Goal: Task Accomplishment & Management: Complete application form

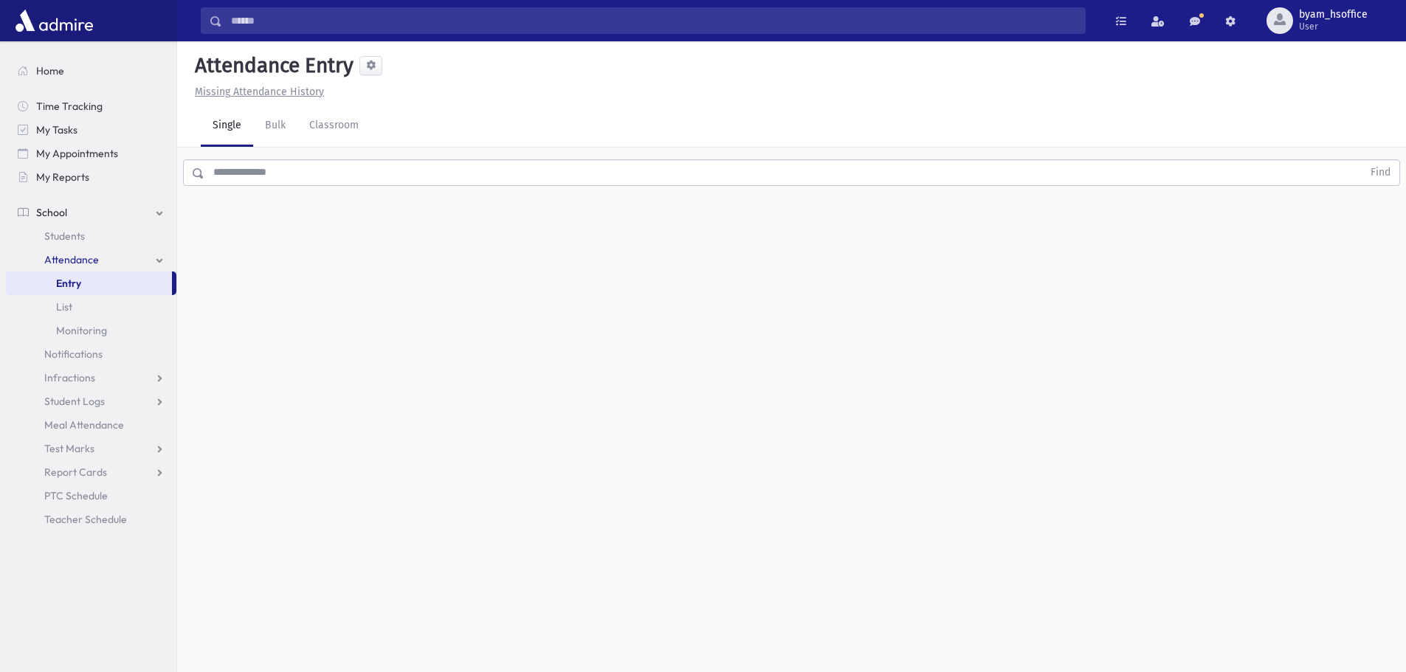
click at [134, 288] on link "Entry" at bounding box center [89, 284] width 166 height 24
click at [89, 229] on link "Students" at bounding box center [91, 236] width 170 height 24
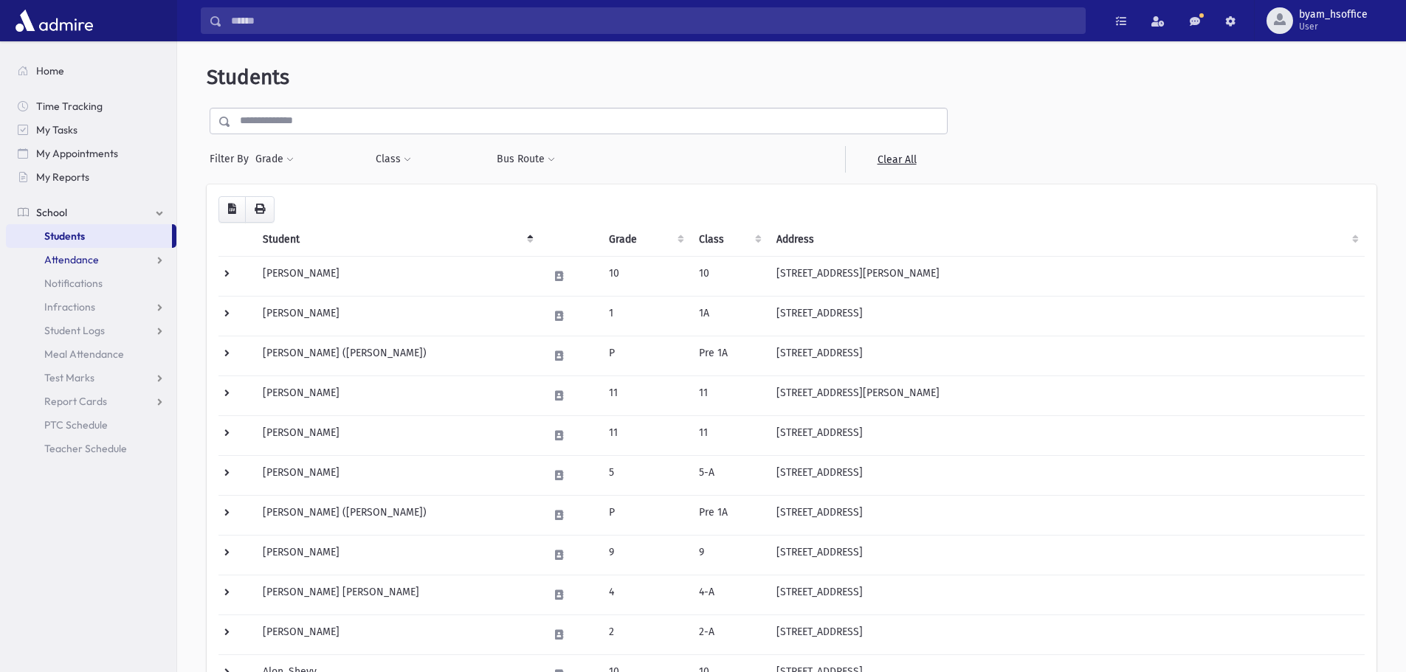
drag, startPoint x: 88, startPoint y: 259, endPoint x: 91, endPoint y: 267, distance: 8.9
click at [88, 259] on span "Attendance" at bounding box center [71, 259] width 55 height 13
click at [97, 330] on span "Monitoring" at bounding box center [81, 330] width 51 height 13
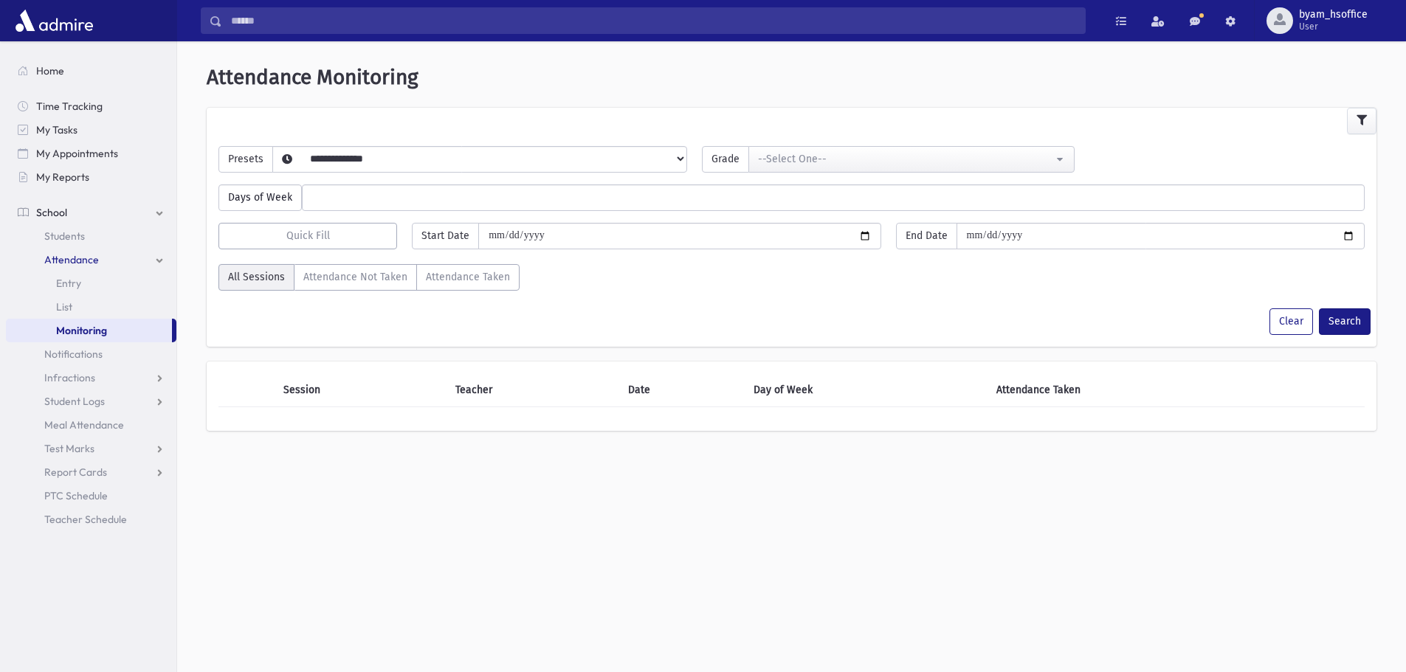
select select
click at [86, 283] on link "Entry" at bounding box center [91, 284] width 170 height 24
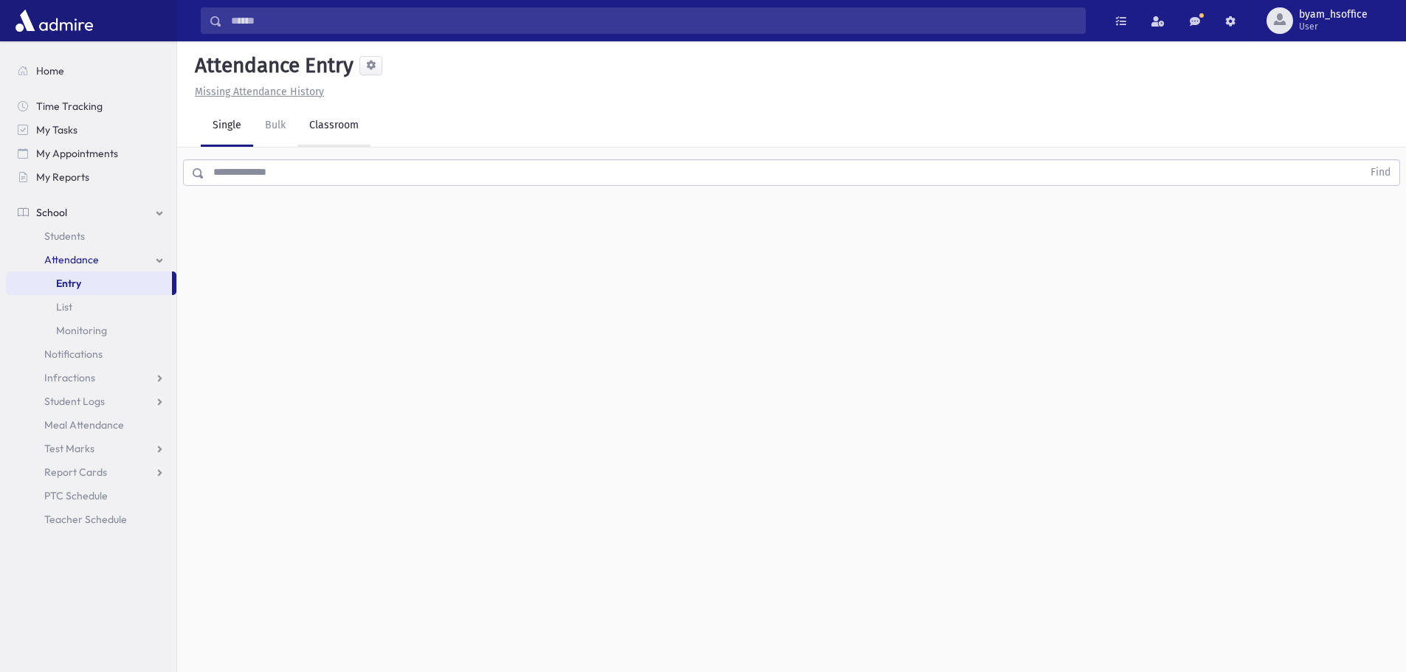
click at [336, 126] on link "Classroom" at bounding box center [333, 126] width 73 height 41
click at [388, 190] on div "--Select One--" at bounding box center [401, 190] width 146 height 15
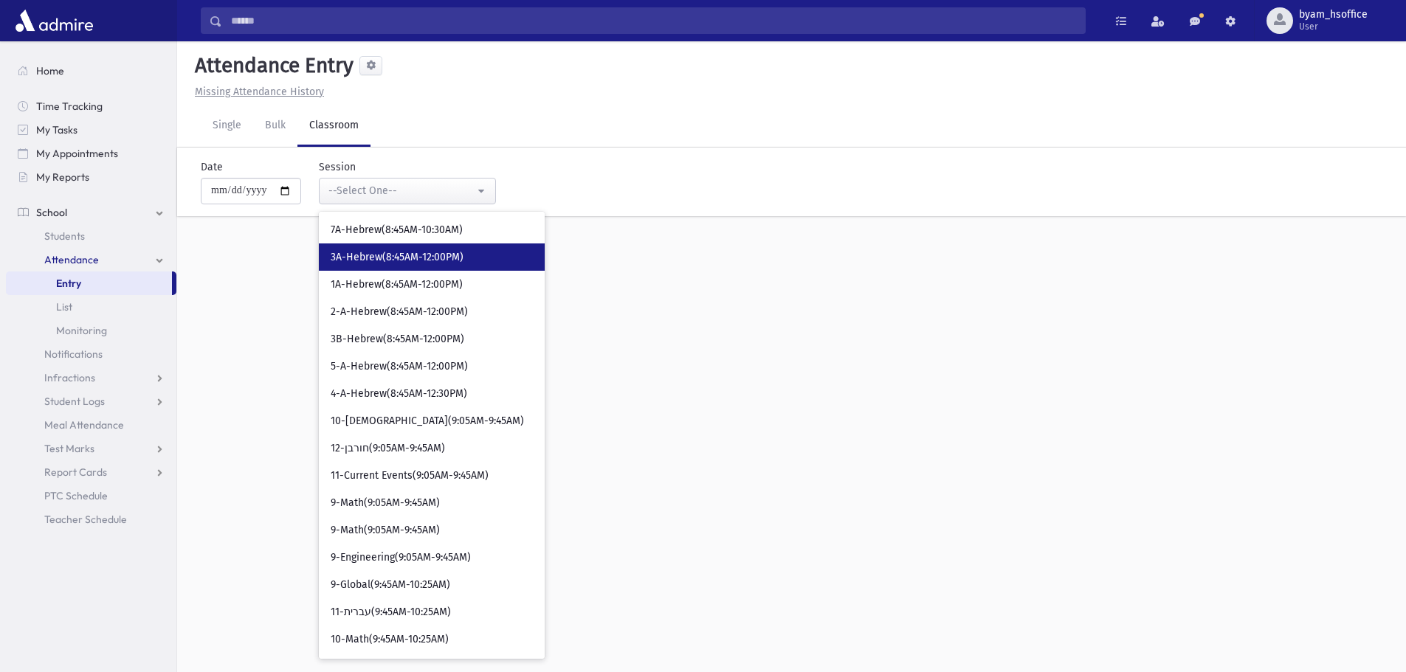
scroll to position [221, 0]
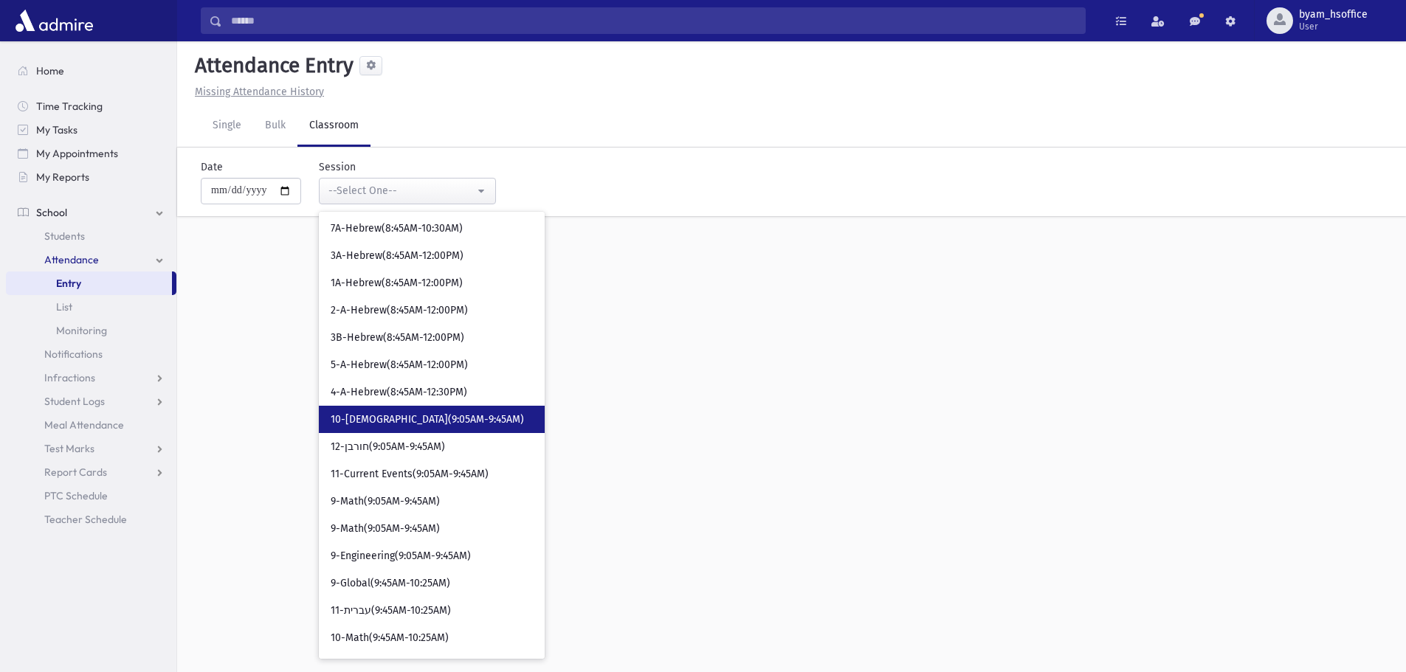
click at [473, 412] on link "10-[DEMOGRAPHIC_DATA](9:05AM-9:45AM)" at bounding box center [432, 419] width 226 height 27
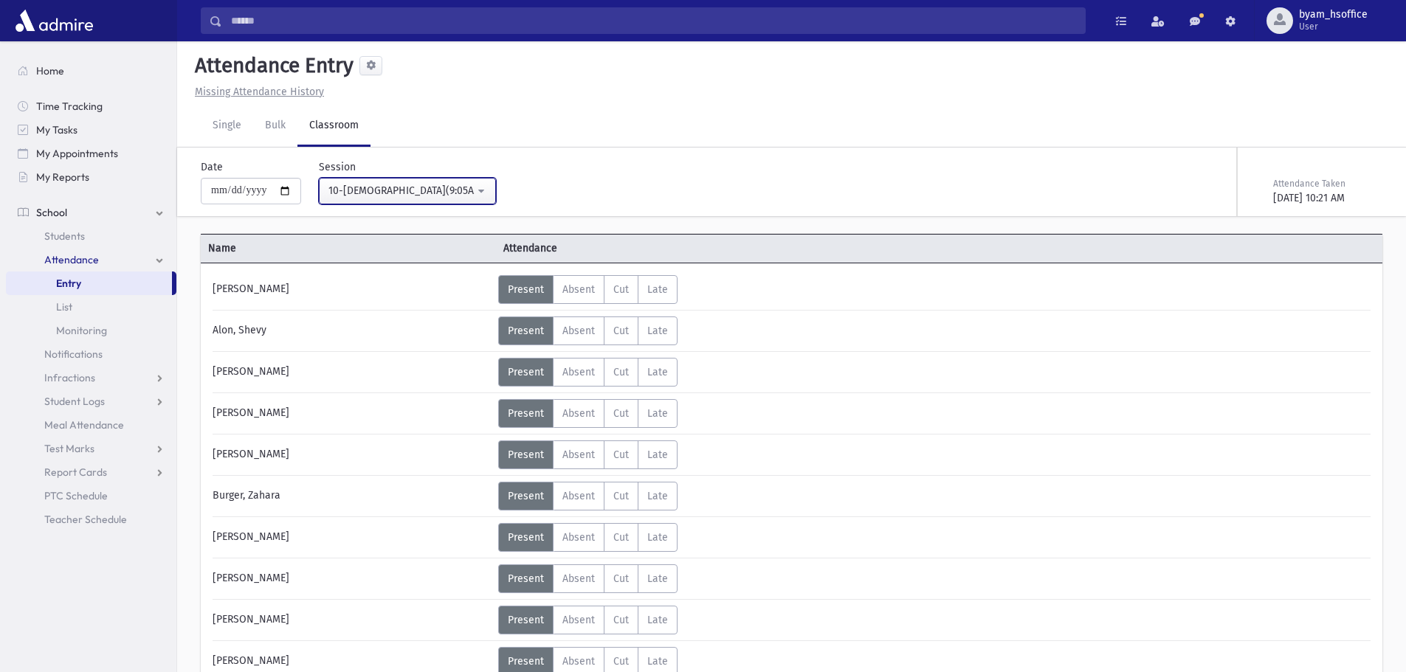
click at [464, 182] on button "10-[DEMOGRAPHIC_DATA](9:05AM-9:45AM)" at bounding box center [407, 191] width 177 height 27
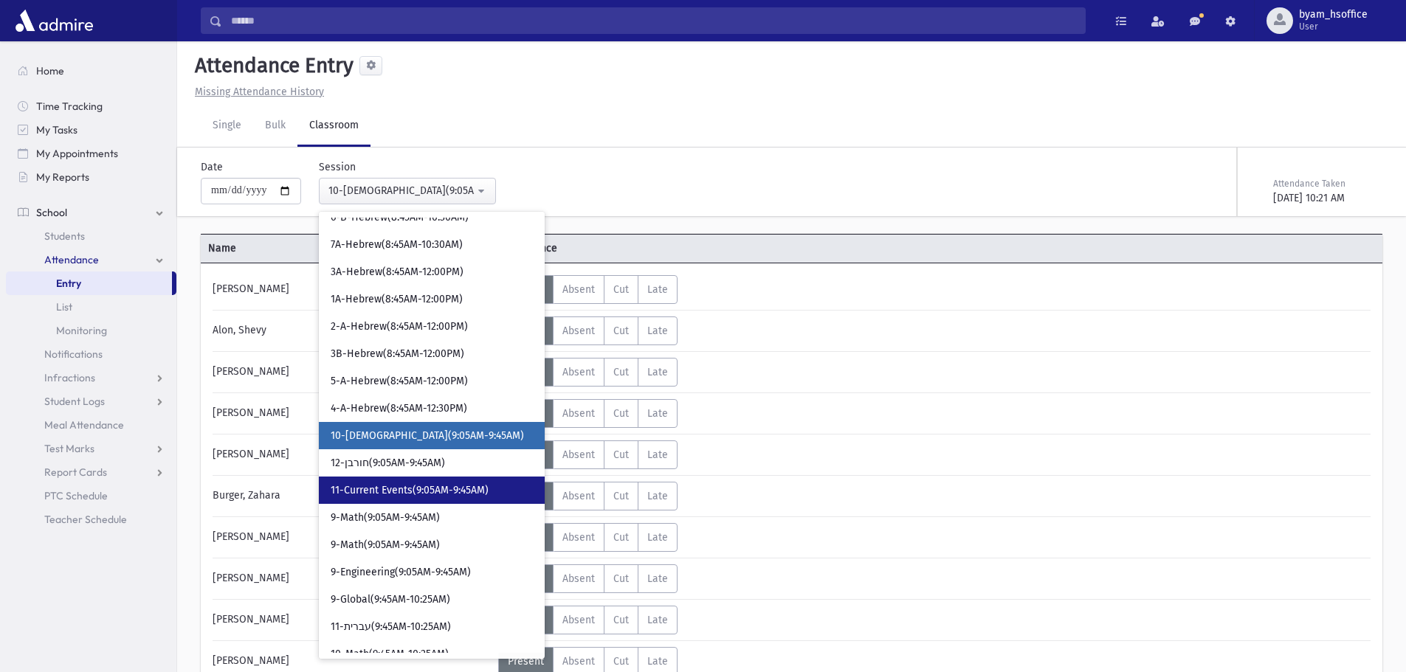
click at [479, 483] on link "11-Current Events(9:05AM-9:45AM)" at bounding box center [432, 490] width 226 height 27
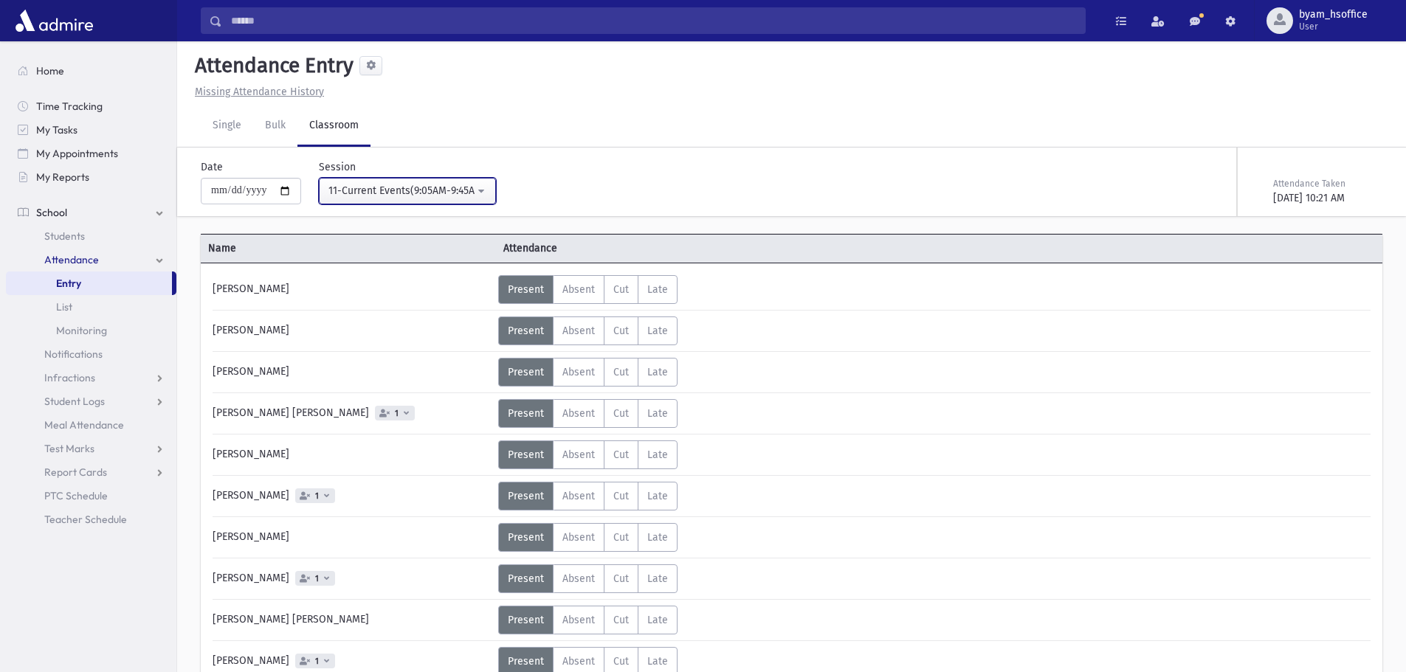
click at [461, 178] on button "11-Current Events(9:05AM-9:45AM)" at bounding box center [407, 191] width 177 height 27
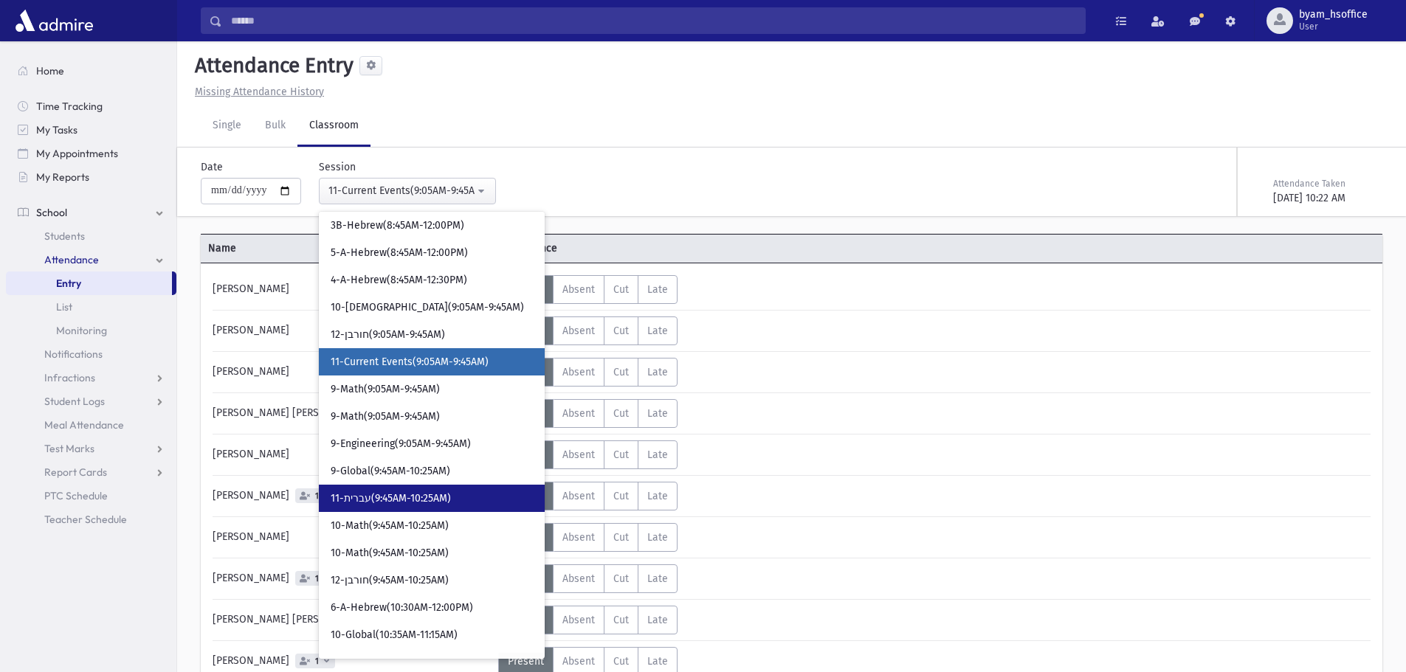
scroll to position [555, 0]
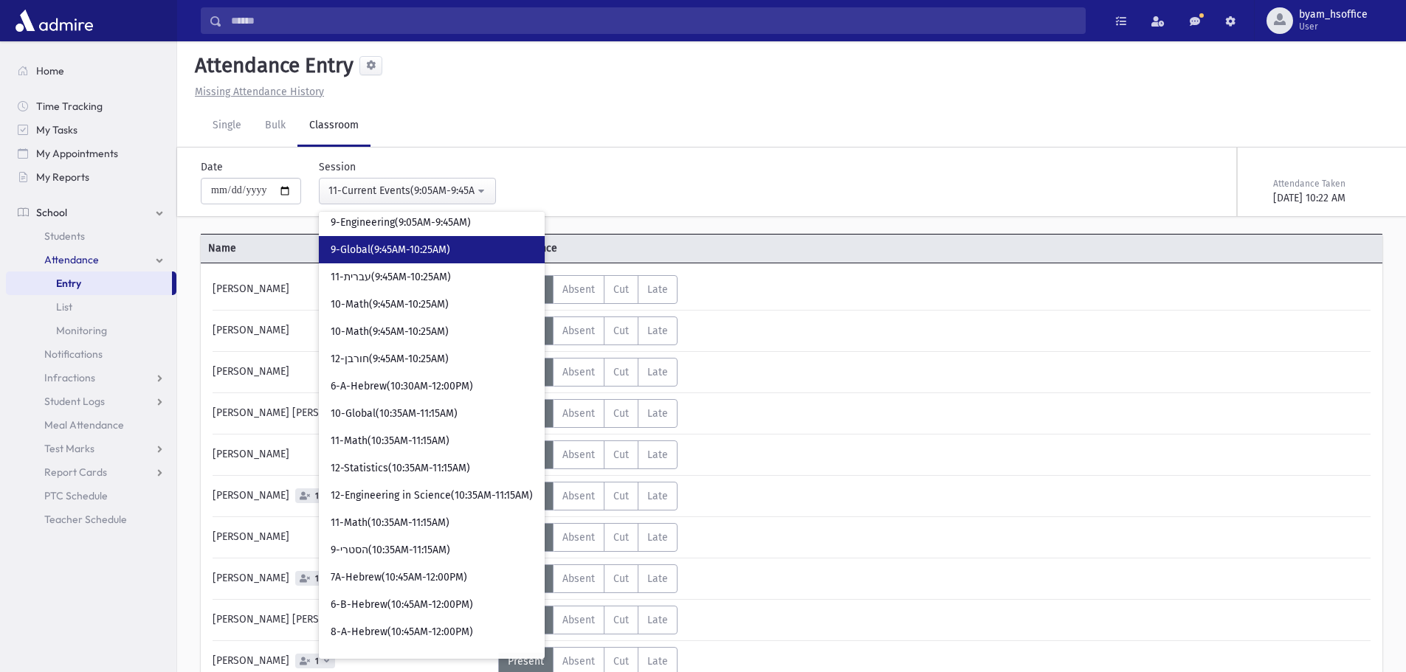
click at [469, 255] on link "9-Global(9:45AM-10:25AM)" at bounding box center [432, 249] width 226 height 27
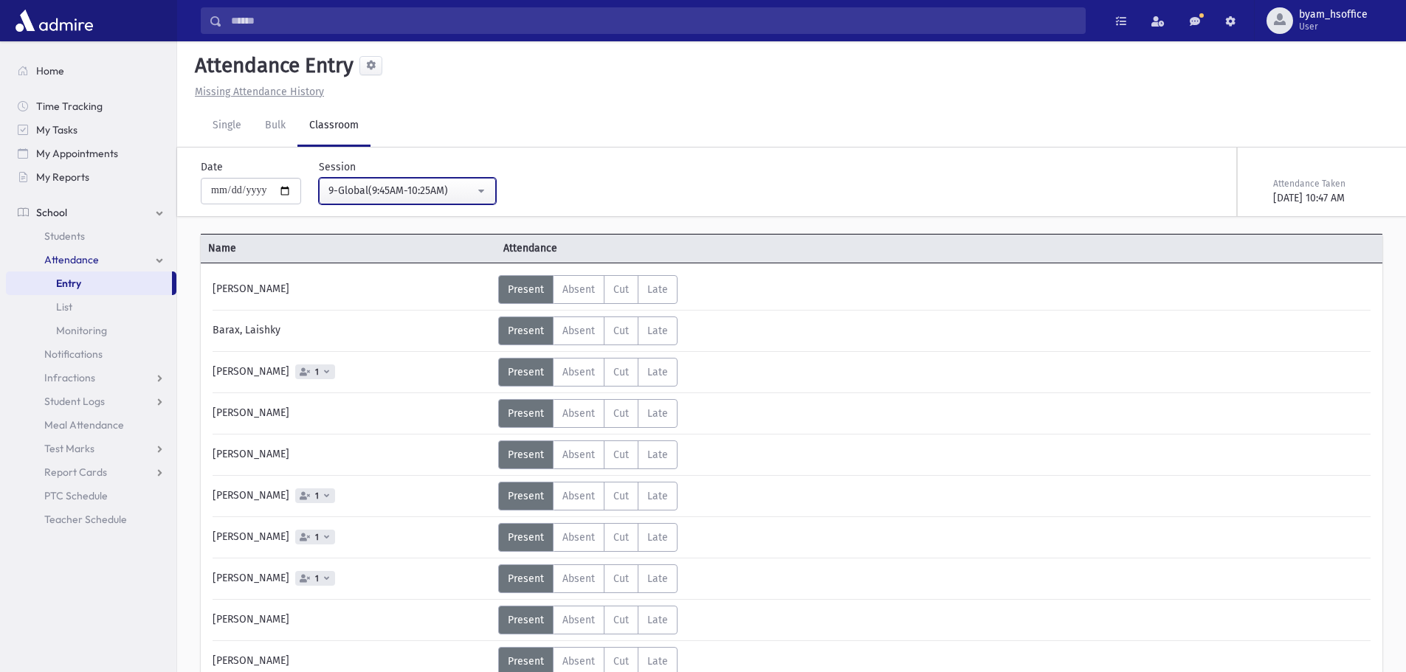
click at [451, 193] on div "9-Global(9:45AM-10:25AM)" at bounding box center [401, 190] width 146 height 15
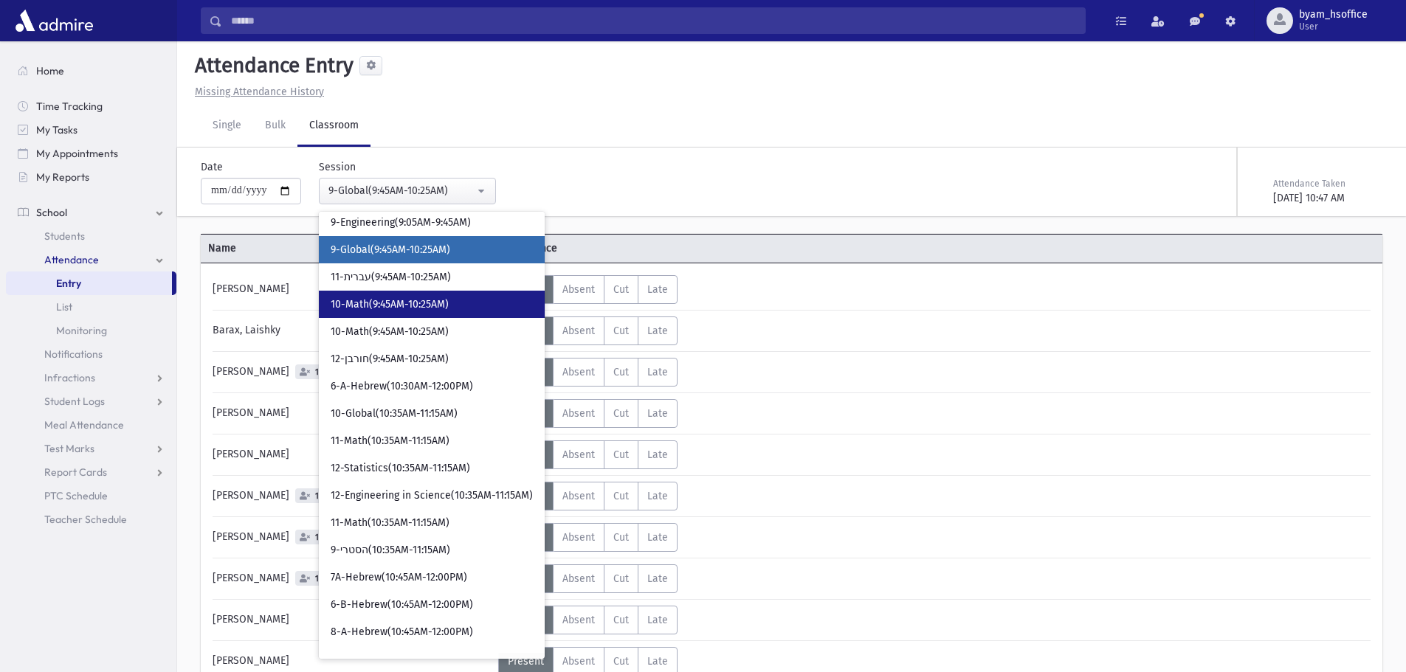
scroll to position [369, 0]
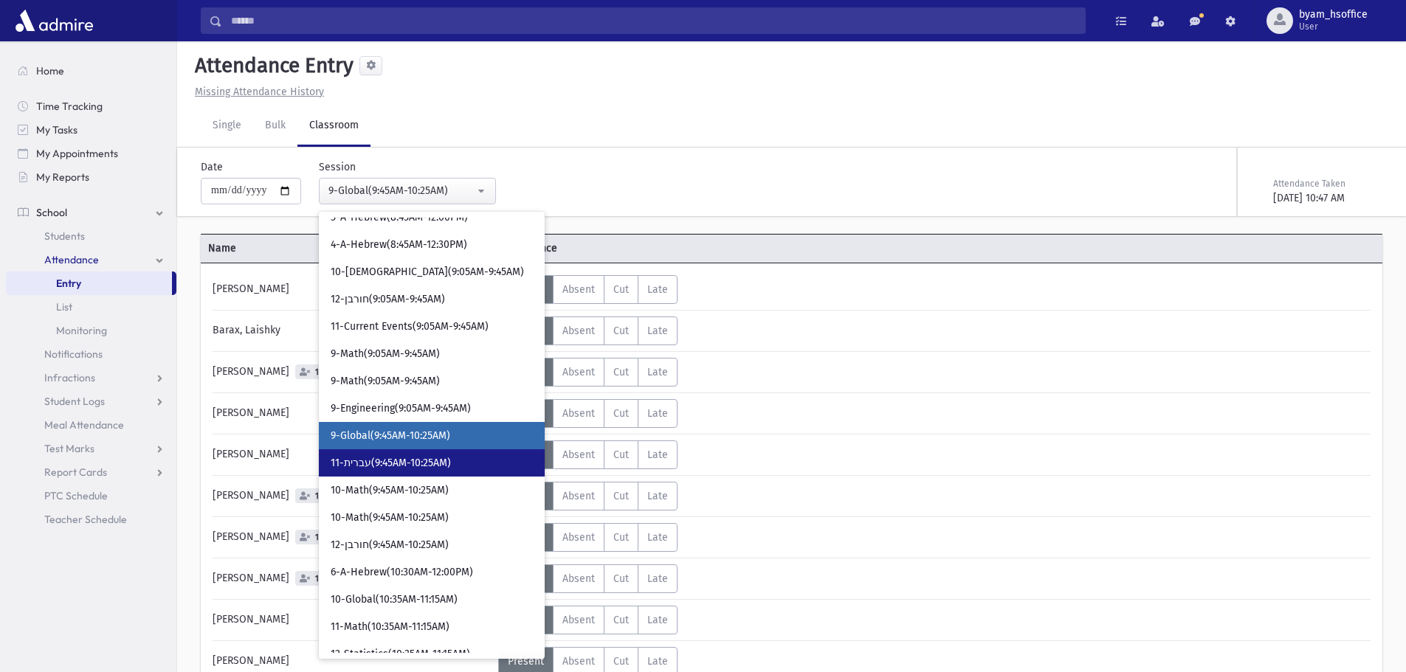
click at [465, 457] on link "11-עברית(9:45AM-10:25AM)" at bounding box center [432, 462] width 226 height 27
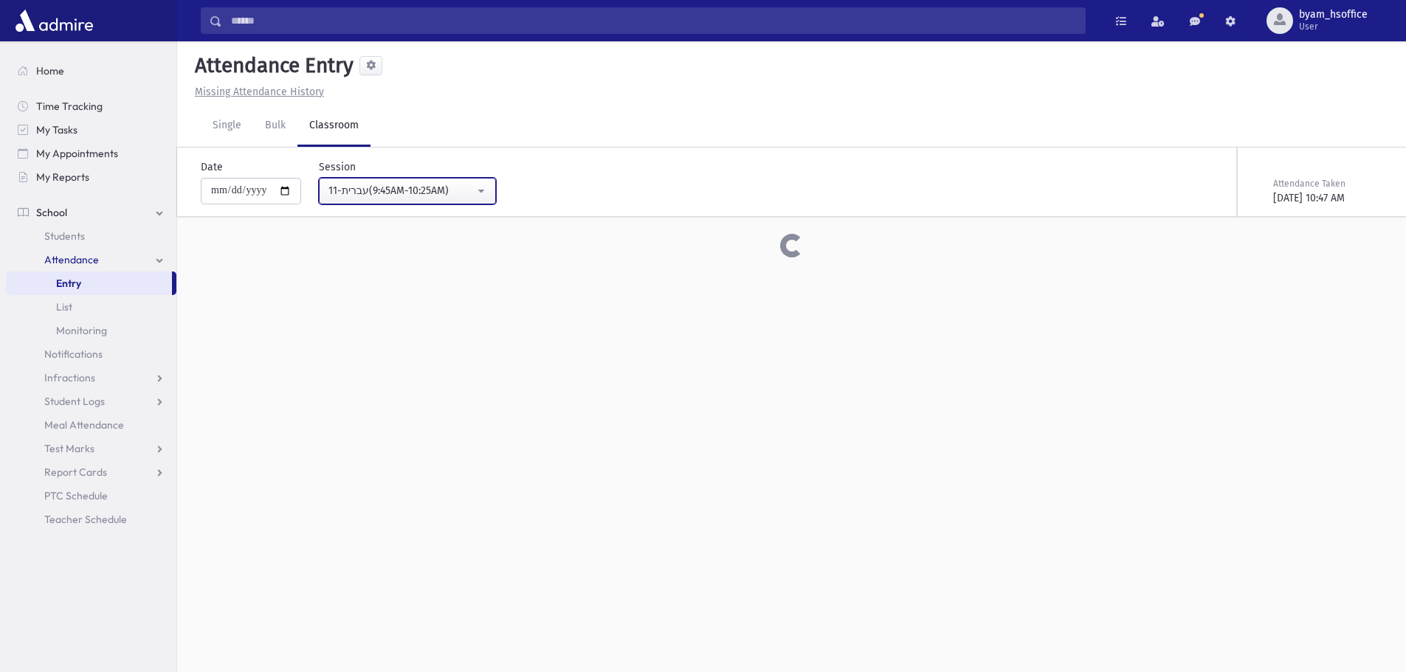
click at [470, 183] on div "11-עברית(9:45AM-10:25AM)" at bounding box center [401, 190] width 146 height 15
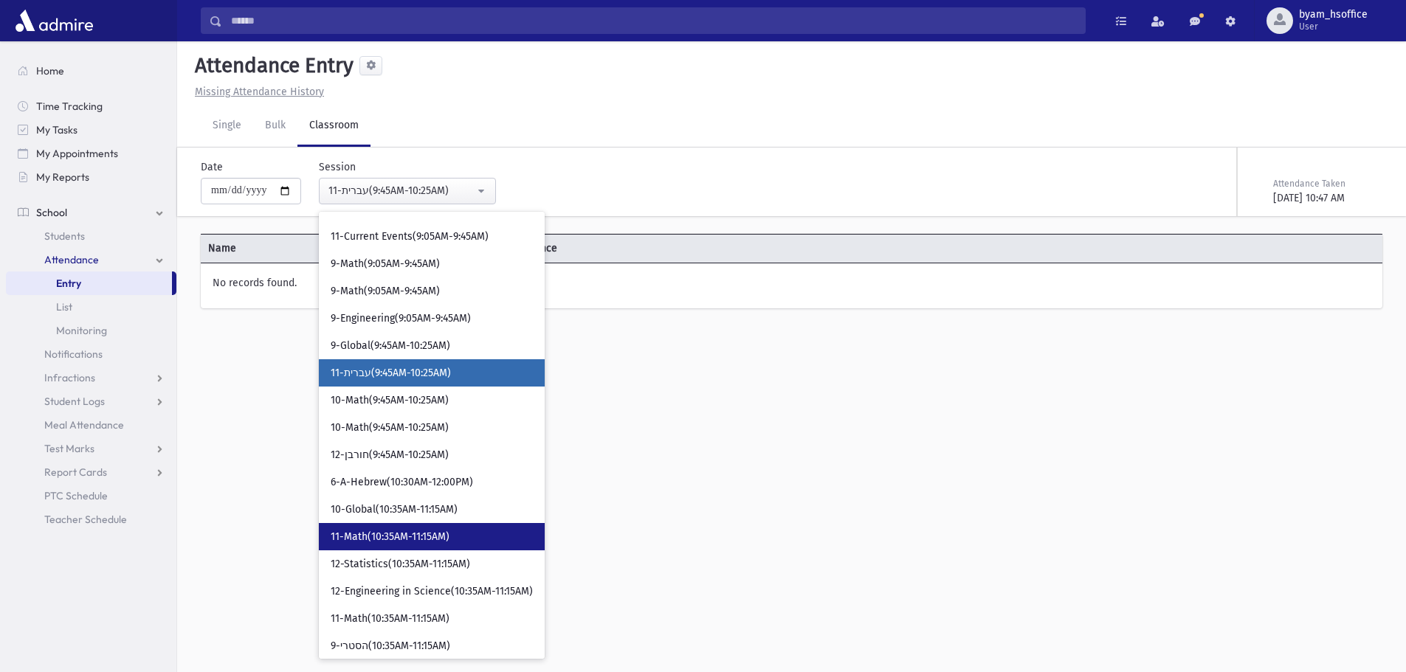
scroll to position [618, 0]
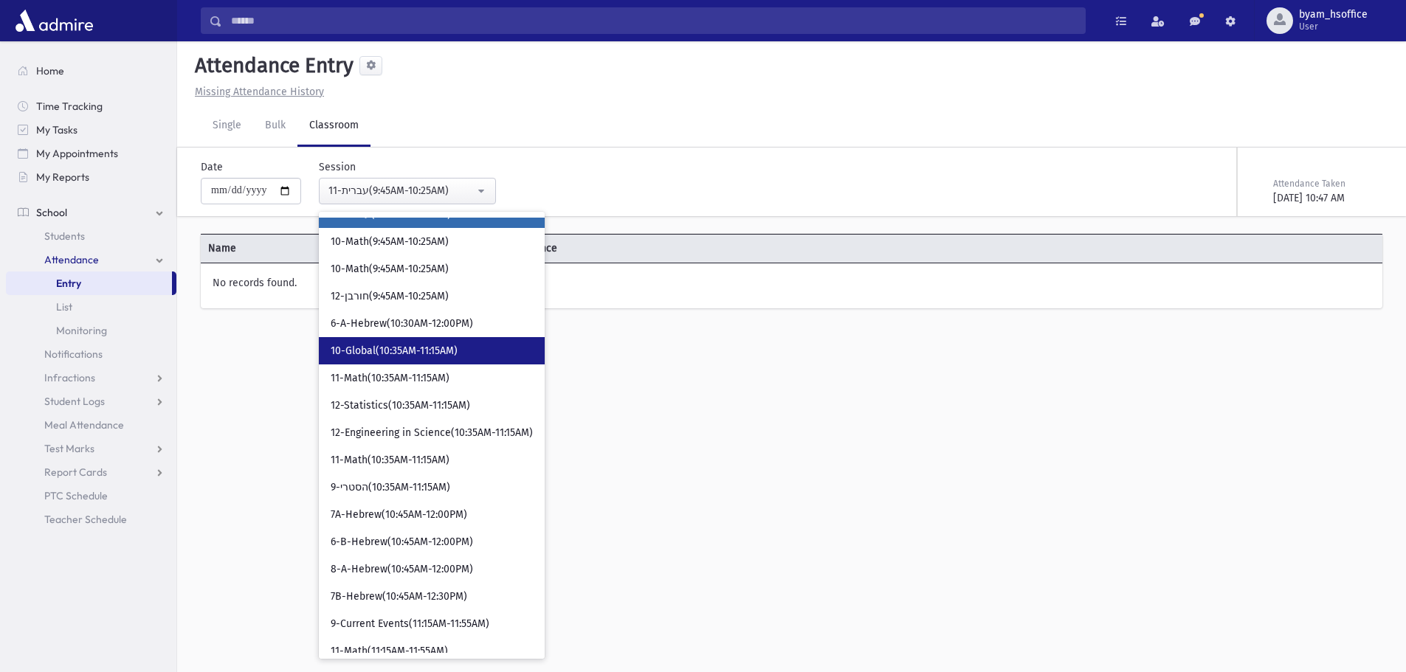
click at [478, 343] on link "10-Global(10:35AM-11:15AM)" at bounding box center [432, 350] width 226 height 27
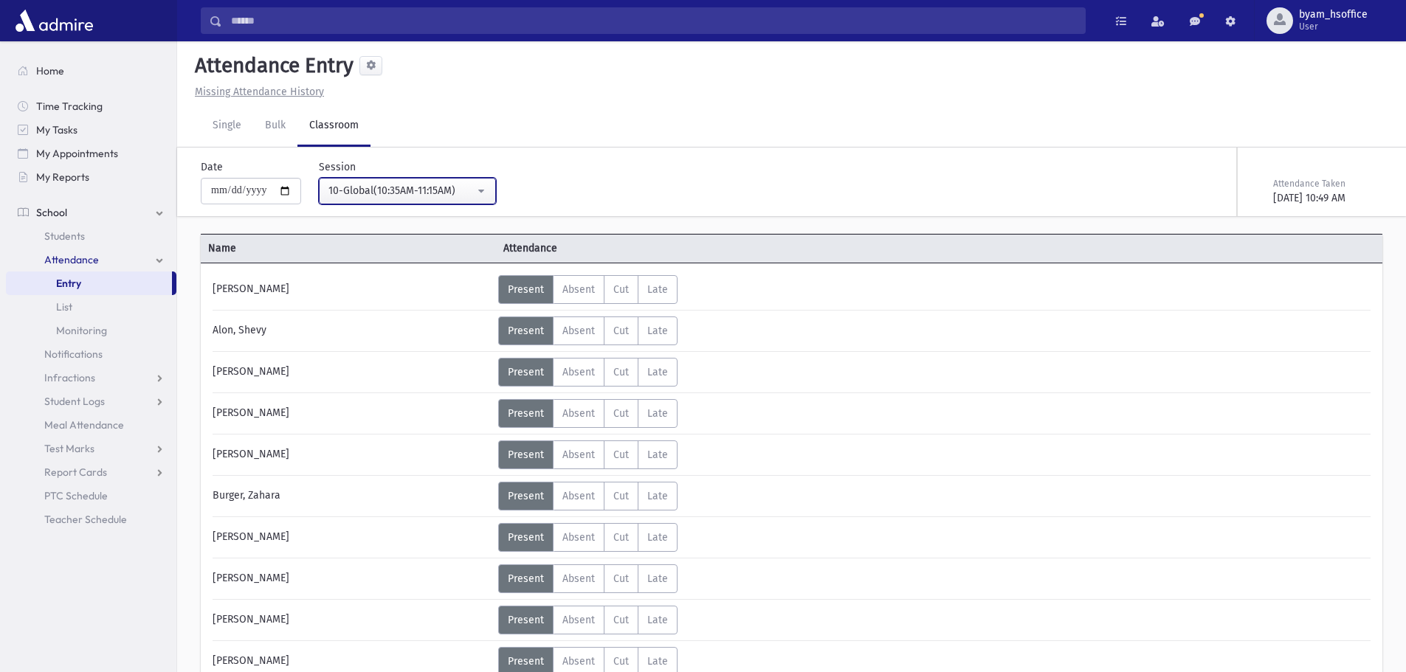
click at [452, 183] on div "10-Global(10:35AM-11:15AM)" at bounding box center [401, 190] width 146 height 15
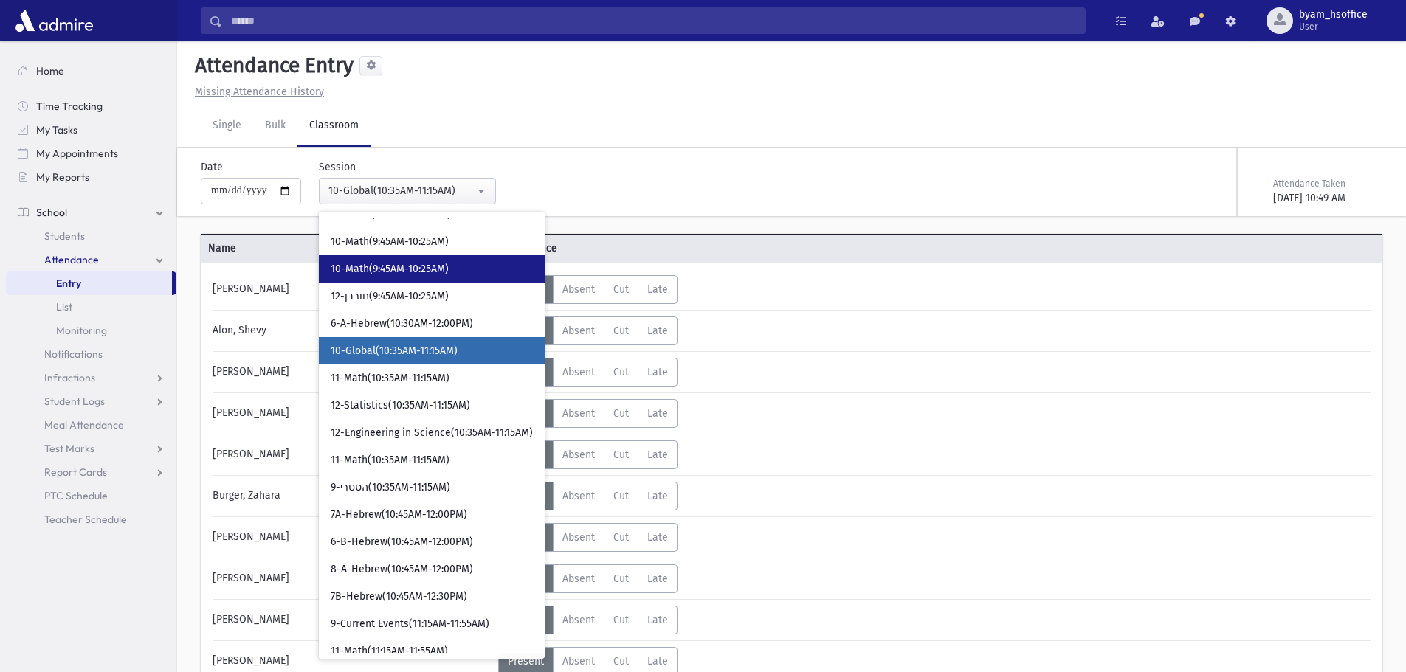
scroll to position [533, 0]
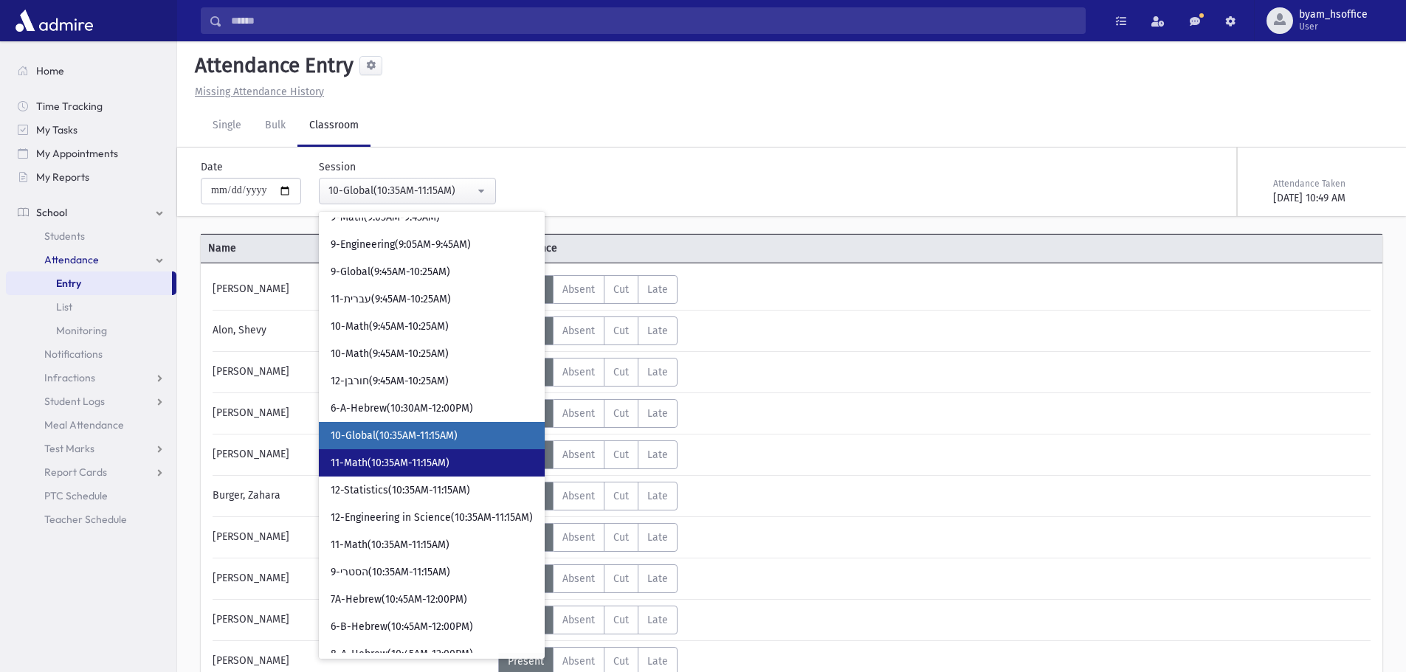
click at [485, 457] on link "11-Math(10:35AM-11:15AM)" at bounding box center [432, 462] width 226 height 27
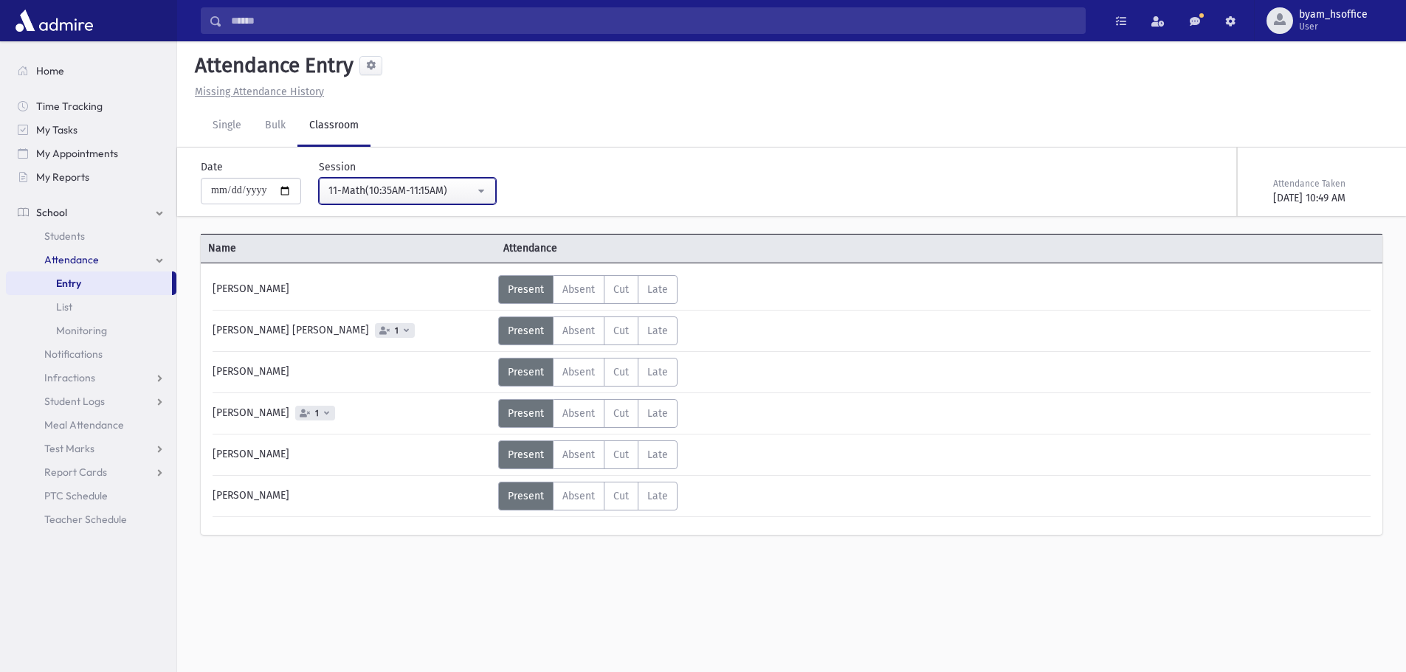
click at [459, 197] on div "11-Math(10:35AM-11:15AM)" at bounding box center [401, 190] width 146 height 15
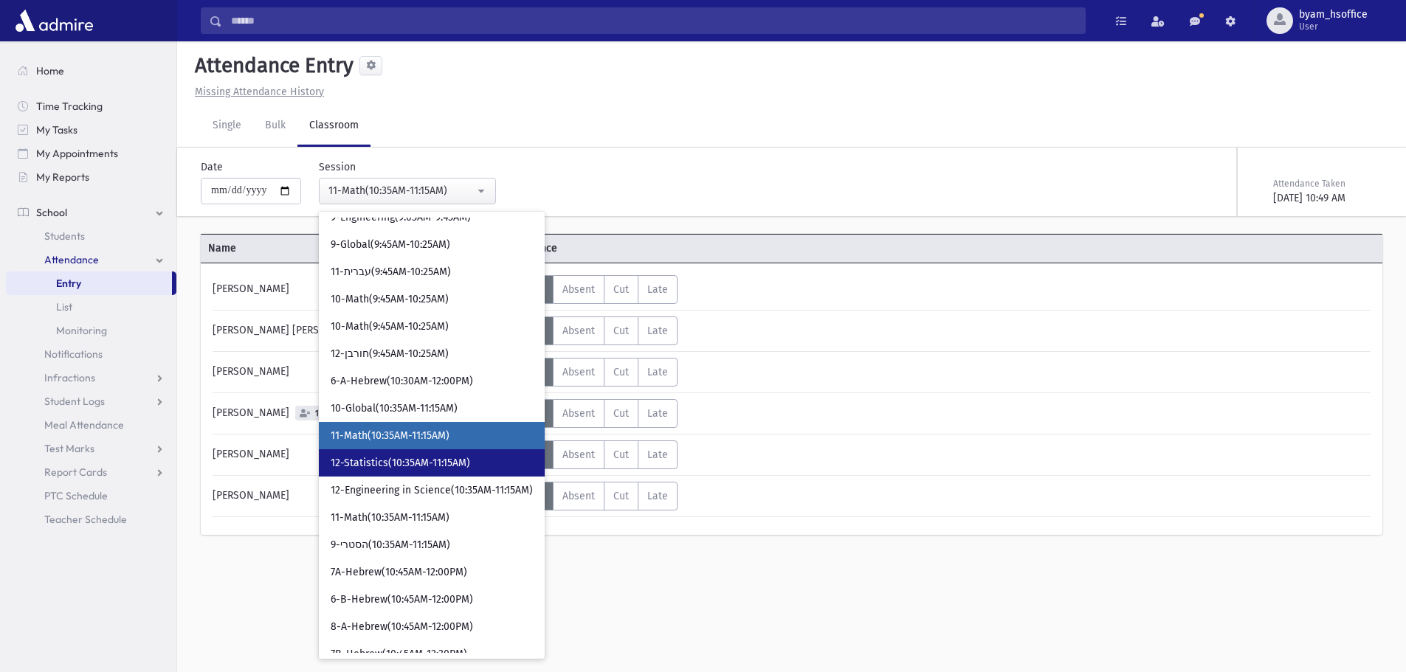
click at [485, 464] on link "12-Statistics(10:35AM-11:15AM)" at bounding box center [432, 462] width 226 height 27
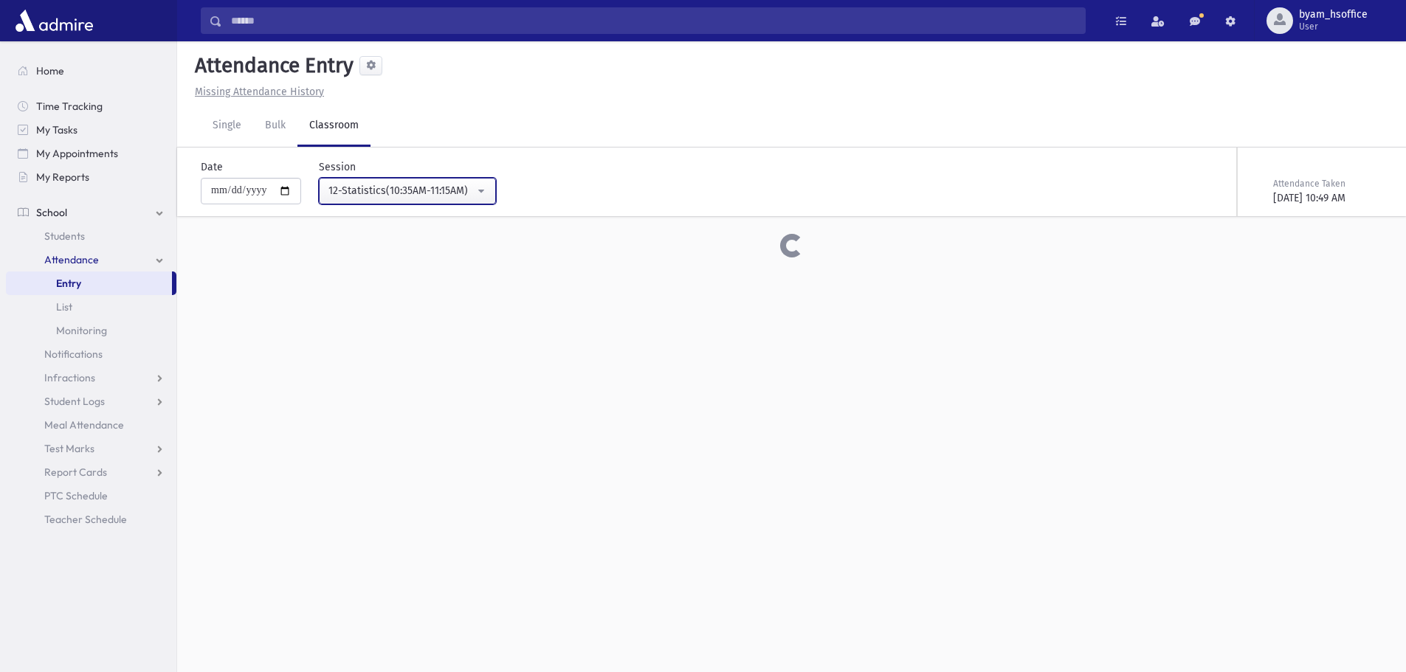
click at [469, 191] on div "12-Statistics(10:35AM-11:15AM)" at bounding box center [401, 190] width 146 height 15
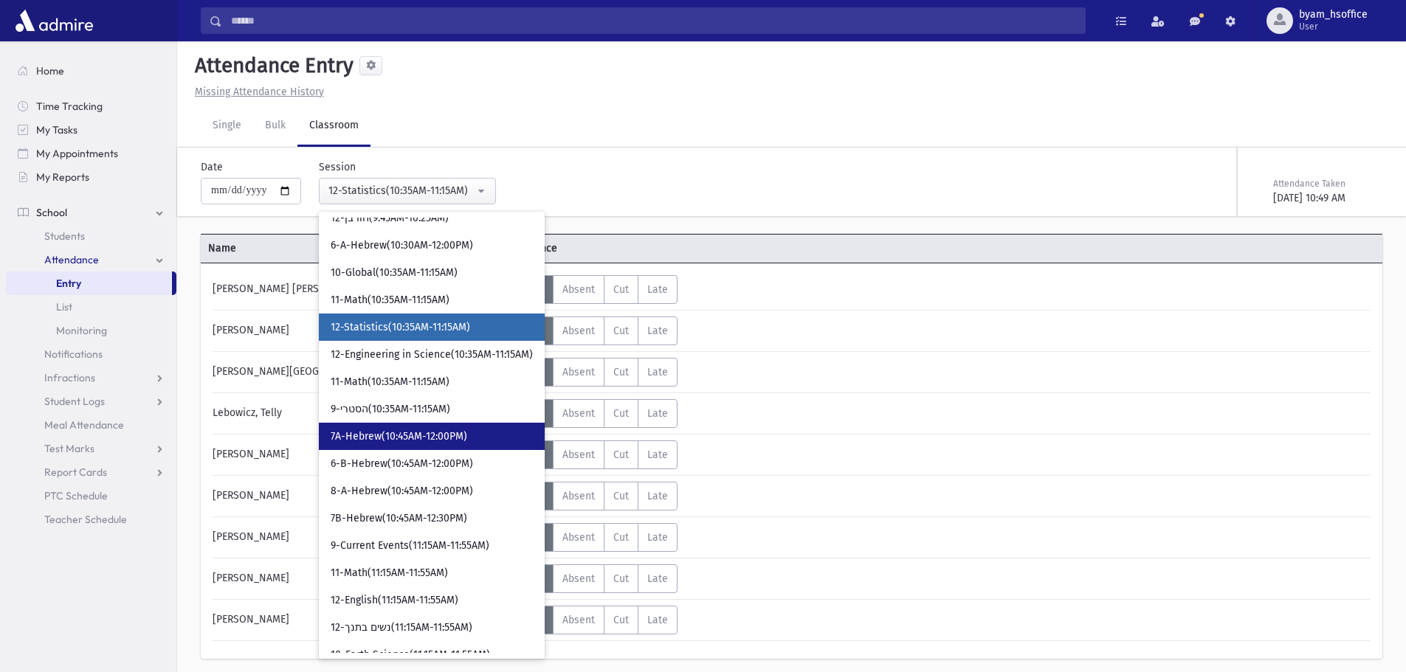
scroll to position [809, 0]
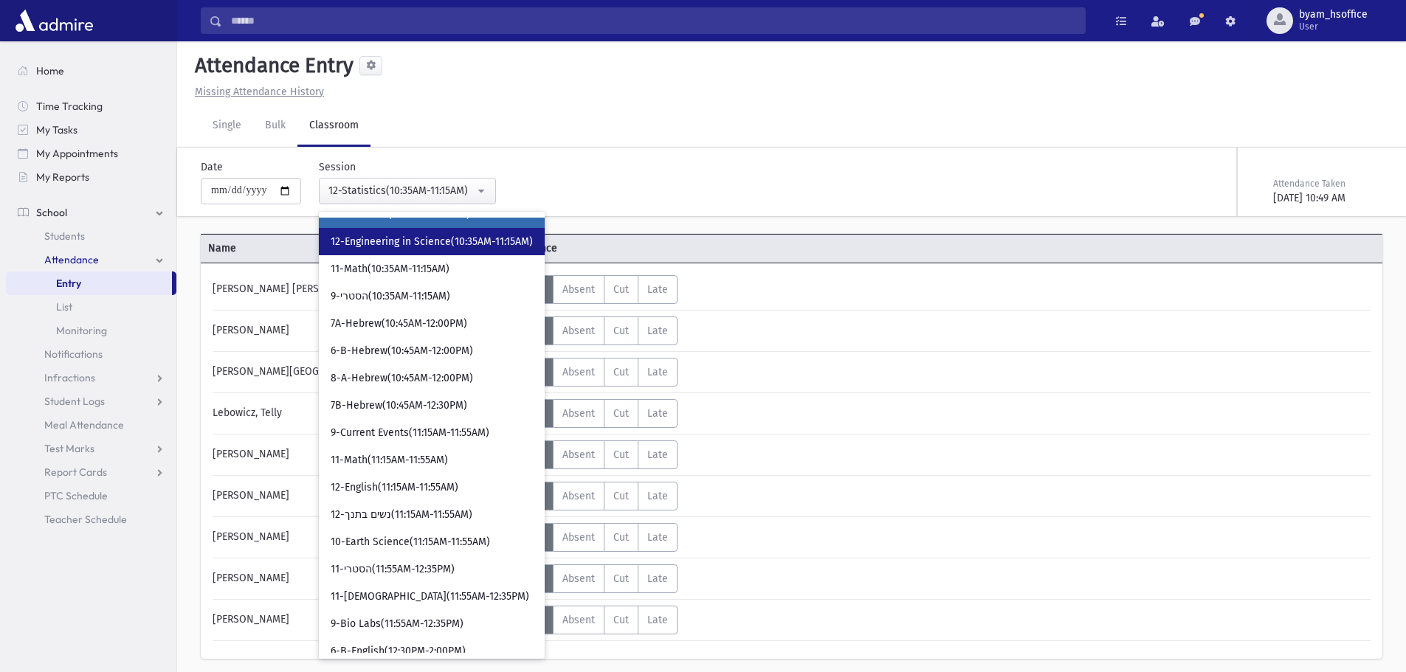
click at [502, 243] on span "12-Engineering in Science(10:35AM-11:15AM)" at bounding box center [432, 242] width 202 height 15
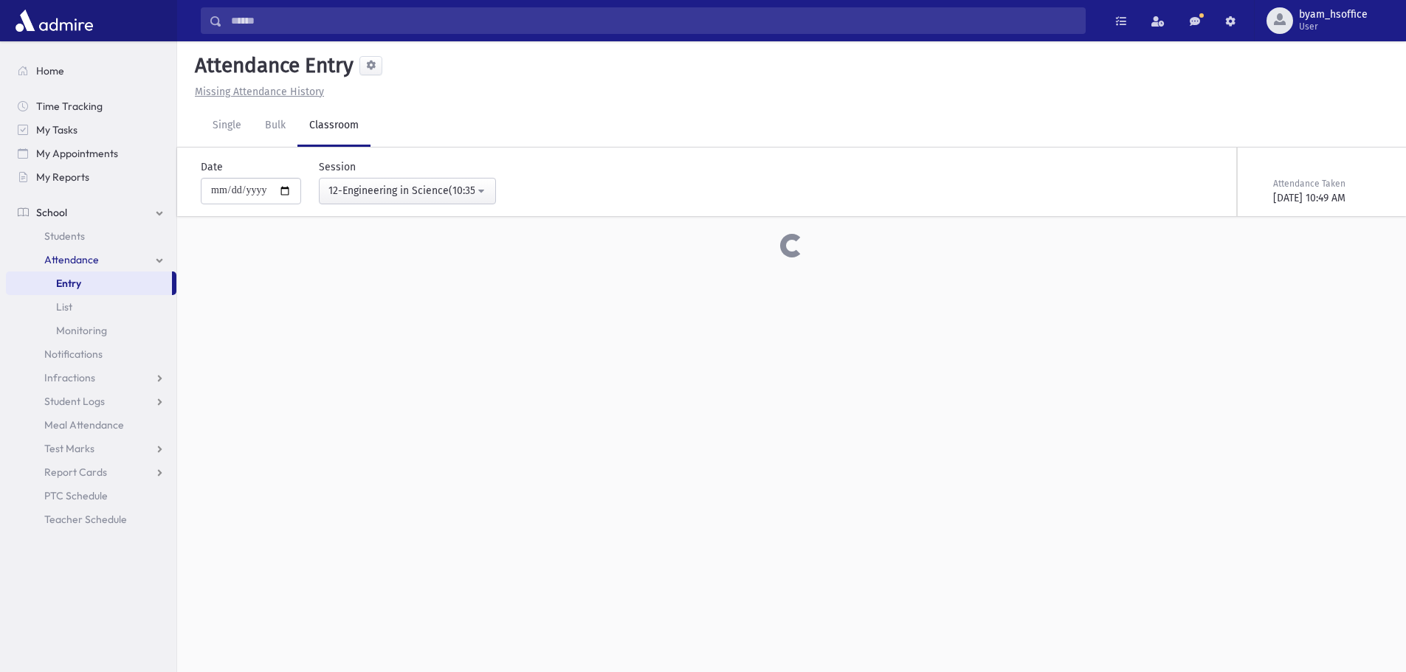
click at [471, 168] on div "**********" at bounding box center [398, 181] width 195 height 45
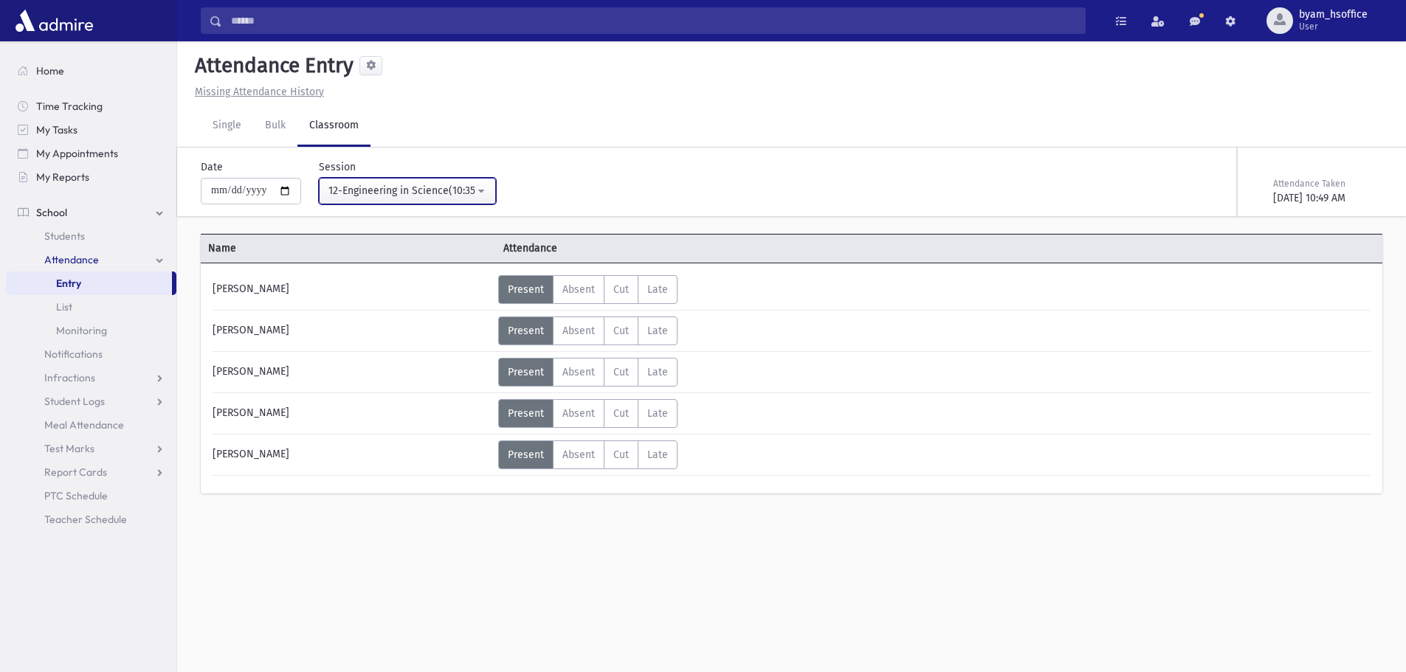
click at [469, 187] on div "12-Engineering in Science(10:35AM-11:15AM)" at bounding box center [401, 190] width 146 height 15
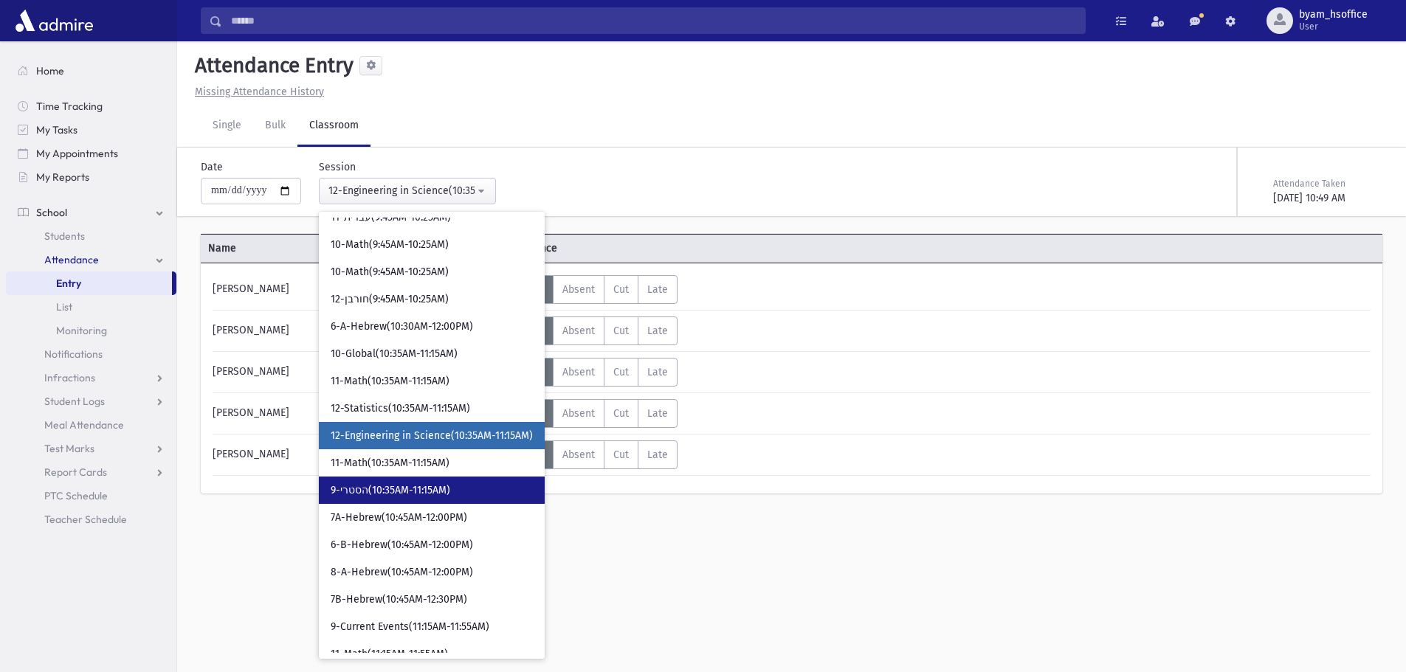
click at [491, 486] on link "9-הסטרי(10:35AM-11:15AM)" at bounding box center [432, 490] width 226 height 27
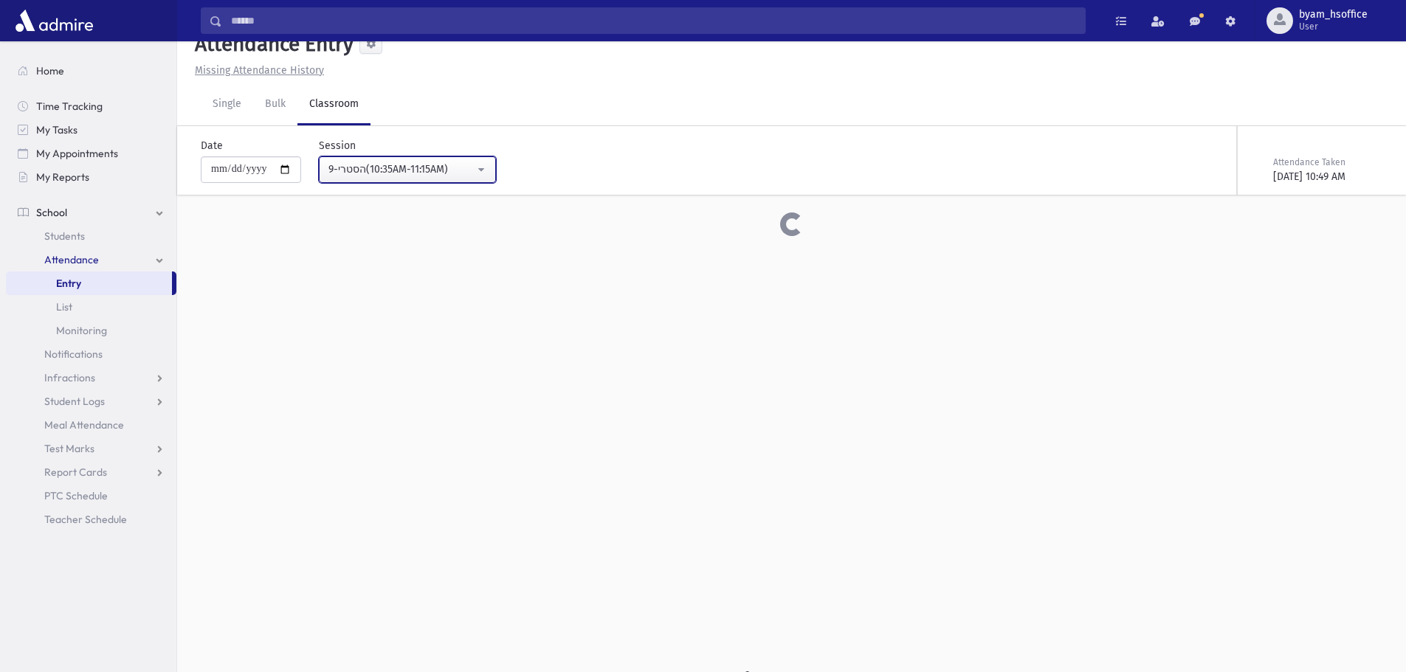
scroll to position [33, 0]
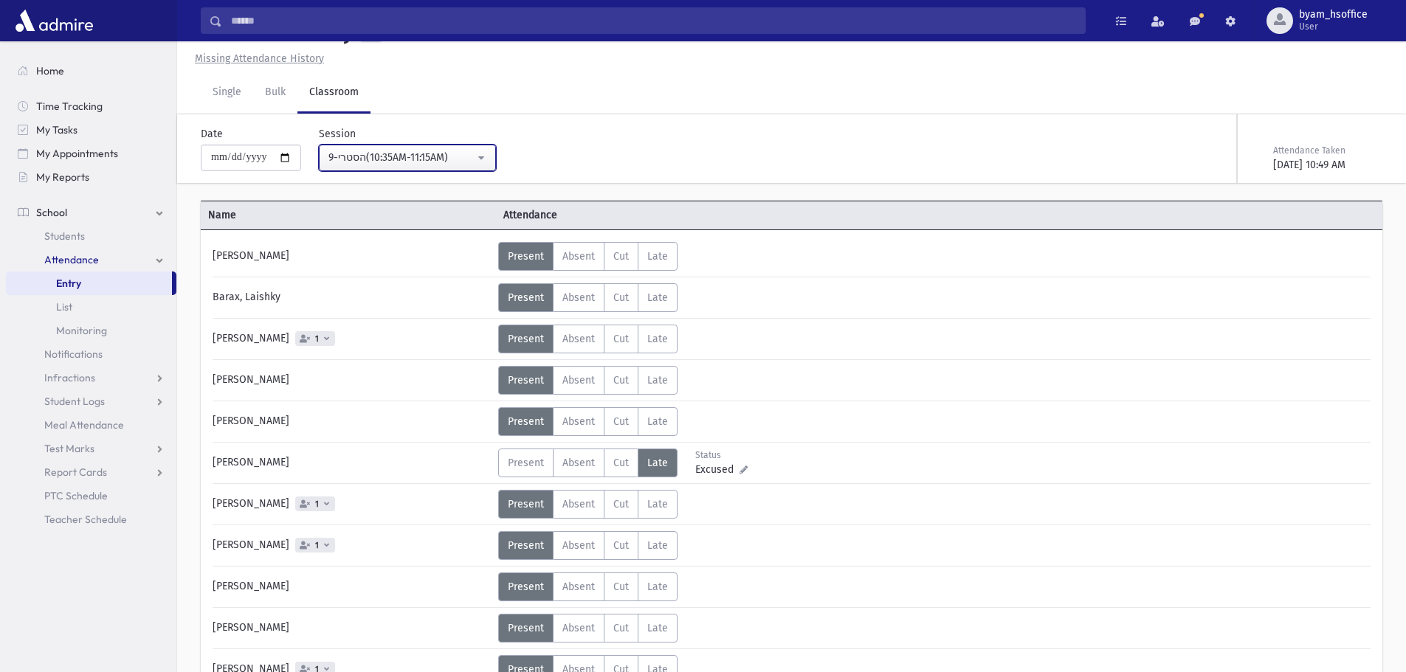
click at [457, 147] on button "9-הסטרי(10:35AM-11:15AM)" at bounding box center [407, 158] width 177 height 27
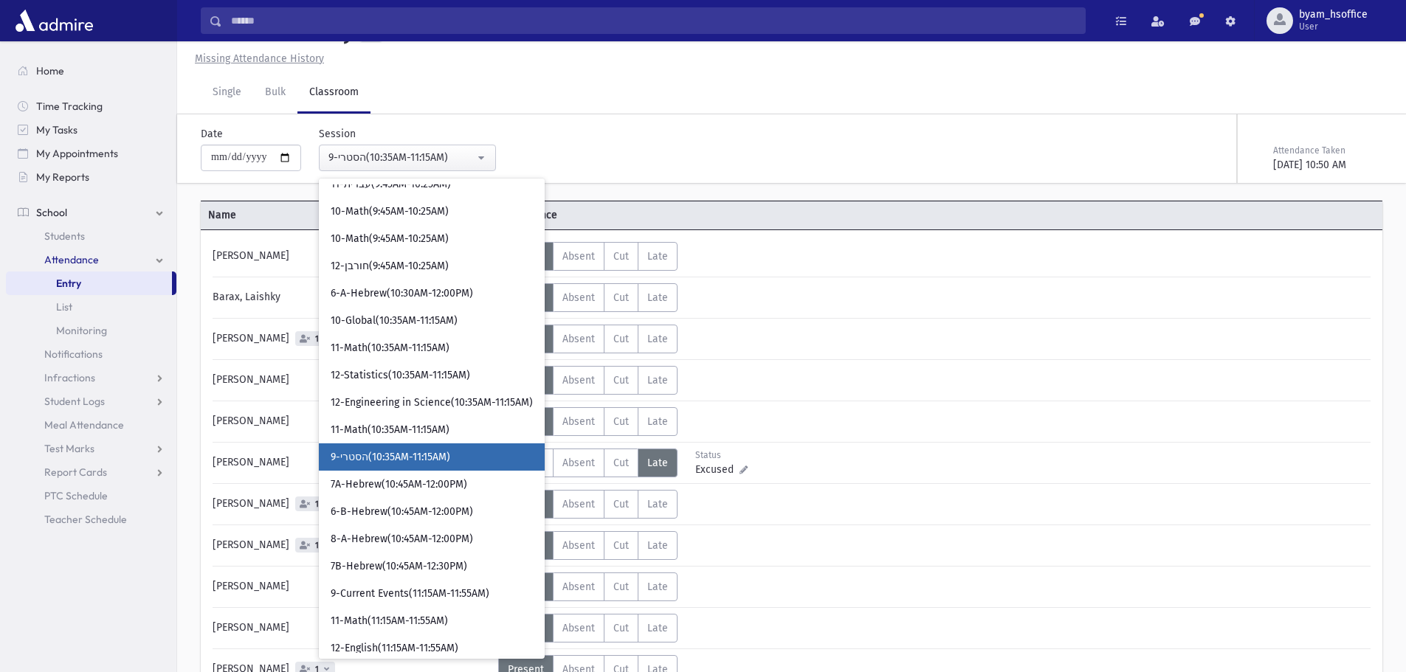
scroll to position [653, 0]
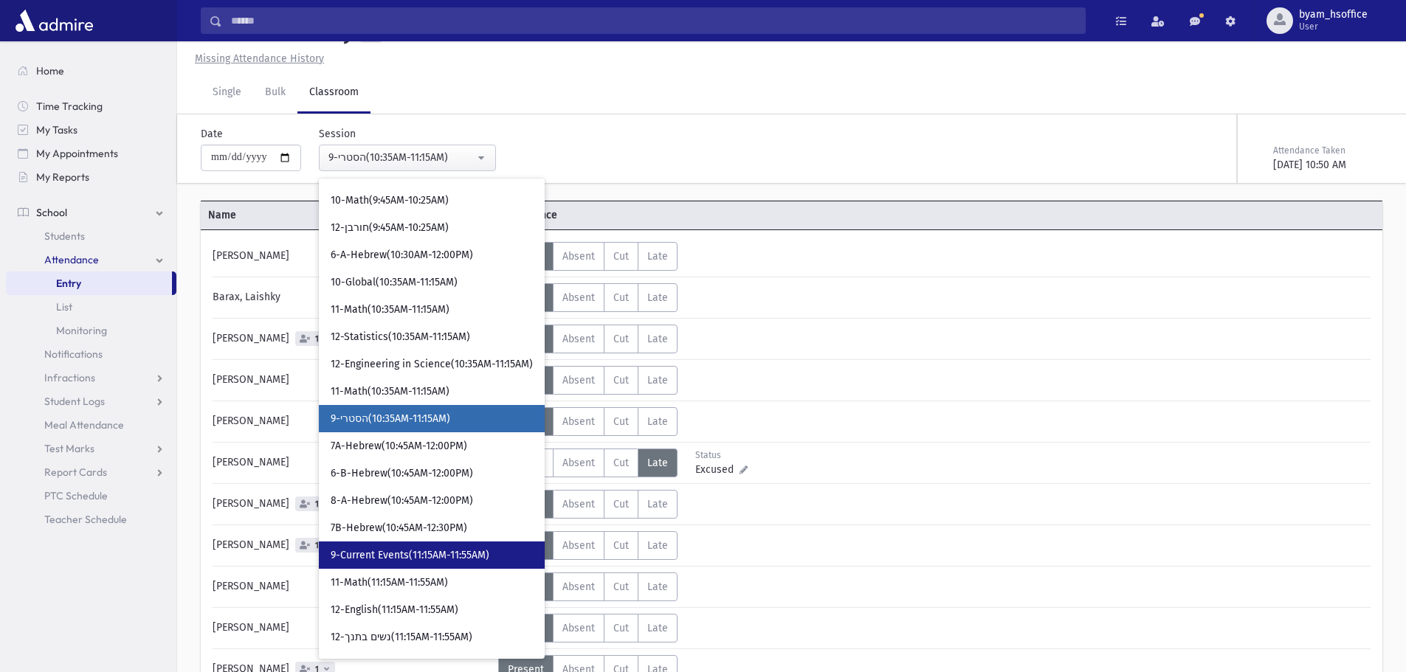
click at [515, 549] on link "9-Current Events(11:15AM-11:55AM)" at bounding box center [432, 555] width 226 height 27
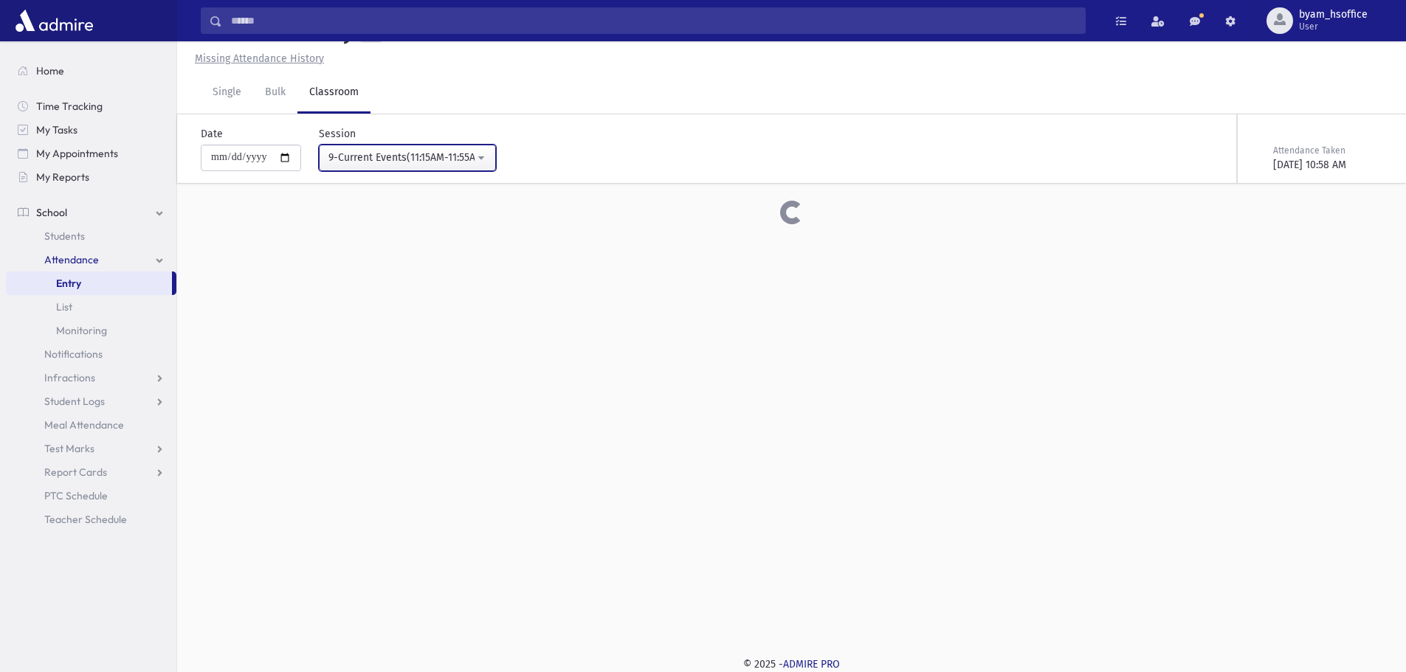
click at [457, 168] on button "9-Current Events(11:15AM-11:55AM)" at bounding box center [407, 158] width 177 height 27
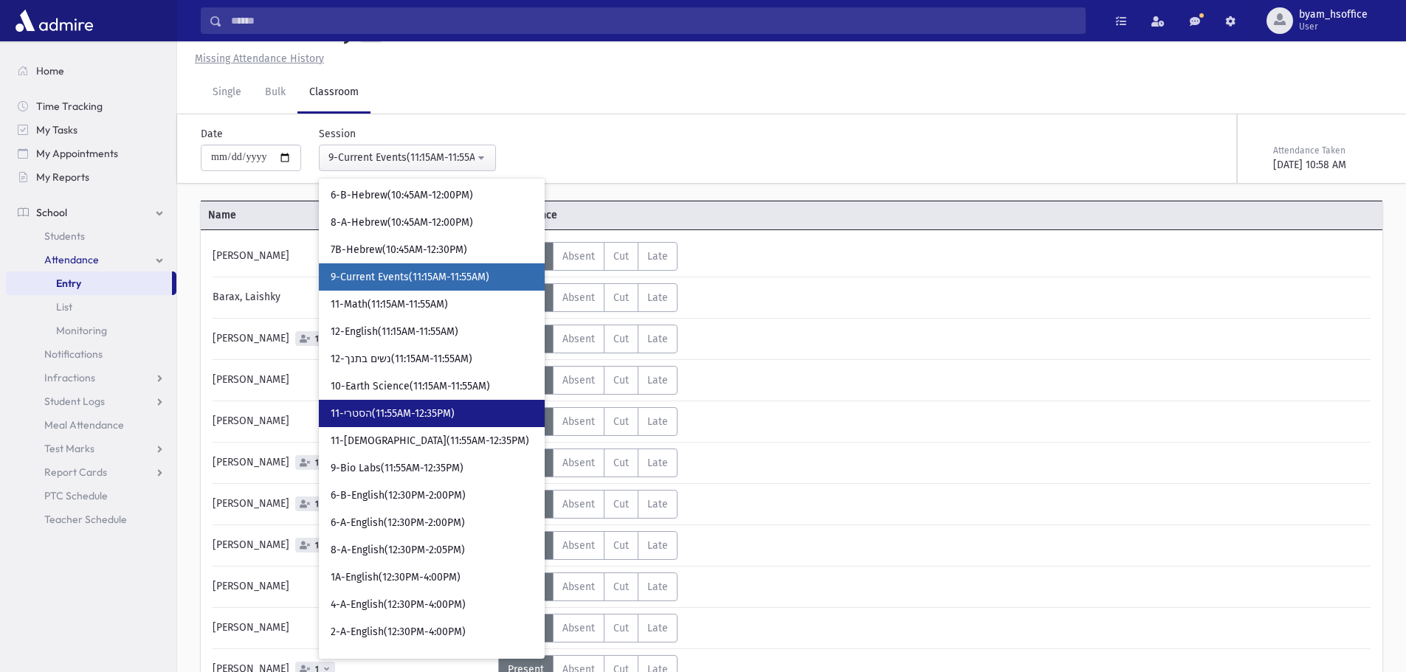
scroll to position [937, 0]
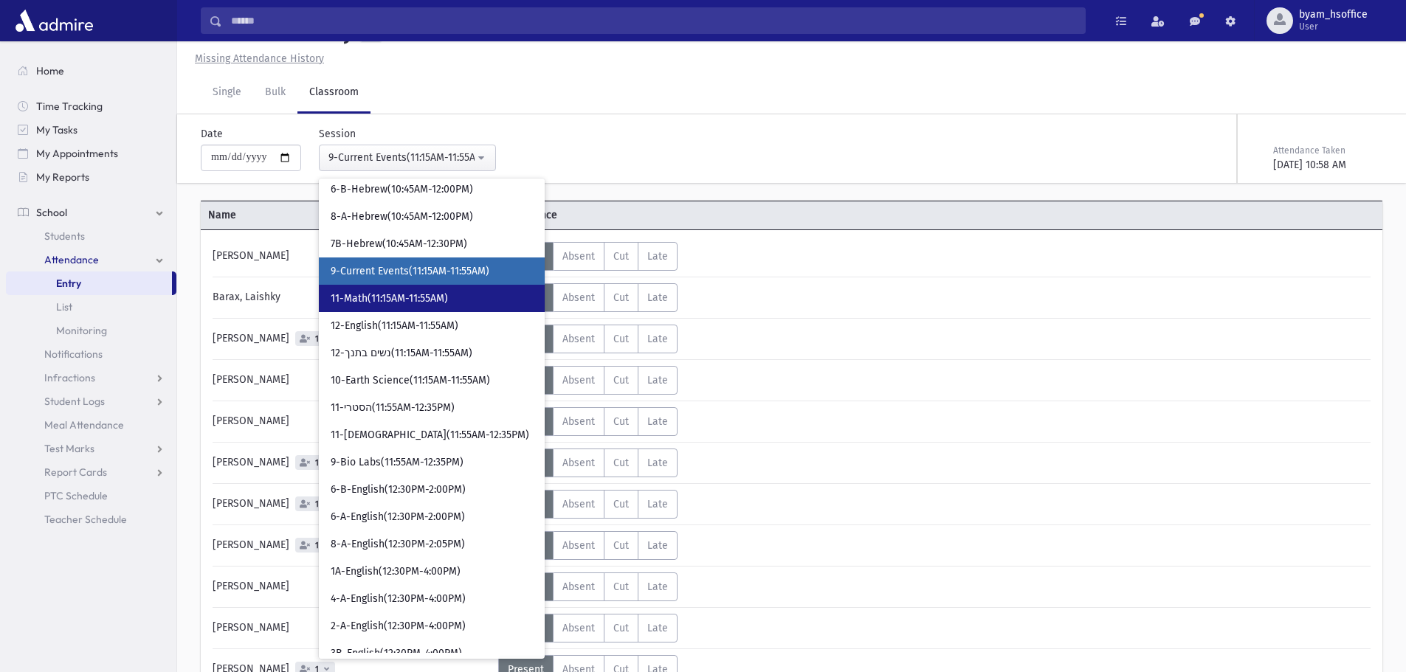
click at [488, 306] on link "11-Math(11:15AM-11:55AM)" at bounding box center [432, 298] width 226 height 27
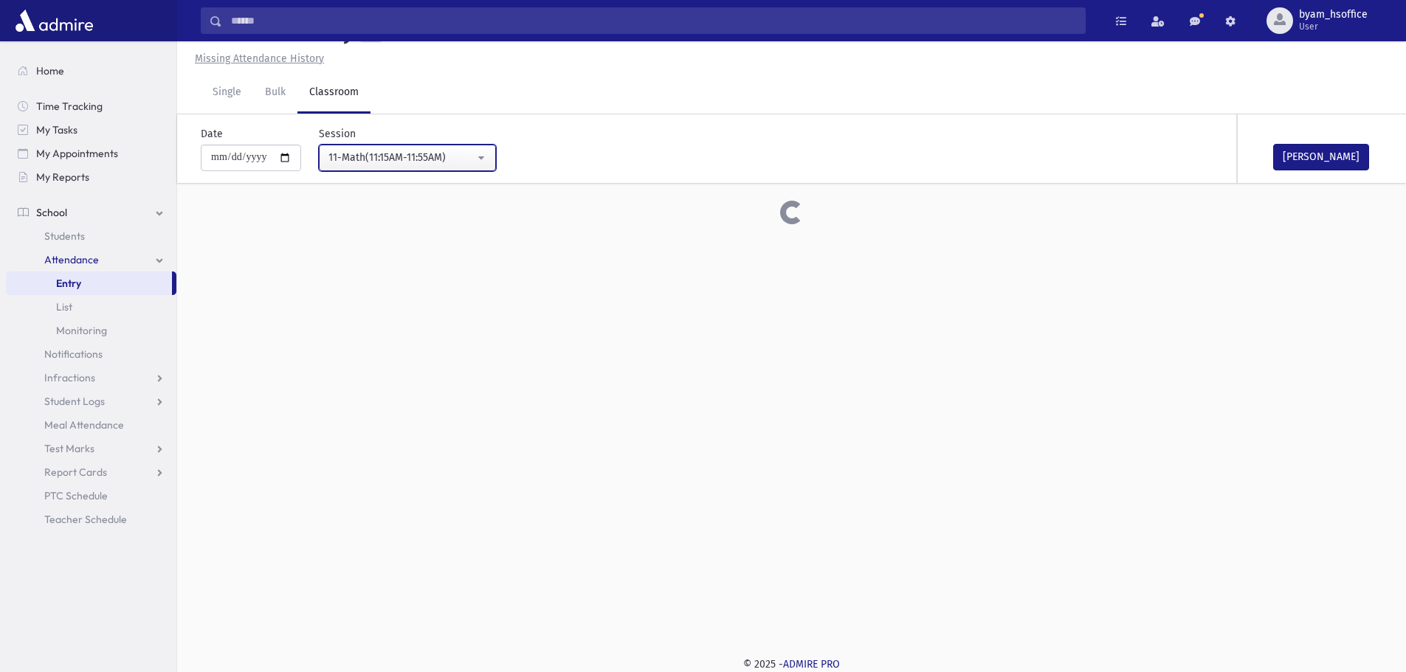
click at [471, 159] on div "11-Math(11:15AM-11:55AM)" at bounding box center [401, 157] width 146 height 15
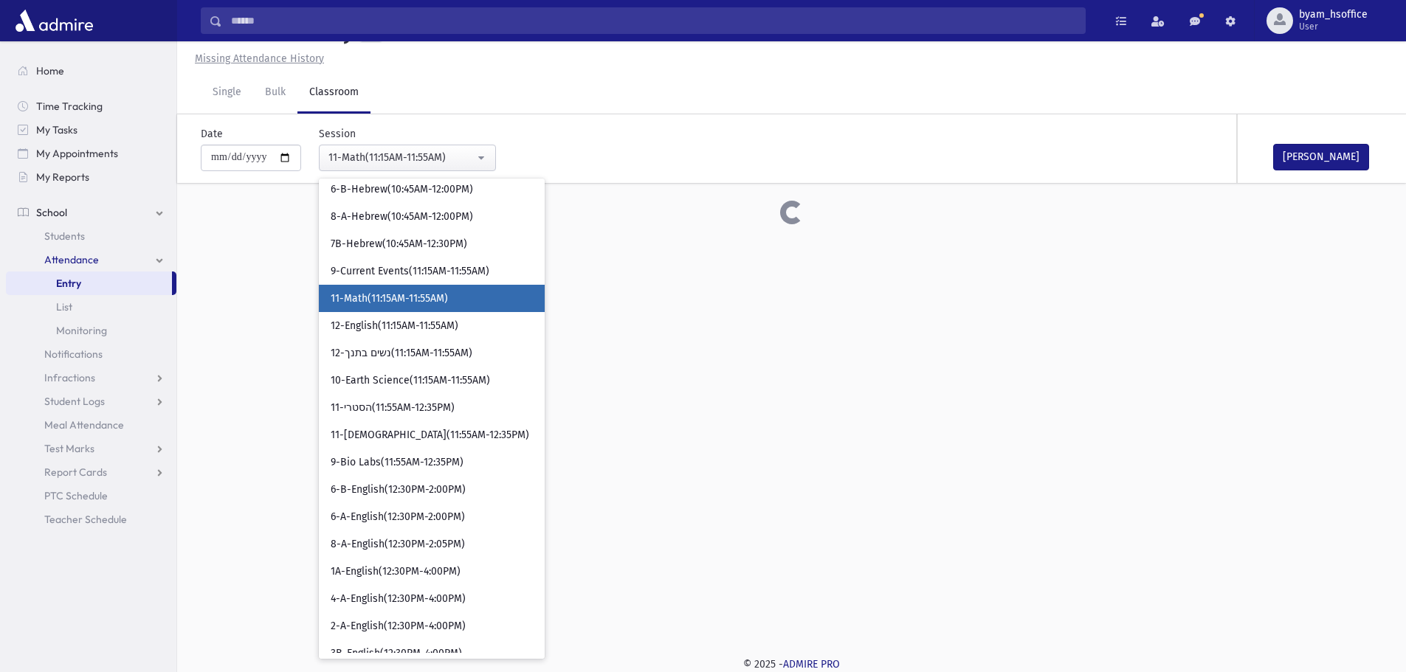
scroll to position [817, 0]
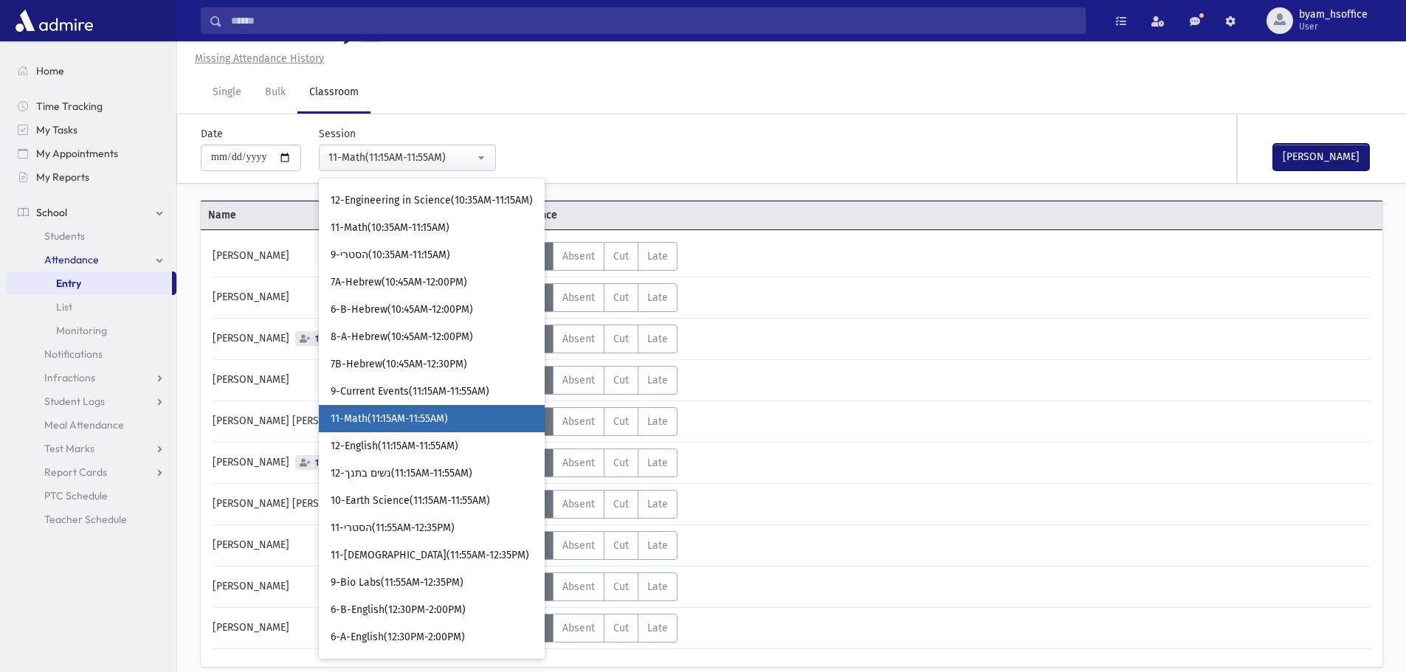
click at [1296, 156] on button "Mark Done" at bounding box center [1321, 157] width 96 height 27
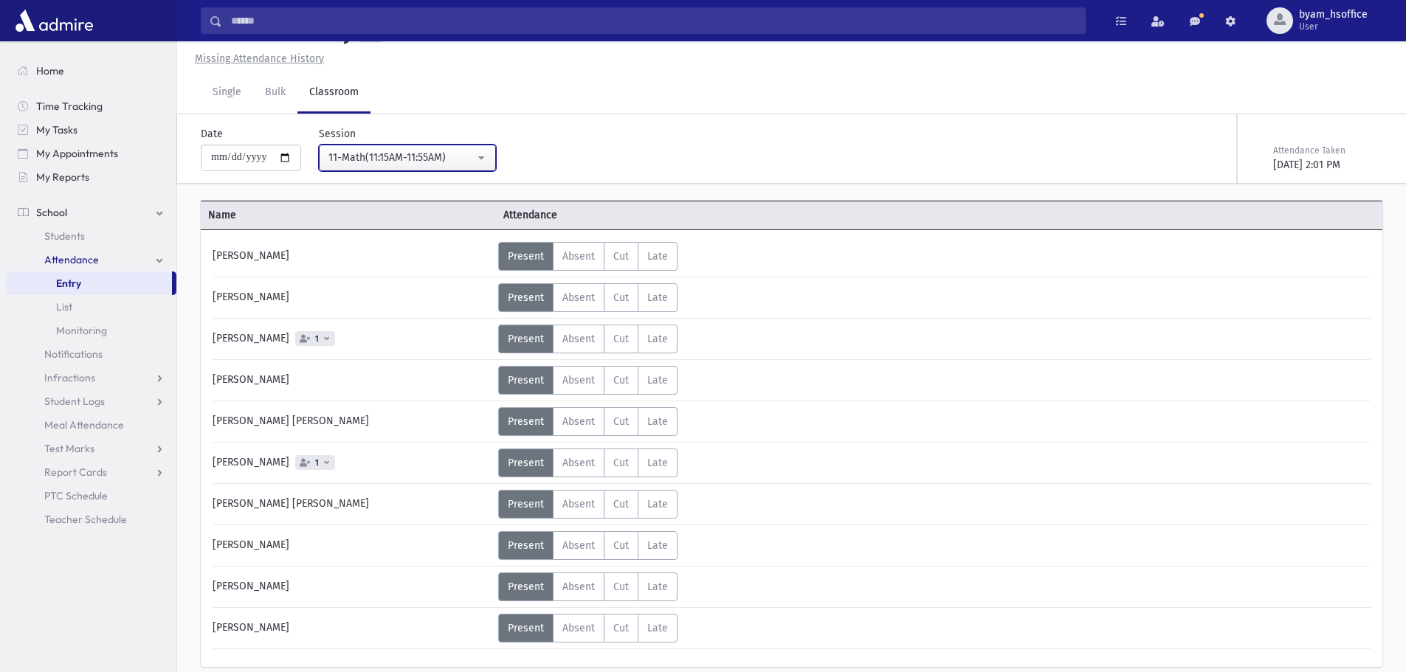
click at [456, 159] on div "11-Math(11:15AM-11:55AM)" at bounding box center [401, 157] width 146 height 15
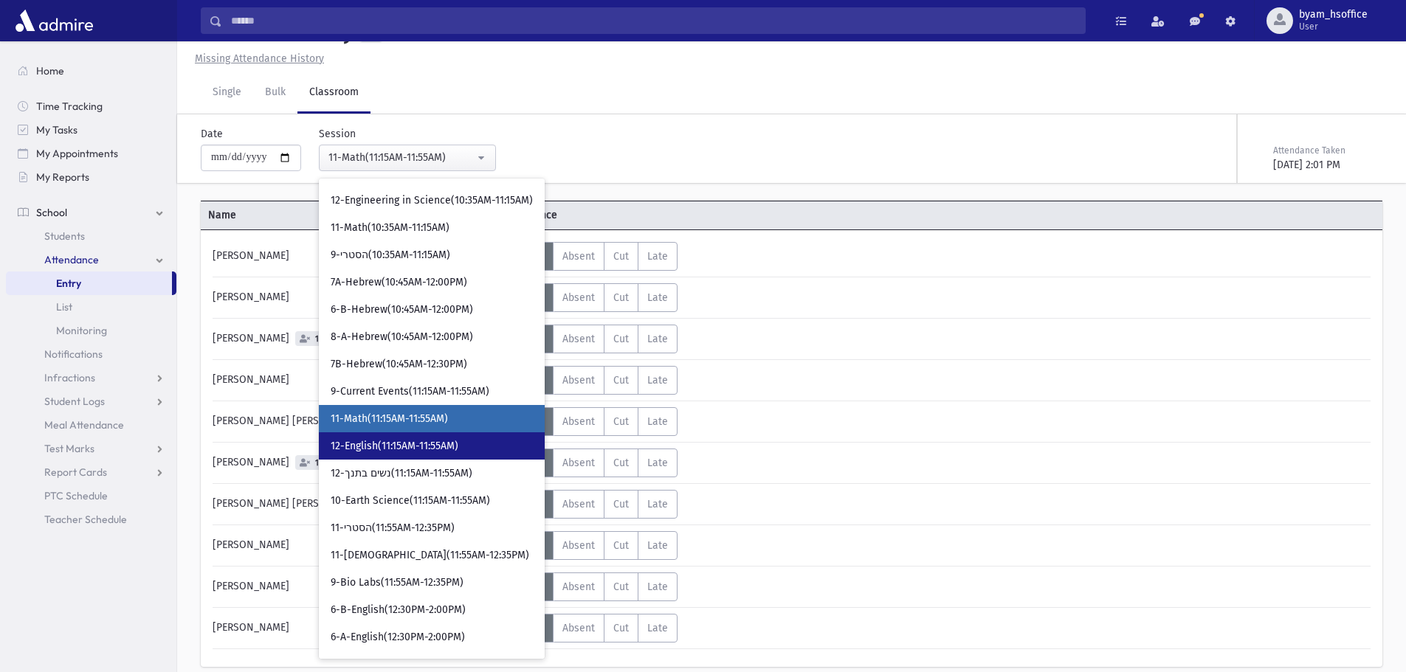
click at [475, 447] on link "12-English(11:15AM-11:55AM)" at bounding box center [432, 445] width 226 height 27
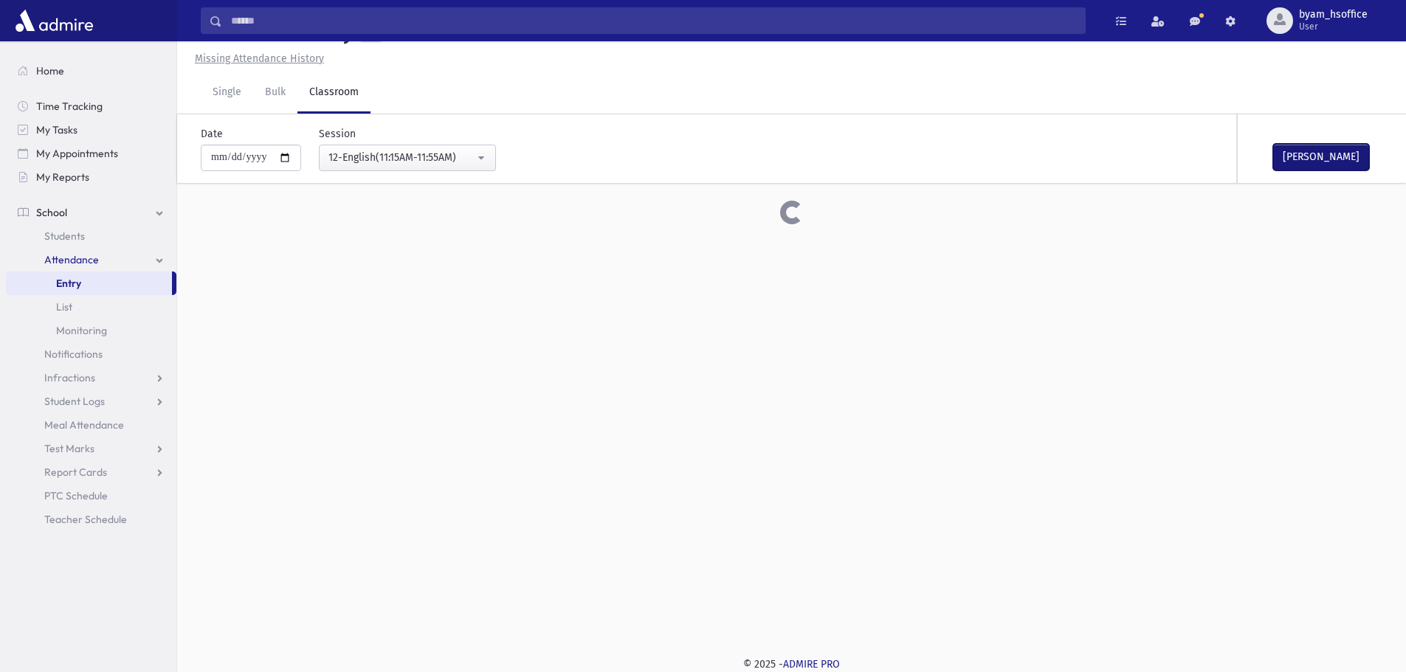
click at [1313, 162] on button "Mark Done" at bounding box center [1321, 157] width 96 height 27
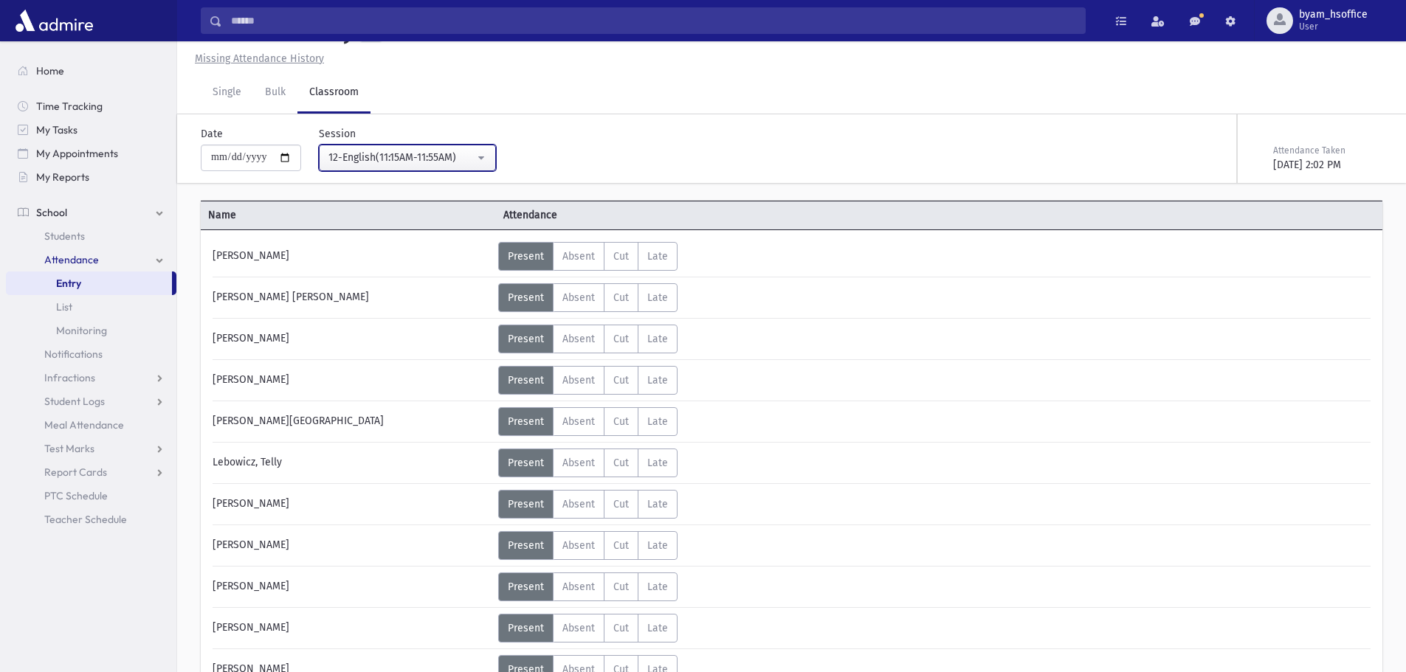
click at [485, 156] on button "12-English(11:15AM-11:55AM)" at bounding box center [407, 158] width 177 height 27
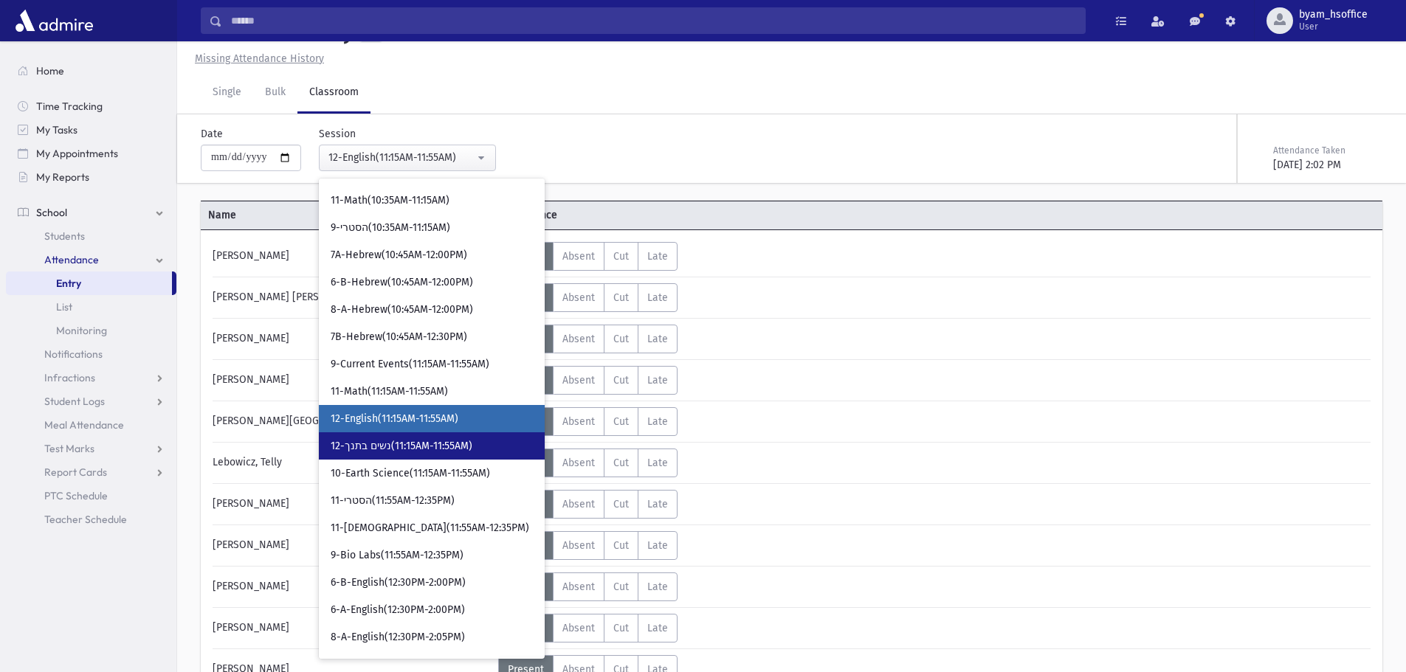
click at [471, 450] on span "12-נשים בתנך(11:15AM-11:55AM)" at bounding box center [402, 446] width 142 height 15
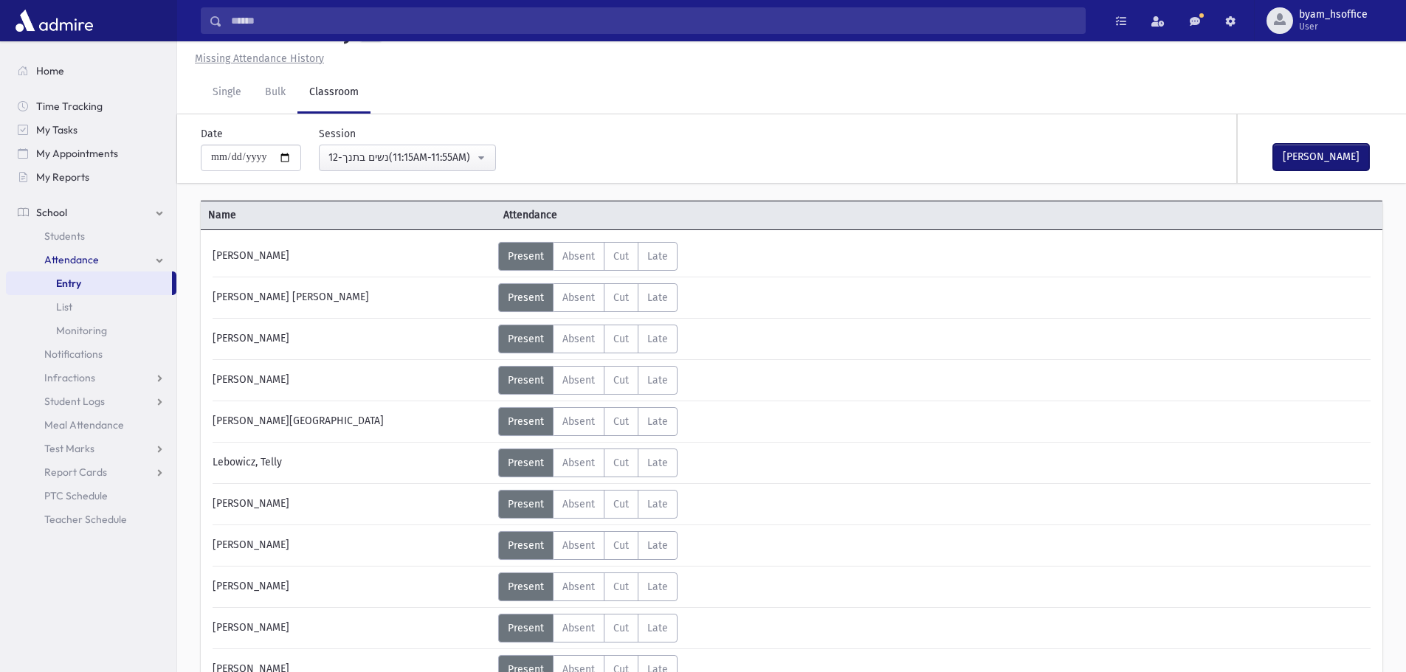
click at [1310, 157] on button "Mark Done" at bounding box center [1321, 157] width 96 height 27
drag, startPoint x: 463, startPoint y: 148, endPoint x: 454, endPoint y: 225, distance: 77.3
click at [464, 148] on button "12-נשים בתנך(11:15AM-11:55AM)" at bounding box center [407, 158] width 177 height 27
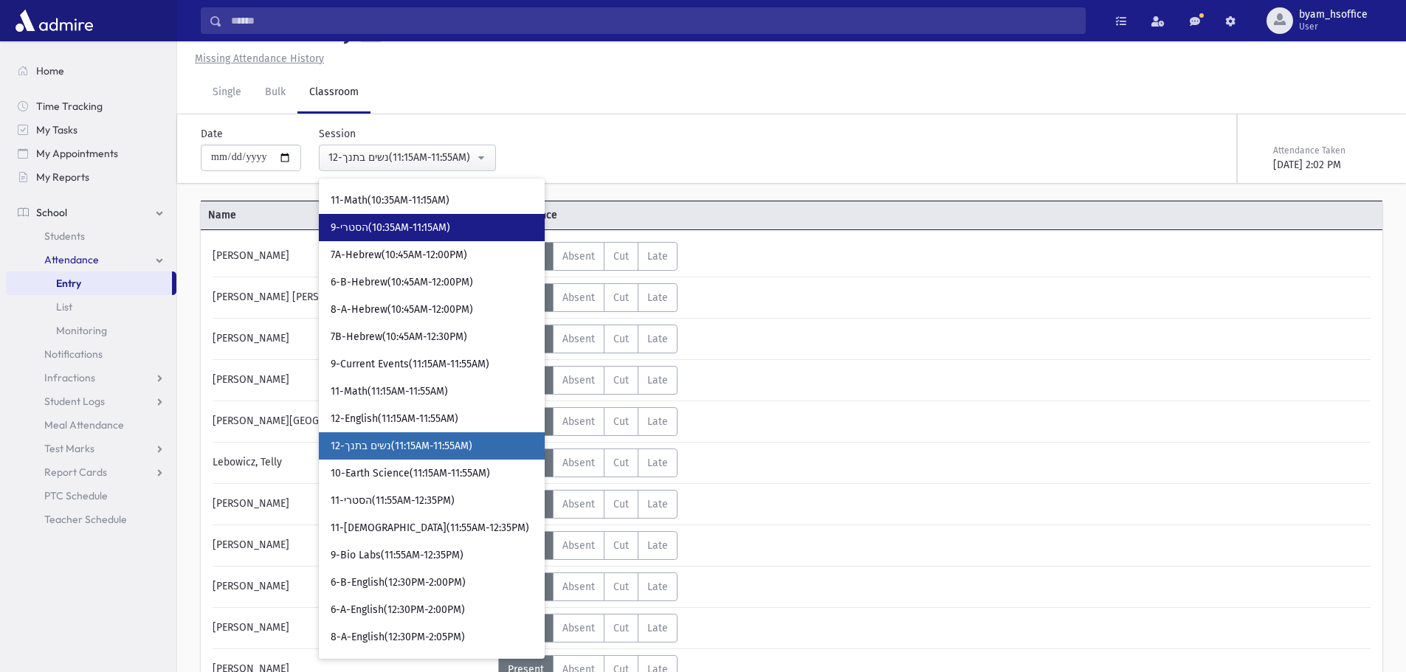
scroll to position [871, 0]
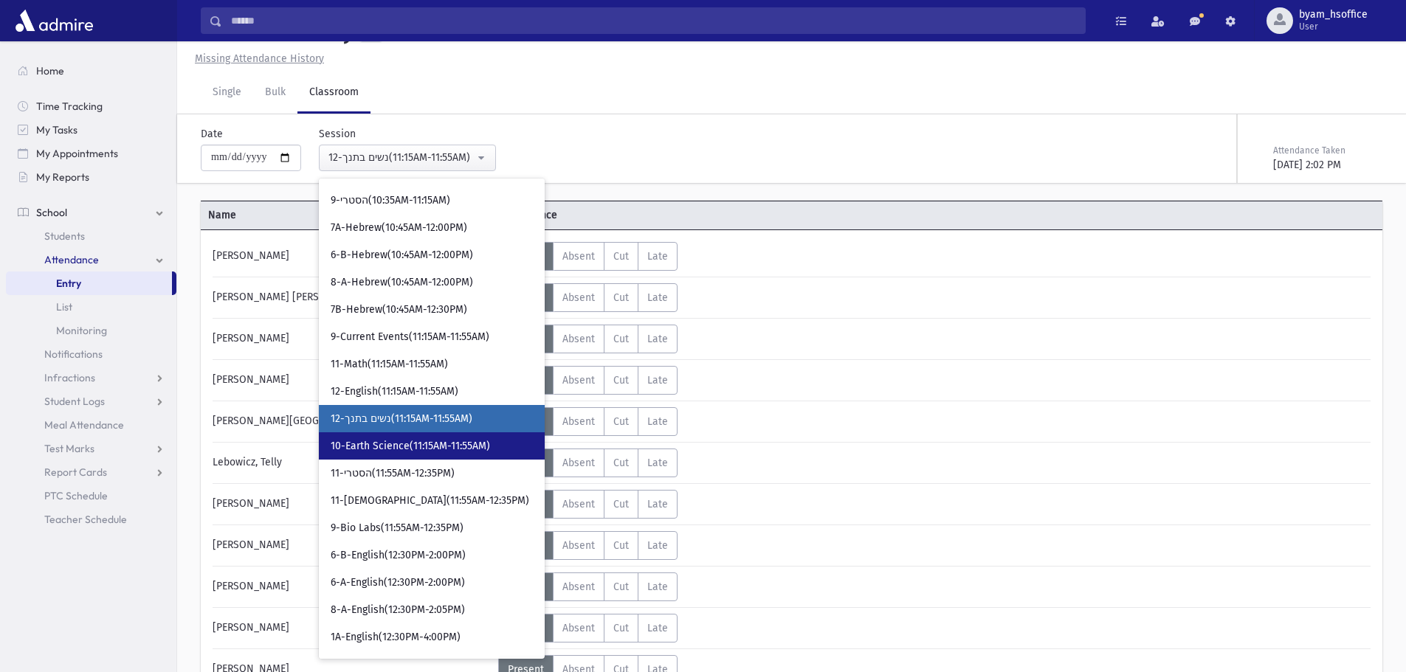
click at [414, 440] on span "10-Earth Science(11:15AM-11:55AM)" at bounding box center [410, 446] width 159 height 15
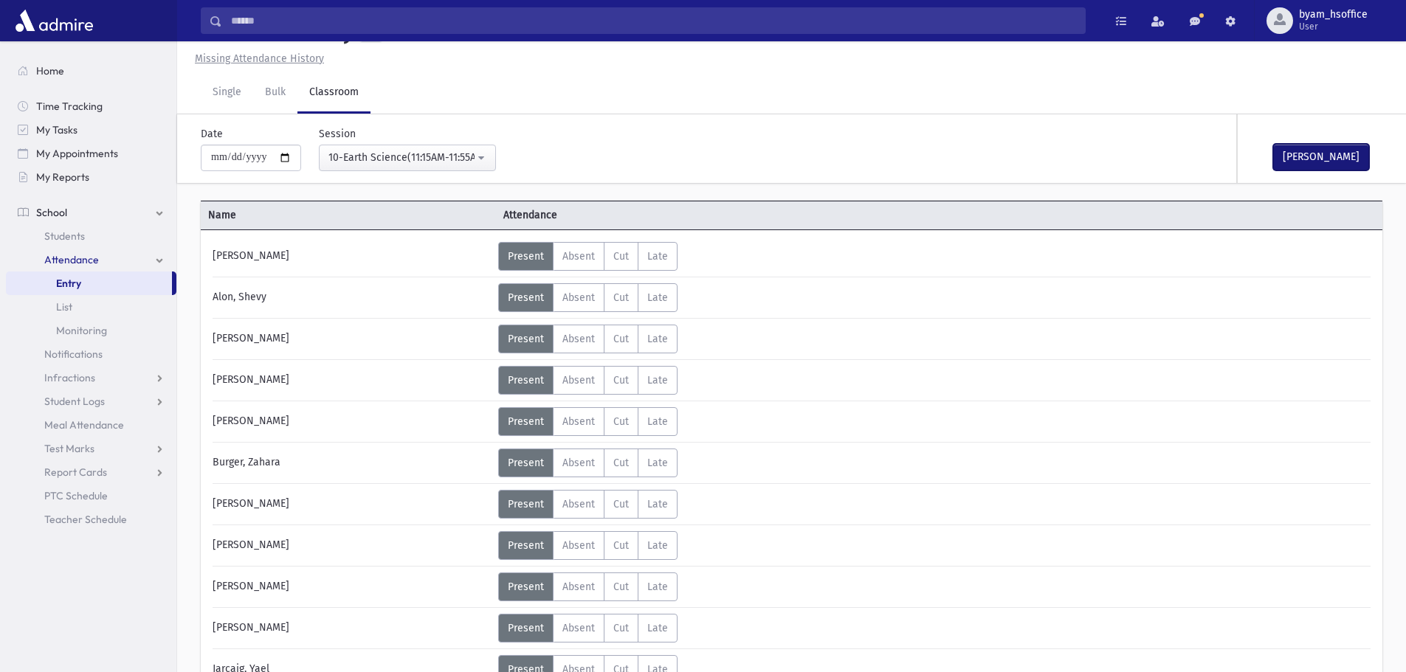
click at [1340, 169] on button "Mark Done" at bounding box center [1321, 157] width 96 height 27
click at [460, 154] on div "10-Earth Science(11:15AM-11:55AM)" at bounding box center [401, 157] width 146 height 15
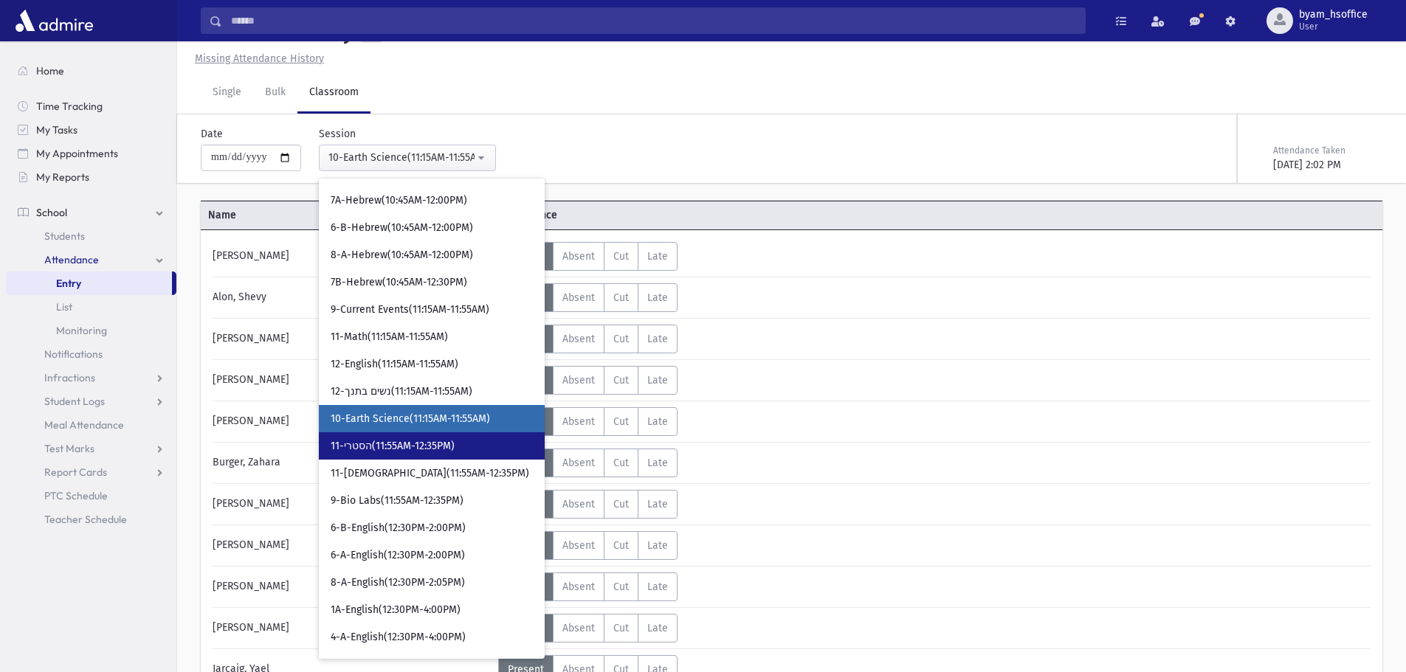
click at [517, 454] on link "11-הסטרי(11:55AM-12:35PM)" at bounding box center [432, 445] width 226 height 27
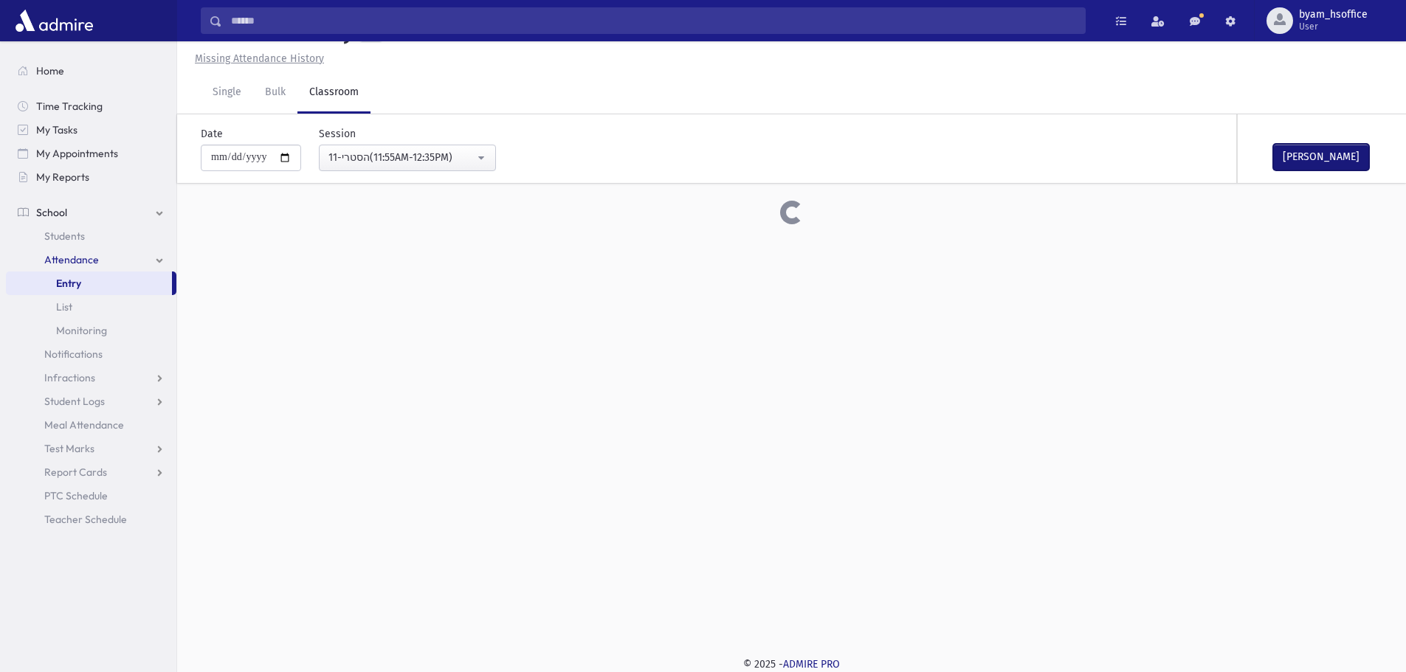
click at [1313, 161] on button "Mark Done" at bounding box center [1321, 157] width 96 height 27
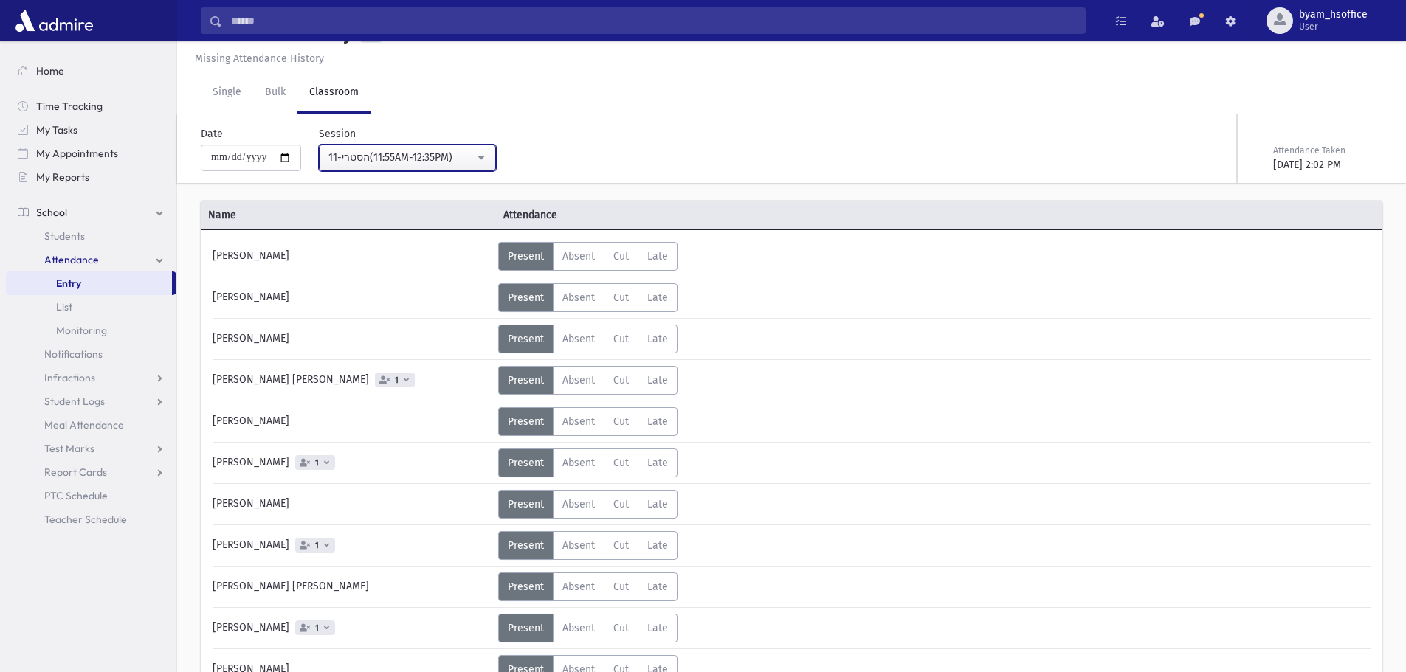
click at [432, 153] on div "11-הסטרי(11:55AM-12:35PM)" at bounding box center [401, 157] width 146 height 15
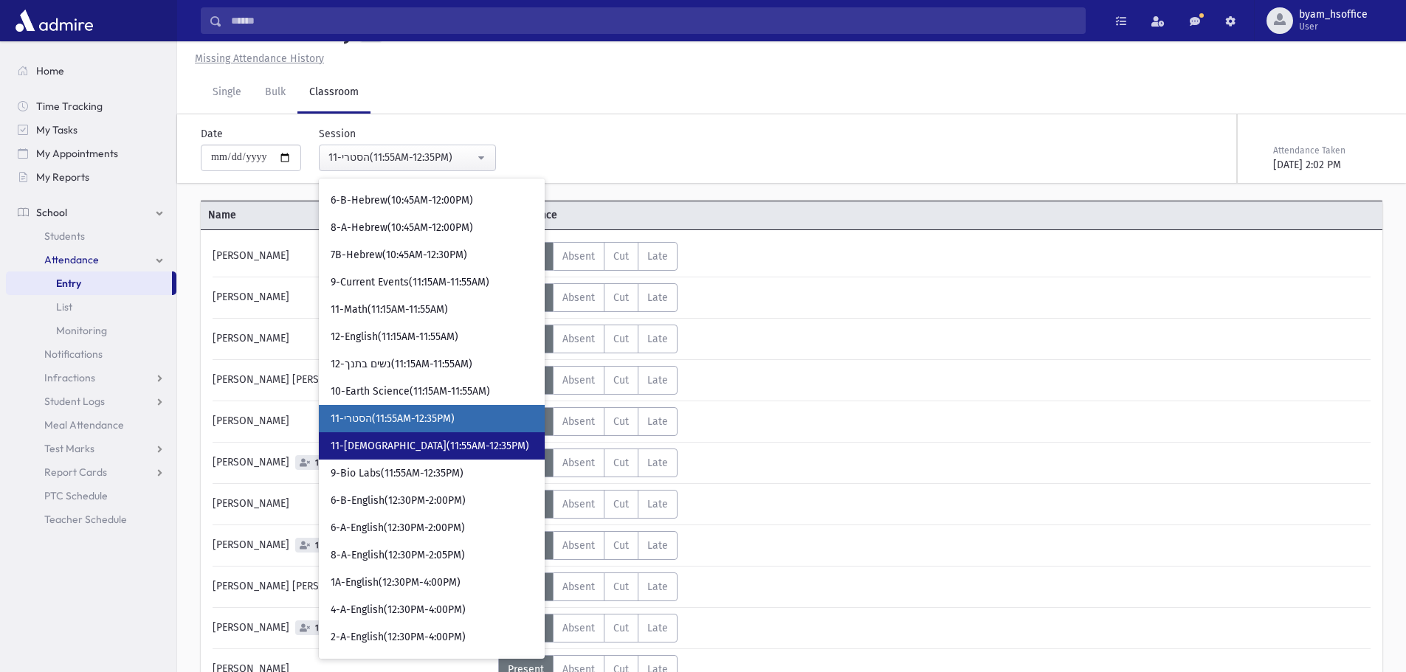
click at [476, 443] on link "11-נביא(11:55AM-12:35PM)" at bounding box center [432, 445] width 226 height 27
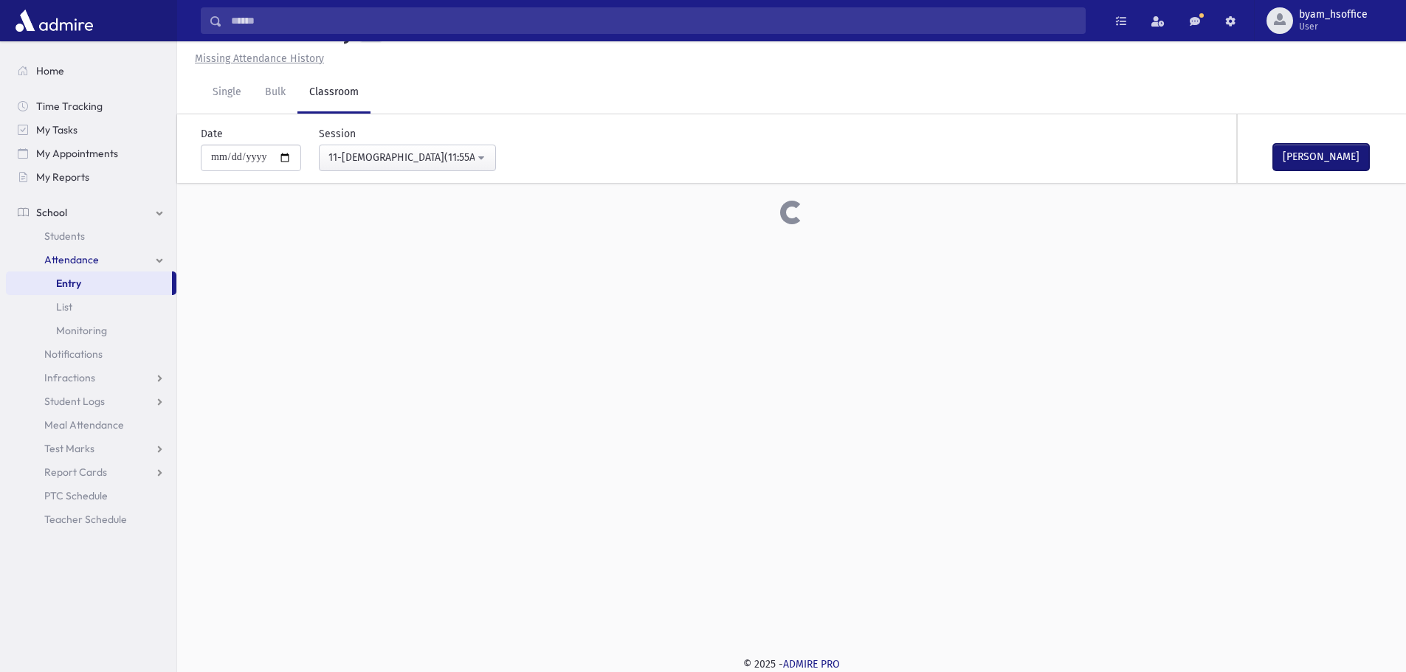
click at [1315, 146] on button "Mark Done" at bounding box center [1321, 157] width 96 height 27
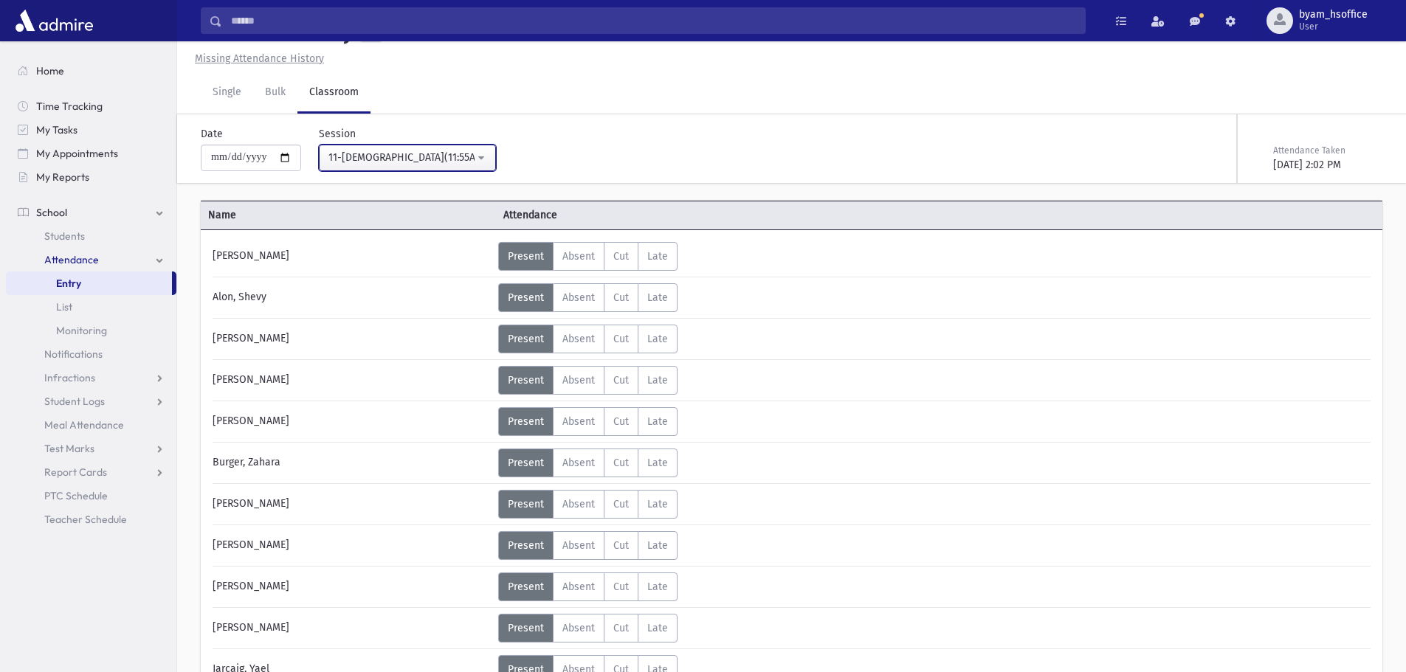
click at [418, 158] on div "11-נביא(11:55AM-12:35PM)" at bounding box center [401, 157] width 146 height 15
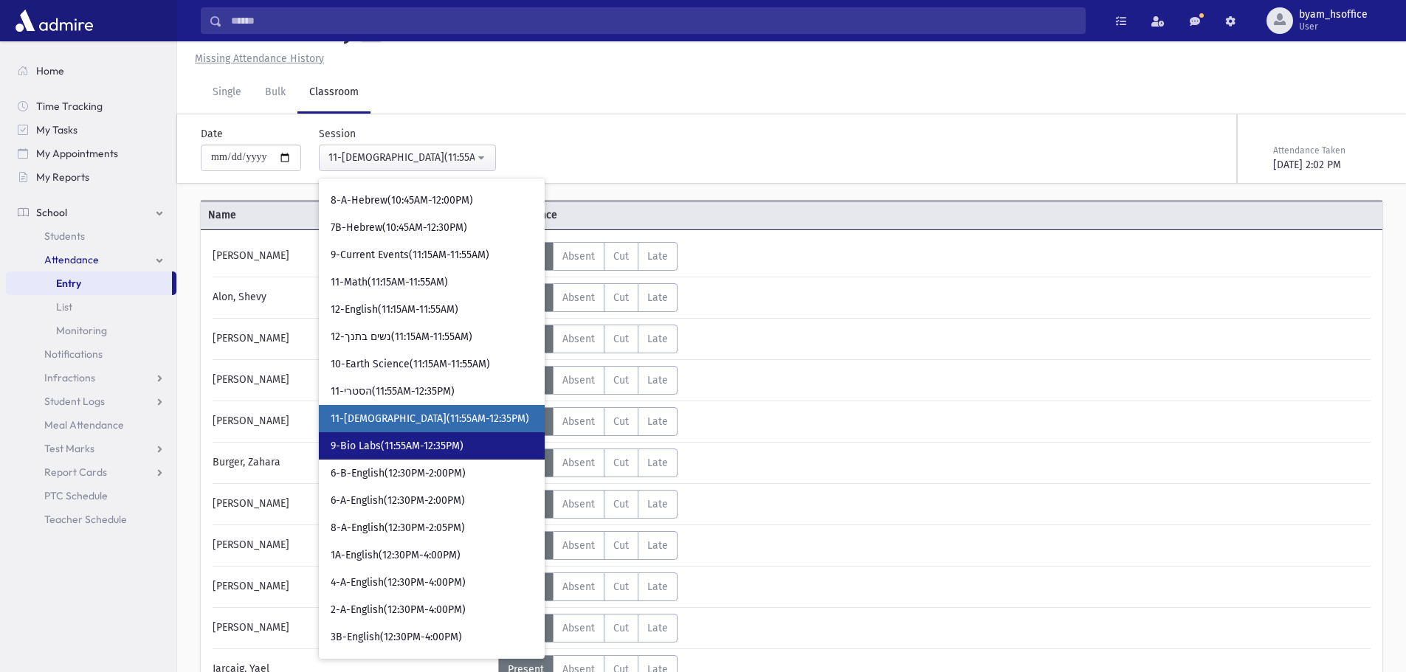
click at [511, 446] on link "9-Bio Labs(11:55AM-12:35PM)" at bounding box center [432, 445] width 226 height 27
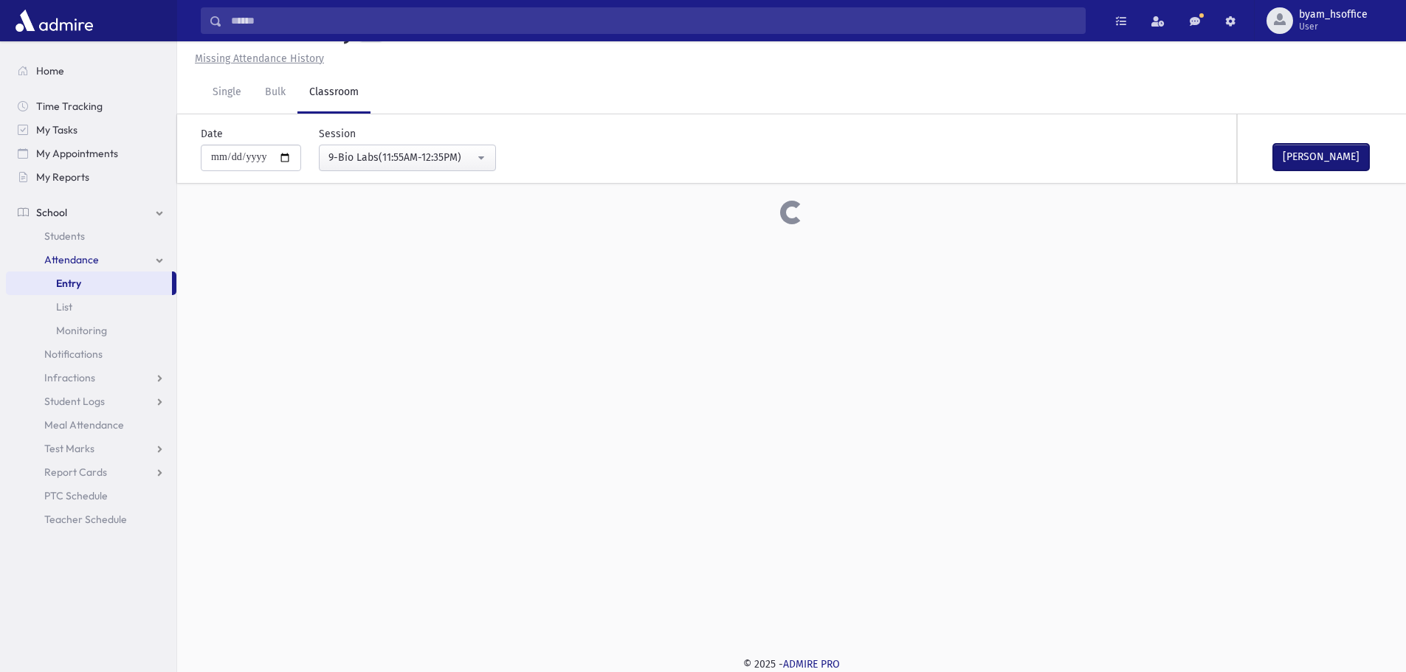
click at [1339, 164] on button "Mark Done" at bounding box center [1321, 157] width 96 height 27
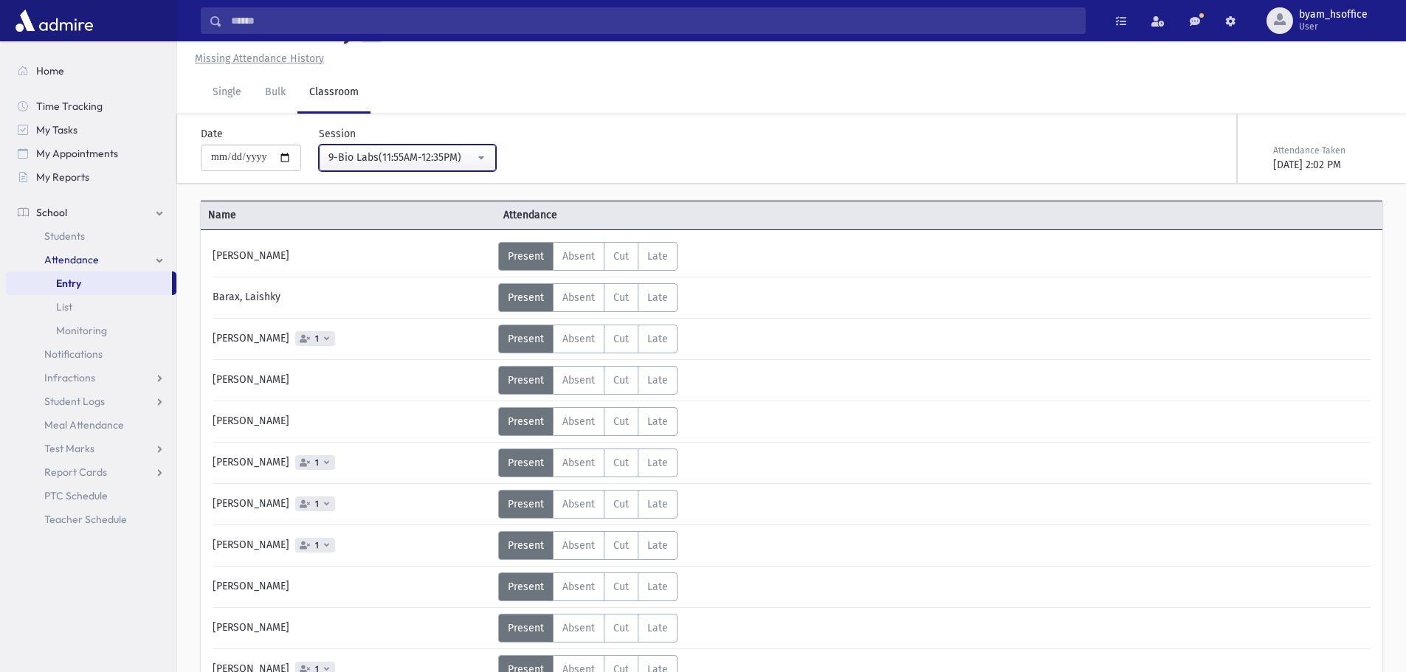
drag, startPoint x: 433, startPoint y: 160, endPoint x: 449, endPoint y: 230, distance: 71.8
click at [433, 161] on div "9-Bio Labs(11:55AM-12:35PM)" at bounding box center [401, 157] width 146 height 15
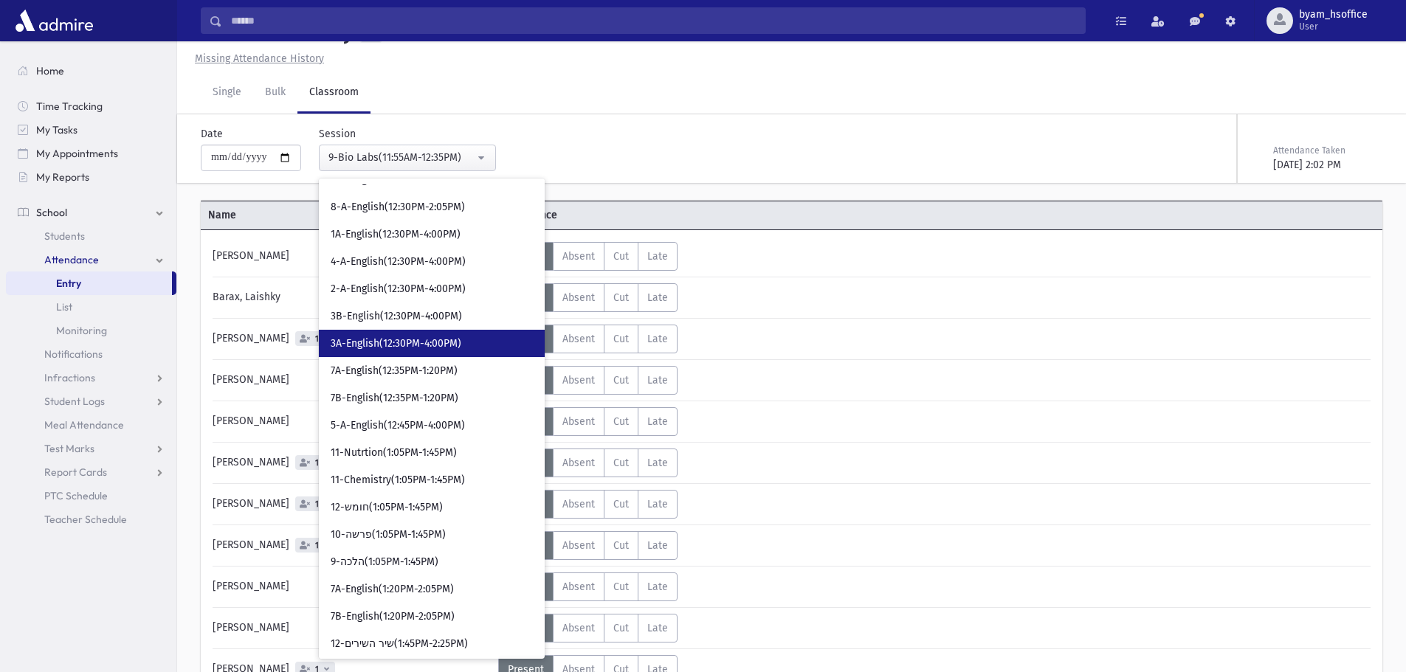
scroll to position [1276, 0]
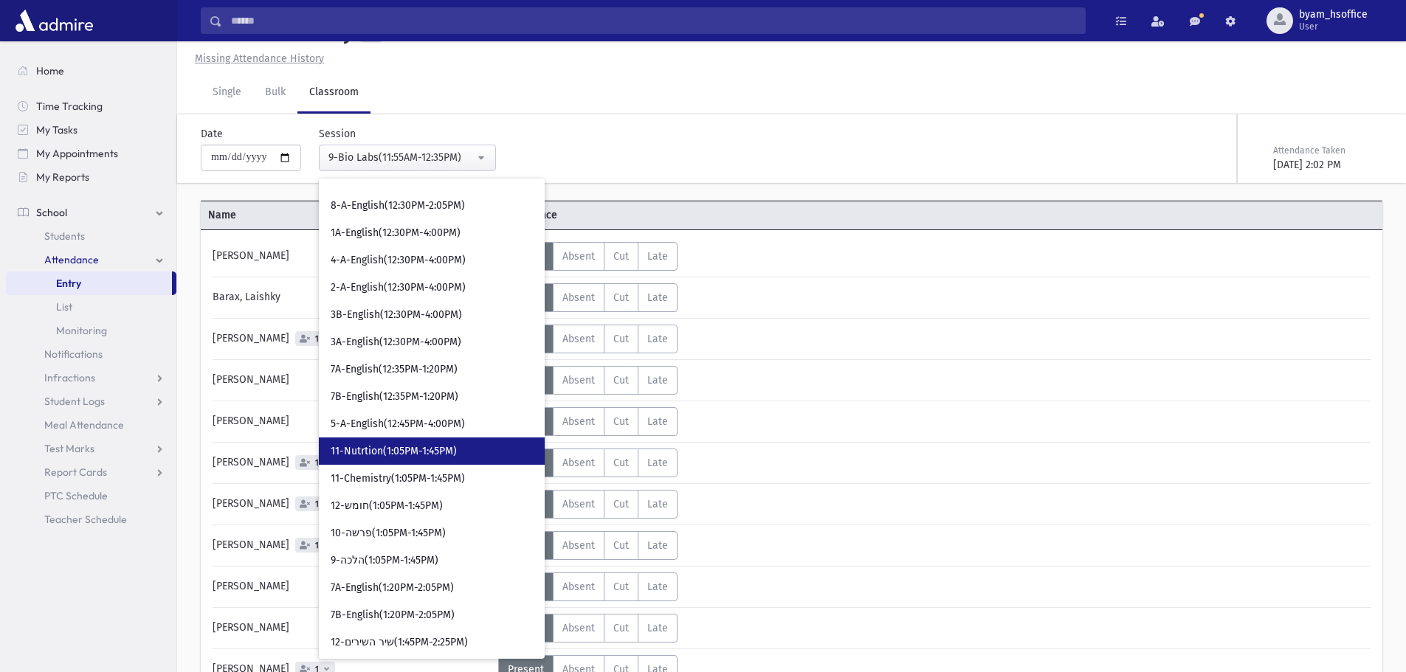
click at [467, 447] on link "11-Nutrtion(1:05PM-1:45PM)" at bounding box center [432, 451] width 226 height 27
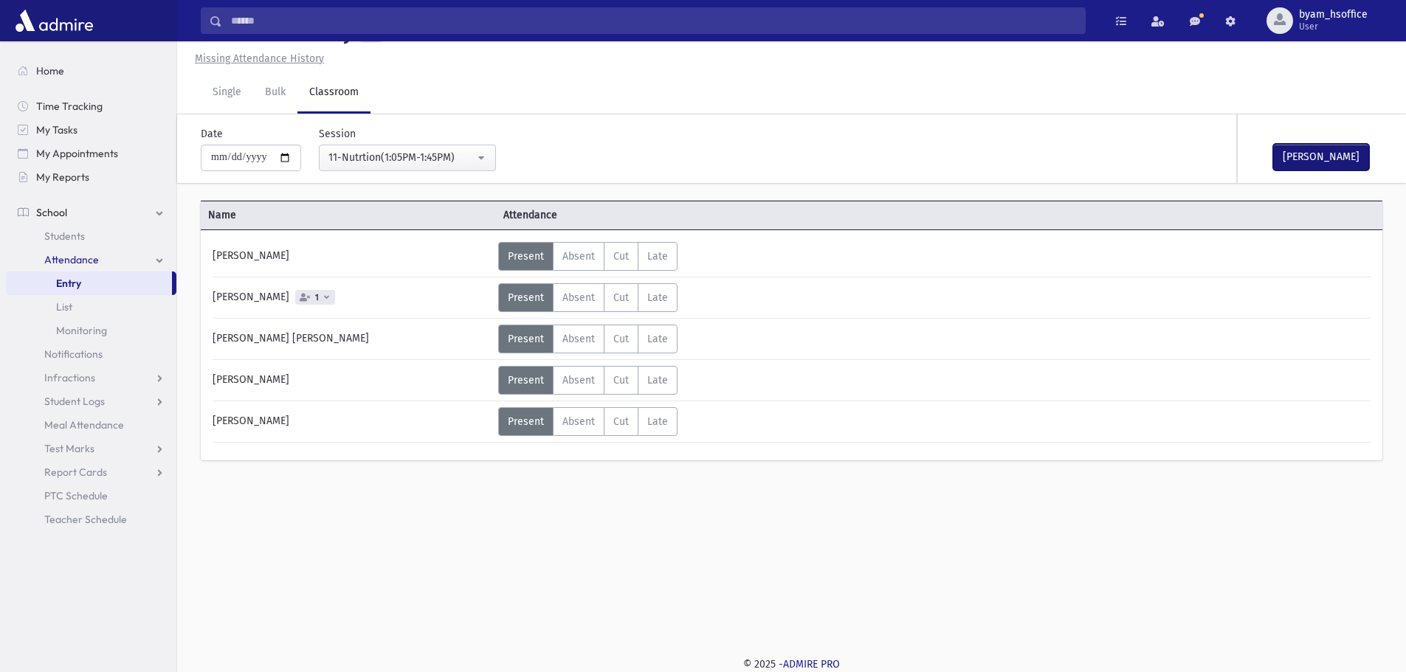
click at [1285, 154] on button "Mark Done" at bounding box center [1321, 157] width 96 height 27
click at [442, 159] on div "11-Nutrtion(1:05PM-1:45PM)" at bounding box center [401, 157] width 146 height 15
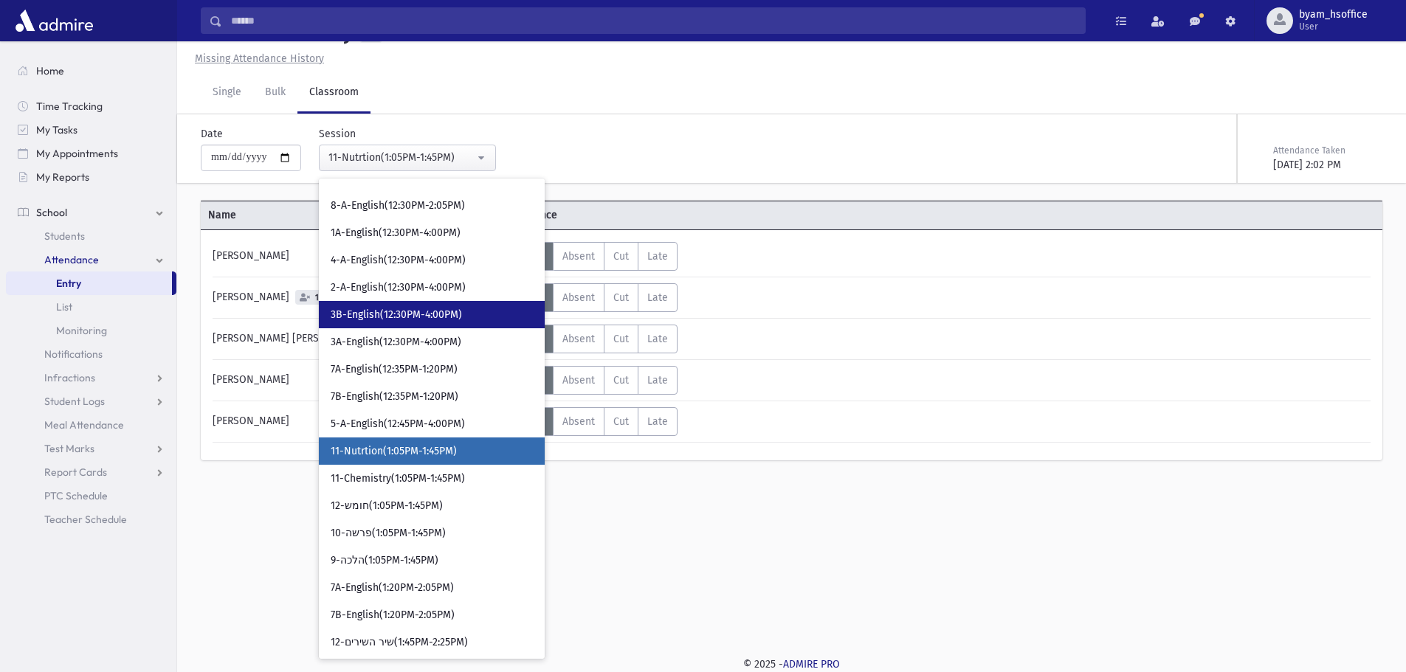
scroll to position [1308, 0]
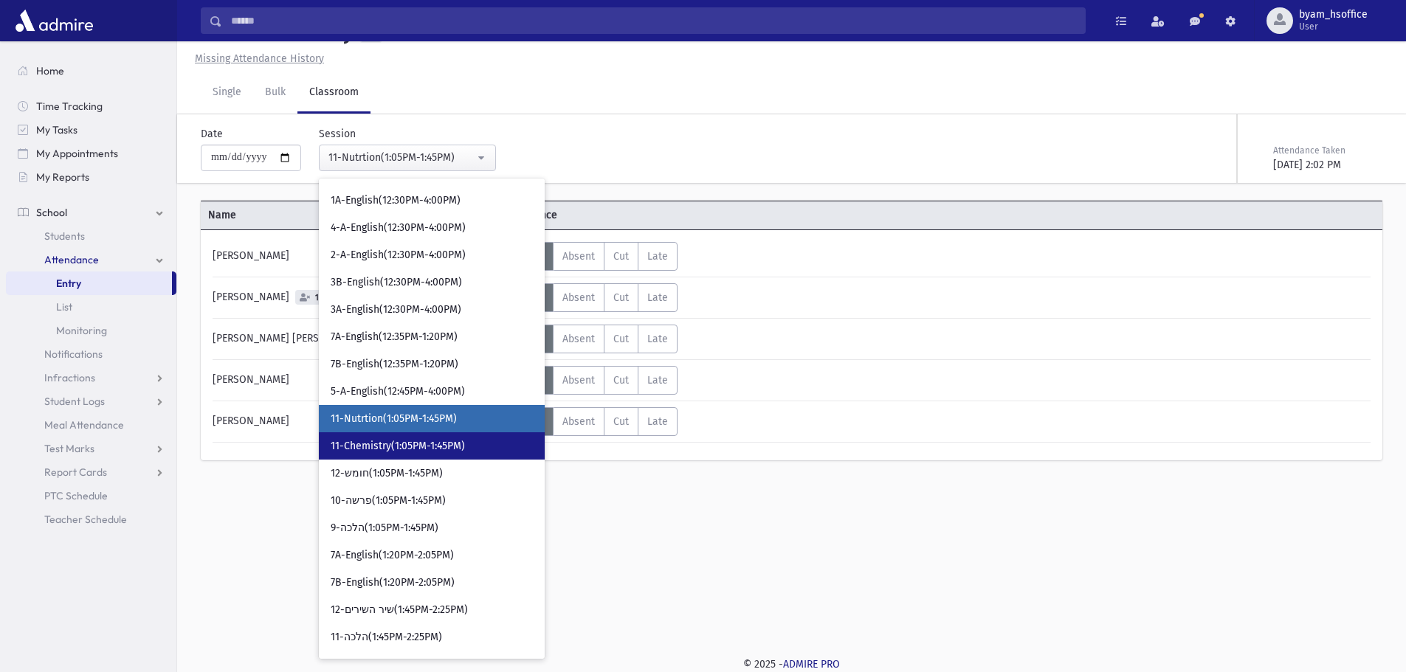
click at [471, 437] on link "11-Chemistry(1:05PM-1:45PM)" at bounding box center [432, 445] width 226 height 27
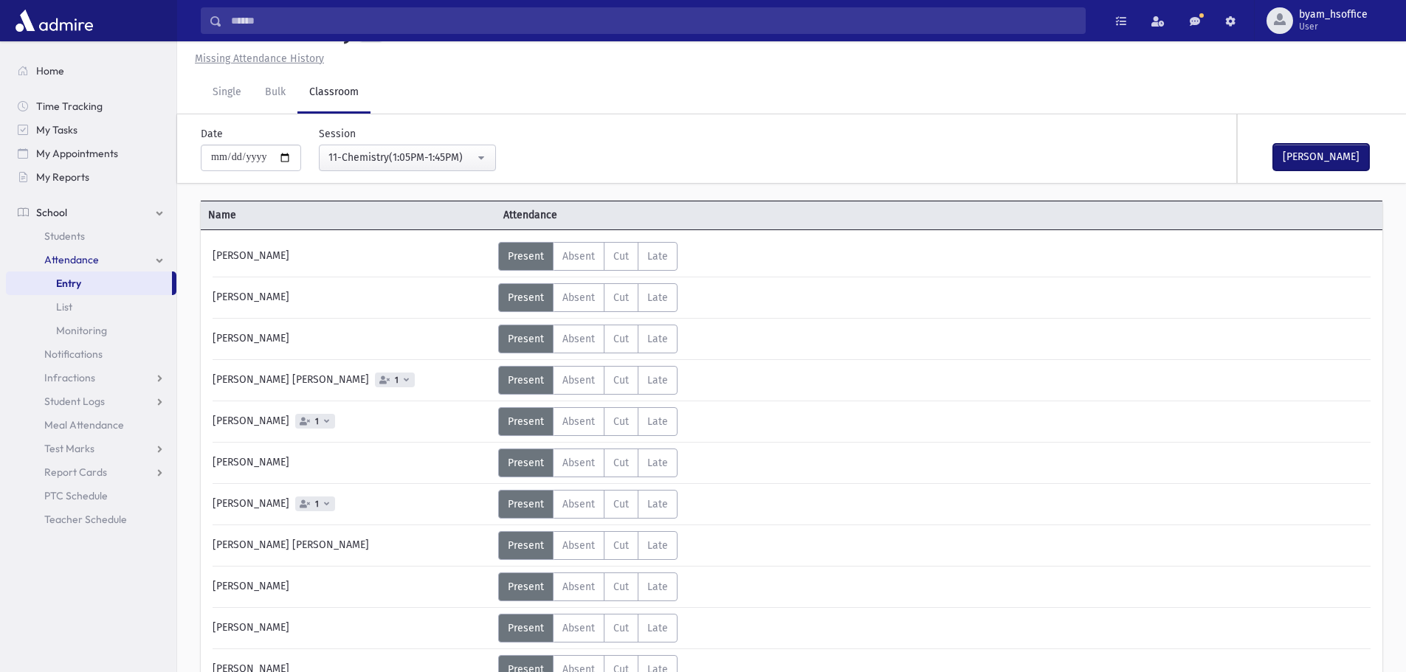
click at [1314, 154] on button "Mark Done" at bounding box center [1321, 157] width 96 height 27
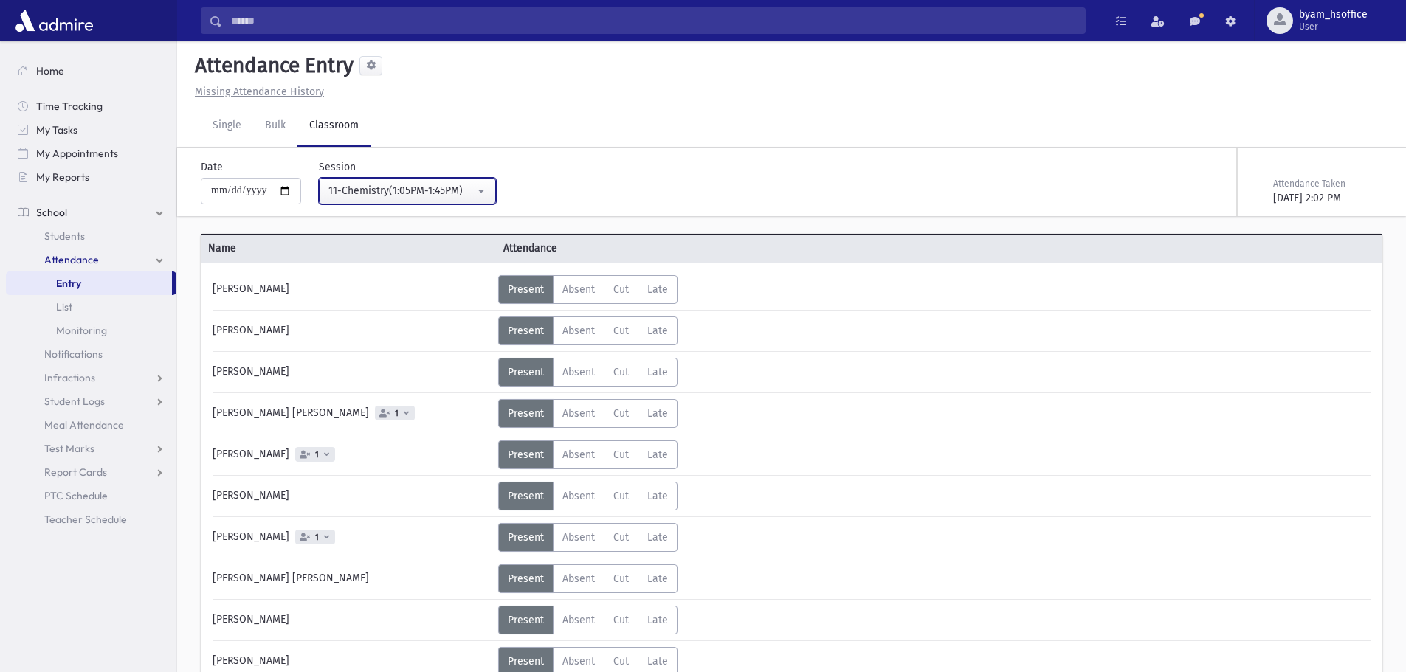
click at [440, 196] on div "11-Chemistry(1:05PM-1:45PM)" at bounding box center [401, 190] width 146 height 15
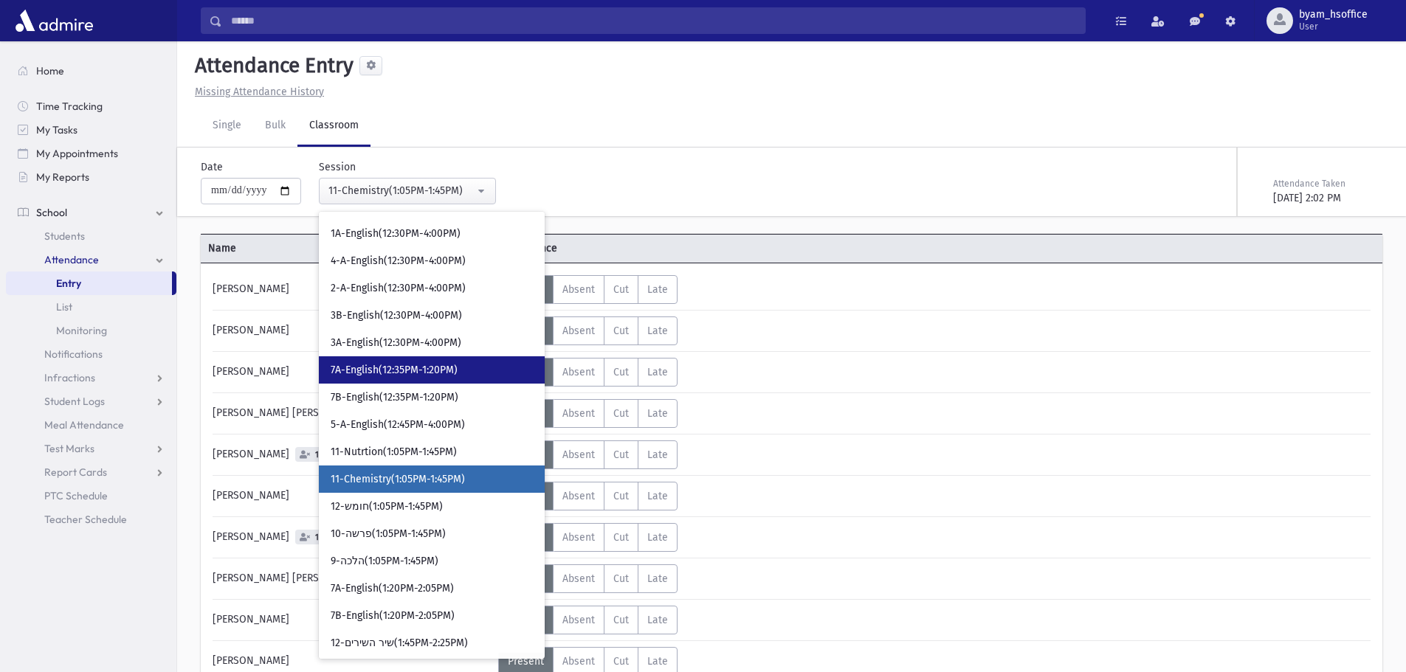
scroll to position [1352, 0]
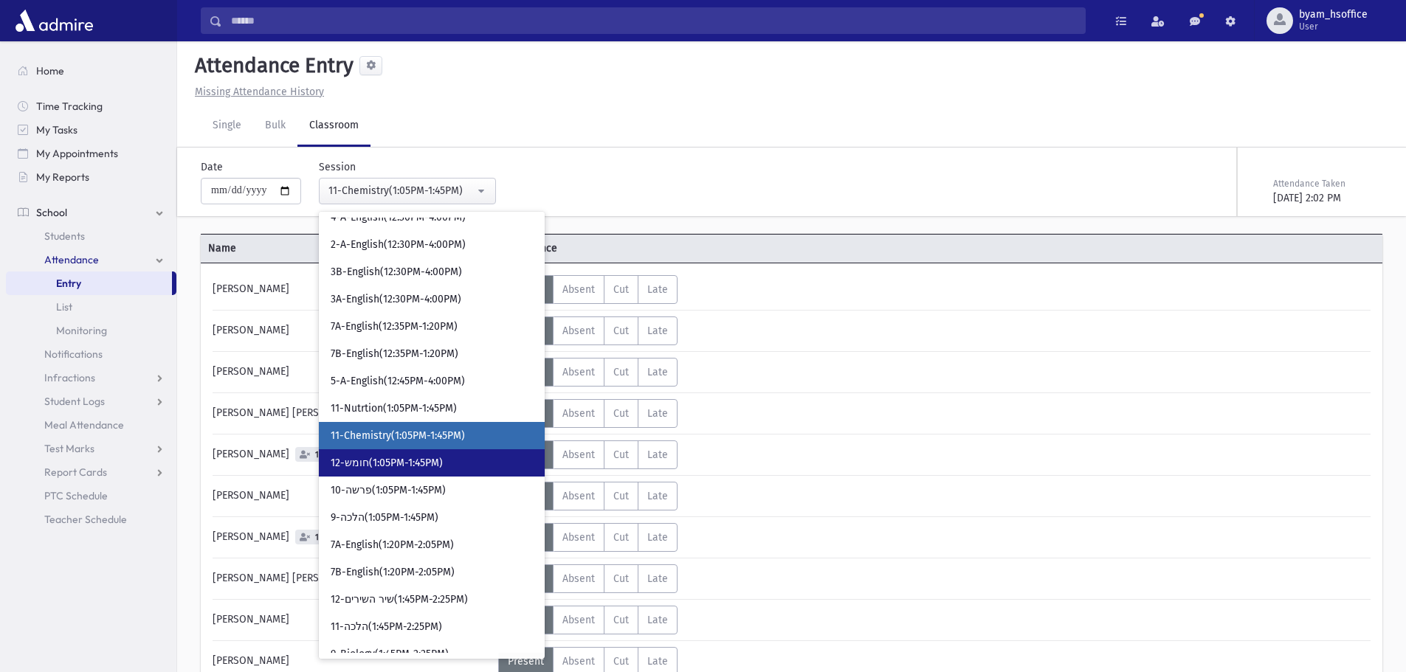
click at [481, 461] on link "12-חומש(1:05PM-1:45PM)" at bounding box center [432, 462] width 226 height 27
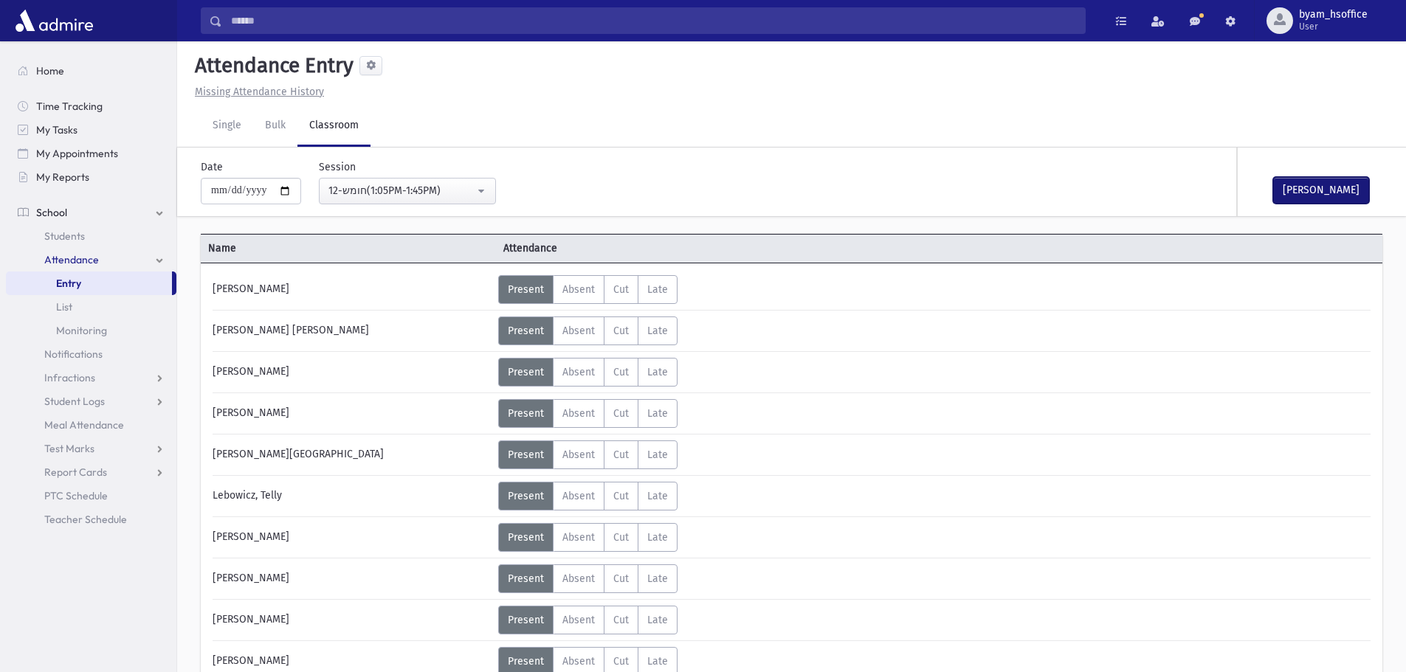
click at [1316, 189] on button "Mark Done" at bounding box center [1321, 190] width 96 height 27
click at [411, 202] on button "12-חומש(1:05PM-1:45PM)" at bounding box center [407, 191] width 177 height 27
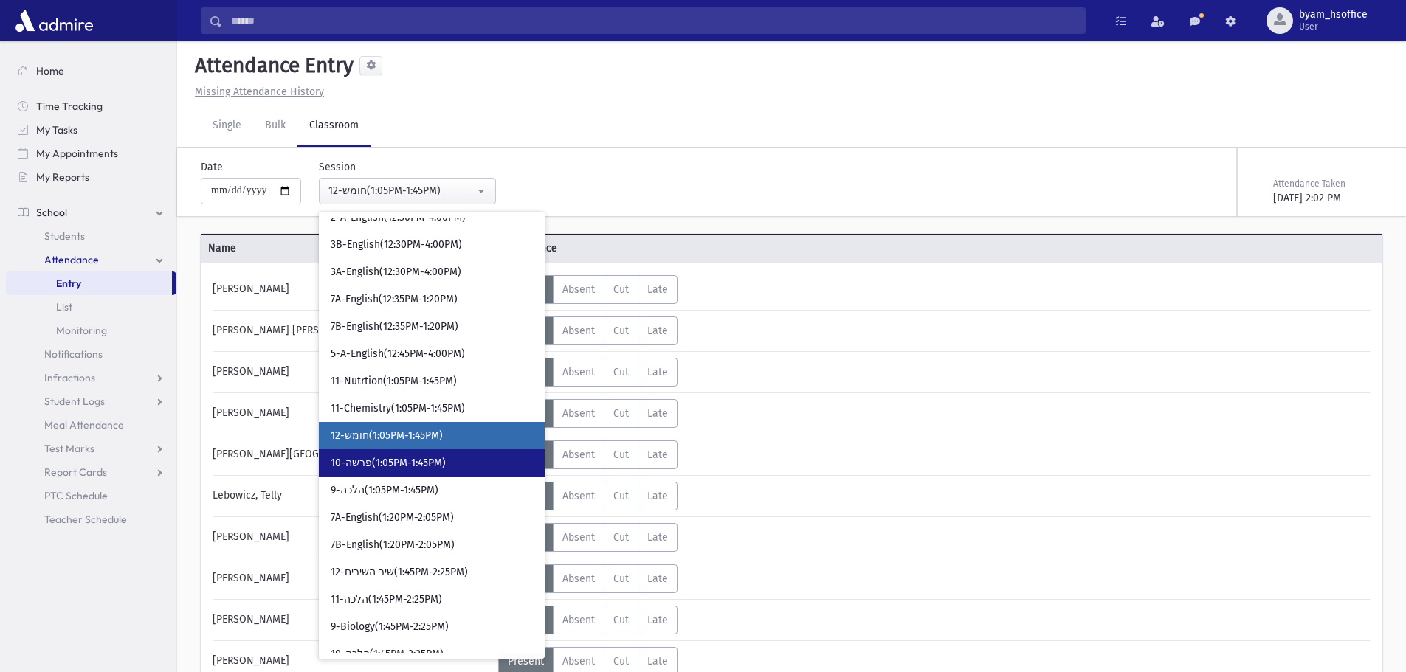
click at [442, 463] on span "10-פרשה(1:05PM-1:45PM)" at bounding box center [388, 463] width 115 height 15
select select "****"
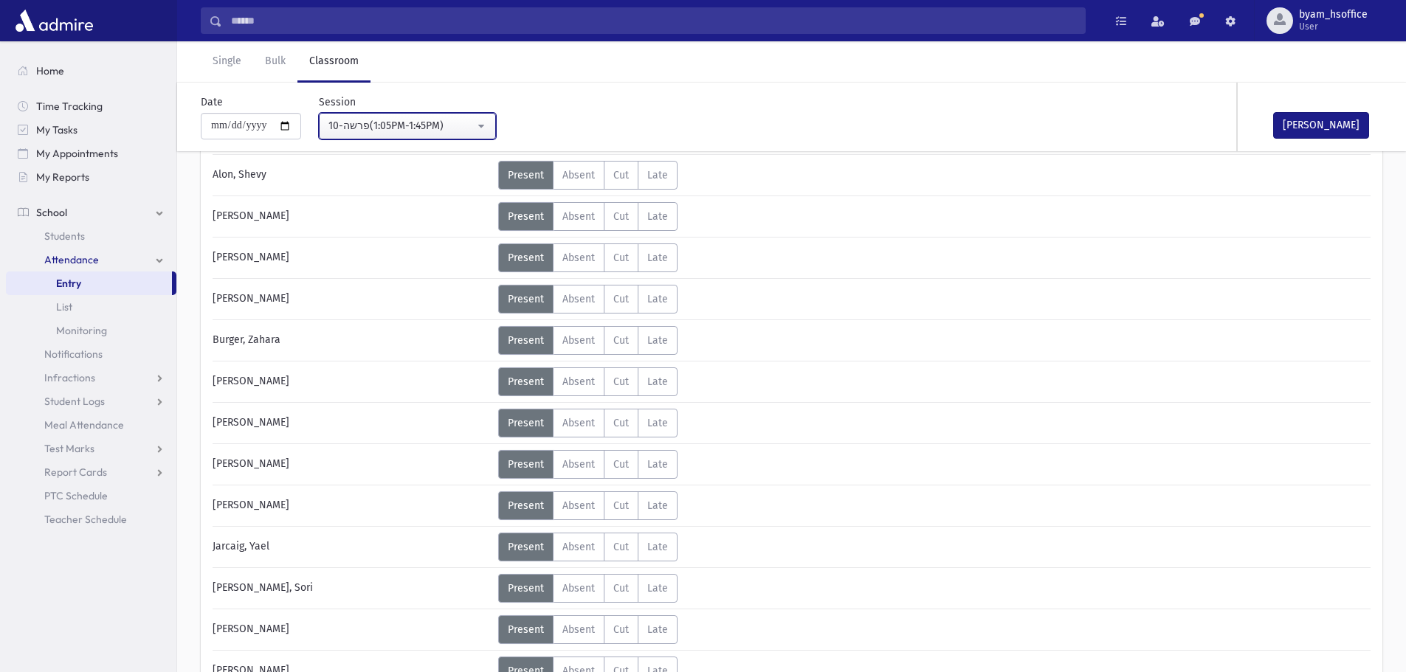
scroll to position [295, 0]
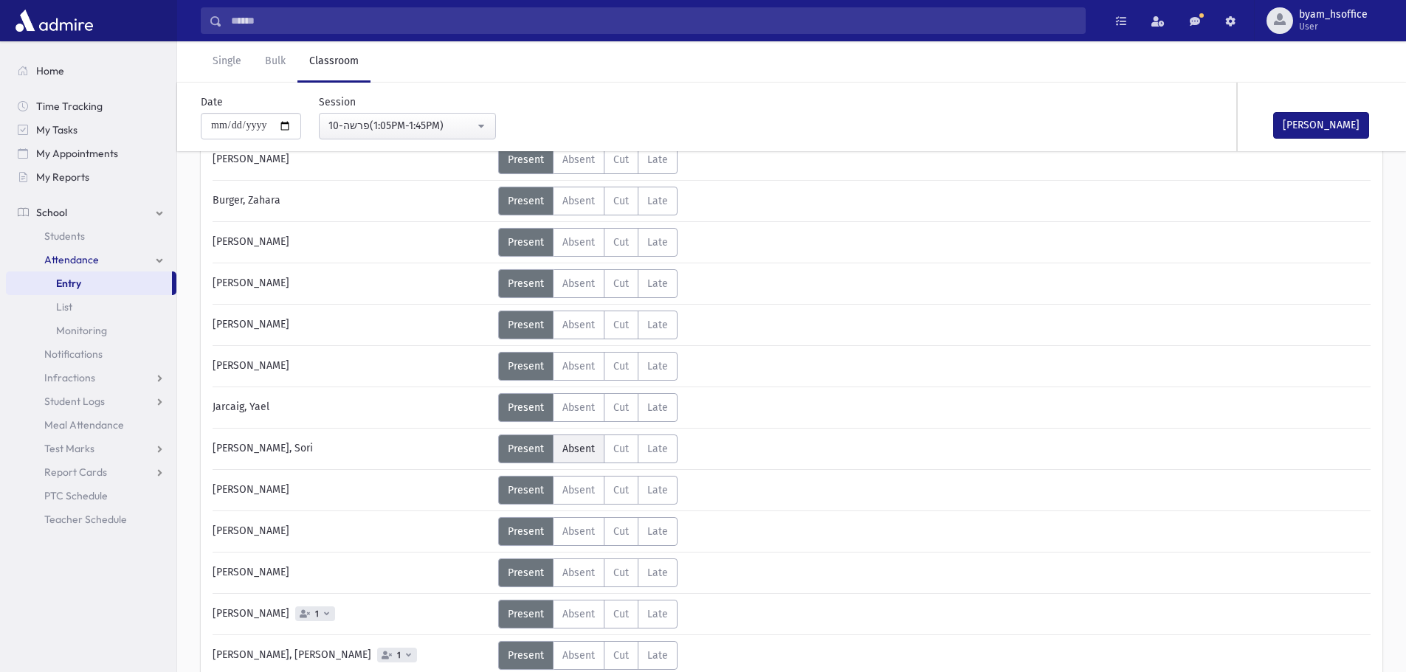
click at [585, 446] on span "Absent" at bounding box center [578, 449] width 32 height 13
click at [760, 455] on div "Status Unexcused Admin: Present P Absent A C" at bounding box center [932, 449] width 869 height 29
click at [758, 461] on div "Unexcused" at bounding box center [728, 455] width 66 height 15
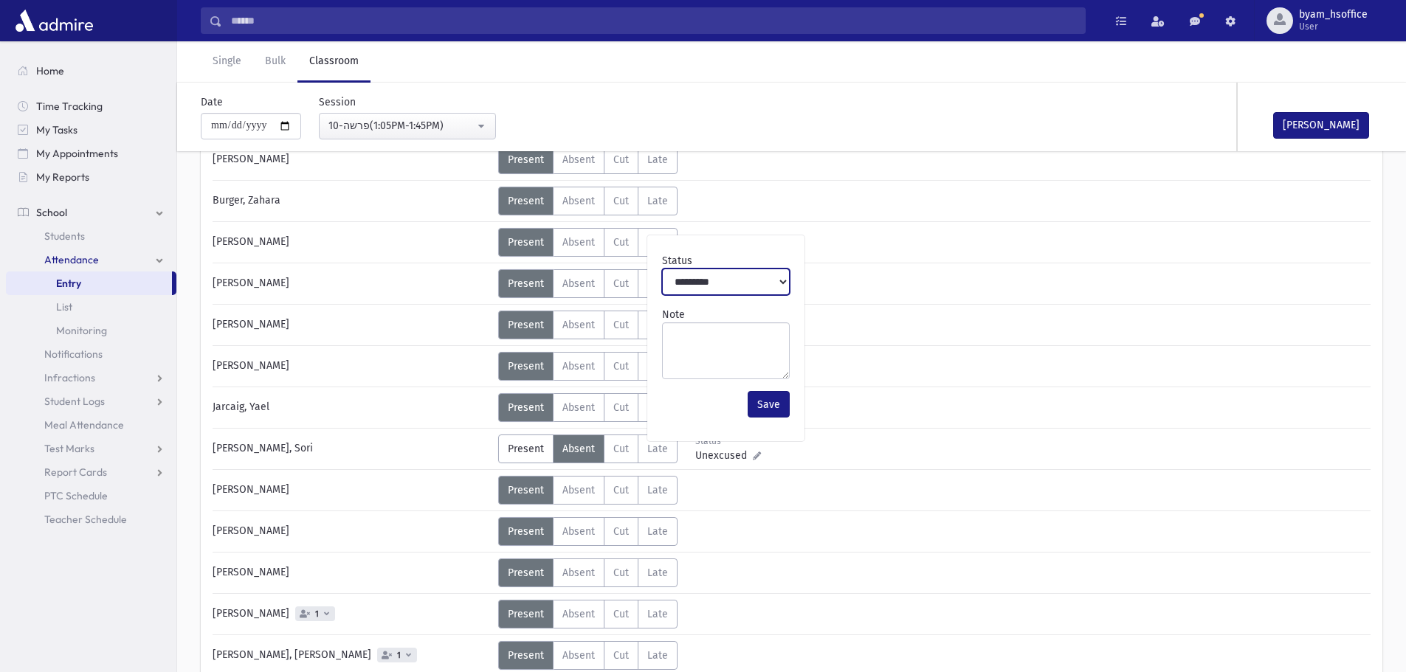
click at [716, 283] on select "**********" at bounding box center [726, 282] width 128 height 27
select select "*******"
click at [662, 269] on select "**********" at bounding box center [726, 282] width 128 height 27
click at [771, 399] on button "Save" at bounding box center [768, 404] width 42 height 27
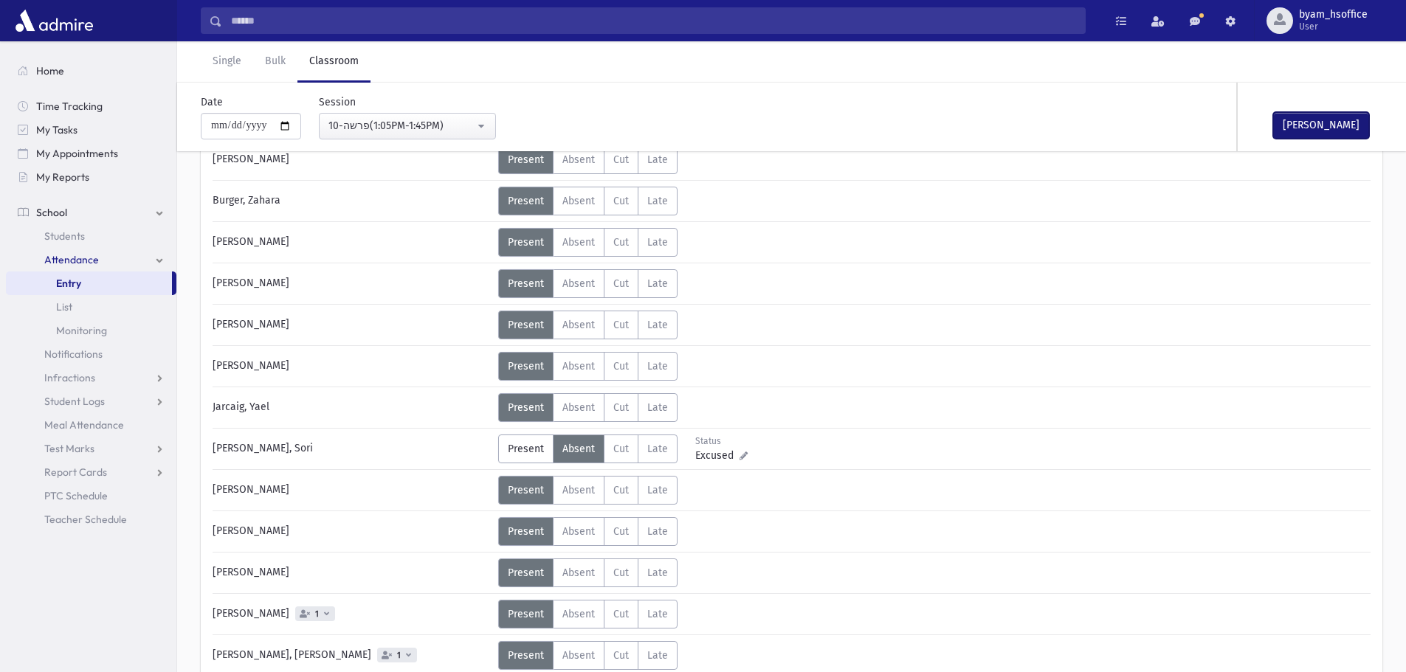
click at [1313, 125] on button "Mark Done" at bounding box center [1321, 125] width 96 height 27
click at [395, 133] on div "10-פרשה(1:05PM-1:45PM)" at bounding box center [401, 125] width 146 height 15
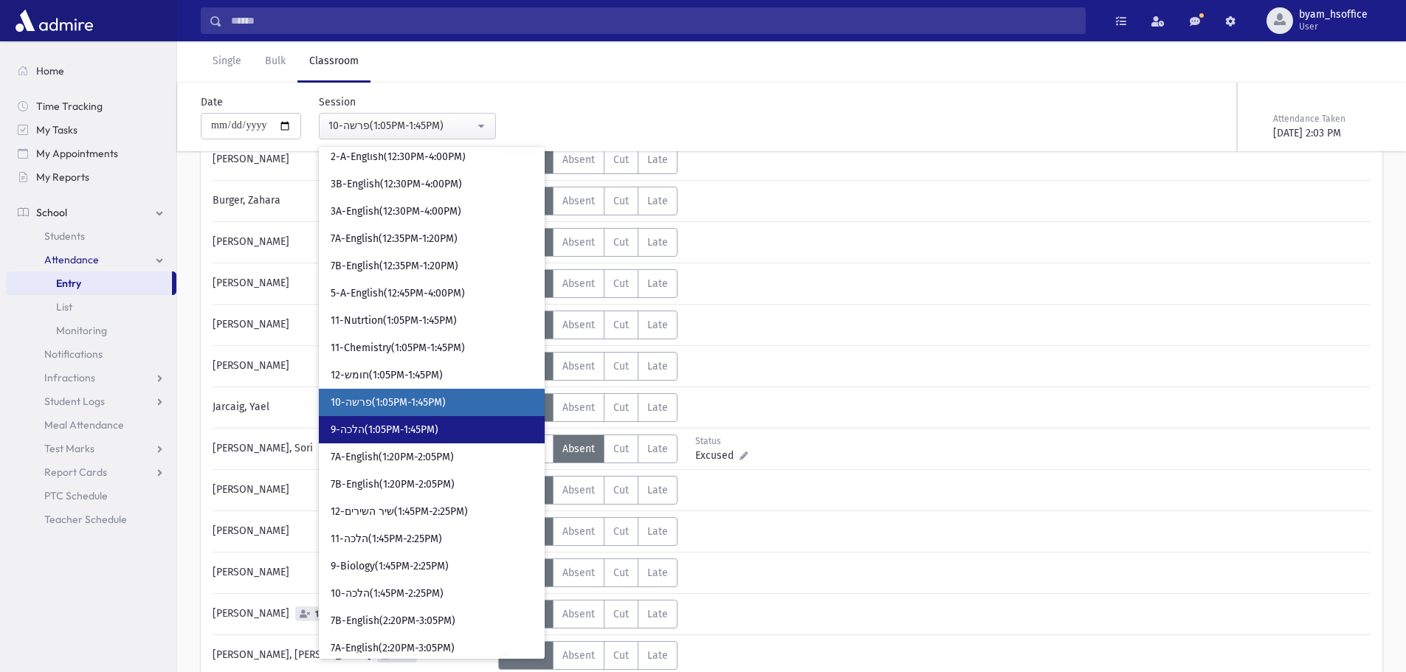
click at [449, 431] on link "9-הלכה(1:05PM-1:45PM)" at bounding box center [432, 429] width 226 height 27
select select "****"
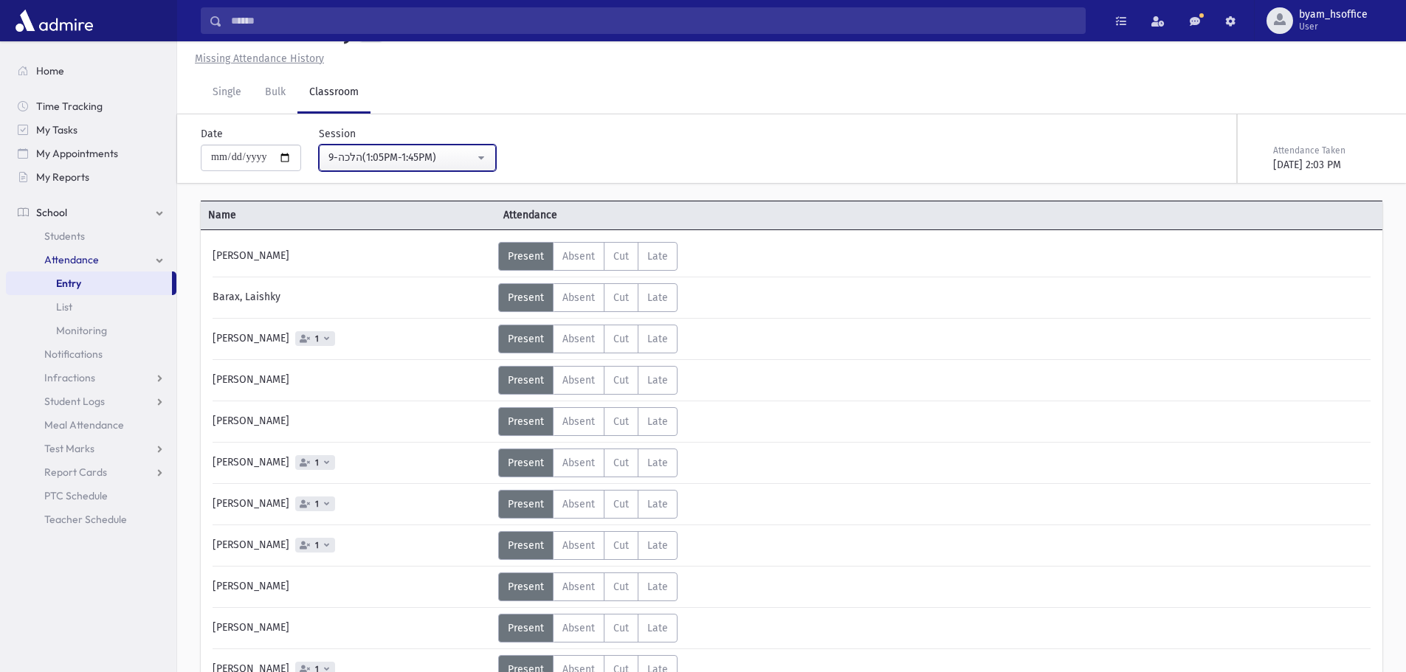
scroll to position [295, 0]
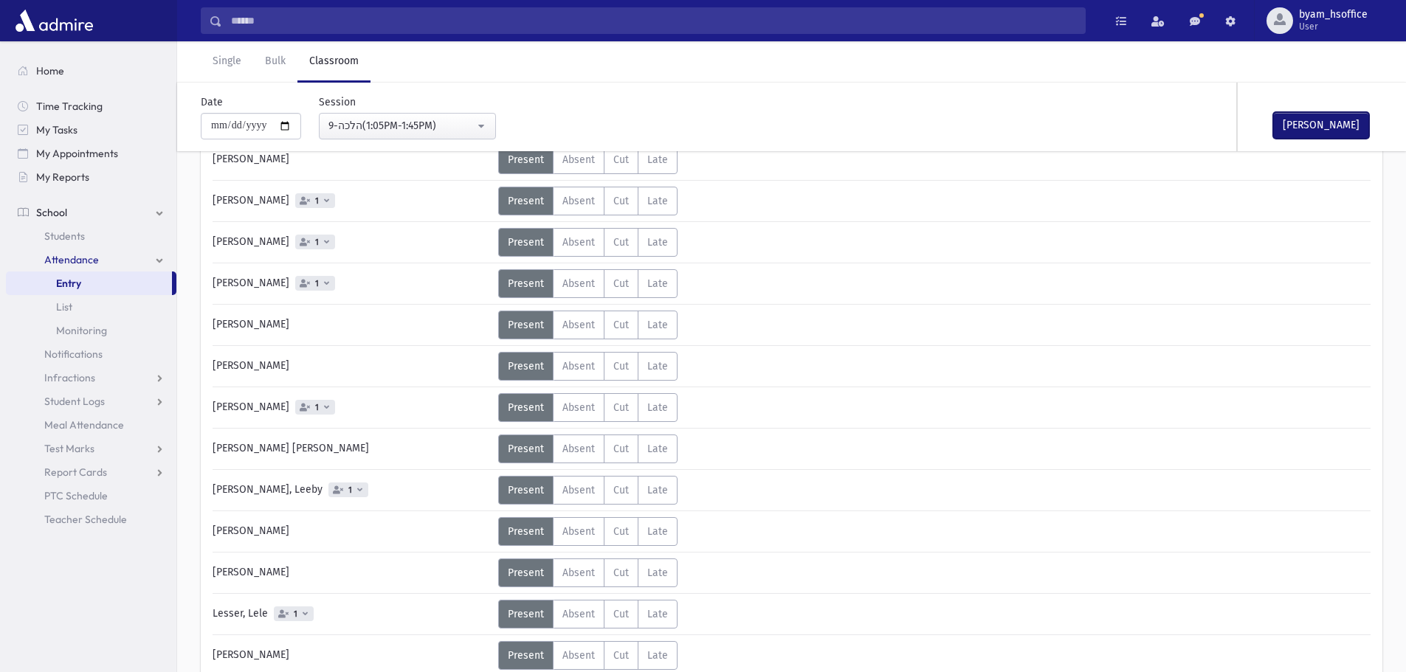
click at [1333, 115] on button "Mark Done" at bounding box center [1321, 125] width 96 height 27
click at [212, 58] on link "Single" at bounding box center [227, 61] width 52 height 41
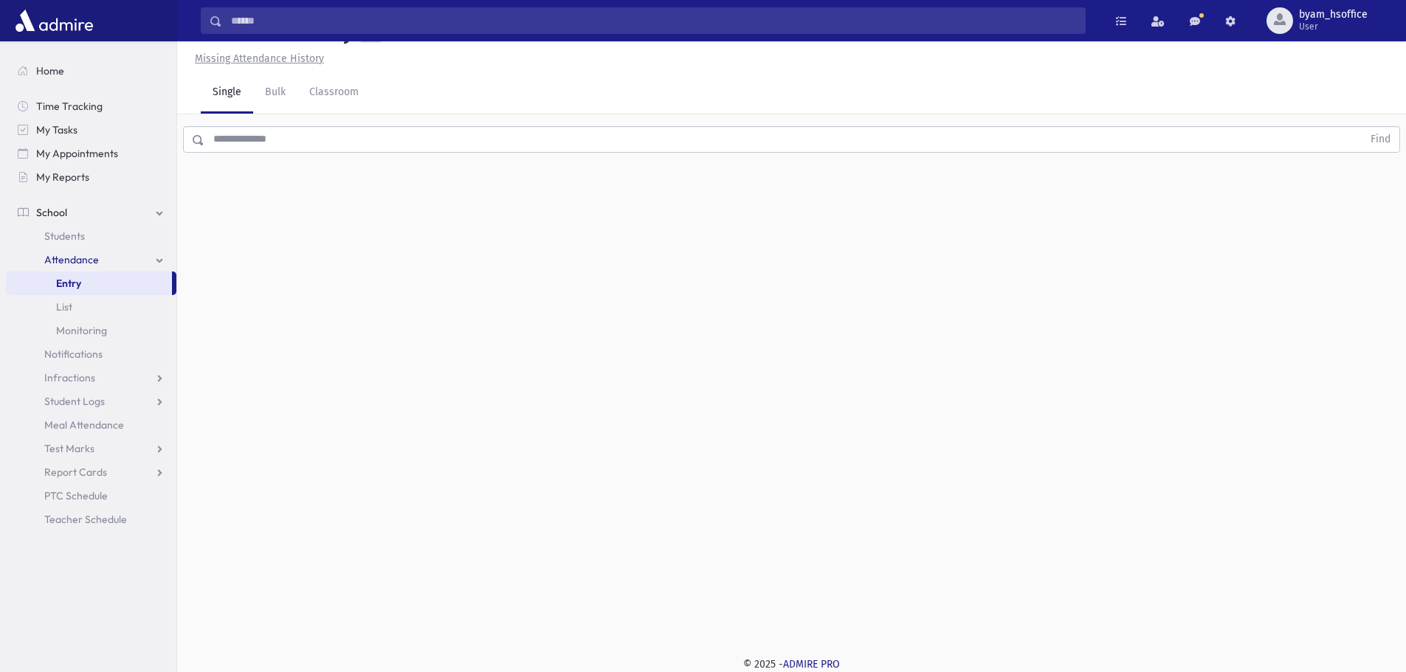
click at [317, 138] on input "text" at bounding box center [783, 139] width 1158 height 27
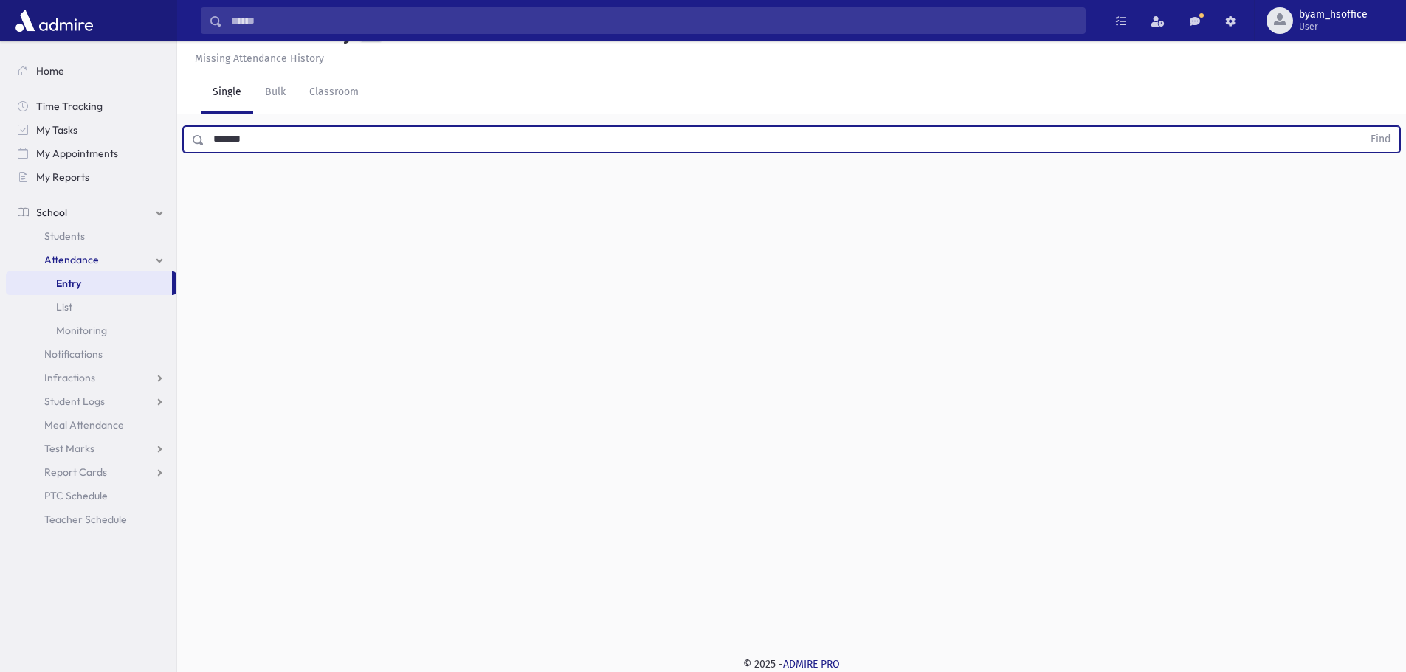
type input "*******"
click at [1361, 127] on button "Find" at bounding box center [1380, 139] width 38 height 25
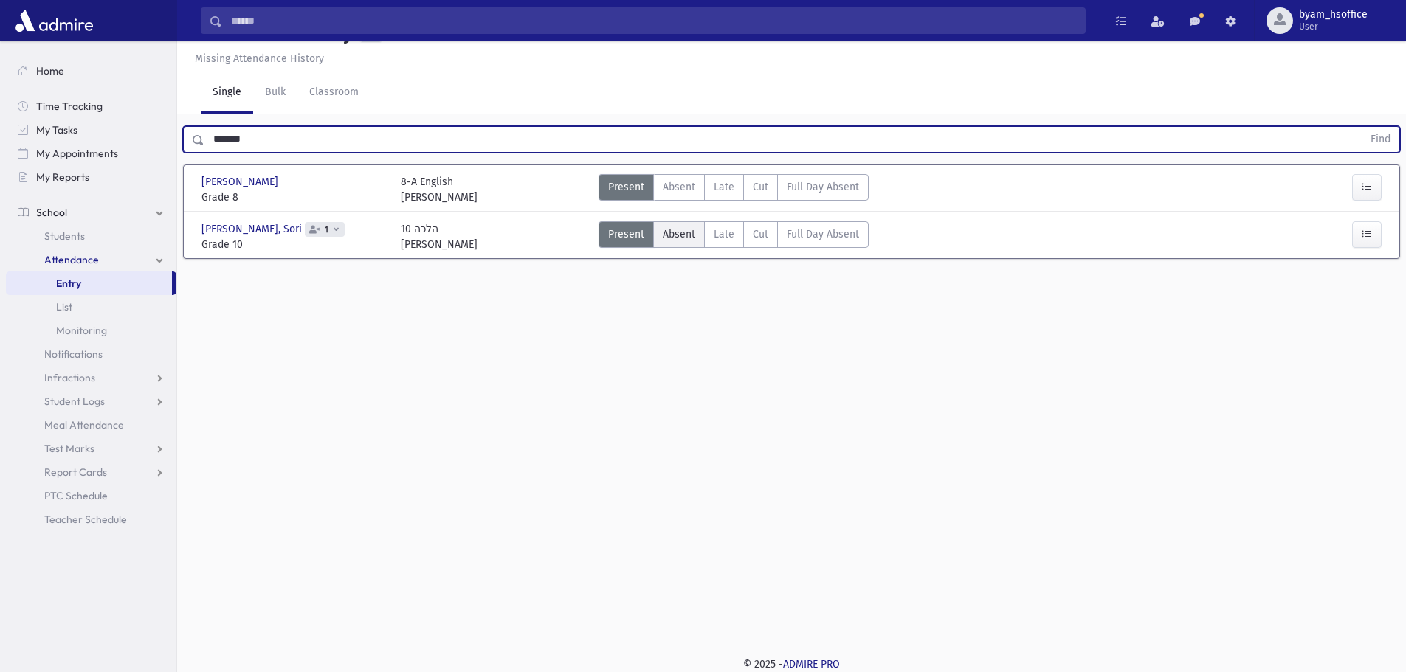
click at [677, 238] on span "Absent" at bounding box center [679, 234] width 32 height 15
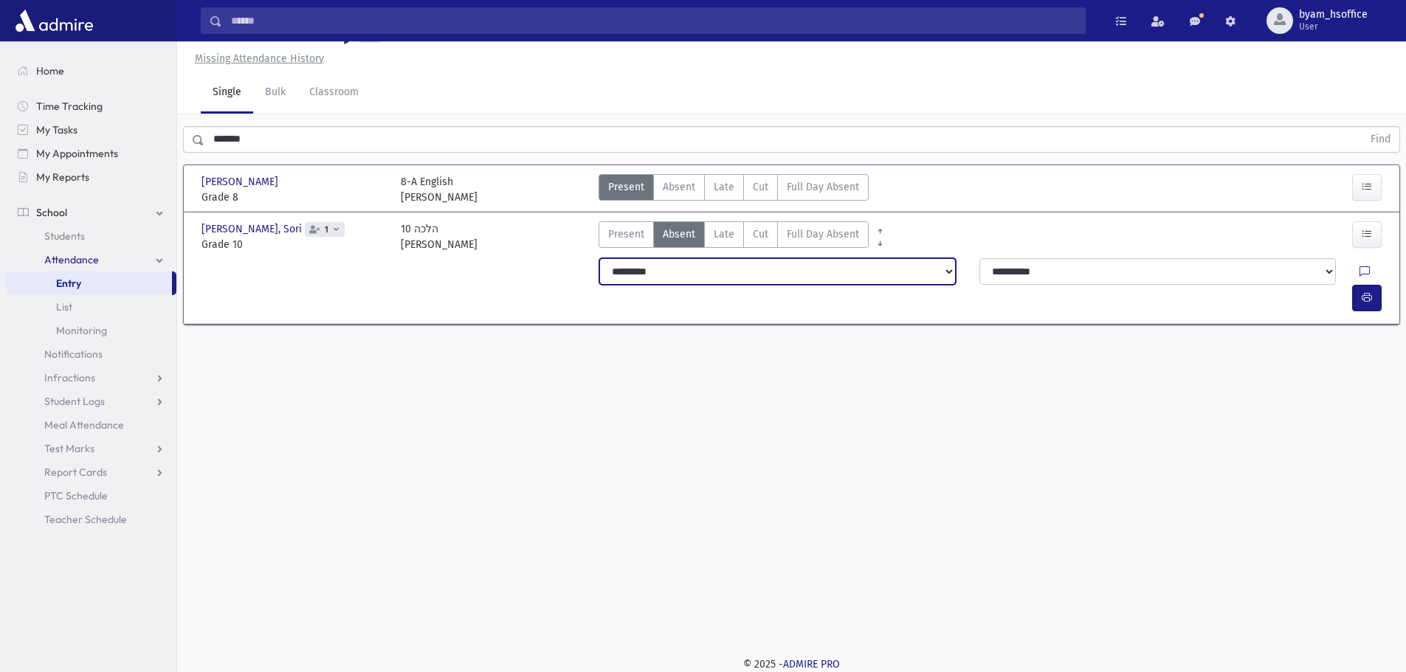
click at [723, 275] on select "**********" at bounding box center [777, 271] width 356 height 27
select select "*******"
click at [599, 258] on select "**********" at bounding box center [777, 271] width 356 height 27
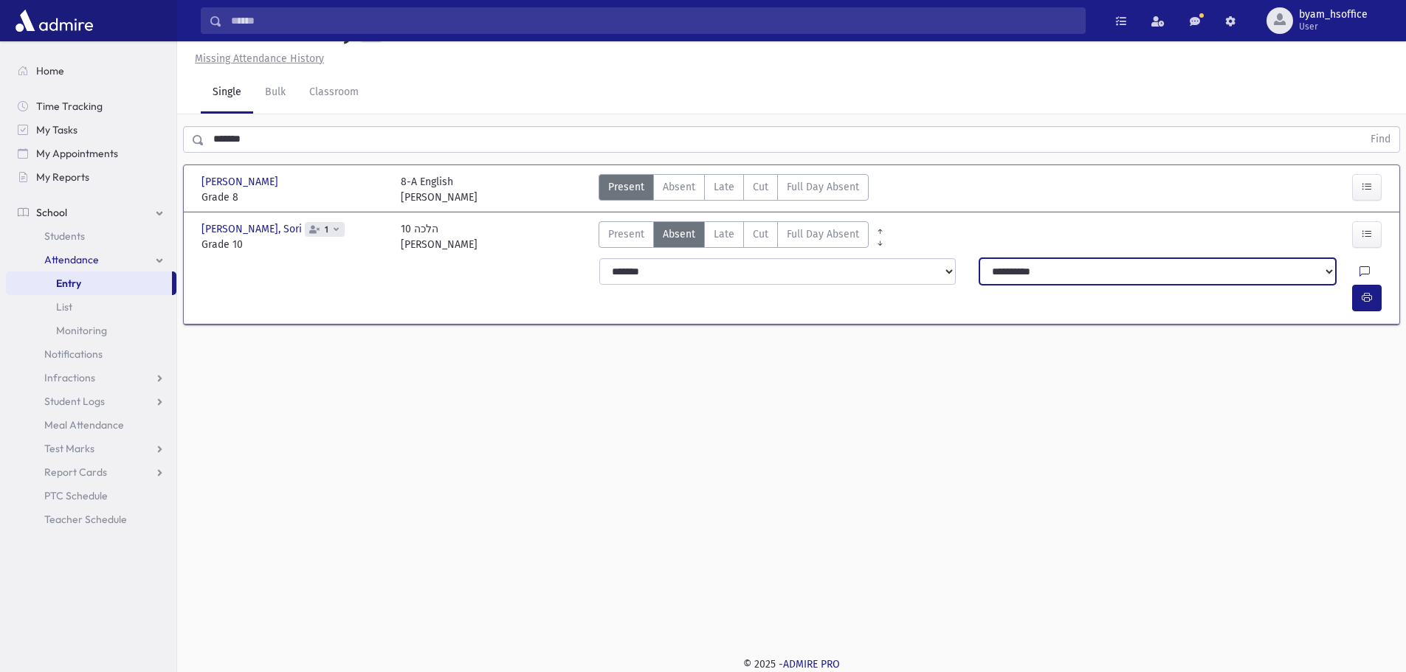
drag, startPoint x: 1111, startPoint y: 276, endPoint x: 1089, endPoint y: 283, distance: 23.3
click at [1111, 276] on select "**********" at bounding box center [1157, 271] width 356 height 27
select select "****"
click at [979, 258] on select "**********" at bounding box center [1157, 271] width 356 height 27
click at [1371, 238] on icon "button" at bounding box center [1366, 234] width 10 height 13
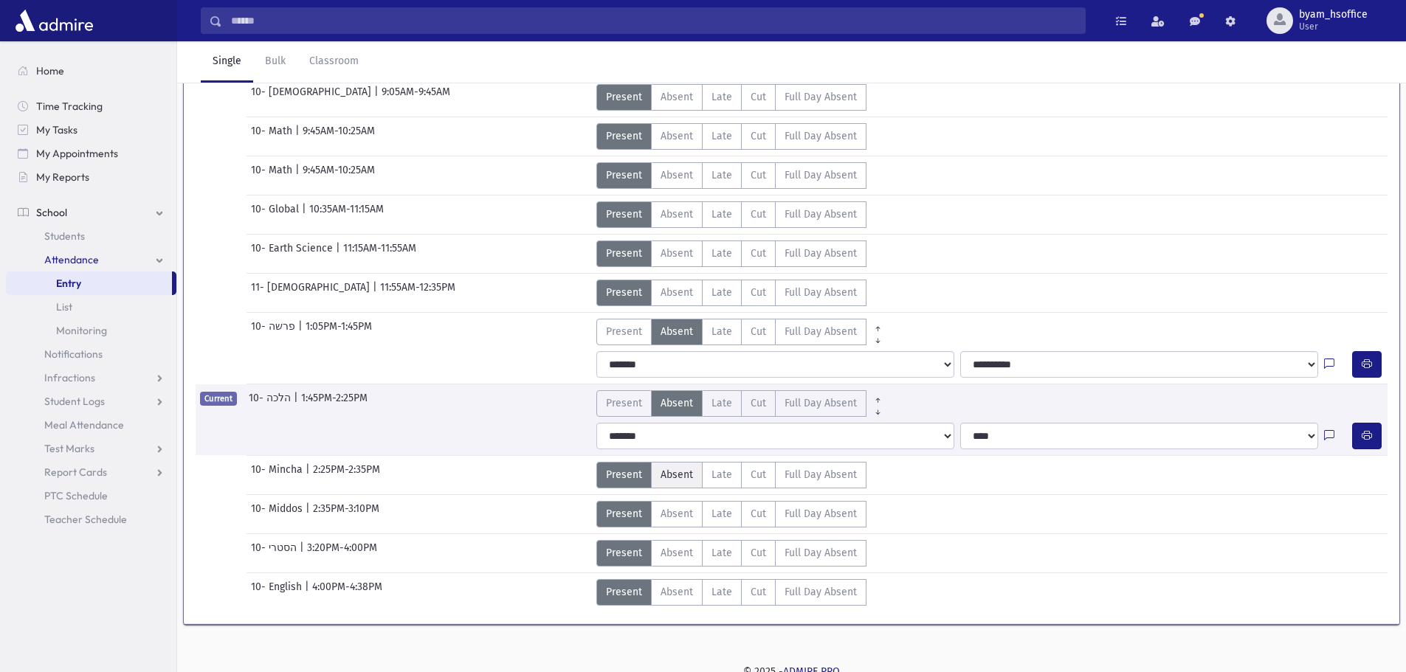
scroll to position [281, 0]
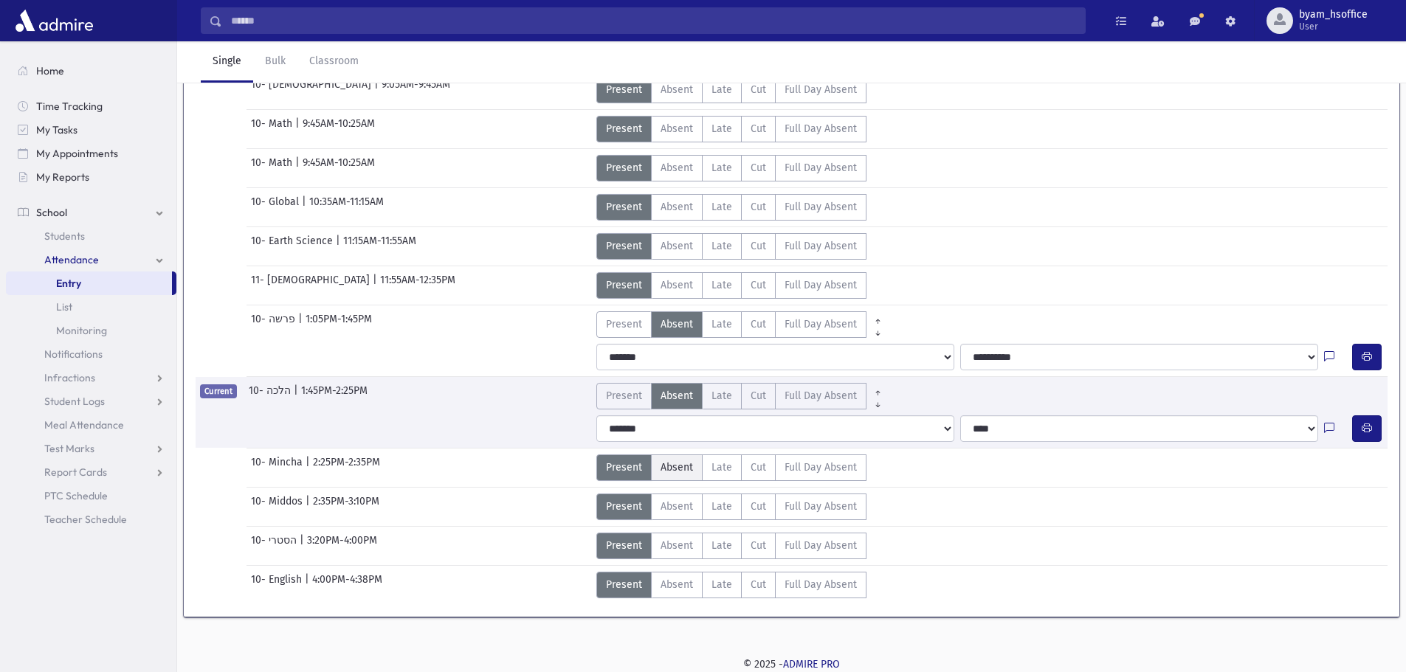
click at [671, 465] on span "Absent" at bounding box center [676, 467] width 32 height 15
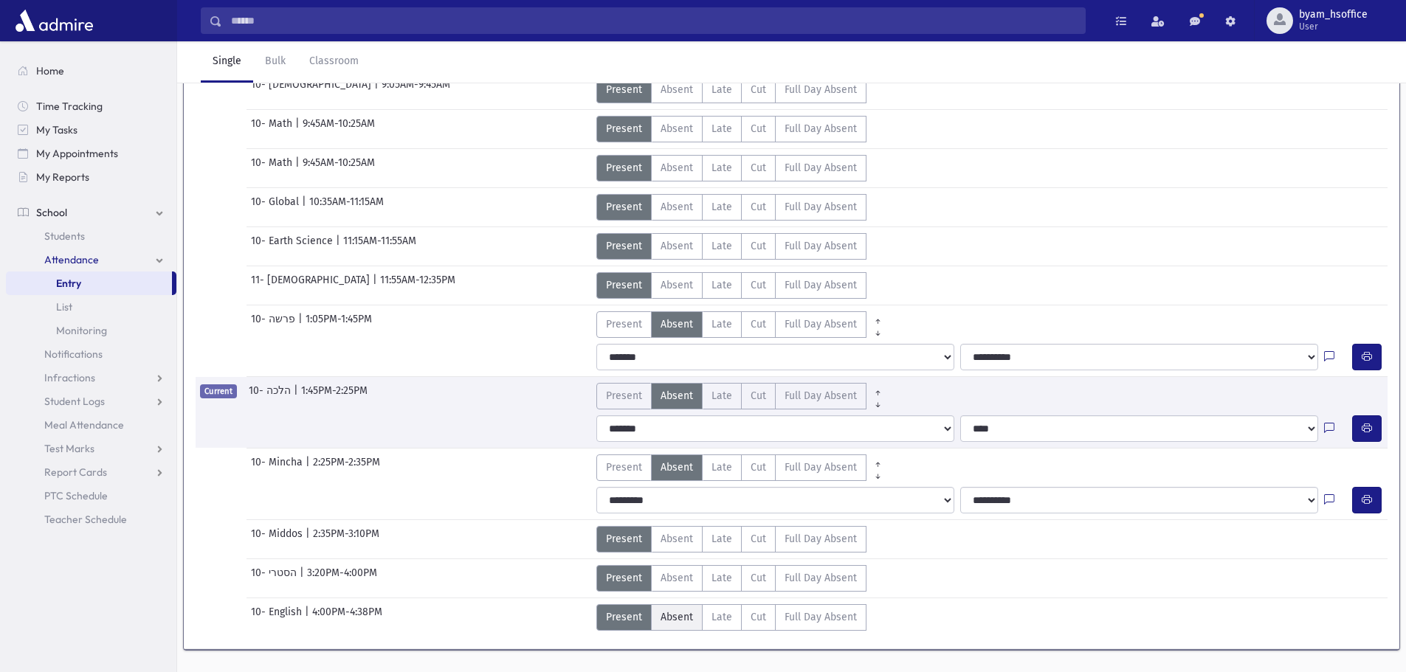
click at [671, 615] on span "Absent" at bounding box center [676, 616] width 32 height 15
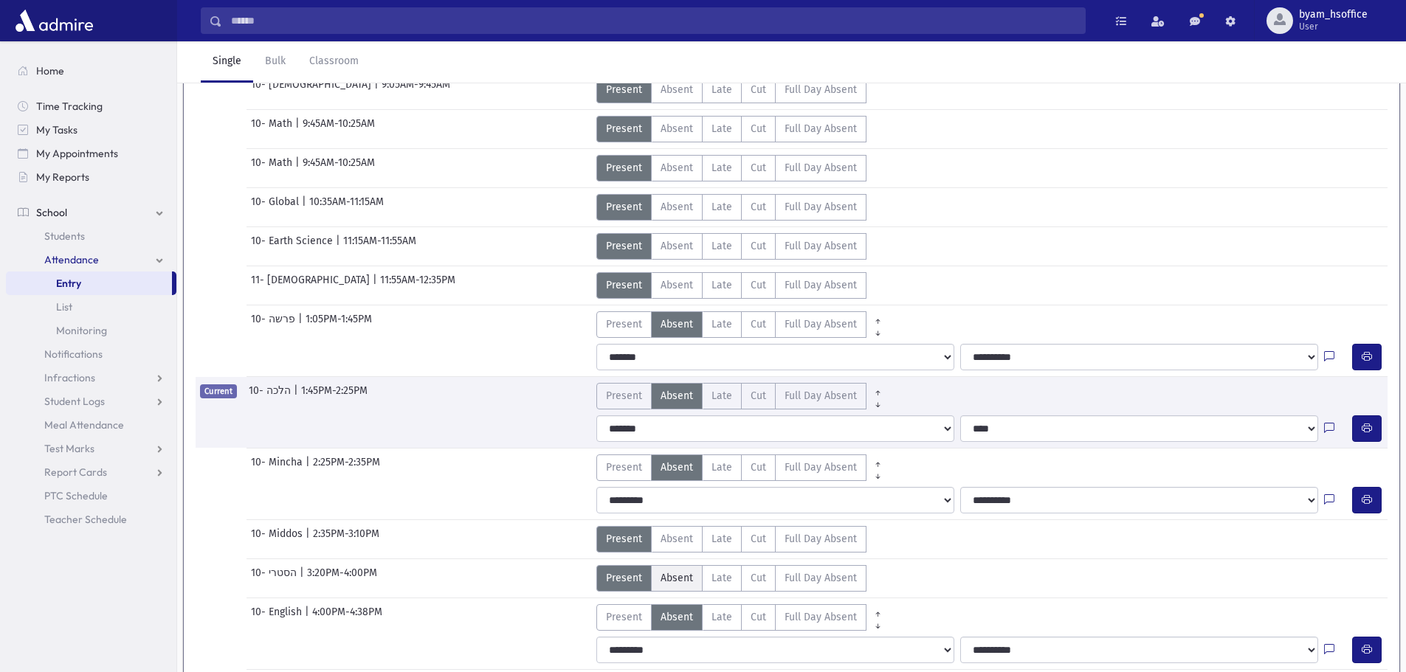
click at [672, 587] on label "Absent A" at bounding box center [677, 578] width 52 height 27
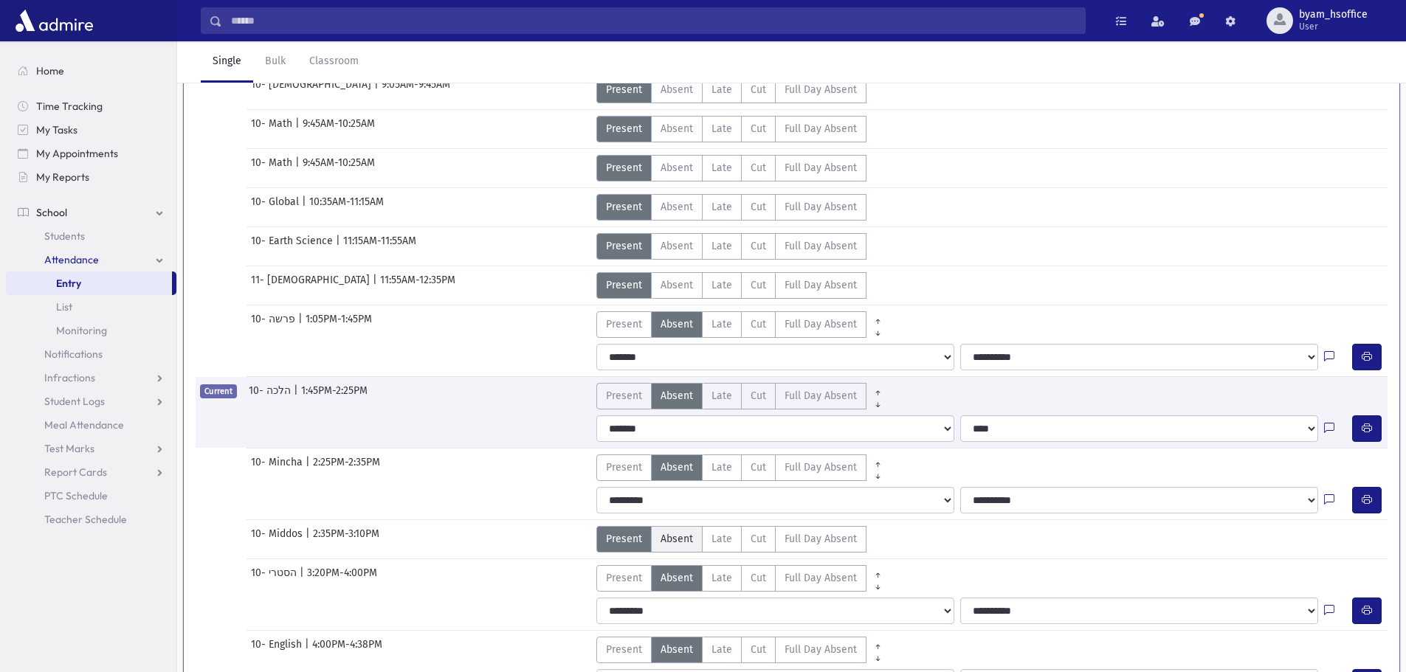
click at [685, 539] on span "Absent" at bounding box center [676, 538] width 32 height 15
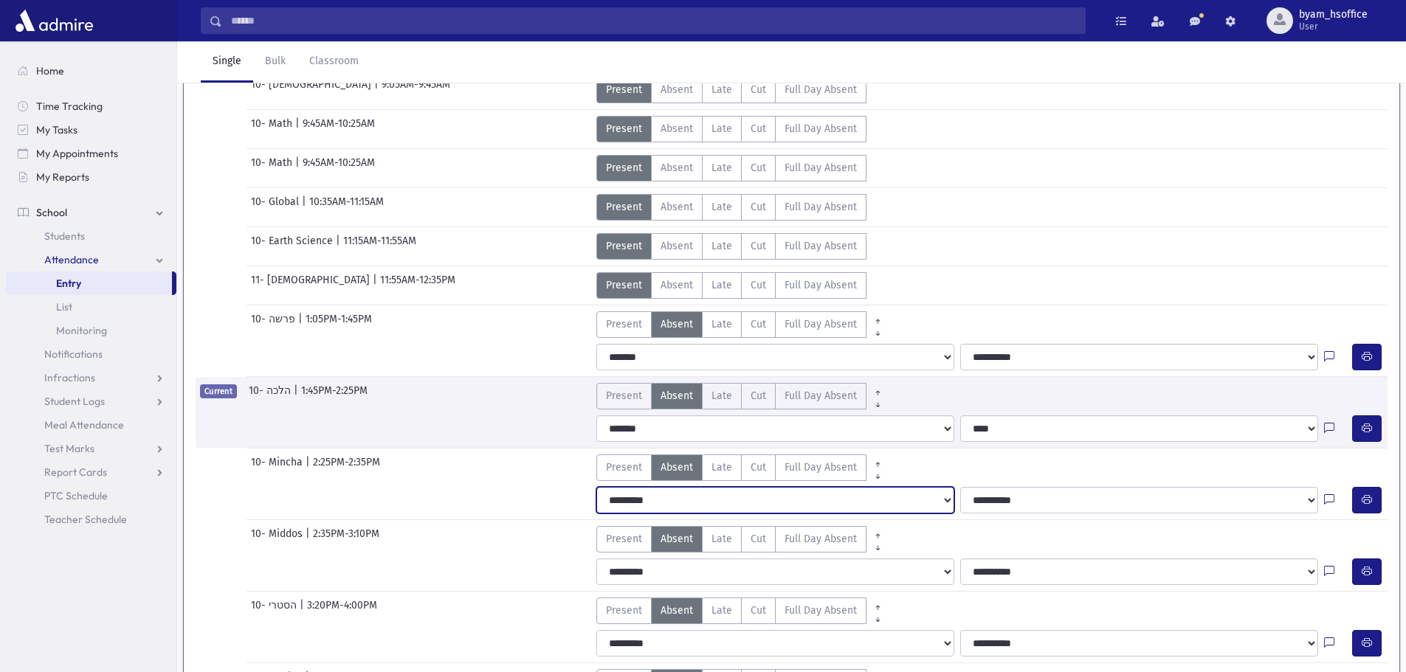
drag, startPoint x: 758, startPoint y: 500, endPoint x: 752, endPoint y: 510, distance: 11.7
click at [758, 500] on select "**********" at bounding box center [775, 500] width 358 height 27
select select "*******"
click at [596, 487] on select "**********" at bounding box center [775, 500] width 358 height 27
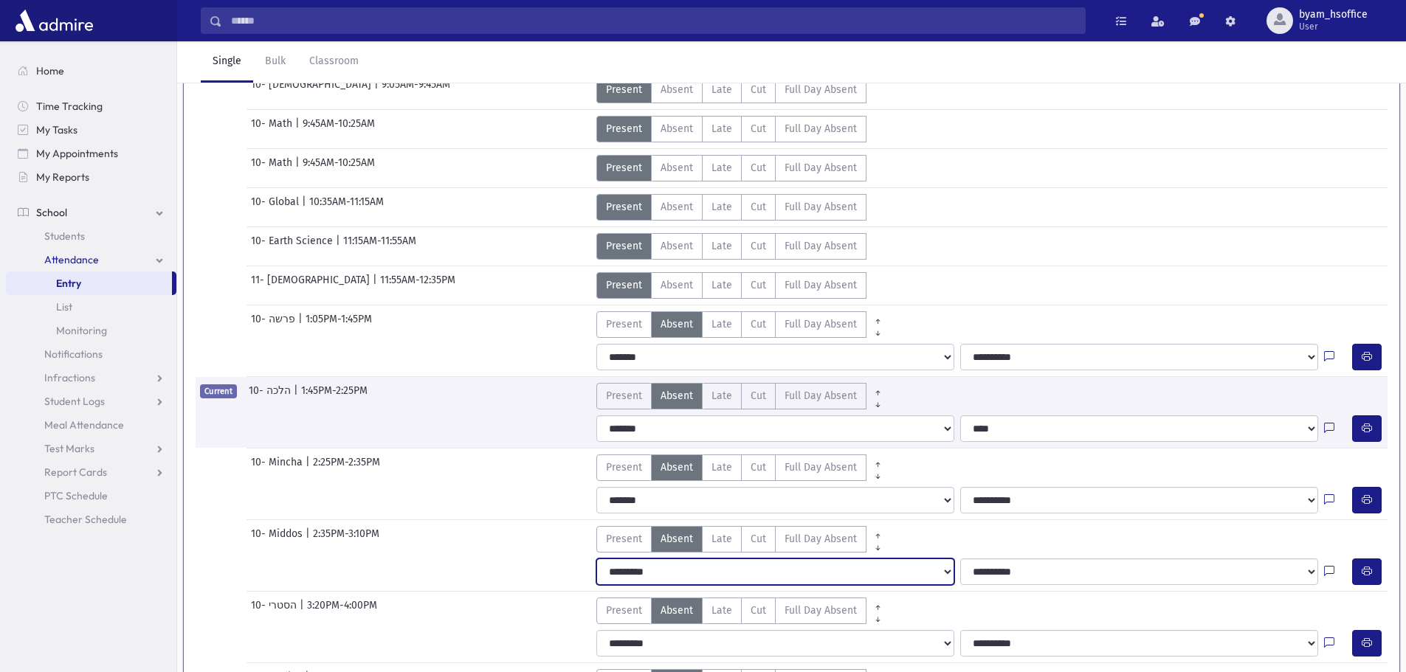
drag, startPoint x: 690, startPoint y: 574, endPoint x: 688, endPoint y: 584, distance: 9.7
click at [690, 574] on select "**********" at bounding box center [775, 572] width 358 height 27
select select "*******"
click at [596, 559] on select "**********" at bounding box center [775, 572] width 358 height 27
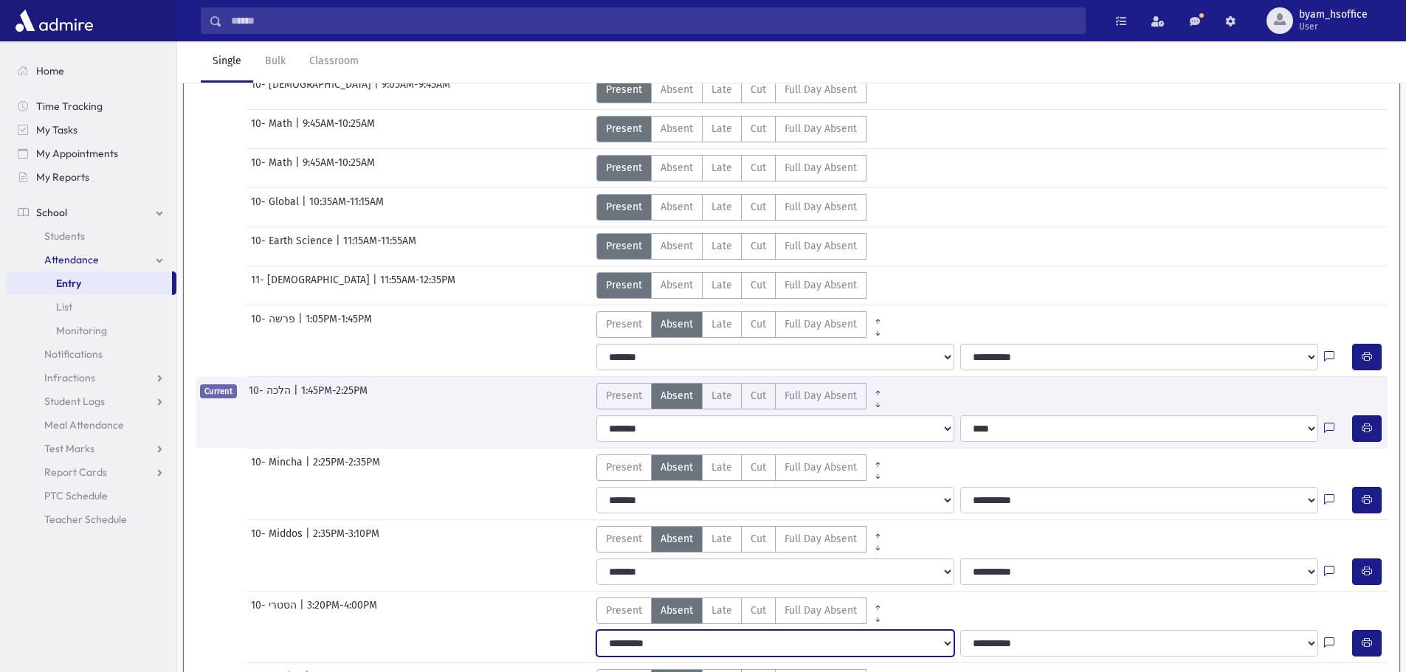
click at [651, 649] on select "**********" at bounding box center [775, 643] width 358 height 27
select select "*******"
click at [596, 630] on select "**********" at bounding box center [775, 643] width 358 height 27
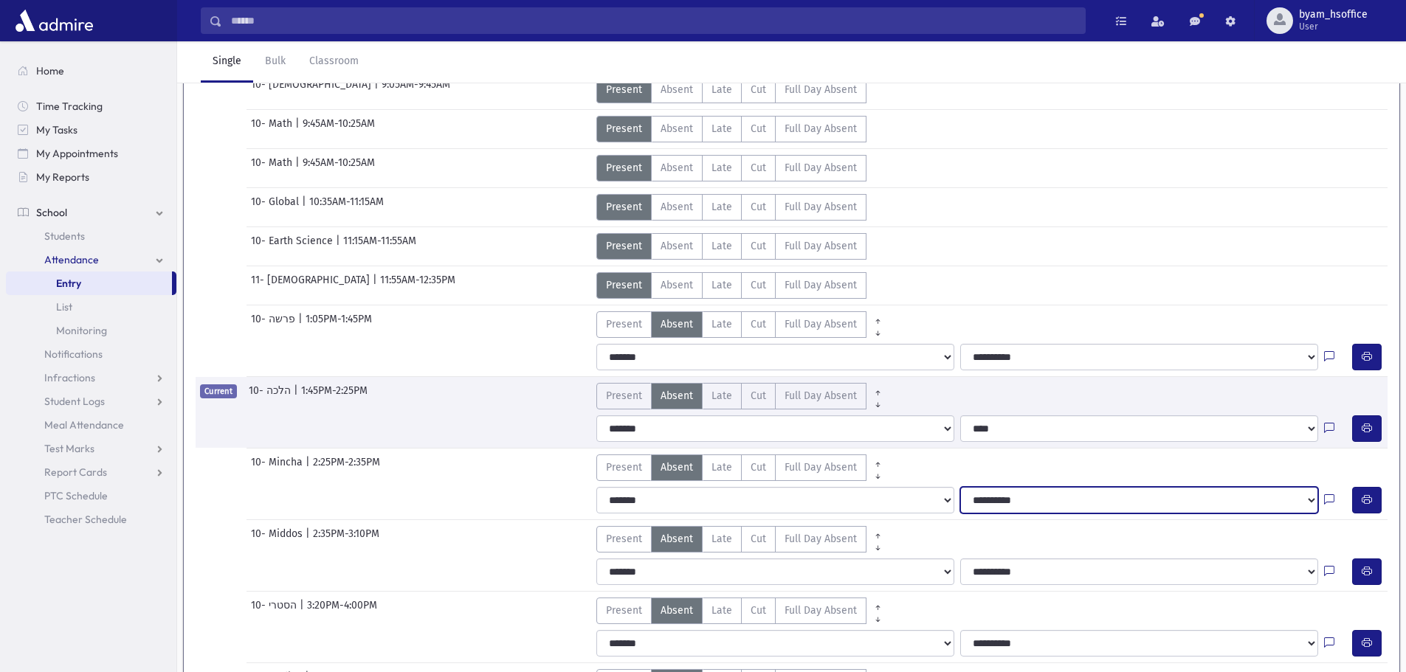
drag, startPoint x: 1021, startPoint y: 503, endPoint x: 1017, endPoint y: 511, distance: 9.2
click at [1021, 503] on select "**********" at bounding box center [1139, 500] width 358 height 27
select select "****"
click at [960, 487] on select "**********" at bounding box center [1139, 500] width 358 height 27
click at [1012, 557] on div "**********" at bounding box center [992, 572] width 804 height 38
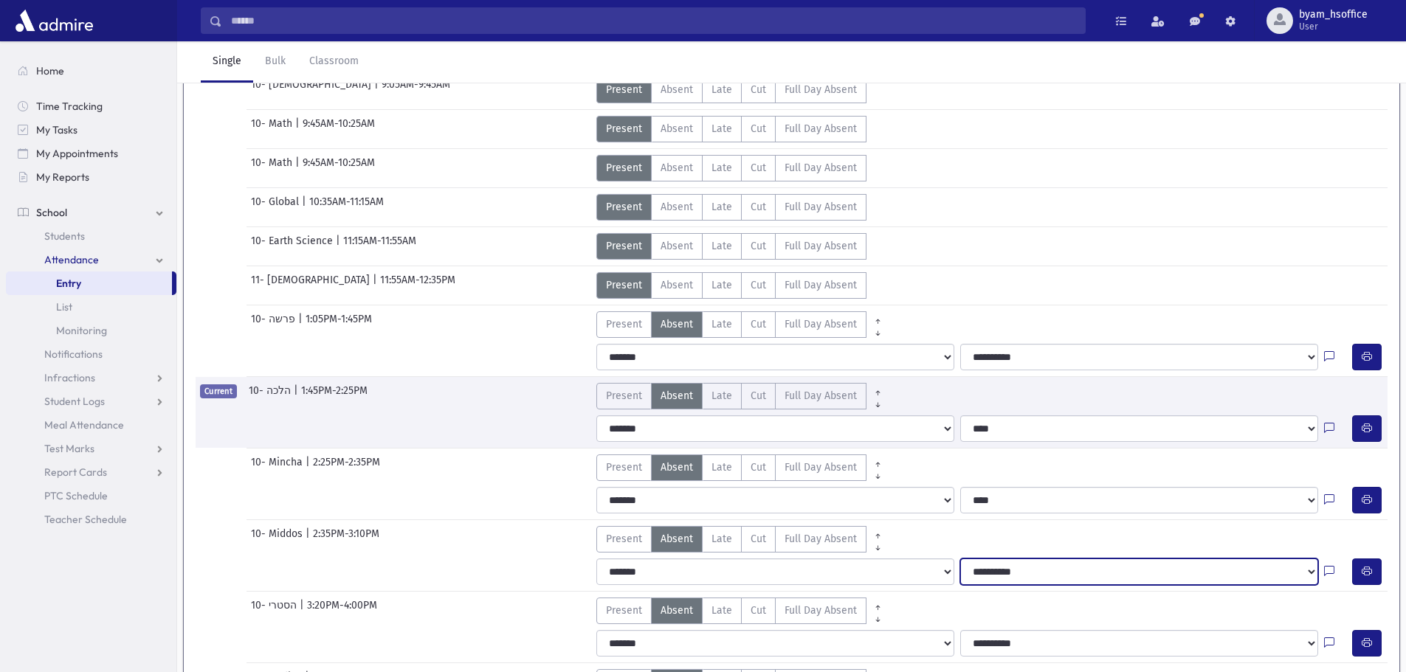
click at [1006, 574] on select "**********" at bounding box center [1139, 572] width 358 height 27
select select "****"
click at [960, 559] on select "**********" at bounding box center [1139, 572] width 358 height 27
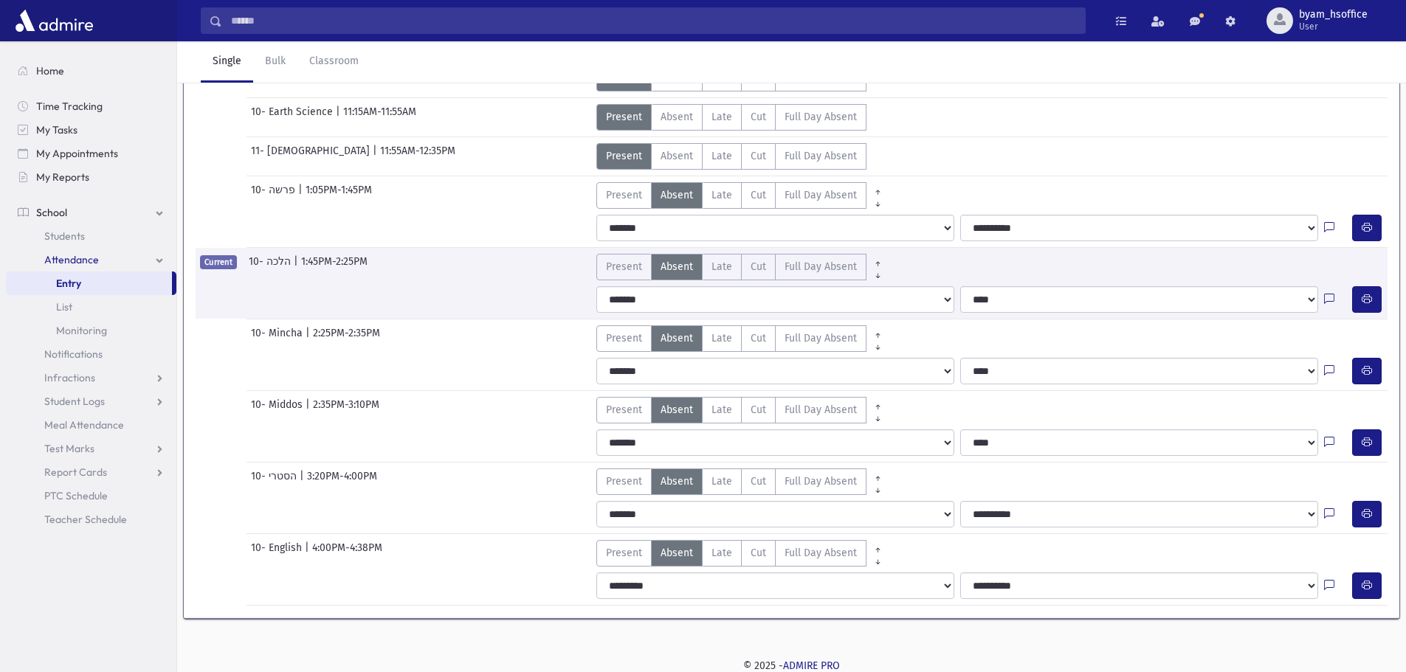
scroll to position [412, 0]
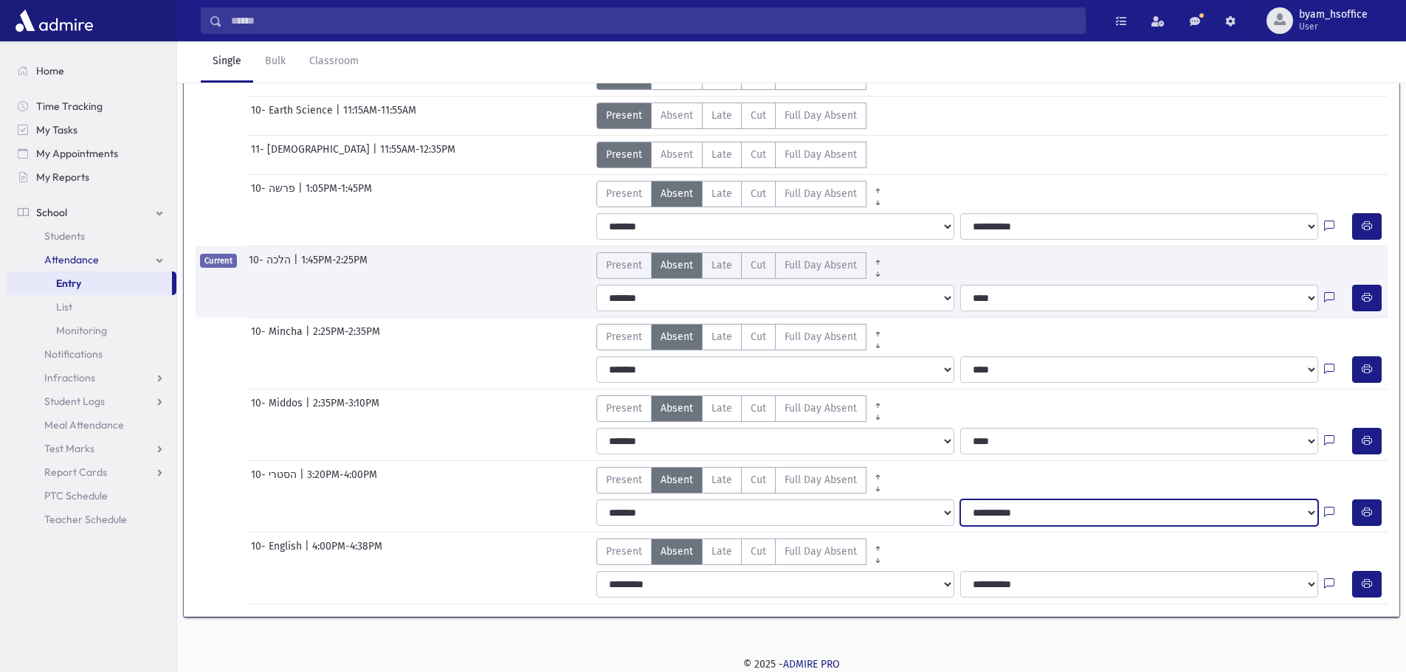
click at [987, 504] on select "**********" at bounding box center [1139, 513] width 358 height 27
select select "****"
click at [960, 500] on select "**********" at bounding box center [1139, 513] width 358 height 27
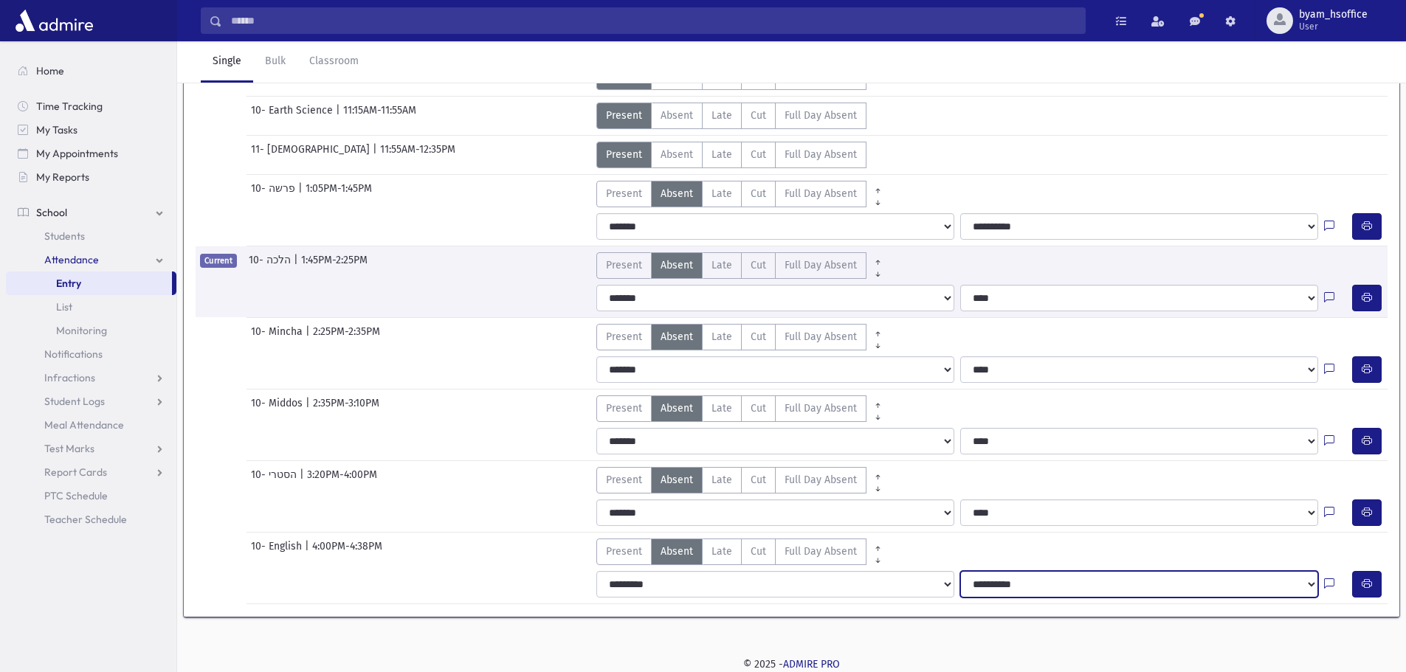
click at [1018, 572] on select "**********" at bounding box center [1139, 584] width 358 height 27
select select "****"
click at [960, 571] on select "**********" at bounding box center [1139, 584] width 358 height 27
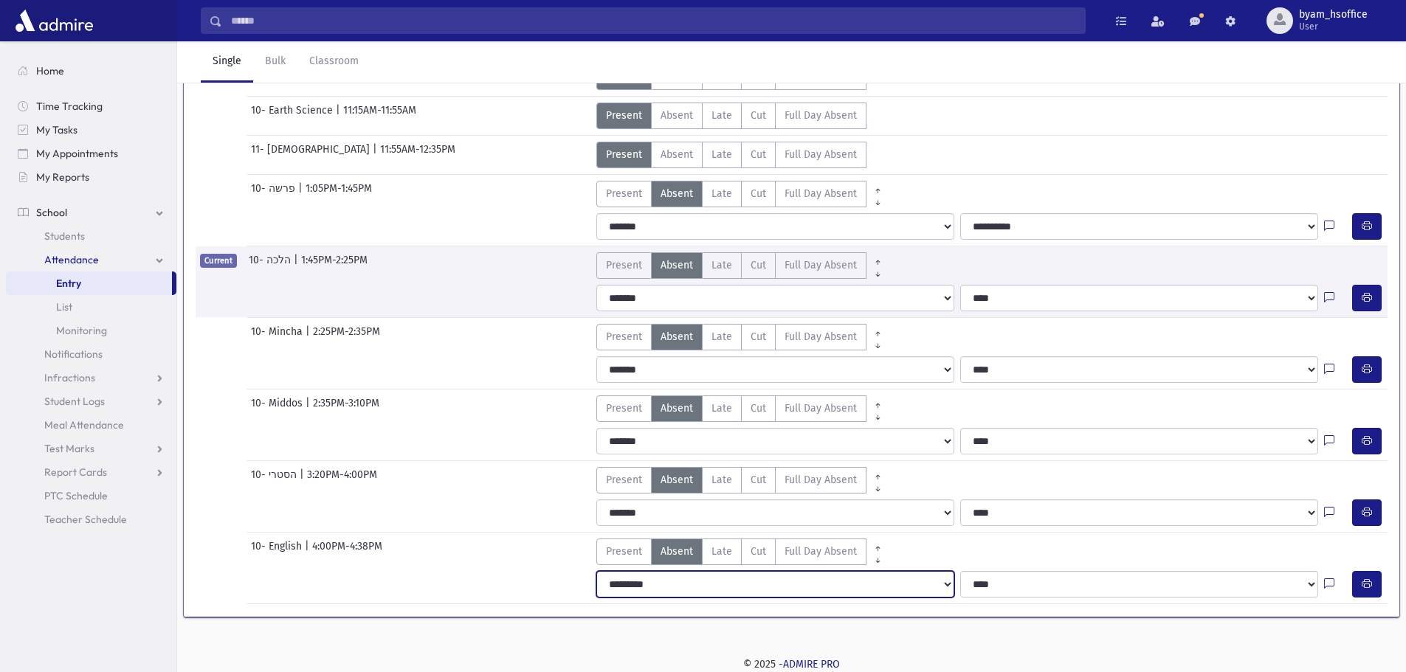
click at [646, 587] on select "**********" at bounding box center [775, 584] width 358 height 27
select select "*******"
click at [596, 571] on select "**********" at bounding box center [775, 584] width 358 height 27
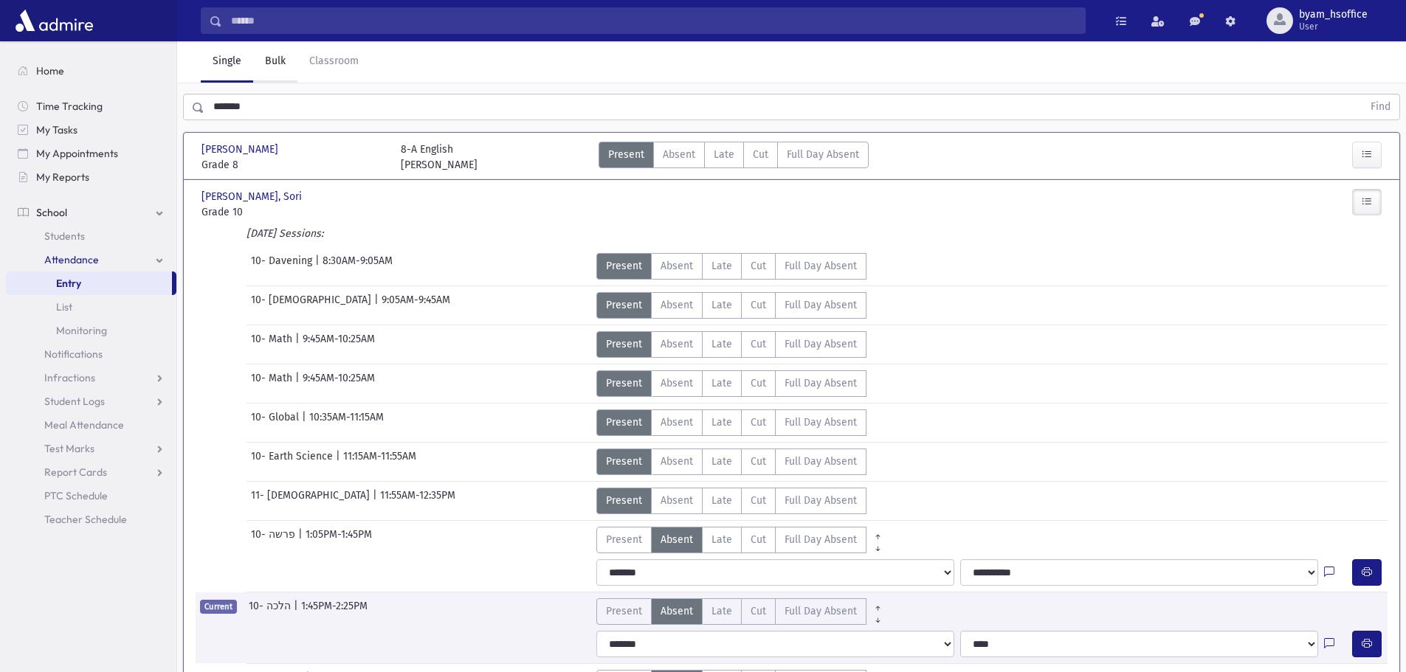
scroll to position [0, 0]
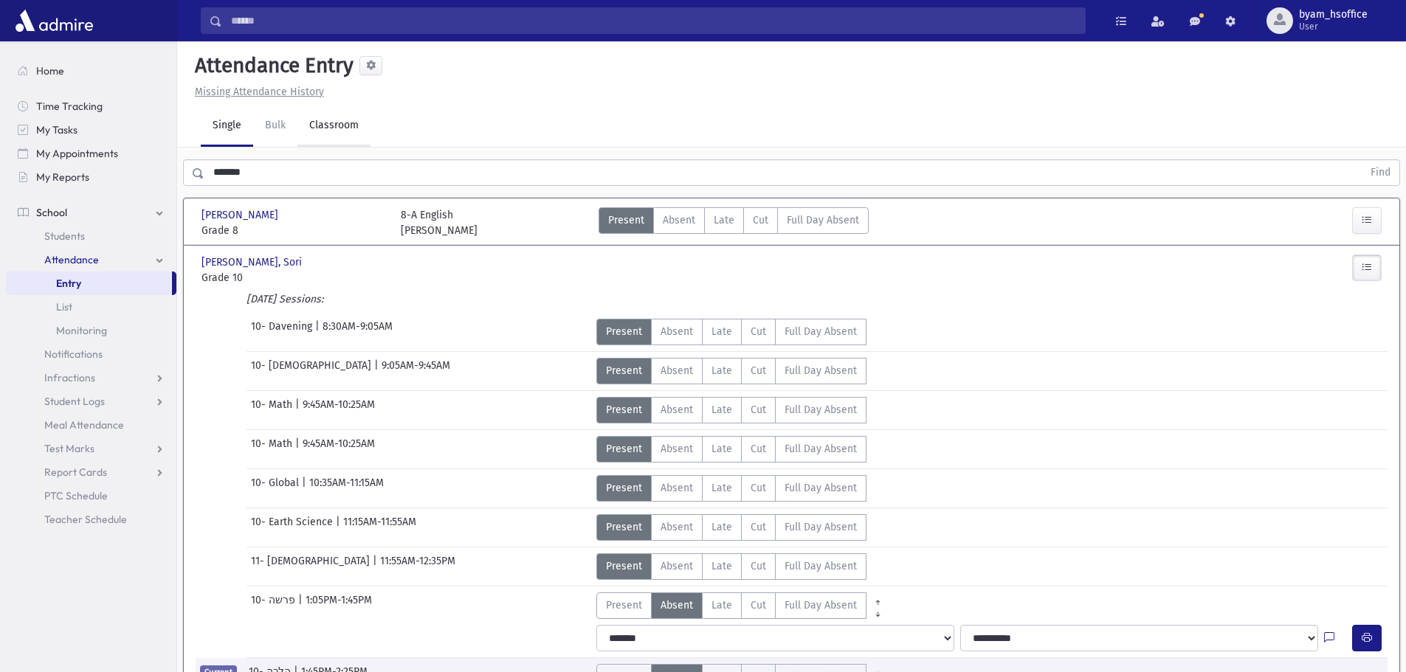
click at [335, 122] on link "Classroom" at bounding box center [333, 126] width 73 height 41
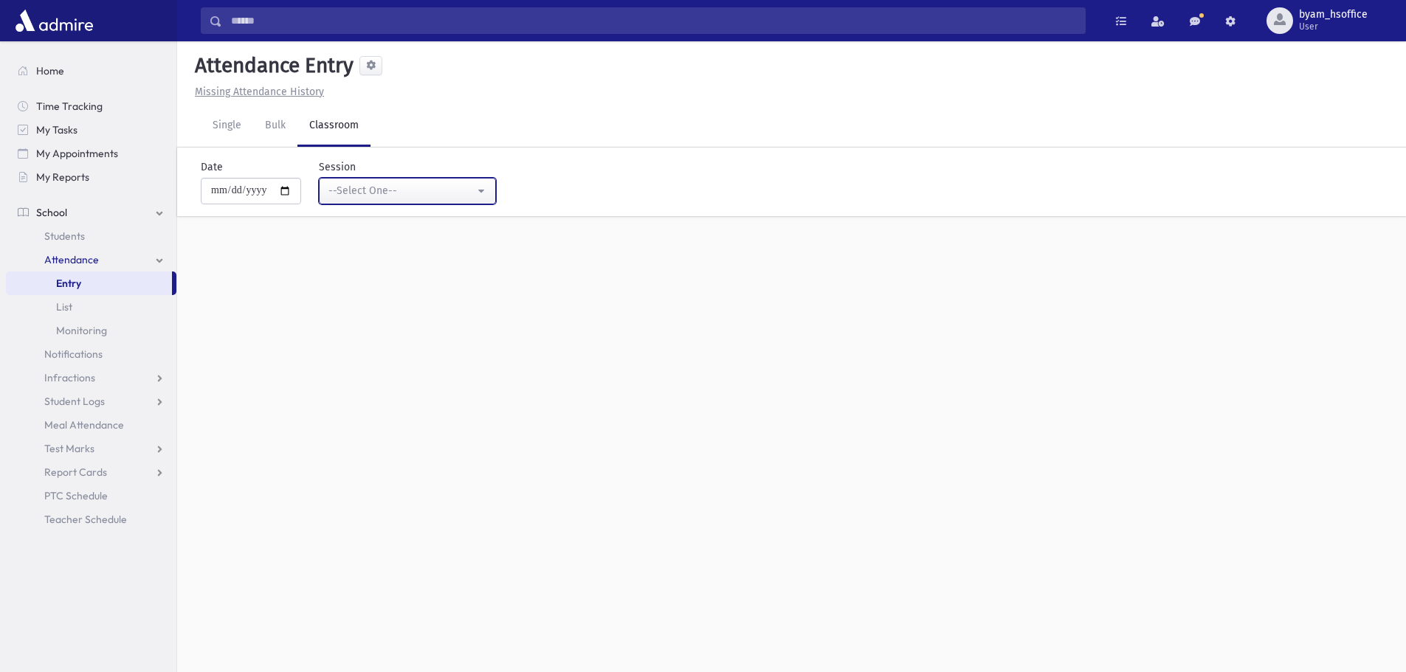
click at [408, 190] on div "--Select One--" at bounding box center [401, 190] width 146 height 15
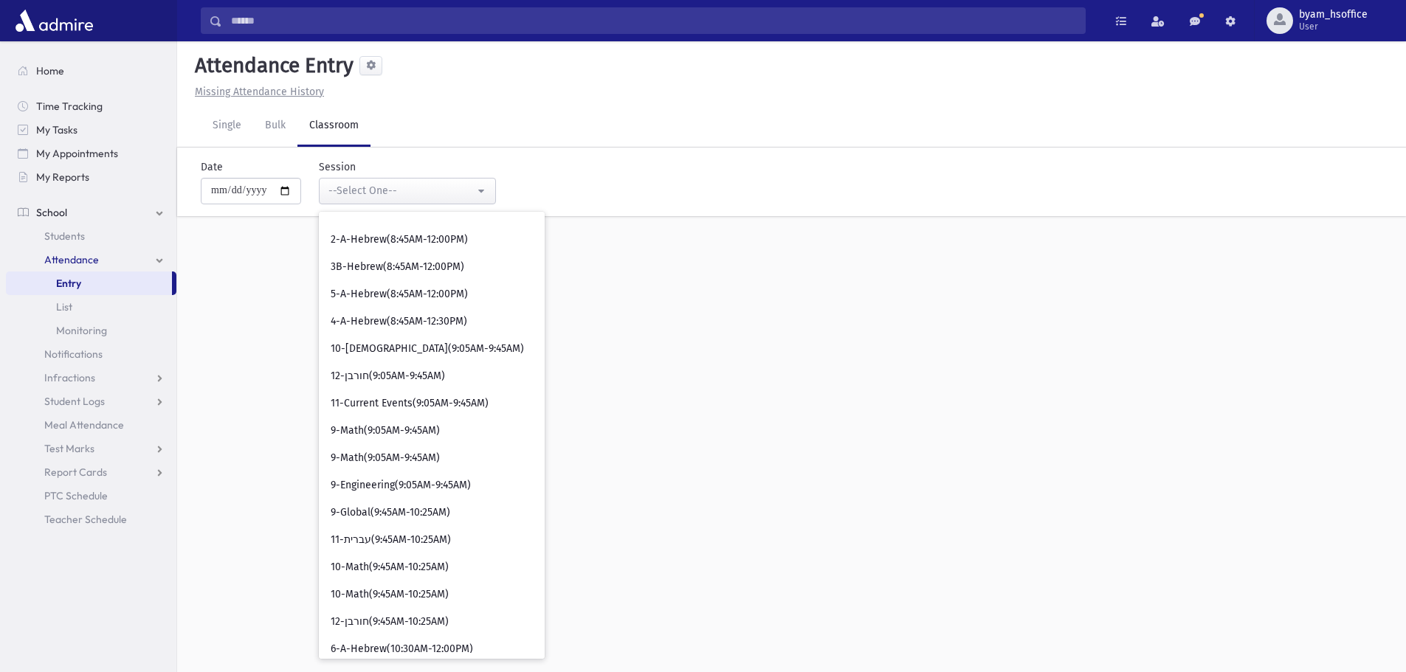
scroll to position [295, 0]
click at [227, 120] on link "Single" at bounding box center [227, 126] width 52 height 41
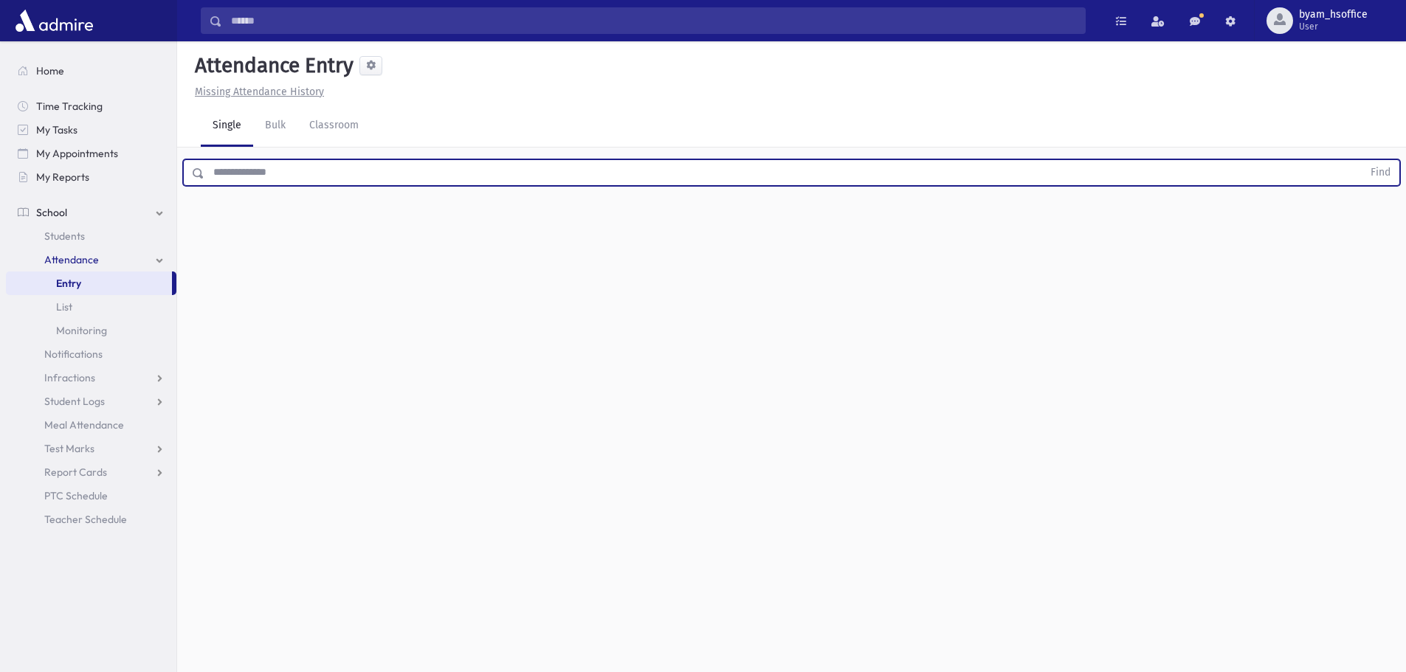
click at [401, 176] on input "text" at bounding box center [783, 172] width 1158 height 27
type input "*********"
click at [1361, 160] on button "Find" at bounding box center [1380, 172] width 38 height 25
click at [1358, 228] on button "button" at bounding box center [1367, 220] width 30 height 27
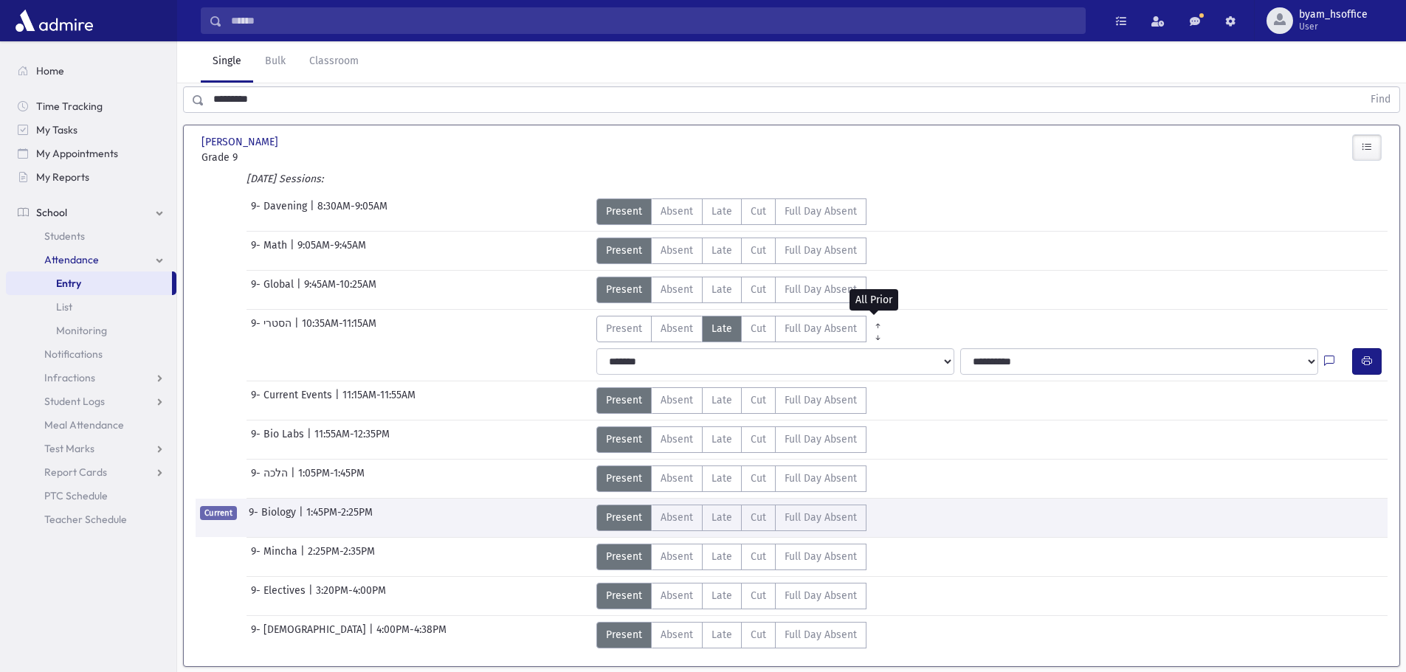
scroll to position [122, 0]
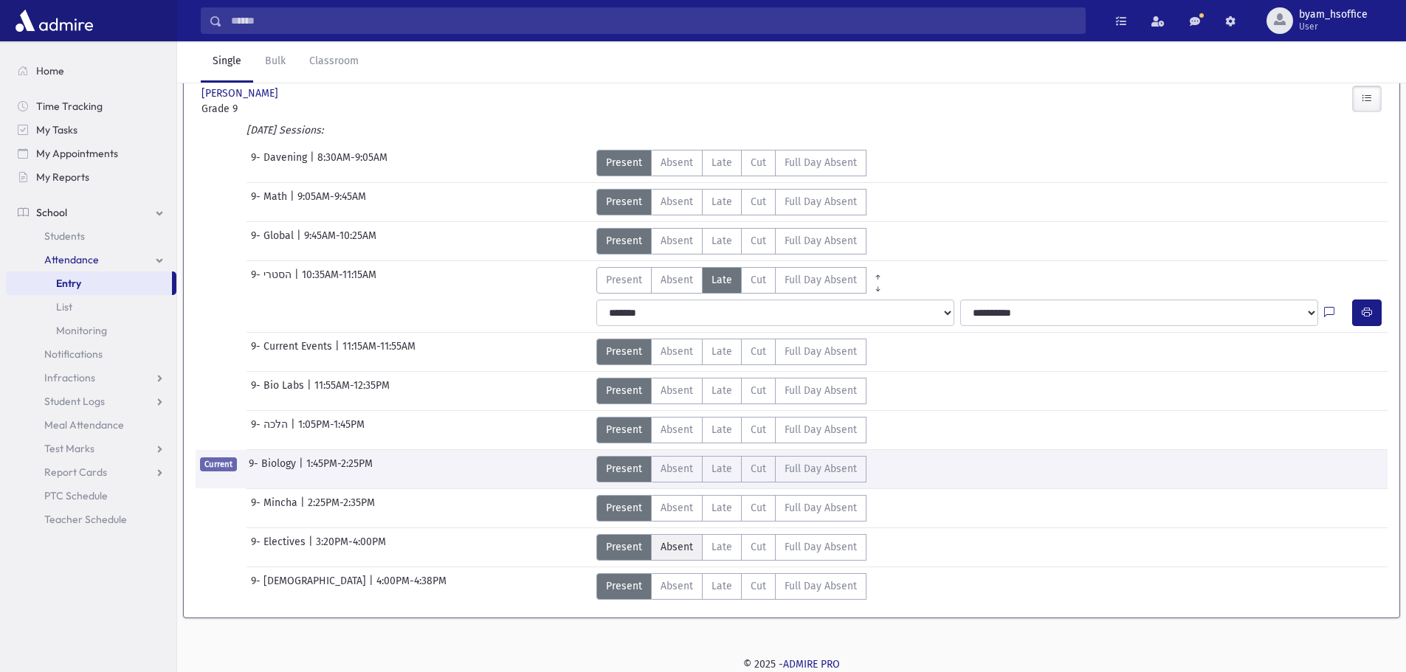
click at [688, 550] on span "Absent" at bounding box center [676, 546] width 32 height 15
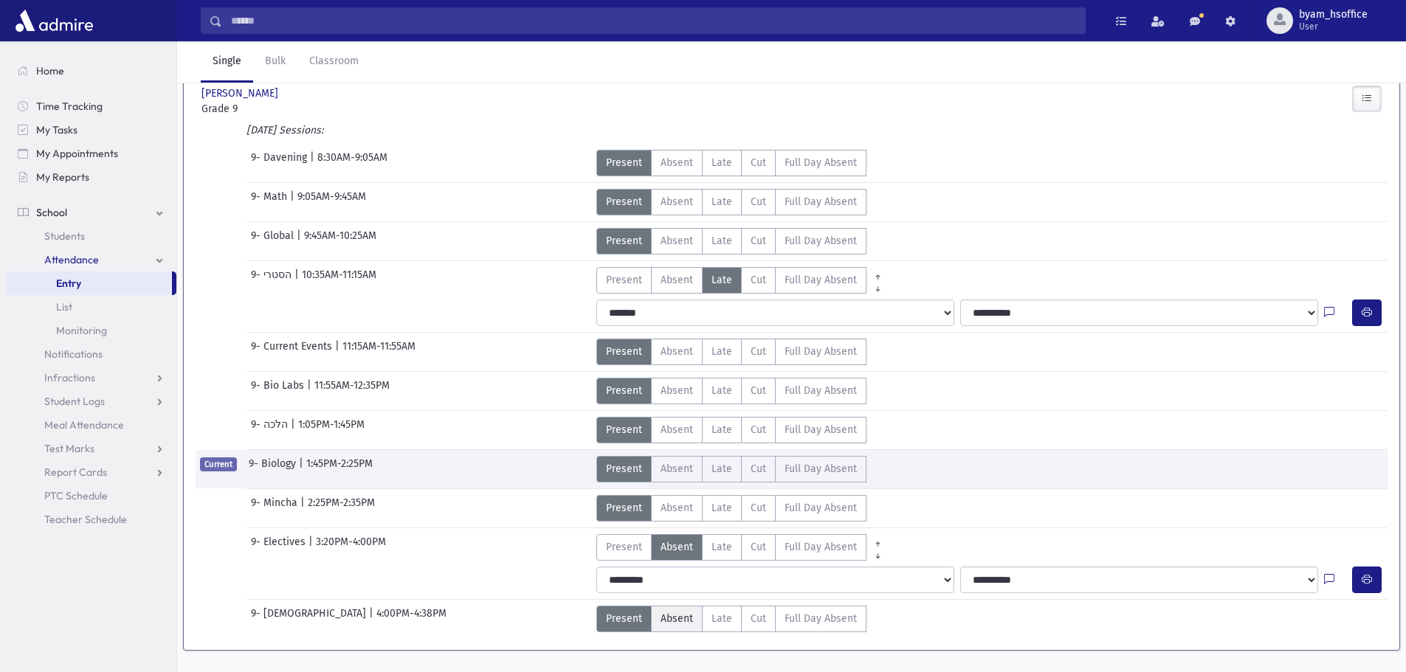
click at [683, 618] on span "Absent" at bounding box center [676, 618] width 32 height 15
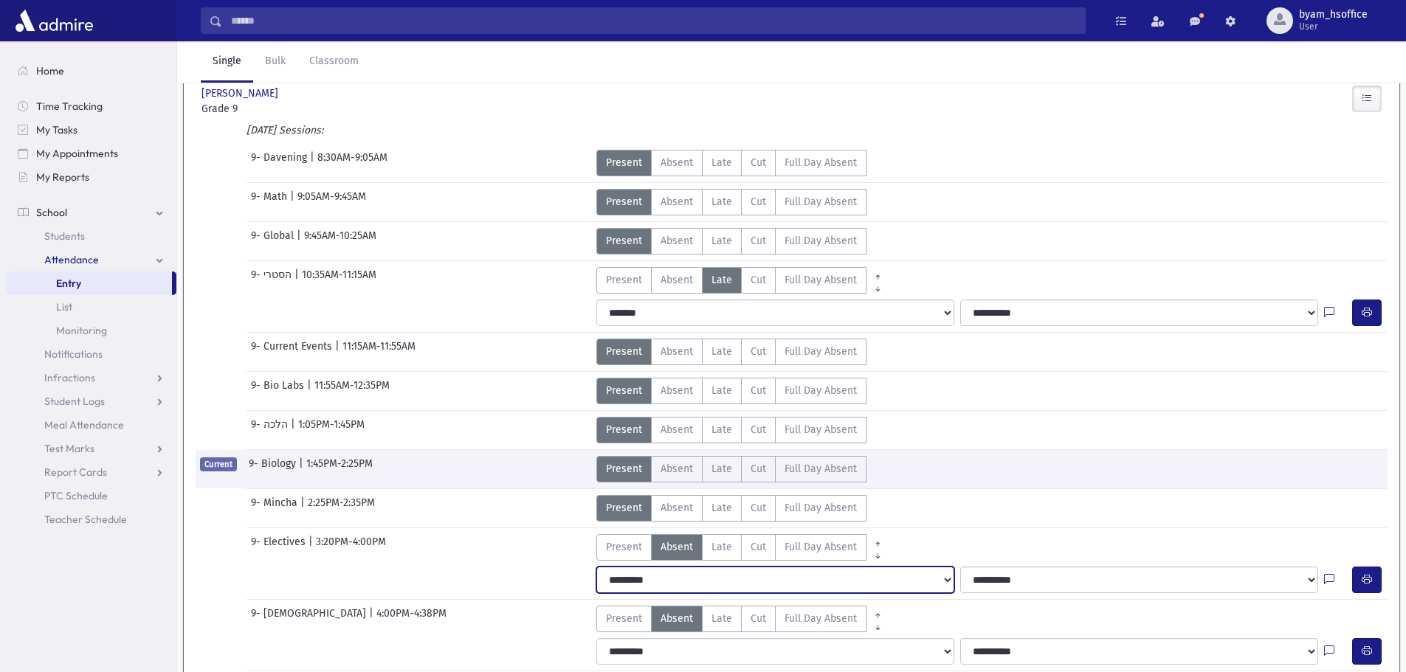
click at [736, 590] on select "**********" at bounding box center [775, 580] width 358 height 27
select select "*******"
click at [596, 567] on select "**********" at bounding box center [775, 580] width 358 height 27
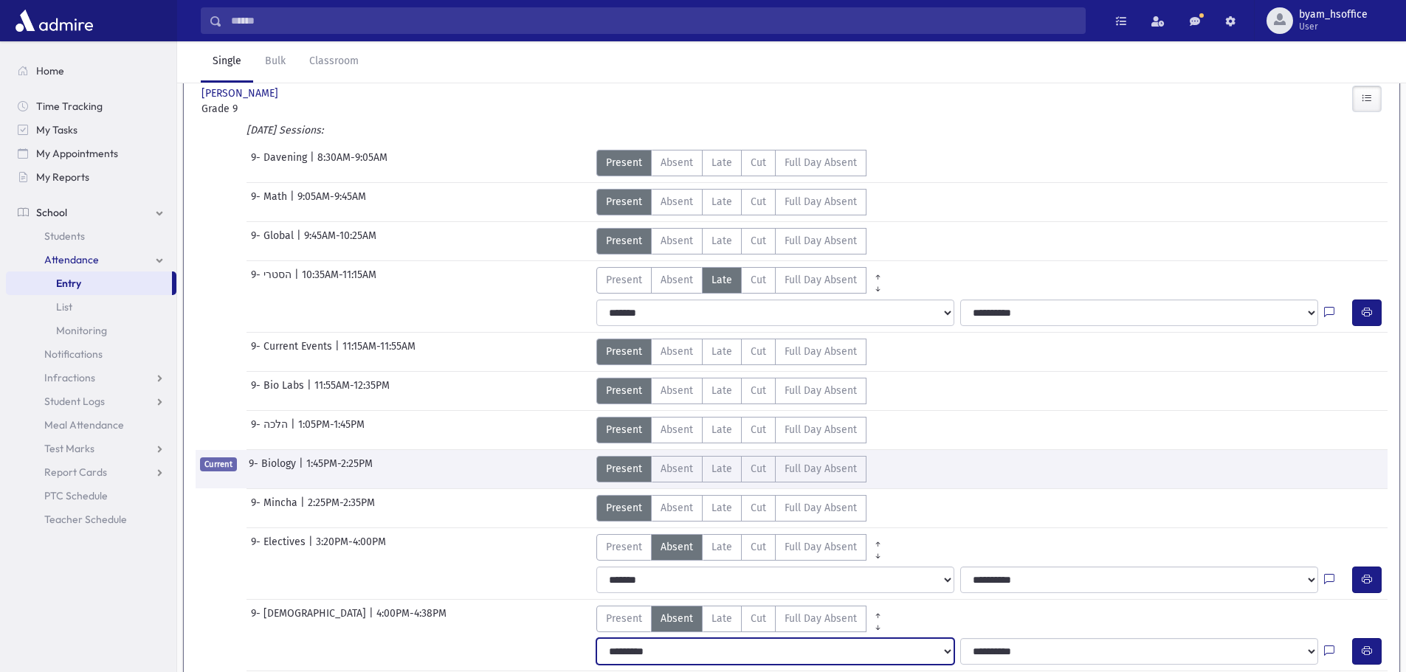
click at [680, 654] on select "**********" at bounding box center [775, 651] width 358 height 27
select select "*******"
click at [596, 638] on select "**********" at bounding box center [775, 651] width 358 height 27
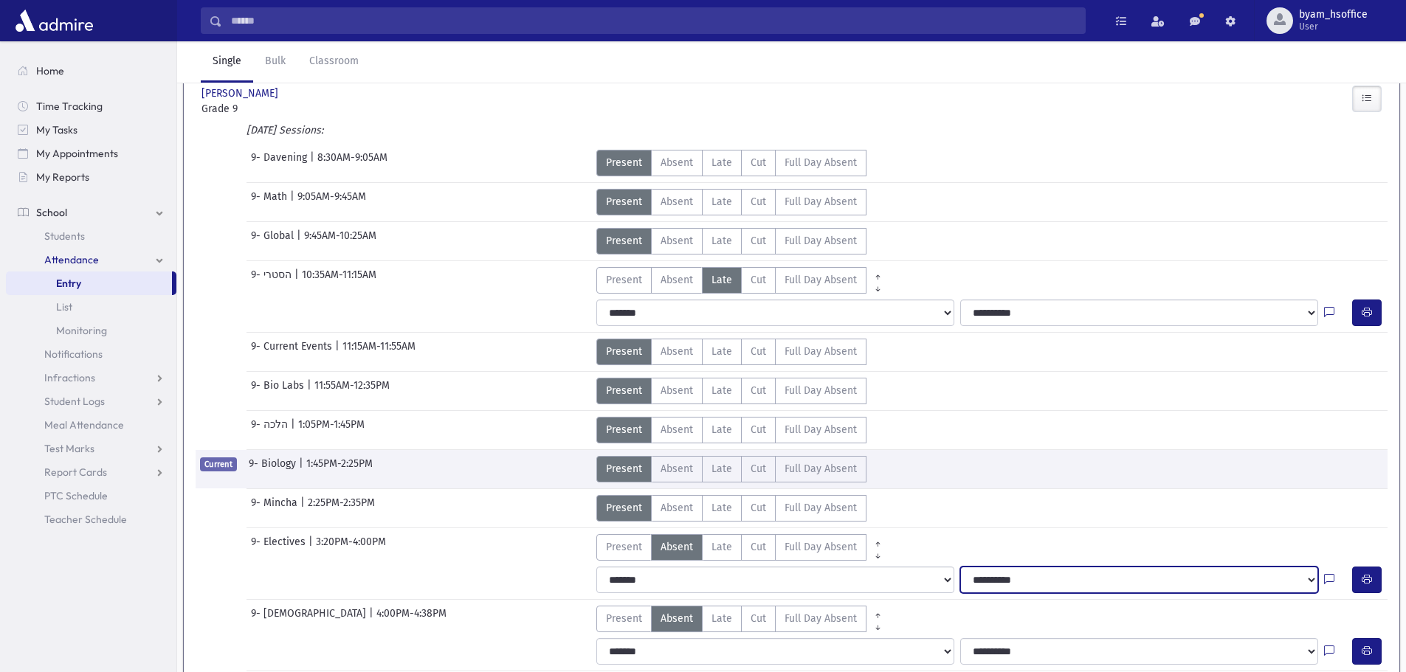
click at [1010, 589] on select "**********" at bounding box center [1139, 580] width 358 height 27
select select "**********"
click at [960, 567] on select "**********" at bounding box center [1139, 580] width 358 height 27
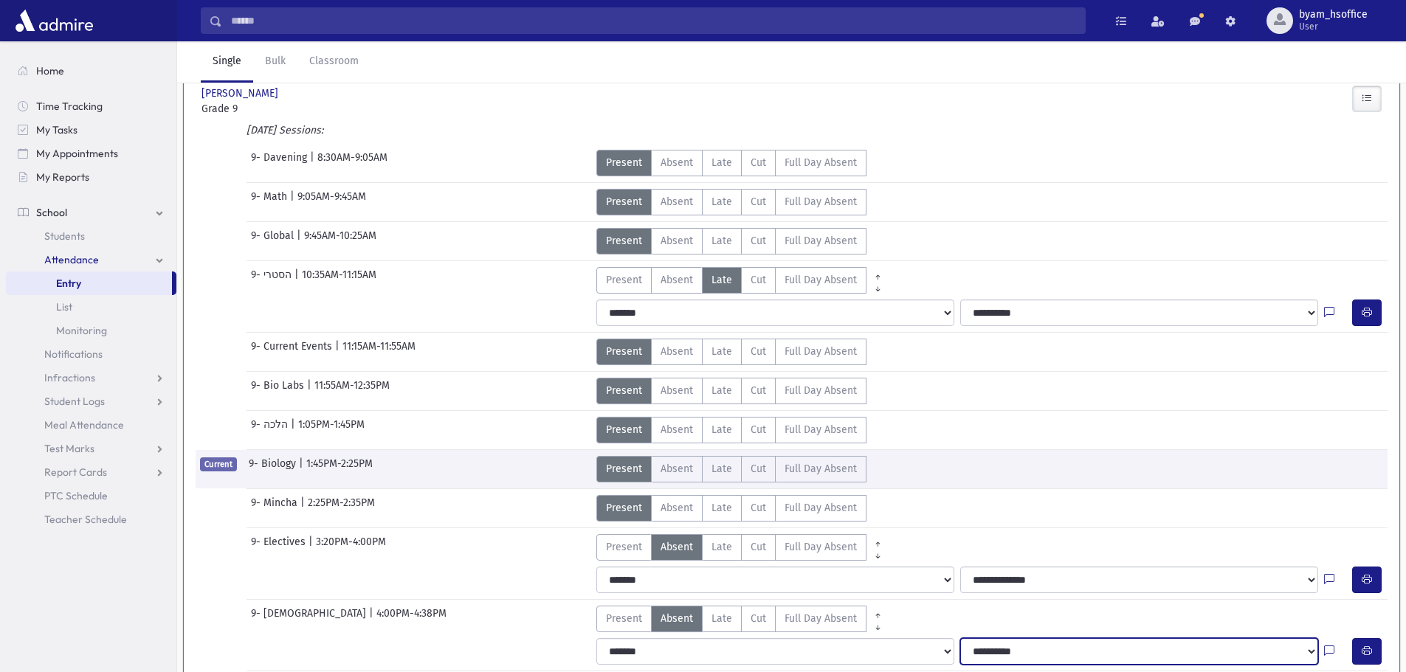
click at [1032, 651] on select "**********" at bounding box center [1139, 651] width 358 height 27
select select "**********"
click at [960, 638] on select "**********" at bounding box center [1139, 651] width 358 height 27
click at [78, 286] on span "Entry" at bounding box center [68, 283] width 25 height 13
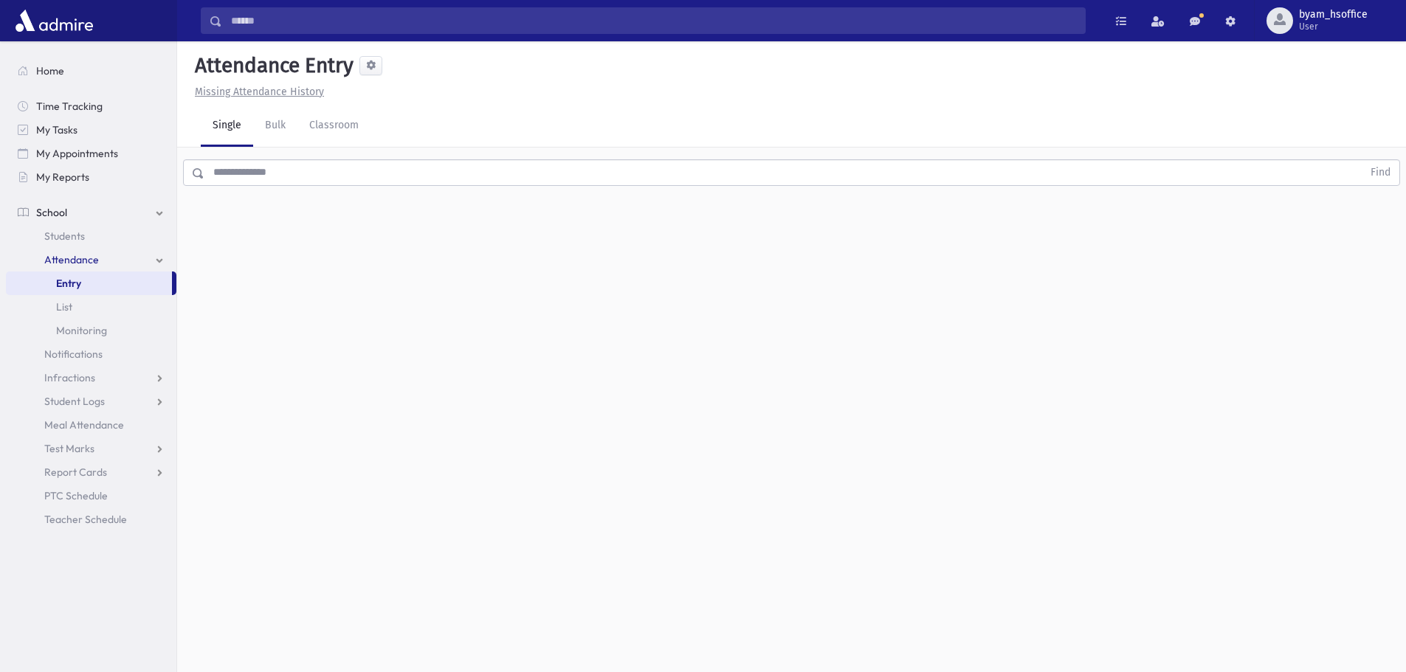
click at [302, 168] on input "text" at bounding box center [783, 172] width 1158 height 27
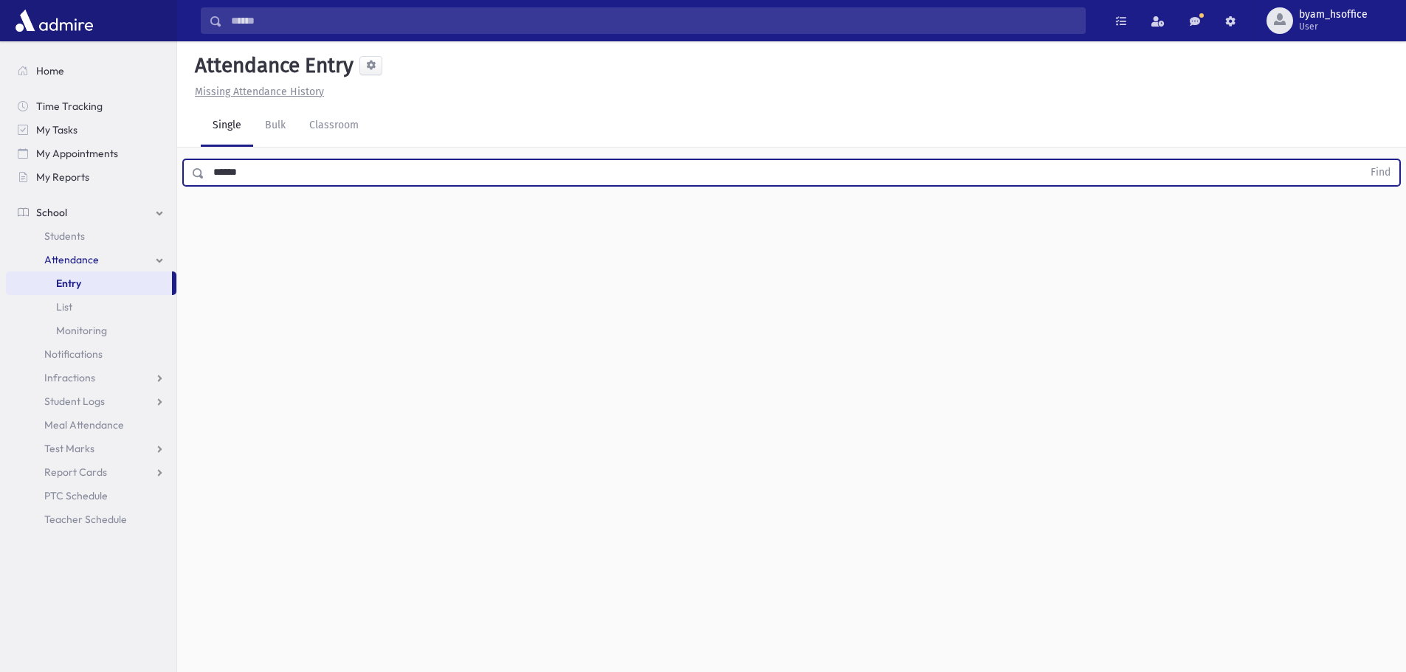
click at [1361, 160] on button "Find" at bounding box center [1380, 172] width 38 height 25
click at [1368, 215] on icon "button" at bounding box center [1366, 220] width 10 height 13
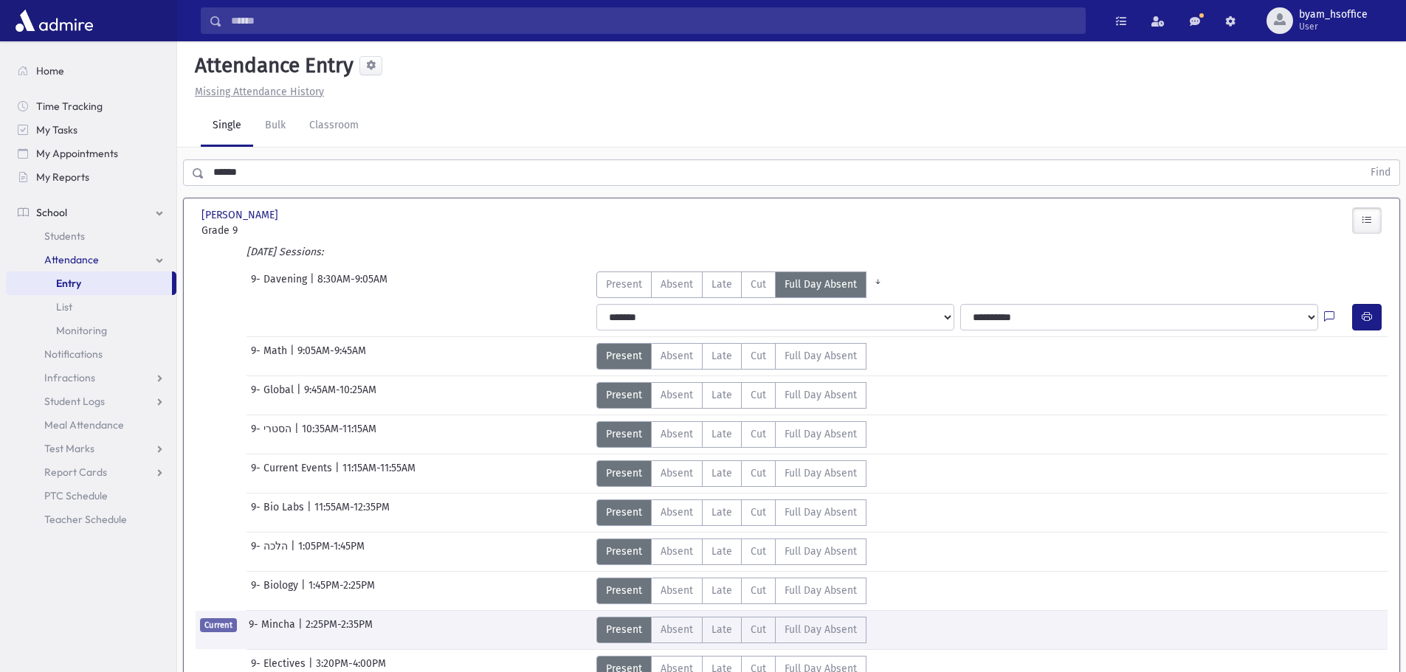
click at [266, 177] on input "******" at bounding box center [783, 172] width 1158 height 27
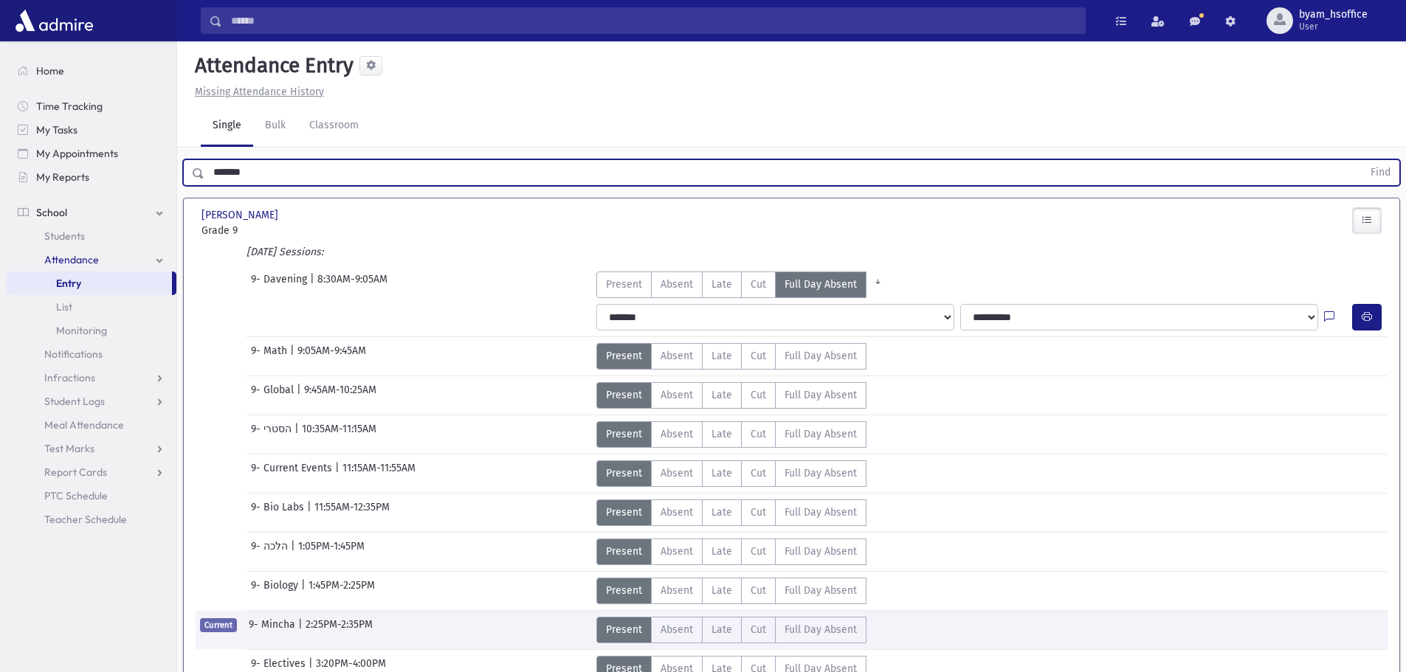
type input "*******"
click at [1361, 160] on button "Find" at bounding box center [1380, 172] width 38 height 25
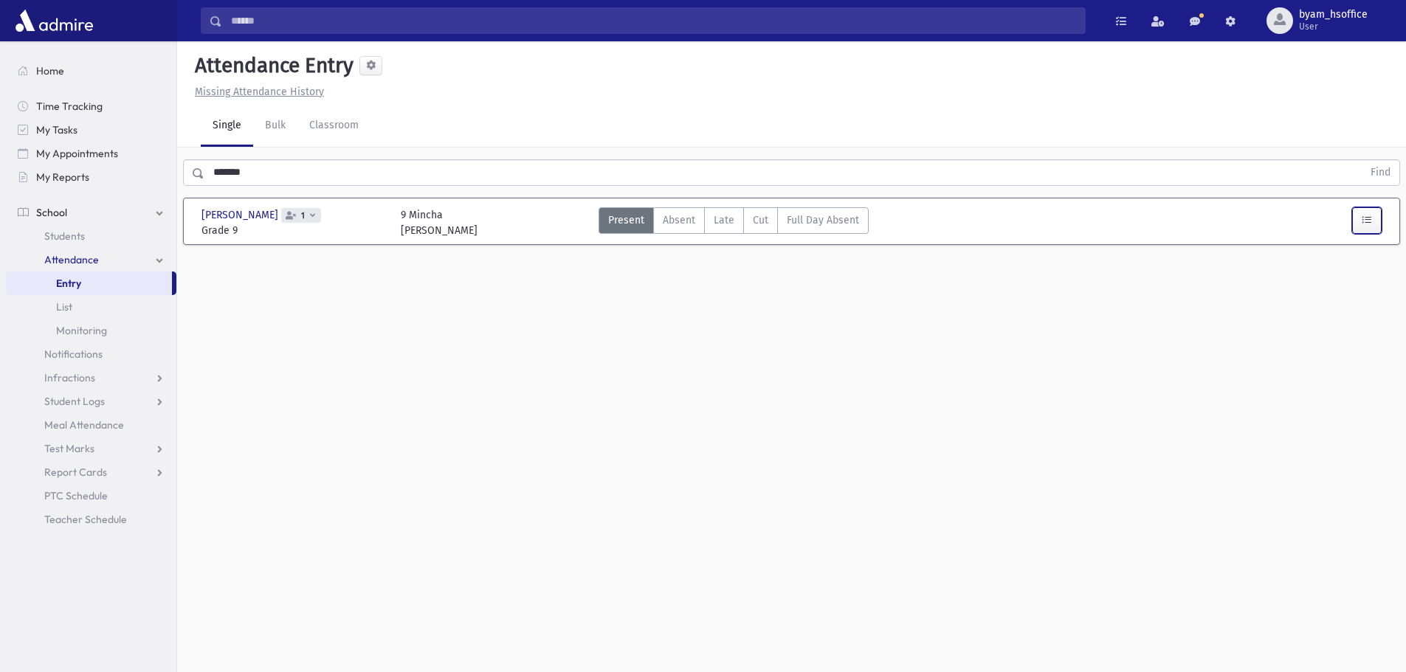
click at [1373, 227] on button "button" at bounding box center [1367, 220] width 30 height 27
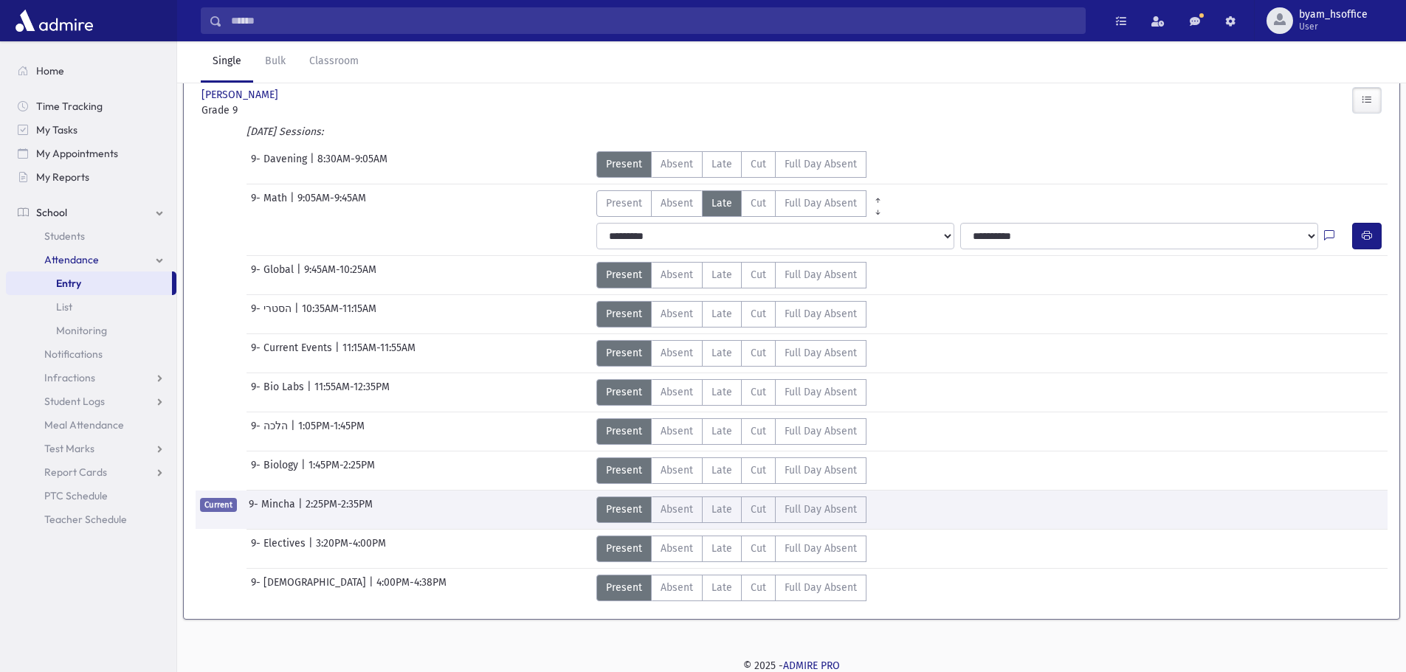
scroll to position [122, 0]
click at [318, 64] on link "Classroom" at bounding box center [333, 61] width 73 height 41
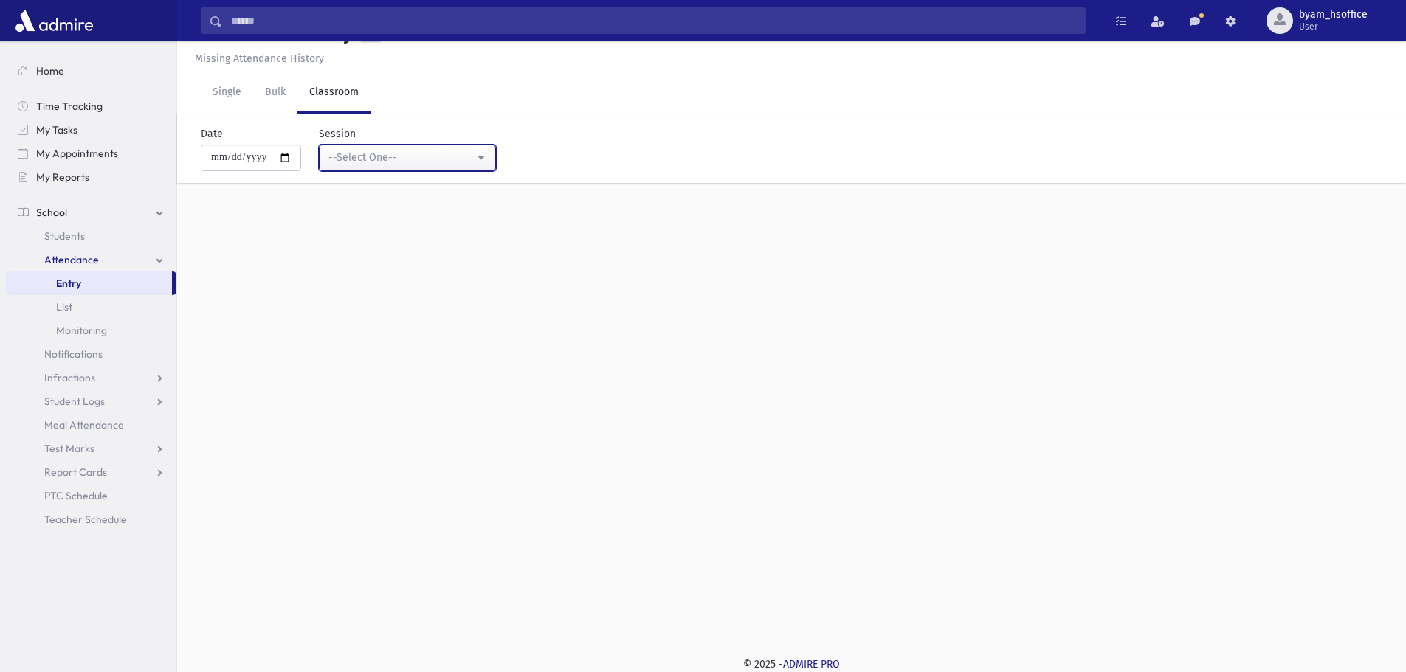
click at [393, 148] on button "--Select One--" at bounding box center [407, 158] width 177 height 27
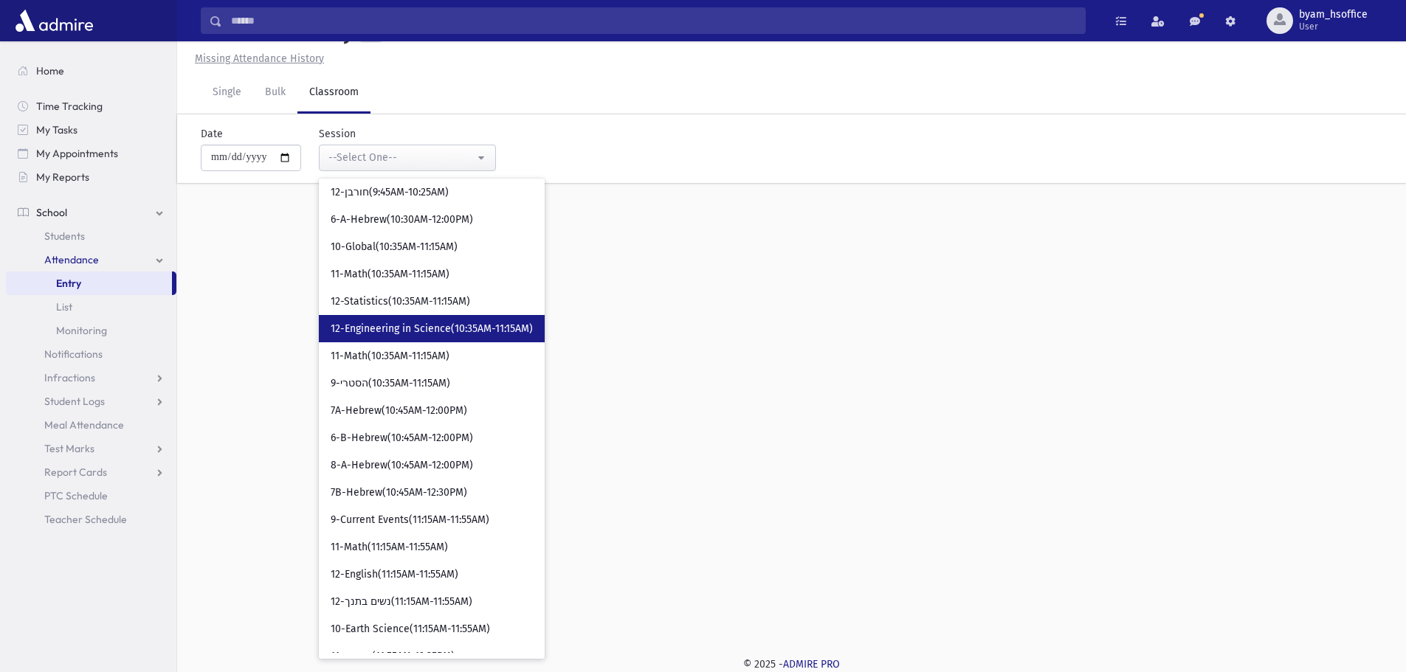
scroll to position [664, 0]
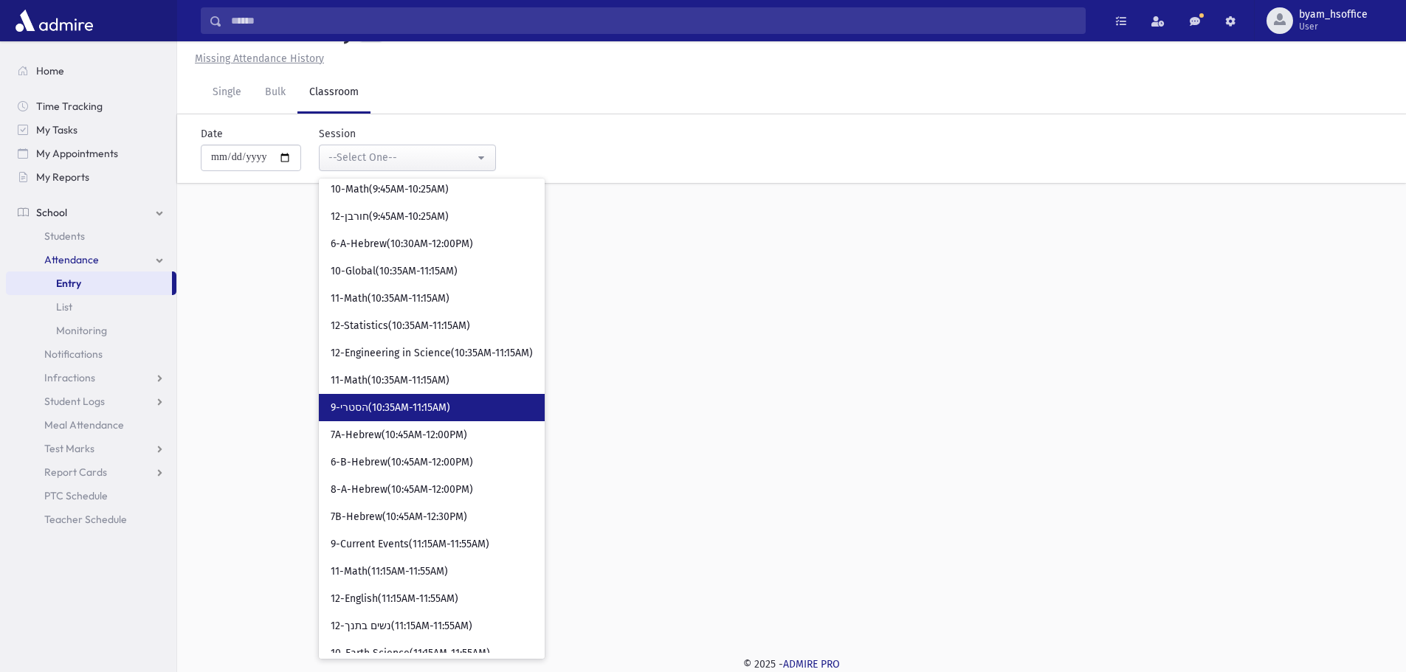
click at [449, 407] on span "9-הסטרי(10:35AM-11:15AM)" at bounding box center [391, 408] width 120 height 15
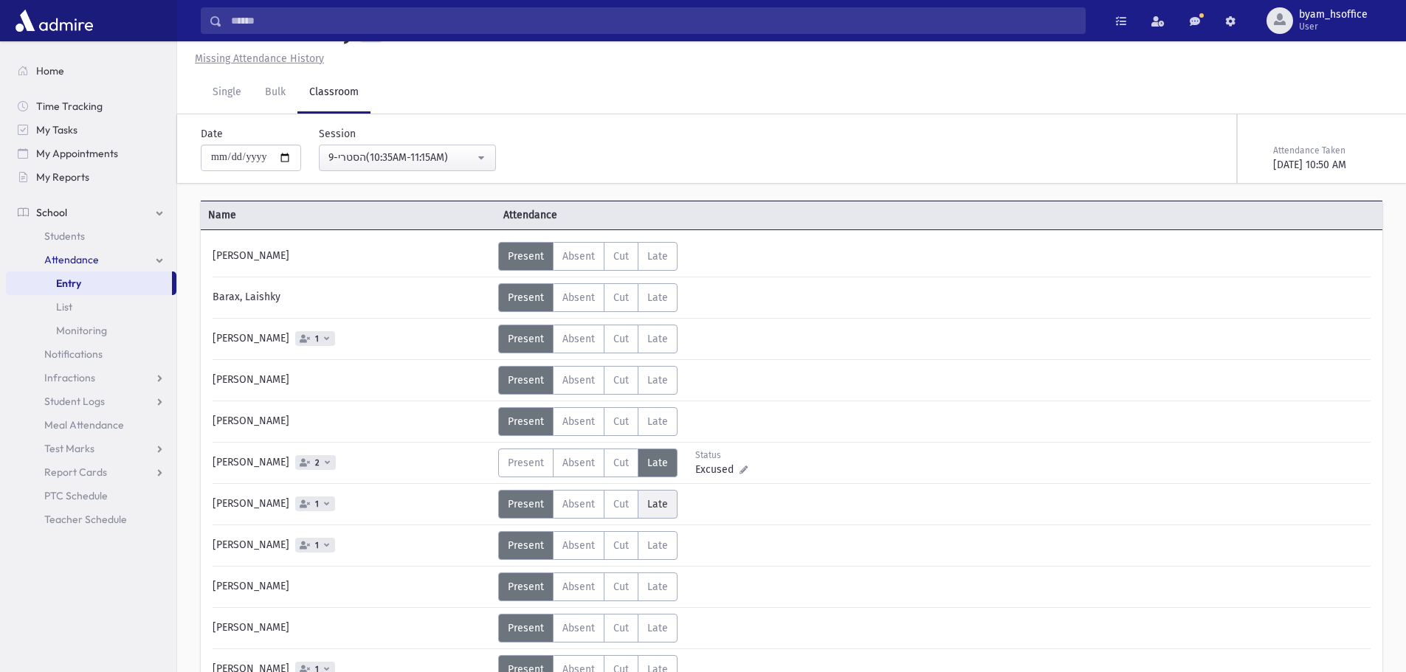
click at [649, 500] on span "Late" at bounding box center [657, 504] width 21 height 13
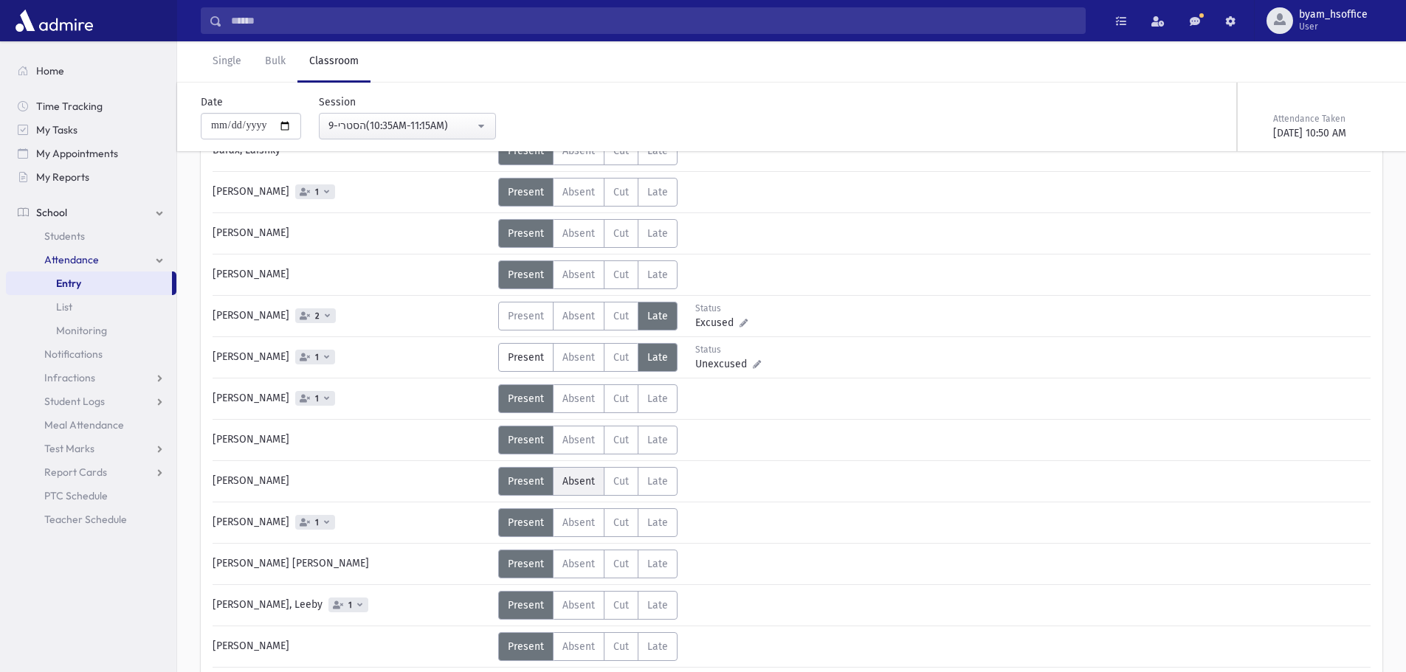
scroll to position [181, 0]
click at [653, 523] on span "Late" at bounding box center [657, 522] width 21 height 13
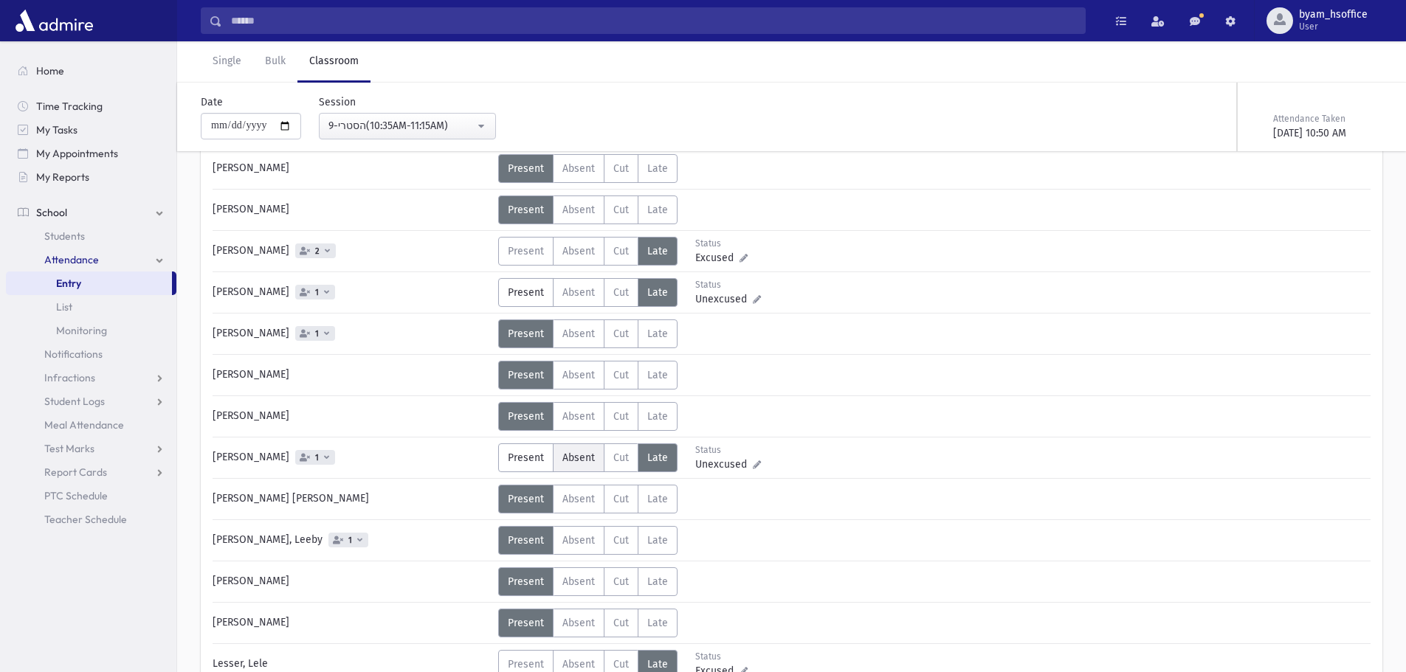
scroll to position [328, 0]
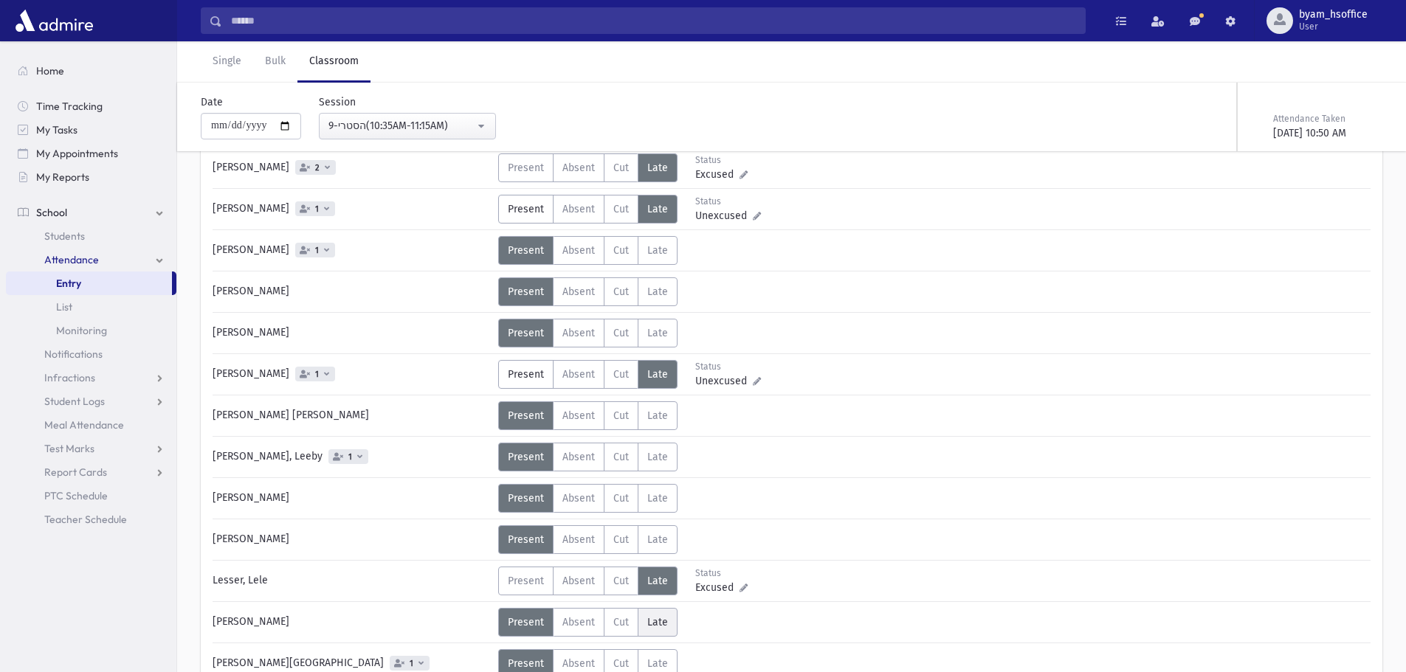
click at [657, 625] on span "Late" at bounding box center [657, 622] width 21 height 13
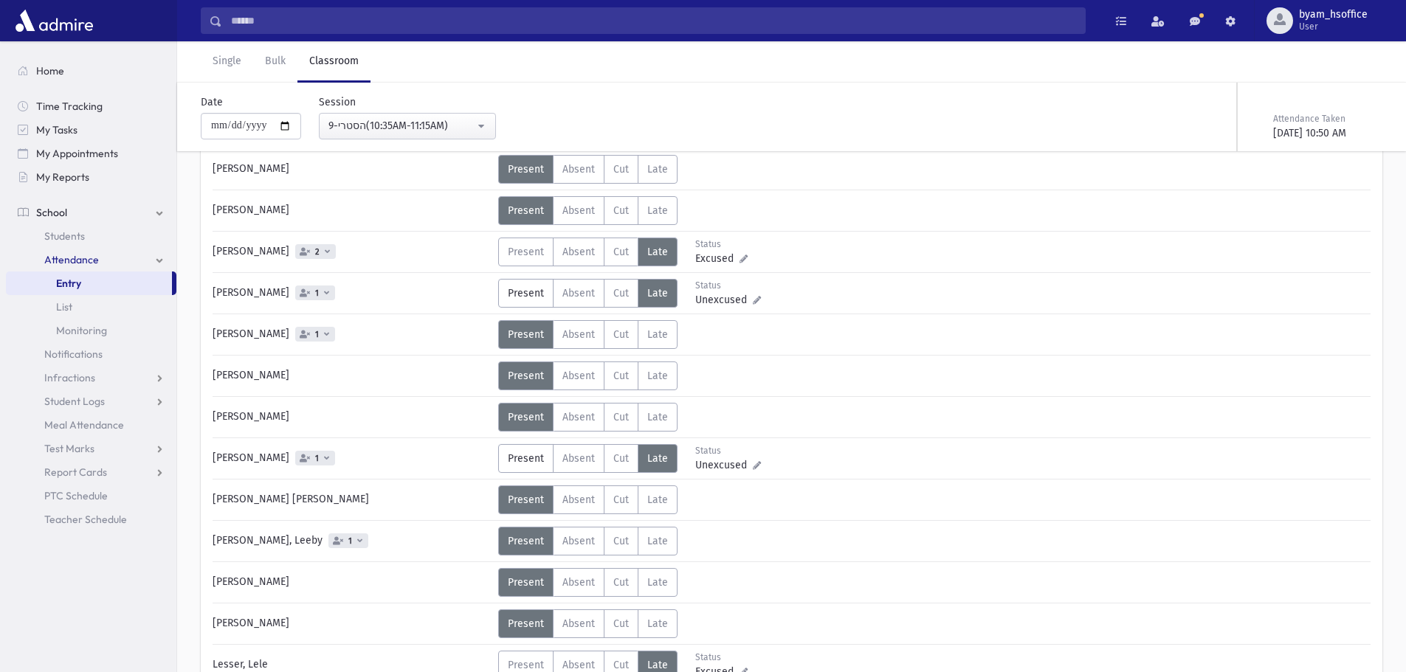
scroll to position [229, 0]
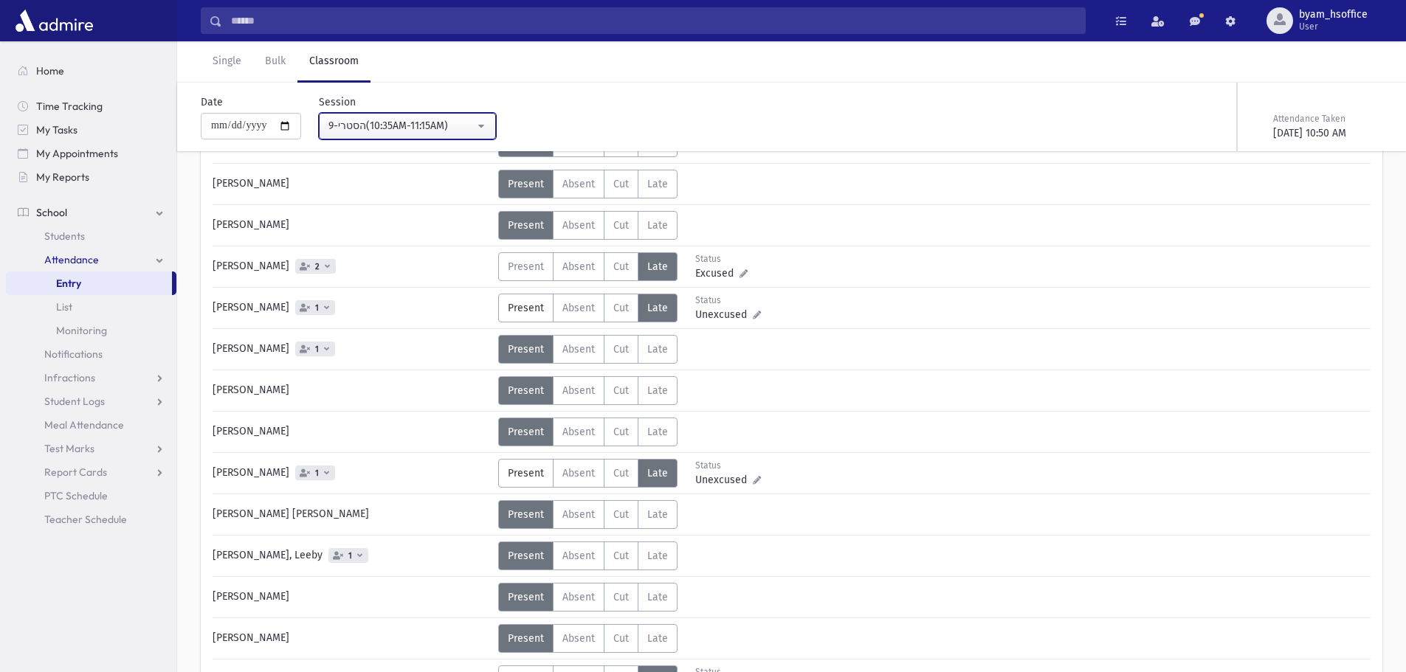
drag, startPoint x: 469, startPoint y: 123, endPoint x: 492, endPoint y: 188, distance: 69.1
click at [469, 124] on div "9-הסטרי(10:35AM-11:15AM)" at bounding box center [401, 125] width 146 height 15
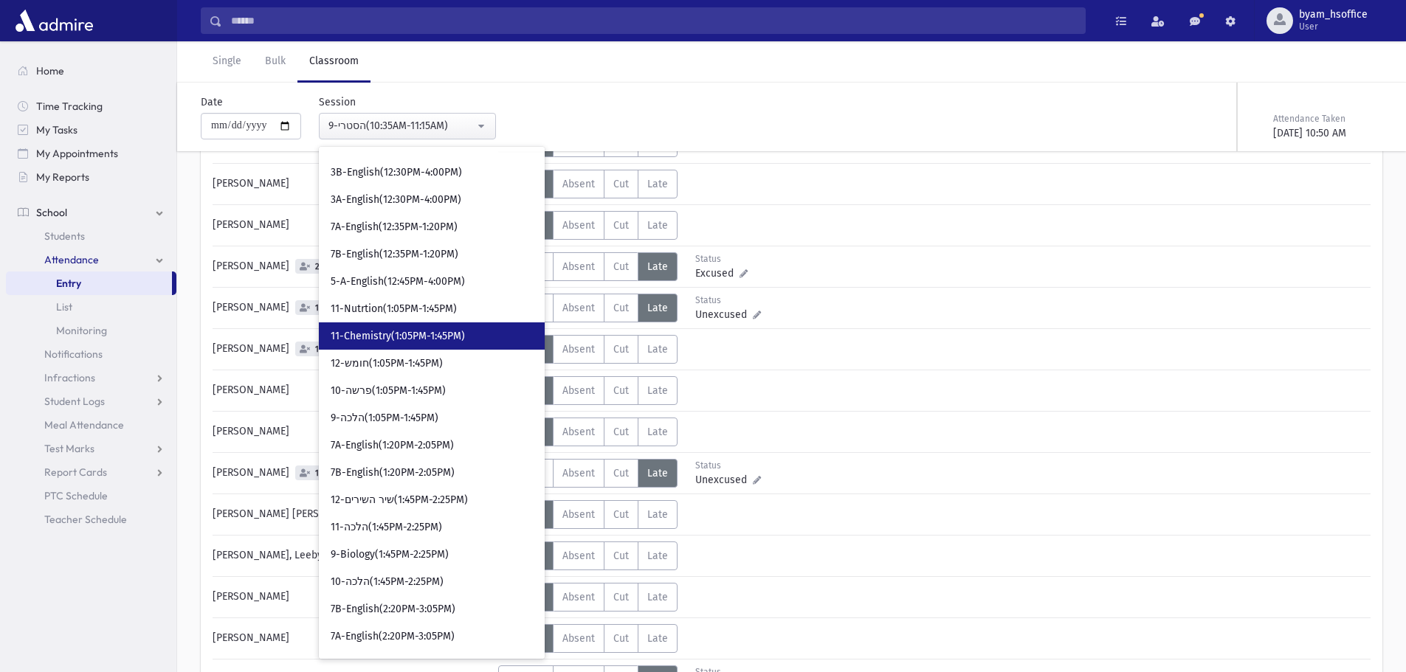
scroll to position [1449, 0]
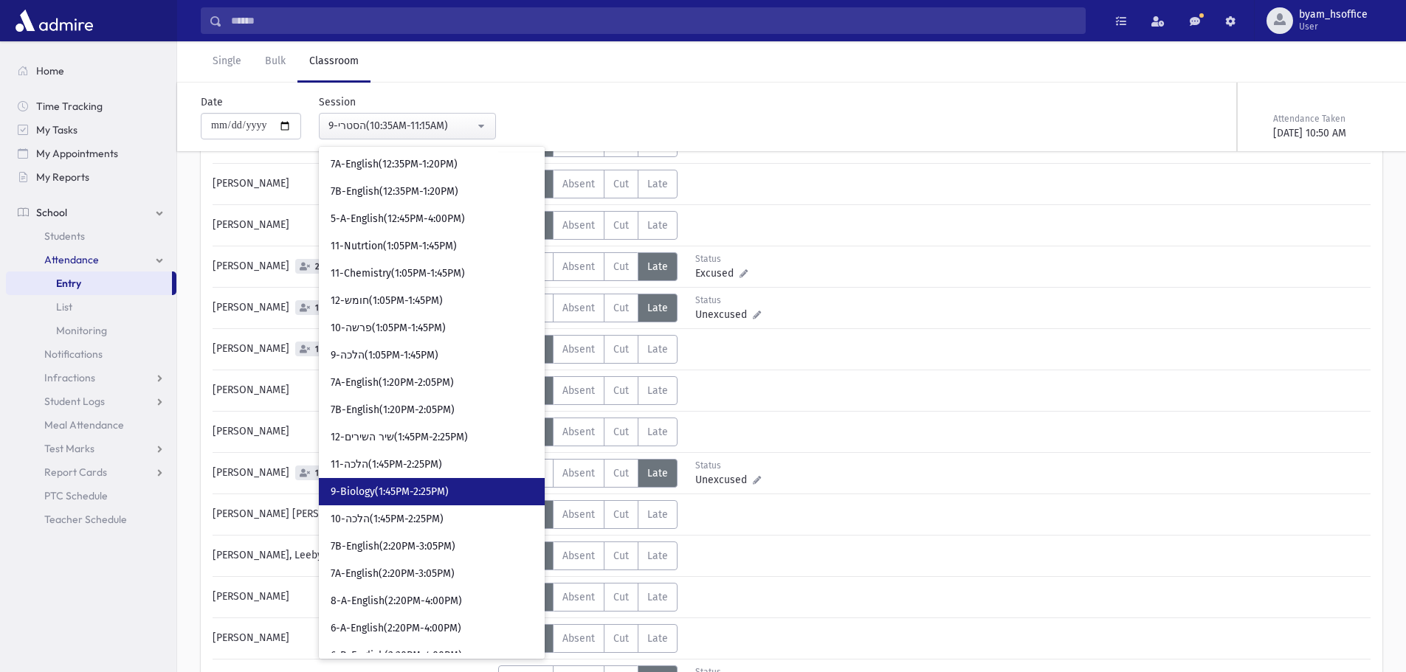
click at [428, 492] on span "9-Biology(1:45PM-2:25PM)" at bounding box center [390, 492] width 118 height 15
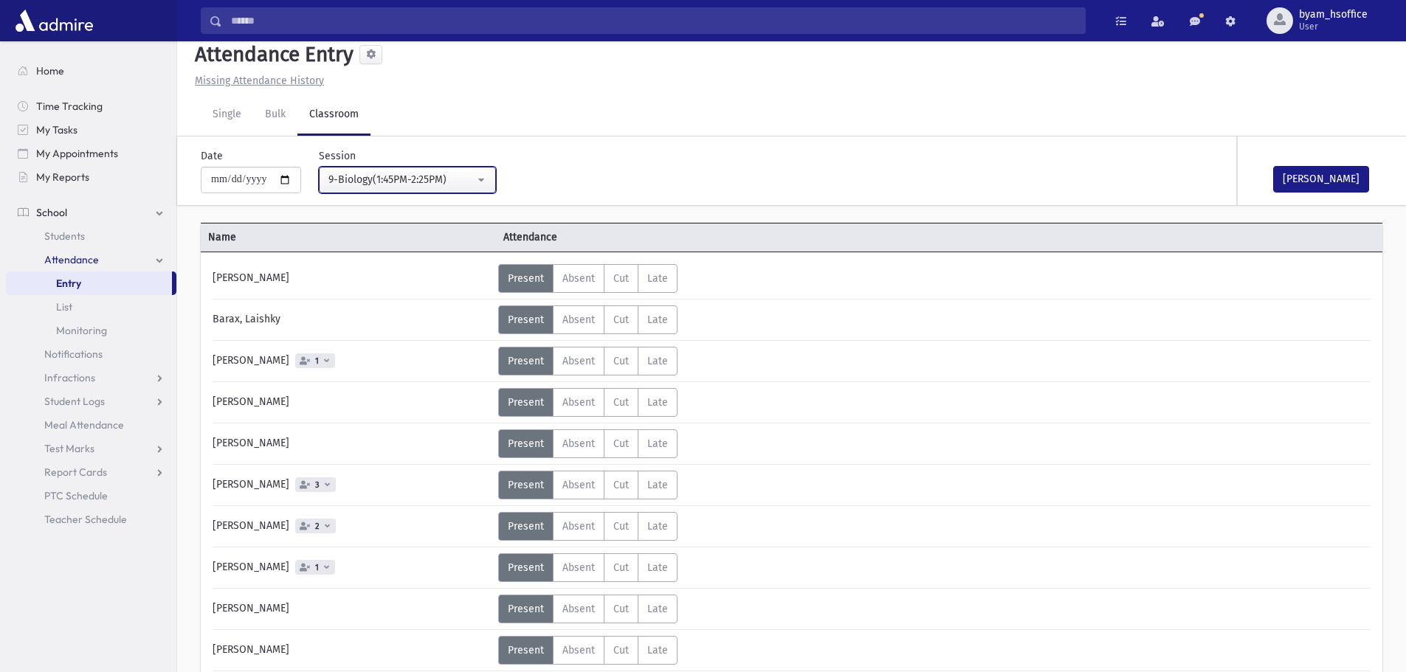
scroll to position [8, 0]
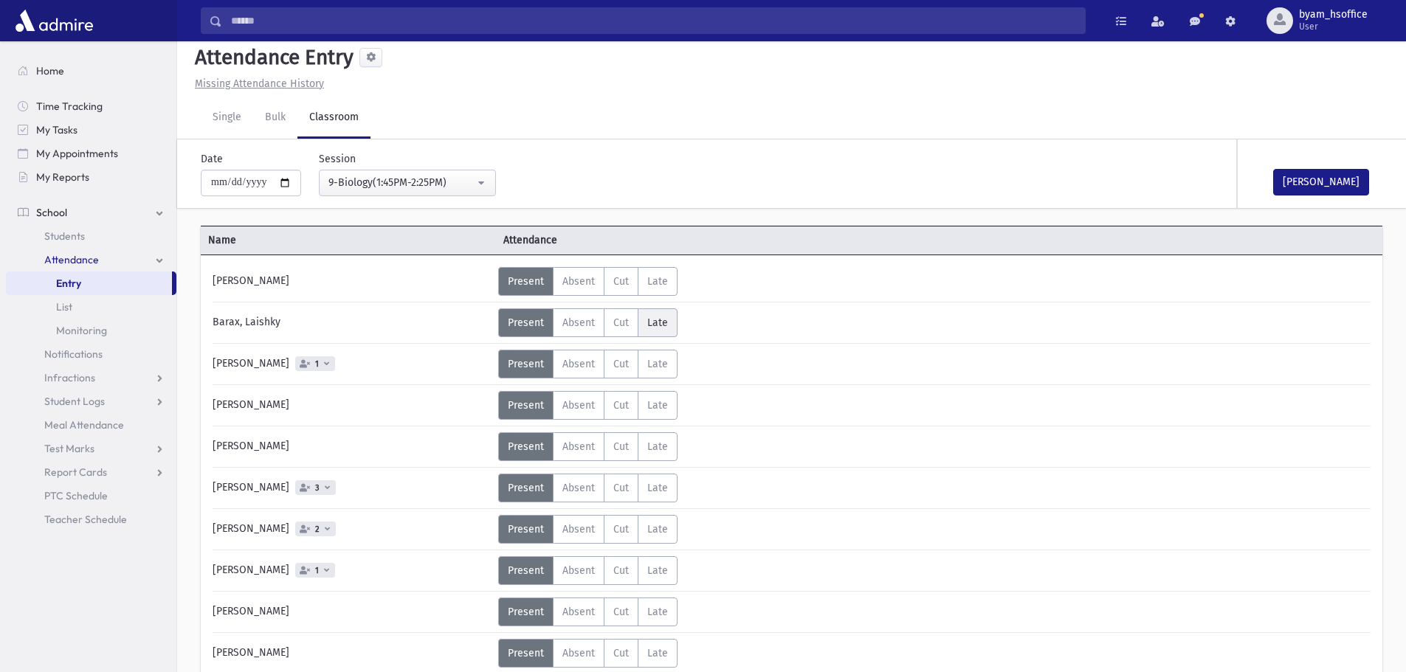
click at [655, 325] on span "Late" at bounding box center [657, 323] width 21 height 13
click at [1364, 187] on button "Mark Done" at bounding box center [1321, 182] width 96 height 27
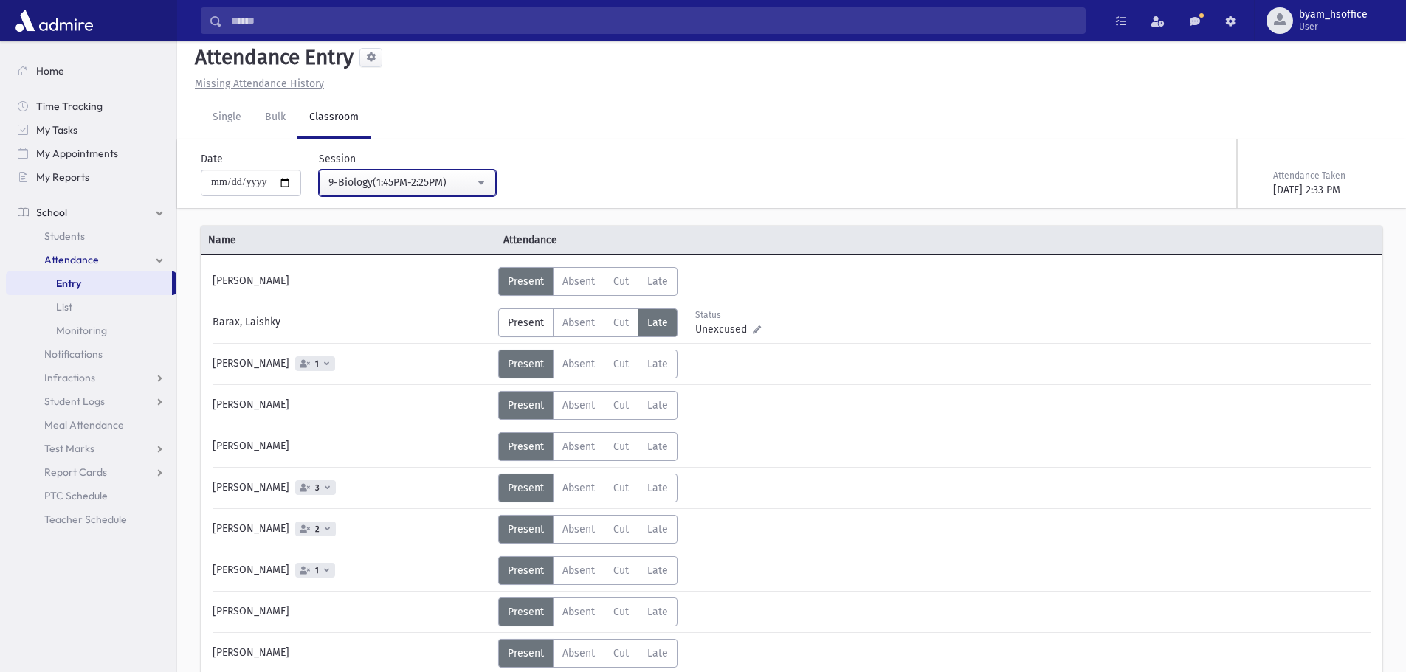
click at [455, 172] on button "9-Biology(1:45PM-2:25PM)" at bounding box center [407, 183] width 177 height 27
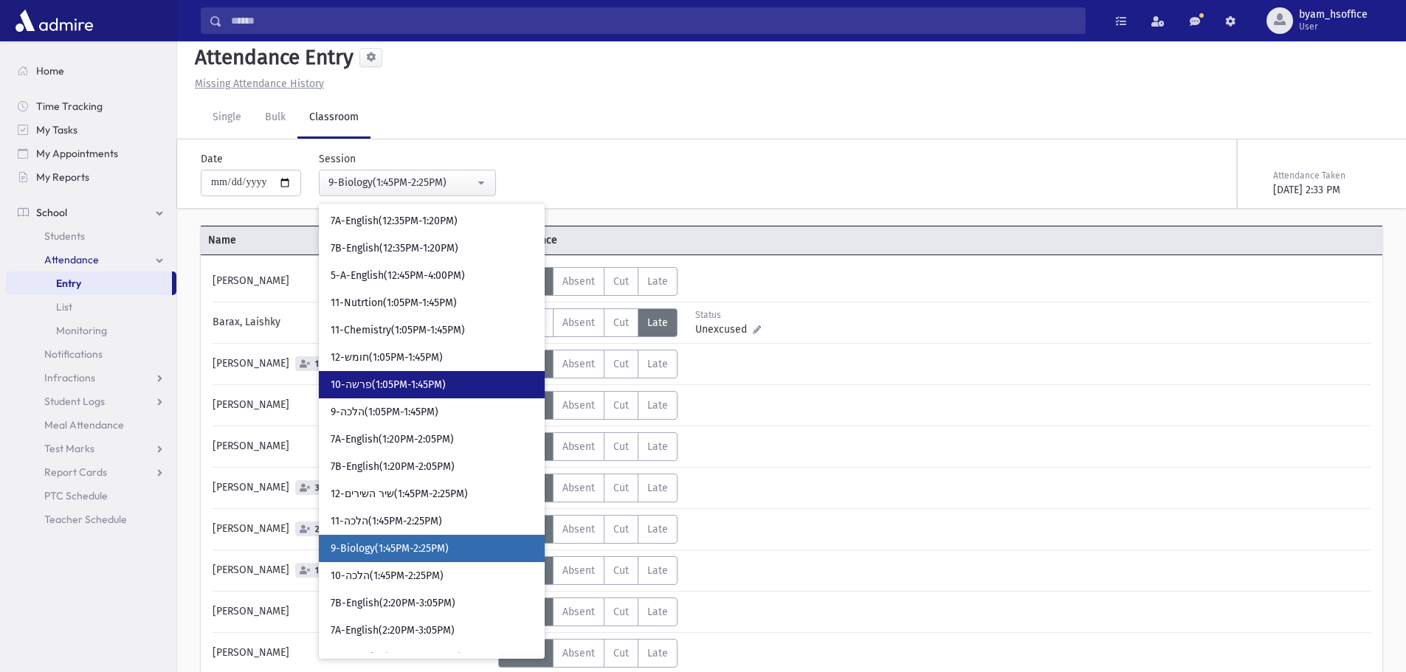
scroll to position [1566, 0]
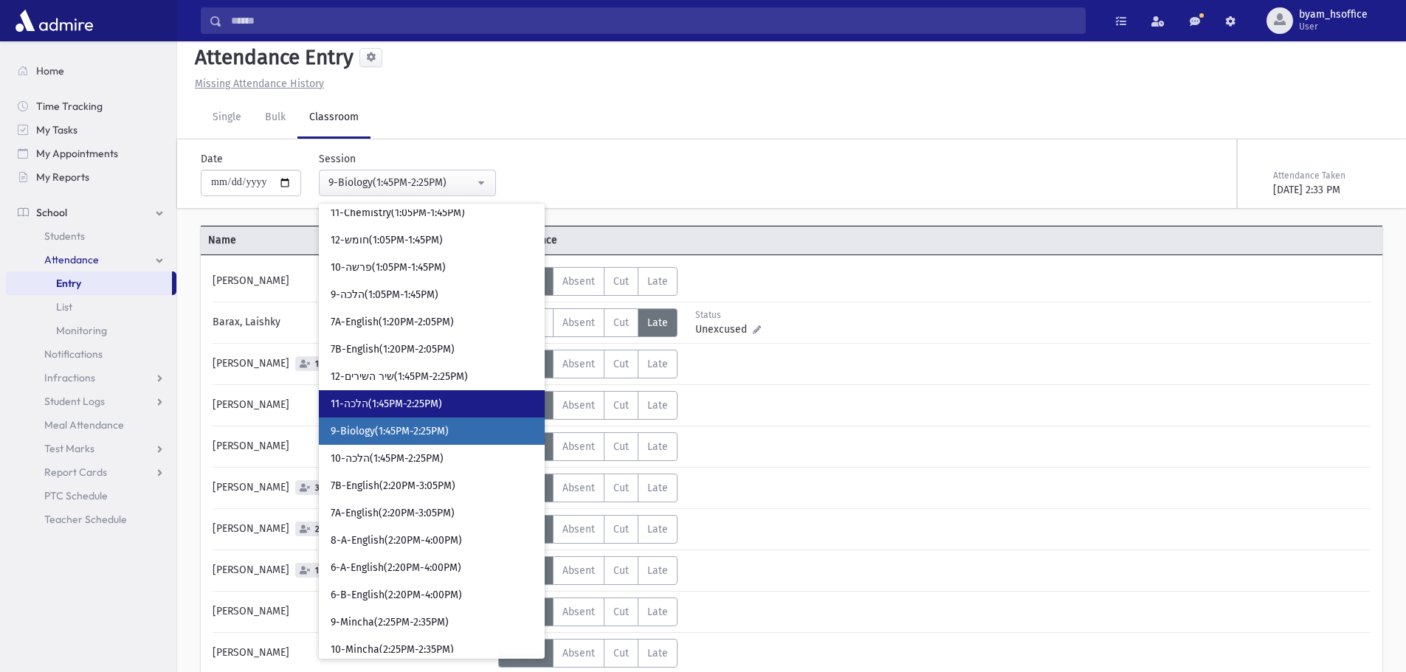
click at [448, 392] on link "11-הלכה(1:45PM-2:25PM)" at bounding box center [432, 403] width 226 height 27
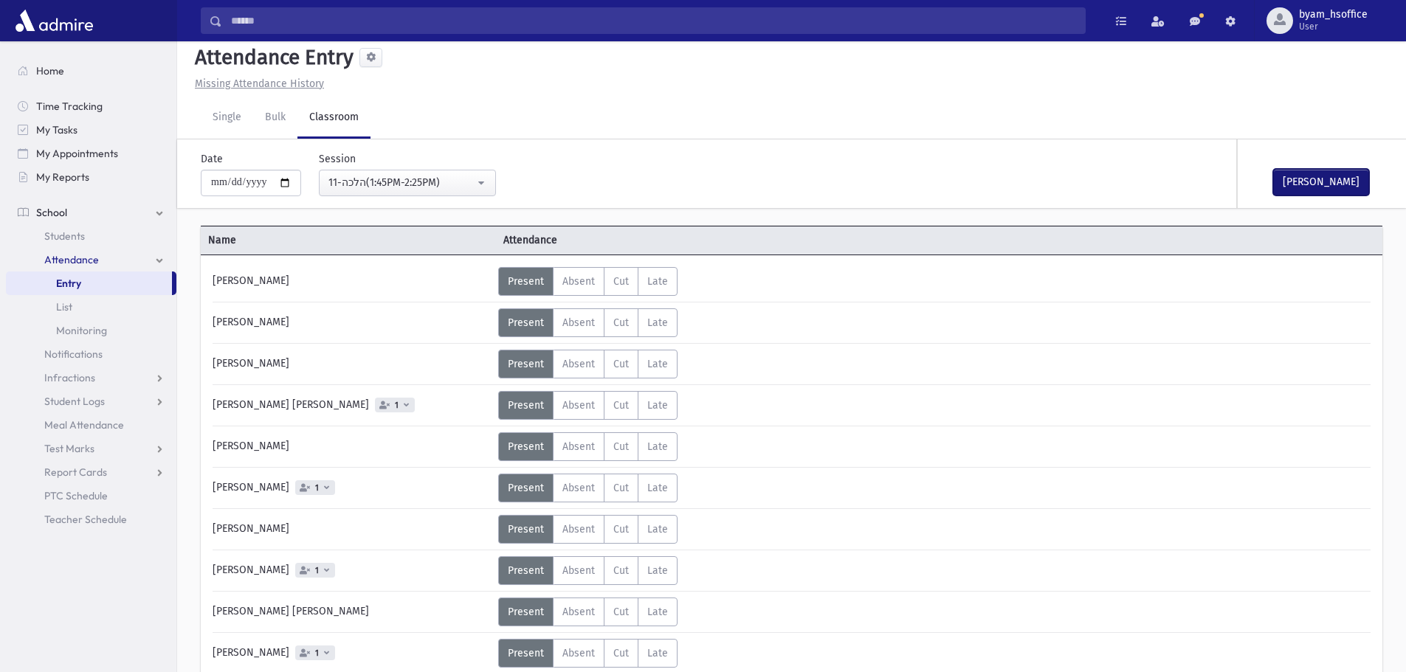
click at [1329, 183] on button "Mark Done" at bounding box center [1321, 182] width 96 height 27
click at [452, 179] on div "11-הלכה(1:45PM-2:25PM)" at bounding box center [401, 182] width 146 height 15
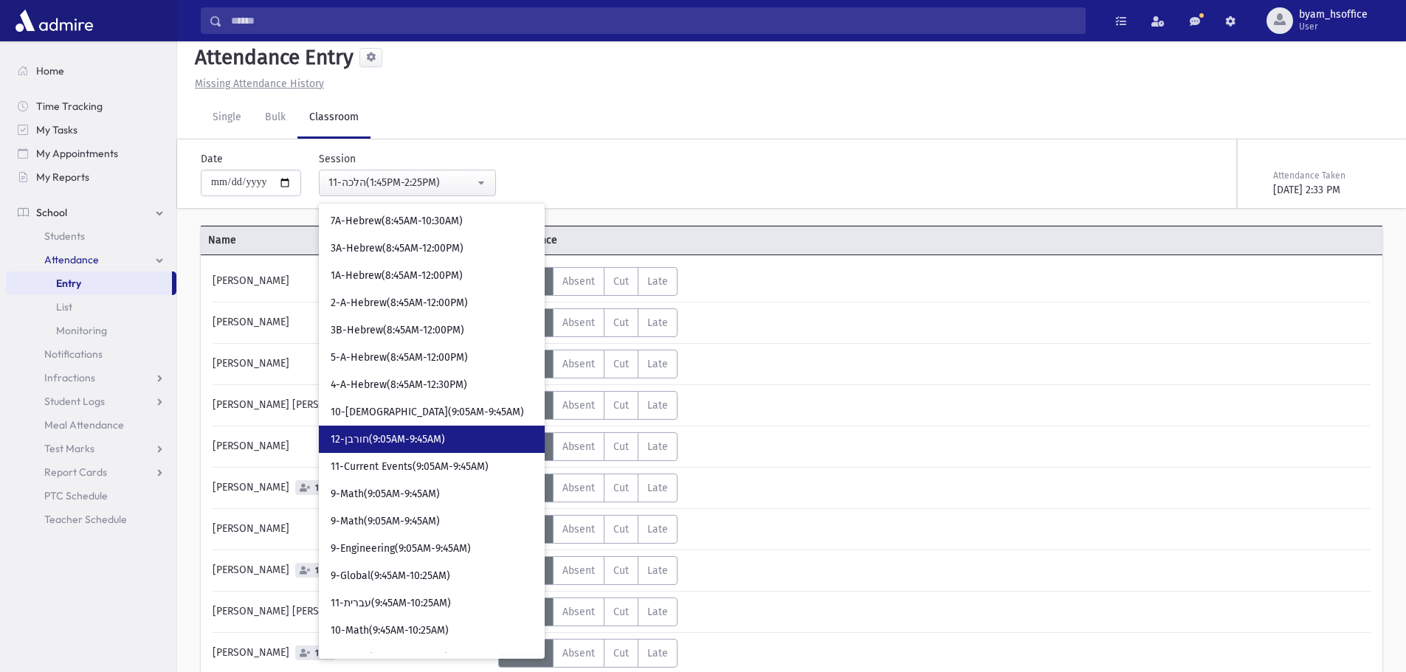
scroll to position [221, 0]
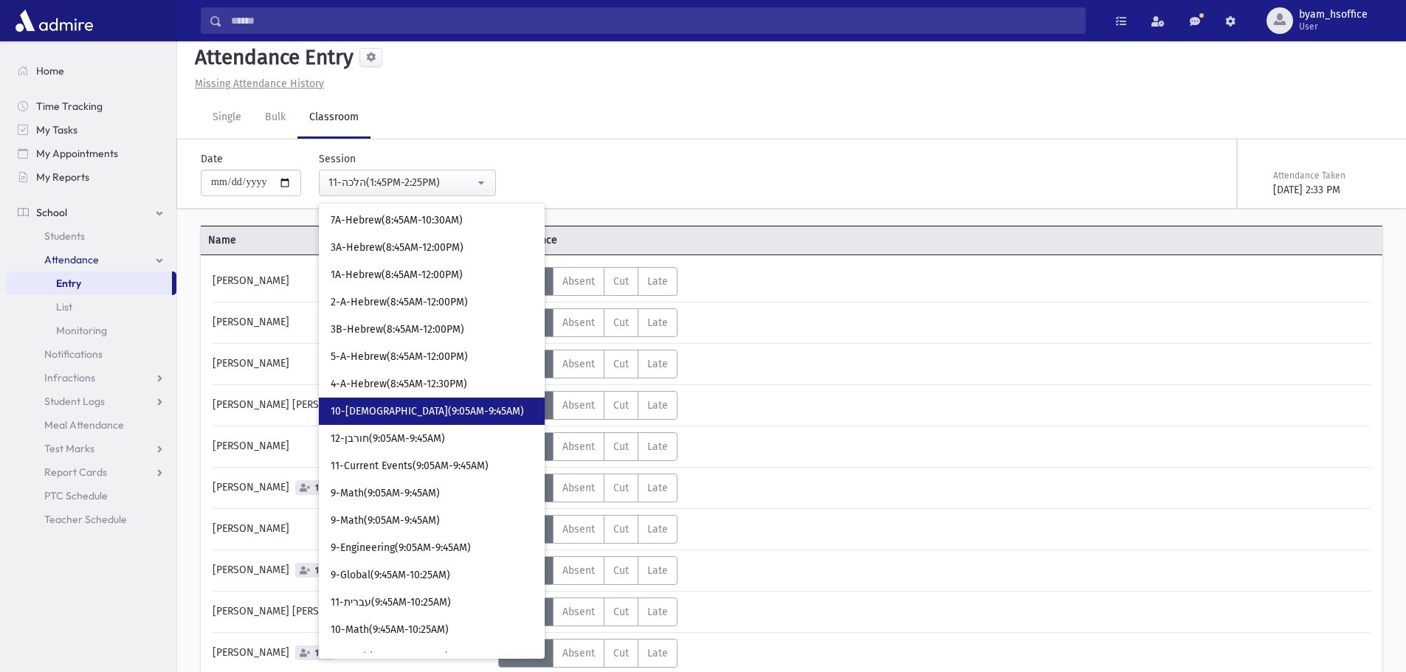
click at [458, 415] on link "10-יהדות(9:05AM-9:45AM)" at bounding box center [432, 411] width 226 height 27
select select "****"
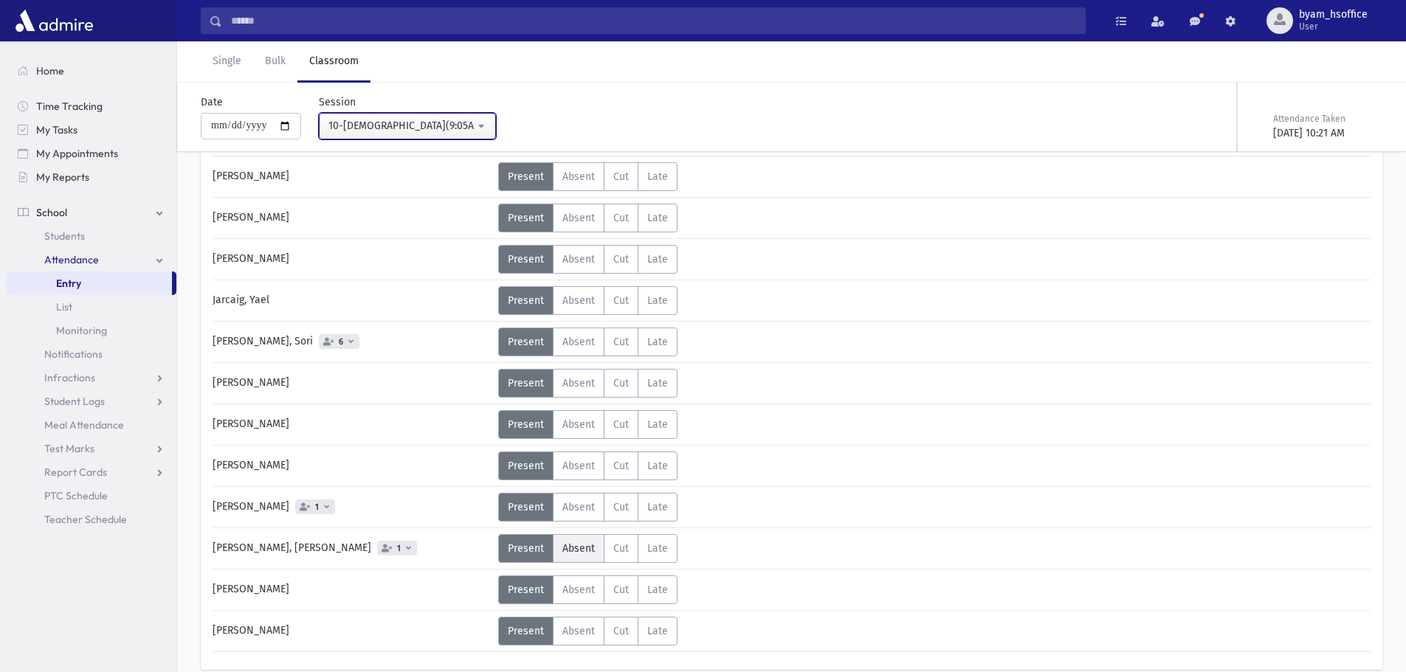
scroll to position [451, 0]
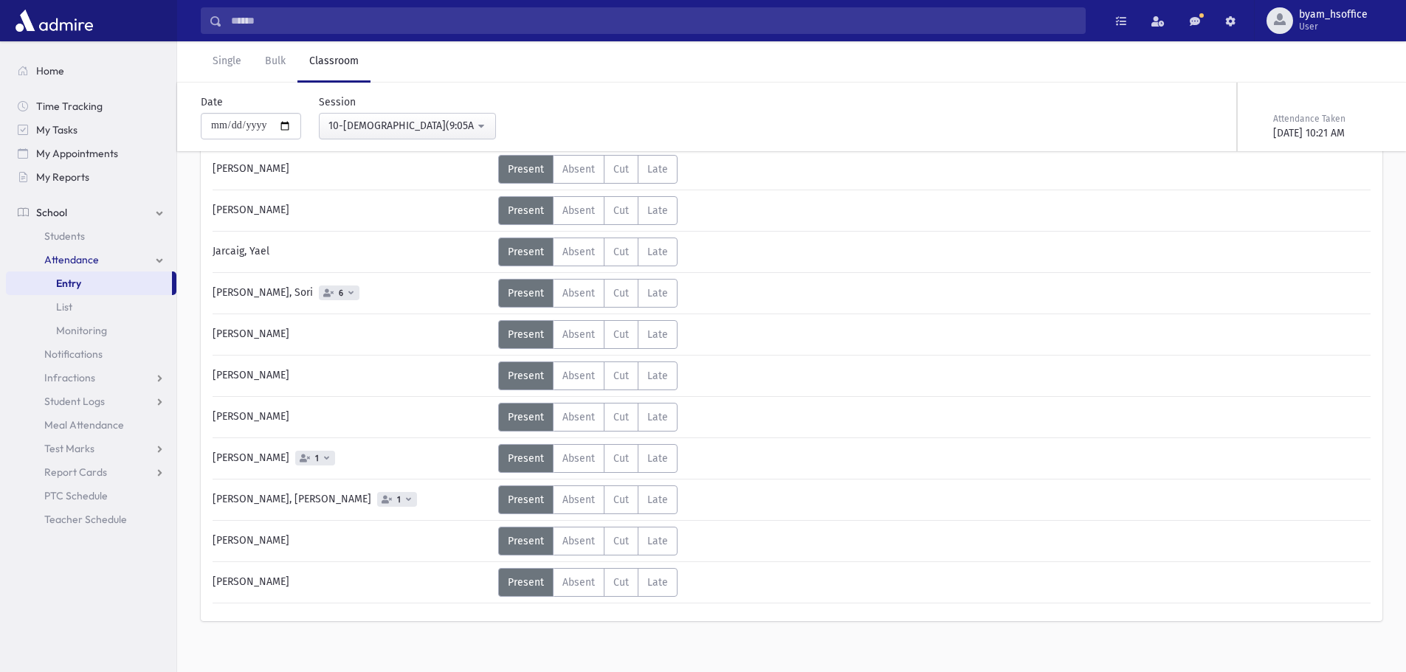
click at [377, 494] on span "1" at bounding box center [397, 499] width 40 height 15
click at [576, 502] on span "Absent" at bounding box center [578, 500] width 32 height 13
click at [753, 507] on icon at bounding box center [757, 506] width 8 height 8
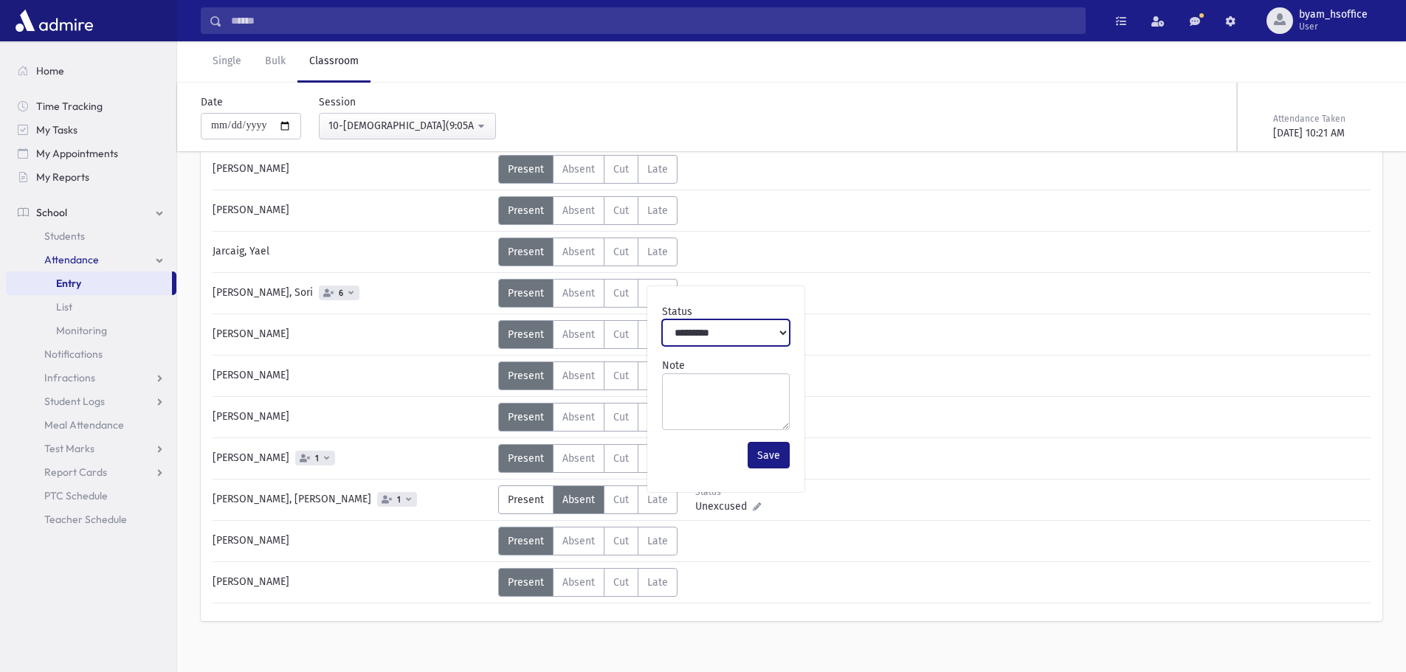
click at [742, 334] on select "**********" at bounding box center [726, 332] width 128 height 27
select select "*******"
click at [662, 319] on select "**********" at bounding box center [726, 332] width 128 height 27
click at [767, 460] on button "Save" at bounding box center [768, 455] width 42 height 27
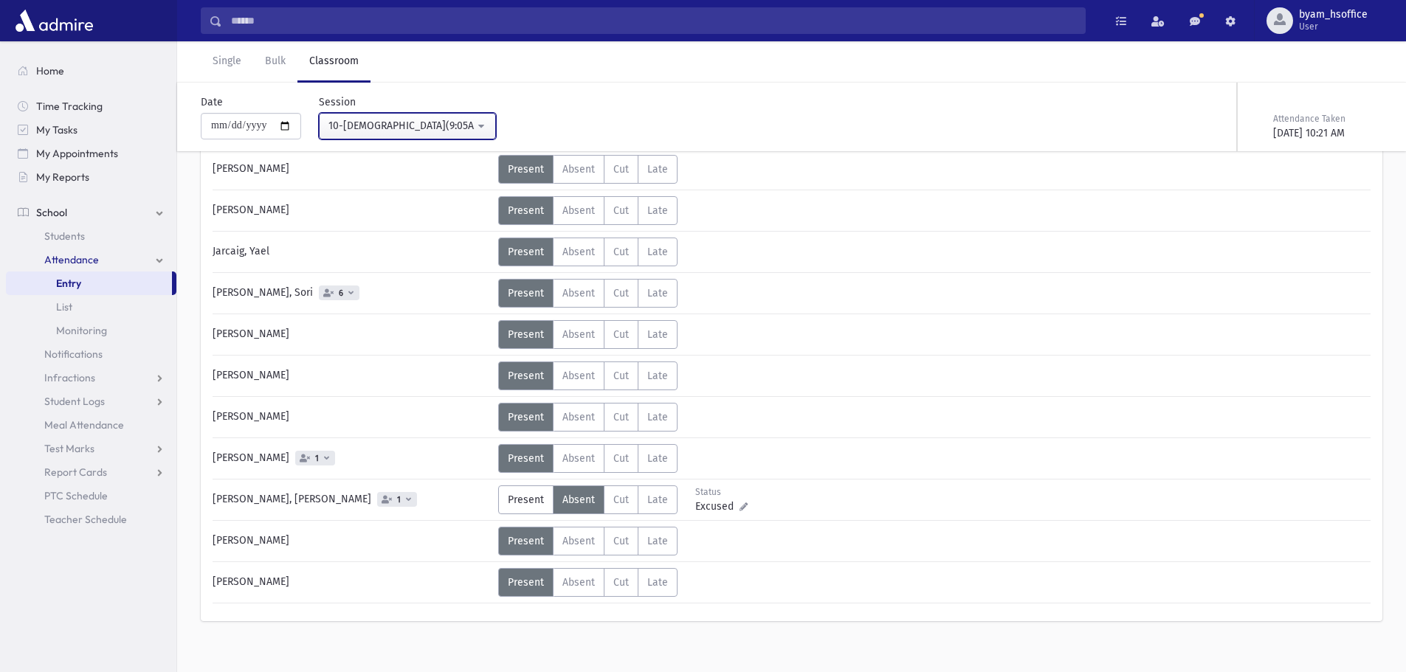
drag, startPoint x: 464, startPoint y: 131, endPoint x: 461, endPoint y: 151, distance: 20.9
click at [464, 131] on div "10-יהדות(9:05AM-9:45AM)" at bounding box center [401, 125] width 146 height 15
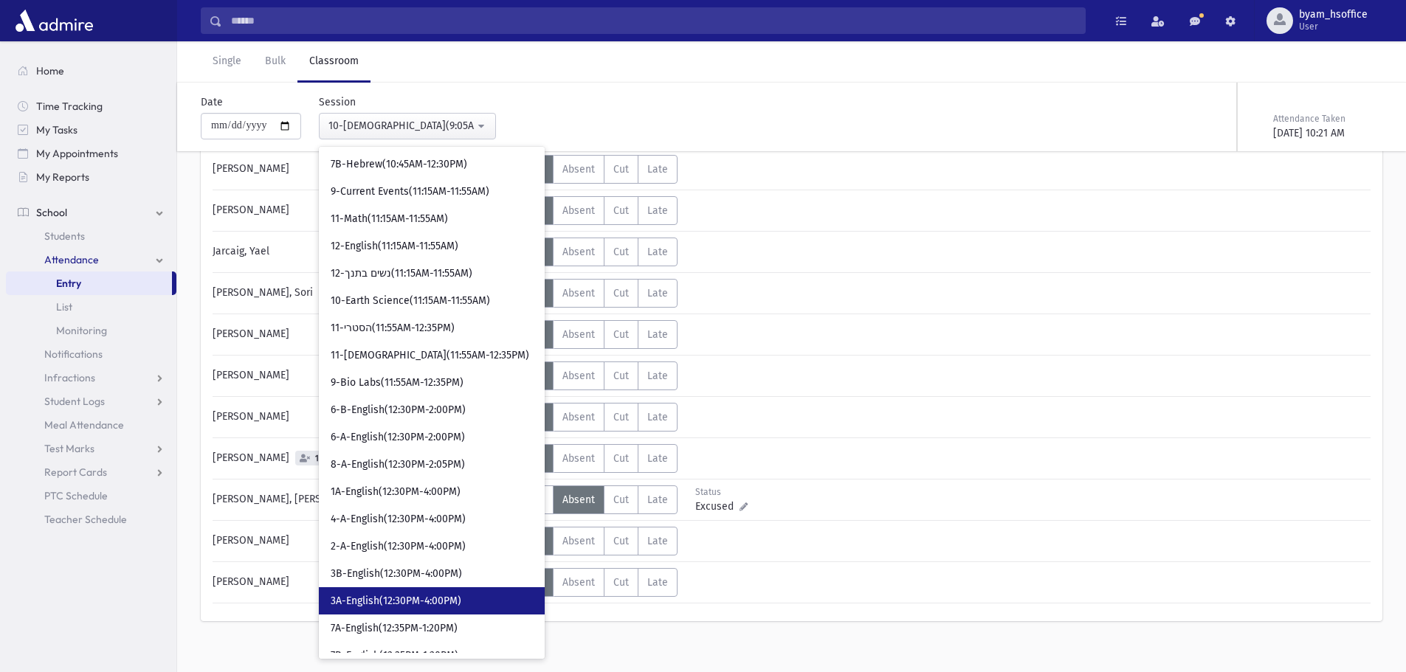
scroll to position [1206, 0]
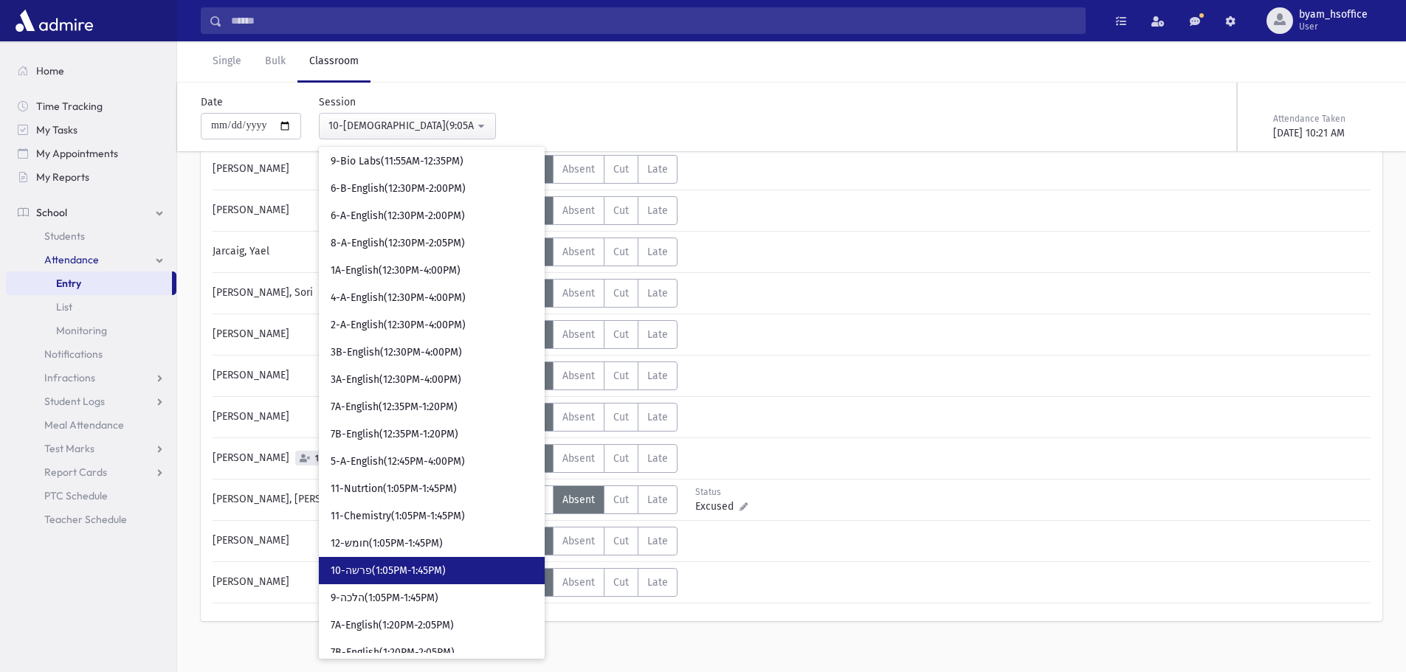
click at [452, 565] on link "10-פרשה(1:05PM-1:45PM)" at bounding box center [432, 570] width 226 height 27
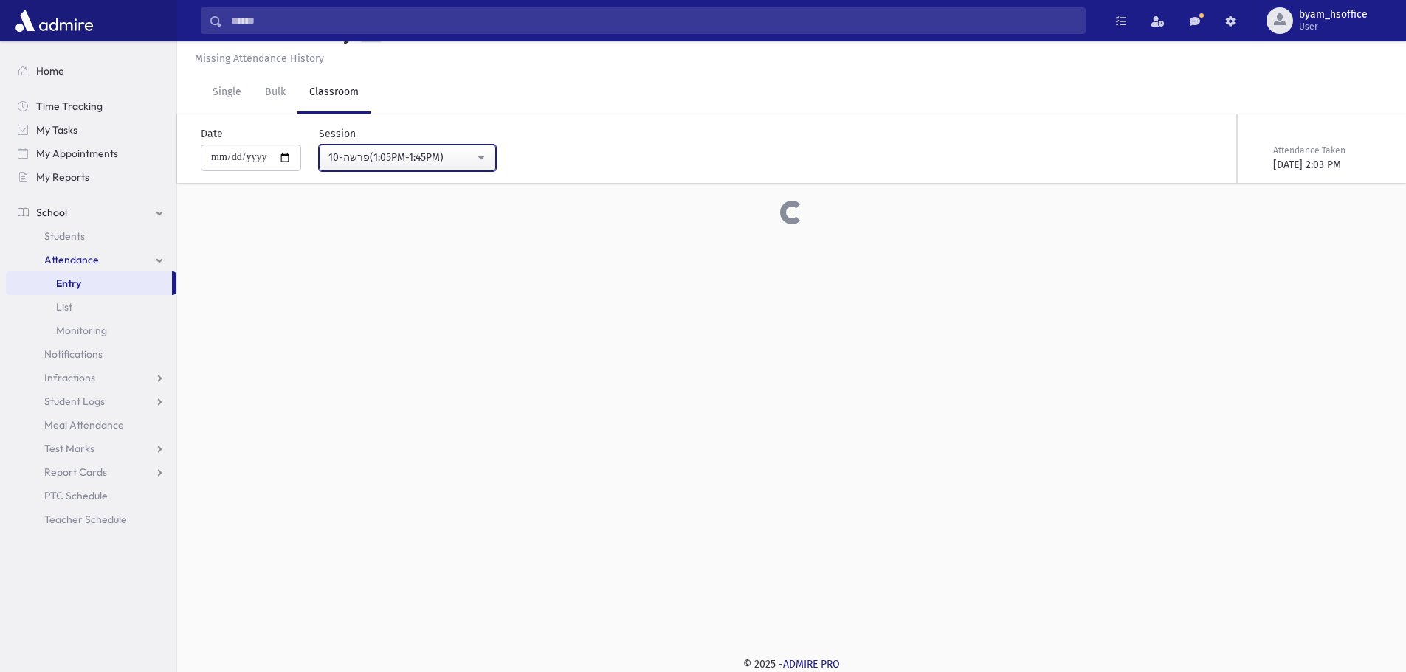
scroll to position [451, 0]
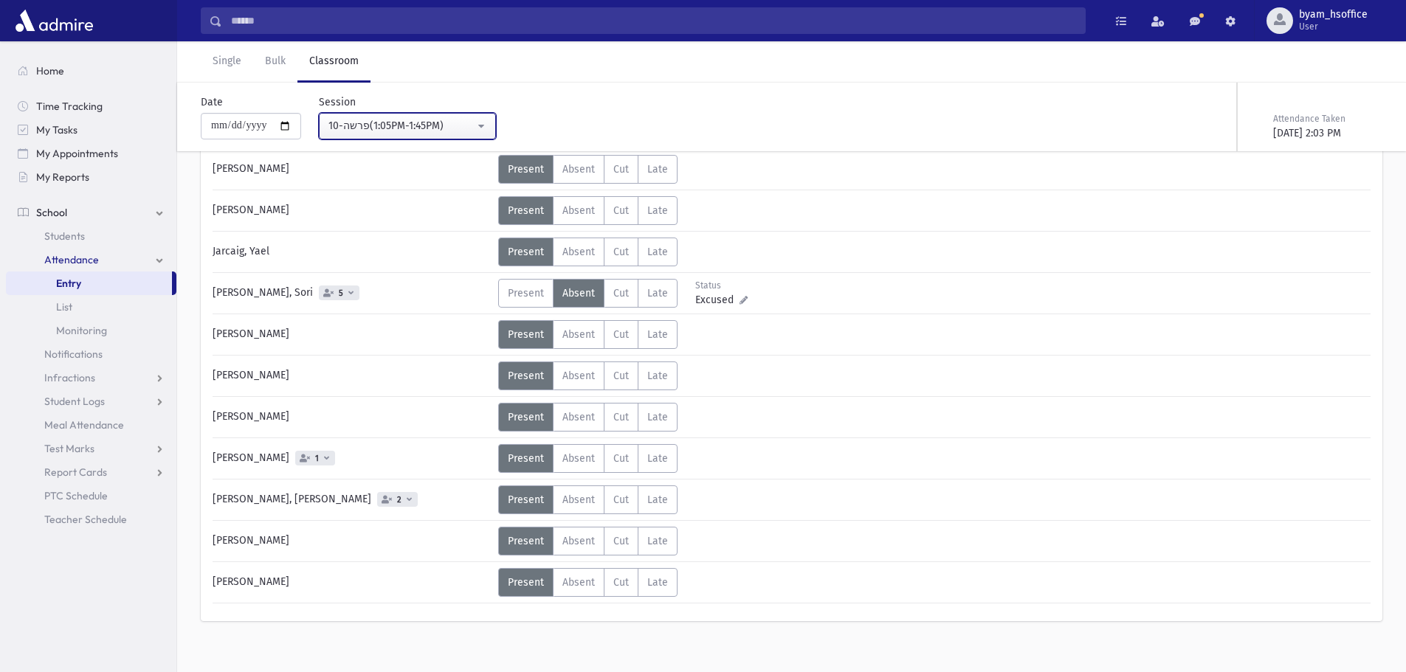
click at [451, 117] on button "10-פרשה(1:05PM-1:45PM)" at bounding box center [407, 126] width 177 height 27
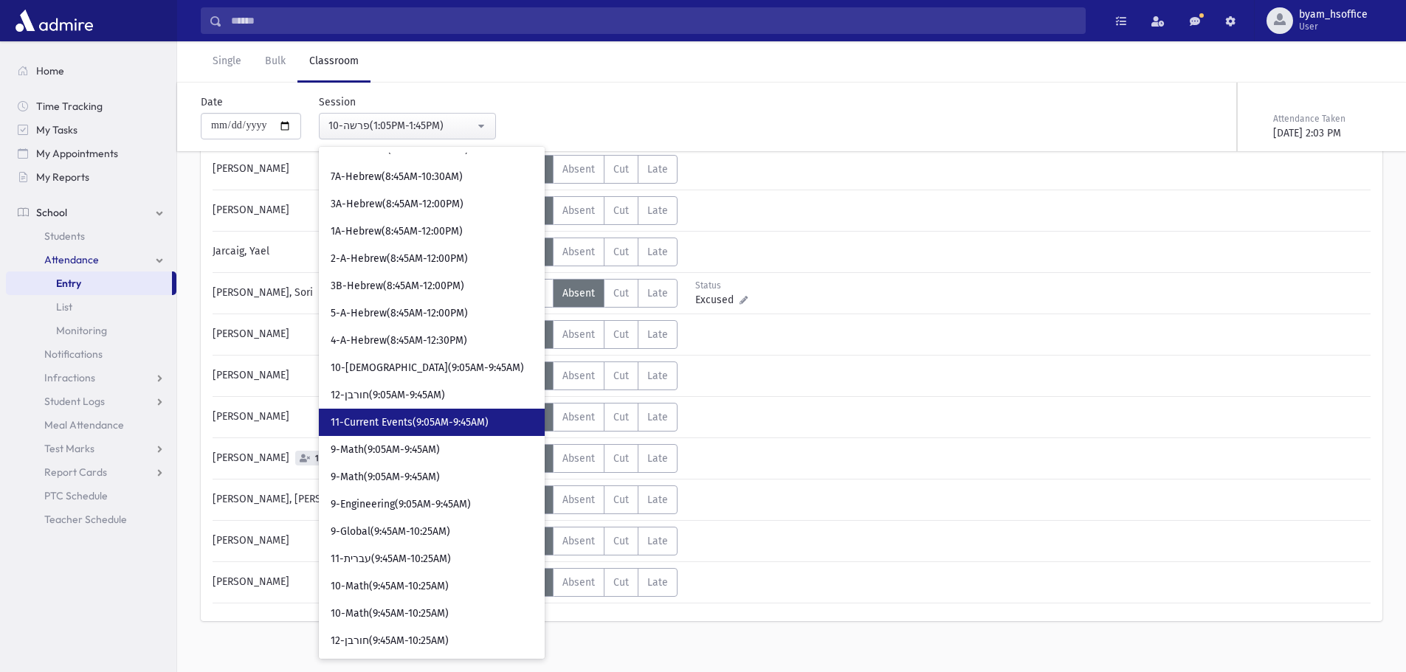
scroll to position [295, 0]
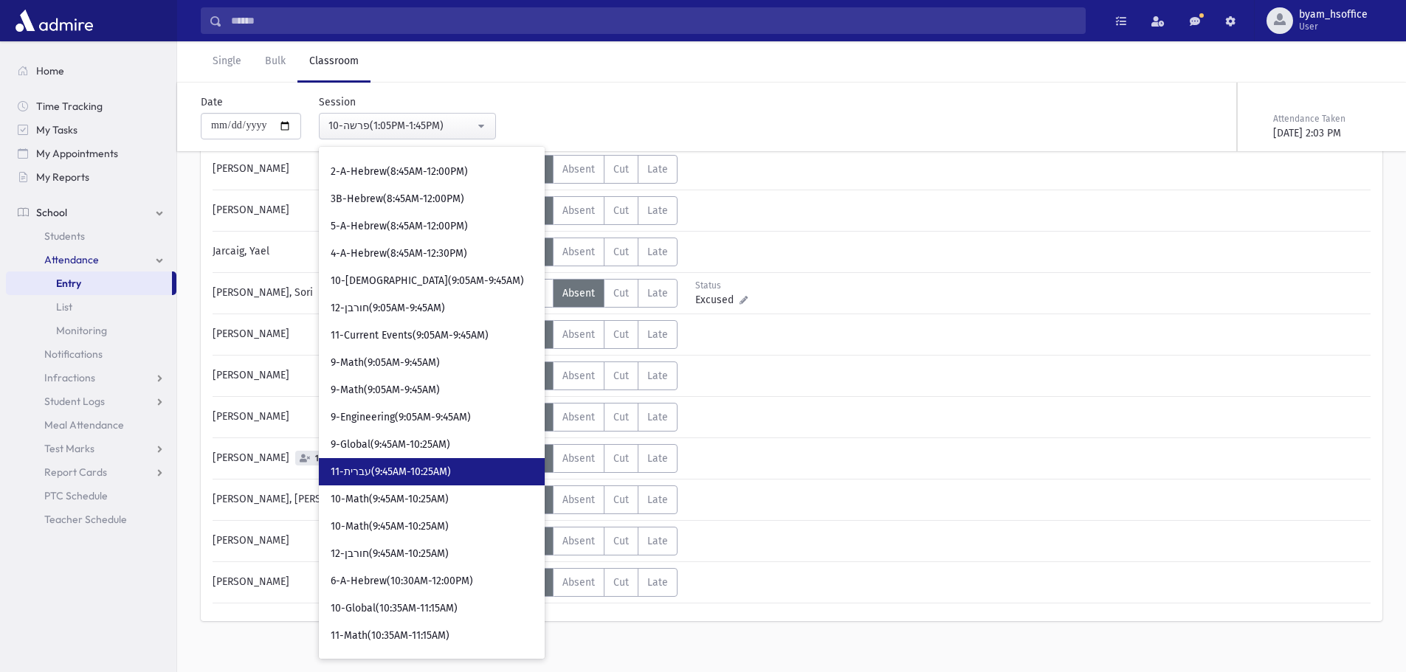
click at [477, 472] on link "11-עברית(9:45AM-10:25AM)" at bounding box center [432, 471] width 226 height 27
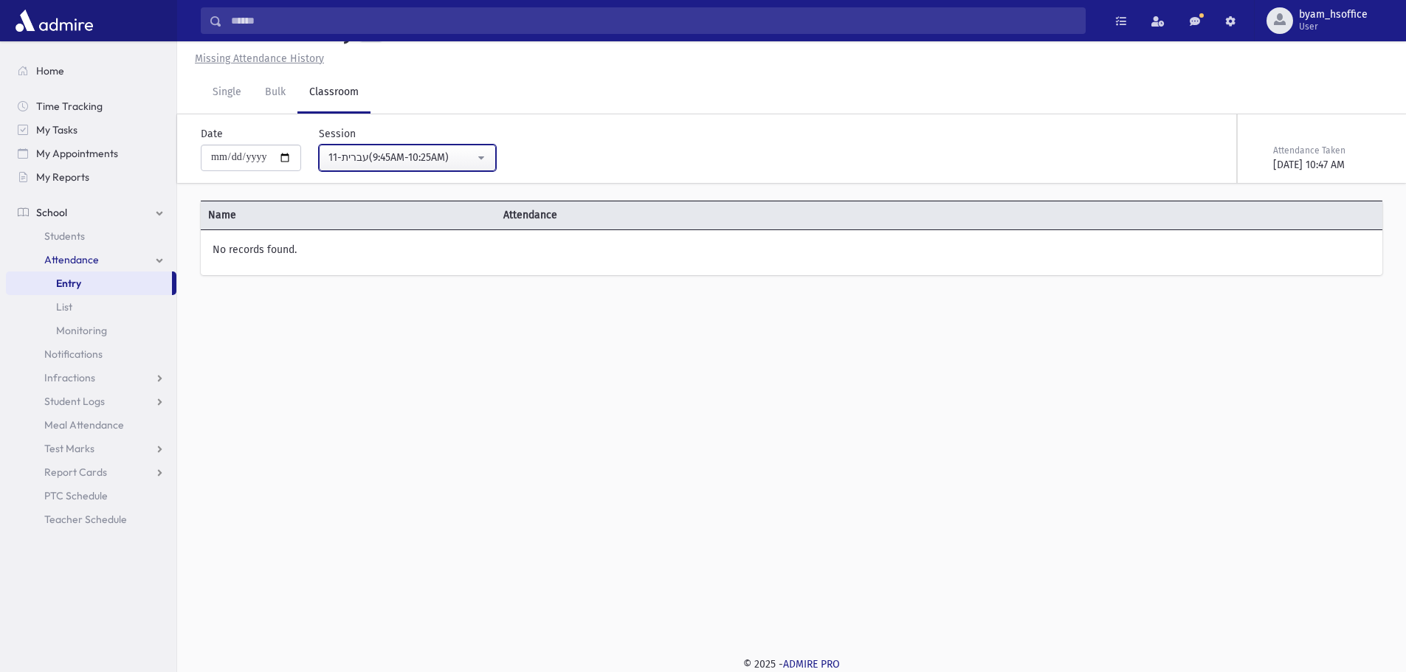
click at [424, 153] on div "11-עברית(9:45AM-10:25AM)" at bounding box center [401, 157] width 146 height 15
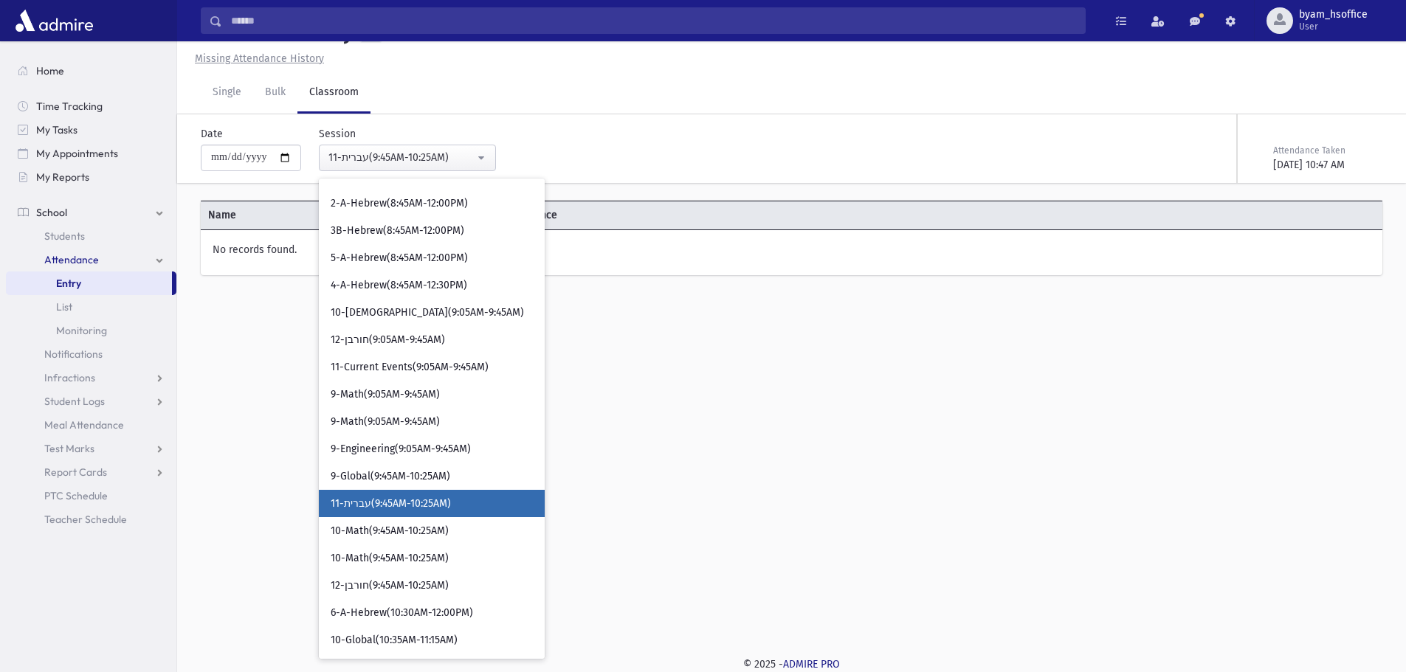
scroll to position [380, 0]
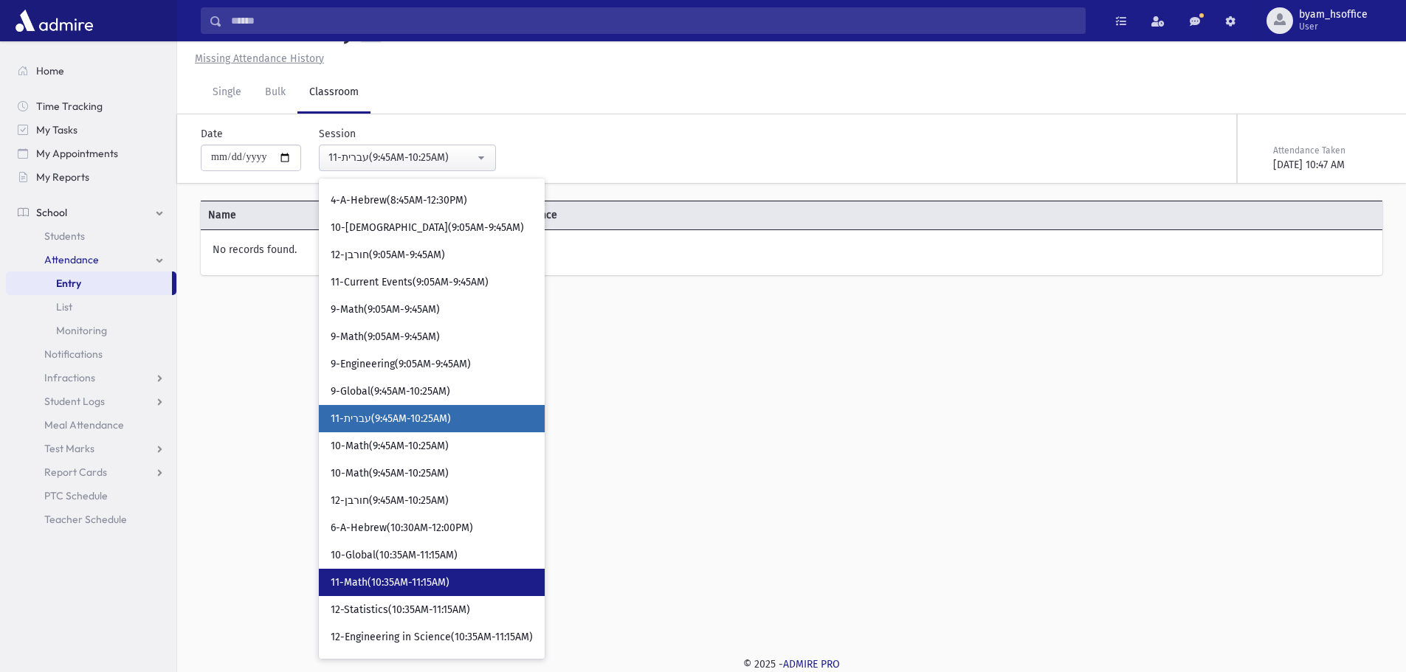
click at [480, 570] on link "11-Math(10:35AM-11:15AM)" at bounding box center [432, 582] width 226 height 27
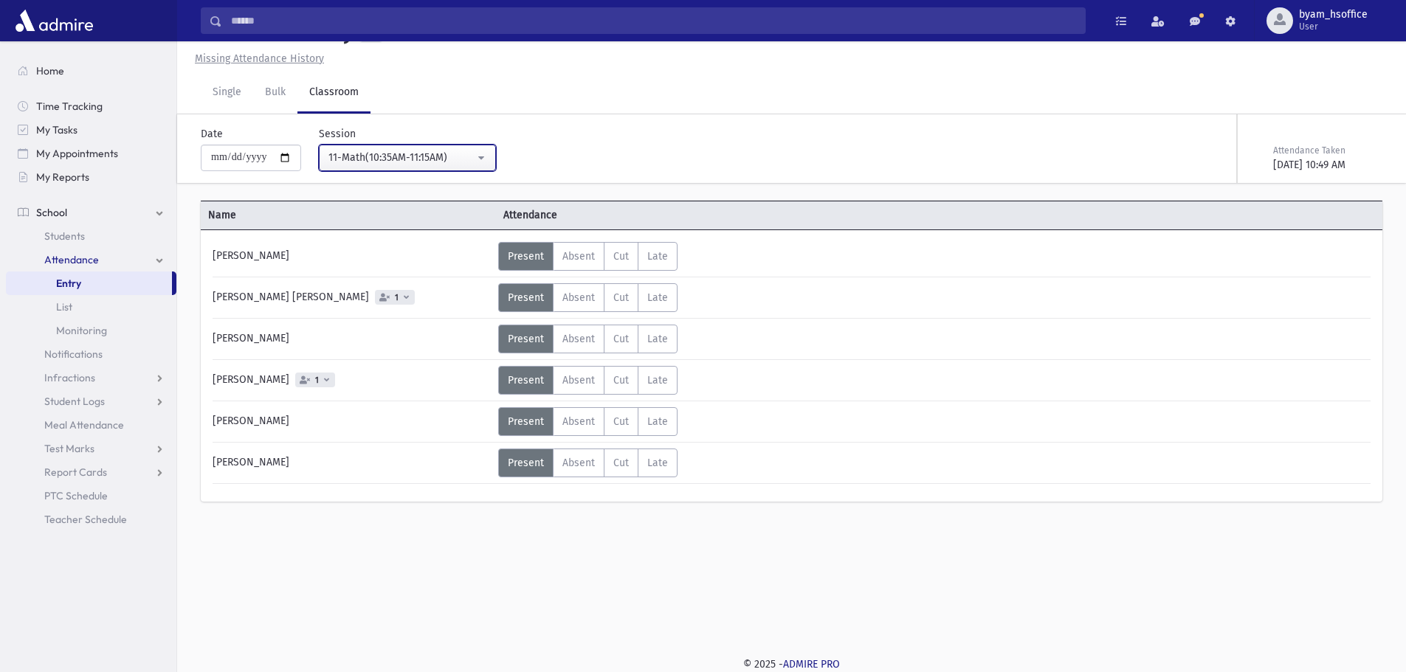
click at [473, 157] on div "11-Math(10:35AM-11:15AM)" at bounding box center [401, 157] width 146 height 15
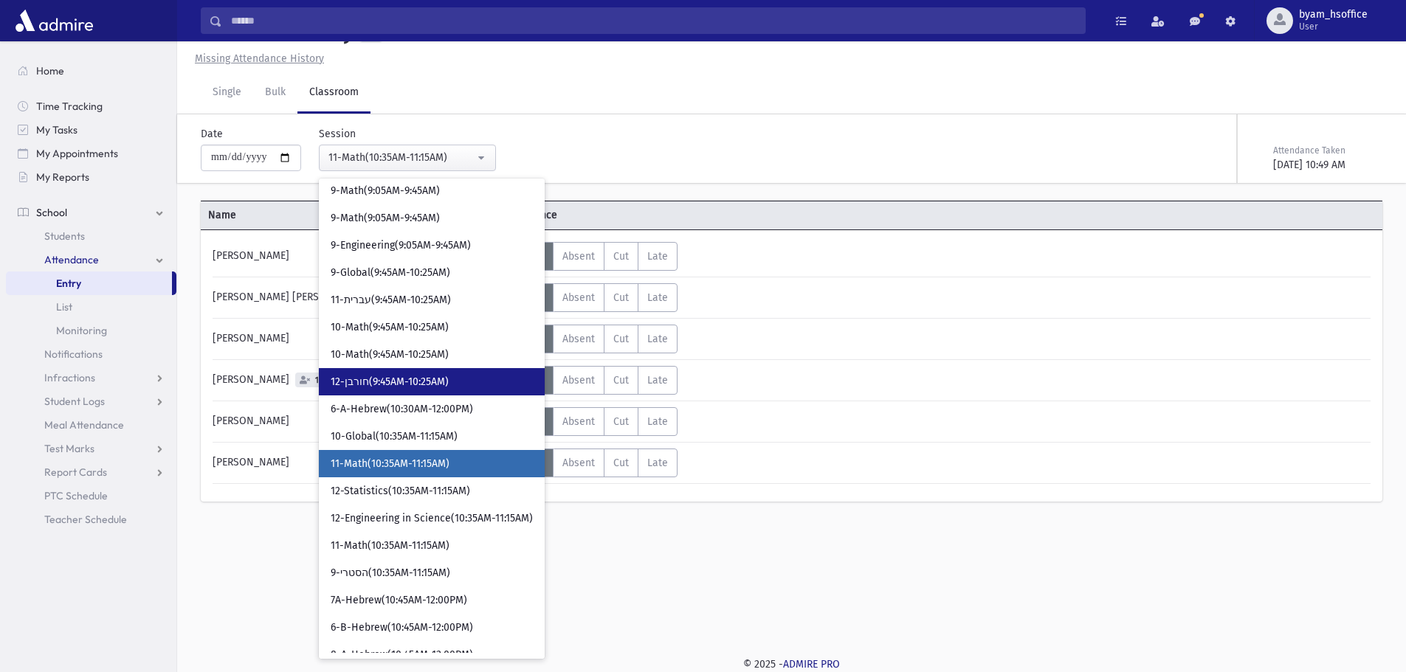
scroll to position [396, 0]
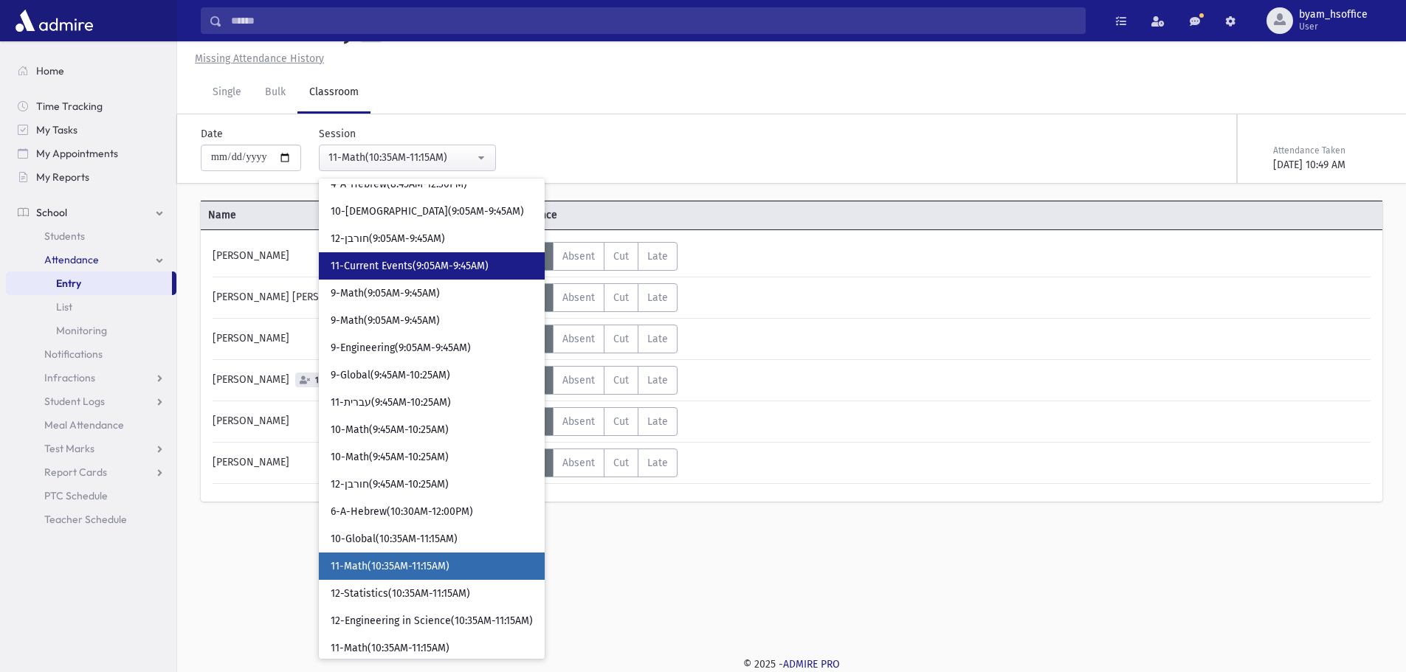
click at [447, 272] on span "11-Current Events(9:05AM-9:45AM)" at bounding box center [410, 266] width 158 height 15
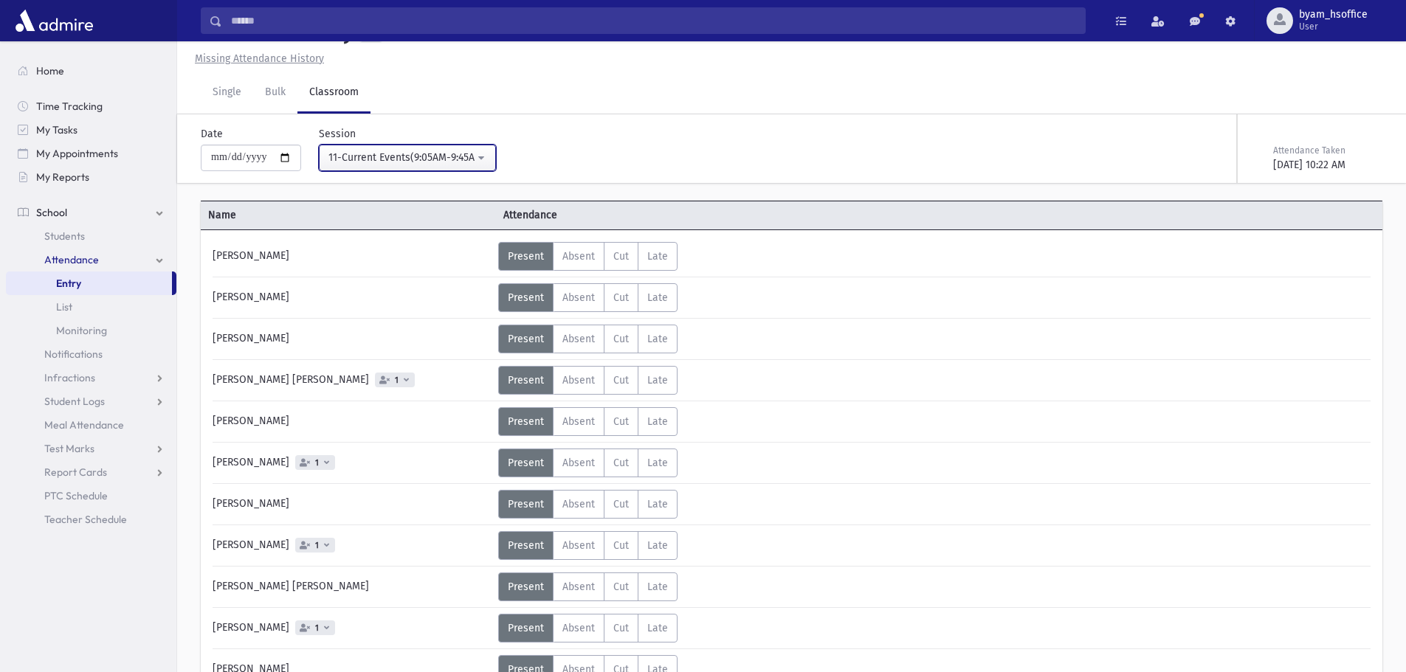
click at [462, 161] on div "11-Current Events(9:05AM-9:45AM)" at bounding box center [401, 157] width 146 height 15
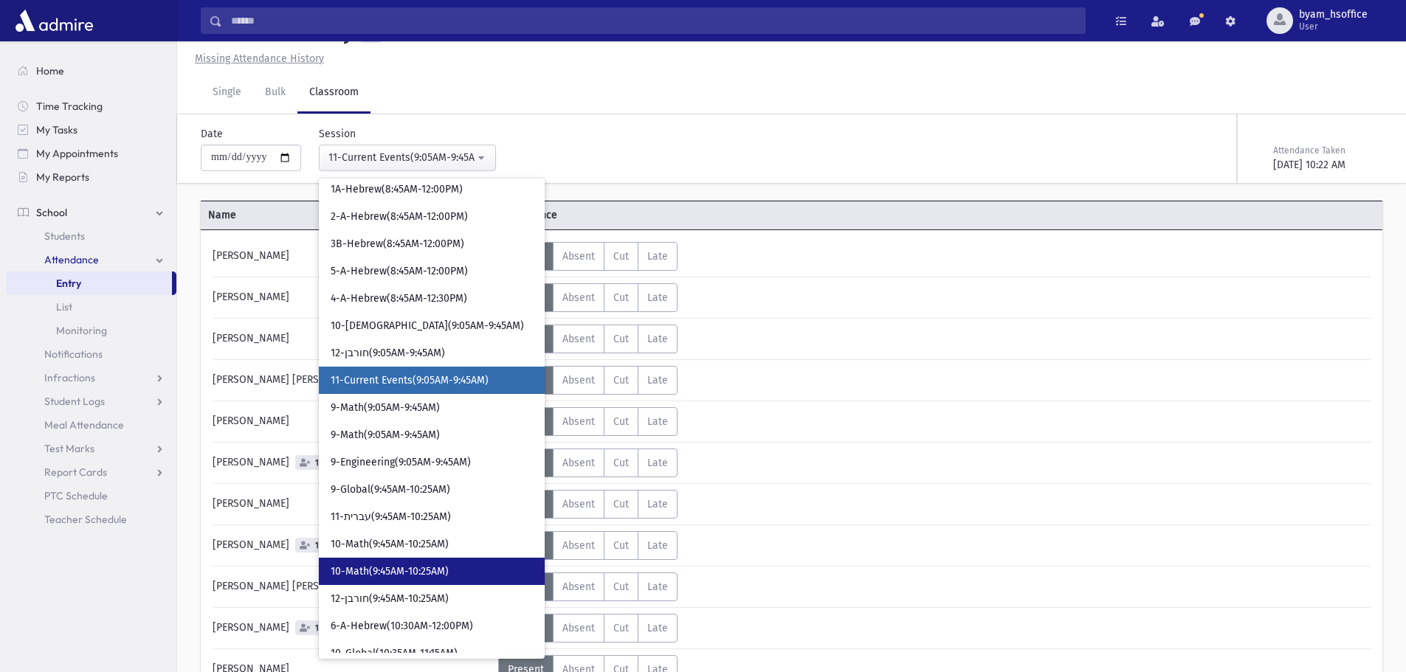
scroll to position [317, 0]
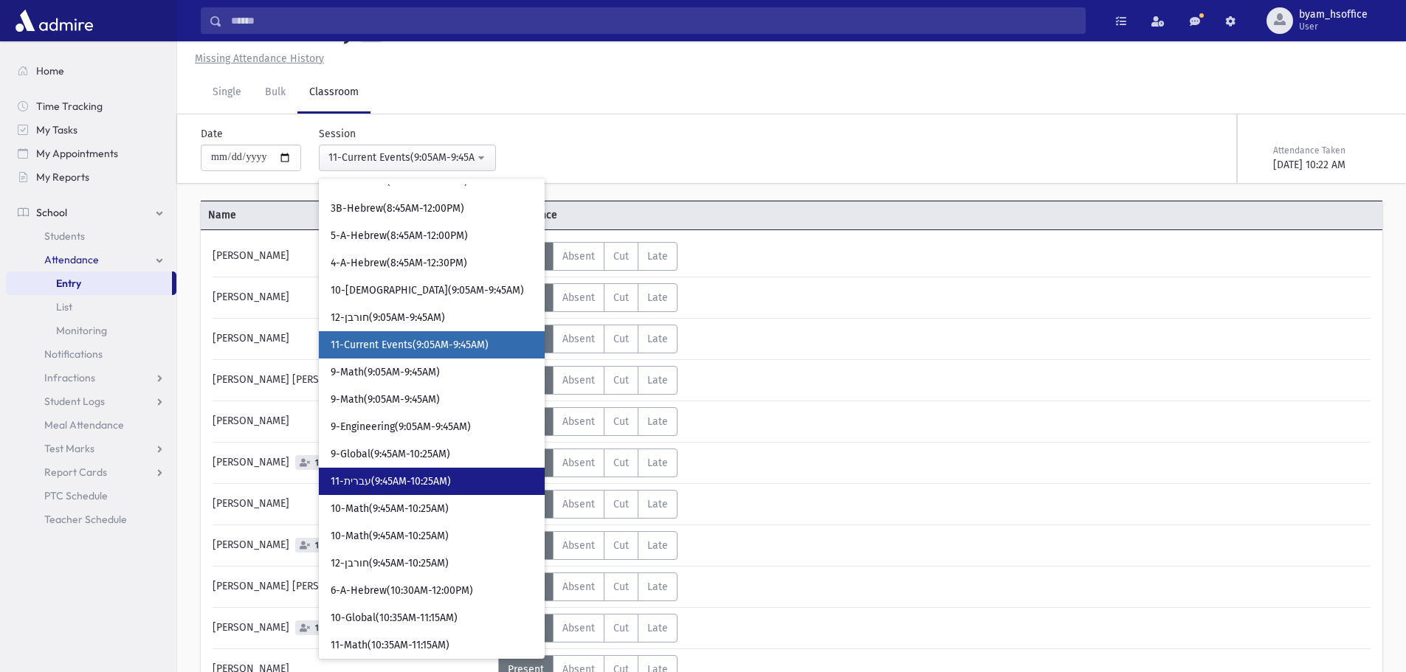
click at [481, 487] on link "11-עברית(9:45AM-10:25AM)" at bounding box center [432, 481] width 226 height 27
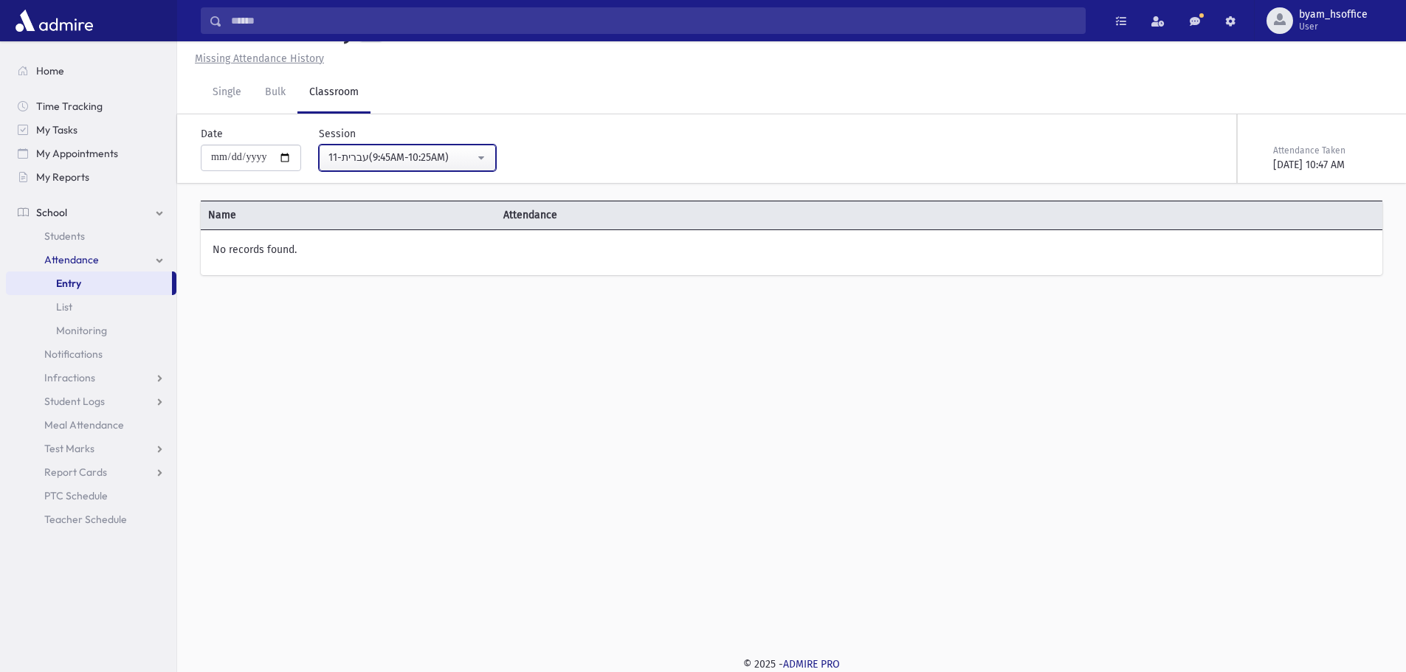
click at [466, 159] on div "11-עברית(9:45AM-10:25AM)" at bounding box center [401, 157] width 146 height 15
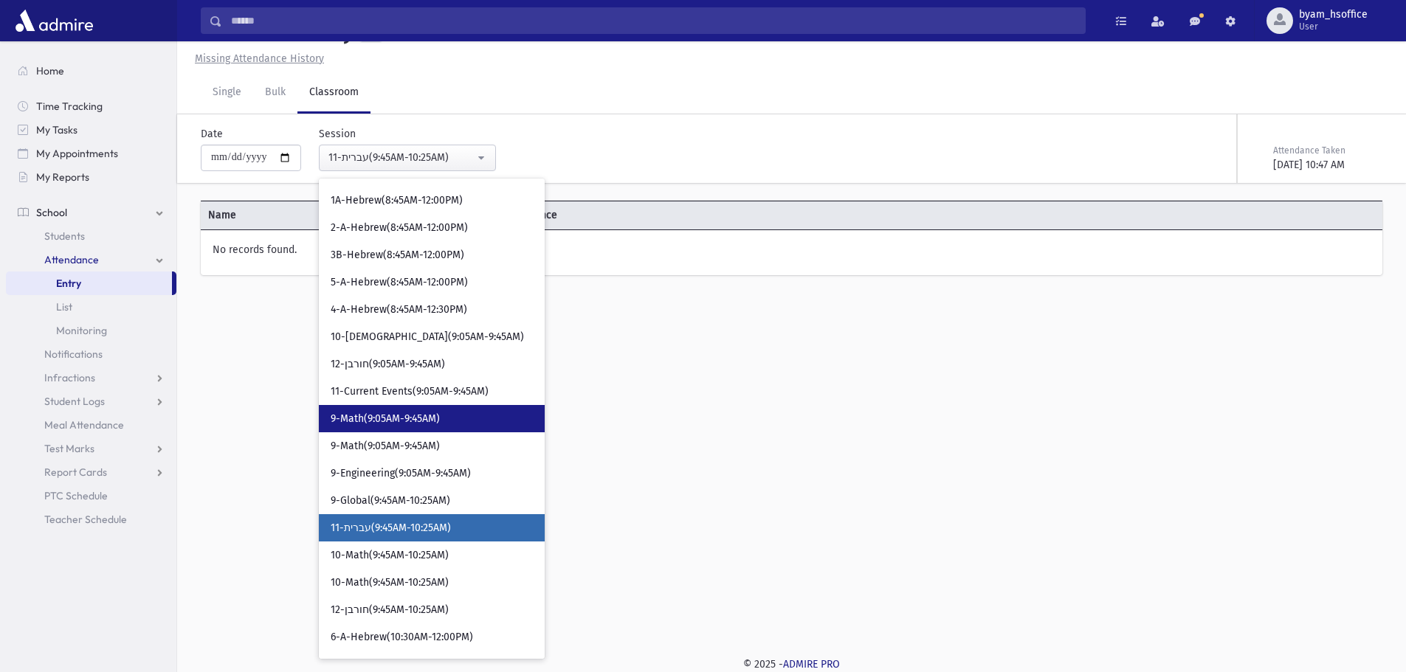
scroll to position [295, 0]
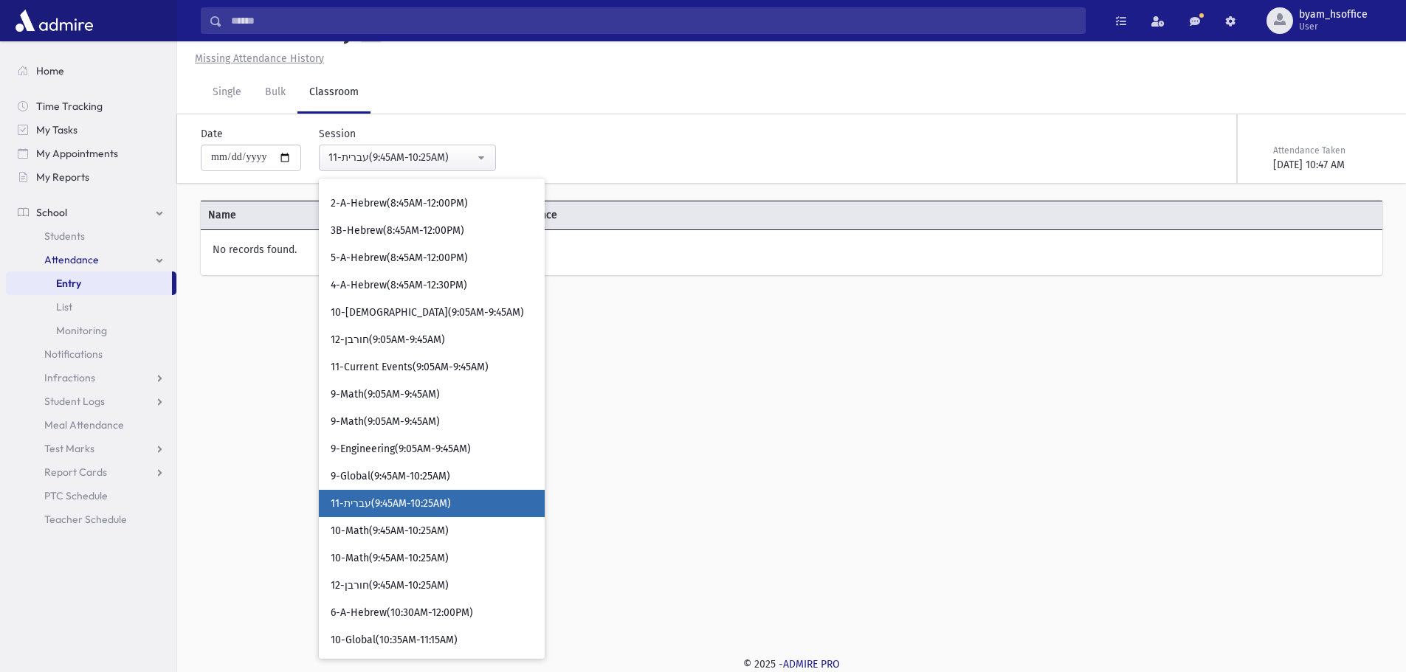
click at [438, 506] on span "11-עברית(9:45AM-10:25AM)" at bounding box center [391, 504] width 120 height 15
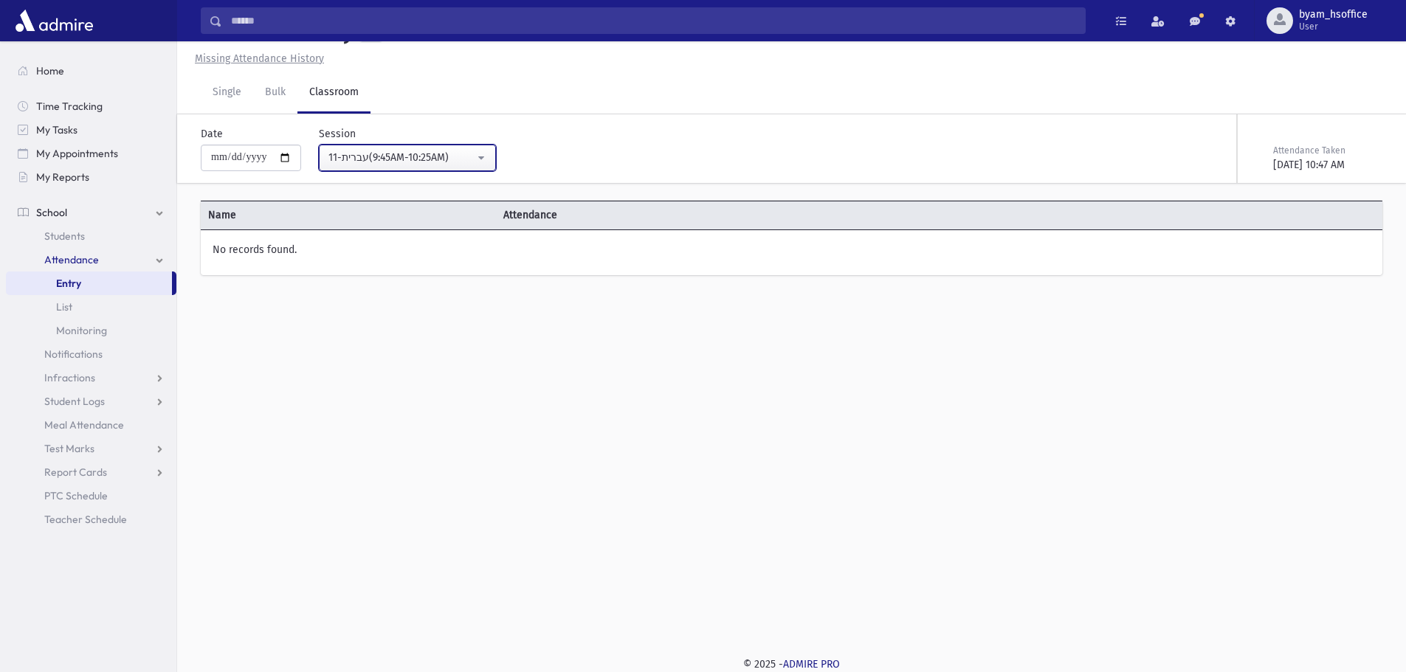
click at [410, 158] on div "11-עברית(9:45AM-10:25AM)" at bounding box center [401, 157] width 146 height 15
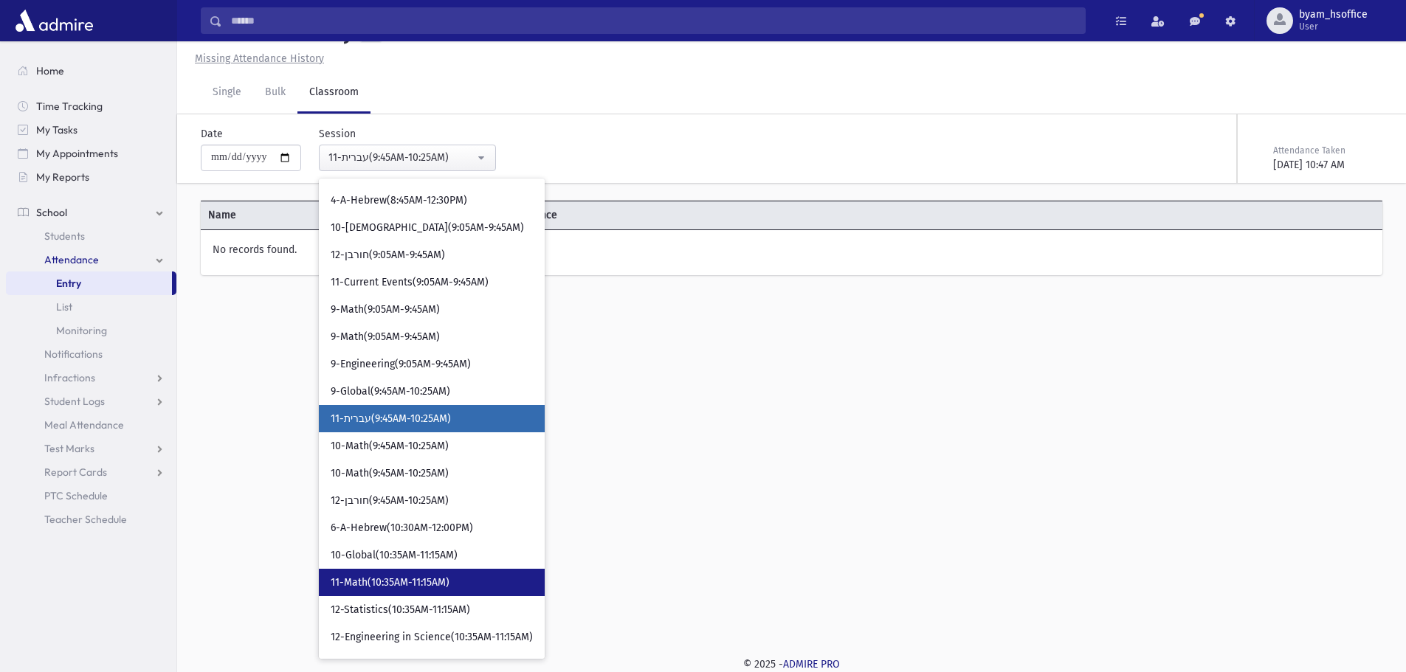
click at [406, 574] on link "11-Math(10:35AM-11:15AM)" at bounding box center [432, 582] width 226 height 27
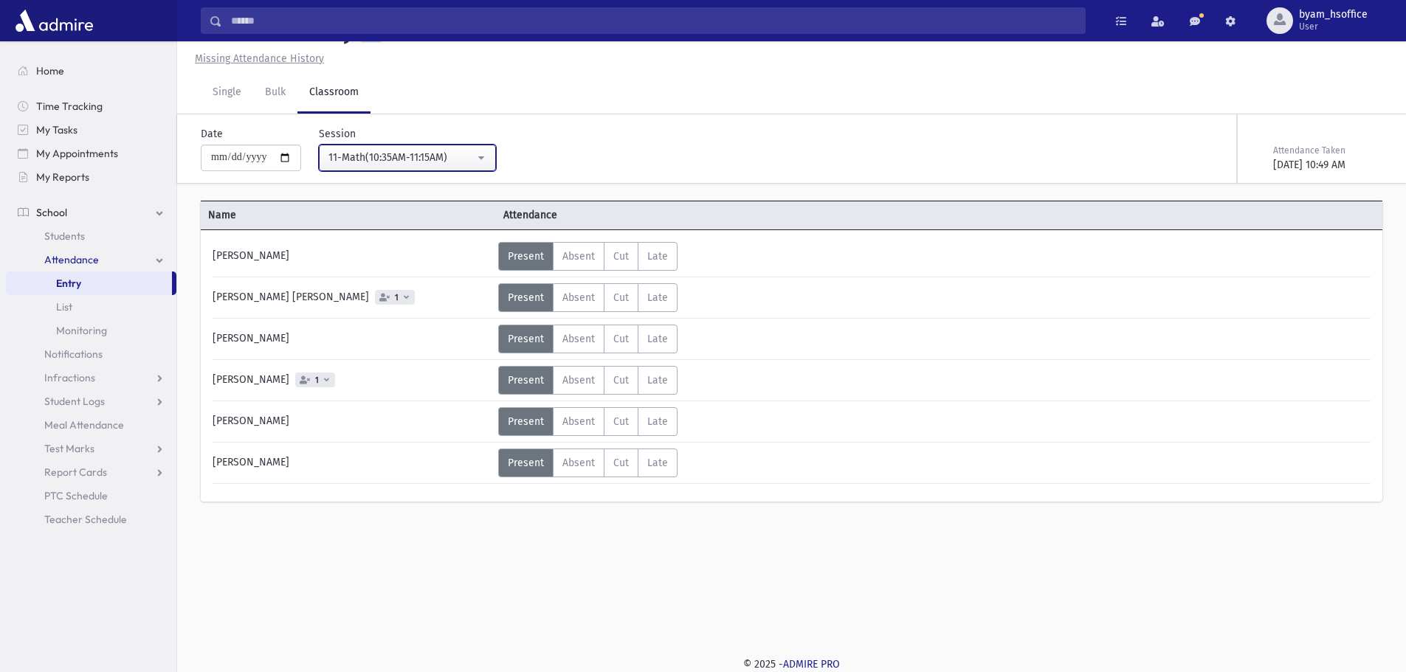
click at [474, 159] on div "11-Math(10:35AM-11:15AM)" at bounding box center [401, 157] width 146 height 15
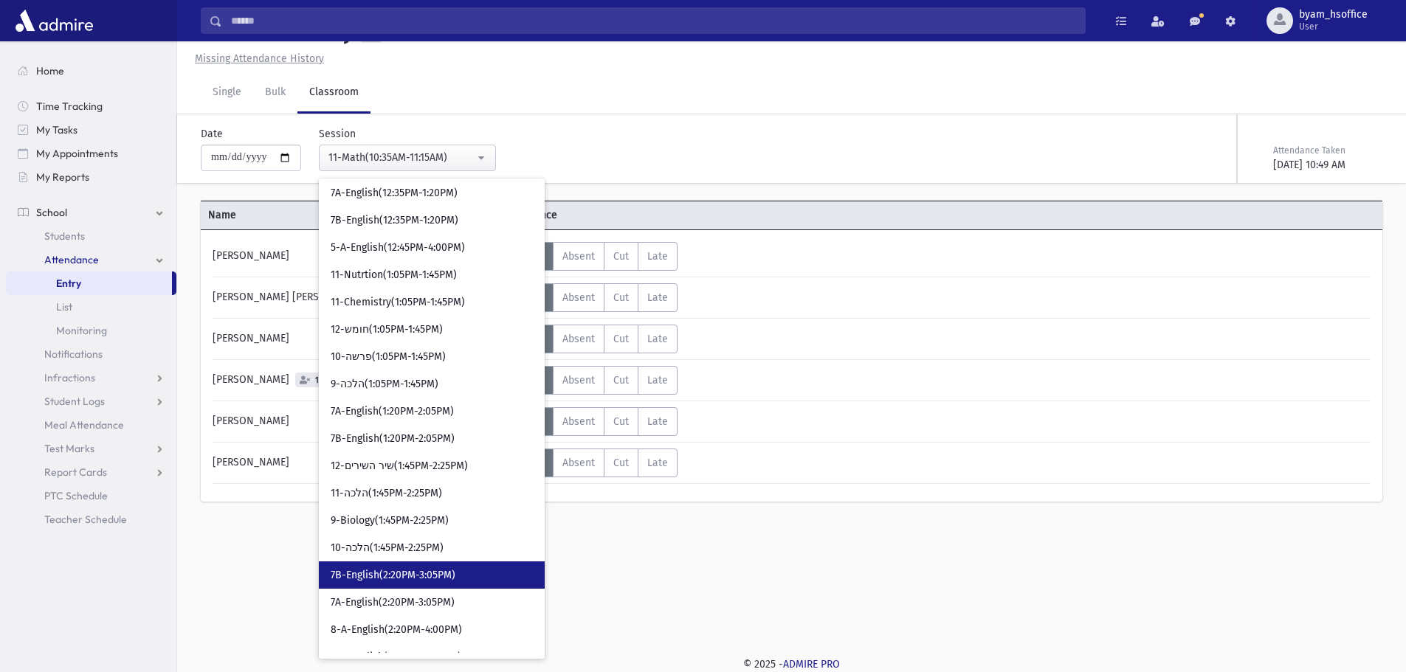
scroll to position [1503, 0]
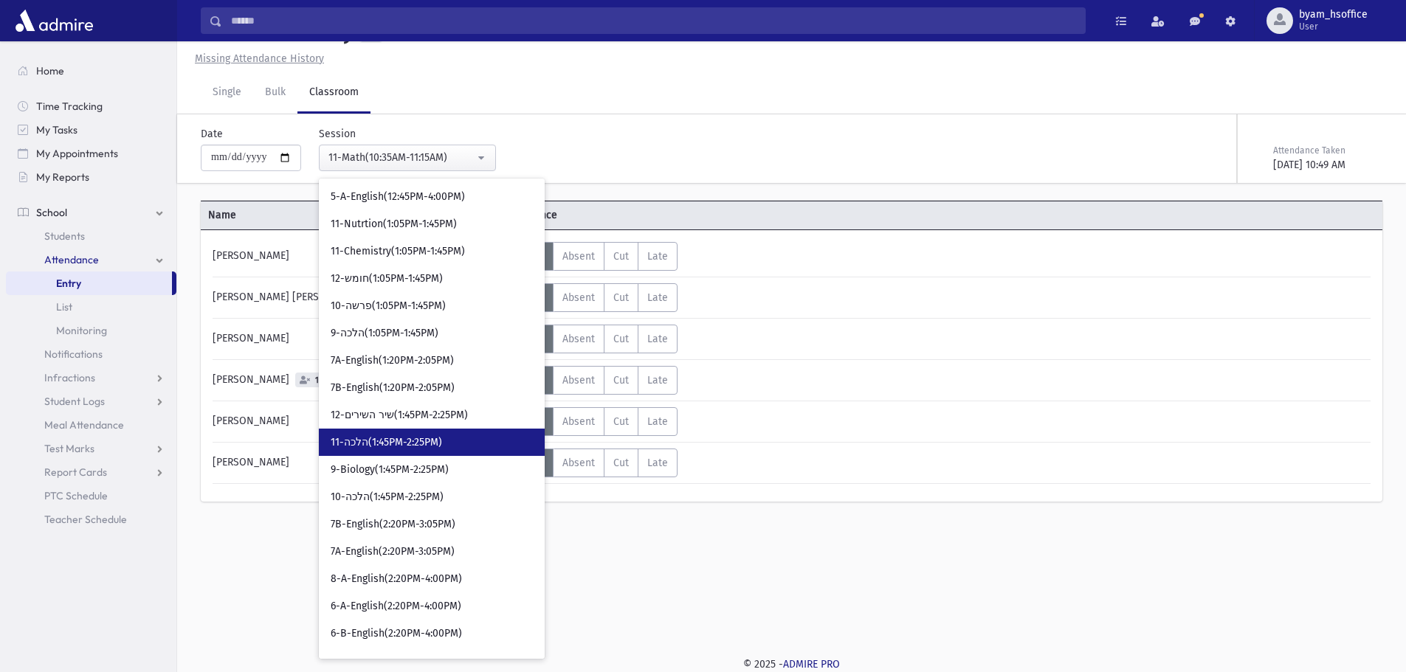
click at [467, 443] on link "11-הלכה(1:45PM-2:25PM)" at bounding box center [432, 442] width 226 height 27
select select "****"
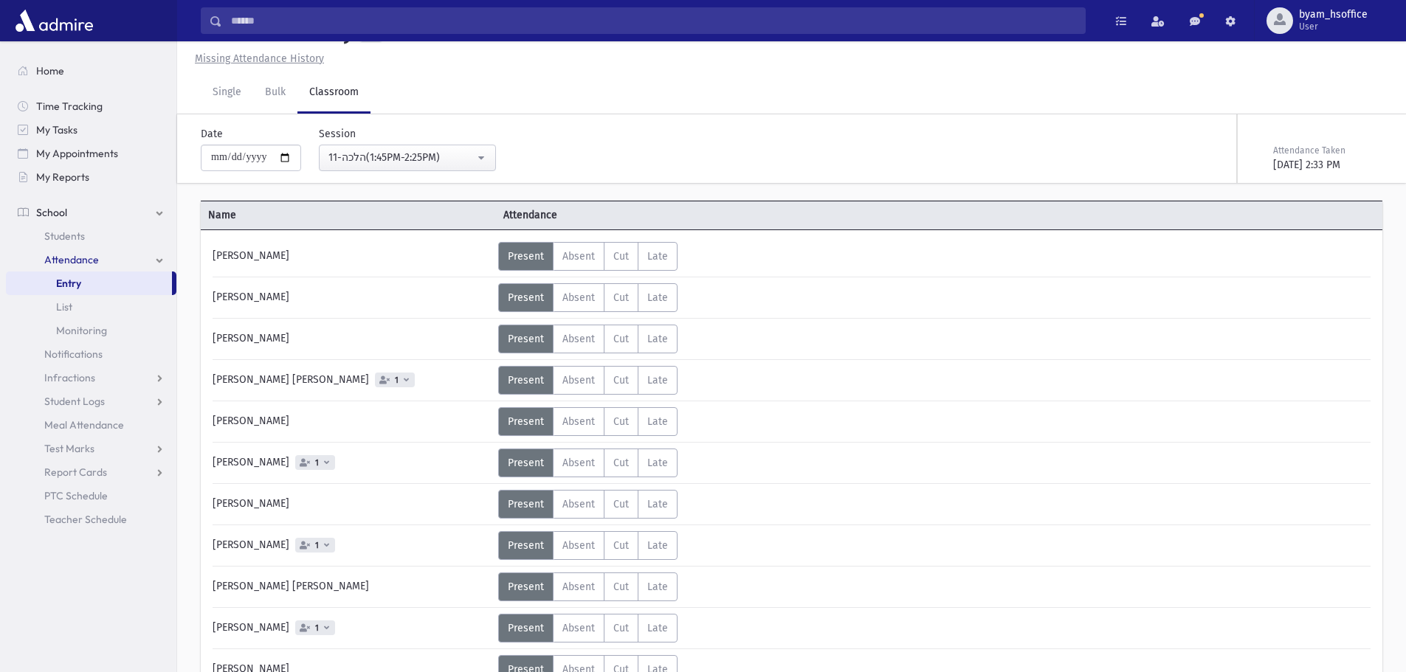
click at [404, 379] on icon at bounding box center [406, 380] width 5 height 8
click at [571, 382] on span "Absent" at bounding box center [578, 380] width 32 height 13
click at [570, 510] on span "Absent" at bounding box center [578, 504] width 32 height 13
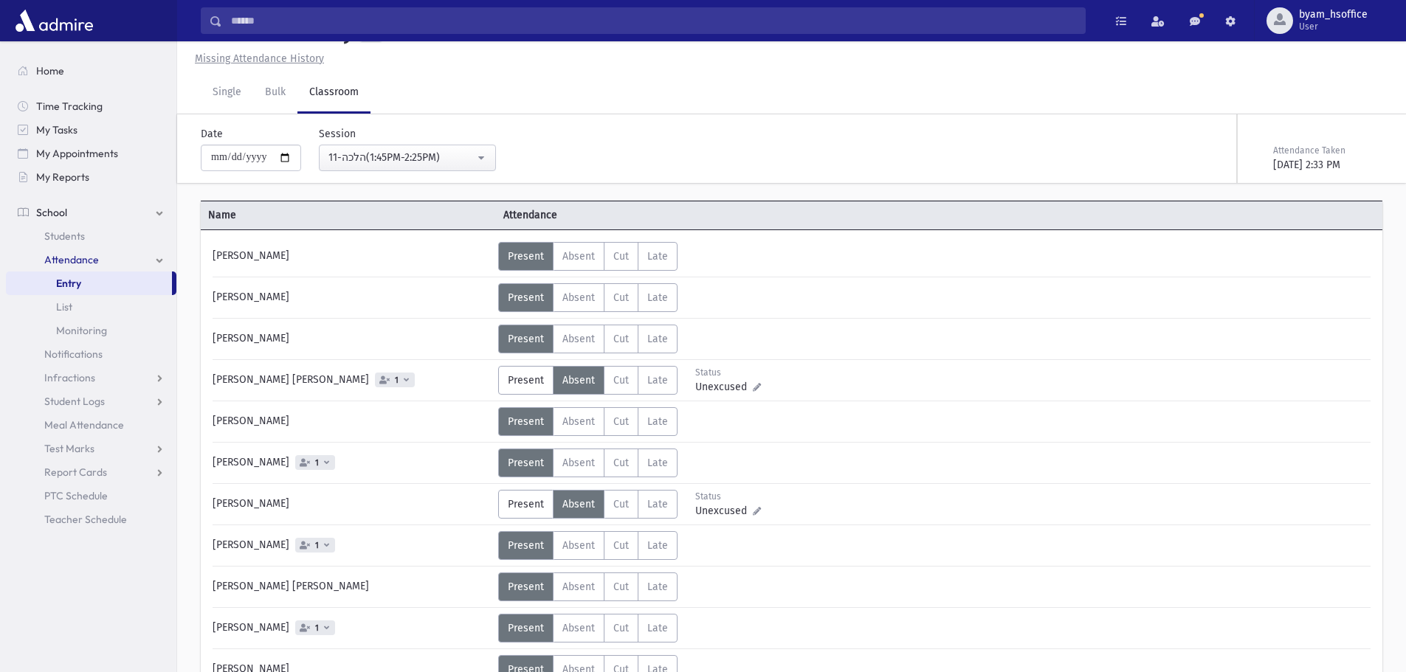
click at [312, 626] on span "1" at bounding box center [317, 628] width 10 height 10
click at [324, 542] on icon at bounding box center [326, 545] width 5 height 8
click at [297, 449] on div "Hersh, Huvi 1" at bounding box center [351, 463] width 293 height 29
click at [298, 463] on span "1" at bounding box center [315, 462] width 40 height 15
click at [232, 91] on link "Single" at bounding box center [227, 92] width 52 height 41
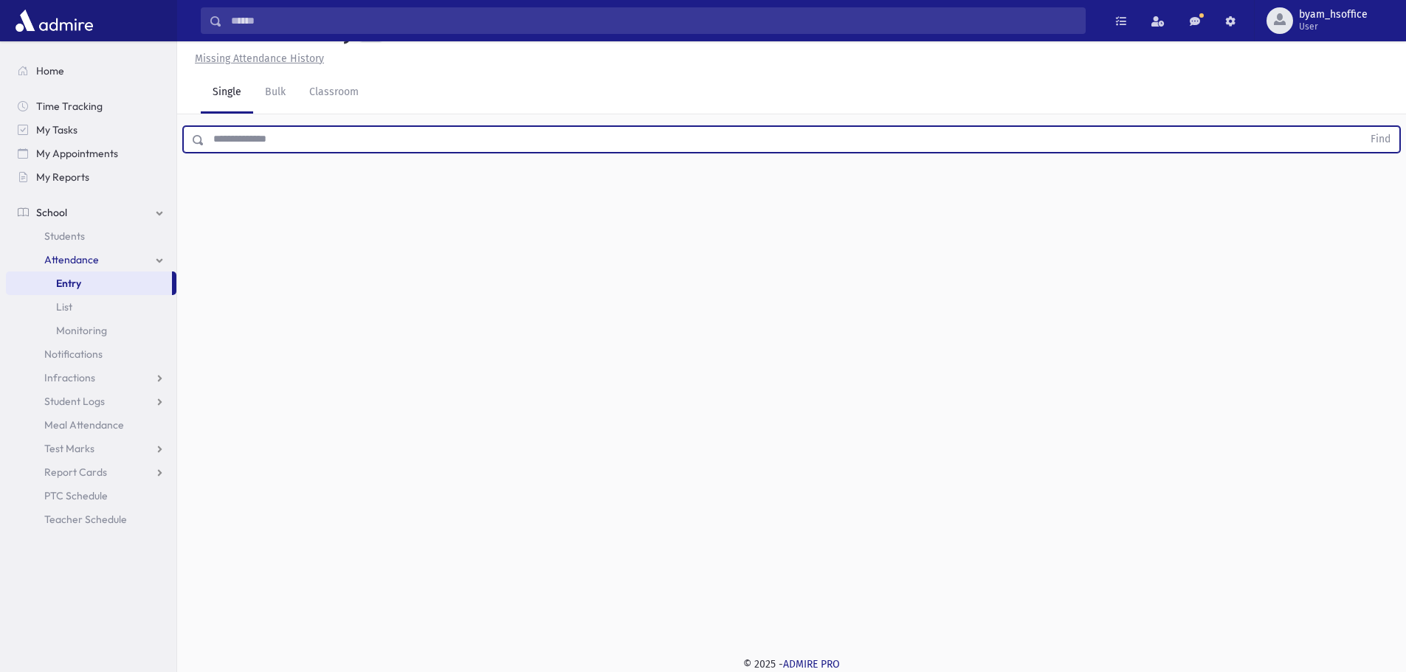
click at [297, 137] on input "text" at bounding box center [783, 139] width 1158 height 27
click at [1361, 127] on button "Find" at bounding box center [1380, 139] width 38 height 25
click at [218, 135] on input "********" at bounding box center [783, 139] width 1158 height 27
type input "********"
click at [1361, 127] on button "Find" at bounding box center [1380, 139] width 38 height 25
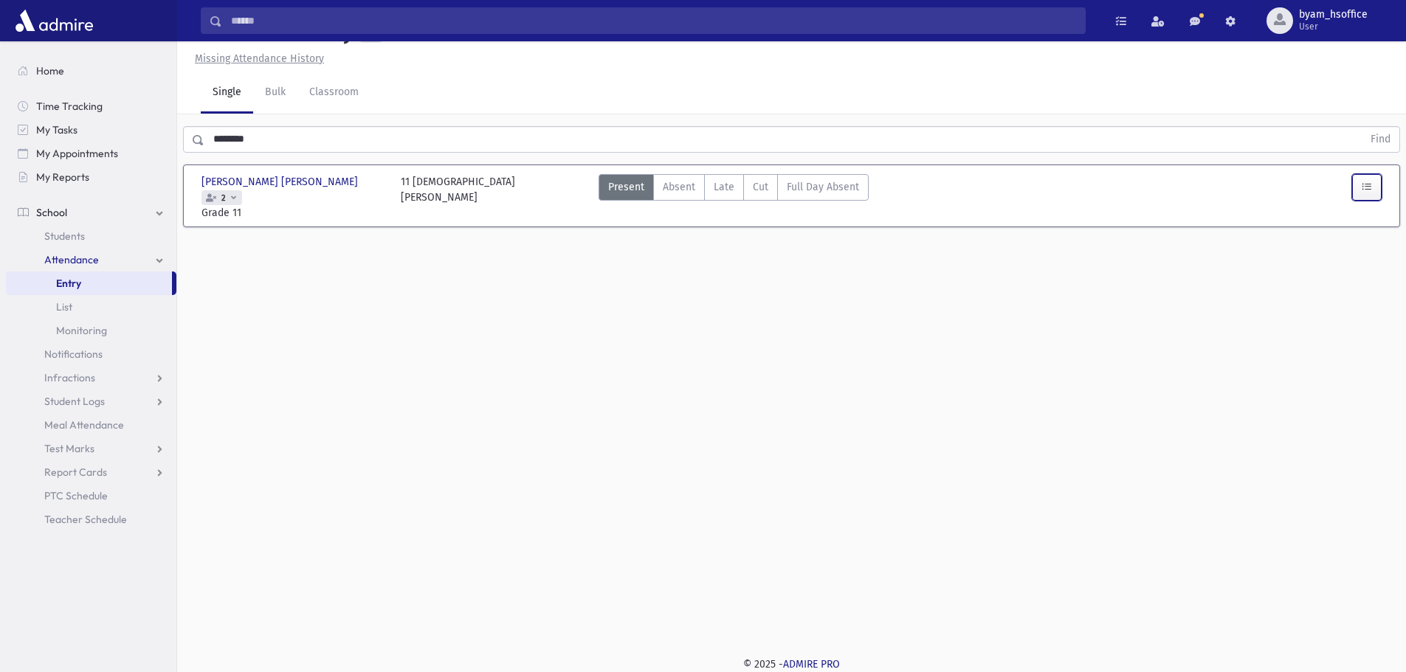
click at [1364, 187] on icon "button" at bounding box center [1366, 187] width 10 height 13
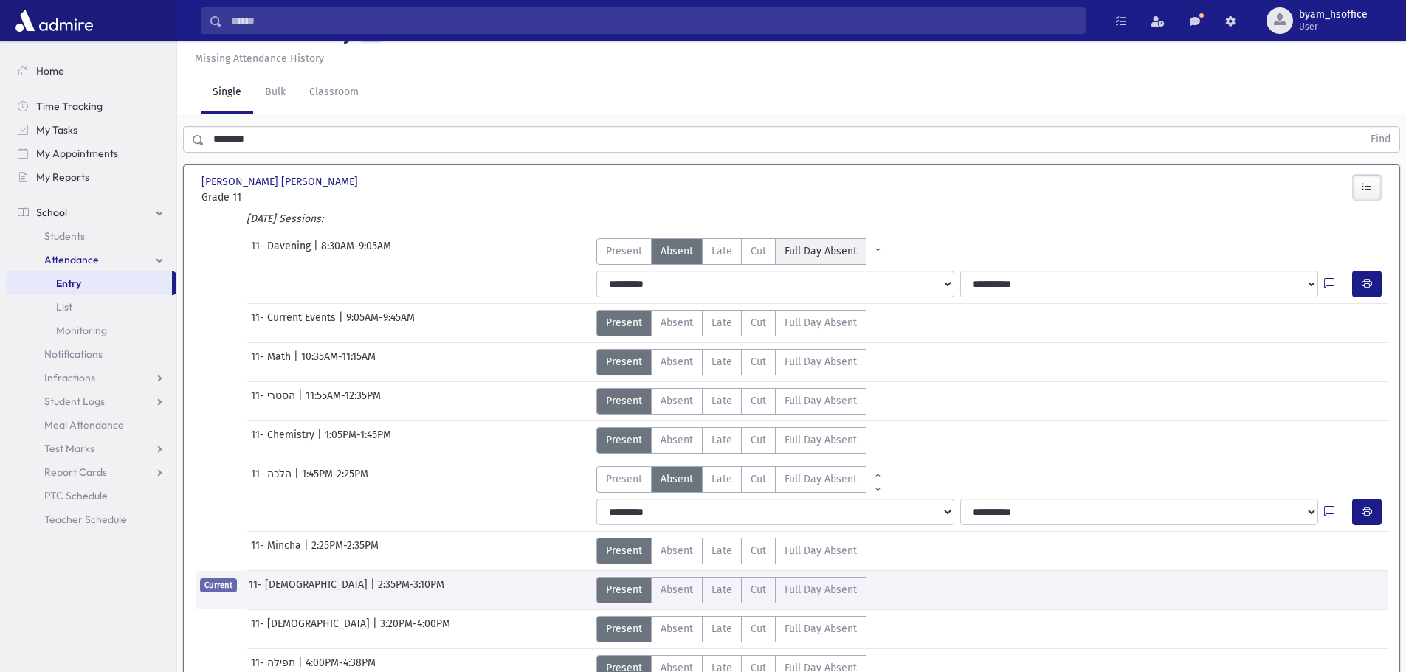
click at [831, 239] on Absent"] "Full Day Absent FDA" at bounding box center [820, 251] width 91 height 27
click at [353, 110] on link "Classroom" at bounding box center [333, 92] width 73 height 41
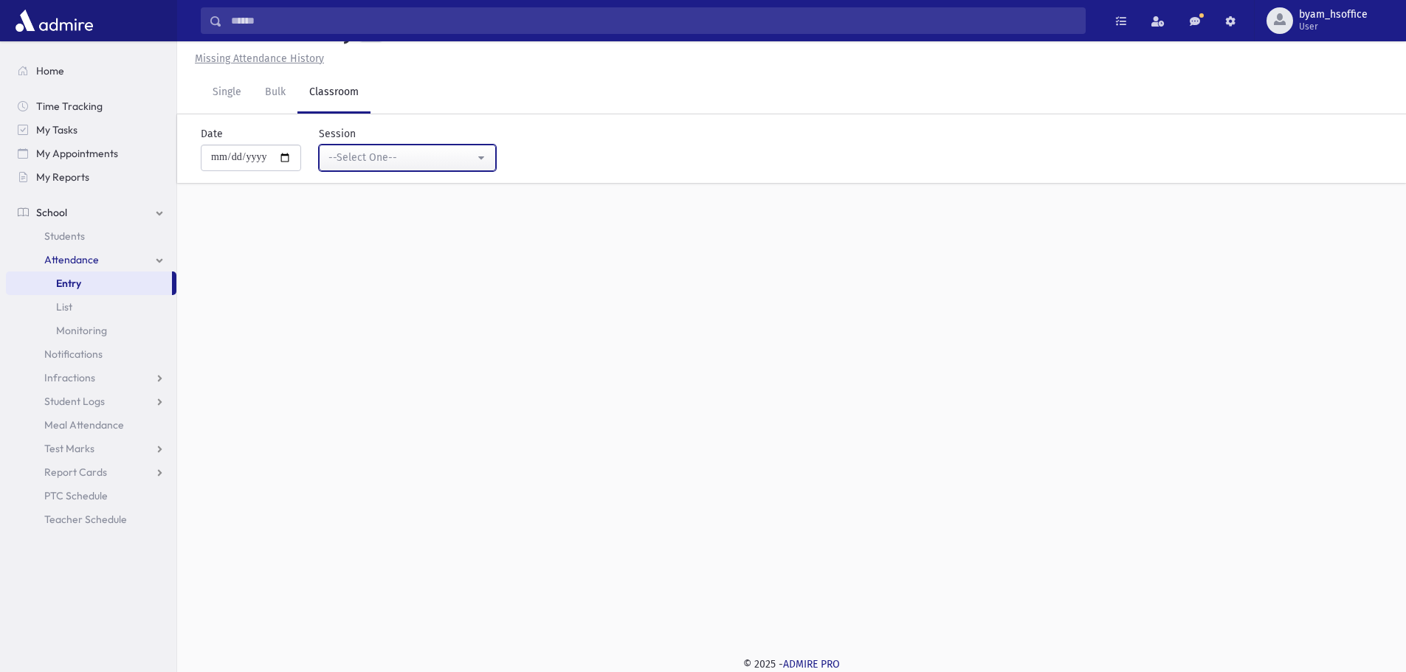
click at [391, 159] on div "--Select One--" at bounding box center [401, 157] width 146 height 15
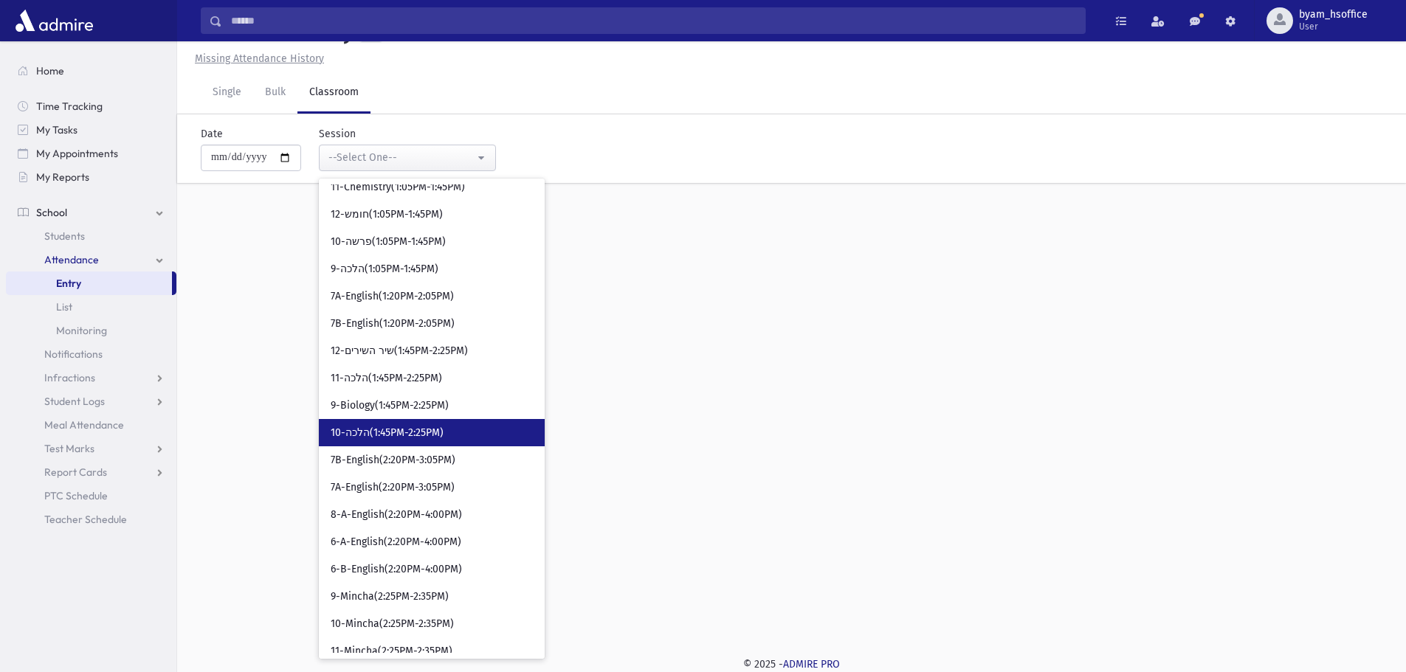
scroll to position [1546, 0]
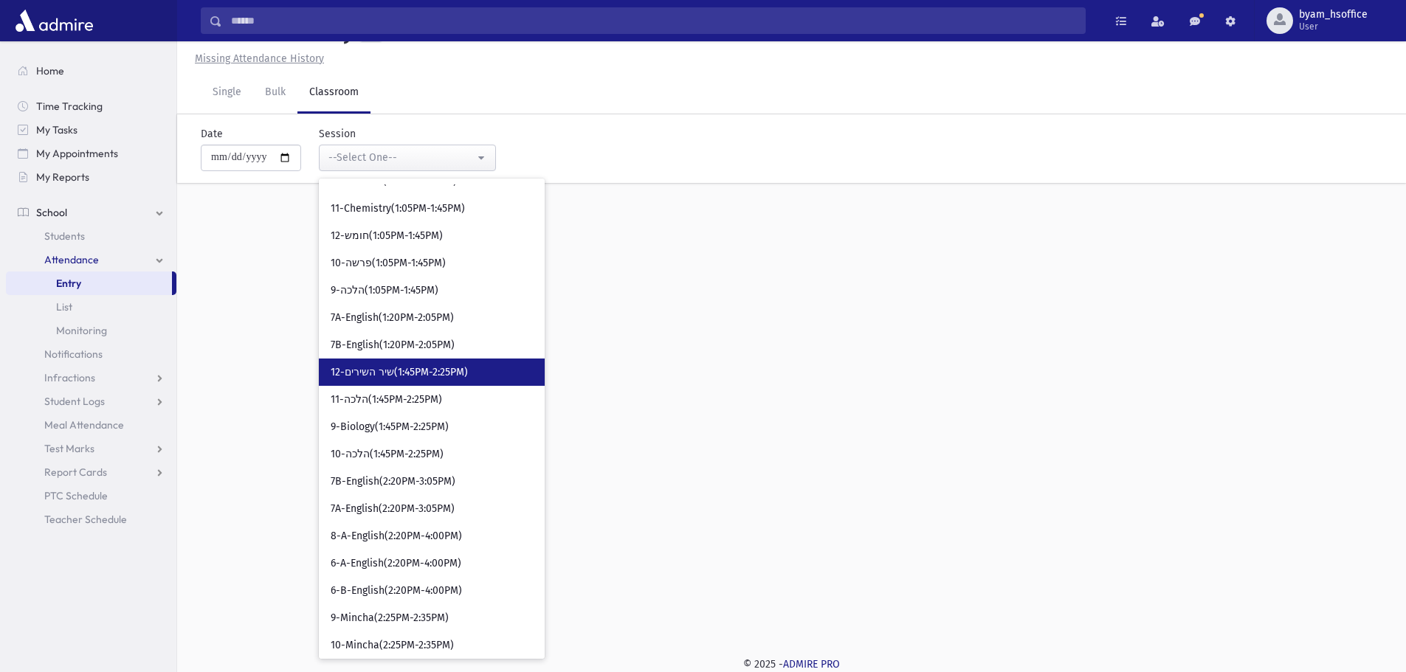
click at [429, 370] on span "12-שיר השירים(1:45PM-2:25PM)" at bounding box center [399, 372] width 137 height 15
select select "****"
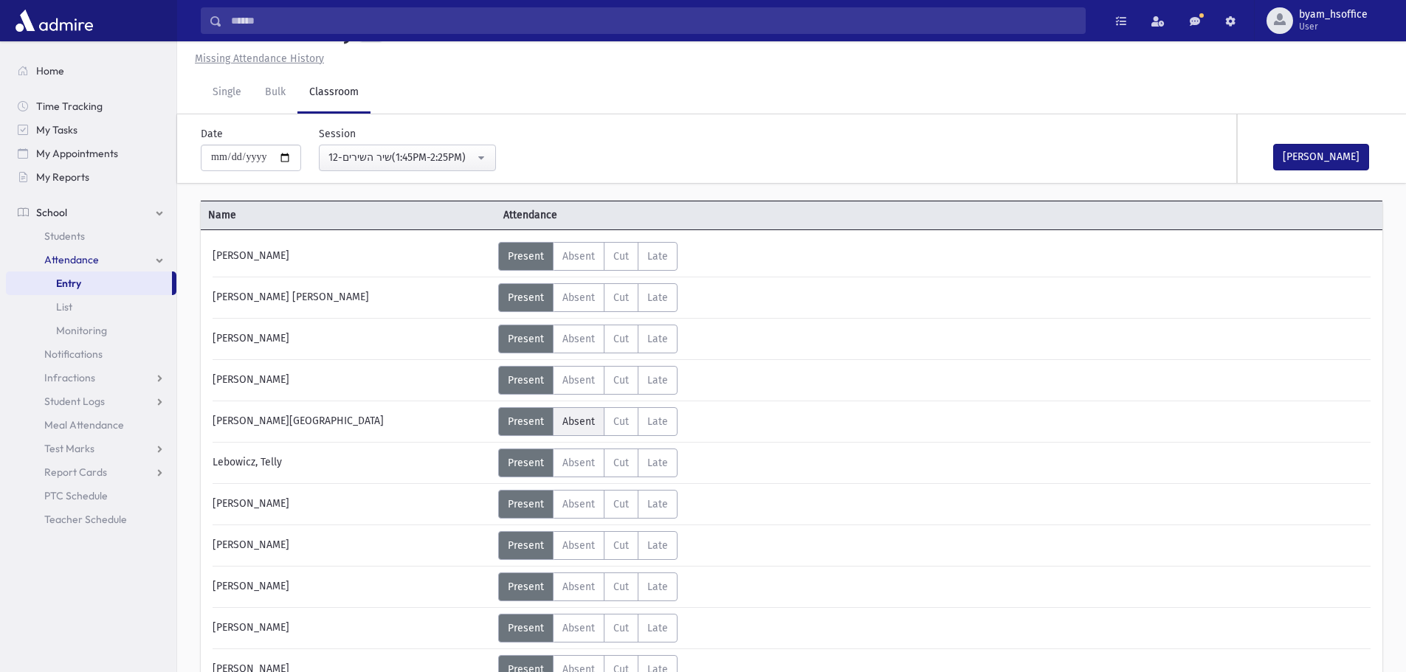
click at [568, 428] on label "Absent A" at bounding box center [579, 421] width 52 height 29
click at [410, 166] on button "12-שיר השירים(1:45PM-2:25PM)" at bounding box center [407, 158] width 177 height 27
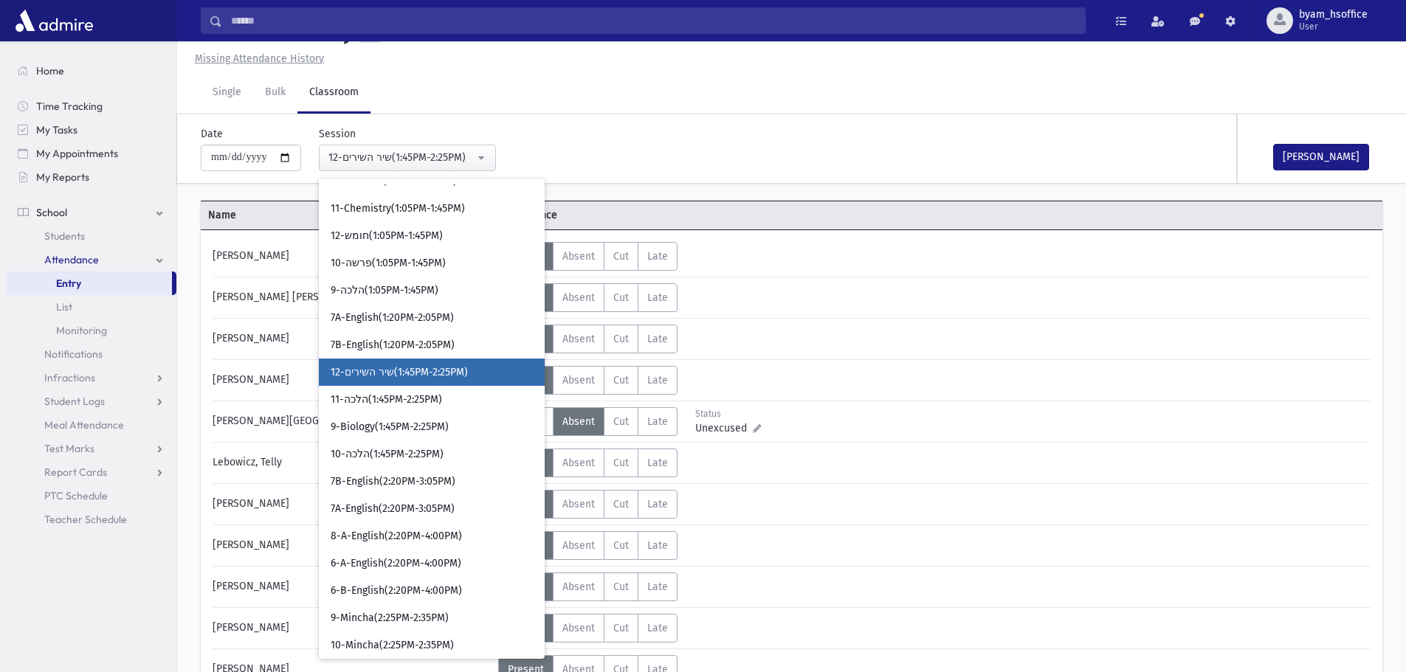
scroll to position [1499, 0]
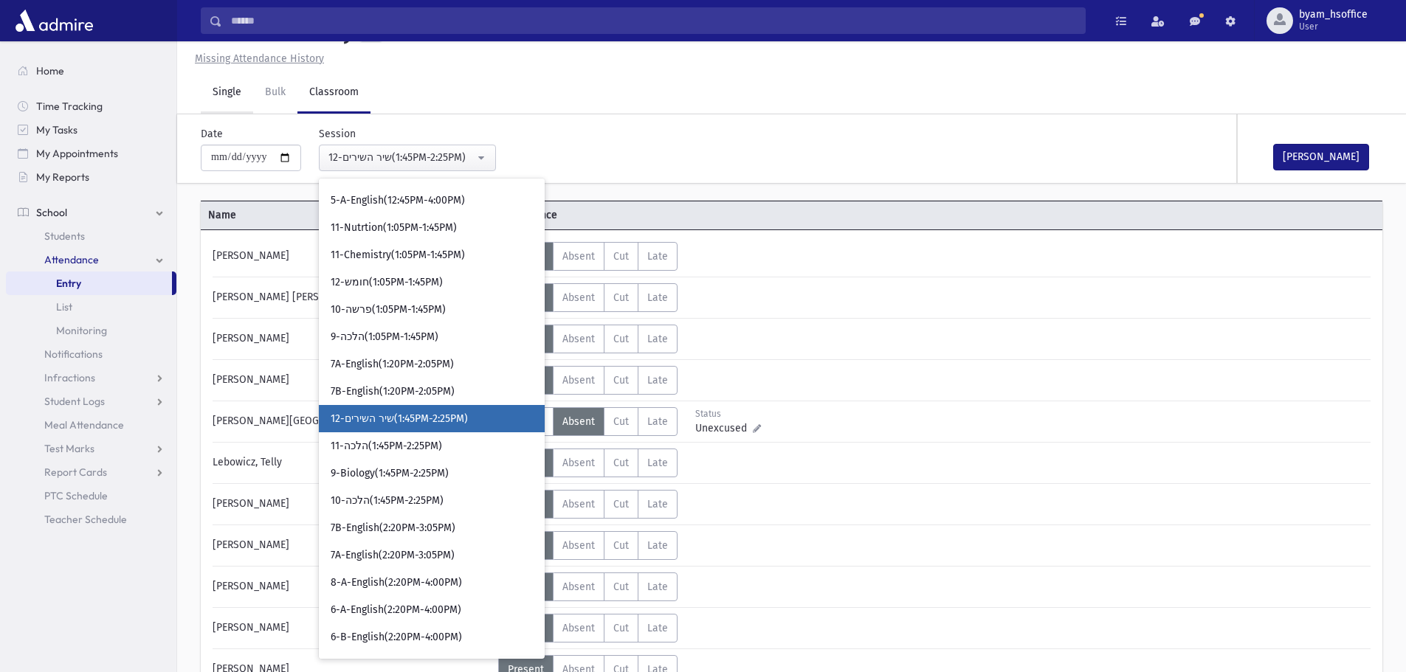
click at [229, 90] on link "Single" at bounding box center [227, 92] width 52 height 41
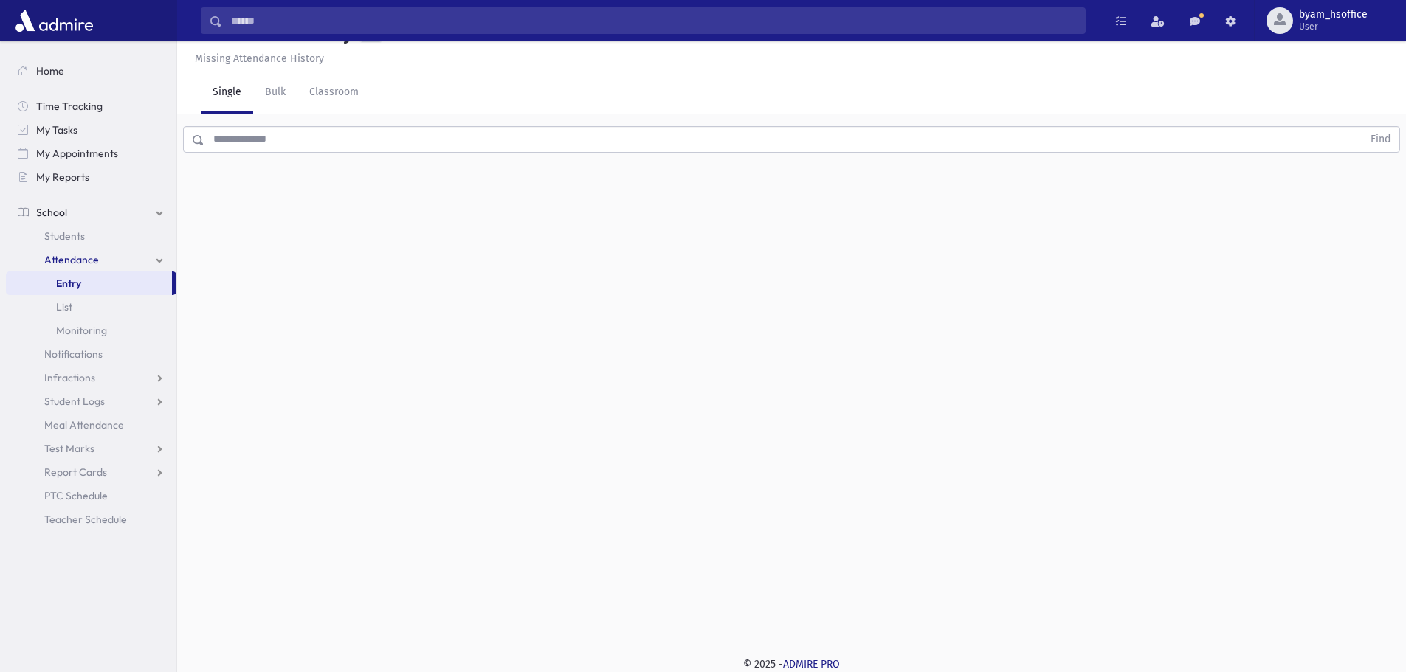
click at [311, 132] on input "text" at bounding box center [783, 139] width 1158 height 27
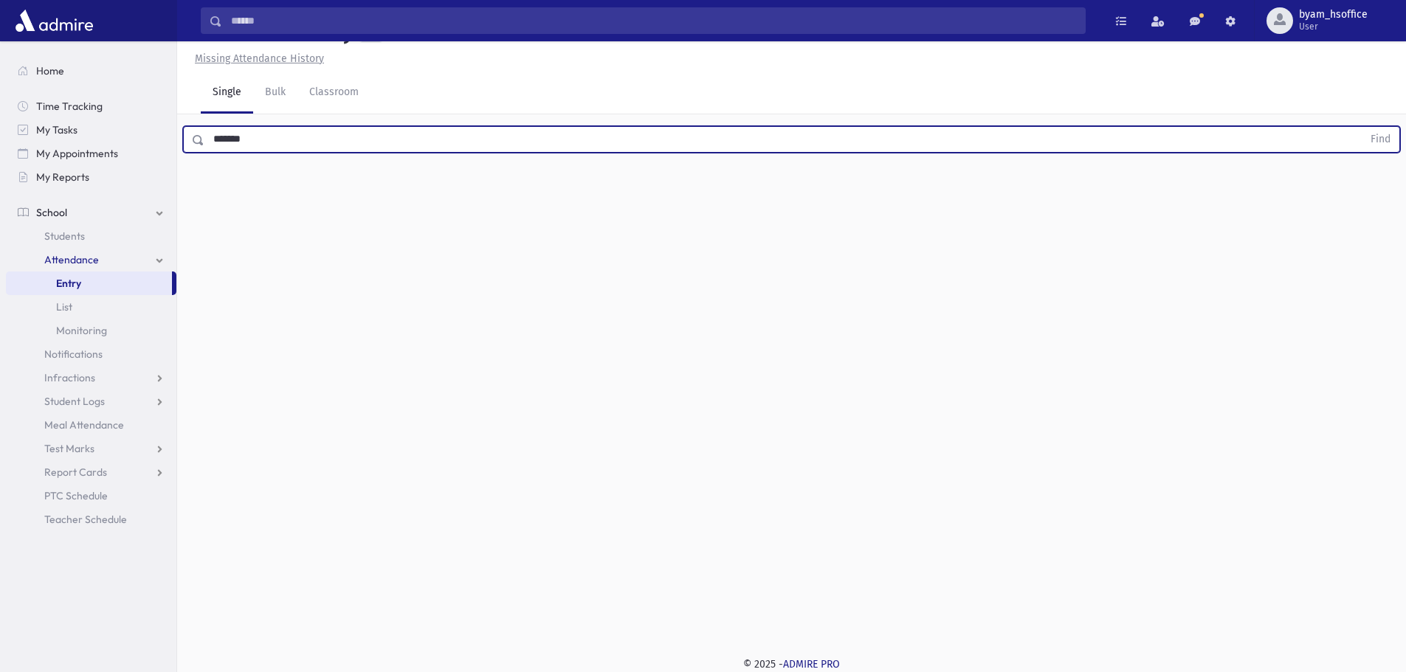
type input "*******"
click at [1361, 127] on button "Find" at bounding box center [1380, 139] width 38 height 25
click at [832, 184] on span "Full Day Absent" at bounding box center [823, 186] width 72 height 15
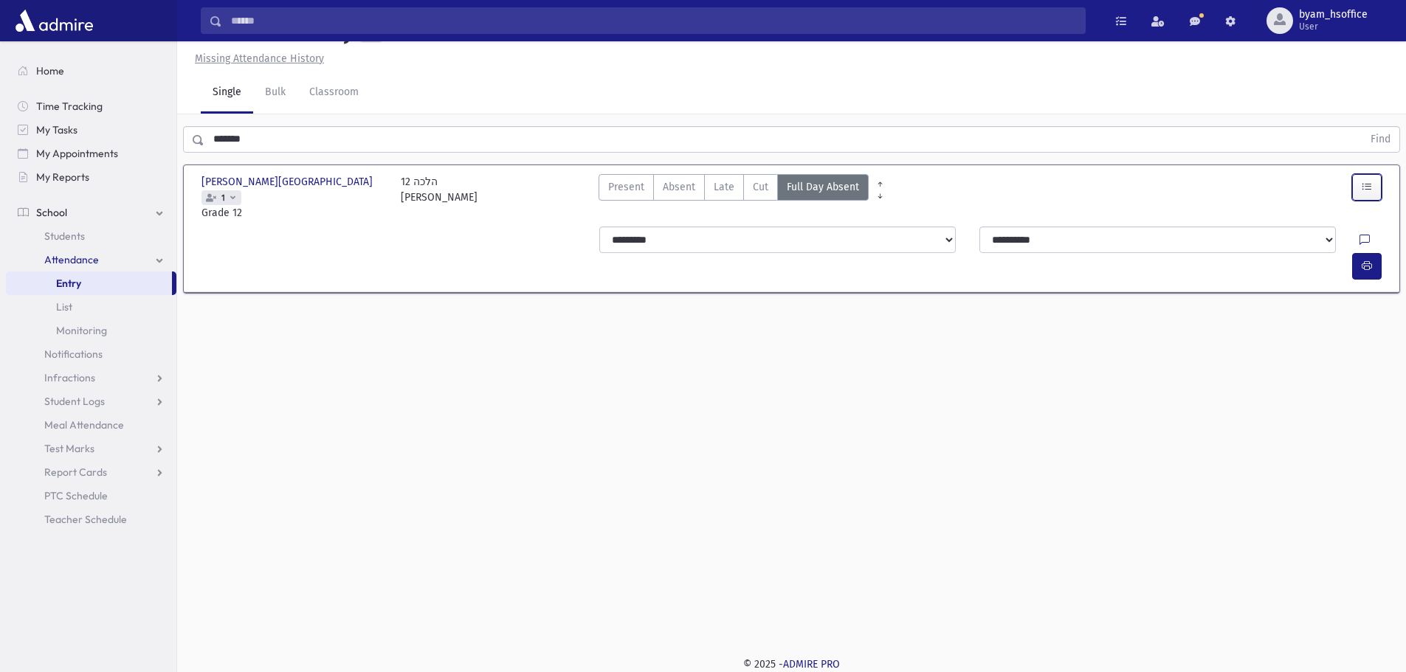
click at [1362, 193] on button "button" at bounding box center [1367, 187] width 30 height 27
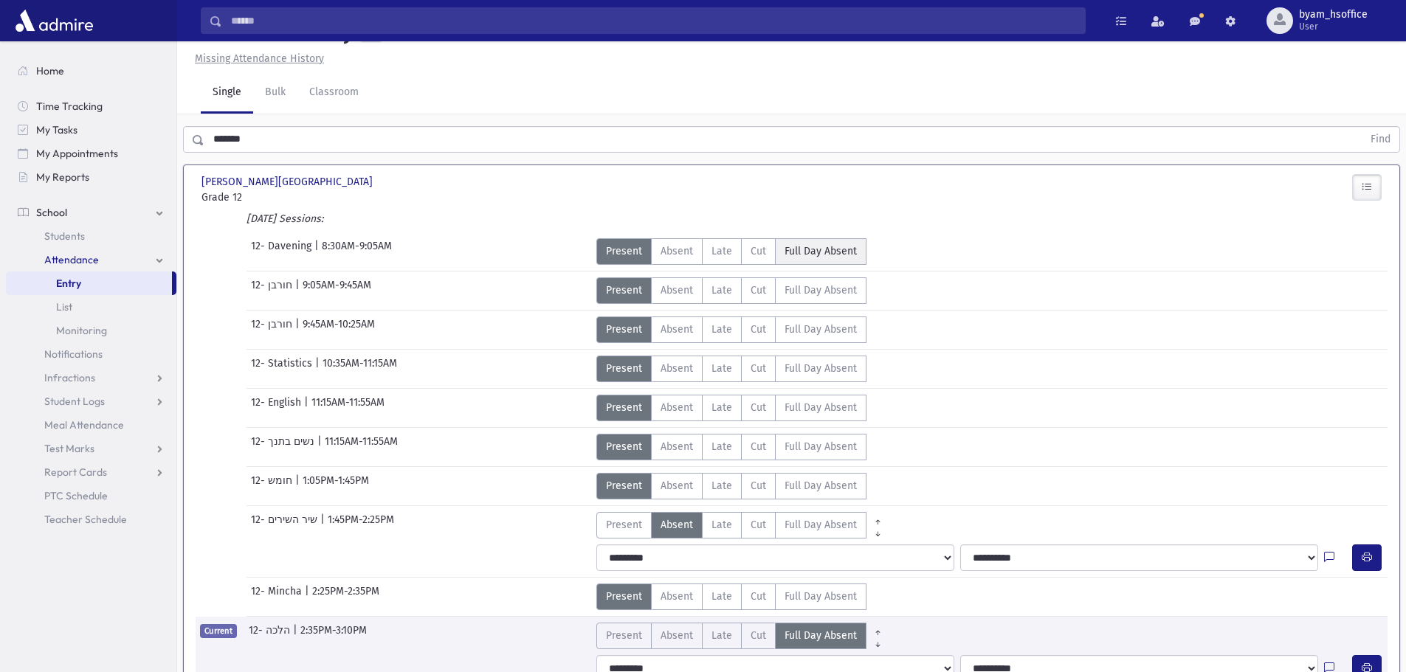
click at [806, 248] on span "Full Day Absent" at bounding box center [820, 250] width 72 height 15
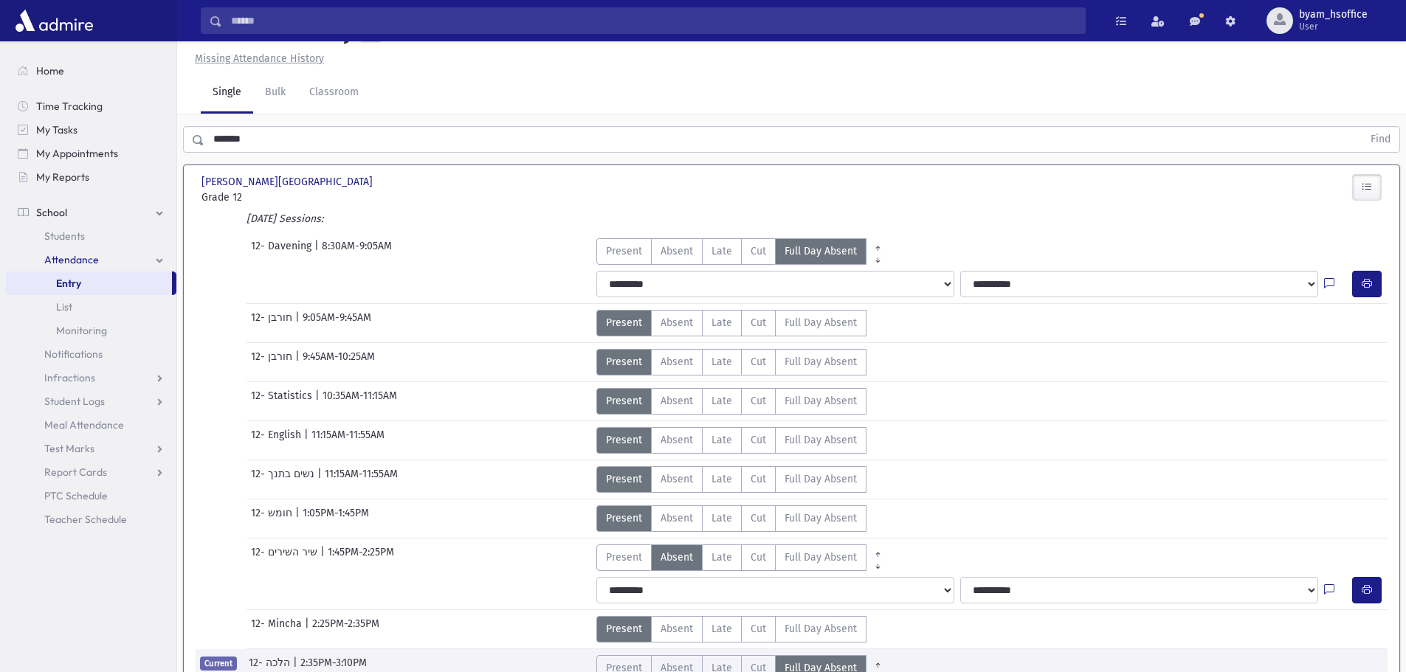
drag, startPoint x: 627, startPoint y: 551, endPoint x: 630, endPoint y: 533, distance: 18.0
click at [628, 552] on span "Present" at bounding box center [624, 557] width 36 height 15
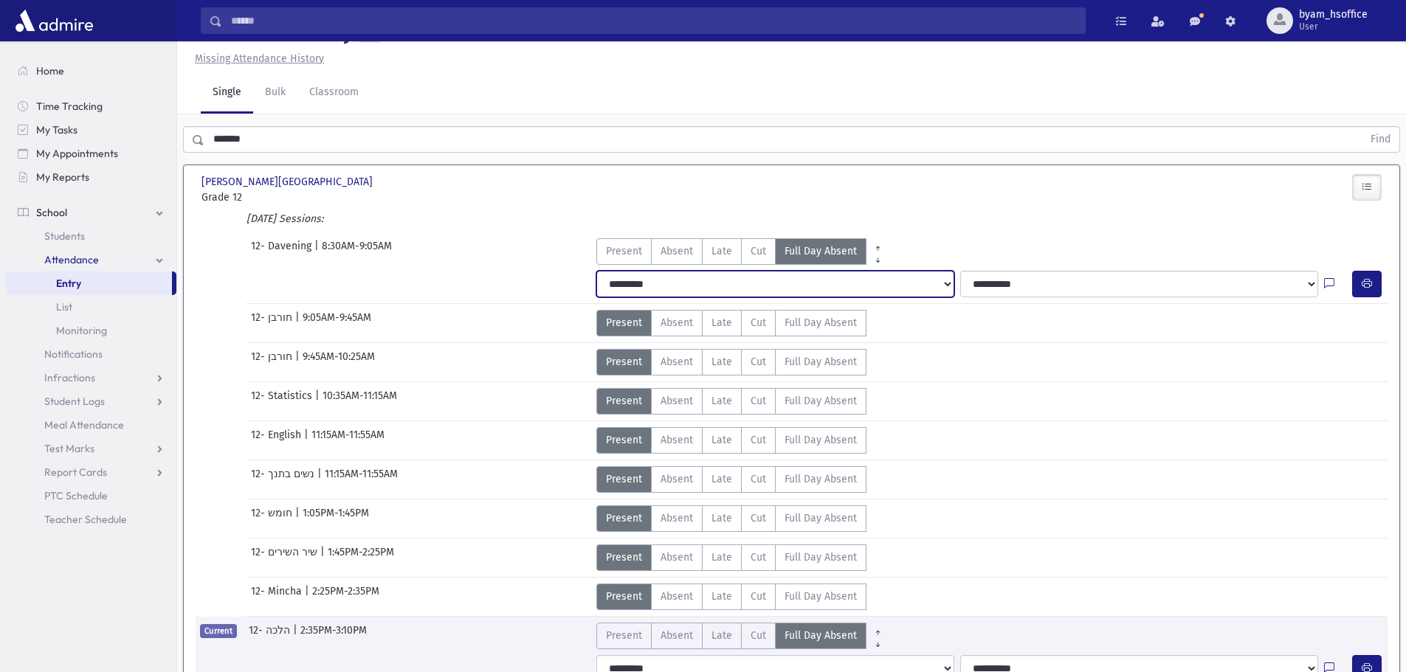
click at [710, 290] on select "**********" at bounding box center [775, 284] width 358 height 27
select select
click at [596, 271] on select "**********" at bounding box center [775, 284] width 358 height 27
click at [691, 294] on select "**********" at bounding box center [775, 284] width 358 height 27
select select "*******"
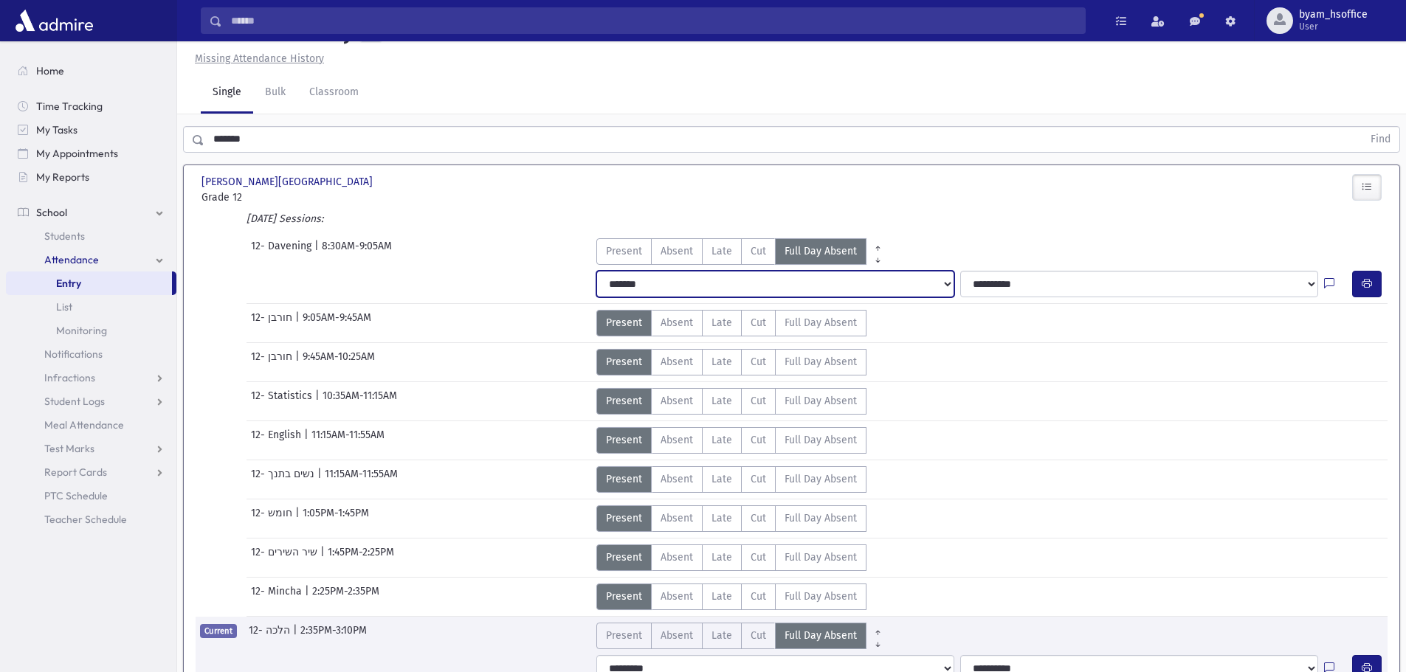
click at [596, 271] on select "**********" at bounding box center [775, 284] width 358 height 27
click at [1040, 255] on div "12- Davening | 8:30AM-9:05AM Present P Absent A Late L Cut C Full Day Absent" at bounding box center [791, 248] width 1206 height 32
click at [123, 285] on link "Entry" at bounding box center [89, 284] width 166 height 24
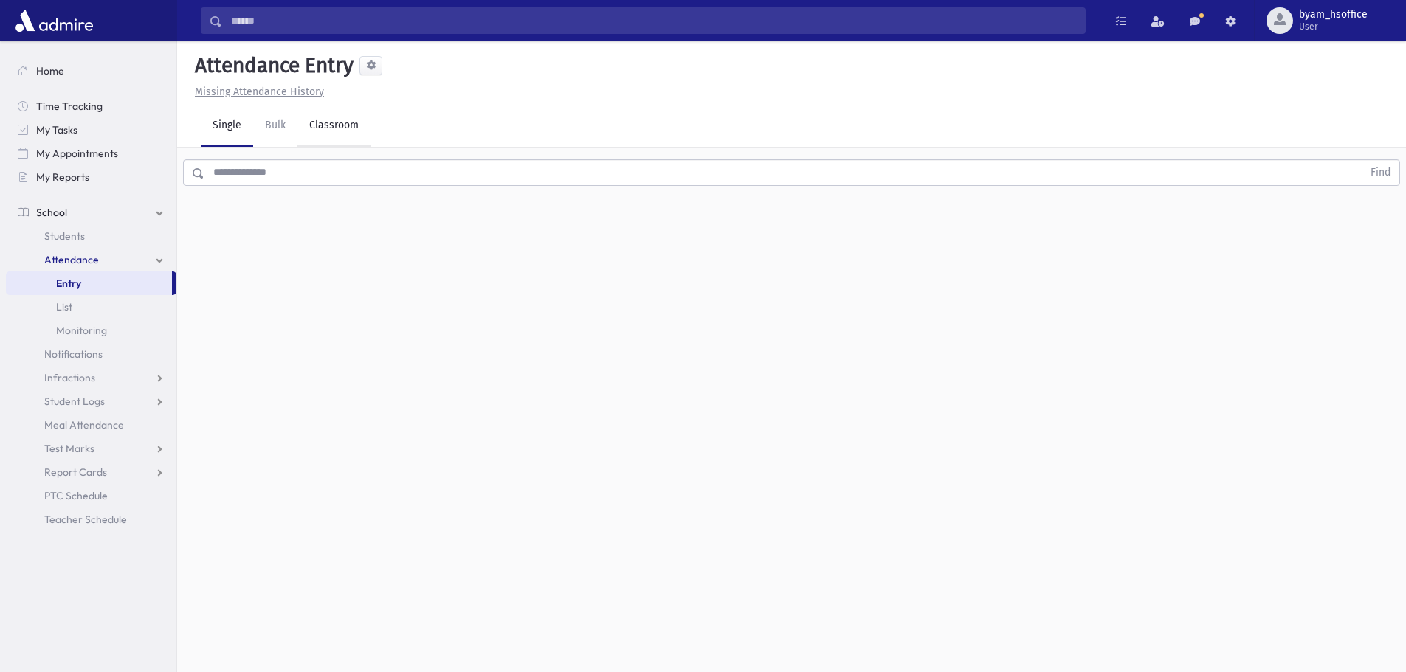
click at [348, 124] on link "Classroom" at bounding box center [333, 126] width 73 height 41
drag, startPoint x: 390, startPoint y: 191, endPoint x: 413, endPoint y: 271, distance: 83.1
click at [390, 191] on div "--Select One--" at bounding box center [401, 190] width 146 height 15
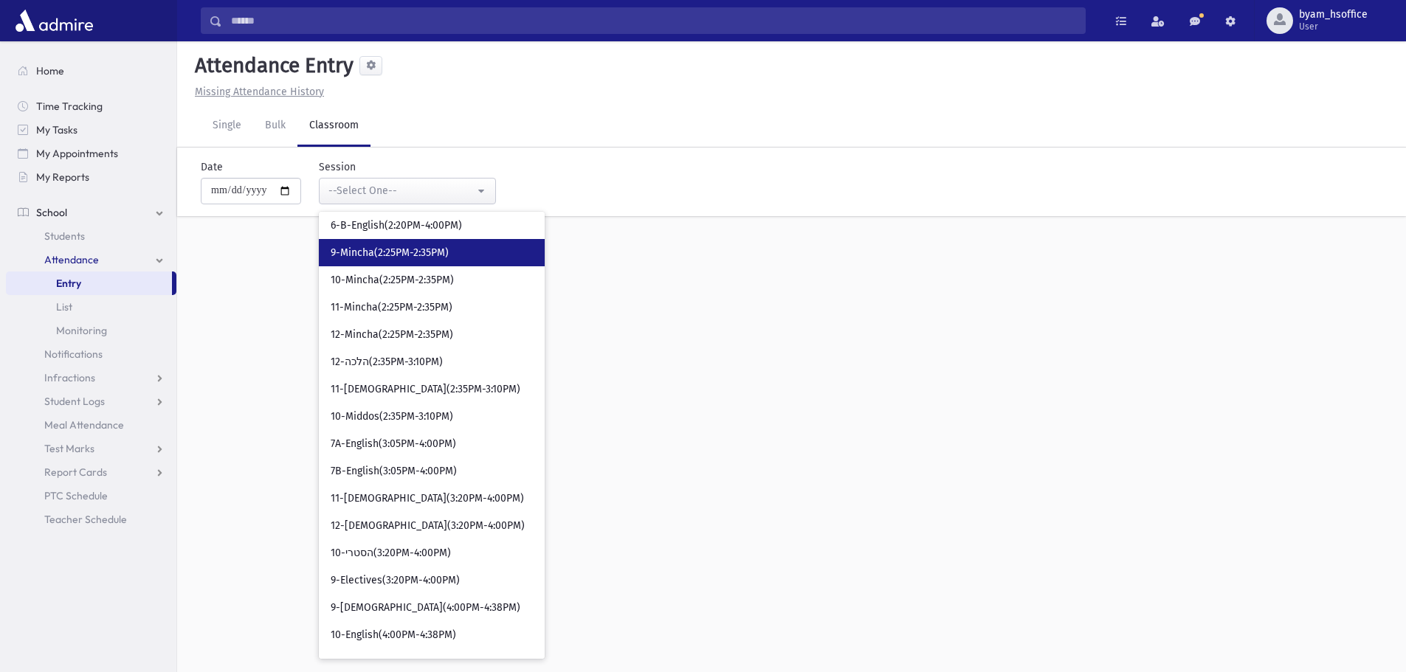
scroll to position [1918, 0]
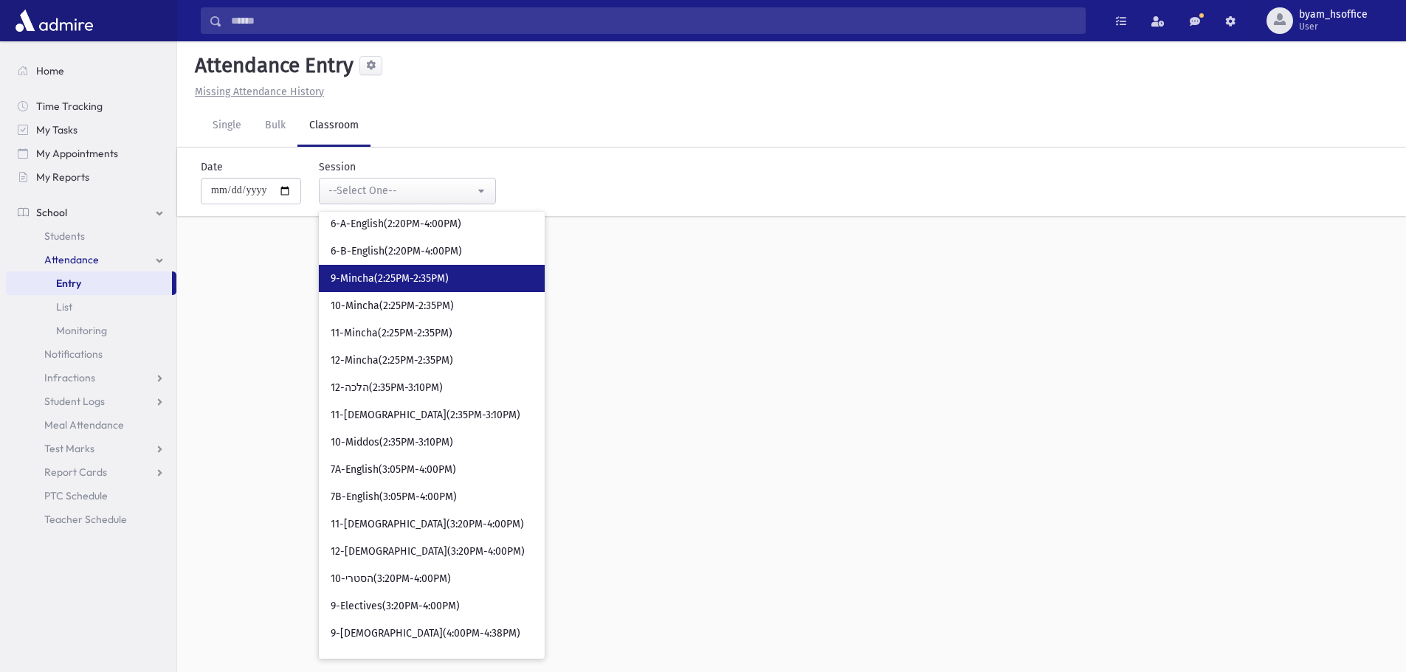
click at [415, 273] on span "9-Mincha(2:25PM-2:35PM)" at bounding box center [390, 279] width 118 height 15
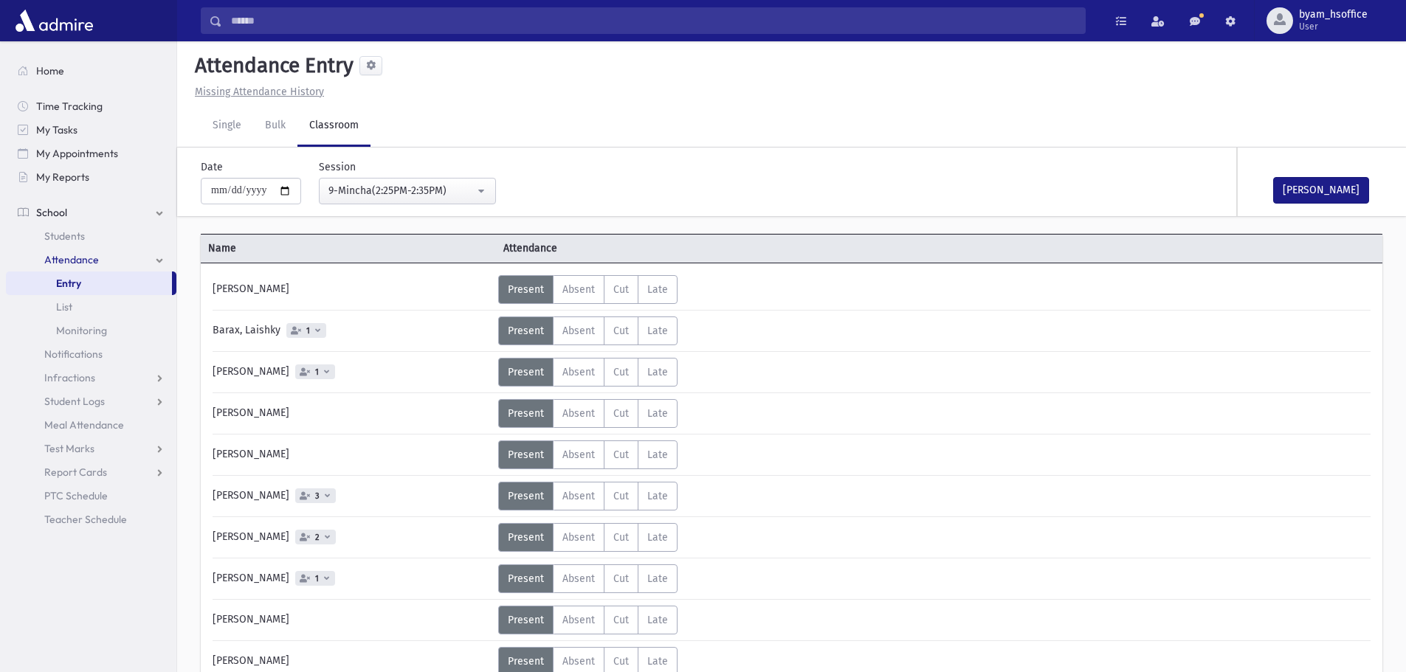
click at [312, 329] on span "1" at bounding box center [306, 330] width 40 height 15
click at [311, 331] on span "1" at bounding box center [306, 330] width 40 height 15
click at [387, 193] on div "9-Mincha(2:25PM-2:35PM)" at bounding box center [401, 190] width 146 height 15
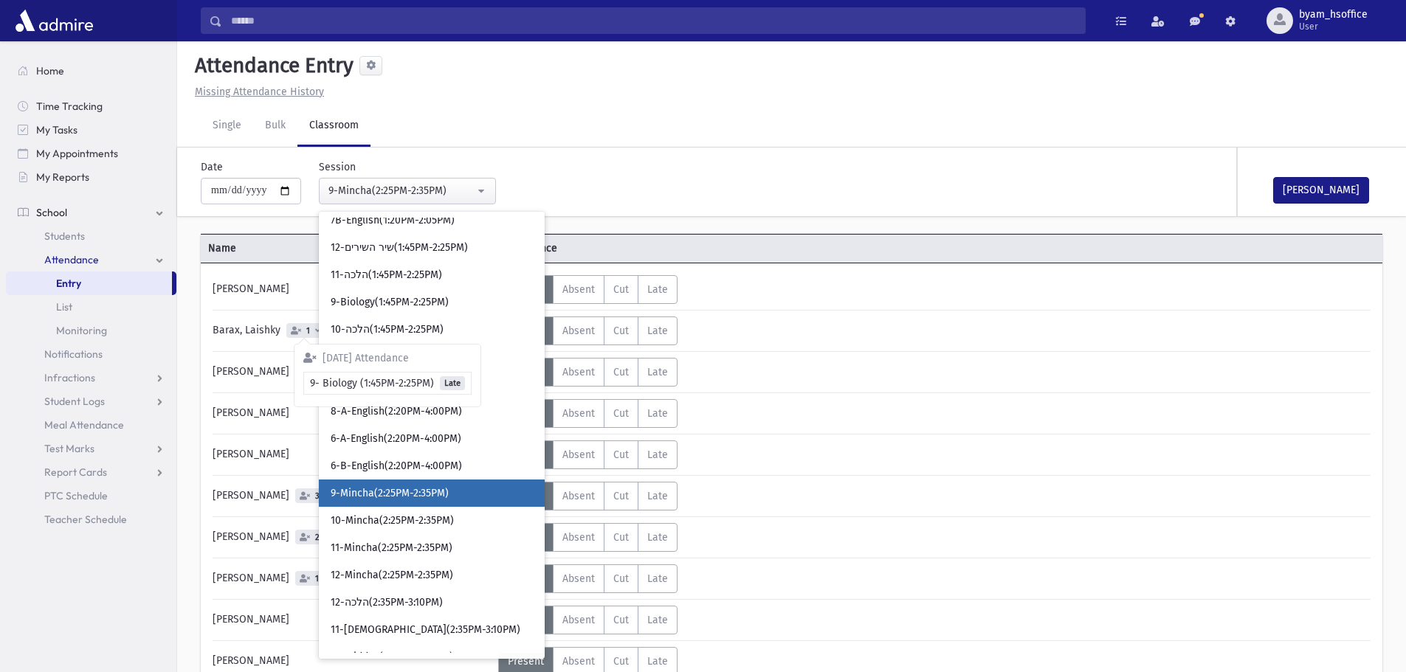
scroll to position [1687, 0]
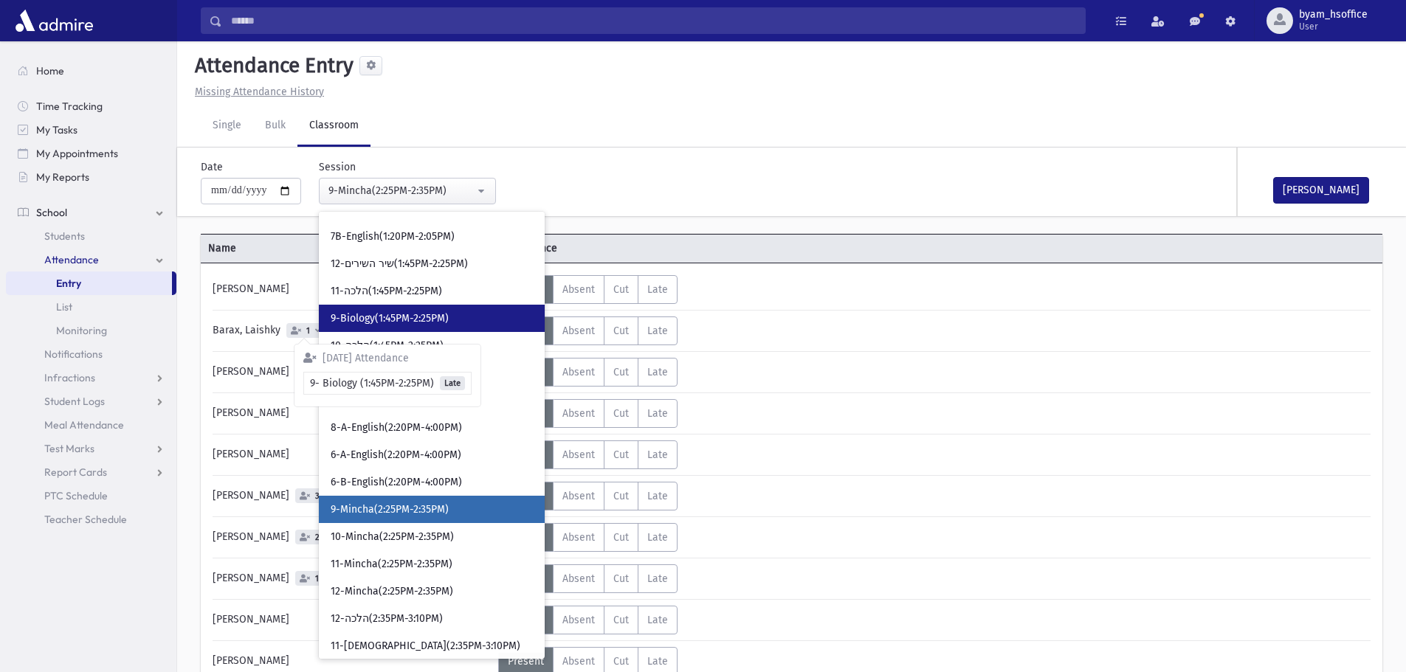
click at [425, 324] on span "9-Biology(1:45PM-2:25PM)" at bounding box center [390, 318] width 118 height 15
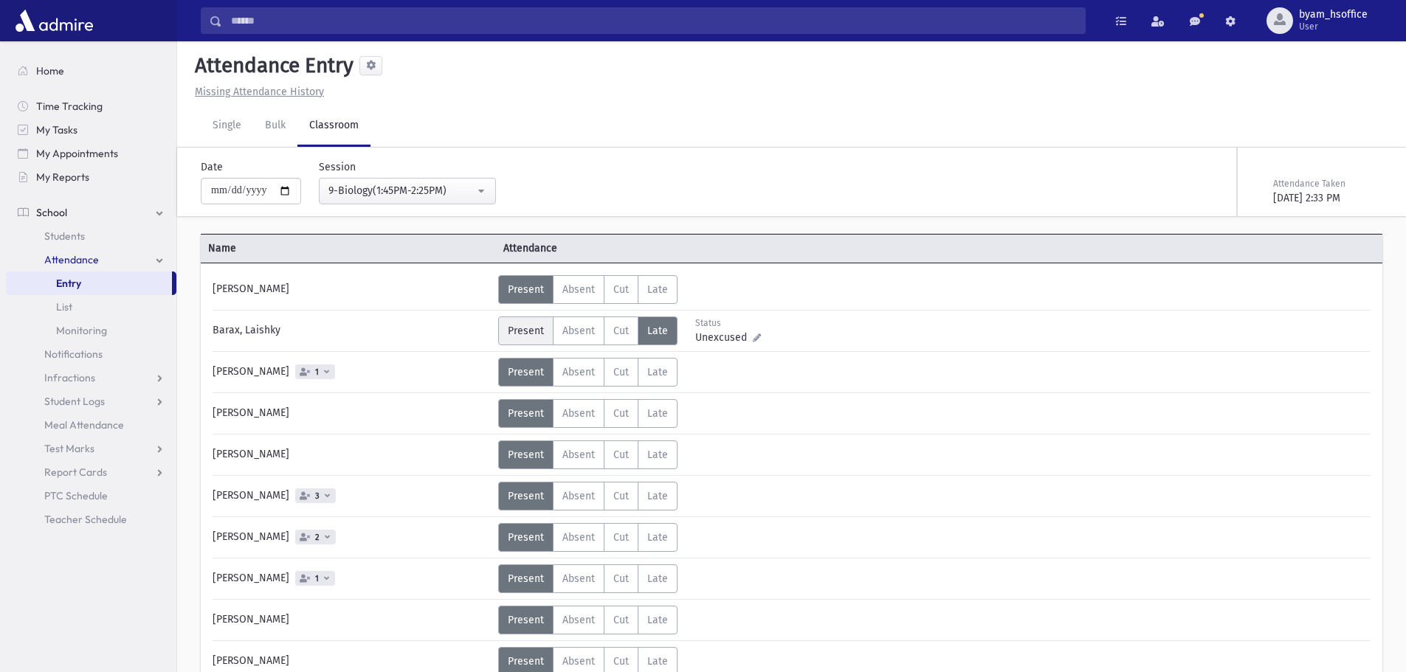
click at [514, 331] on span "Present" at bounding box center [526, 331] width 36 height 13
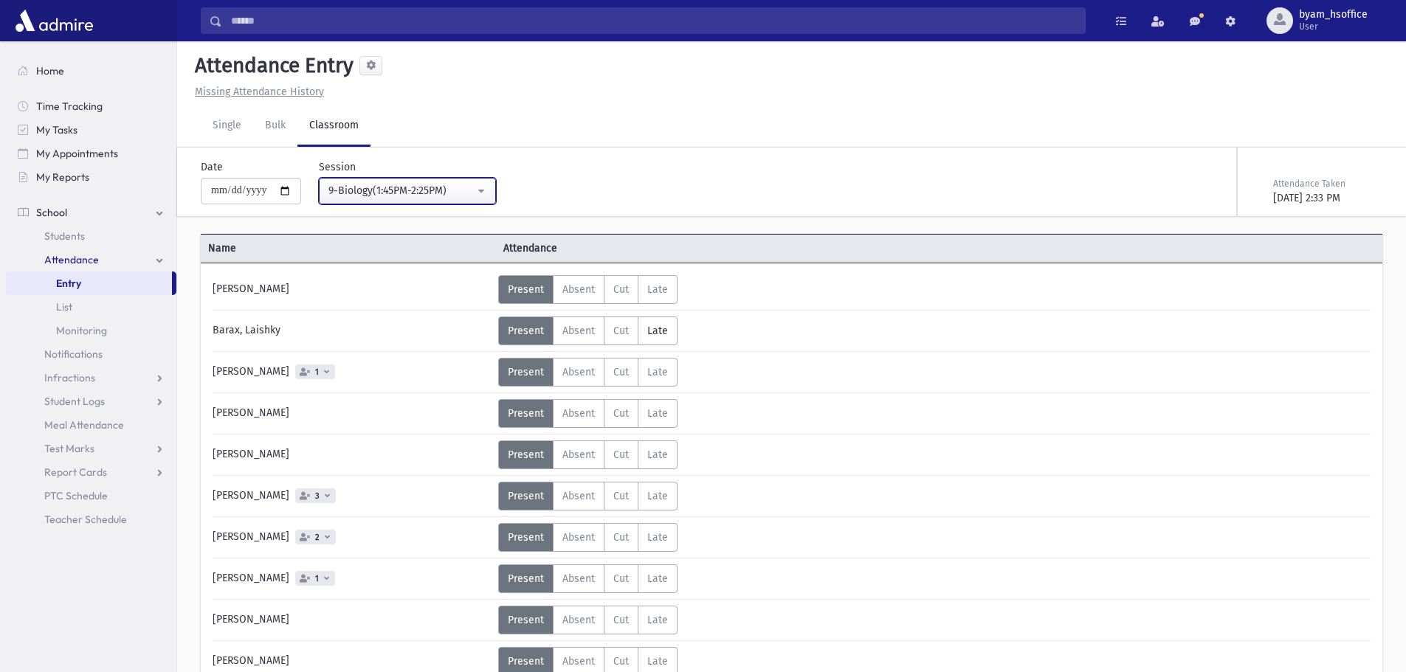
click at [401, 179] on button "9-Biology(1:45PM-2:25PM)" at bounding box center [407, 191] width 177 height 27
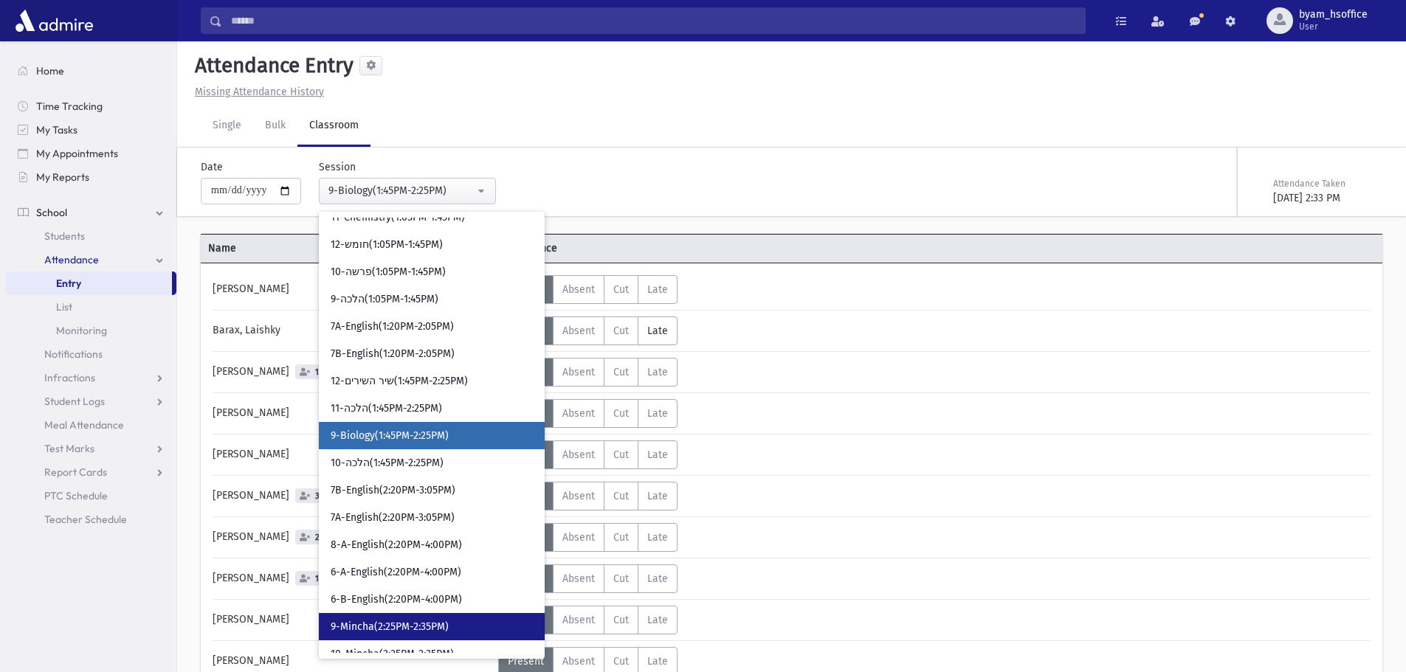
click at [409, 615] on link "9-Mincha(2:25PM-2:35PM)" at bounding box center [432, 626] width 226 height 27
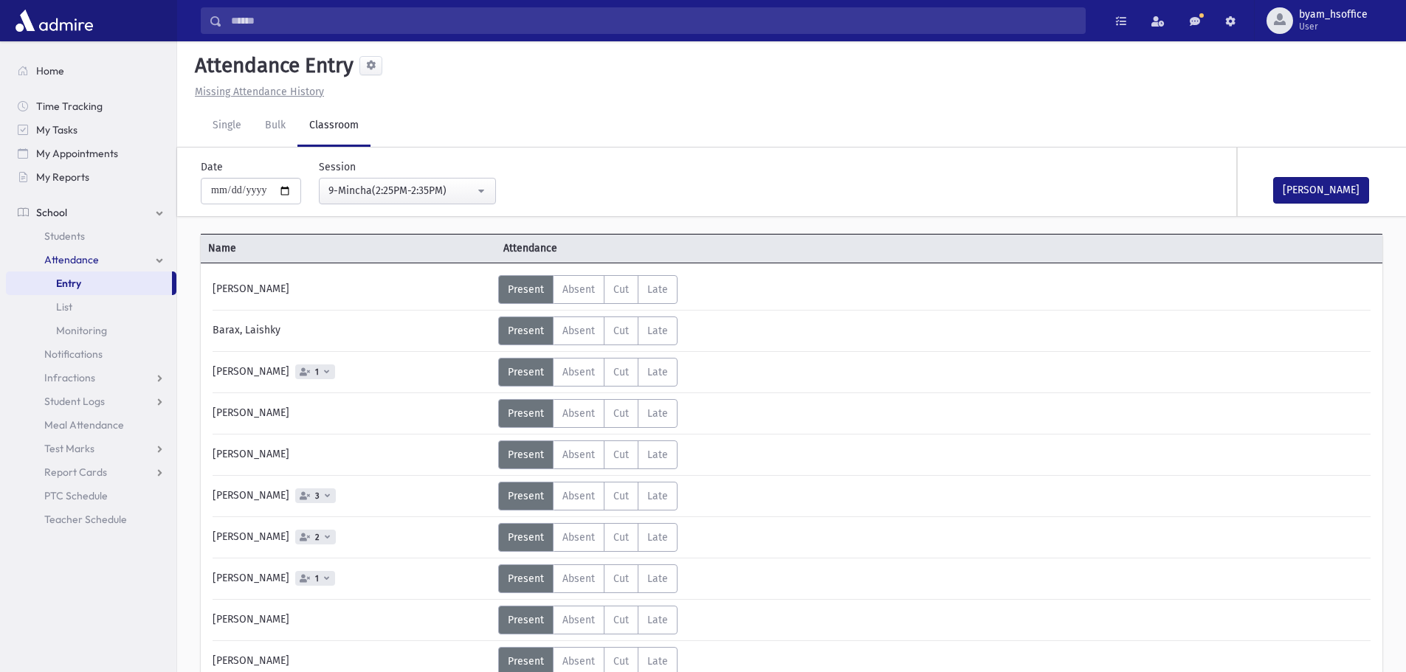
click at [322, 494] on span "3" at bounding box center [317, 496] width 10 height 10
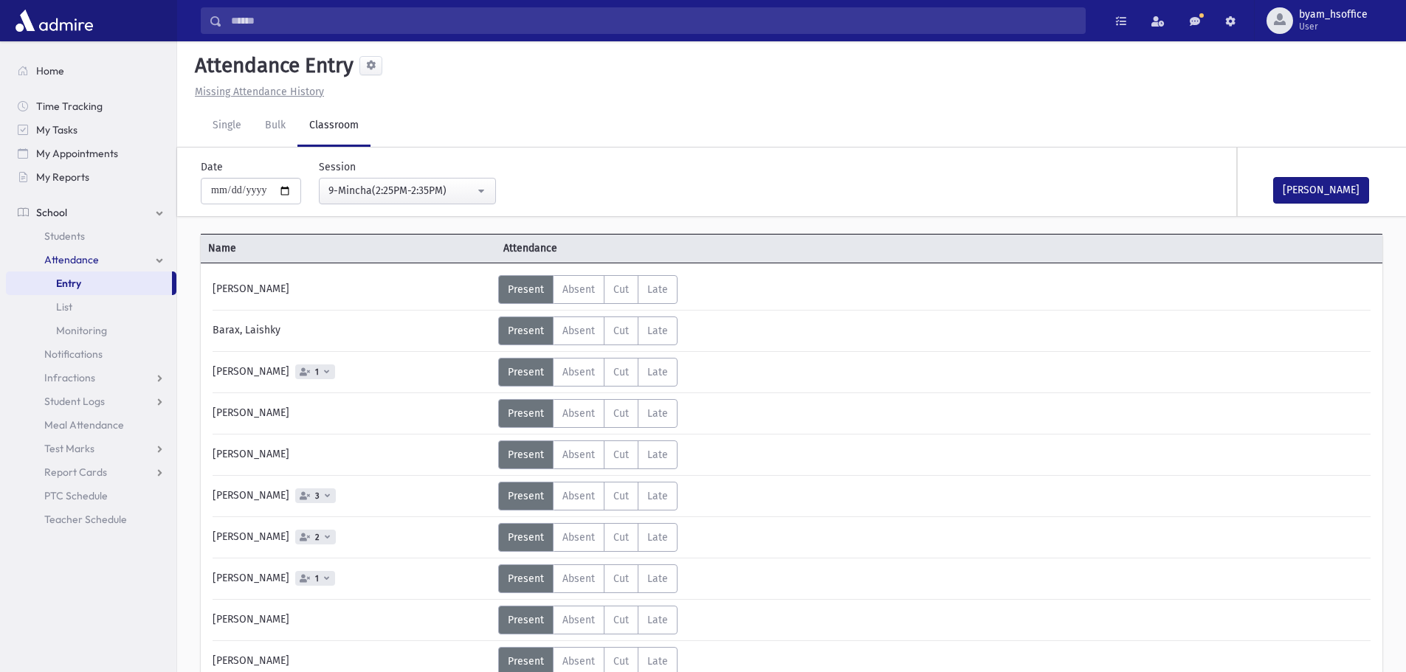
scroll to position [221, 0]
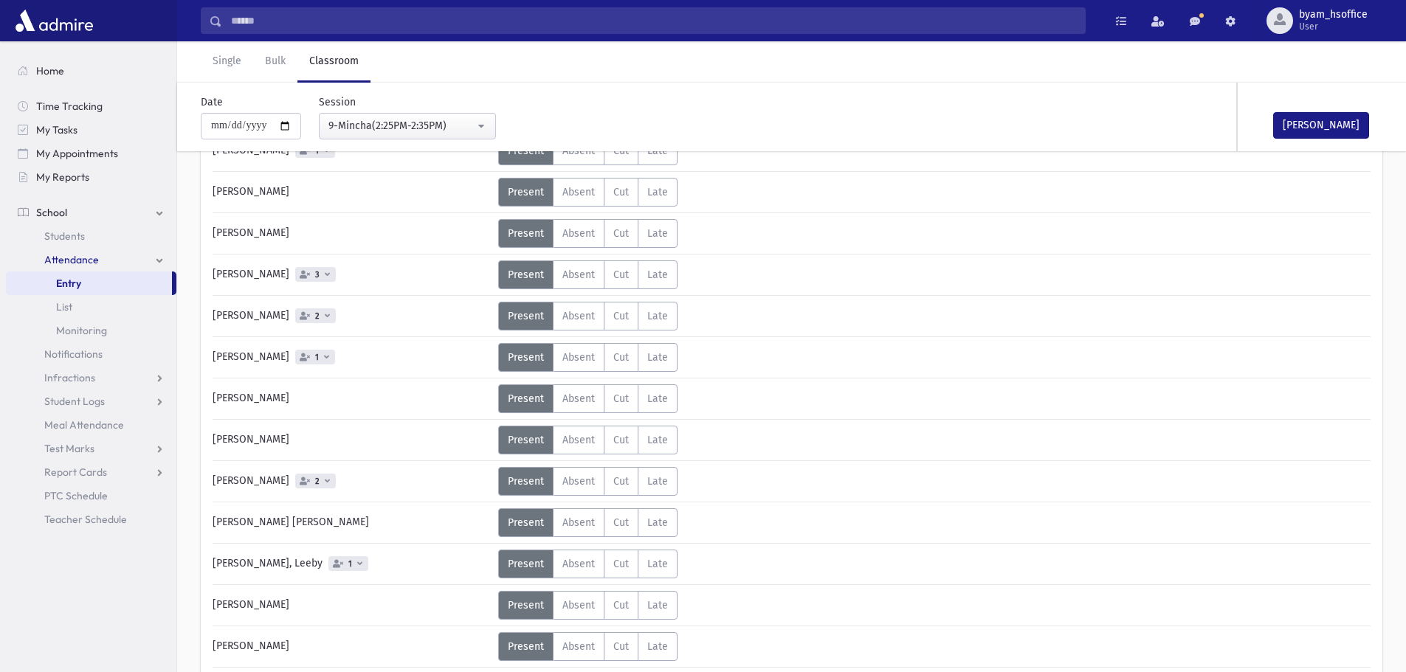
click at [312, 483] on span "2" at bounding box center [317, 482] width 10 height 10
click at [565, 477] on span "Absent" at bounding box center [578, 481] width 32 height 13
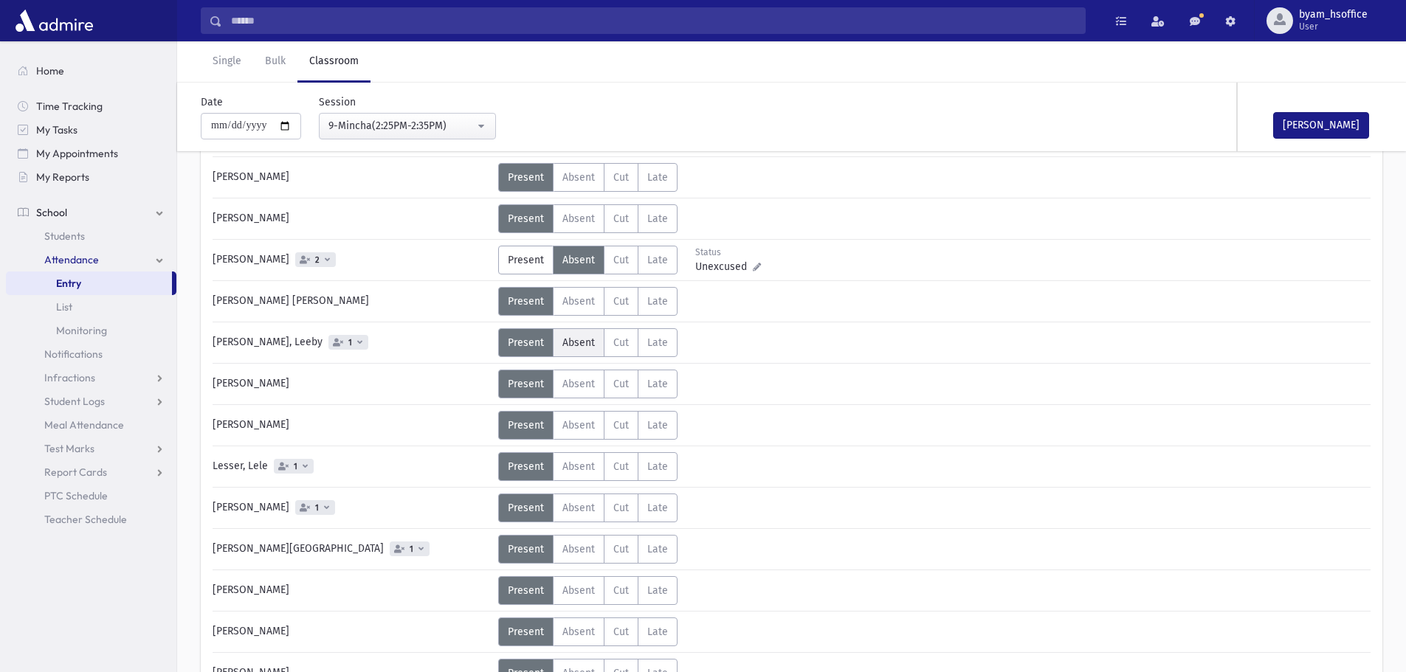
click at [570, 348] on span "Absent" at bounding box center [578, 342] width 32 height 13
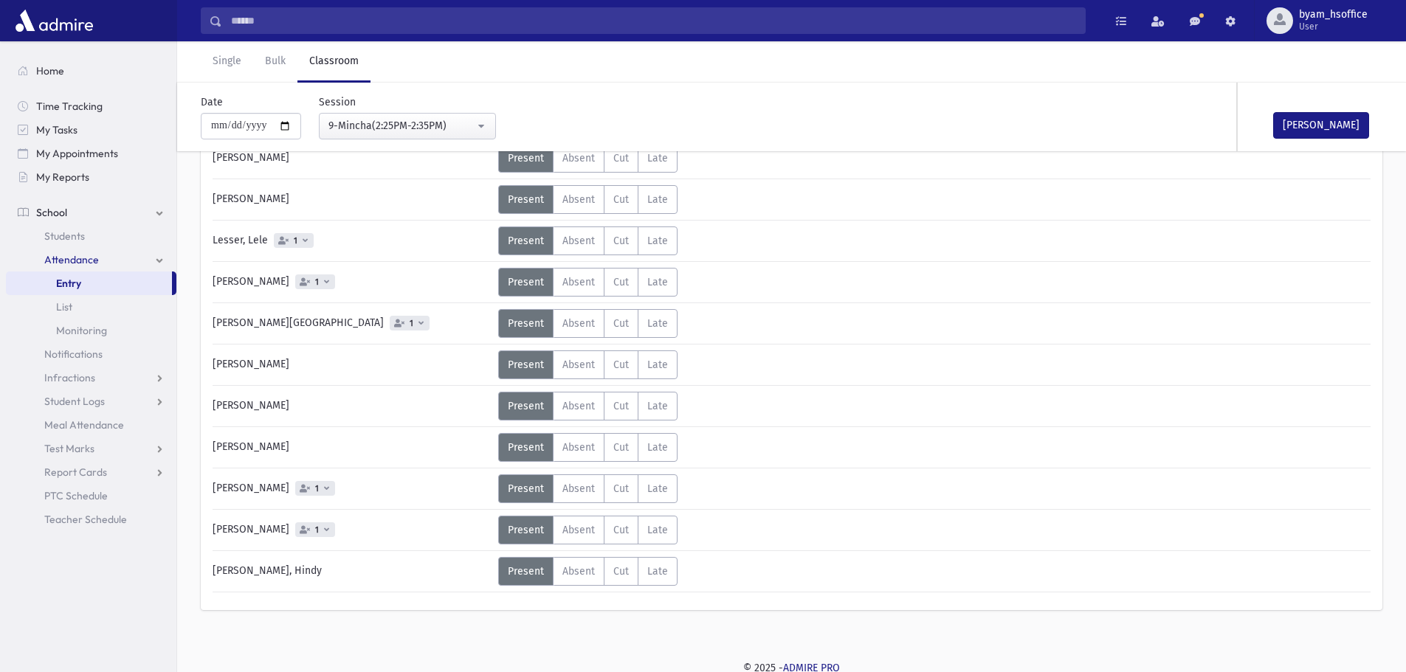
scroll to position [672, 0]
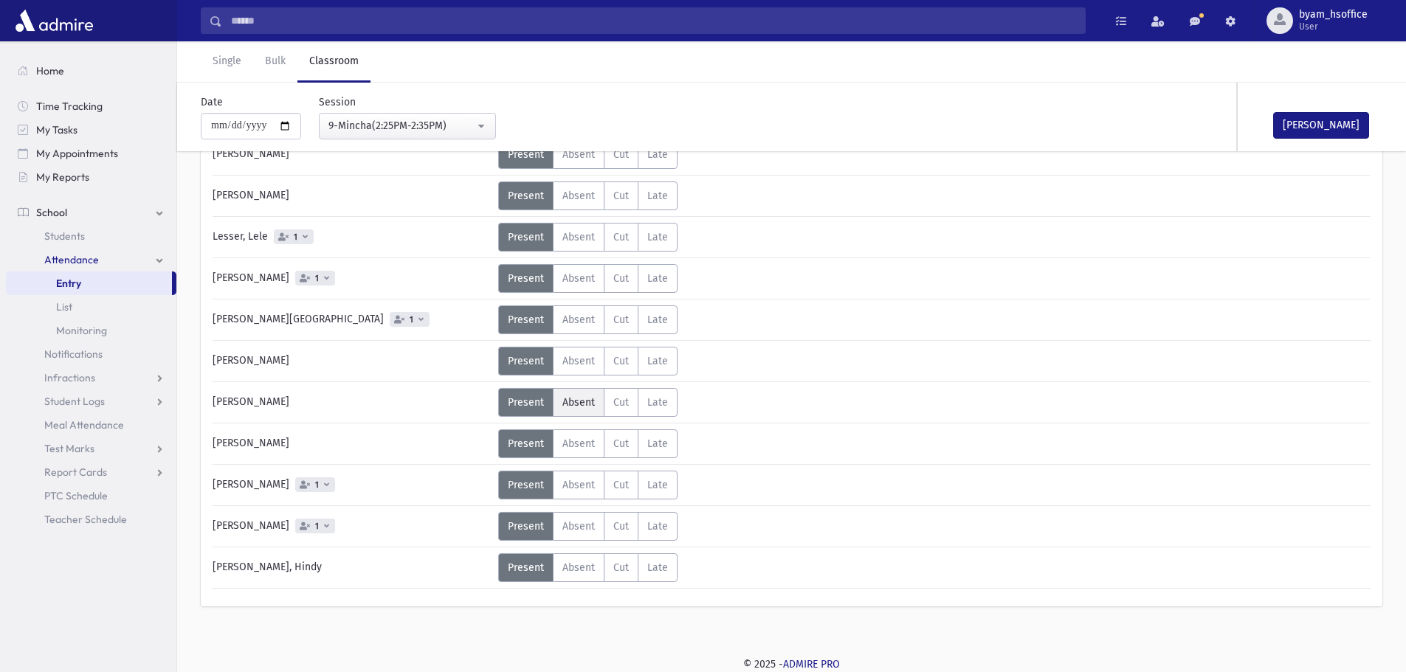
click at [587, 407] on span "Absent" at bounding box center [578, 402] width 32 height 13
click at [1360, 118] on button "Mark Done" at bounding box center [1321, 125] width 96 height 27
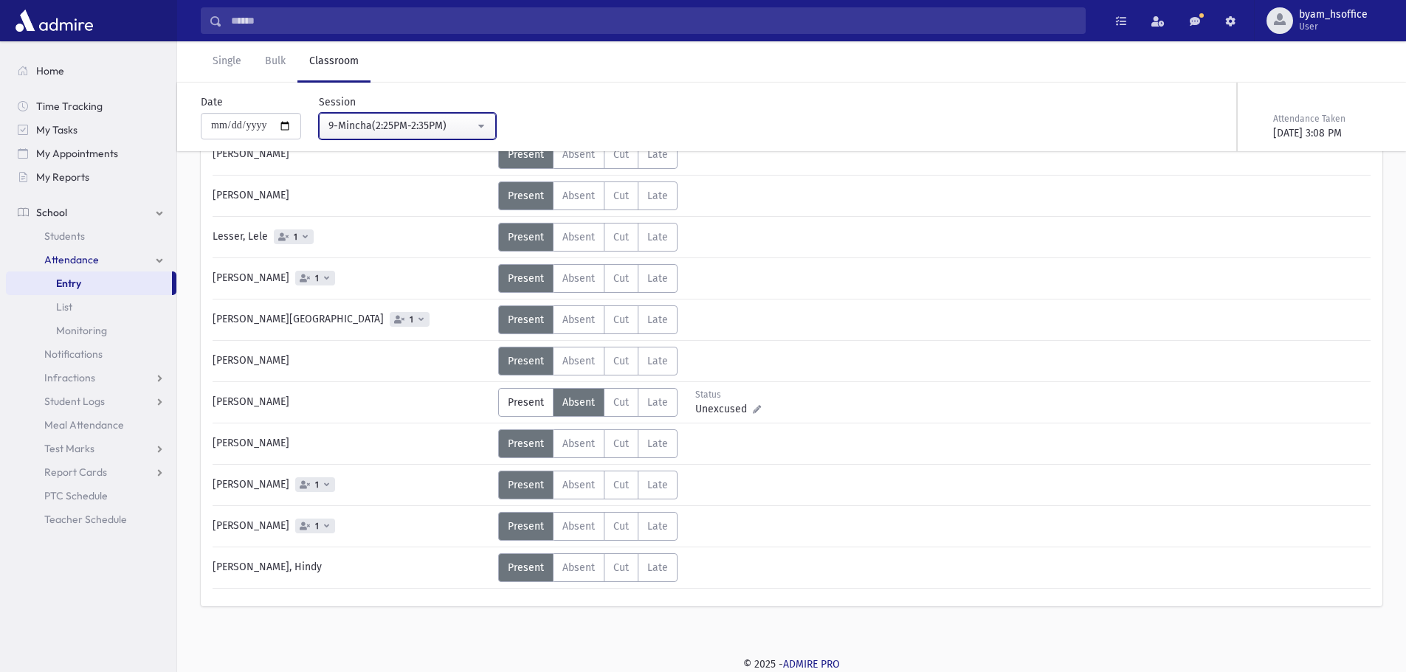
click at [454, 125] on div "9-Mincha(2:25PM-2:35PM)" at bounding box center [401, 125] width 146 height 15
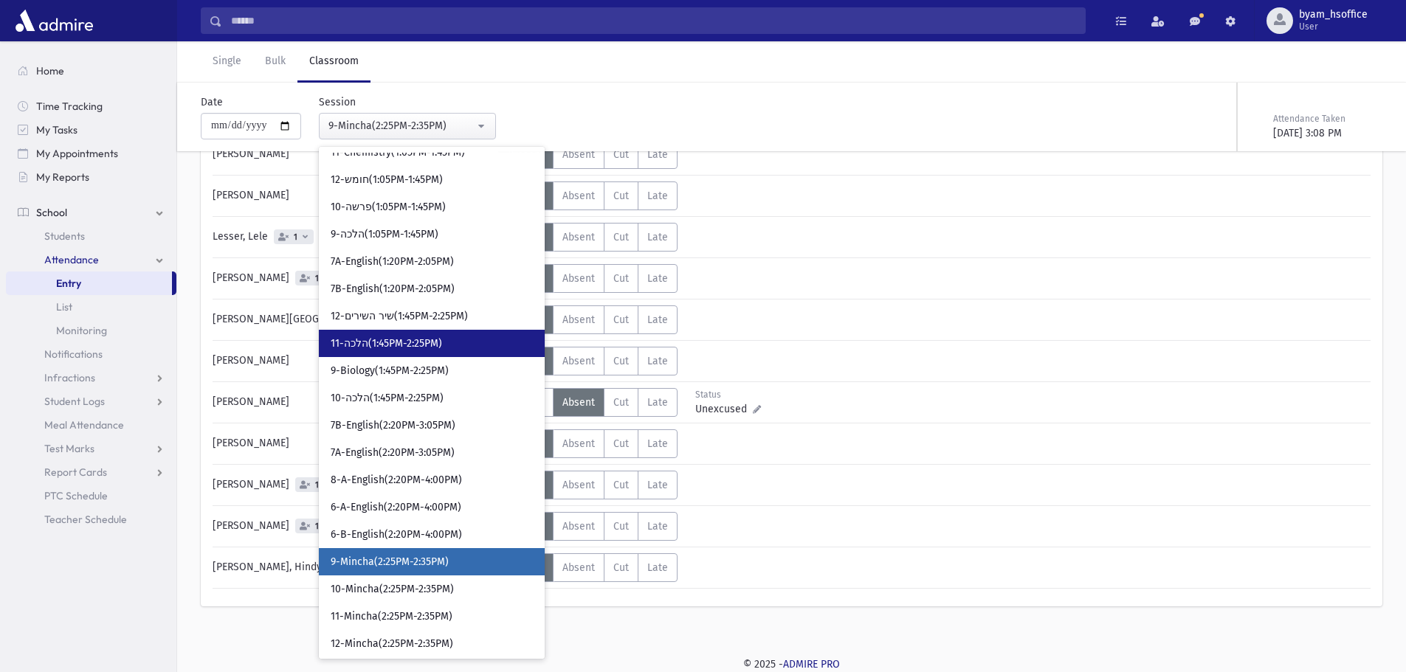
scroll to position [1729, 0]
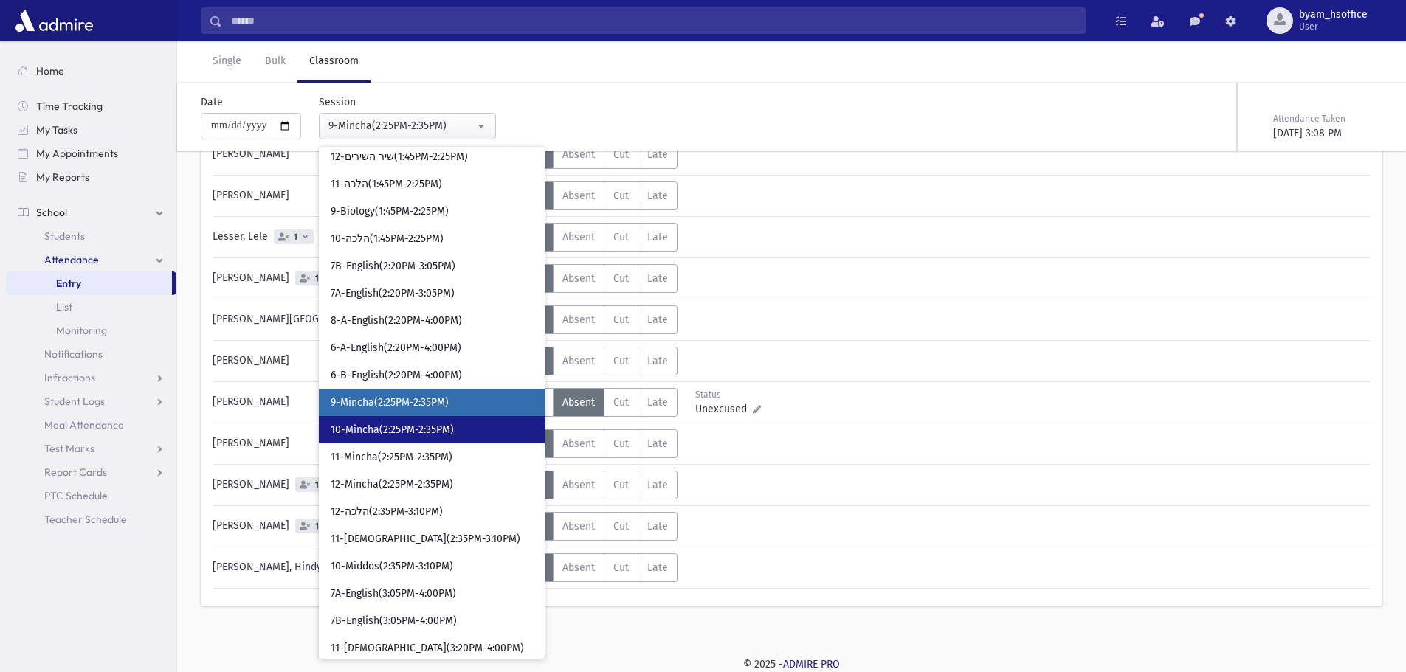
click at [453, 421] on link "10-Mincha(2:25PM-2:35PM)" at bounding box center [432, 429] width 226 height 27
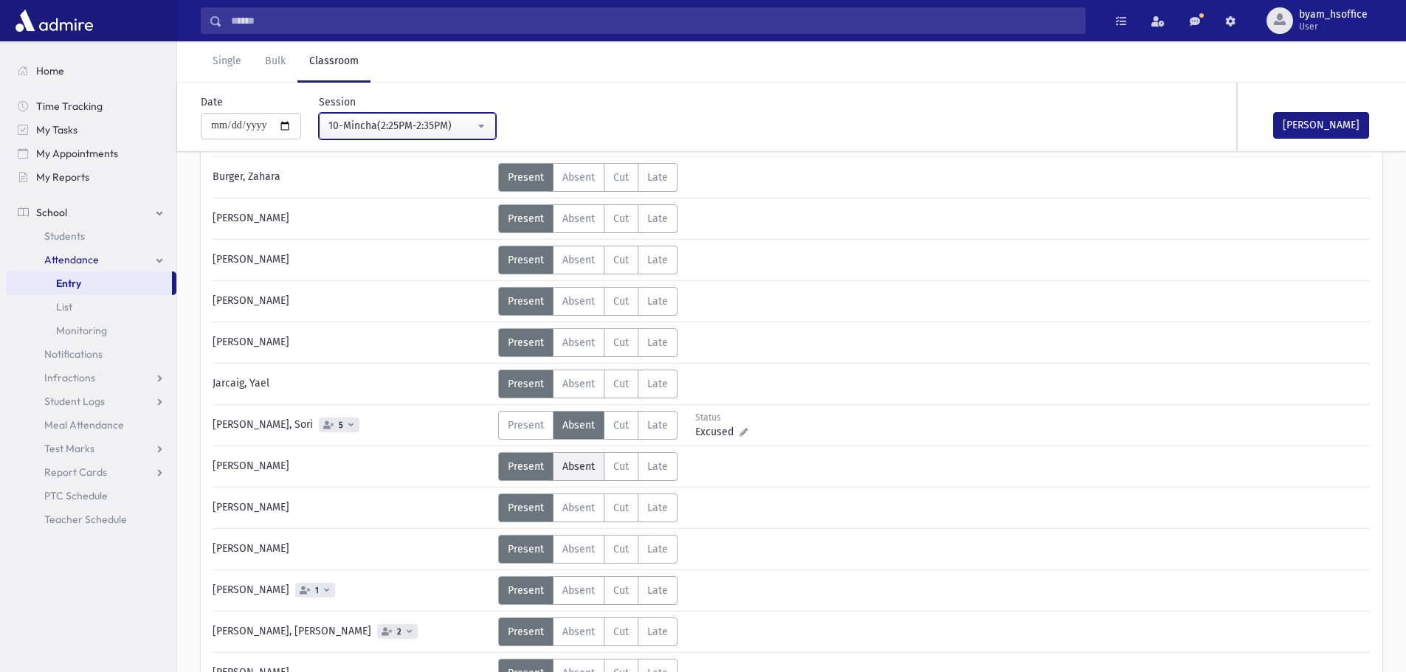
scroll to position [318, 0]
click at [1311, 128] on button "Mark Done" at bounding box center [1321, 125] width 96 height 27
click at [457, 128] on div "10-Mincha(2:25PM-2:35PM)" at bounding box center [401, 125] width 146 height 15
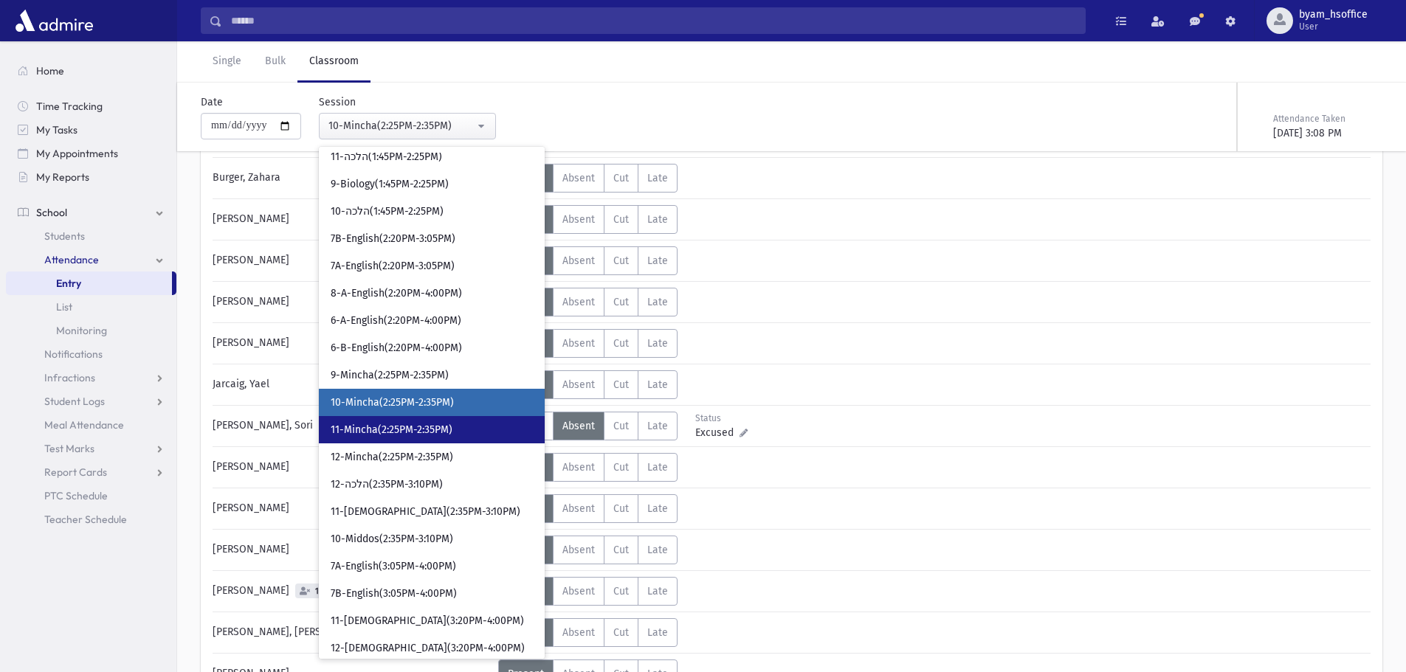
click at [466, 436] on link "11-Mincha(2:25PM-2:35PM)" at bounding box center [432, 429] width 226 height 27
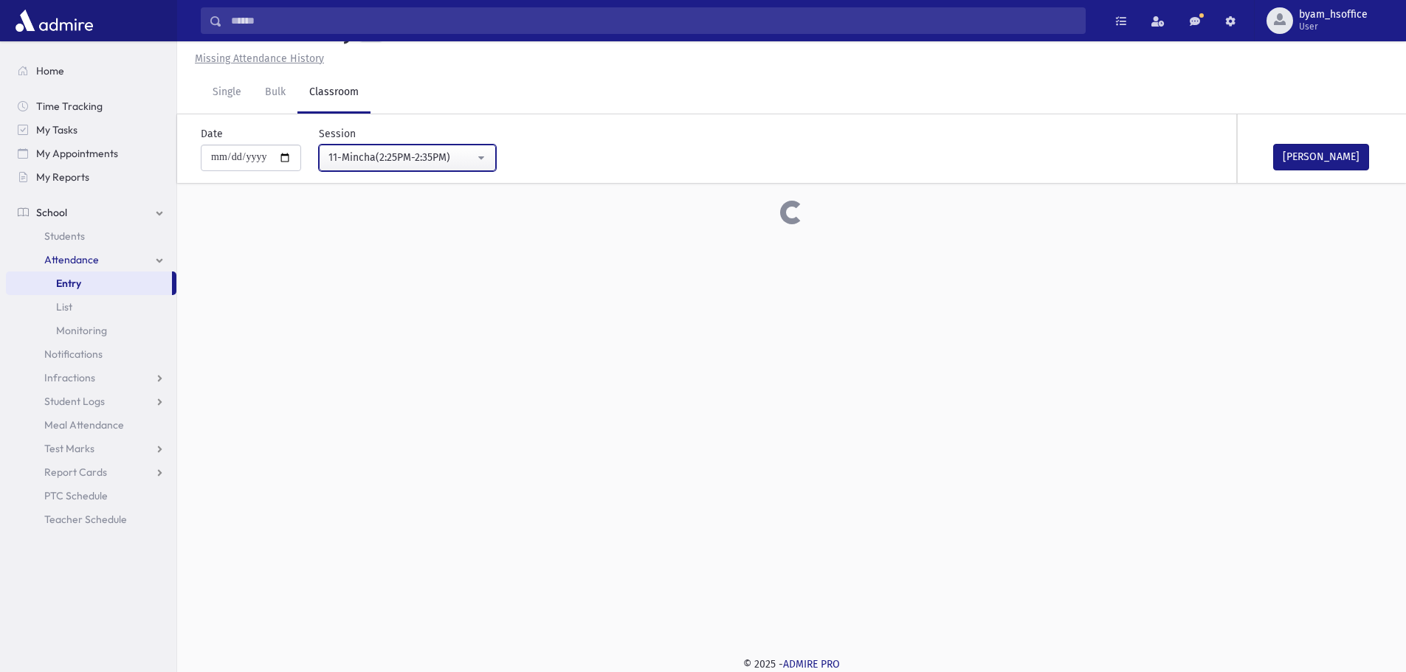
scroll to position [318, 0]
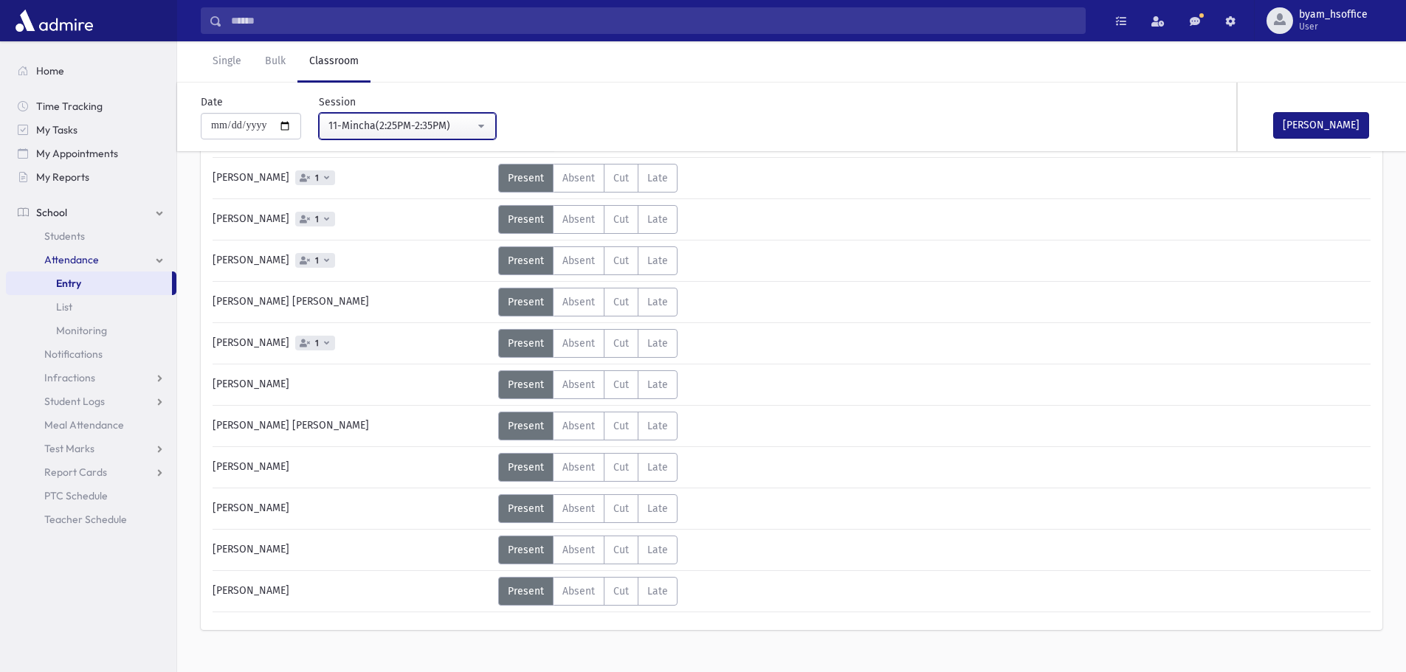
click at [387, 124] on div "11-Mincha(2:25PM-2:35PM)" at bounding box center [401, 125] width 146 height 15
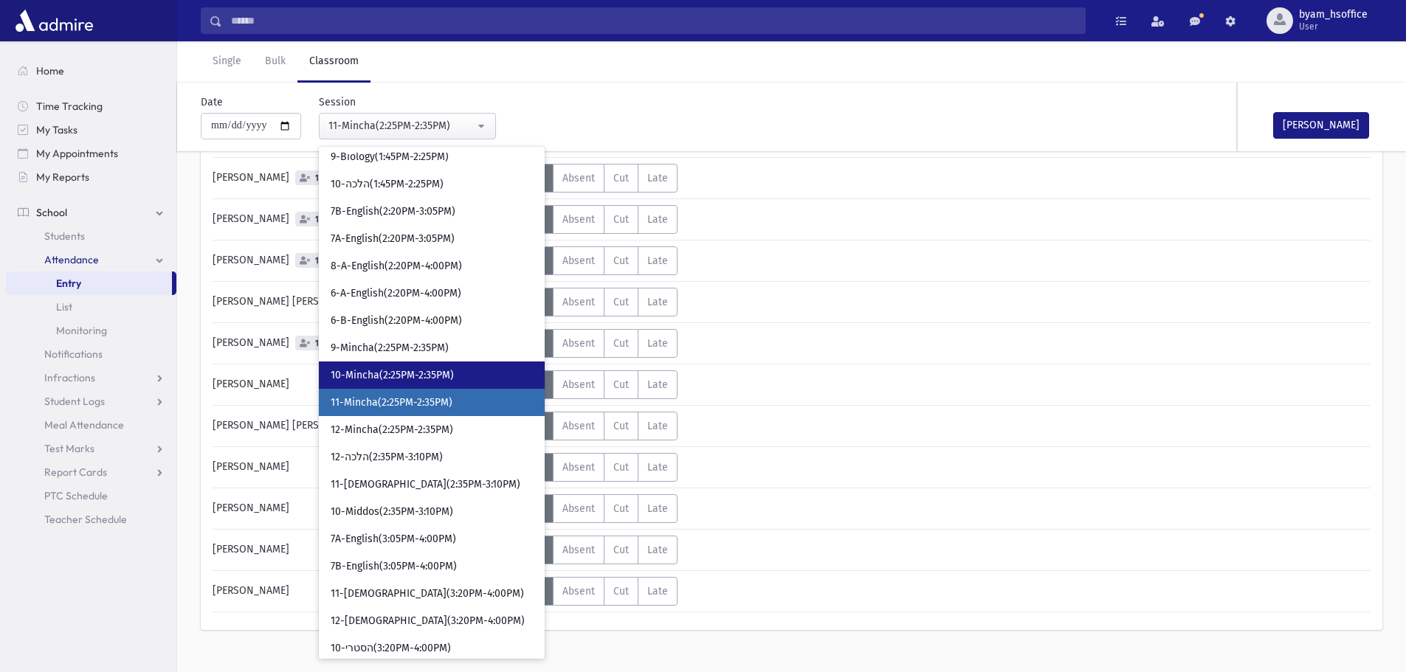
click at [416, 379] on span "10-Mincha(2:25PM-2:35PM)" at bounding box center [392, 375] width 123 height 15
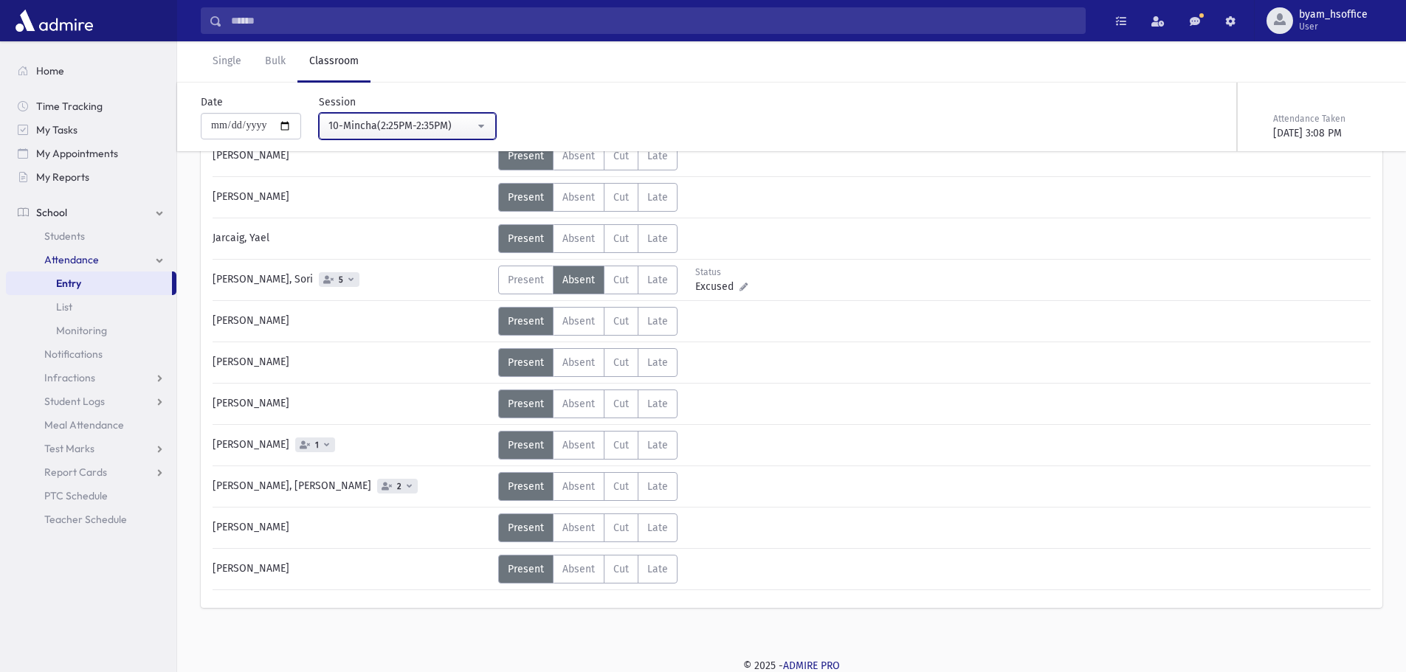
scroll to position [466, 0]
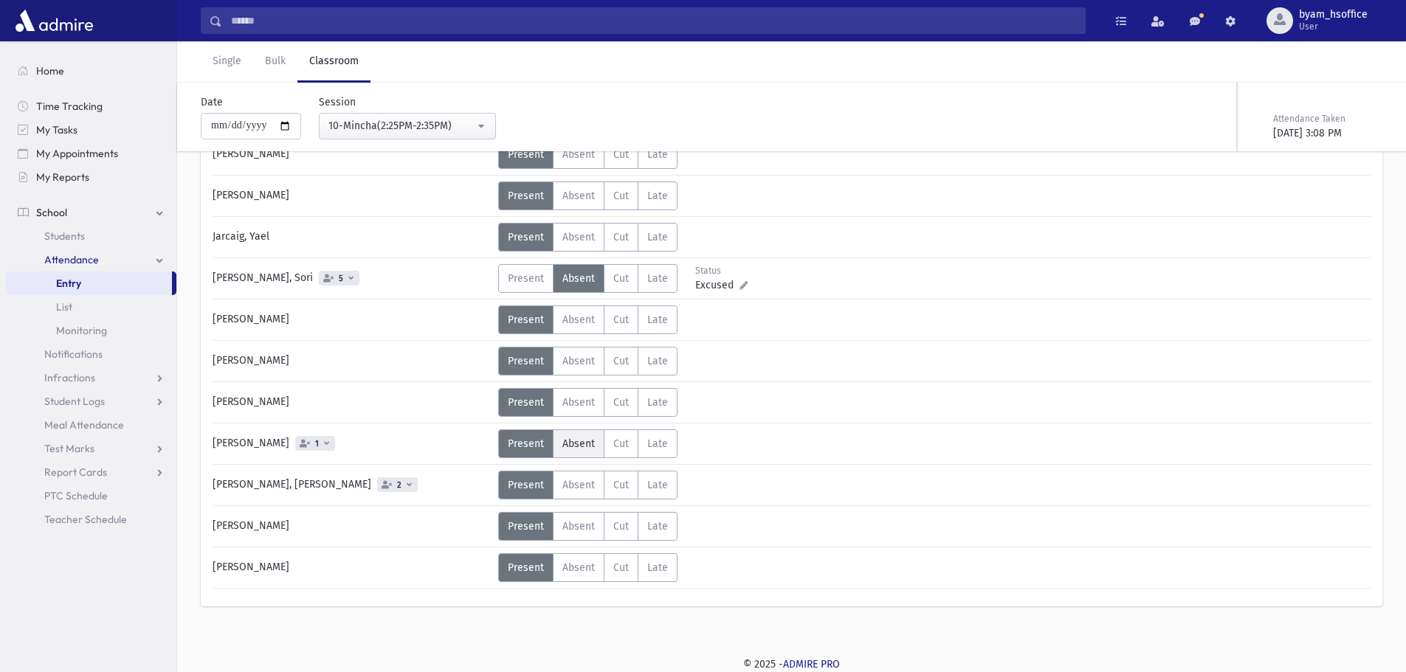
click at [582, 445] on span "Absent" at bounding box center [578, 444] width 32 height 13
click at [578, 565] on span "Absent" at bounding box center [578, 567] width 32 height 13
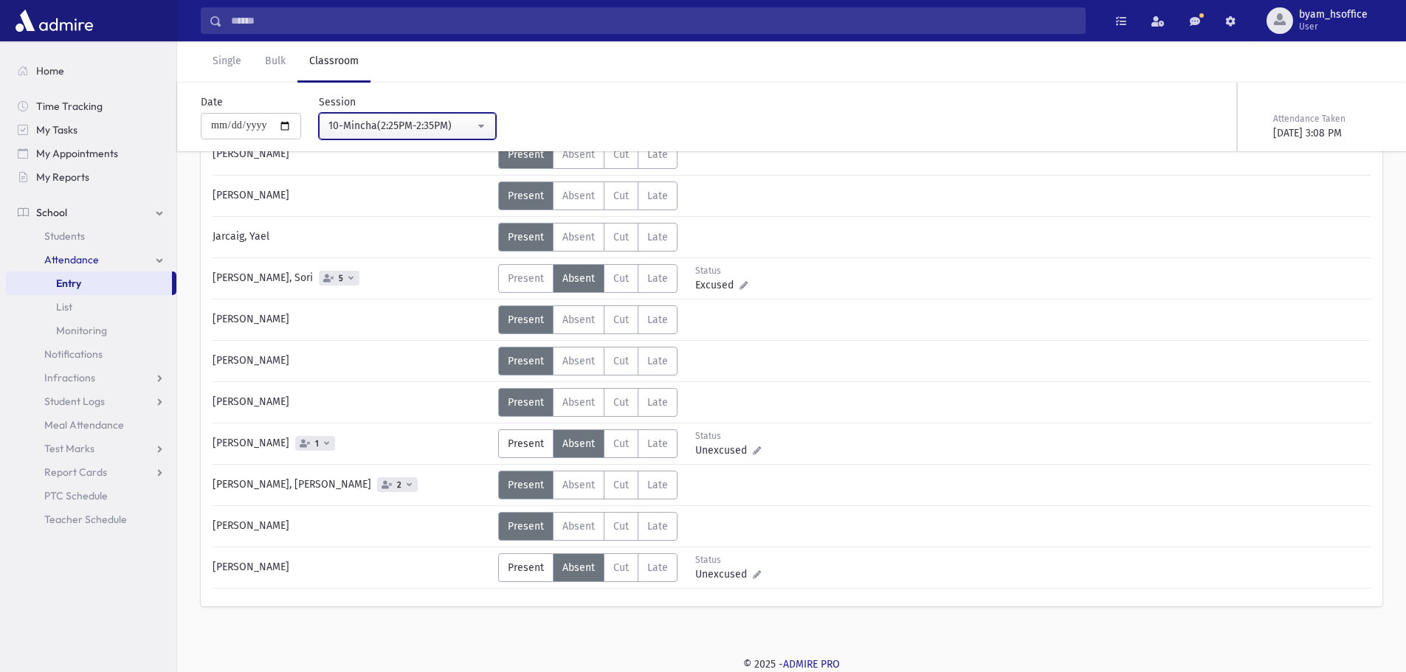
click at [386, 131] on div "10-Mincha(2:25PM-2:35PM)" at bounding box center [401, 125] width 146 height 15
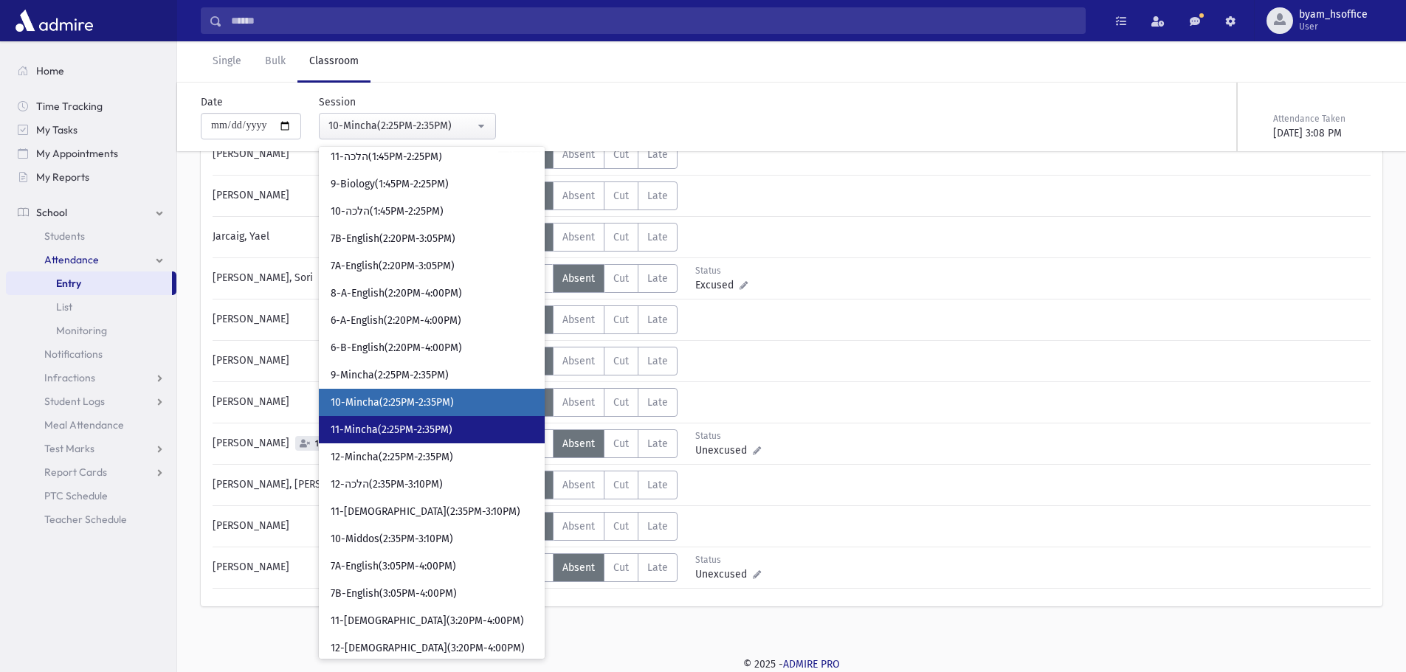
click at [446, 427] on span "11-Mincha(2:25PM-2:35PM)" at bounding box center [392, 430] width 122 height 15
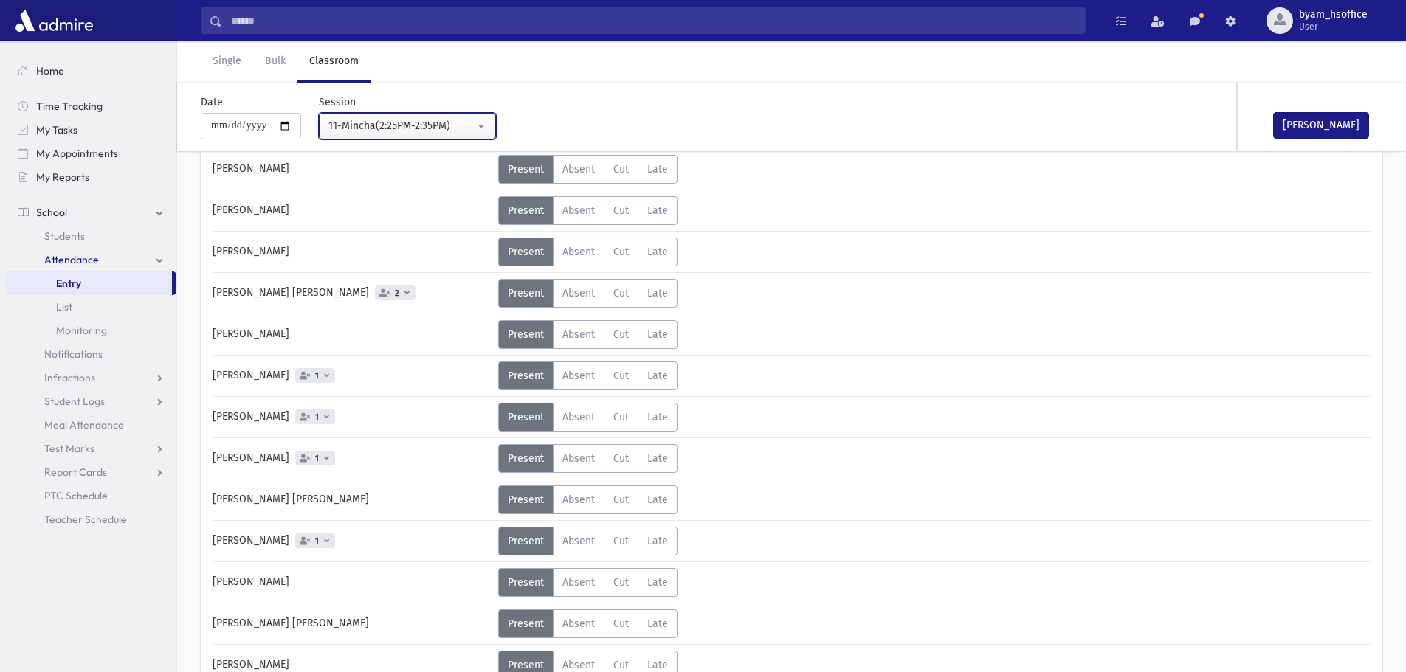
scroll to position [46, 0]
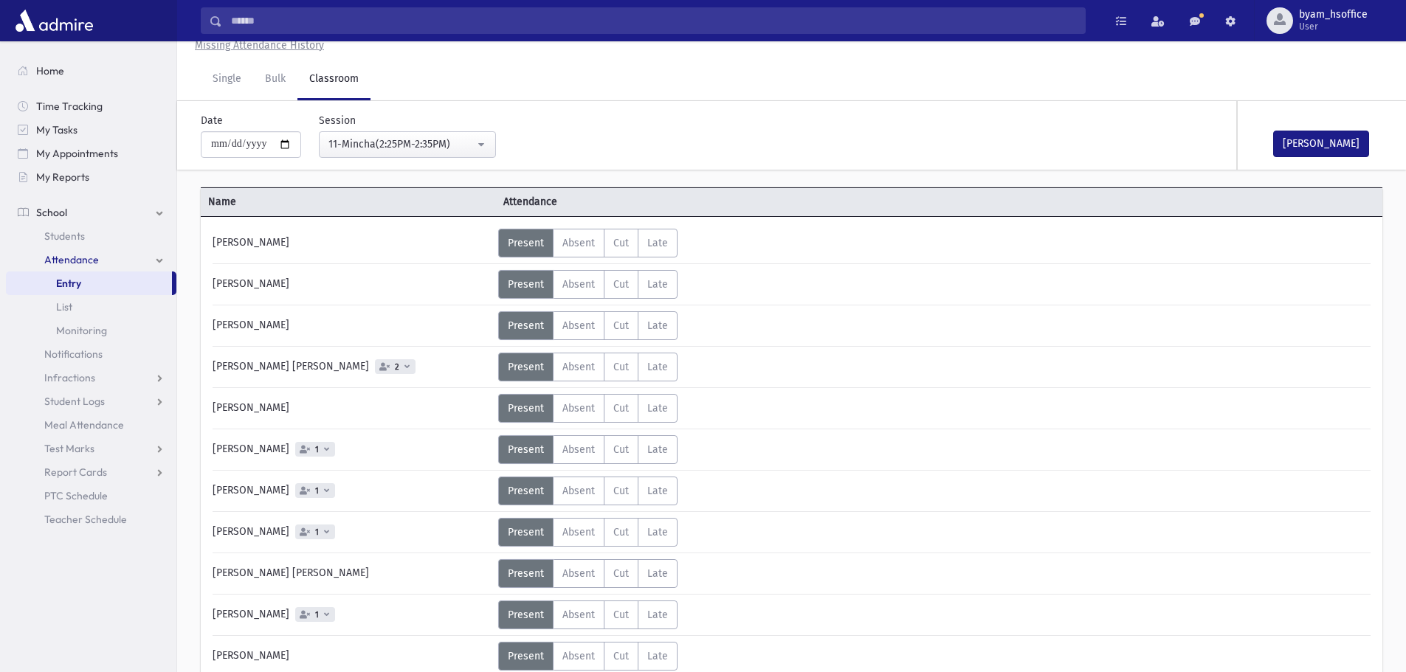
click at [404, 370] on icon at bounding box center [406, 366] width 5 height 8
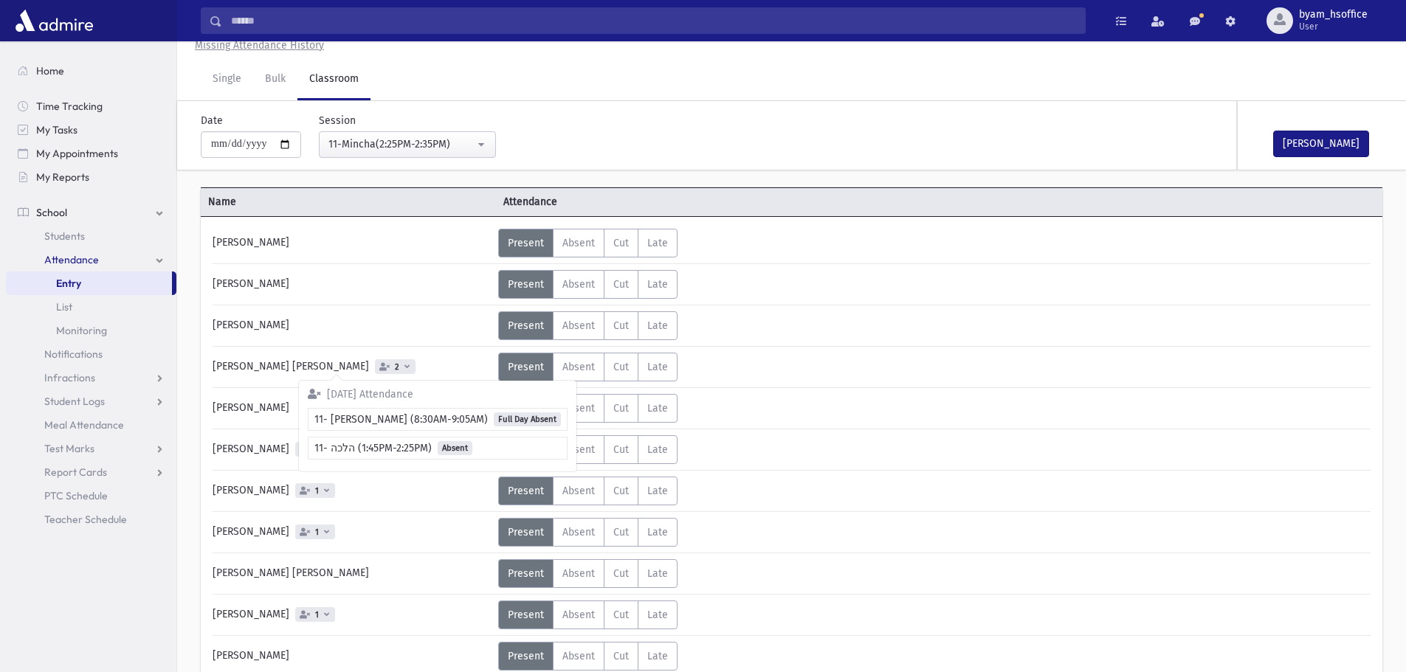
click at [646, 162] on div "**********" at bounding box center [784, 135] width 1217 height 69
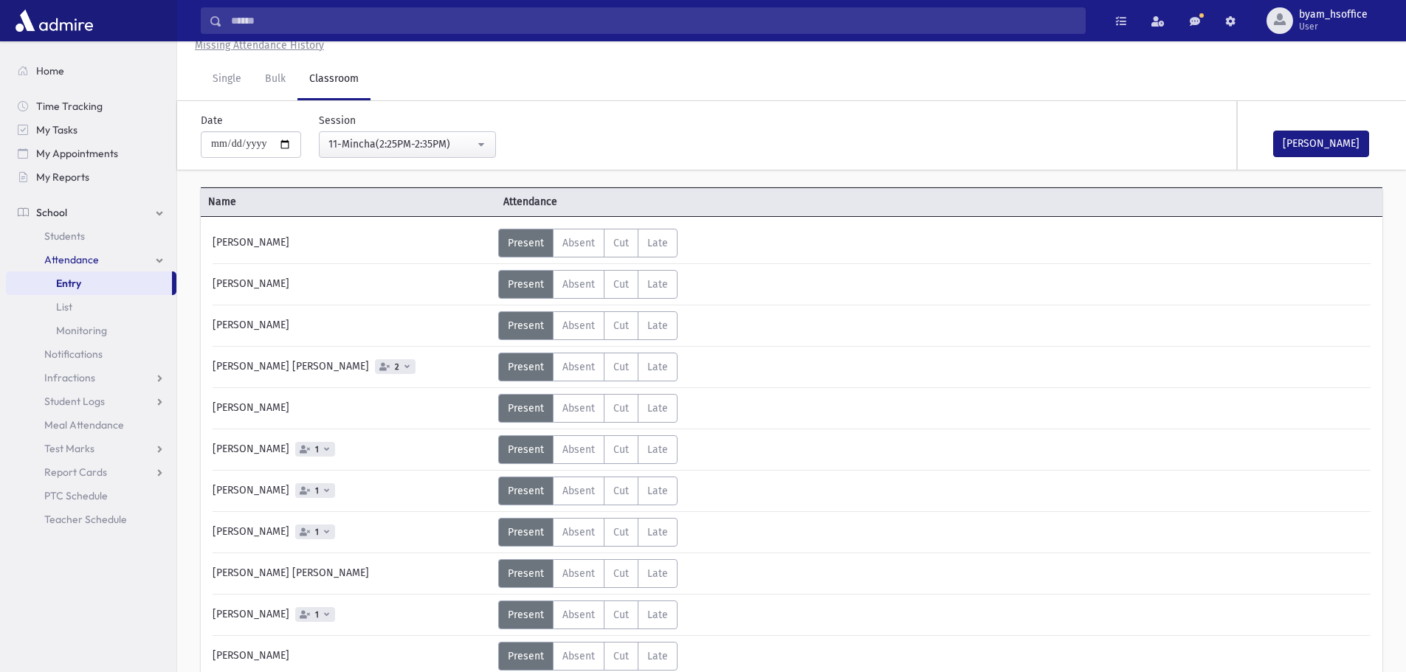
click at [279, 460] on div "Hersh, Huvi 1" at bounding box center [351, 449] width 293 height 29
click at [589, 373] on span "Absent" at bounding box center [578, 367] width 32 height 13
click at [312, 449] on span "1" at bounding box center [317, 450] width 10 height 10
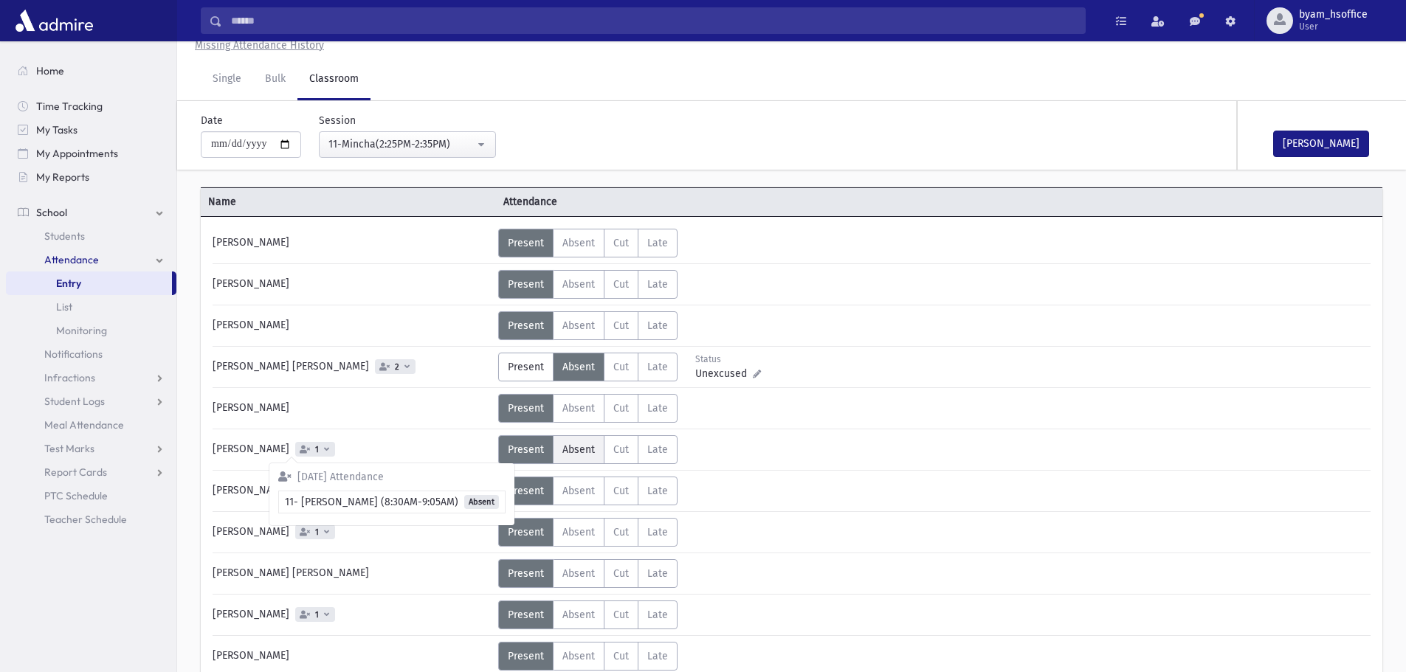
click at [589, 443] on span "Absent" at bounding box center [578, 449] width 32 height 13
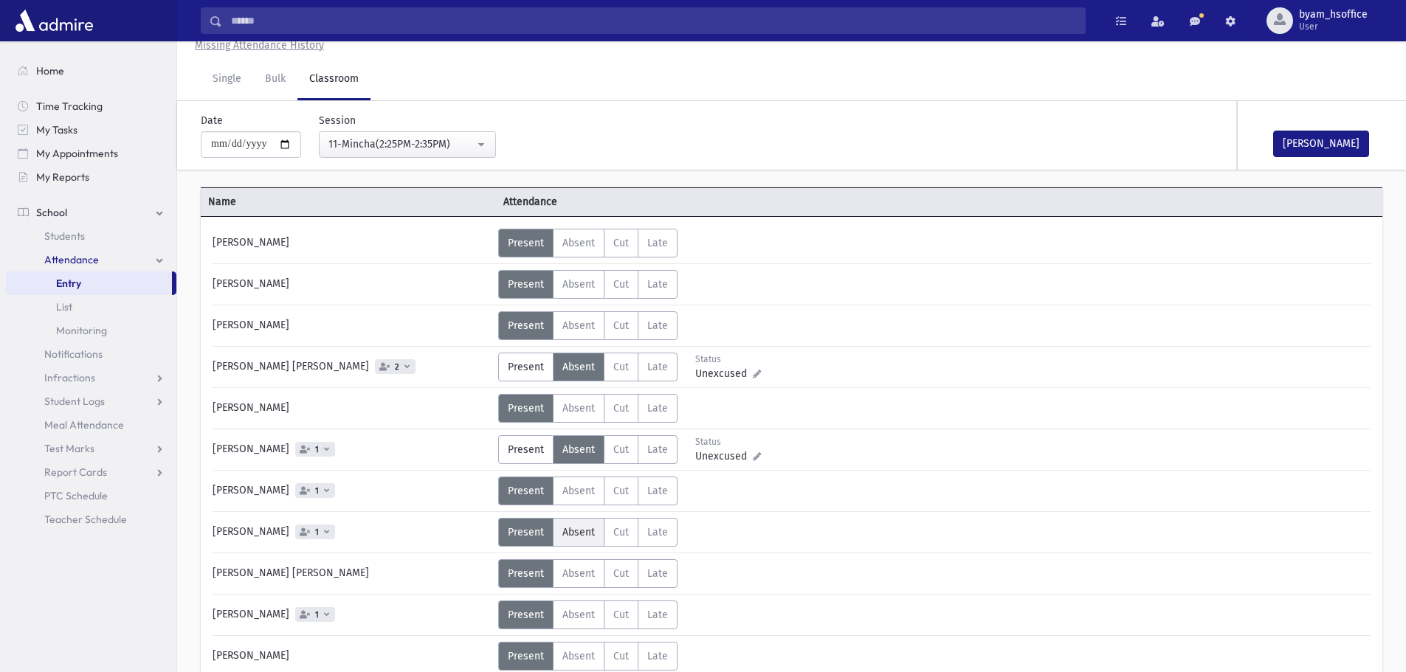
click at [576, 534] on span "Absent" at bounding box center [578, 532] width 32 height 13
click at [298, 533] on span "1" at bounding box center [315, 532] width 40 height 15
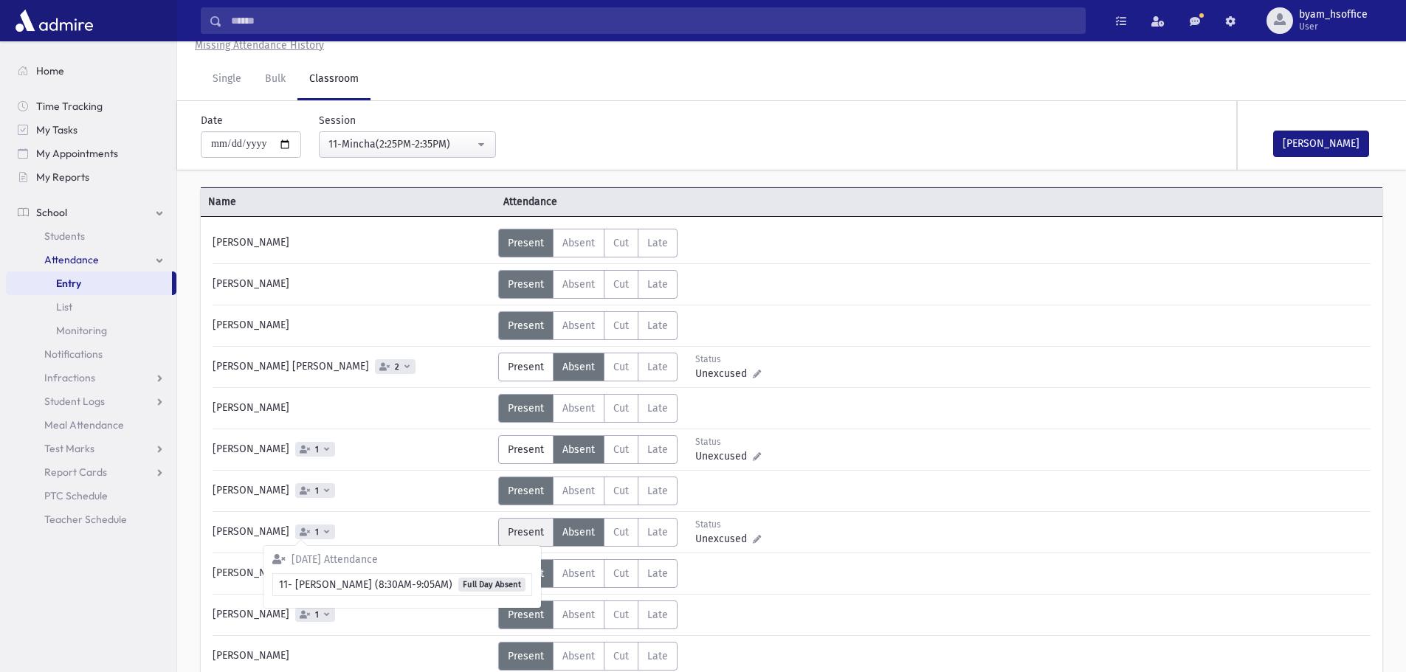
click at [537, 538] on span "Present" at bounding box center [526, 532] width 36 height 13
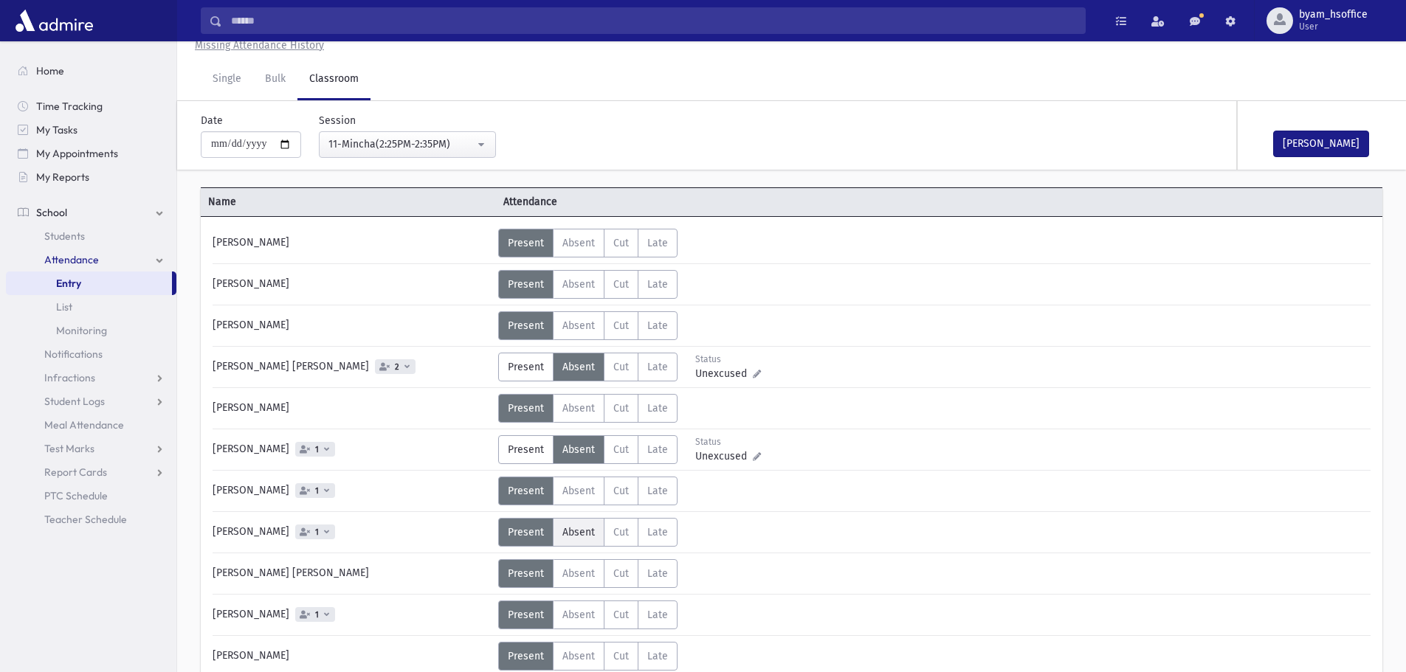
click at [584, 528] on span "Absent" at bounding box center [578, 532] width 32 height 13
click at [515, 532] on span "Present" at bounding box center [526, 532] width 36 height 13
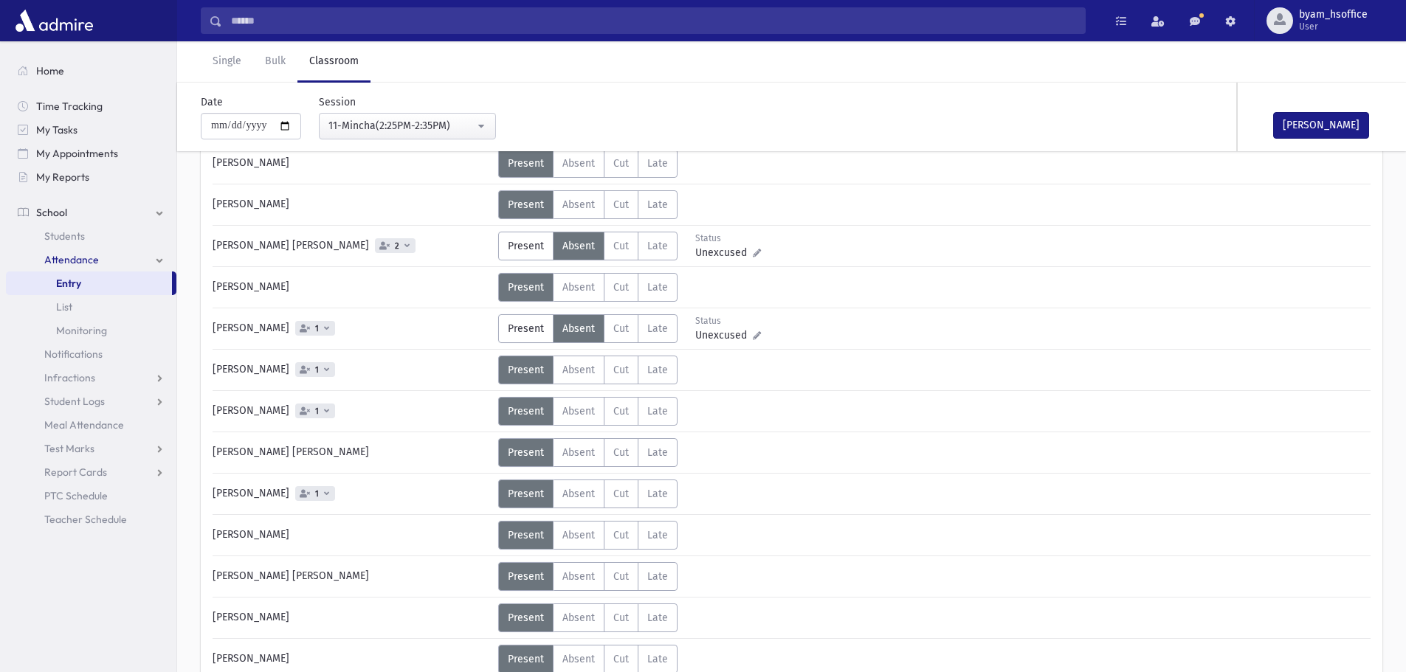
scroll to position [194, 0]
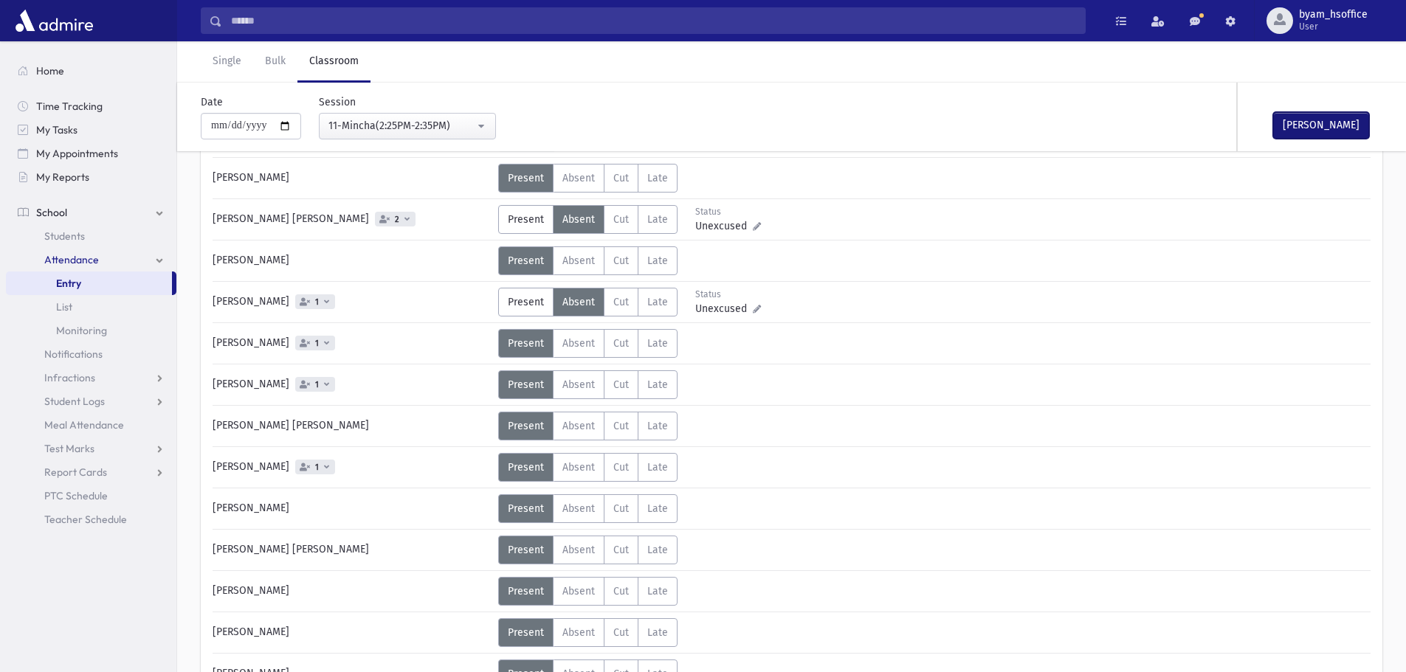
click at [1350, 137] on button "Mark Done" at bounding box center [1321, 125] width 96 height 27
click at [449, 130] on div "11-Mincha(2:25PM-2:35PM)" at bounding box center [401, 125] width 146 height 15
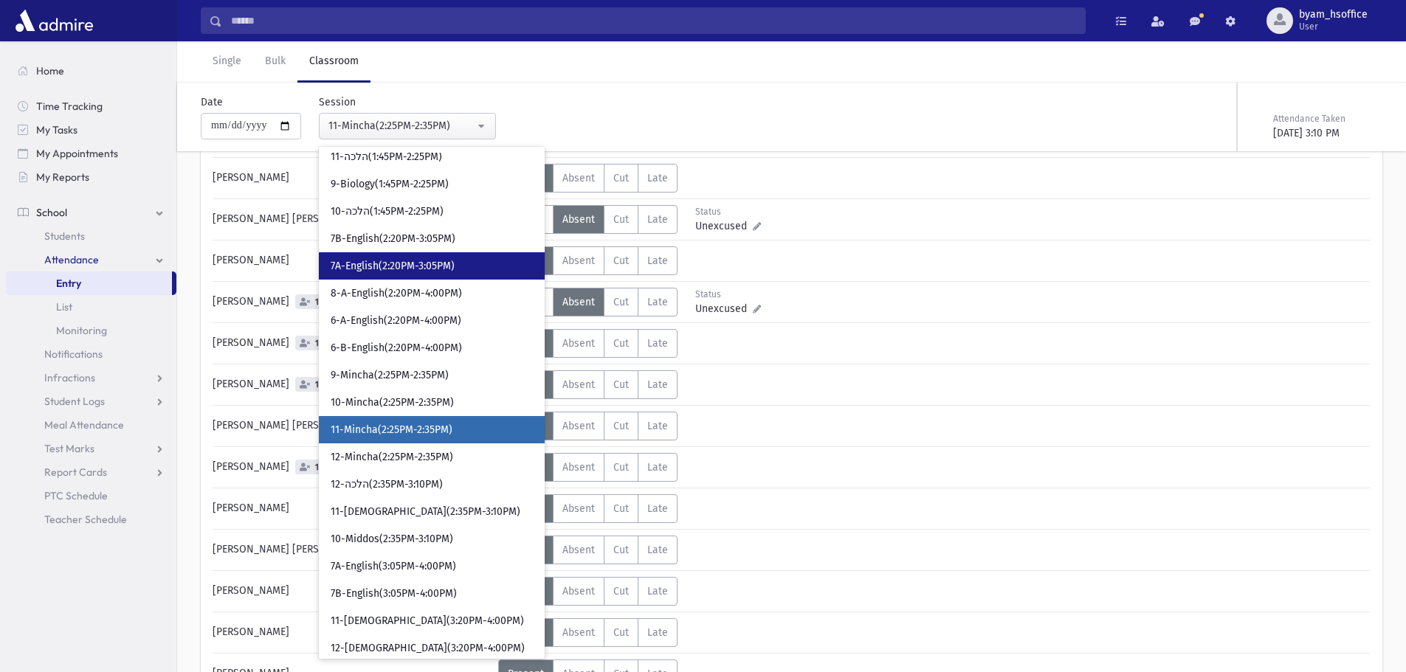
scroll to position [1784, 0]
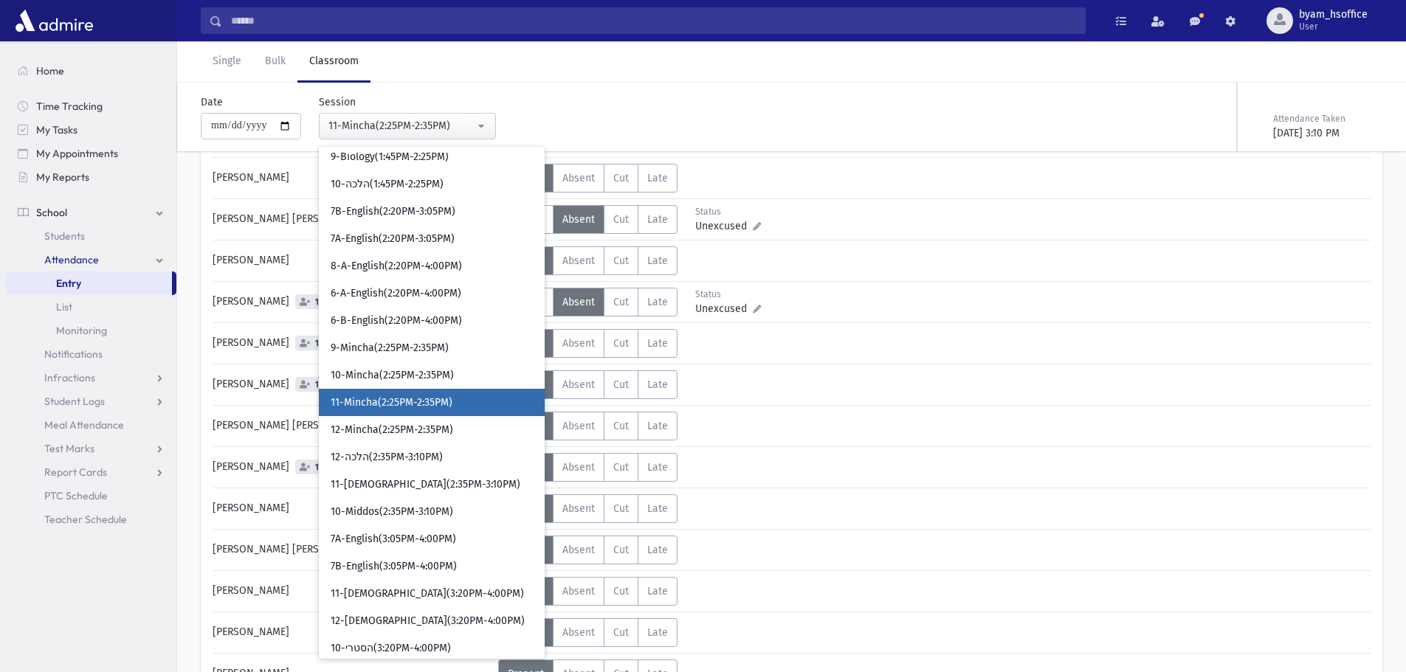
click at [448, 415] on link "11-Mincha(2:25PM-2:35PM)" at bounding box center [432, 402] width 226 height 27
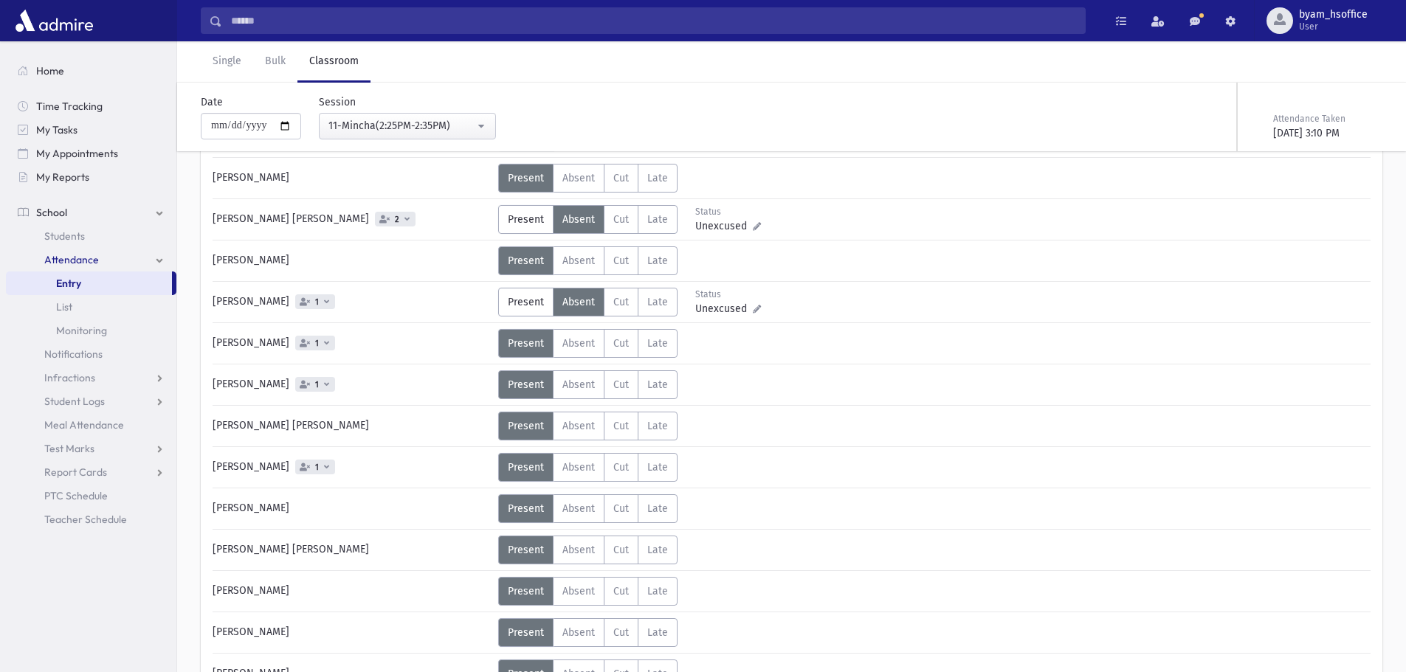
click at [437, 141] on div "**********" at bounding box center [784, 117] width 1217 height 69
click at [438, 130] on div "11-Mincha(2:25PM-2:35PM)" at bounding box center [401, 125] width 146 height 15
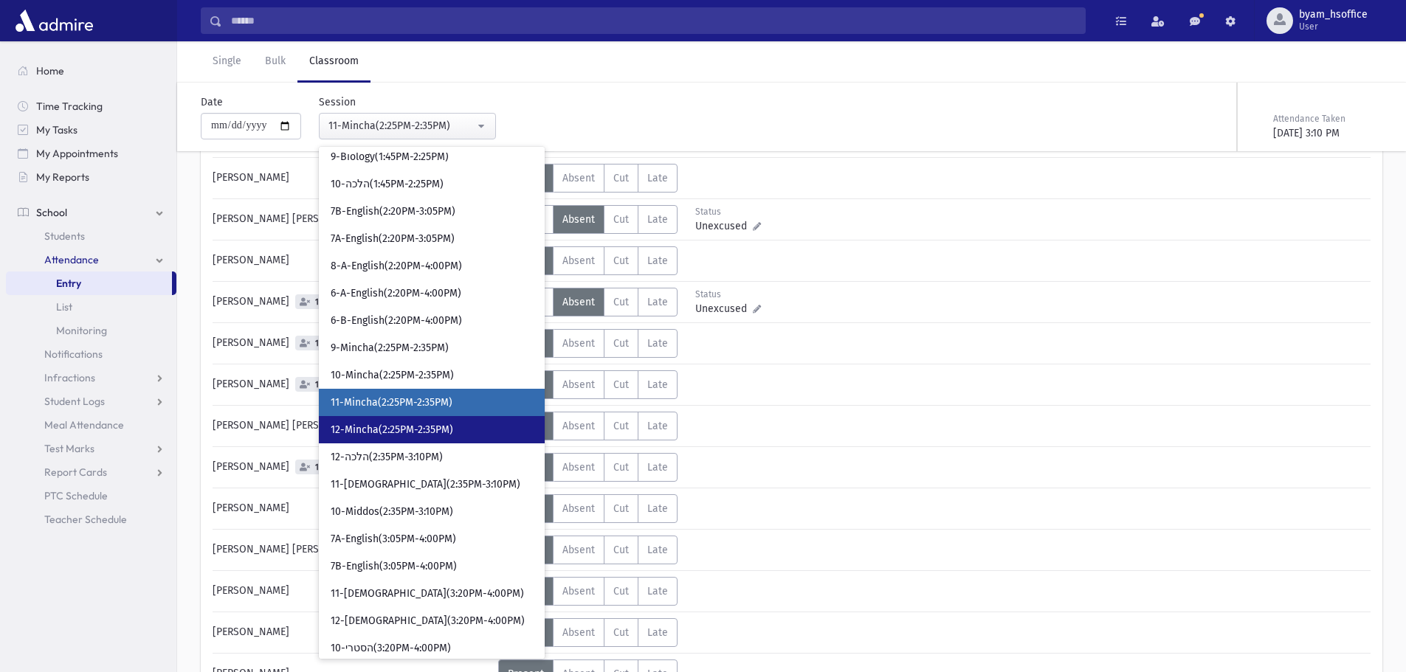
click at [408, 436] on span "12-Mincha(2:25PM-2:35PM)" at bounding box center [392, 430] width 122 height 15
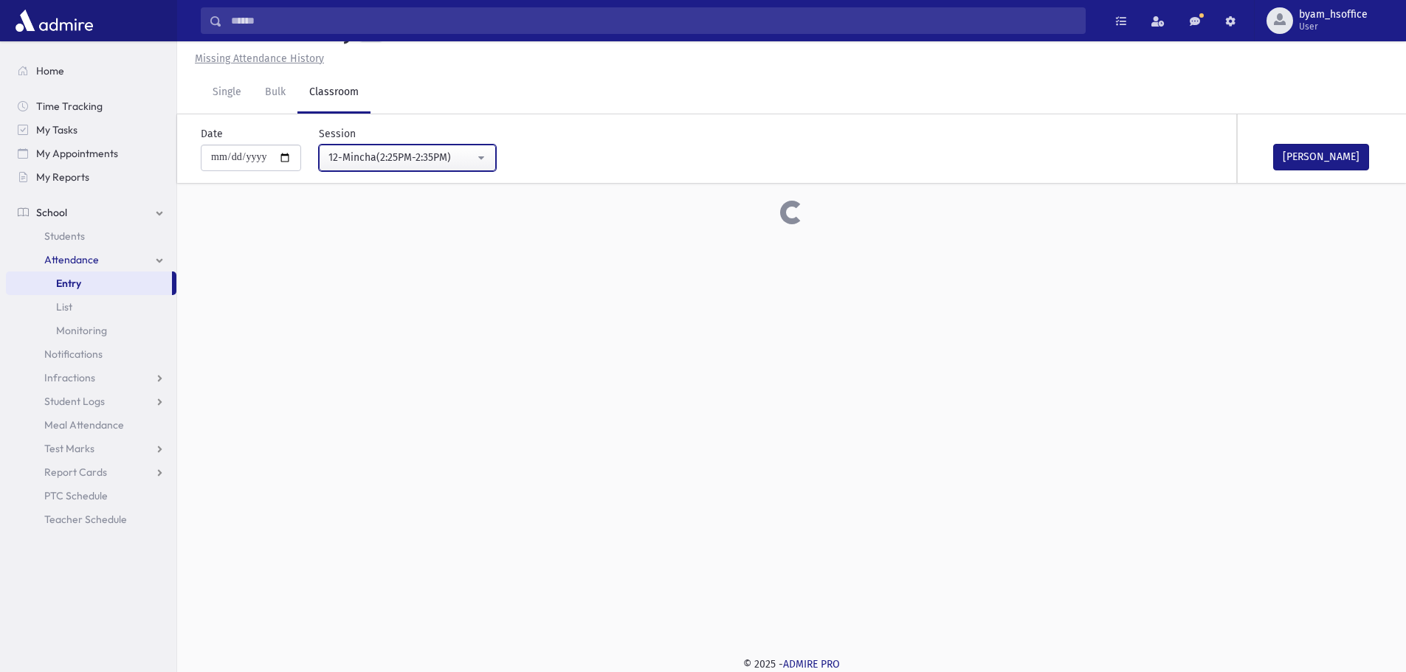
scroll to position [194, 0]
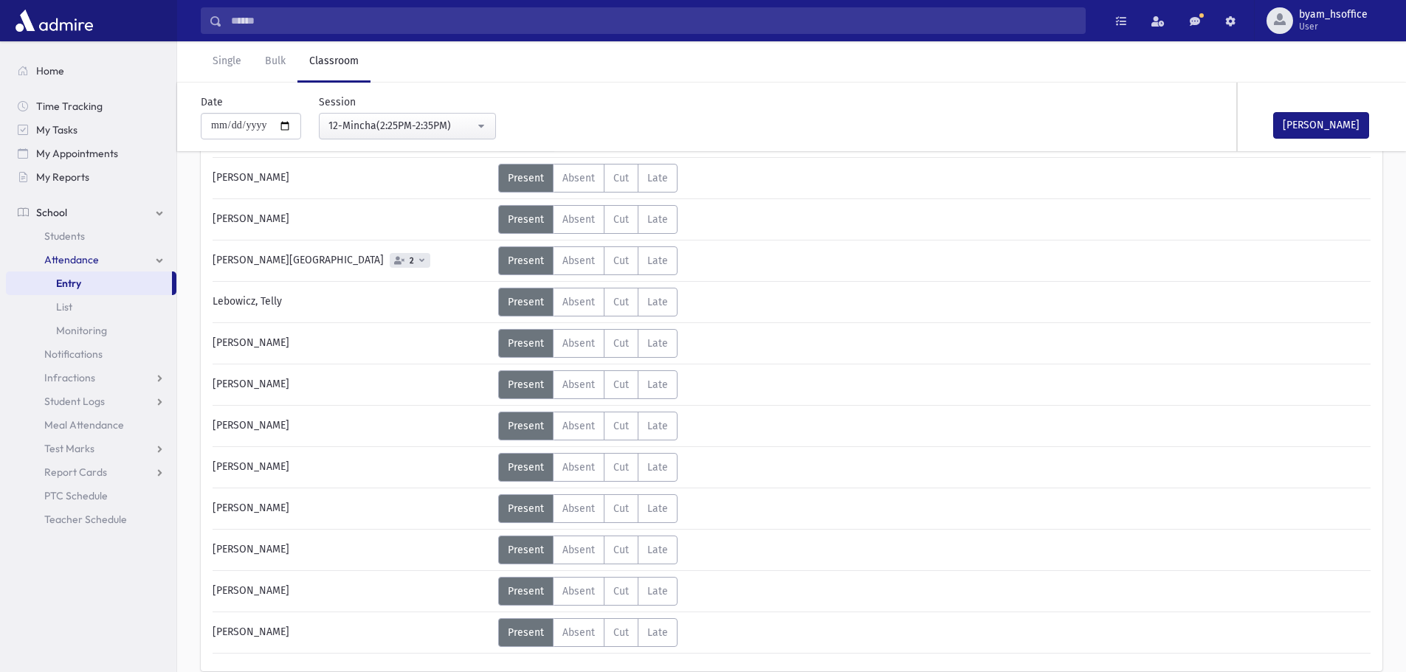
click at [394, 263] on icon at bounding box center [399, 260] width 10 height 8
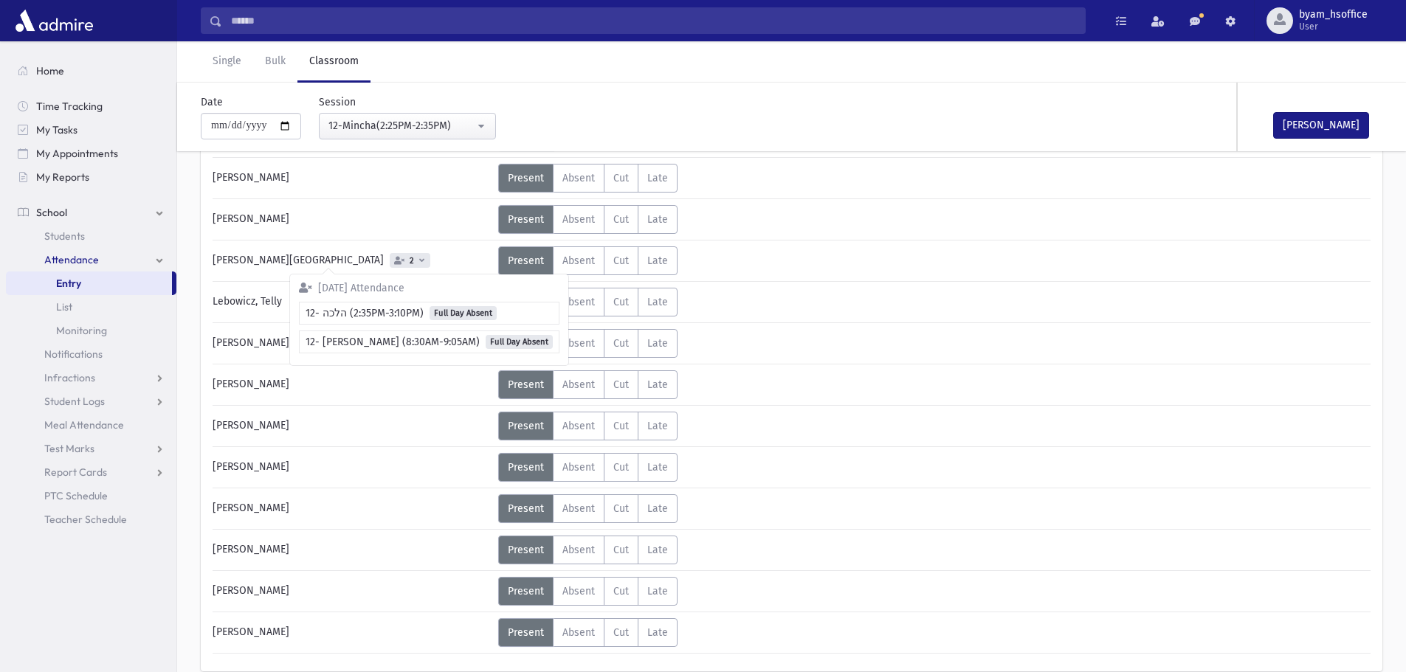
click at [718, 100] on div "**********" at bounding box center [592, 111] width 799 height 57
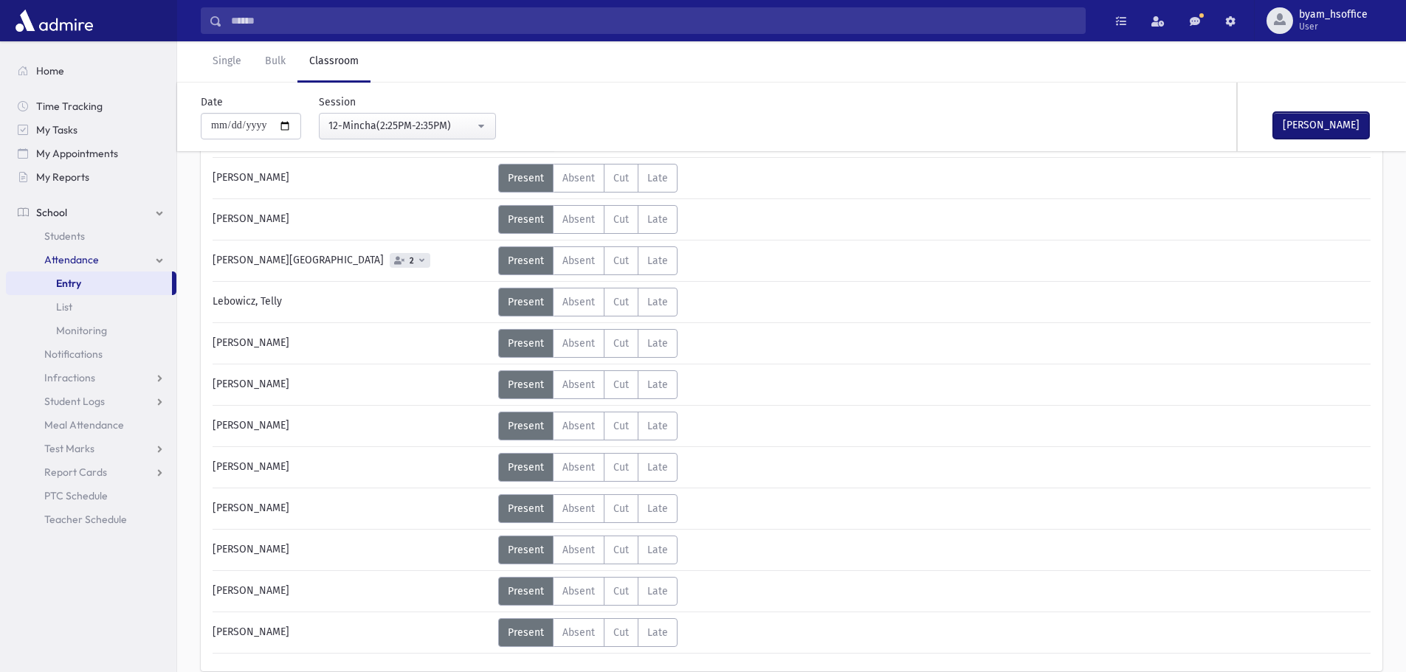
click at [1351, 118] on button "Mark Done" at bounding box center [1321, 125] width 96 height 27
click at [474, 120] on div "12-Mincha(2:25PM-2:35PM)" at bounding box center [401, 125] width 146 height 15
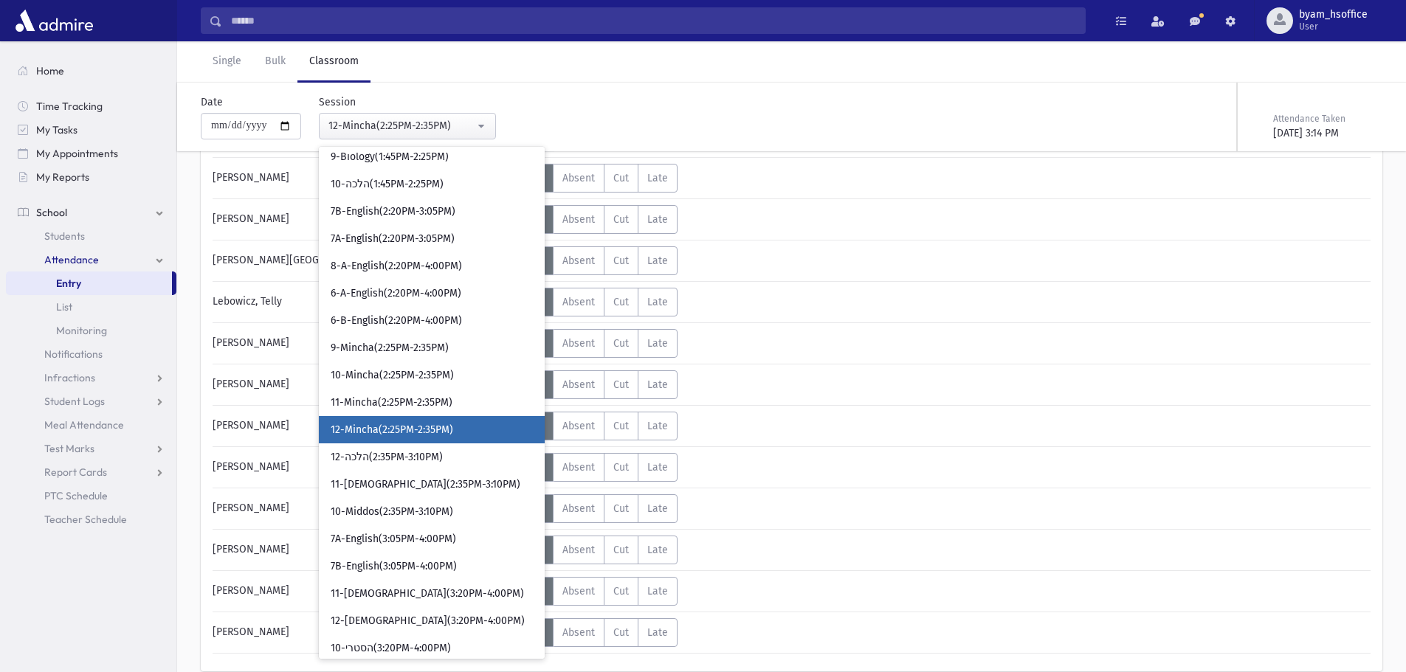
scroll to position [1811, 0]
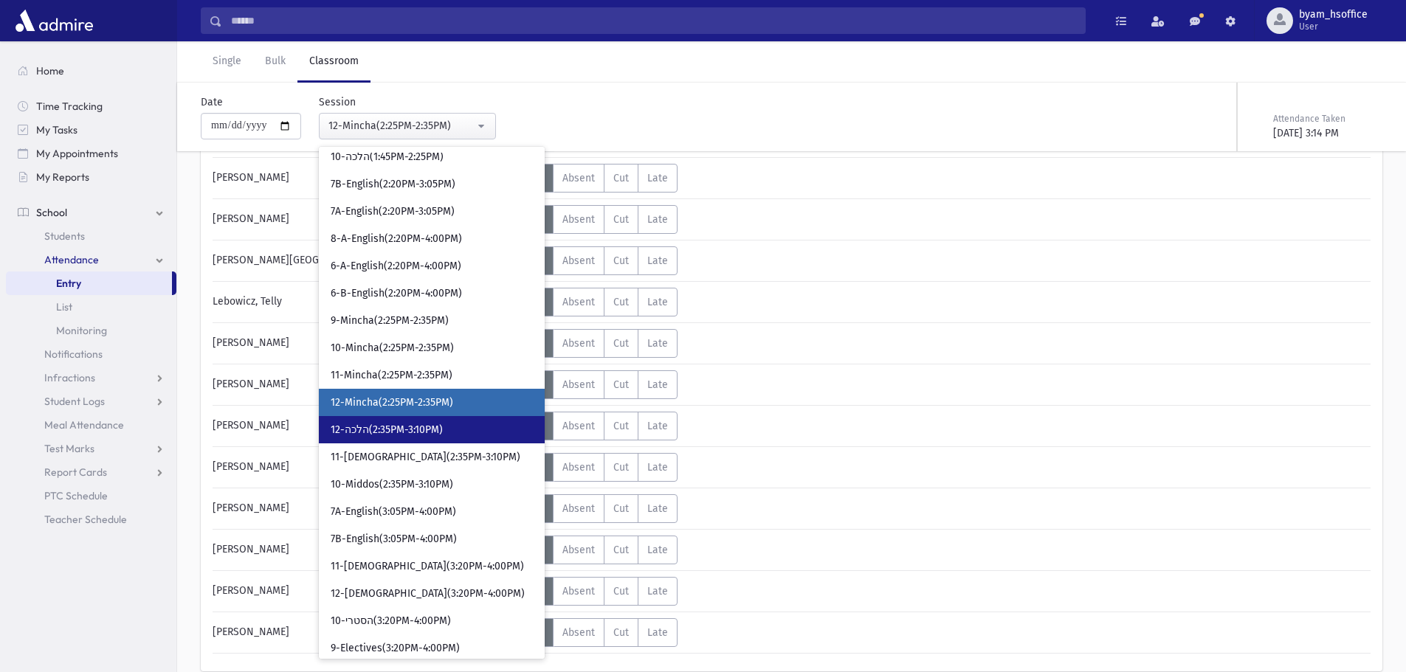
click at [460, 426] on link "12-הלכה(2:35PM-3:10PM)" at bounding box center [432, 429] width 226 height 27
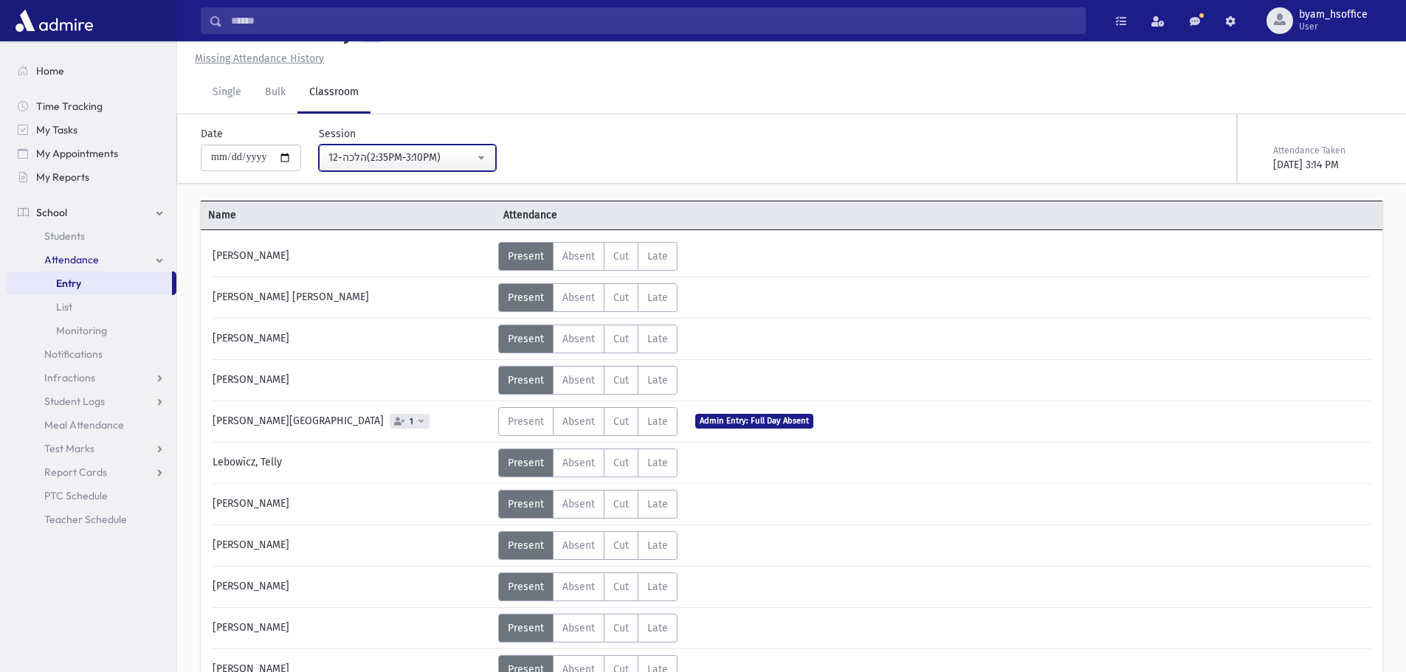
scroll to position [194, 0]
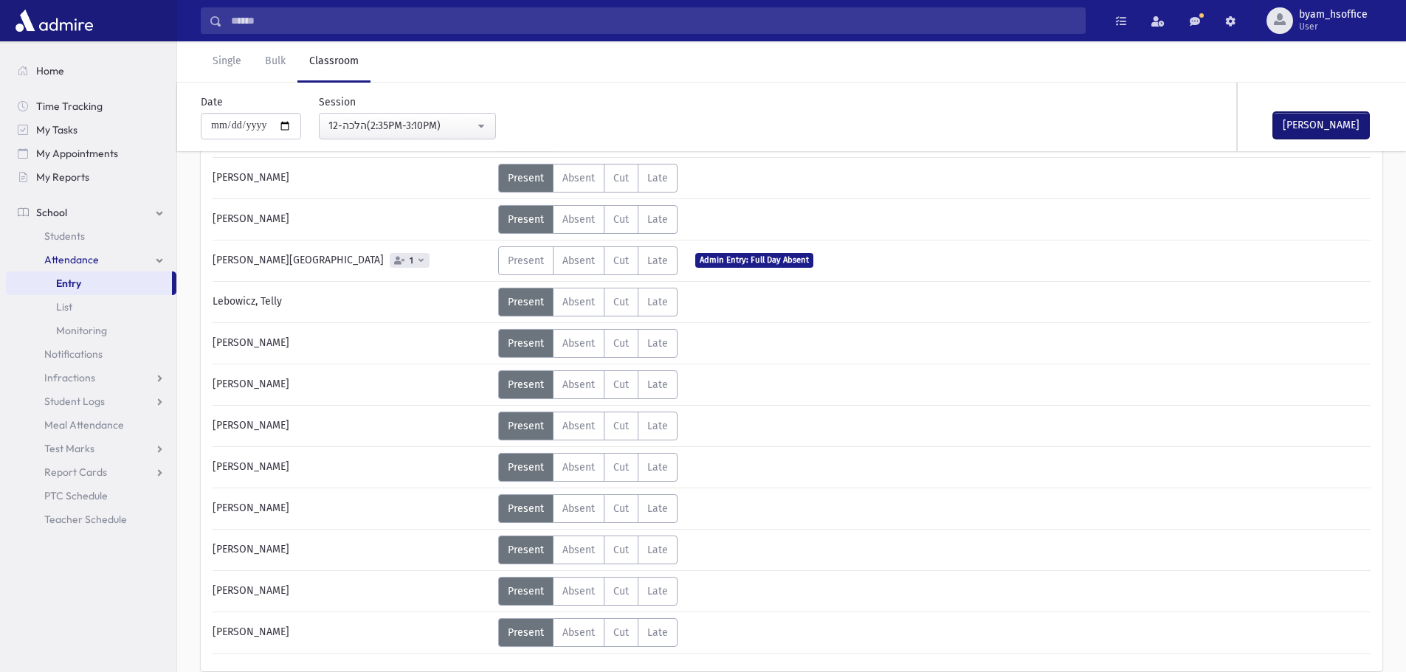
click at [1318, 131] on button "Mark Done" at bounding box center [1321, 125] width 96 height 27
click at [427, 121] on div "12-הלכה(2:35PM-3:10PM)" at bounding box center [401, 125] width 146 height 15
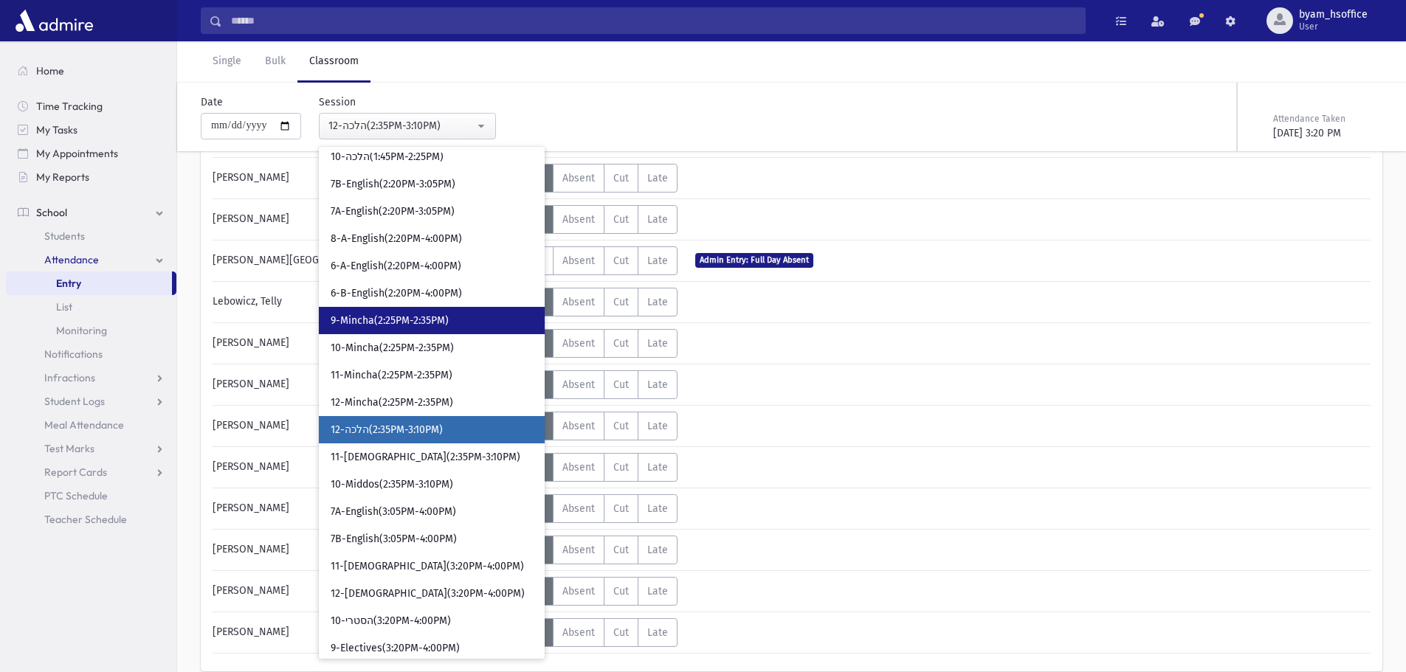
scroll to position [1839, 0]
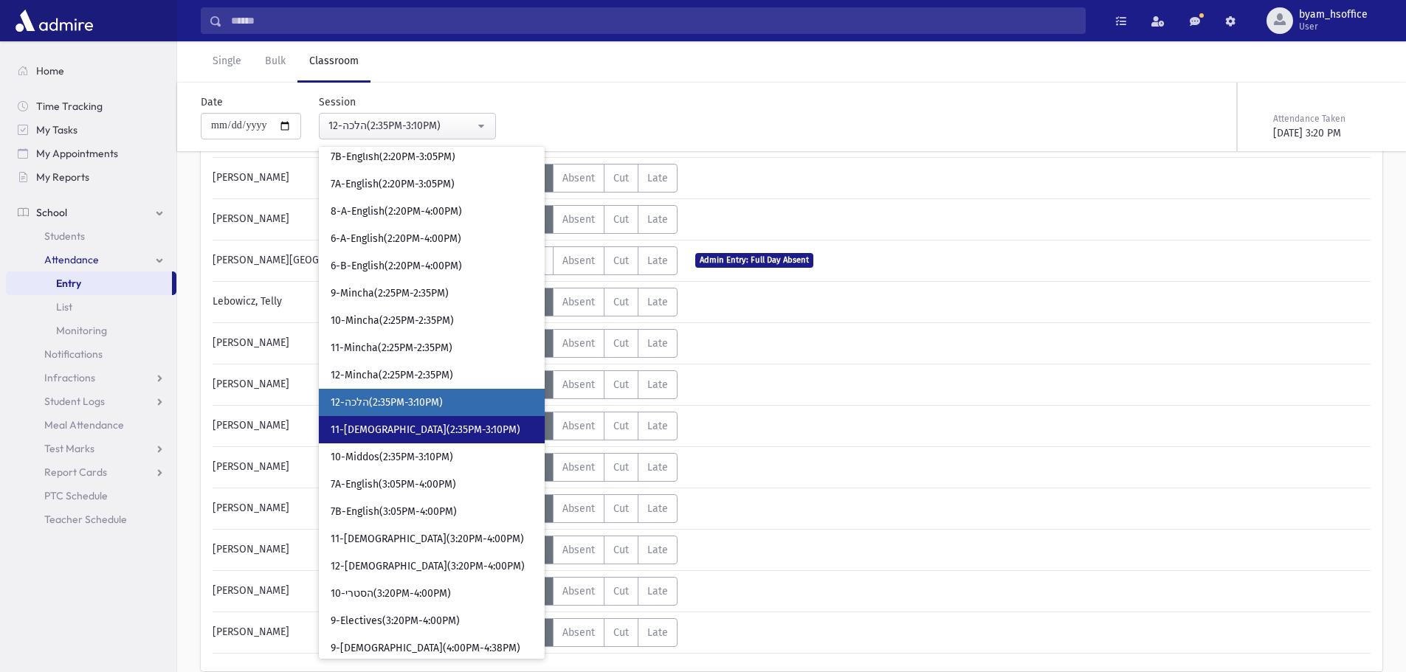
click at [430, 425] on span "11-נביא(2:35PM-3:10PM)" at bounding box center [426, 430] width 190 height 15
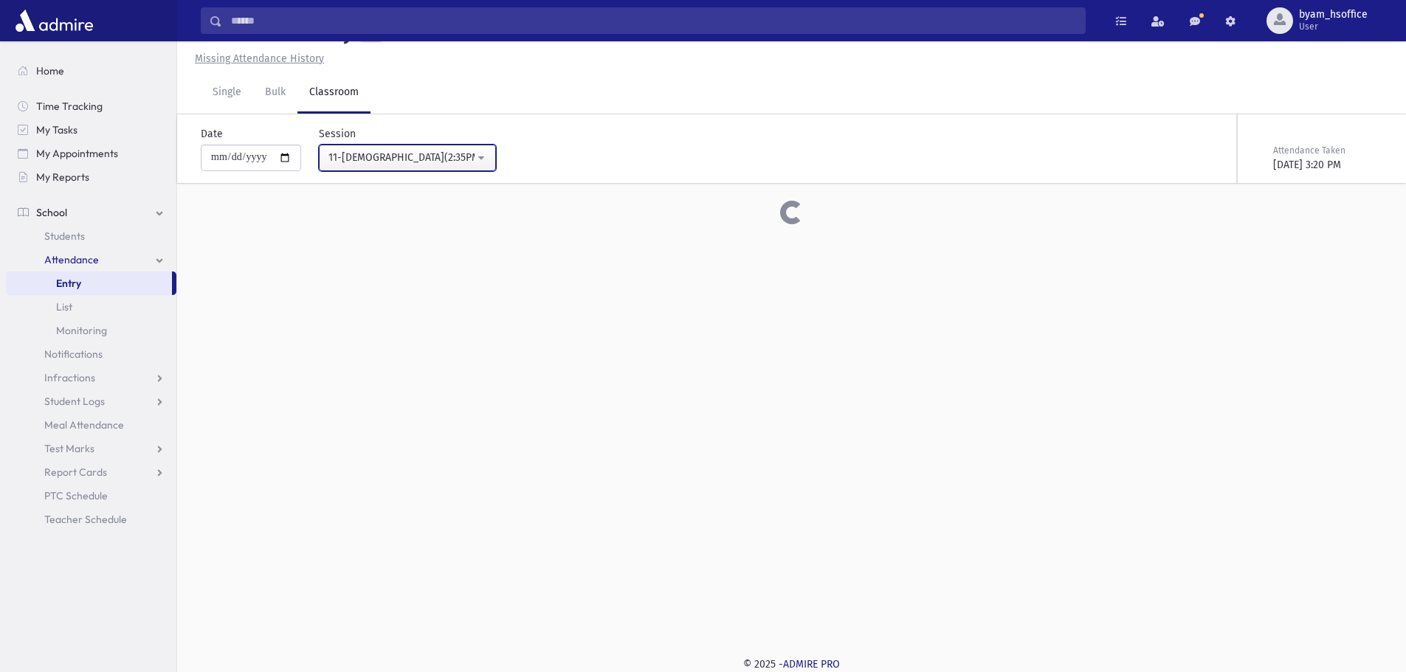
scroll to position [194, 0]
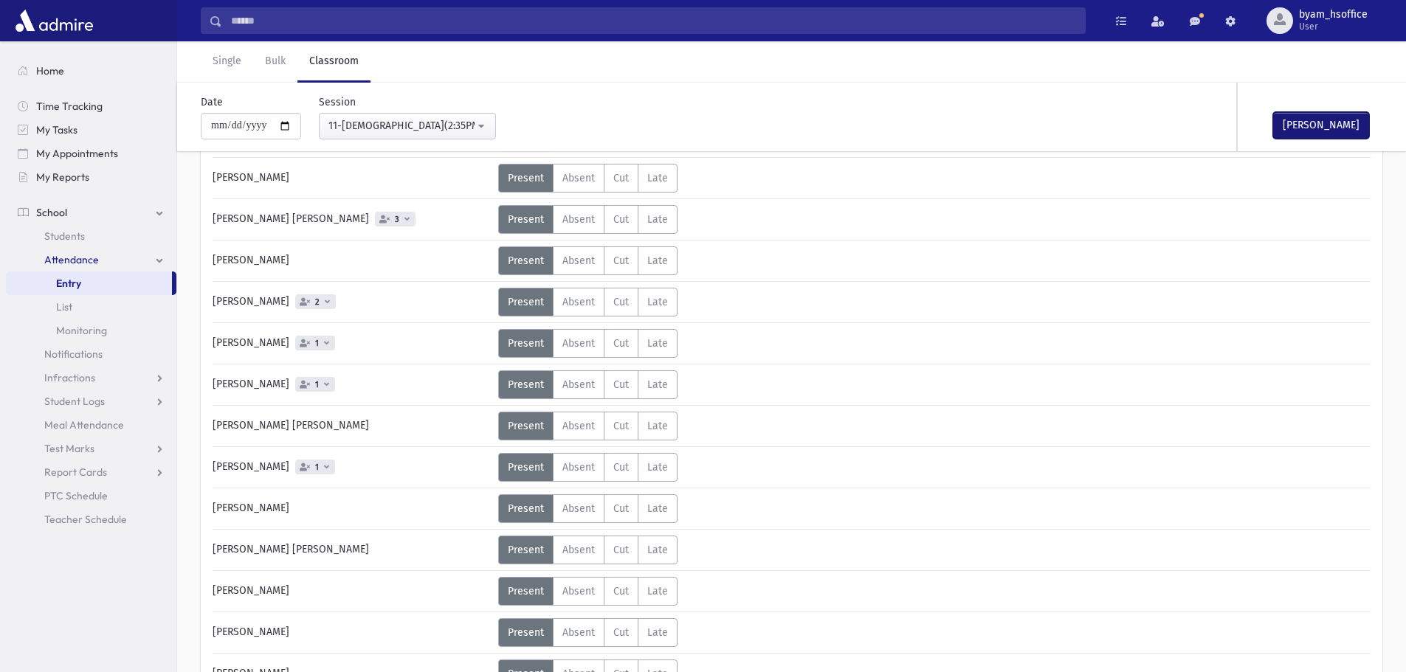
click at [1322, 133] on button "Mark Done" at bounding box center [1321, 125] width 96 height 27
click at [454, 131] on div "11-נביא(2:35PM-3:10PM)" at bounding box center [401, 125] width 146 height 15
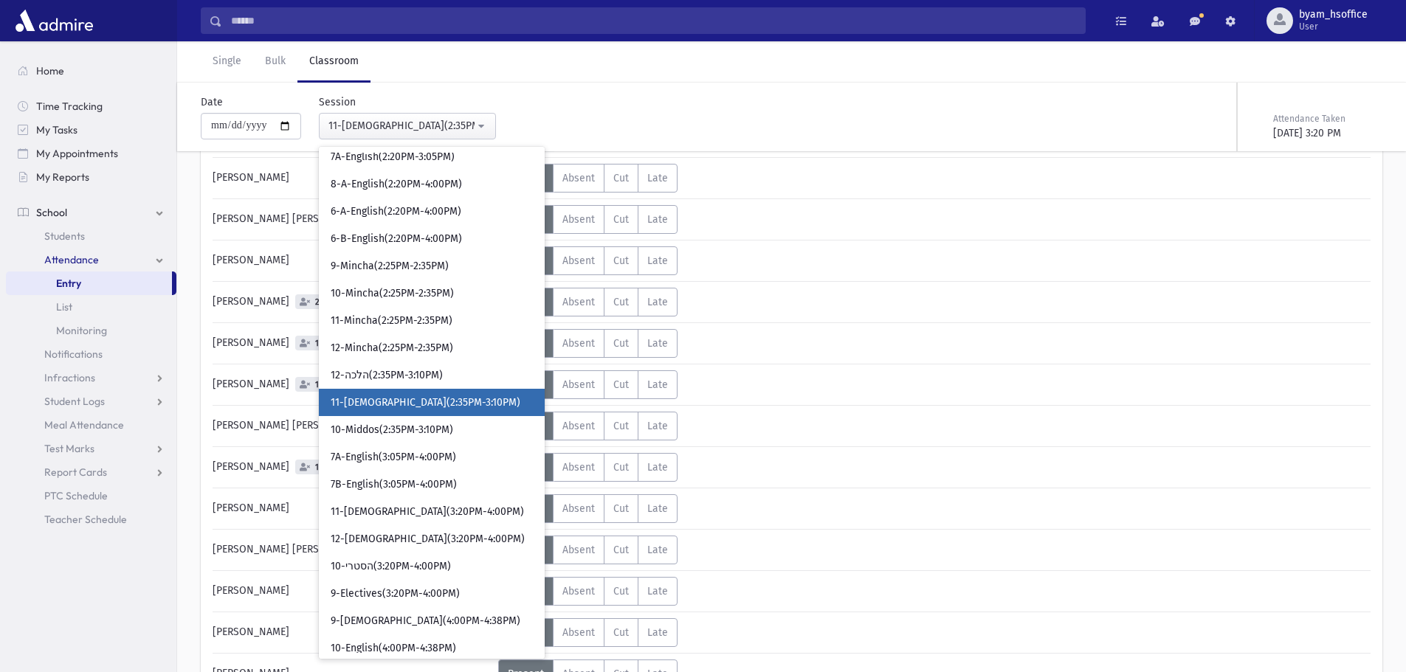
click at [431, 415] on link "11-נביא(2:35PM-3:10PM)" at bounding box center [432, 402] width 226 height 27
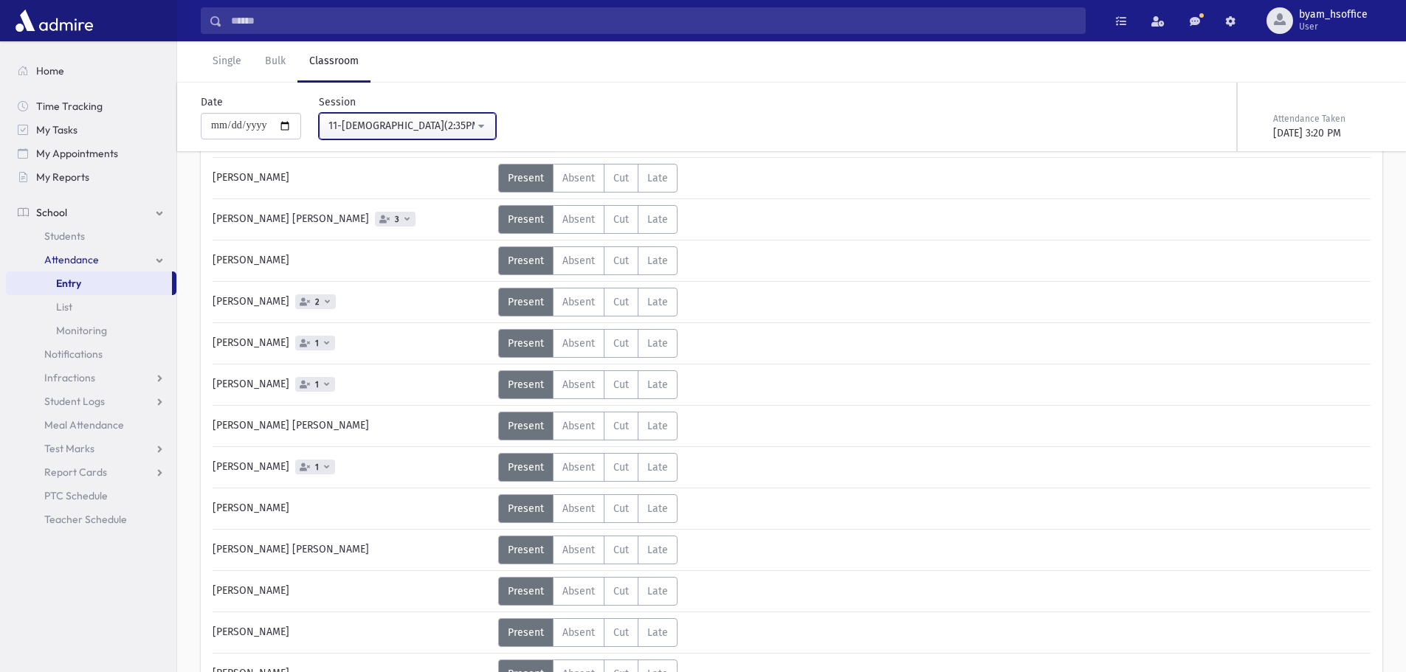
click at [431, 120] on div "11-נביא(2:35PM-3:10PM)" at bounding box center [401, 125] width 146 height 15
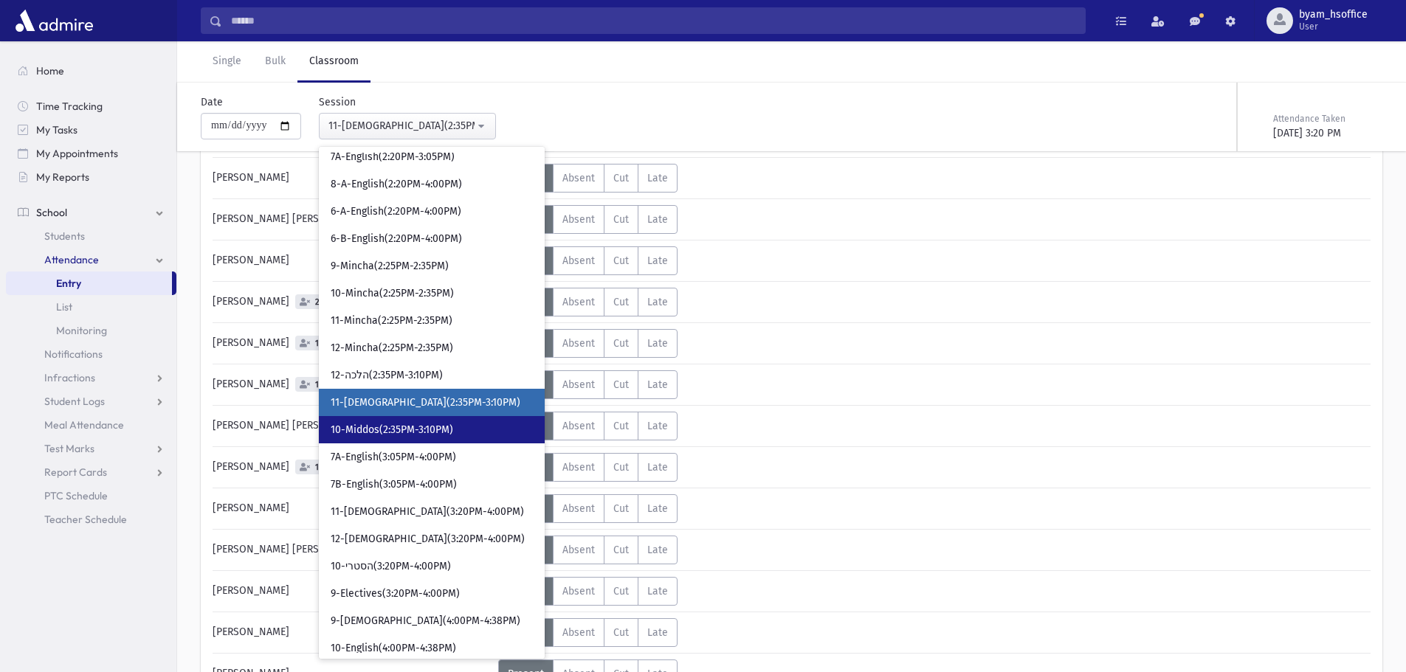
click at [418, 427] on span "10-Middos(2:35PM-3:10PM)" at bounding box center [392, 430] width 122 height 15
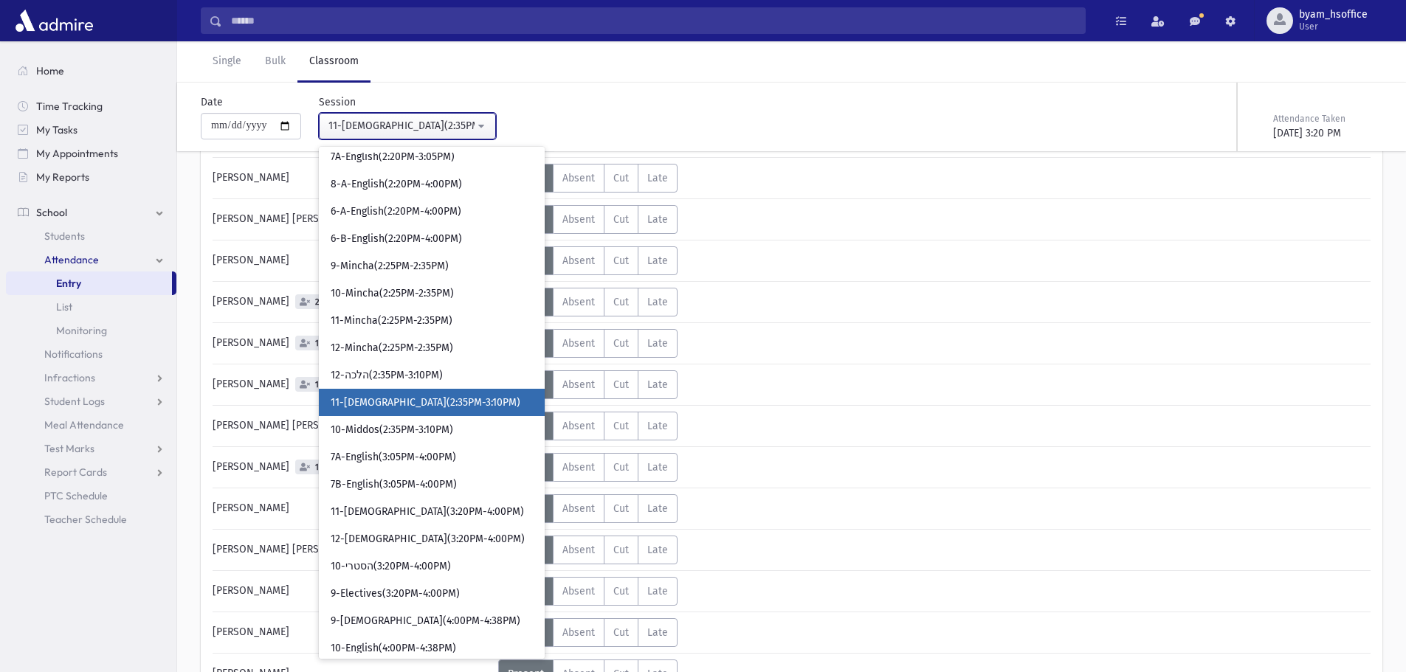
scroll to position [33, 0]
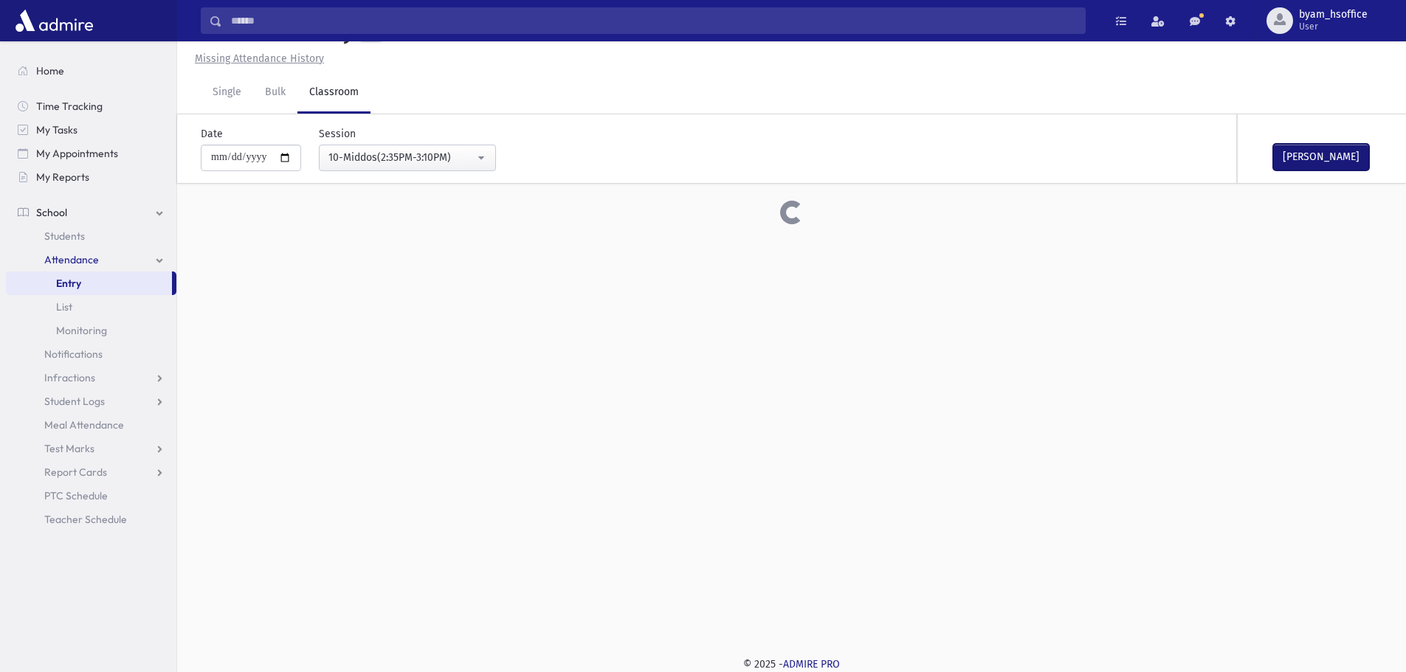
click at [1355, 157] on button "Mark Done" at bounding box center [1321, 157] width 96 height 27
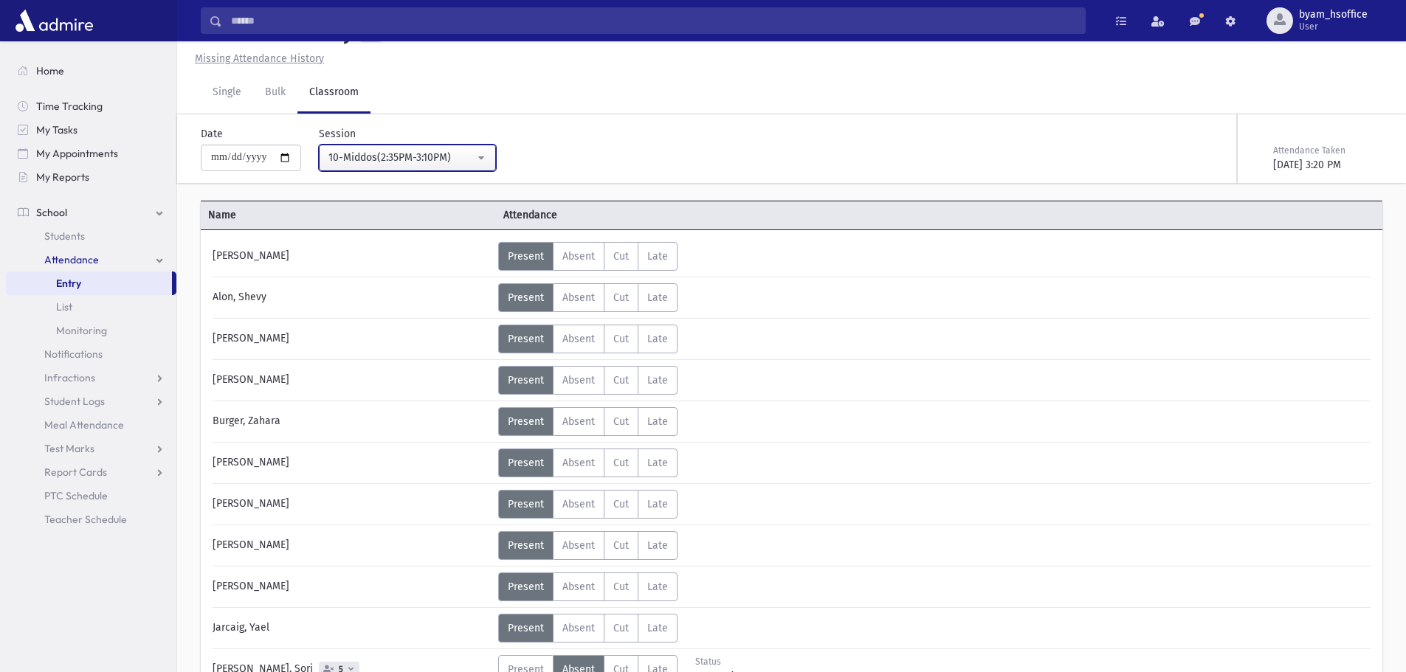
click at [431, 148] on button "10-Middos(2:35PM-3:10PM)" at bounding box center [407, 158] width 177 height 27
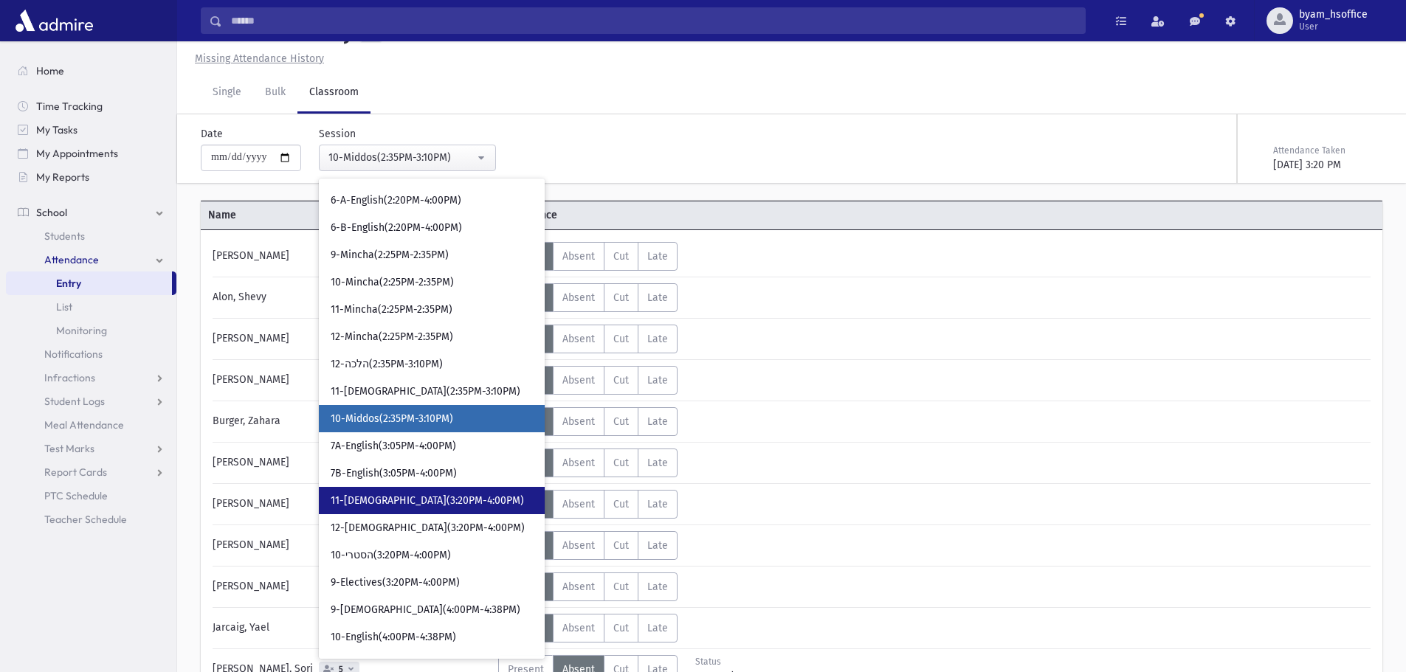
click at [436, 494] on span "11-[DEMOGRAPHIC_DATA](3:20PM-4:00PM)" at bounding box center [427, 501] width 193 height 15
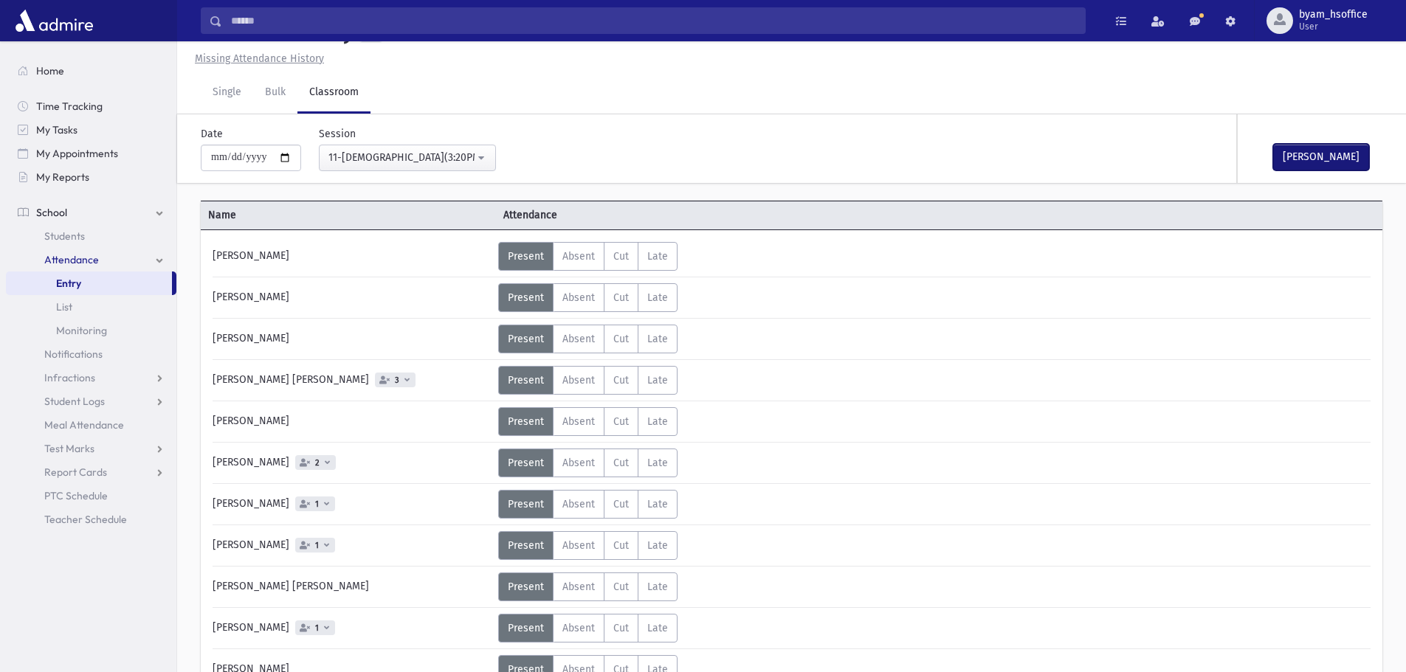
click at [1306, 149] on button "Mark Done" at bounding box center [1321, 157] width 96 height 27
click at [457, 153] on div "11-[DEMOGRAPHIC_DATA](3:20PM-4:00PM)" at bounding box center [401, 157] width 146 height 15
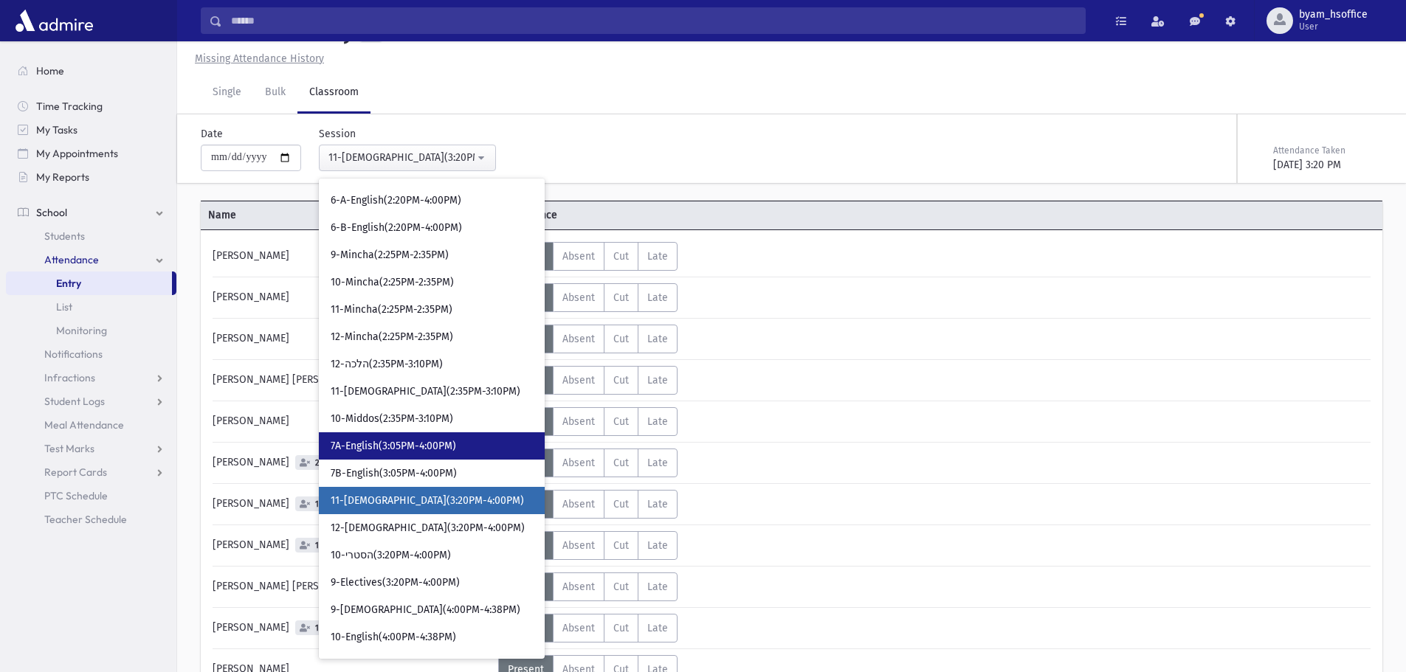
scroll to position [1988, 0]
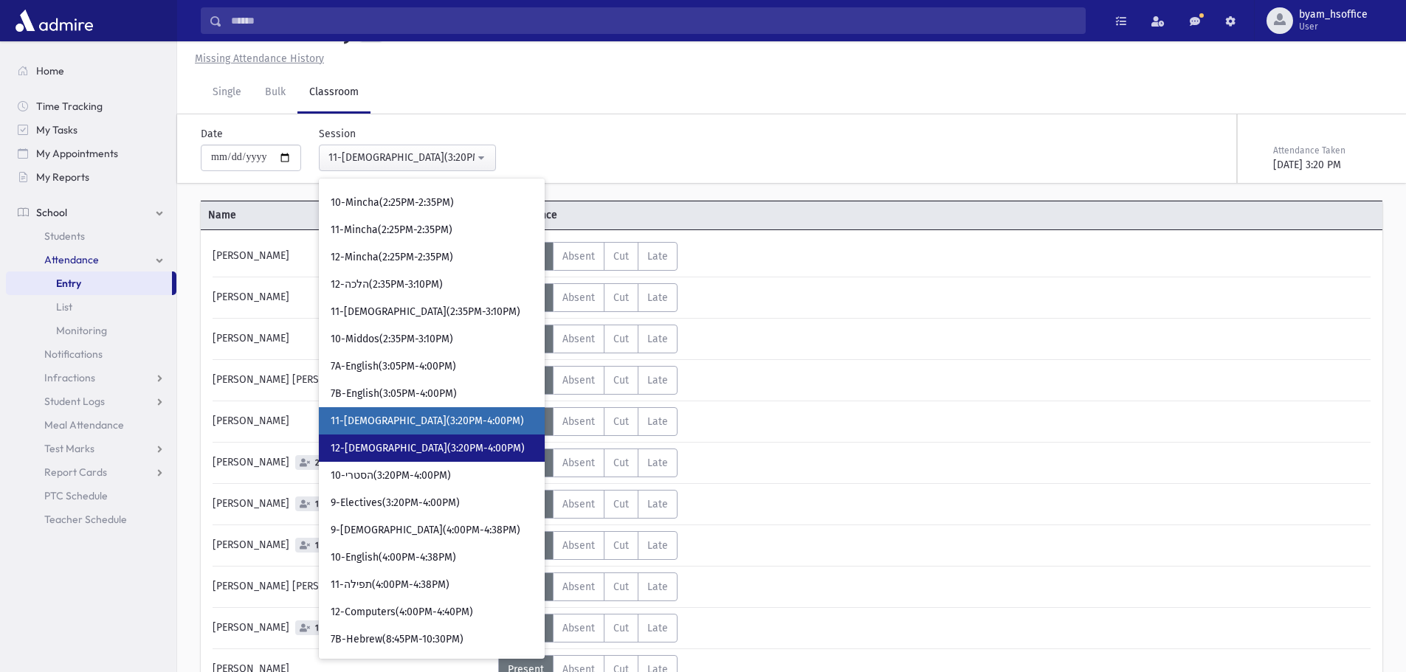
click at [463, 451] on link "12-[DEMOGRAPHIC_DATA](3:20PM-4:00PM)" at bounding box center [432, 448] width 226 height 27
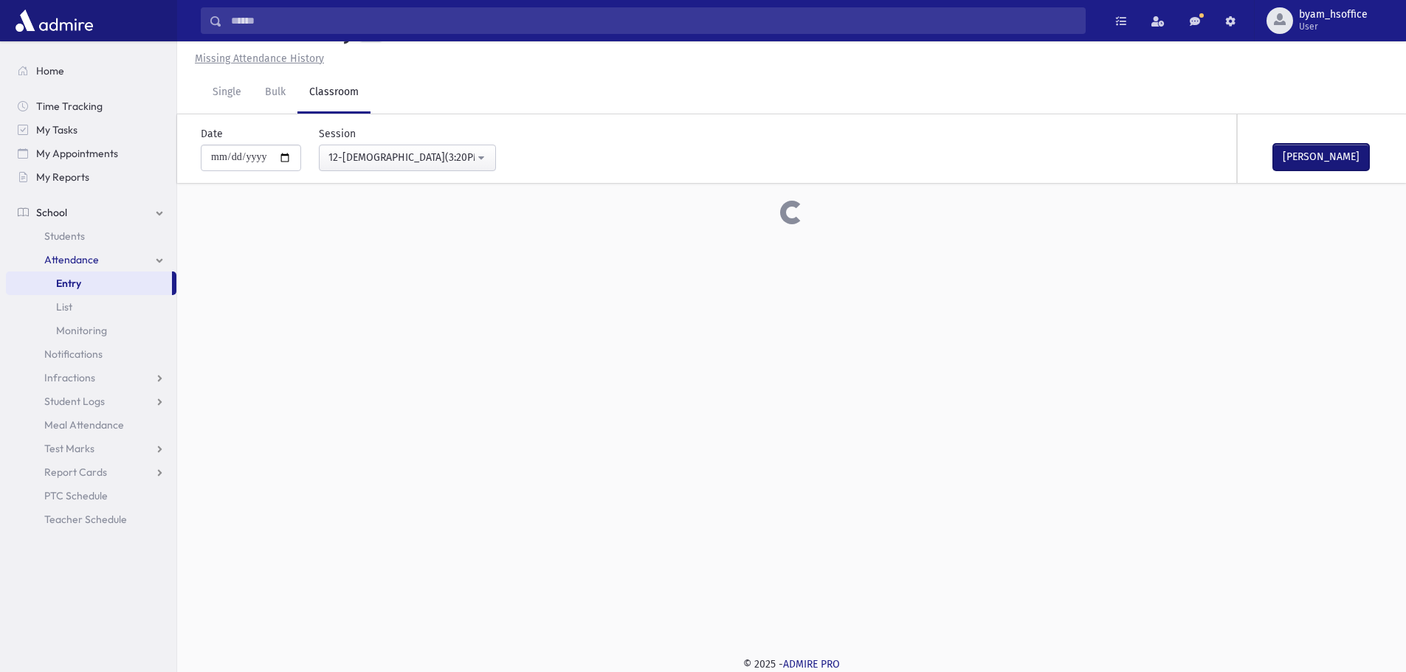
click at [1334, 156] on button "Mark Done" at bounding box center [1321, 157] width 96 height 27
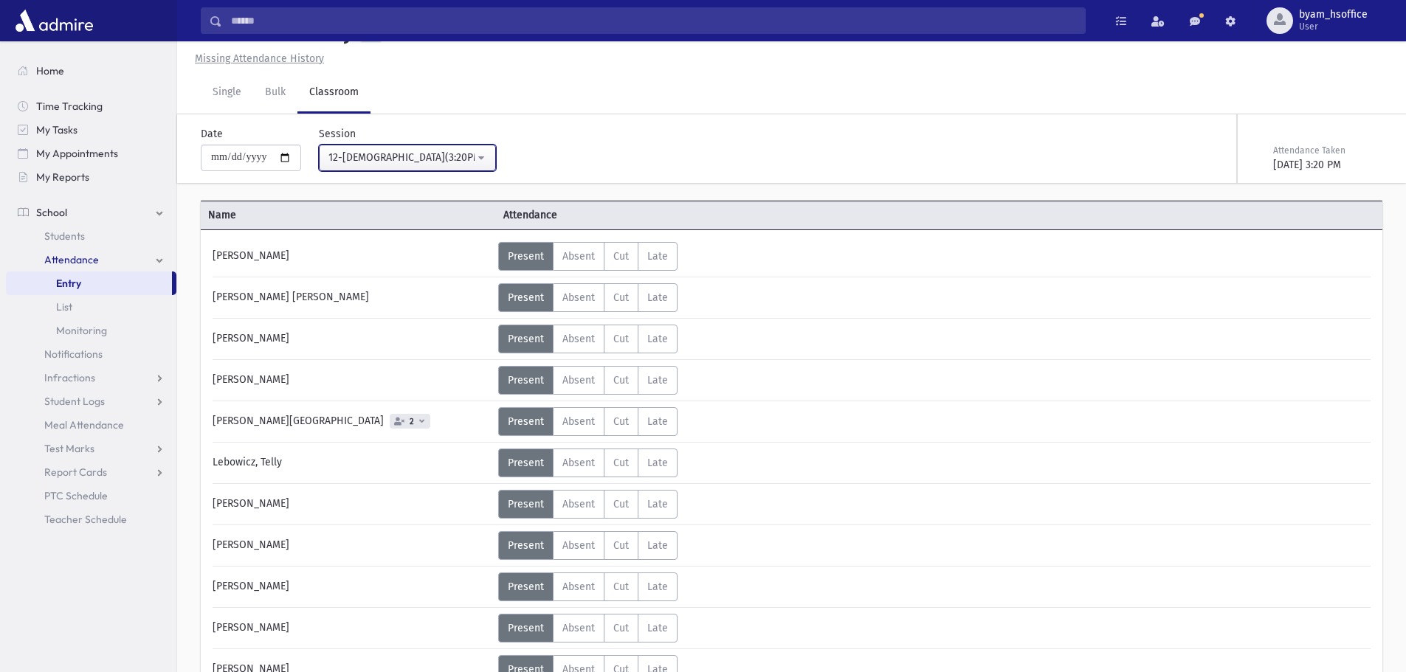
click at [496, 159] on button "12-[DEMOGRAPHIC_DATA](3:20PM-4:00PM)" at bounding box center [407, 158] width 177 height 27
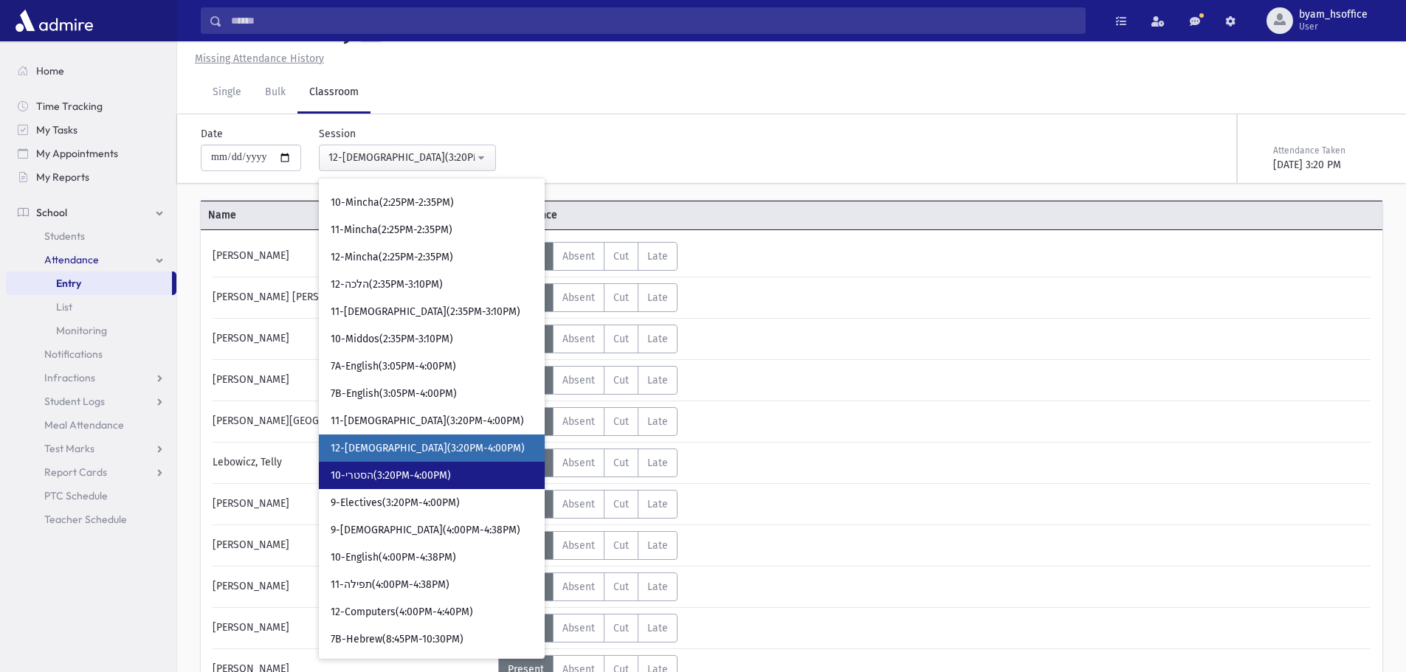
click at [461, 481] on link "10-הסטרי(3:20PM-4:00PM)" at bounding box center [432, 475] width 226 height 27
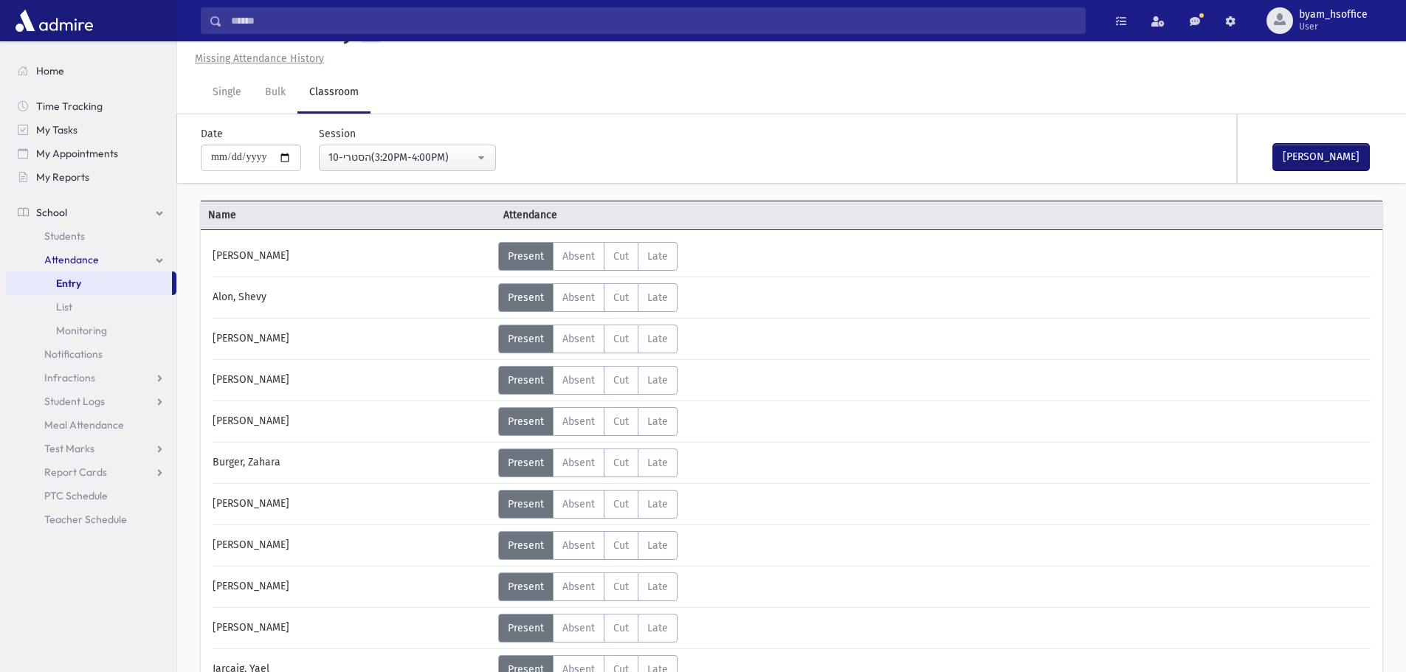
click at [1329, 147] on button "Mark Done" at bounding box center [1321, 157] width 96 height 27
click at [412, 158] on div "10-הסטרי(3:20PM-4:00PM)" at bounding box center [401, 157] width 146 height 15
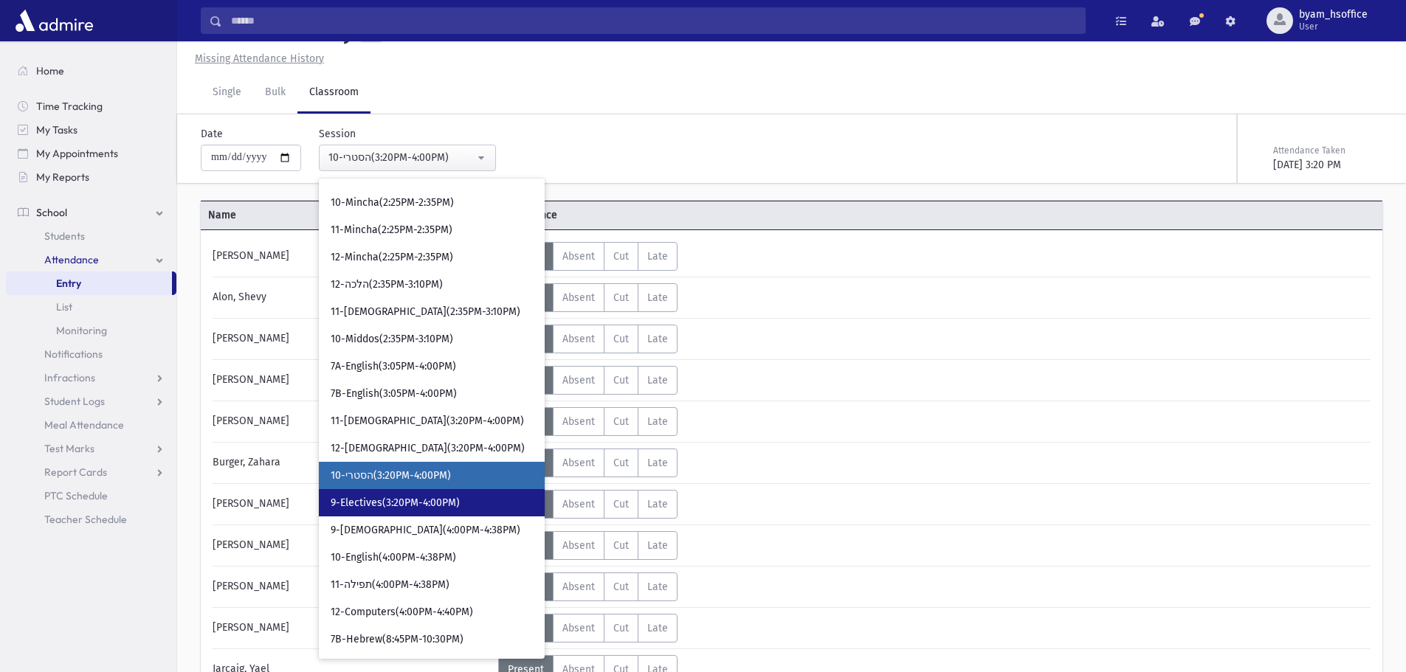
click at [477, 502] on link "9-Electives(3:20PM-4:00PM)" at bounding box center [432, 502] width 226 height 27
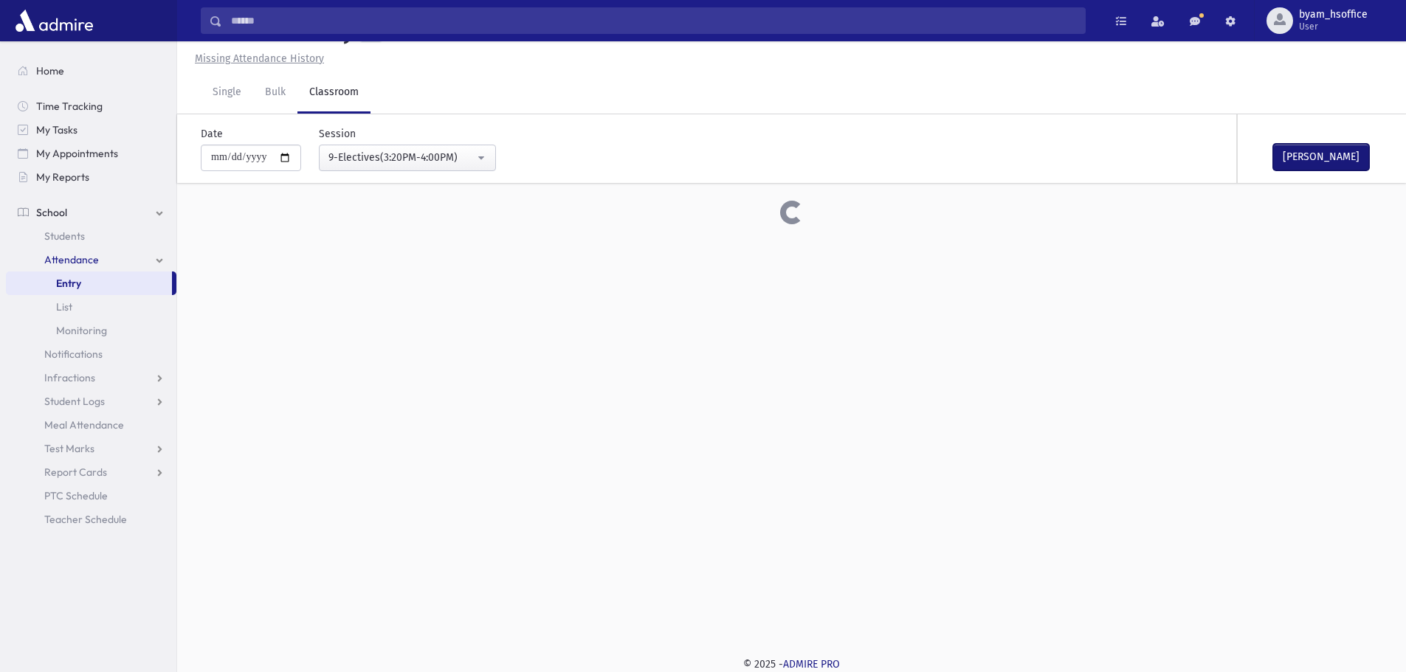
click at [1339, 156] on button "Mark Done" at bounding box center [1321, 157] width 96 height 27
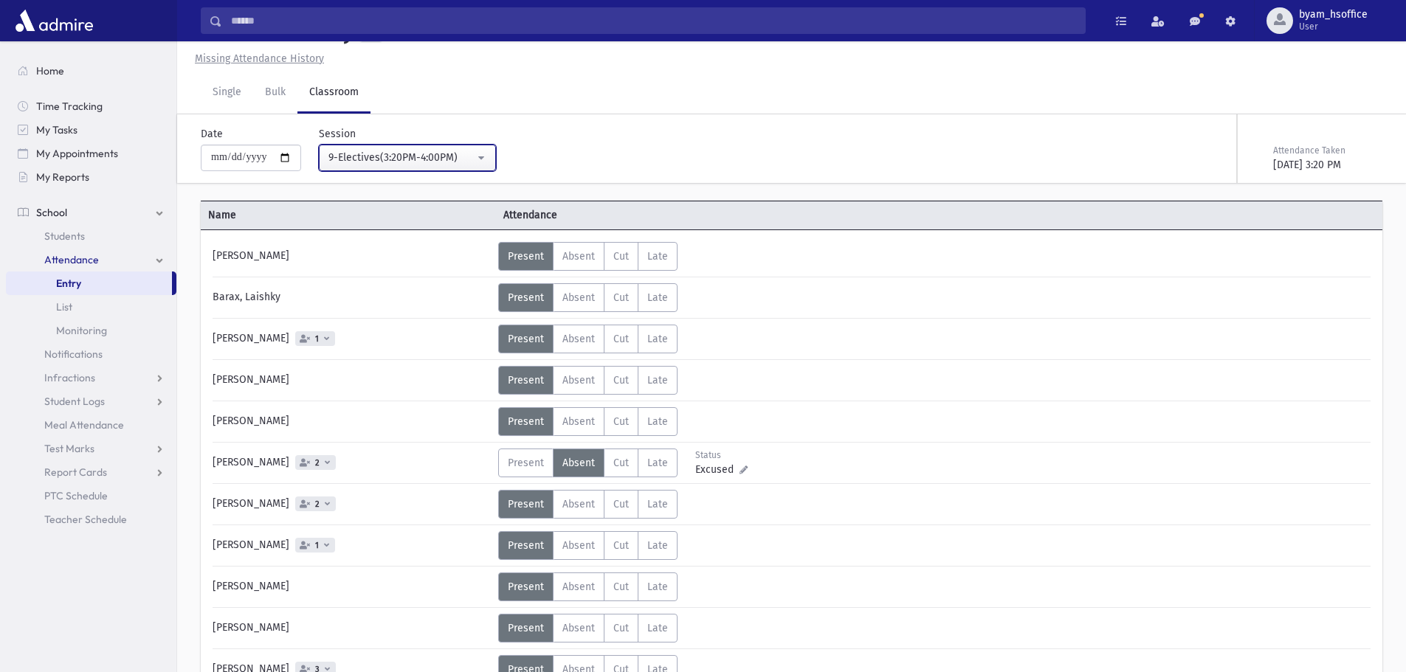
click at [412, 157] on div "9-Electives(3:20PM-4:00PM)" at bounding box center [401, 157] width 146 height 15
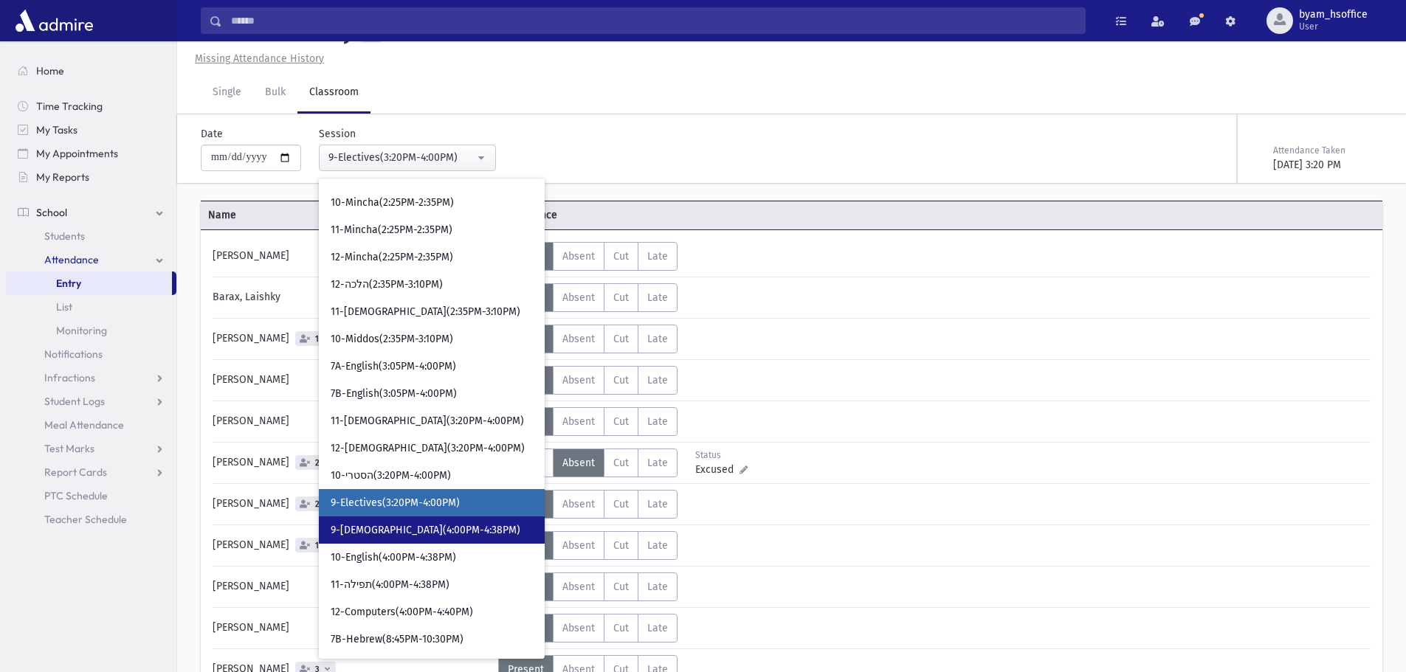
click at [443, 528] on span "9-תהילים(4:00PM-4:38PM)" at bounding box center [426, 530] width 190 height 15
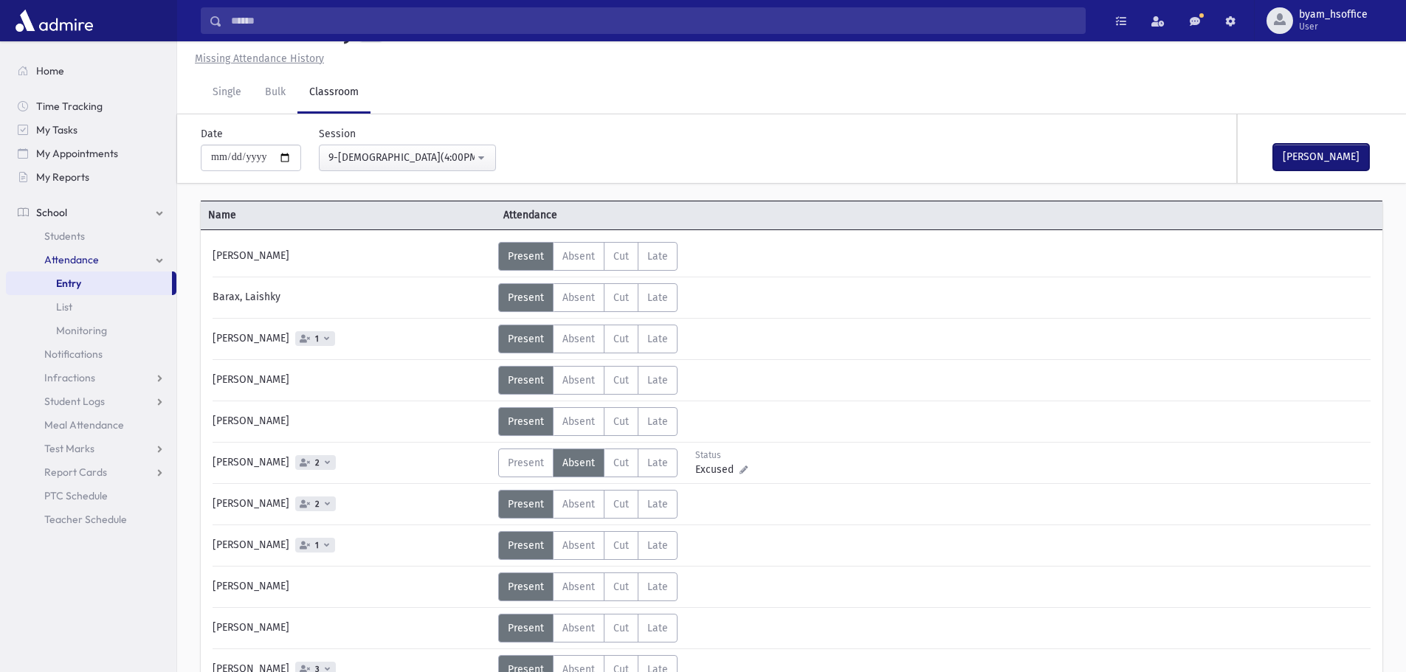
click at [1342, 159] on button "Mark Done" at bounding box center [1321, 157] width 96 height 27
click at [384, 152] on div "9-תהילים(4:00PM-4:38PM)" at bounding box center [401, 157] width 146 height 15
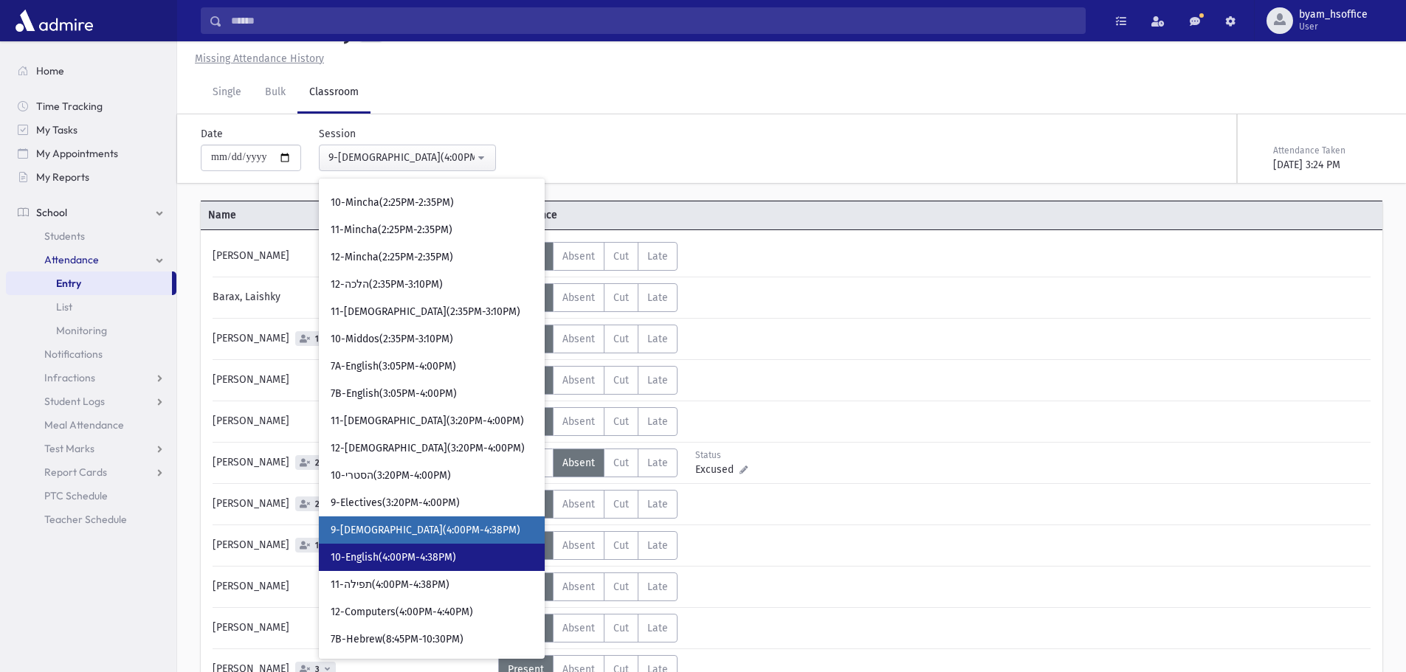
click at [456, 557] on span "10-English(4:00PM-4:38PM)" at bounding box center [393, 557] width 125 height 15
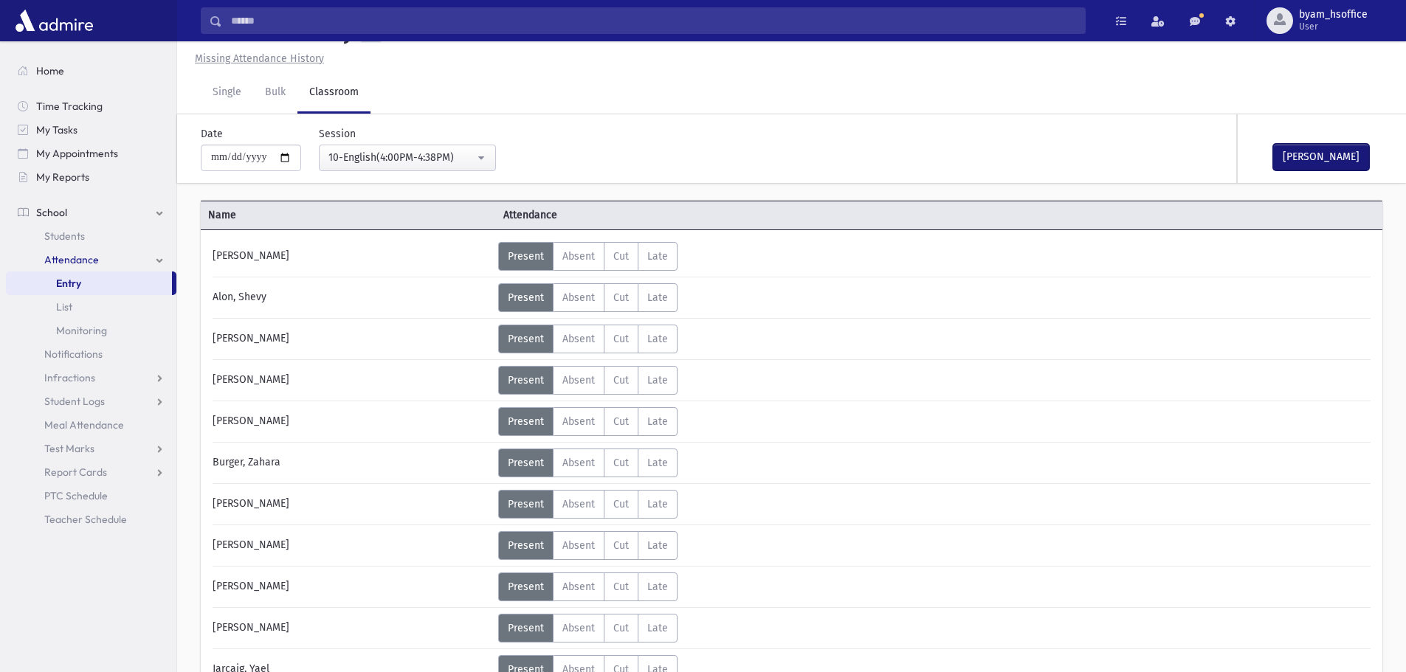
click at [1311, 167] on button "Mark Done" at bounding box center [1321, 157] width 96 height 27
click at [473, 155] on div "10-English(4:00PM-4:38PM)" at bounding box center [401, 157] width 146 height 15
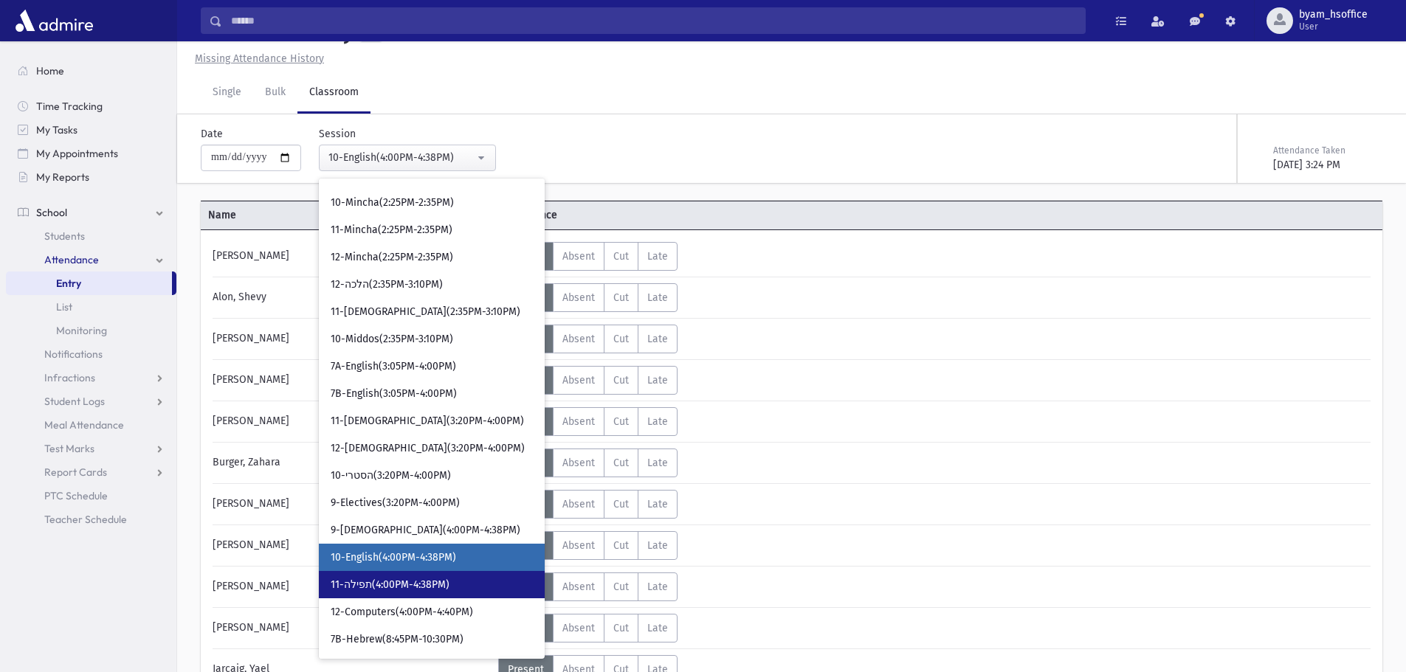
click at [478, 579] on link "11-תפילה(4:00PM-4:38PM)" at bounding box center [432, 584] width 226 height 27
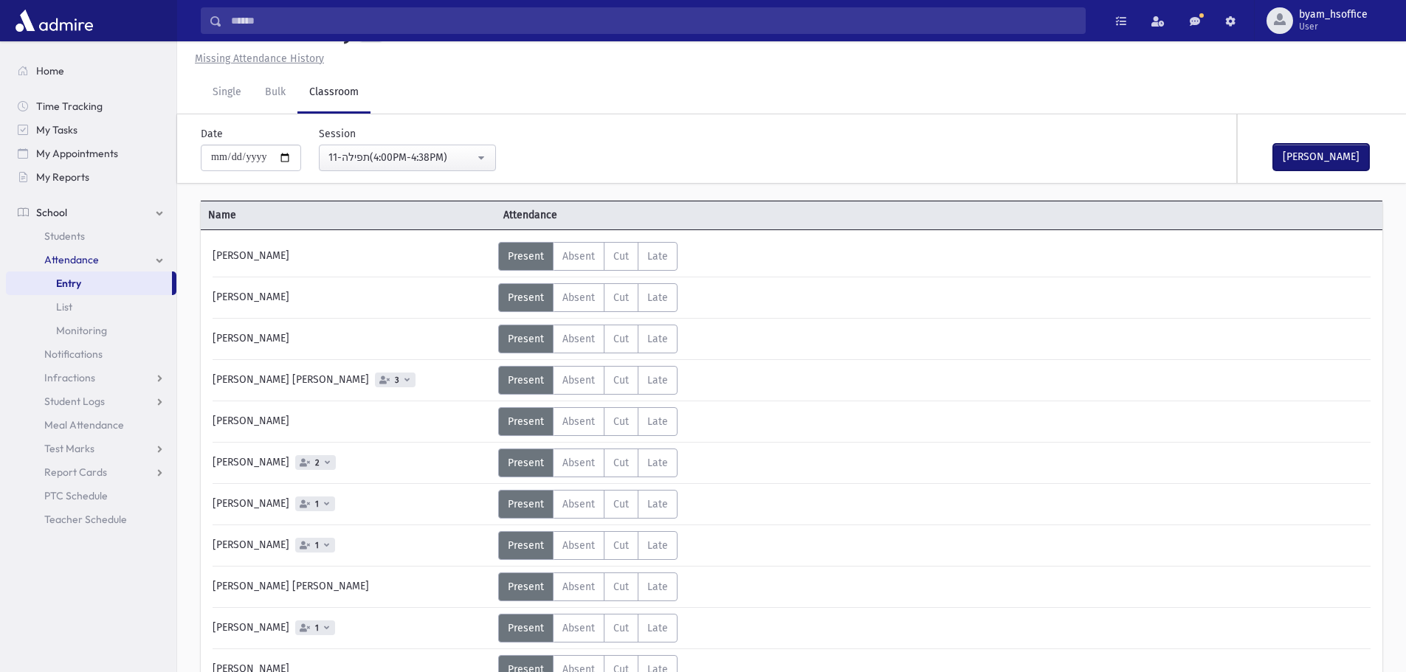
click at [1334, 161] on button "Mark Done" at bounding box center [1321, 157] width 96 height 27
click at [454, 152] on div "11-תפילה(4:00PM-4:38PM)" at bounding box center [401, 157] width 146 height 15
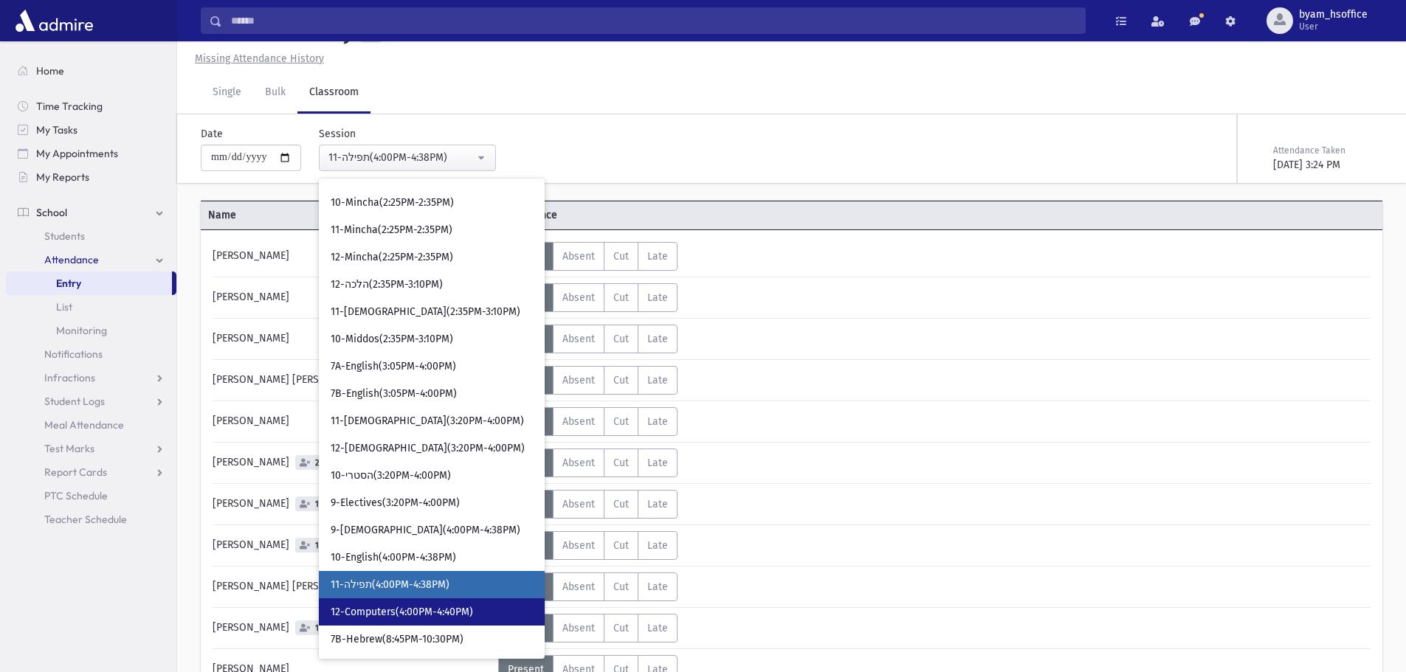
click at [463, 620] on link "12-Computers(4:00PM-4:40PM)" at bounding box center [432, 611] width 226 height 27
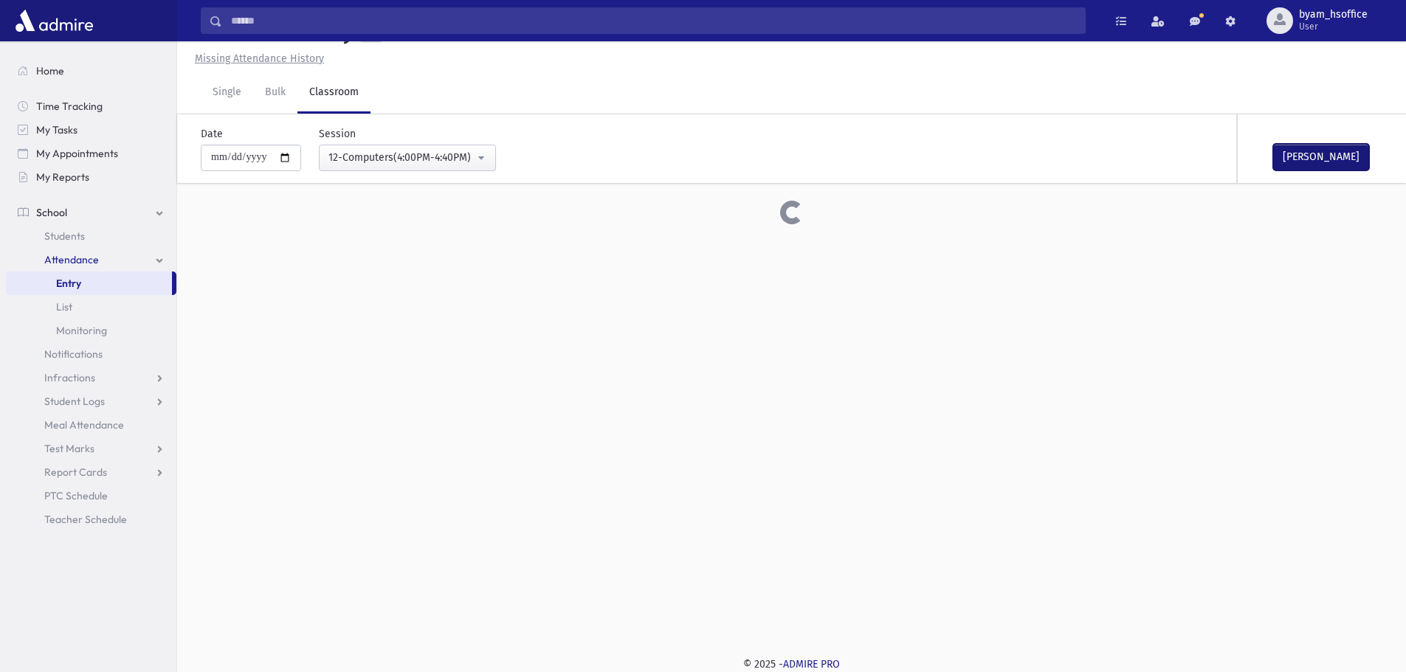
click at [1314, 159] on button "Mark Done" at bounding box center [1321, 157] width 96 height 27
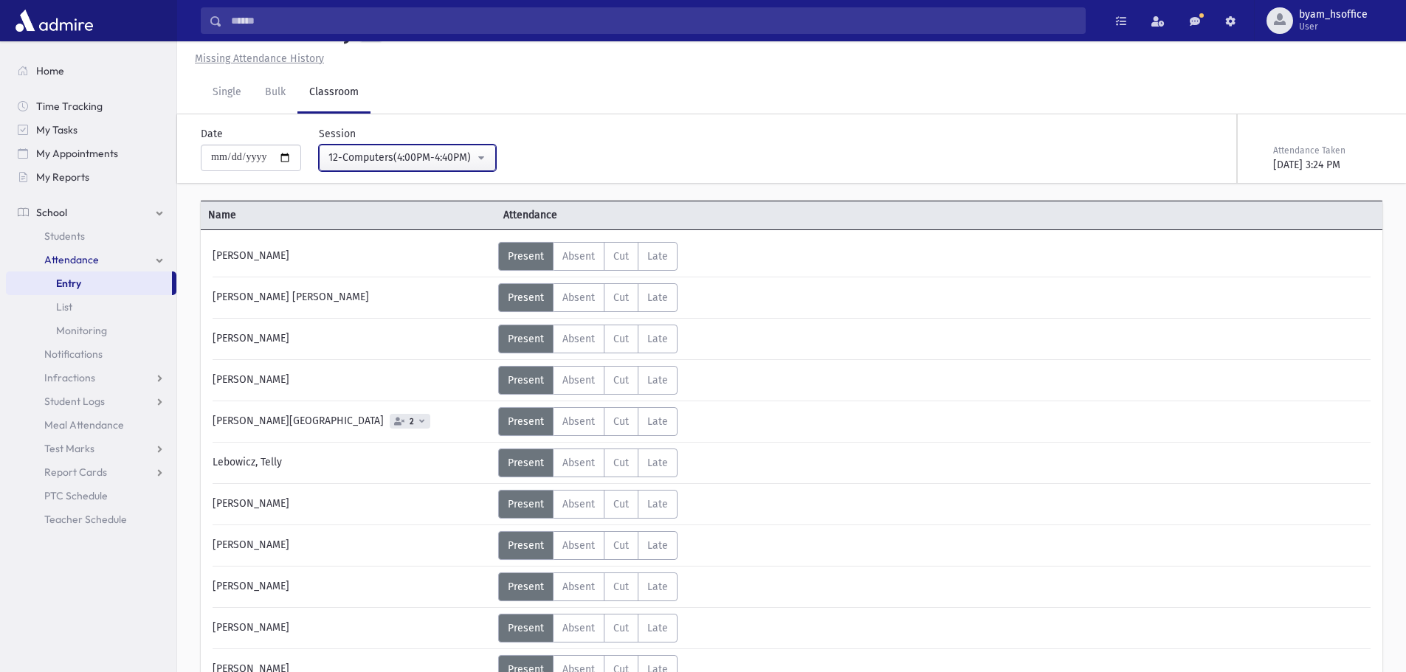
click at [451, 165] on div "12-Computers(4:00PM-4:40PM)" at bounding box center [401, 158] width 146 height 16
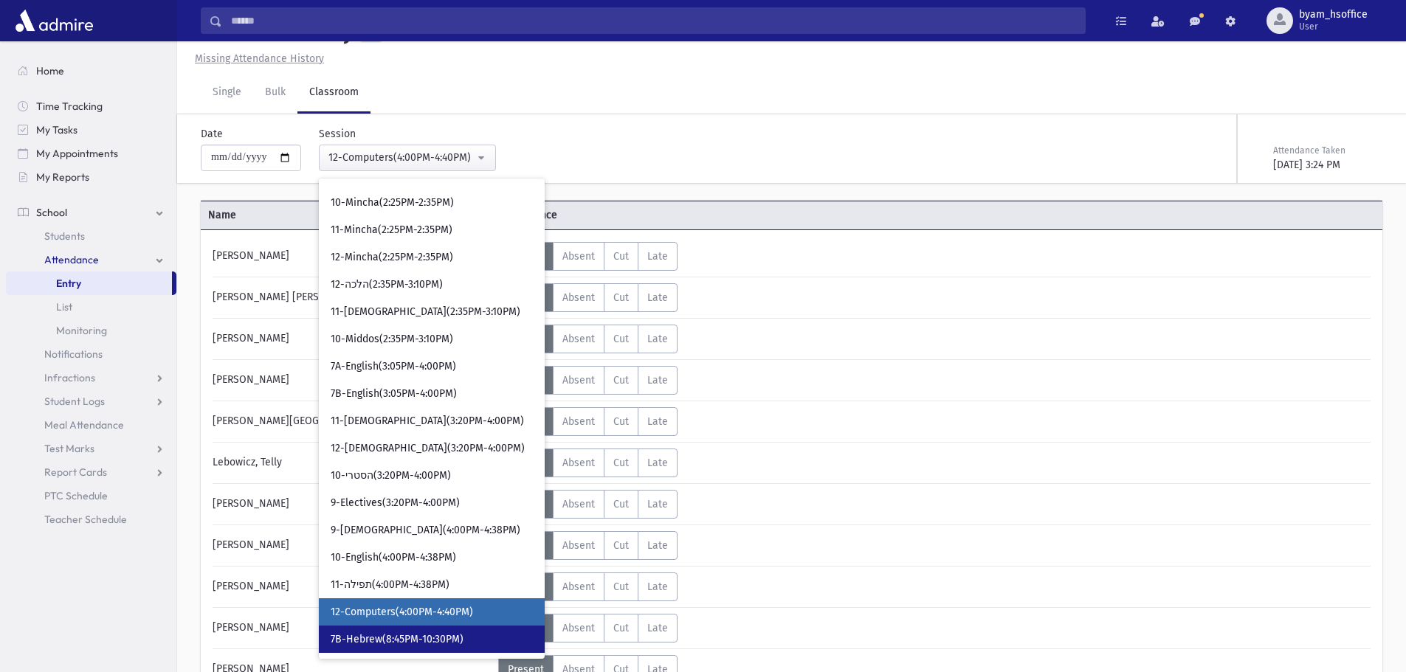
click at [483, 646] on link "7B-Hebrew(8:45PM-10:30PM)" at bounding box center [432, 639] width 226 height 27
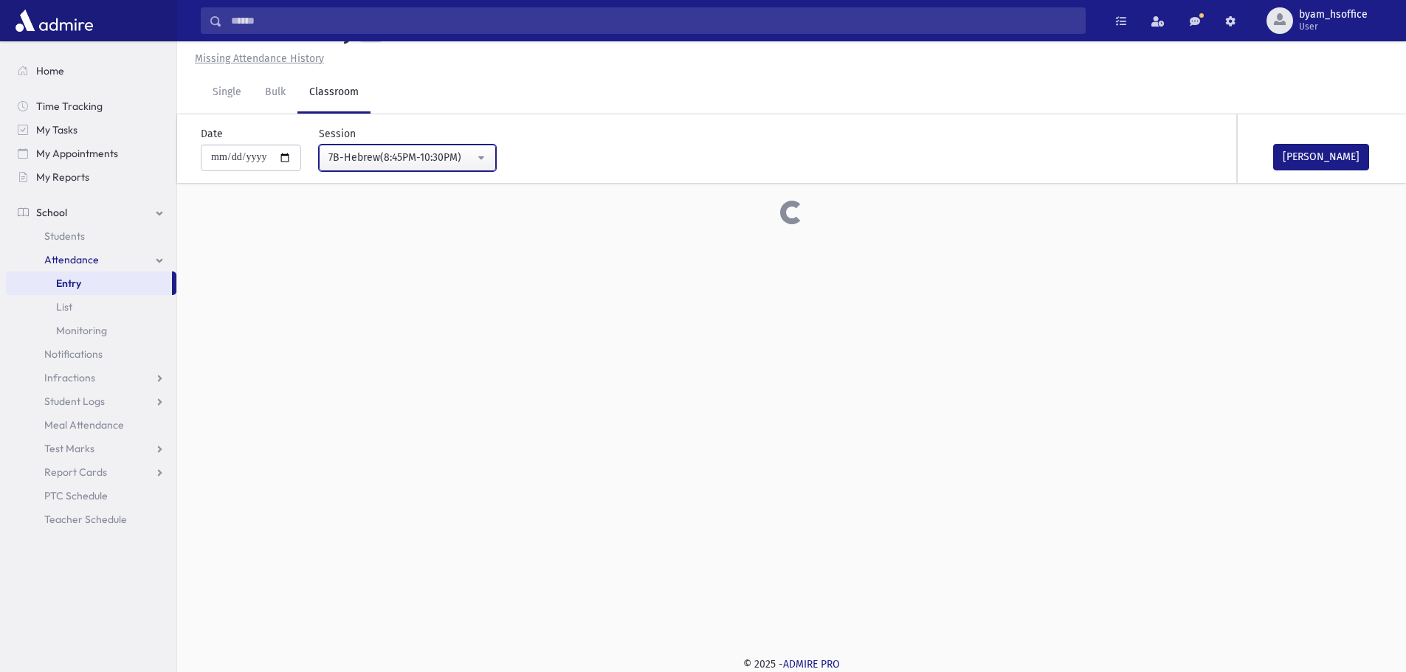
click at [432, 166] on button "7B-Hebrew(8:45PM-10:30PM)" at bounding box center [407, 158] width 177 height 27
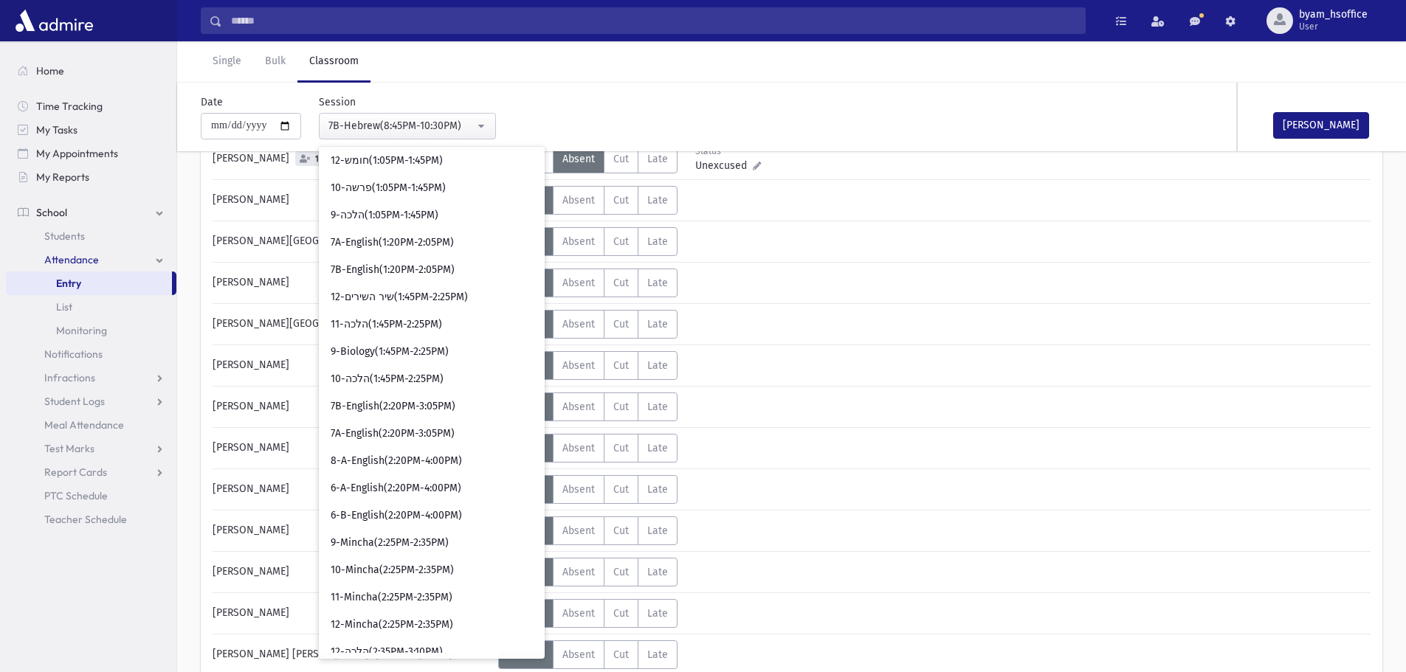
scroll to position [1588, 0]
click at [614, 114] on div "**********" at bounding box center [592, 111] width 799 height 57
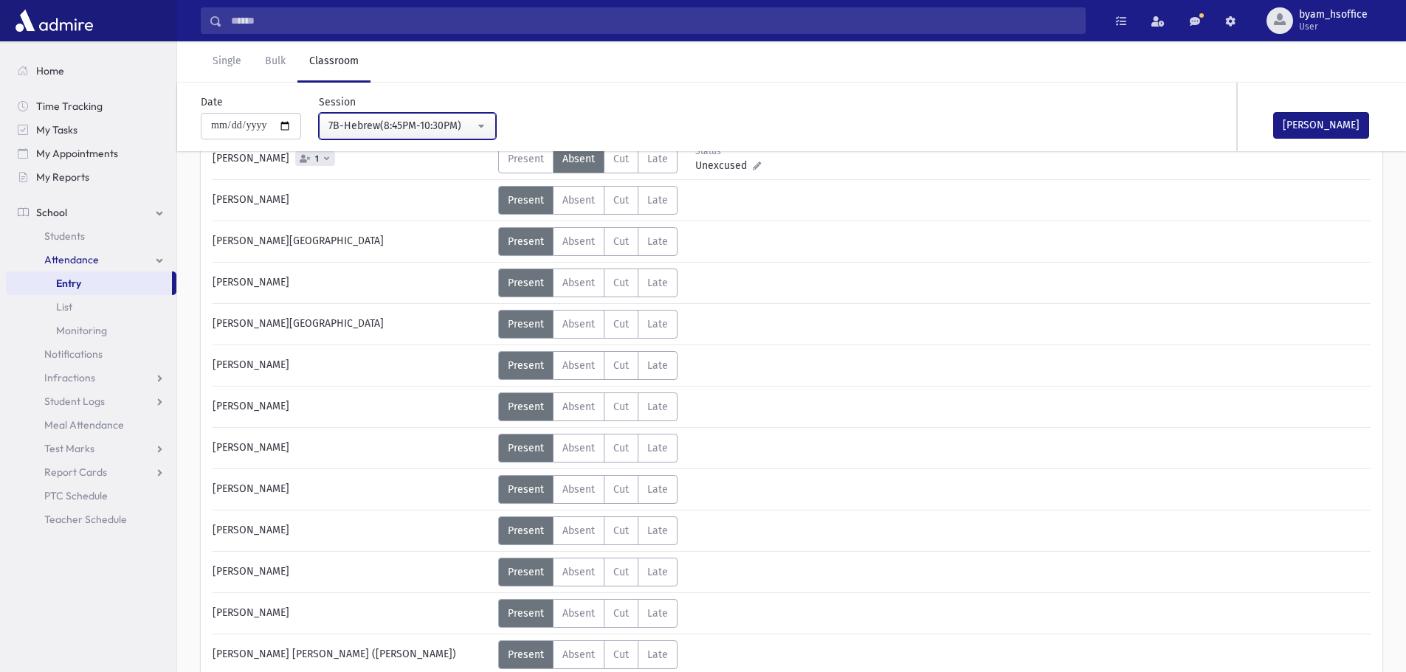
click at [430, 130] on div "7B-Hebrew(8:45PM-10:30PM)" at bounding box center [401, 125] width 146 height 15
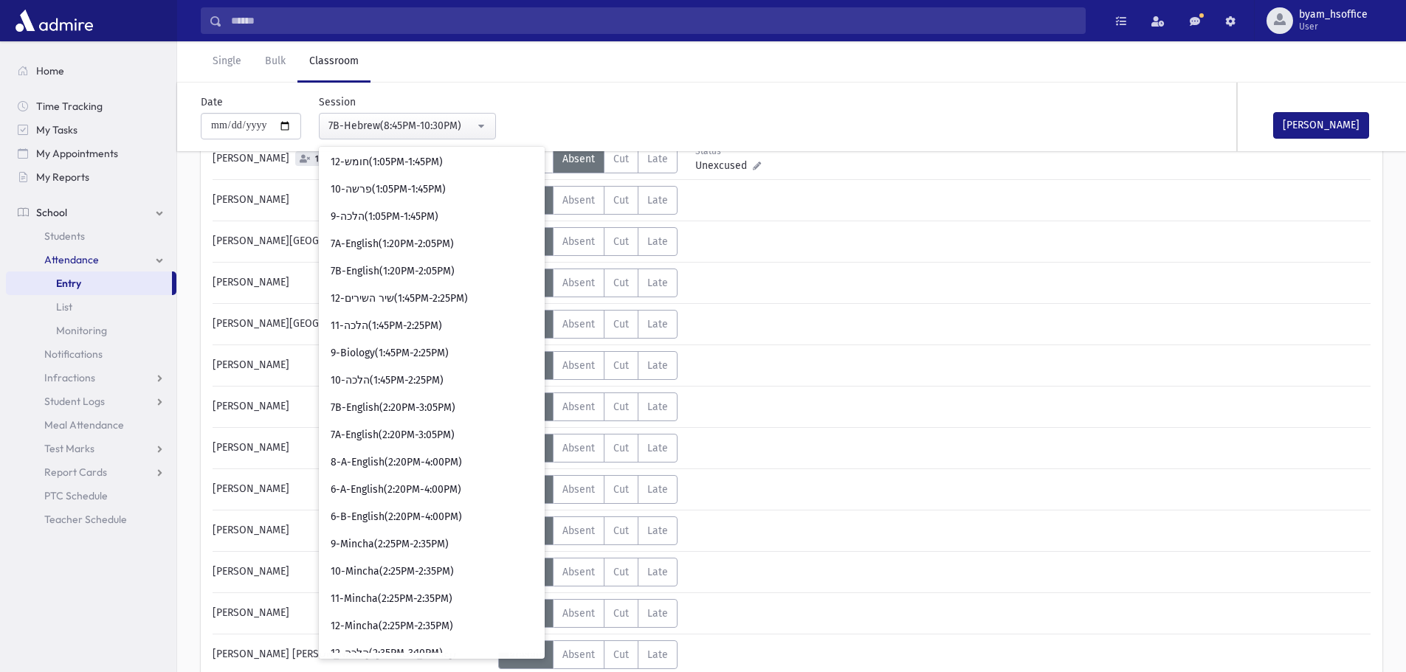
scroll to position [1957, 0]
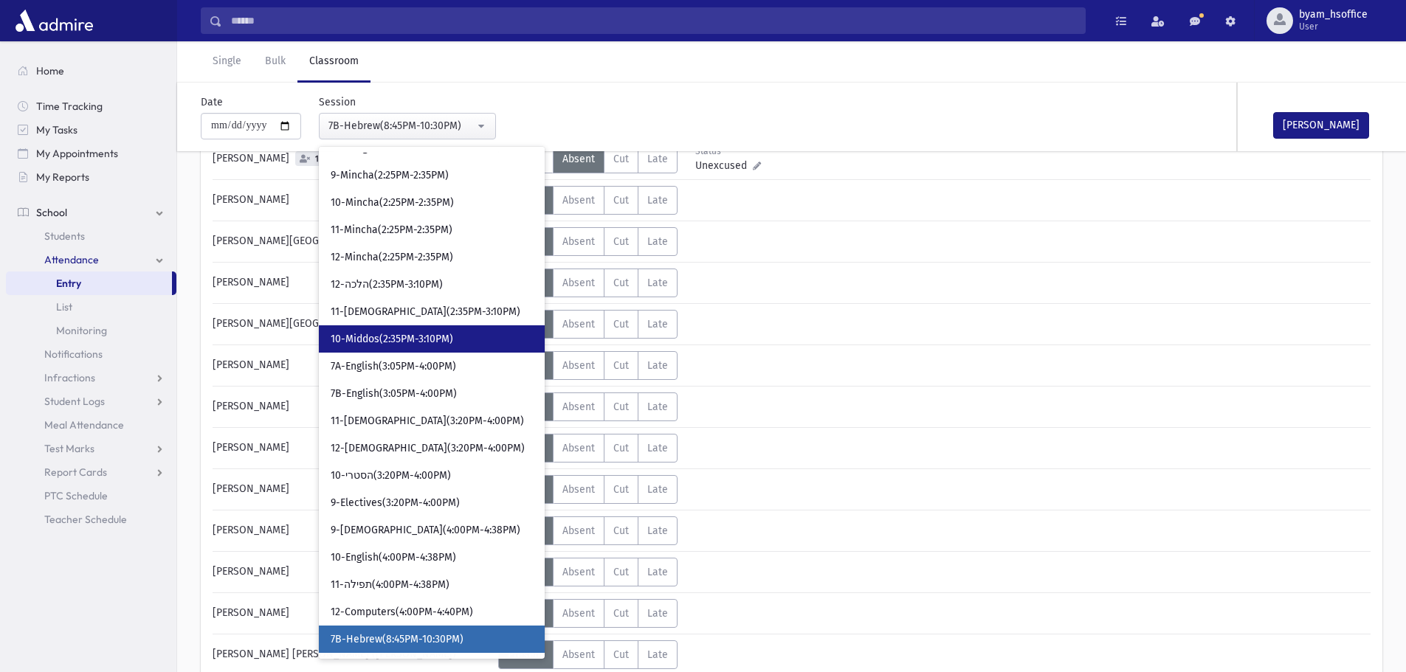
click at [467, 344] on link "10-Middos(2:35PM-3:10PM)" at bounding box center [432, 338] width 226 height 27
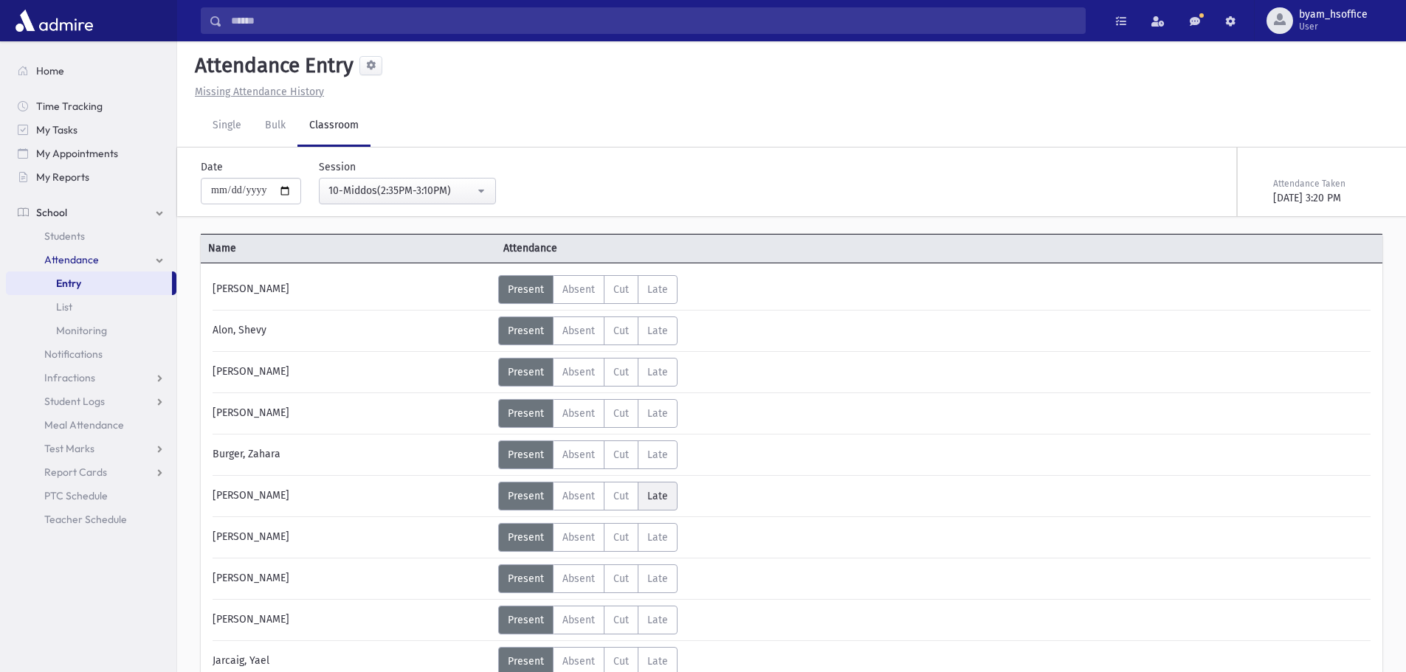
click at [662, 503] on label "Late L" at bounding box center [657, 496] width 40 height 29
click at [669, 538] on label "Late L" at bounding box center [657, 537] width 40 height 29
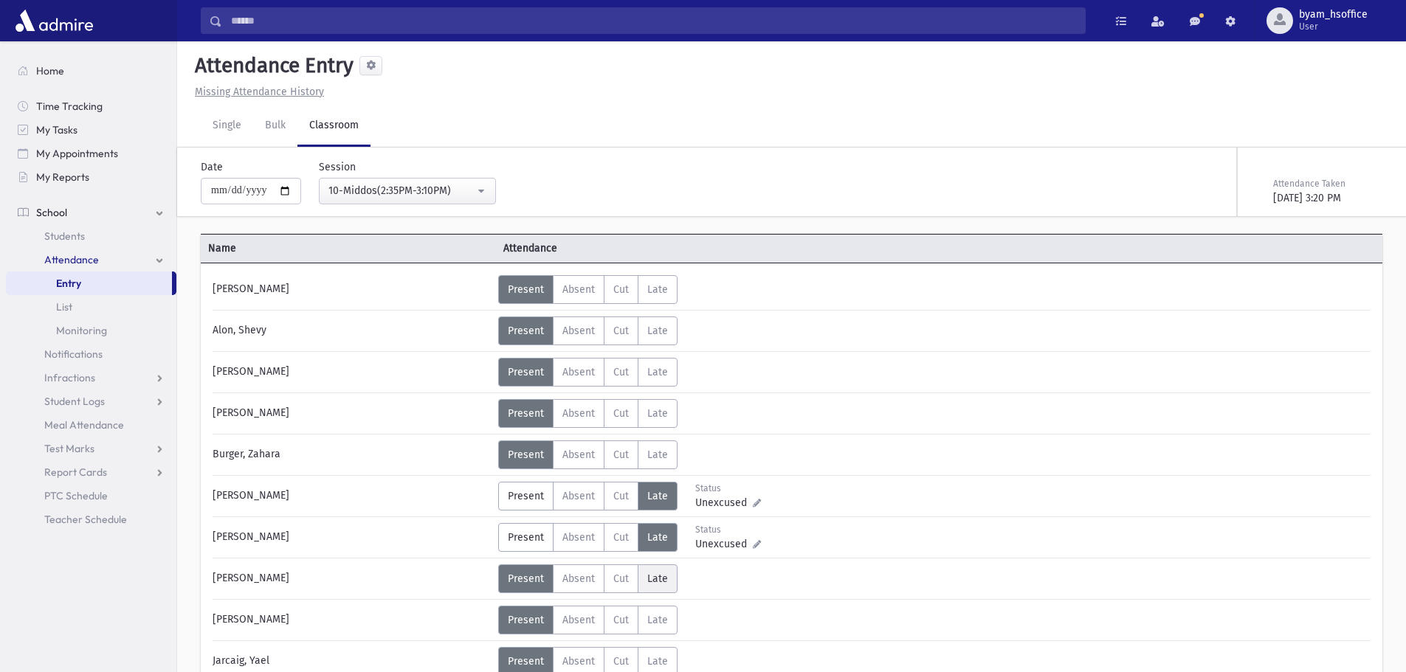
click at [660, 578] on span "Late" at bounding box center [657, 579] width 21 height 13
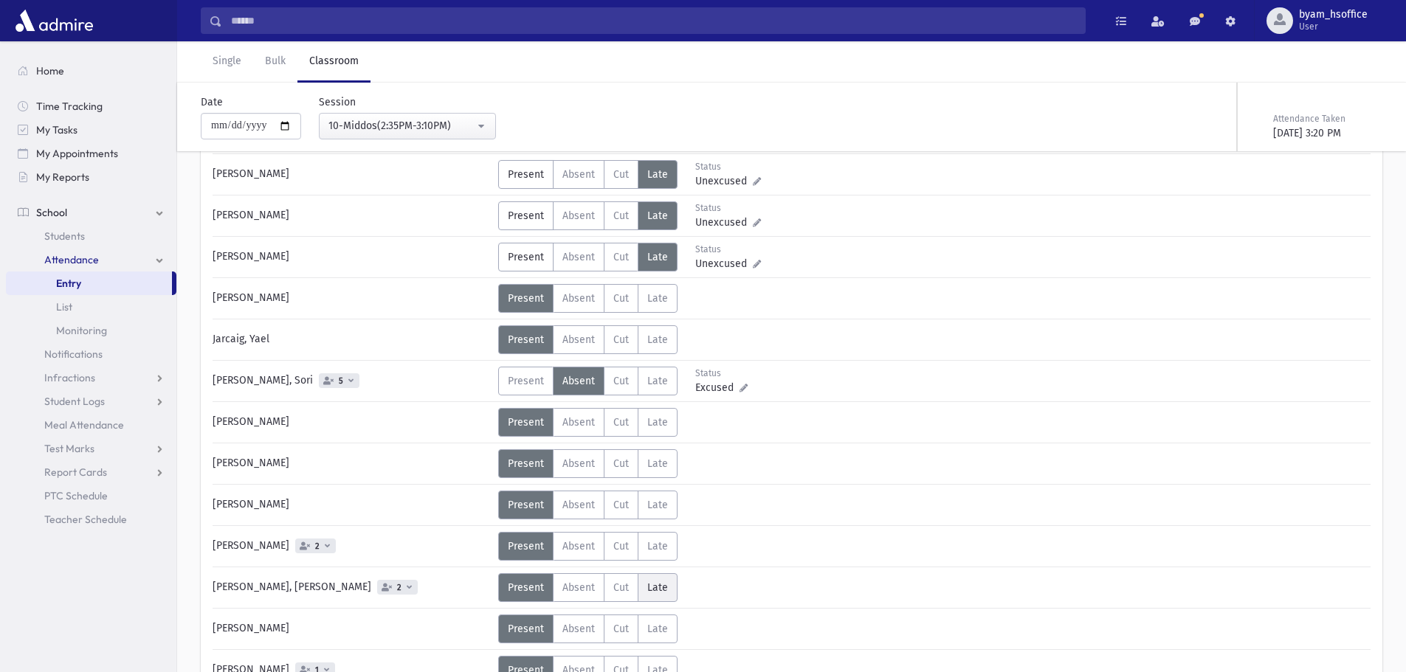
scroll to position [424, 0]
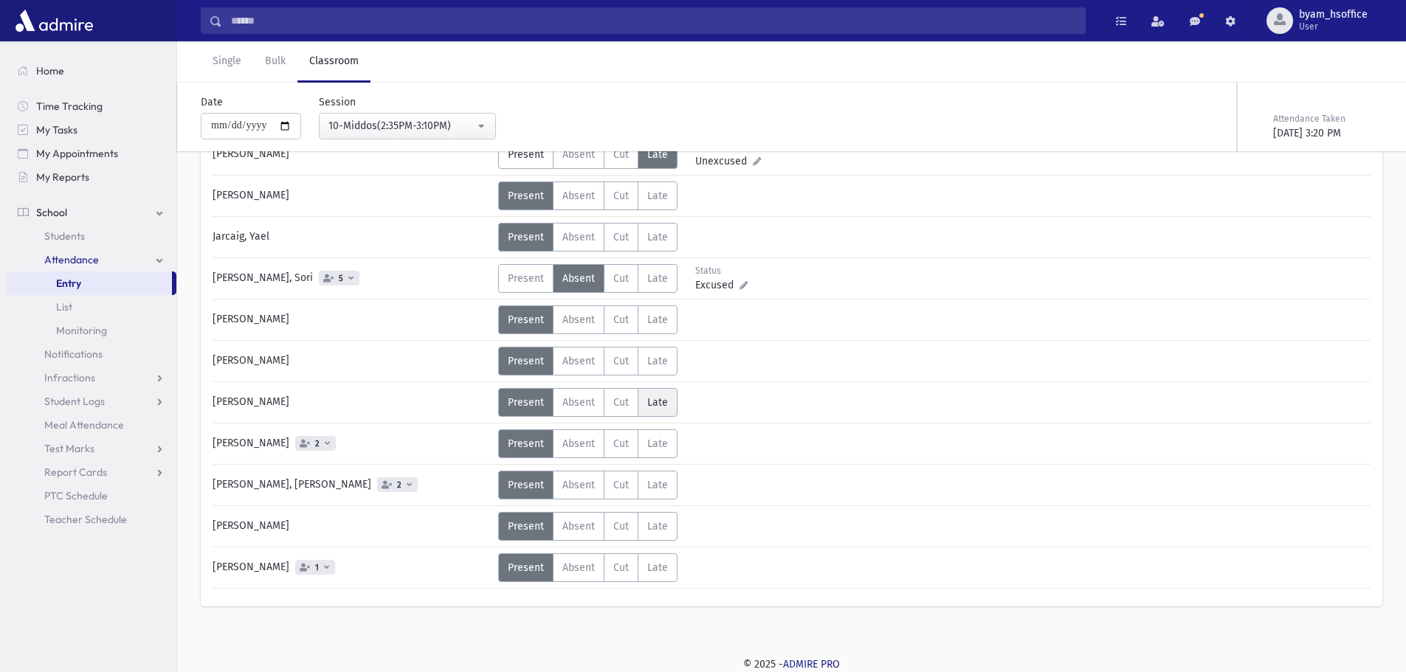
click at [660, 400] on span "Late" at bounding box center [657, 402] width 21 height 13
click at [657, 560] on label "Late L" at bounding box center [657, 567] width 40 height 29
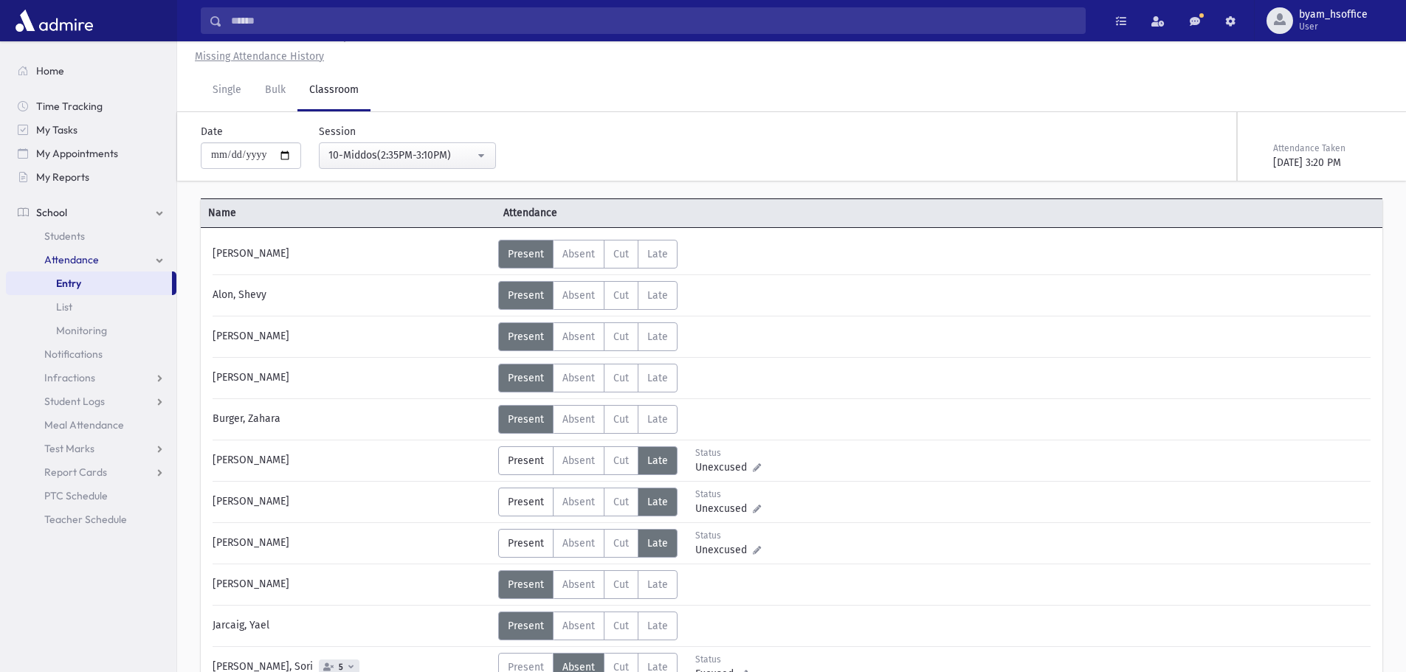
scroll to position [0, 0]
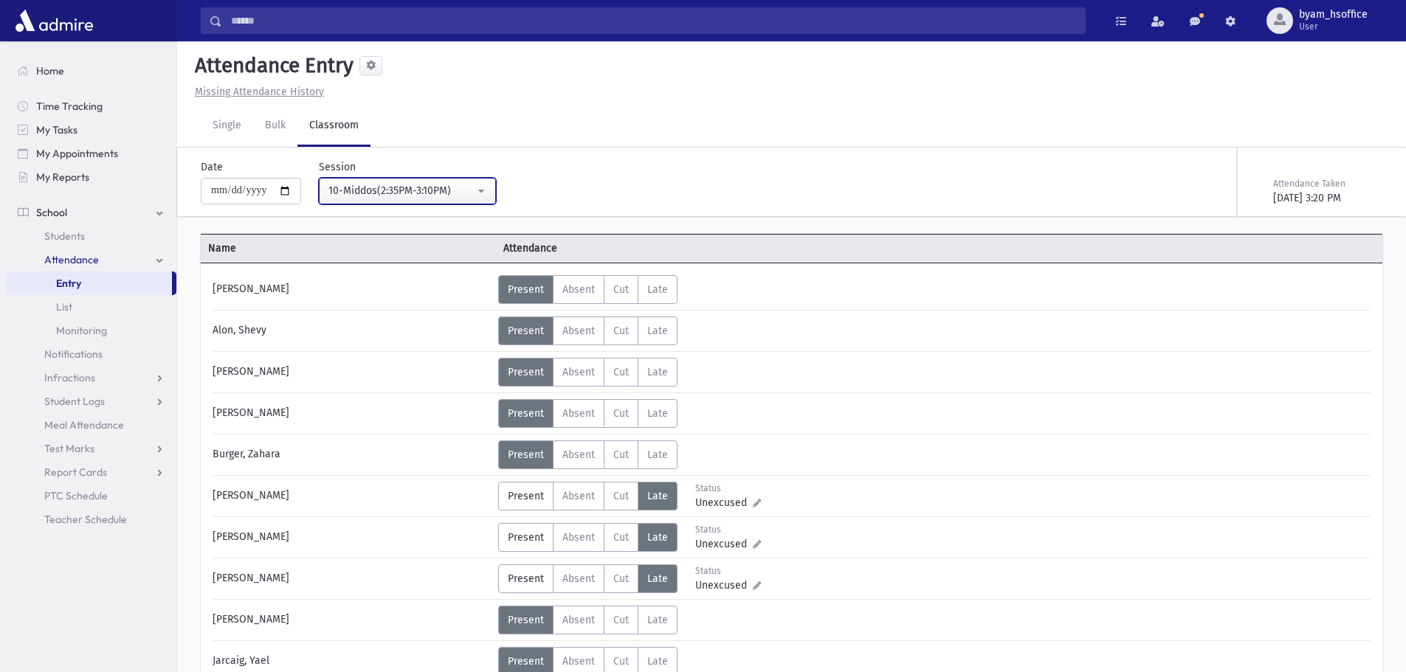
click at [427, 186] on div "10-Middos(2:35PM-3:10PM)" at bounding box center [401, 190] width 146 height 15
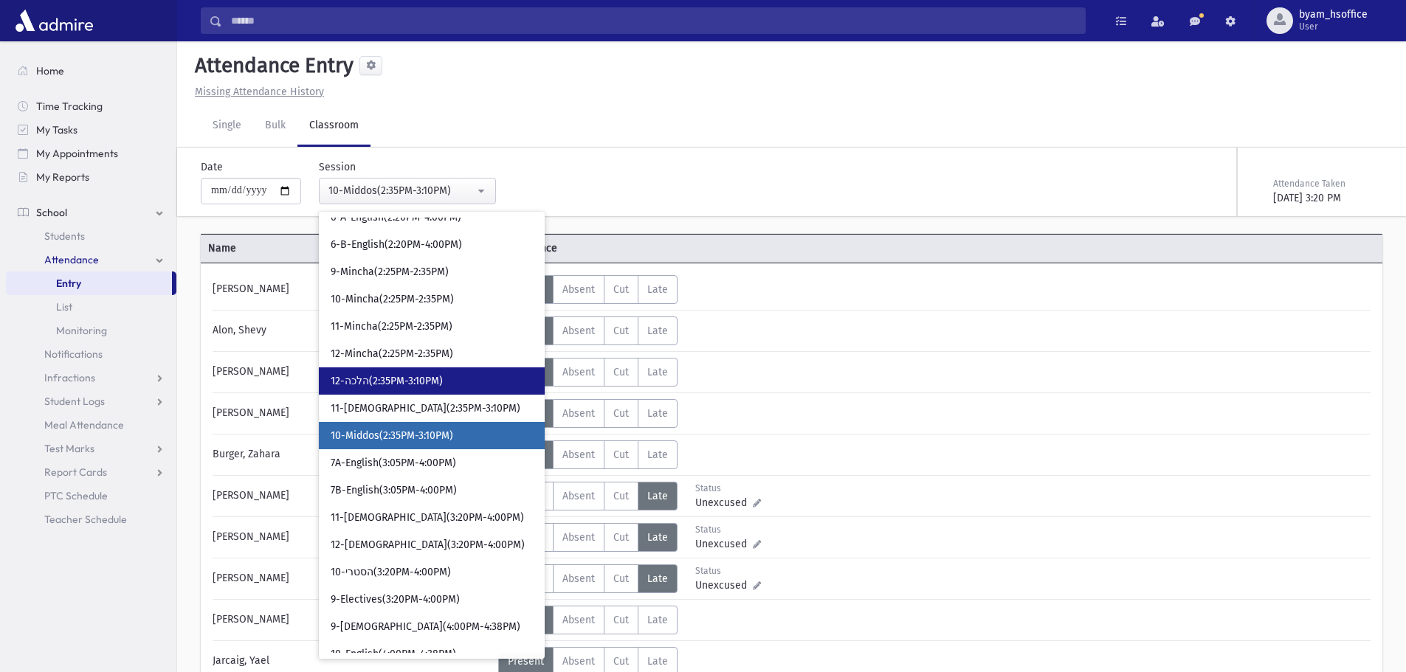
click at [447, 384] on link "12-הלכה(2:35PM-3:10PM)" at bounding box center [432, 380] width 226 height 27
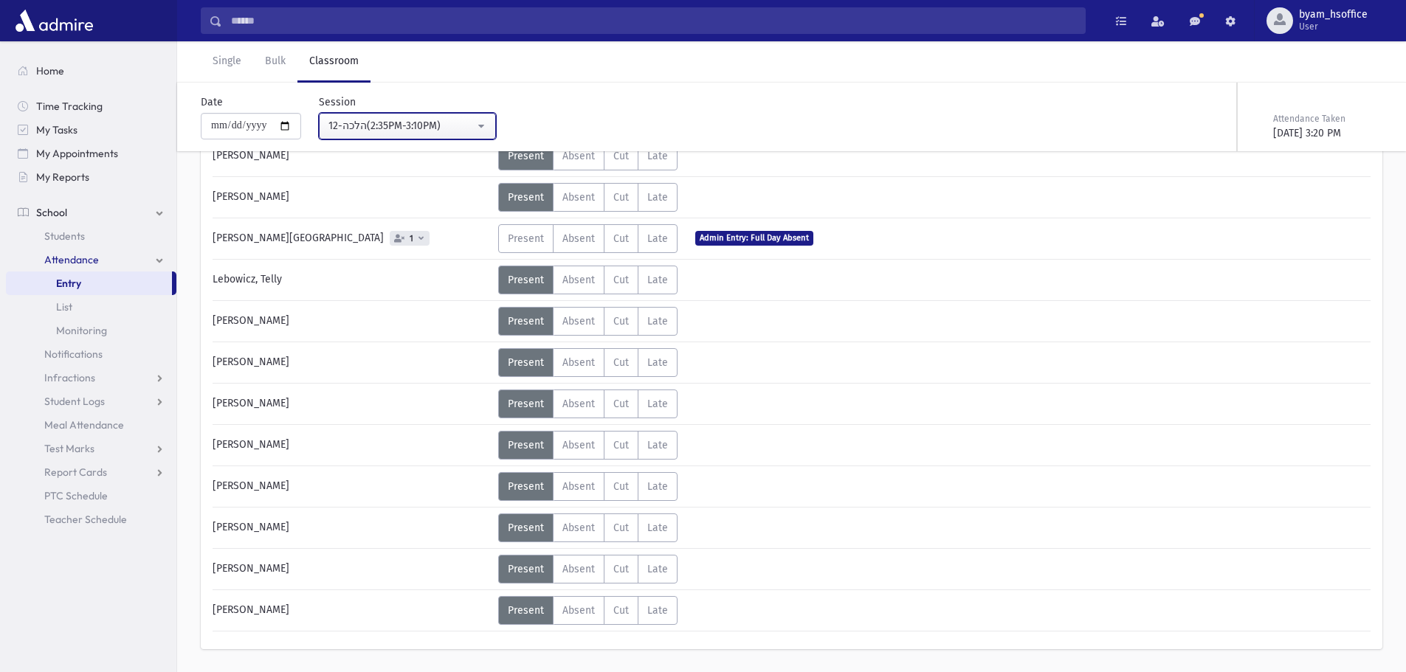
scroll to position [221, 0]
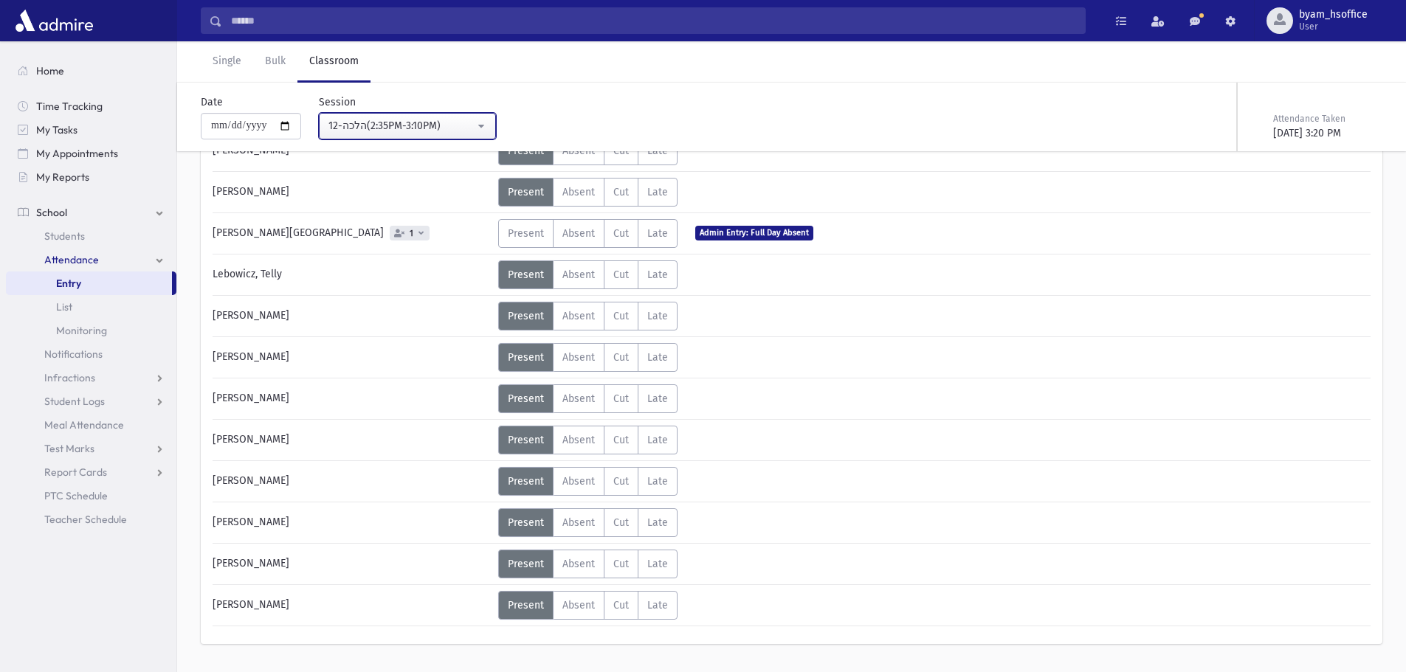
click at [443, 132] on div "12-הלכה(2:35PM-3:10PM)" at bounding box center [401, 125] width 146 height 15
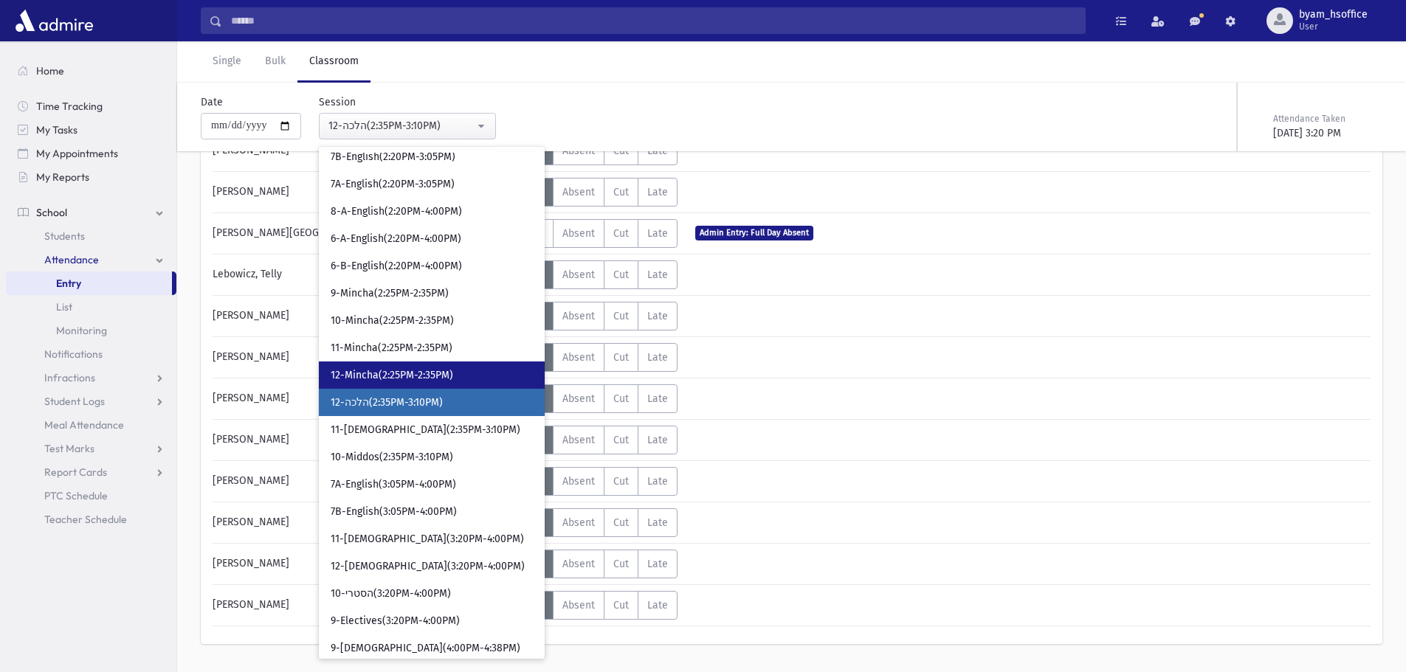
click at [460, 378] on link "12-Mincha(2:25PM-2:35PM)" at bounding box center [432, 375] width 226 height 27
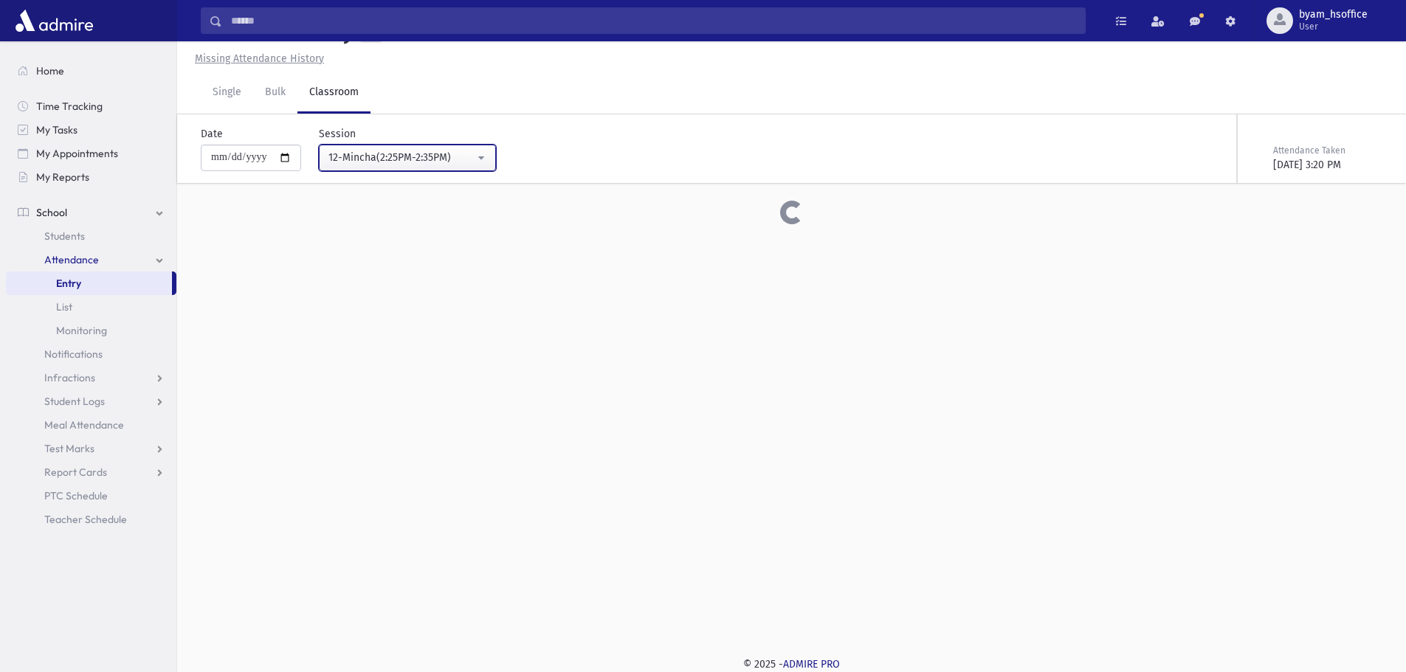
scroll to position [221, 0]
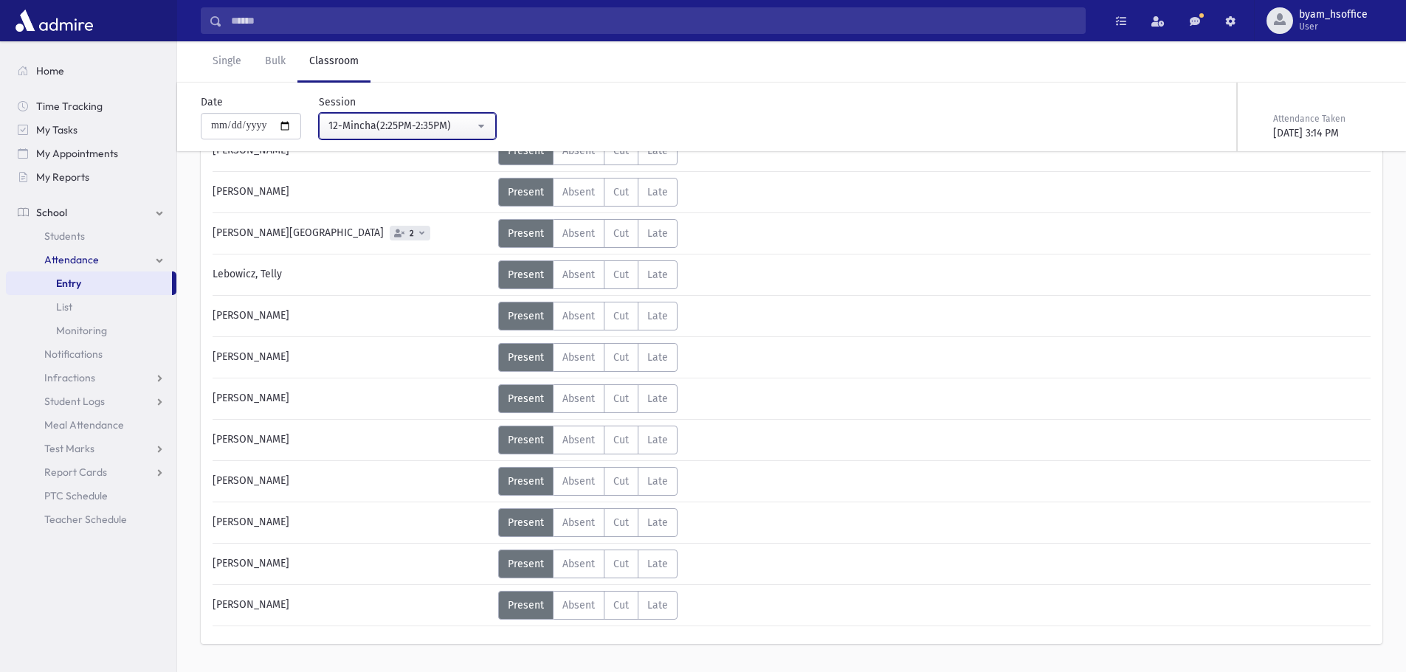
click at [448, 121] on div "12-Mincha(2:25PM-2:35PM)" at bounding box center [401, 125] width 146 height 15
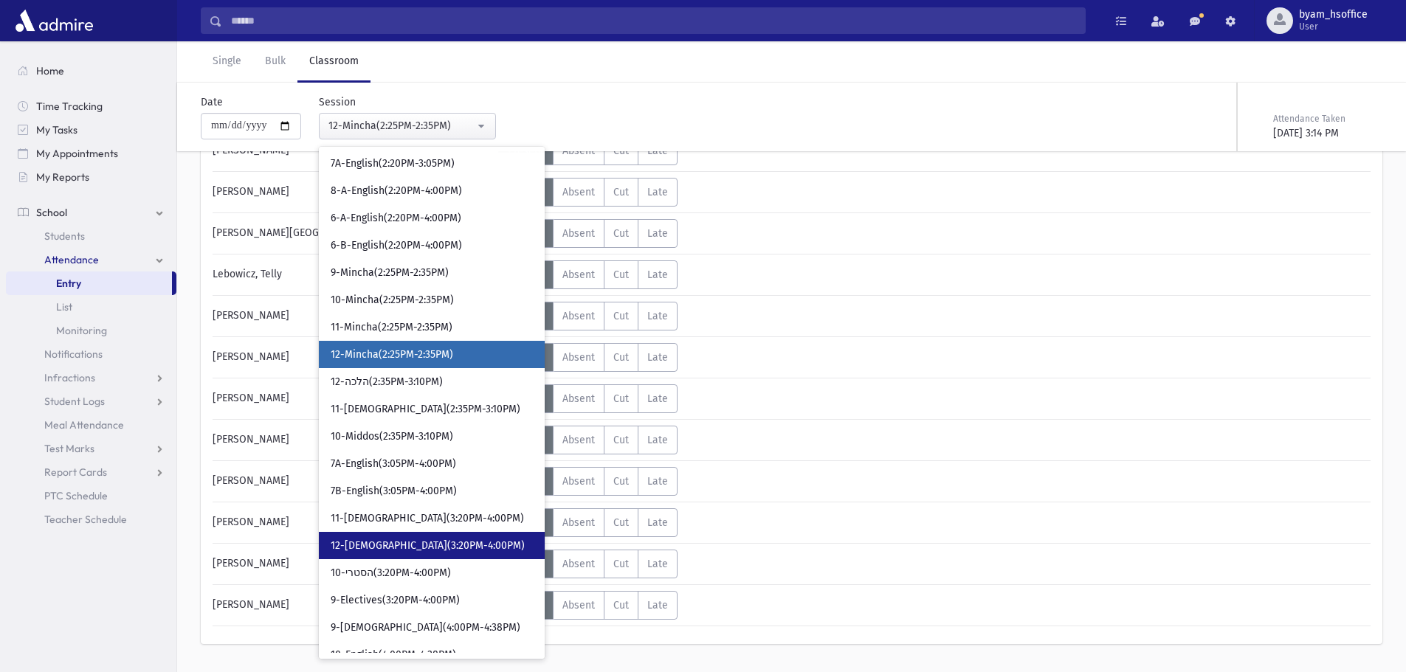
scroll to position [1885, 0]
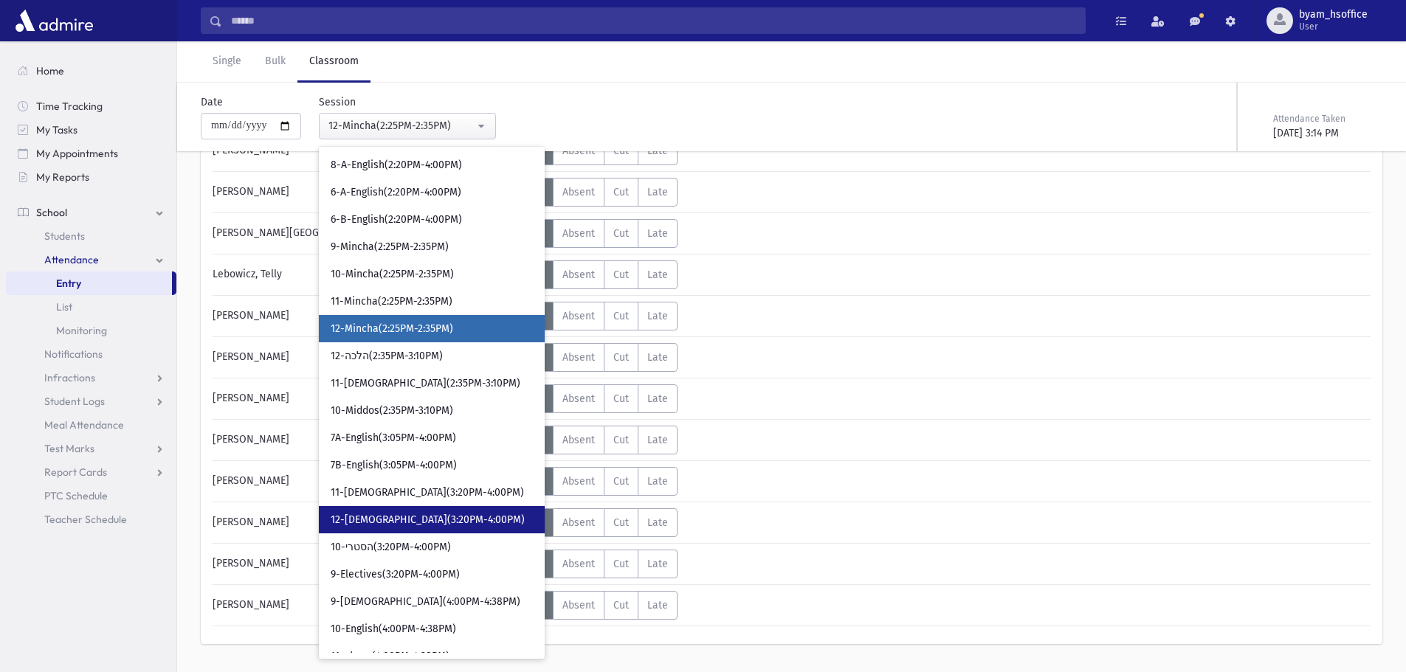
click at [445, 528] on link "12-[DEMOGRAPHIC_DATA](3:20PM-4:00PM)" at bounding box center [432, 519] width 226 height 27
select select "****"
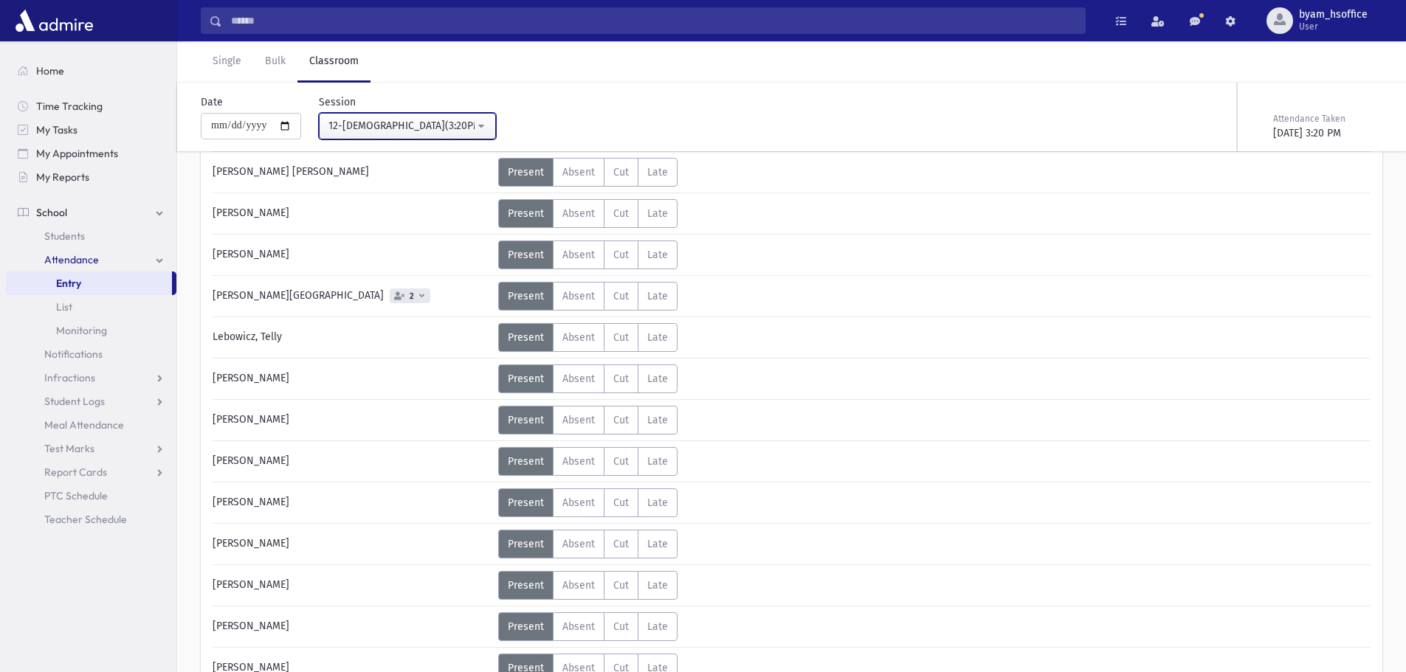
scroll to position [74, 0]
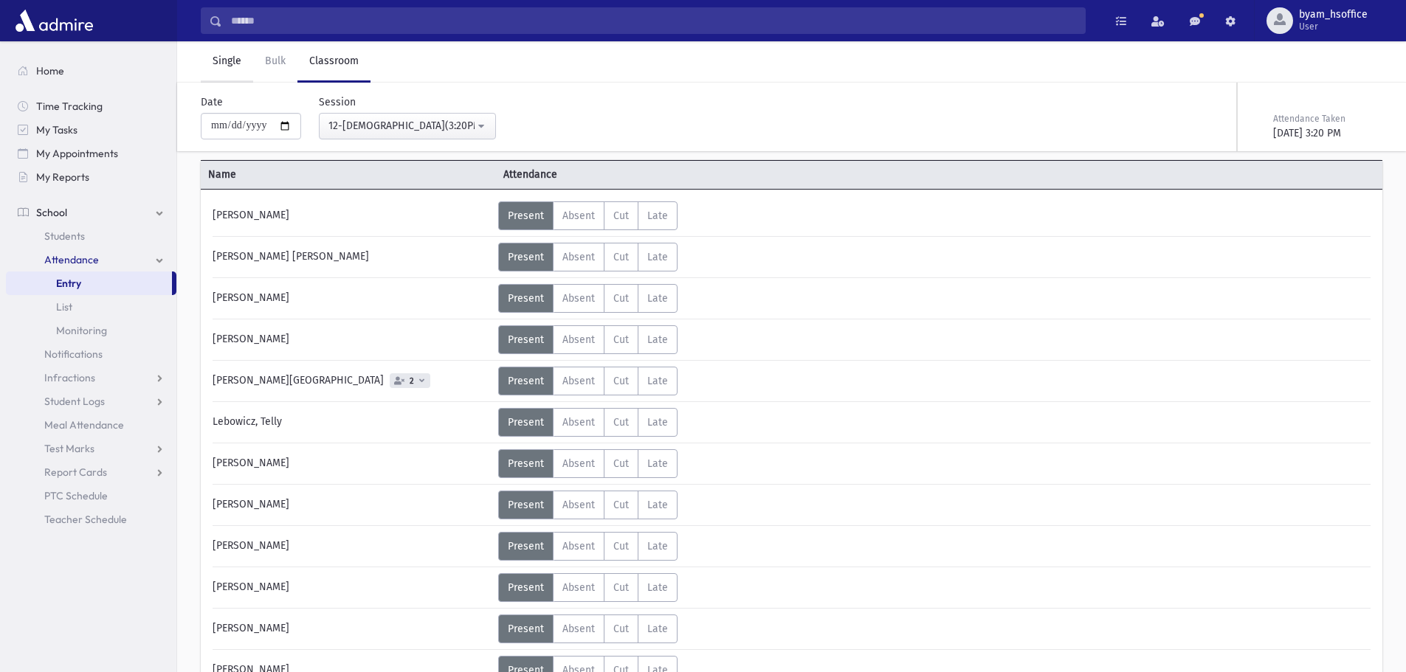
click at [227, 67] on link "Single" at bounding box center [227, 61] width 52 height 41
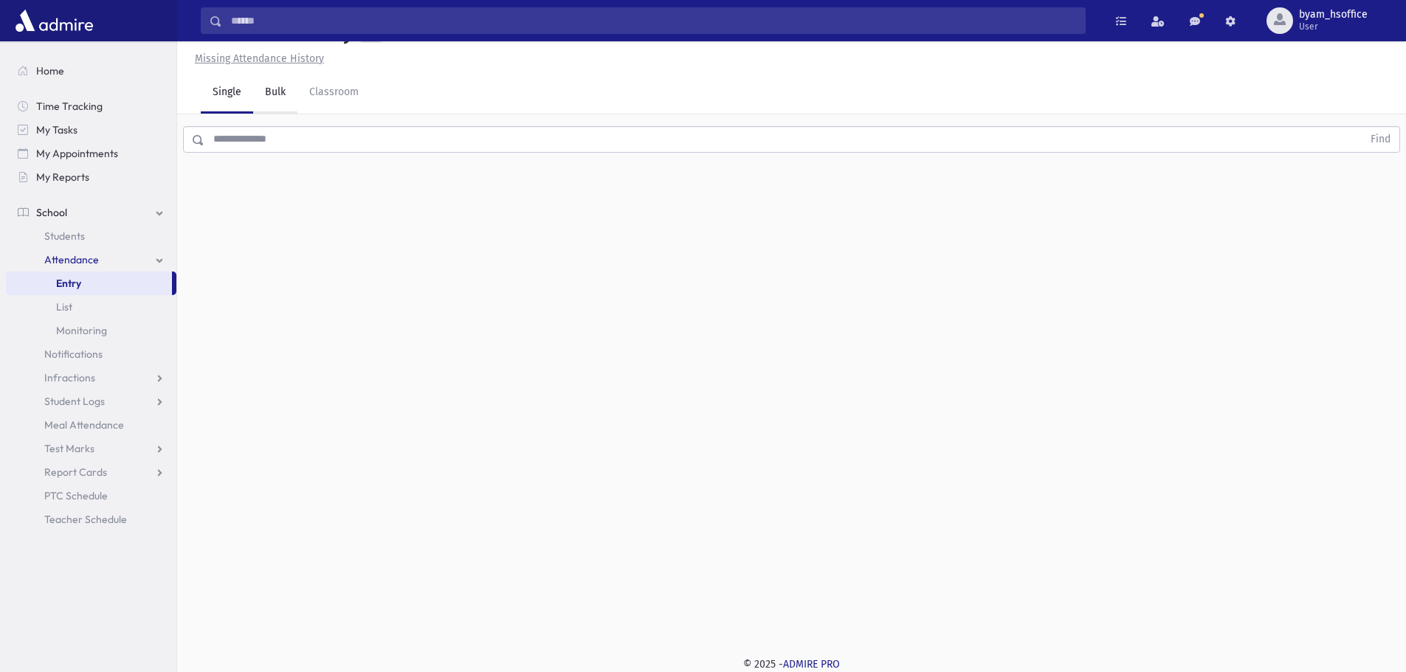
scroll to position [33, 0]
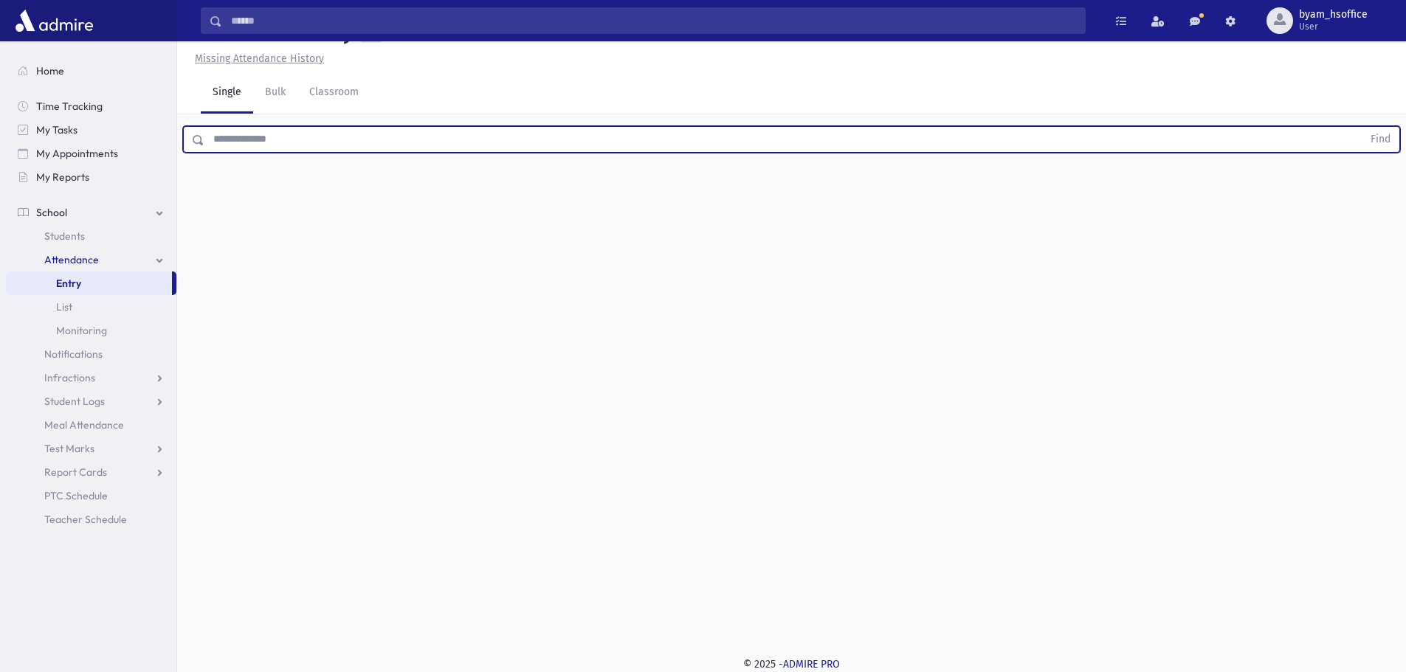
click at [298, 140] on input "text" at bounding box center [783, 139] width 1158 height 27
type input "****"
click at [1361, 127] on button "Find" at bounding box center [1380, 139] width 38 height 25
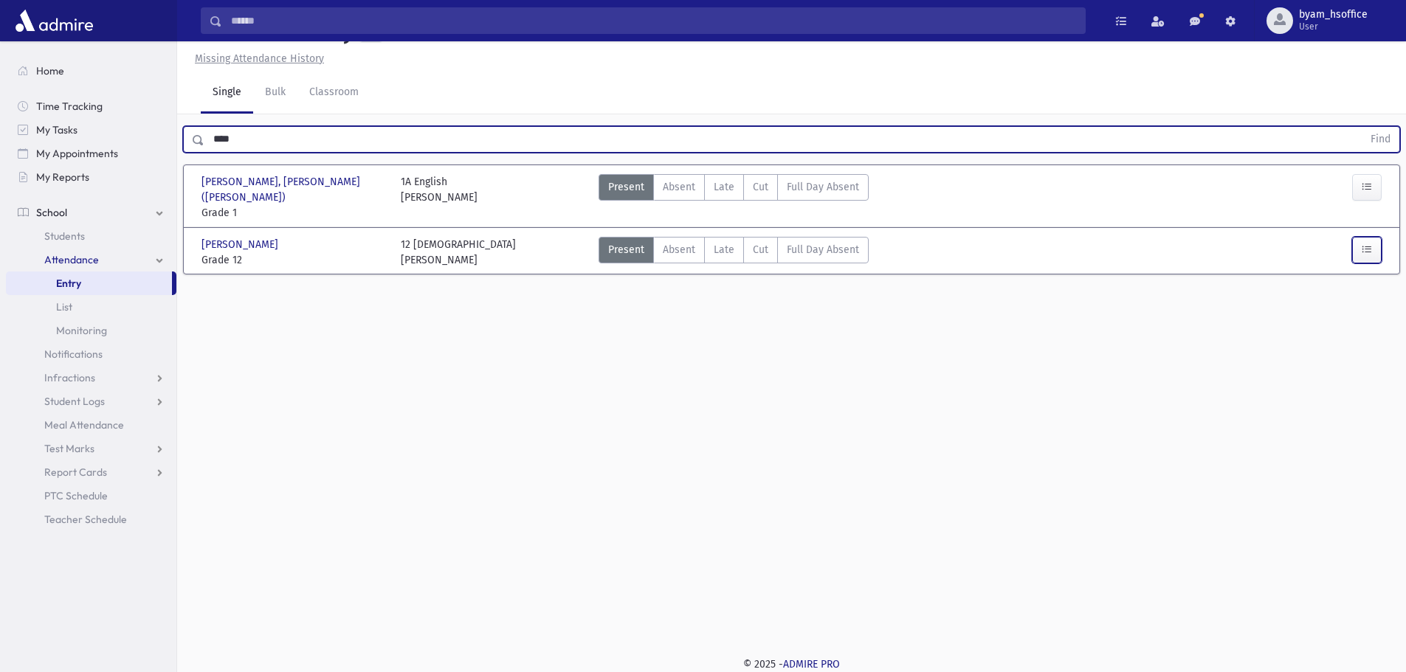
click at [1359, 237] on button "button" at bounding box center [1367, 250] width 30 height 27
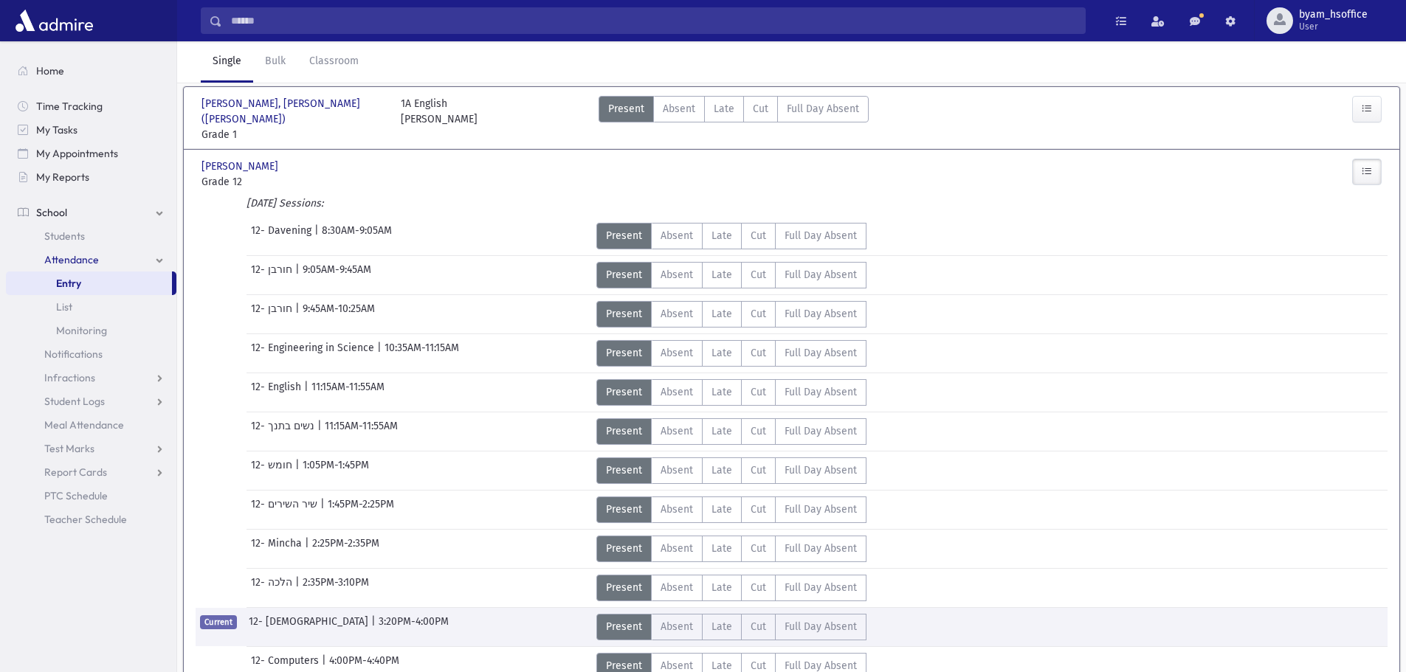
scroll to position [28, 0]
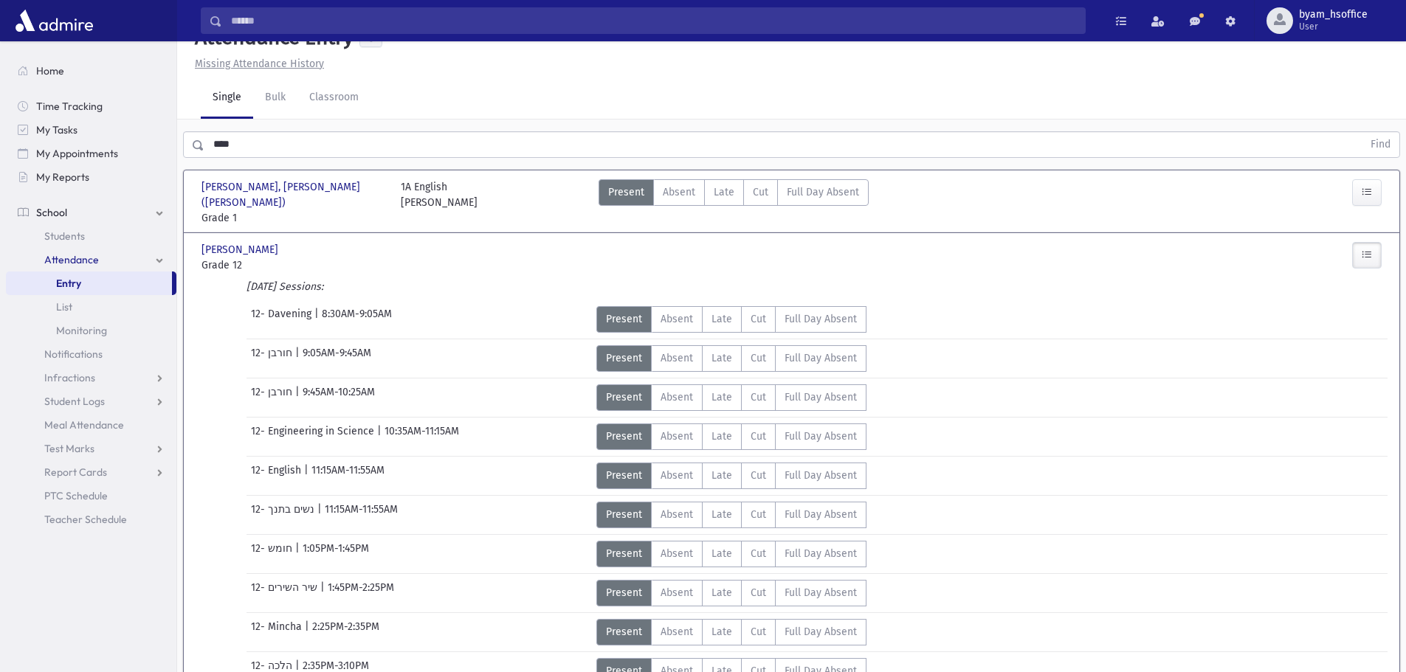
click at [308, 258] on span "Grade 12" at bounding box center [293, 265] width 184 height 15
click at [128, 279] on link "Entry" at bounding box center [89, 284] width 166 height 24
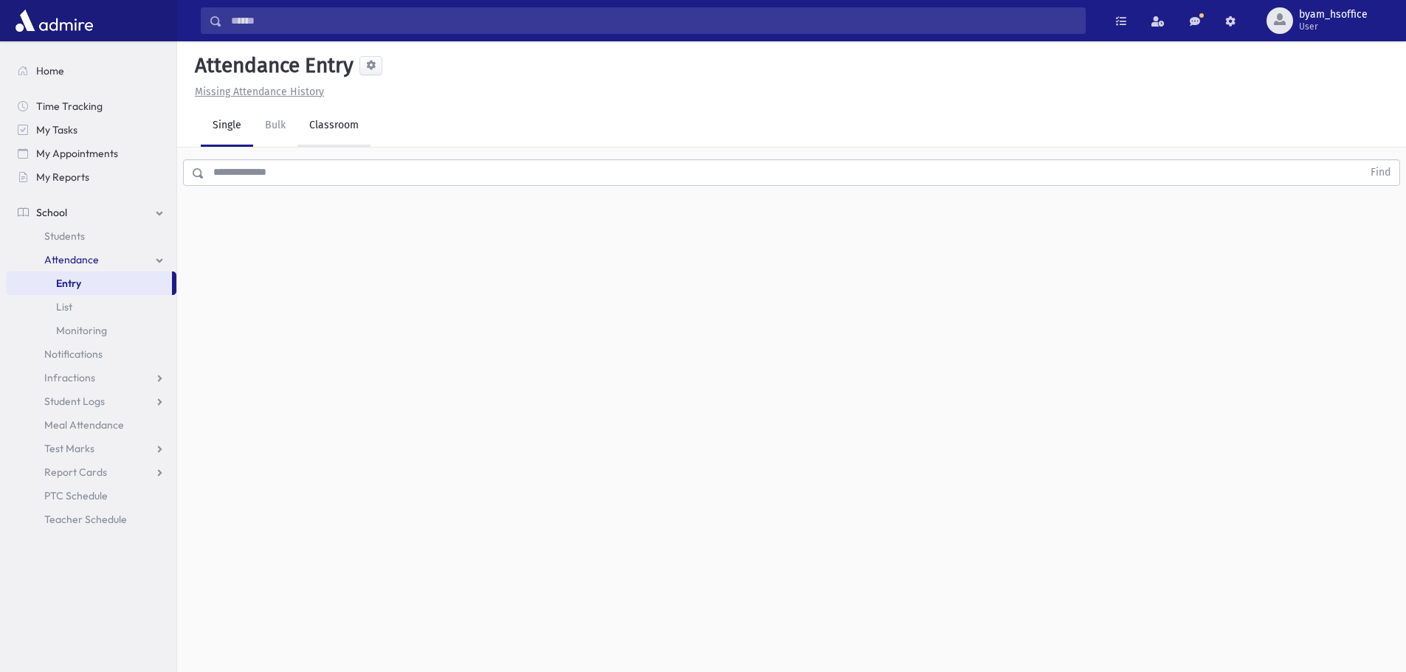
click at [349, 134] on link "Classroom" at bounding box center [333, 126] width 73 height 41
click at [414, 200] on button "--Select One--" at bounding box center [407, 191] width 177 height 27
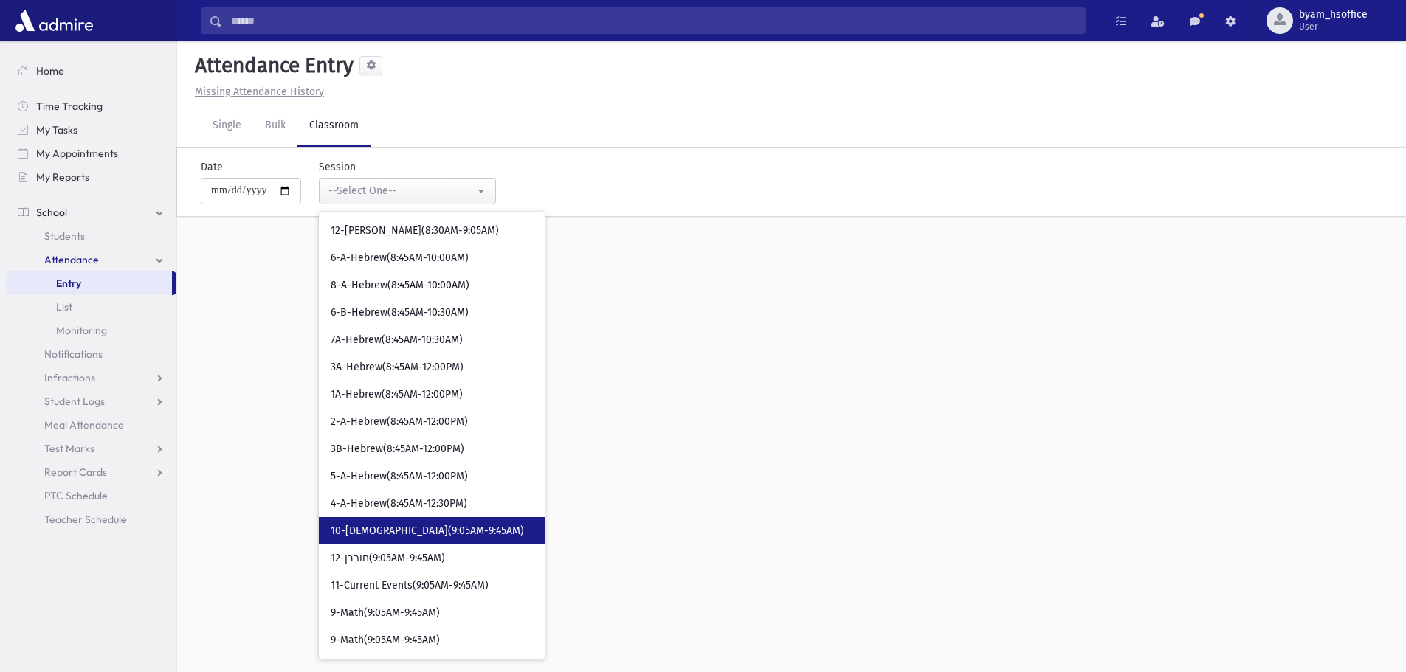
scroll to position [295, 0]
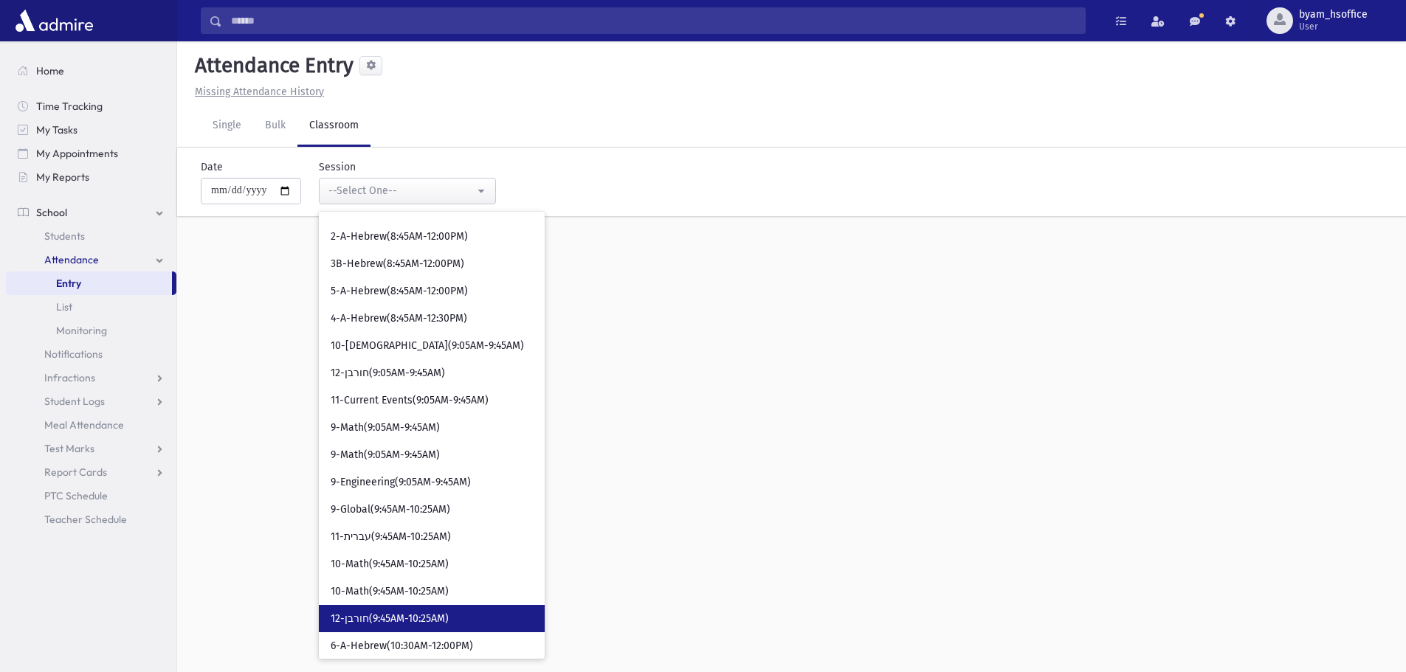
click at [410, 623] on span "12-חורבן(9:45AM-10:25AM)" at bounding box center [390, 619] width 118 height 15
select select "****"
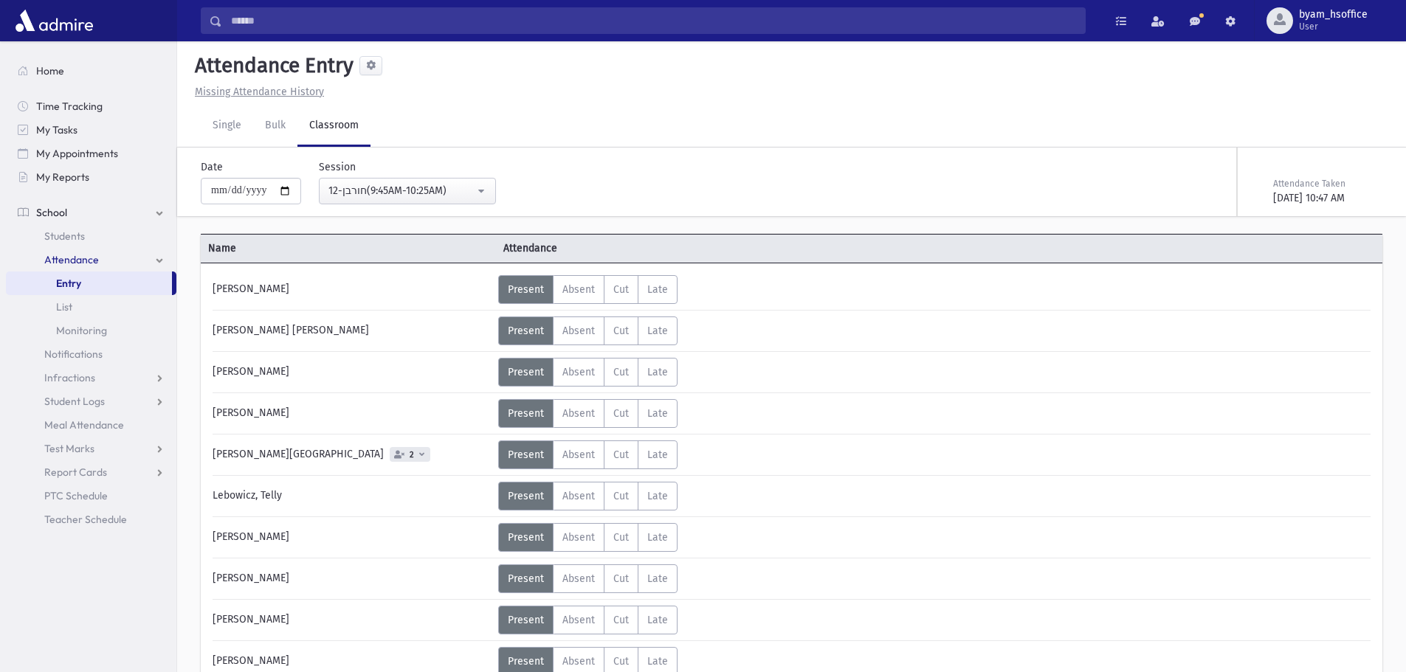
click at [326, 463] on div "[PERSON_NAME][GEOGRAPHIC_DATA] 2" at bounding box center [351, 454] width 293 height 29
click at [419, 457] on icon at bounding box center [421, 454] width 5 height 8
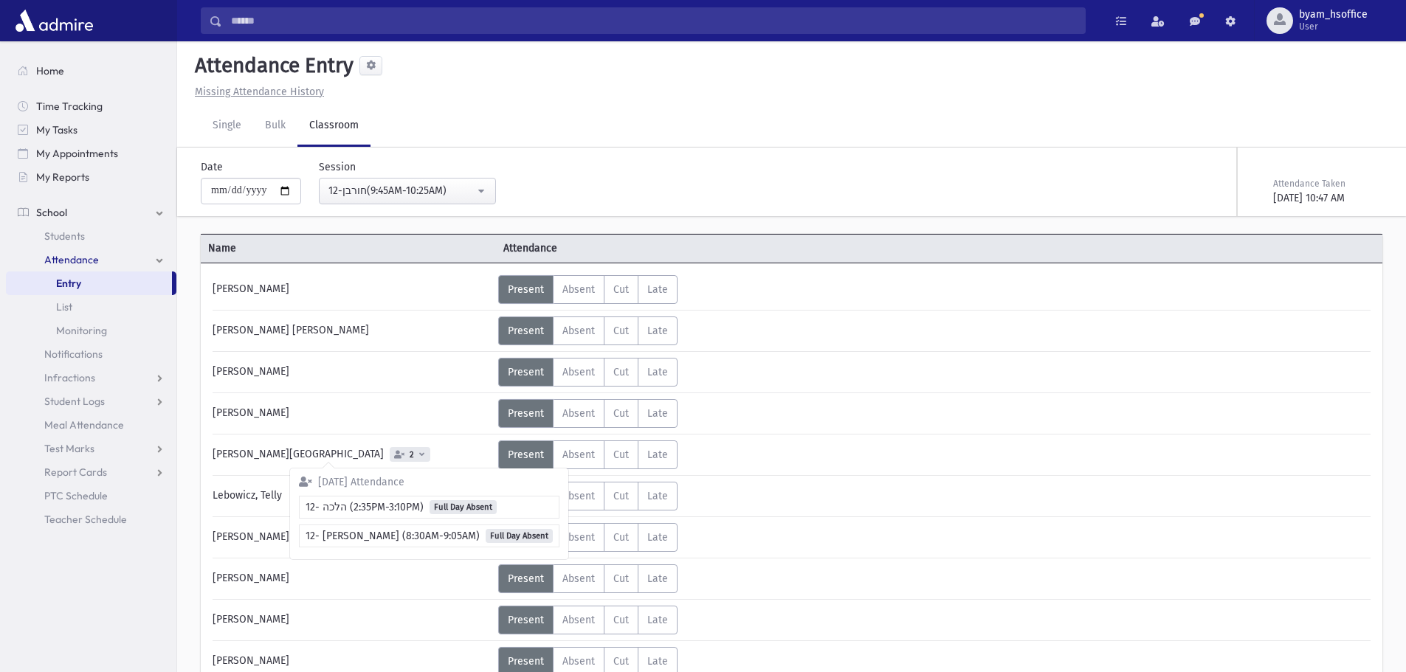
click at [419, 457] on icon at bounding box center [421, 454] width 5 height 8
click at [600, 139] on div "Single Bulk Classroom" at bounding box center [803, 126] width 1205 height 41
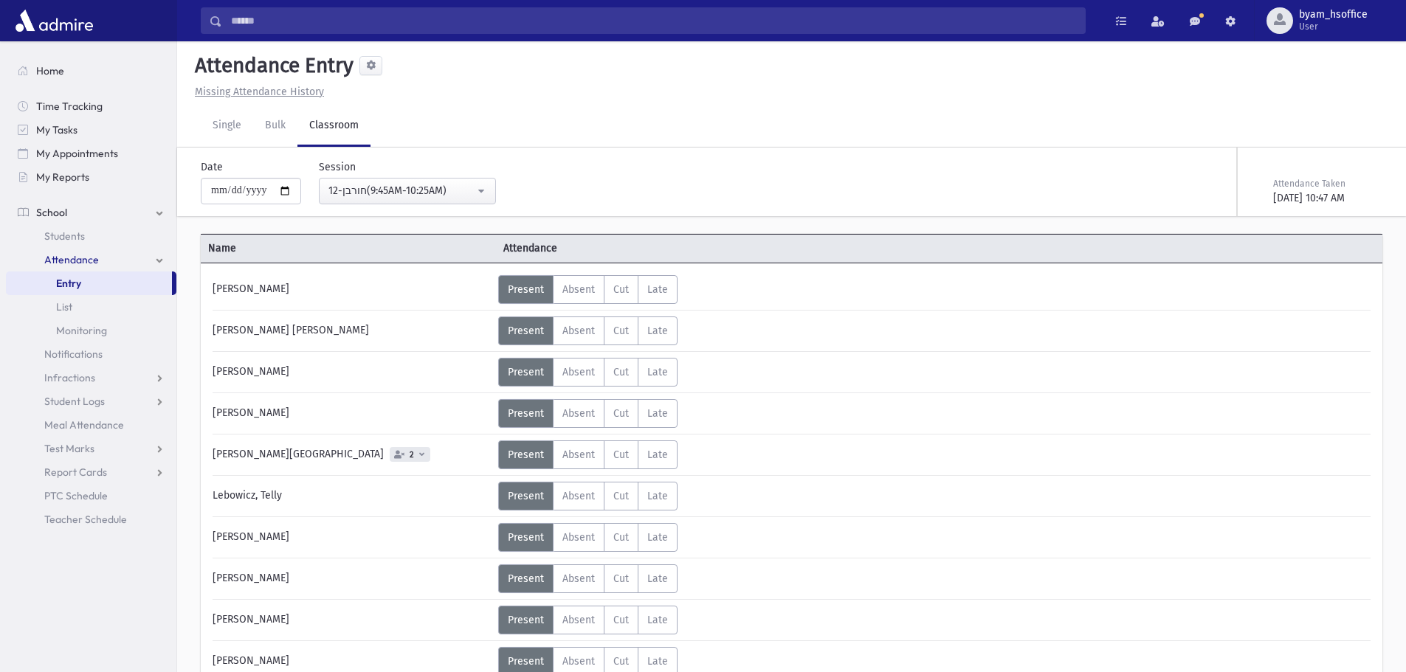
click at [118, 278] on link "Entry" at bounding box center [89, 284] width 166 height 24
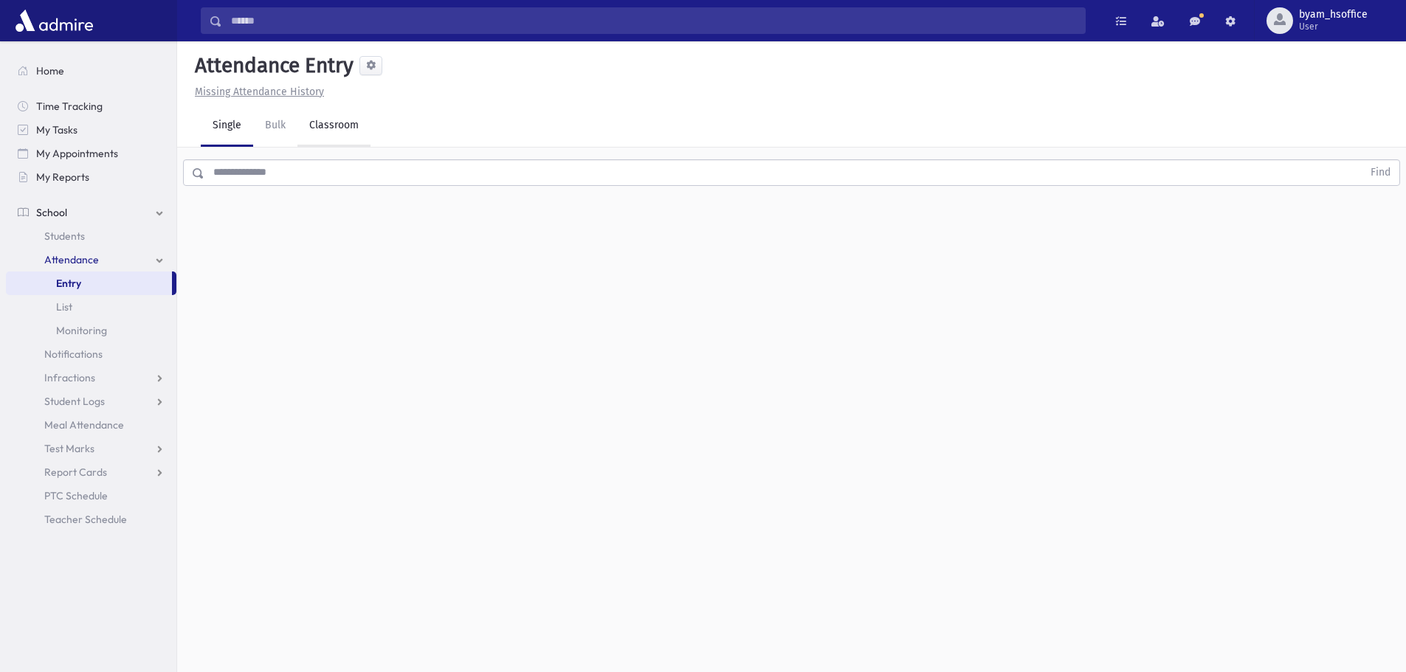
click at [366, 128] on link "Classroom" at bounding box center [333, 126] width 73 height 41
click at [293, 134] on link "Bulk" at bounding box center [275, 126] width 44 height 41
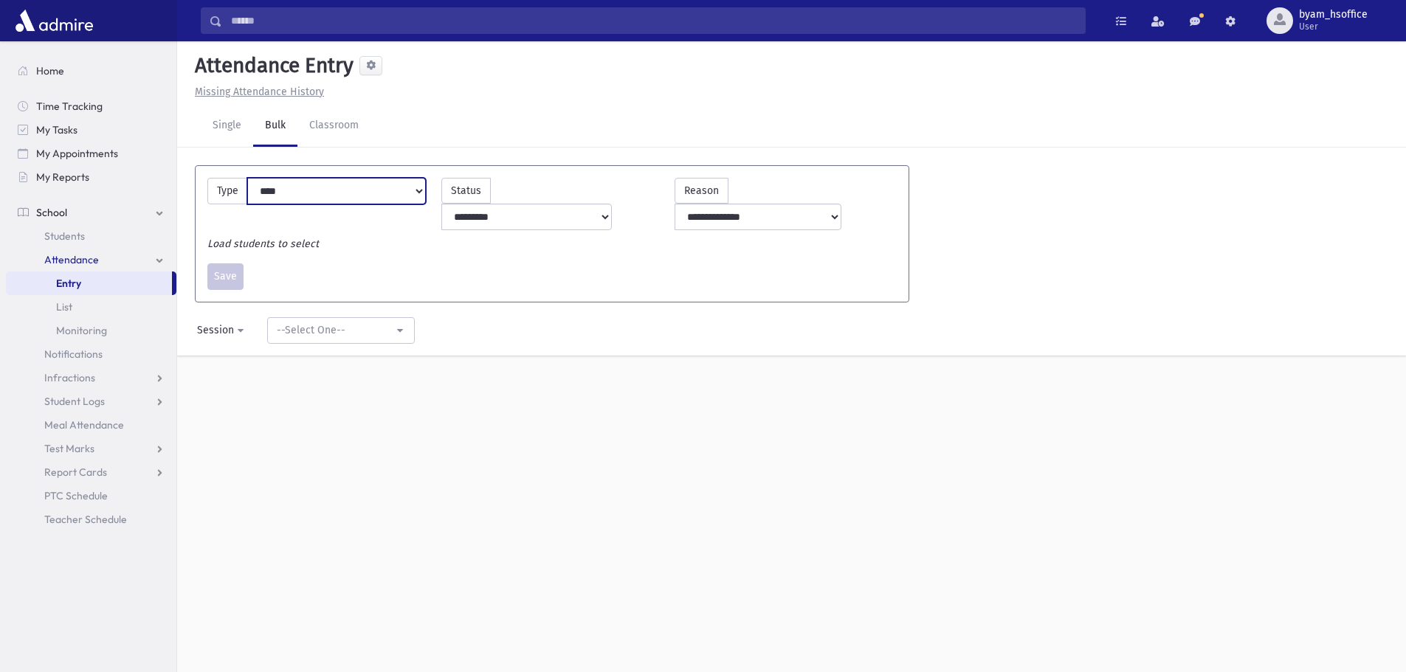
click at [369, 179] on select "**********" at bounding box center [336, 191] width 179 height 27
click at [361, 322] on div "--Select One--" at bounding box center [335, 329] width 117 height 15
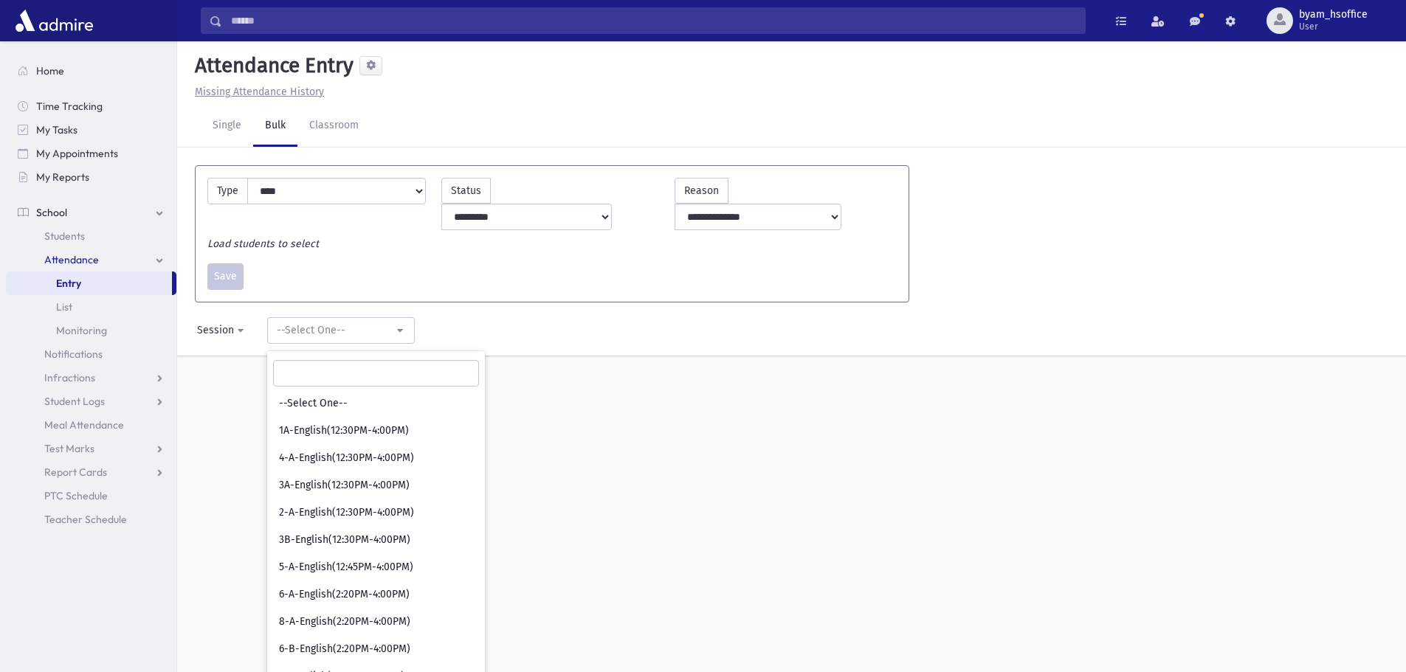
click at [505, 263] on div "Save Save" at bounding box center [552, 276] width 704 height 27
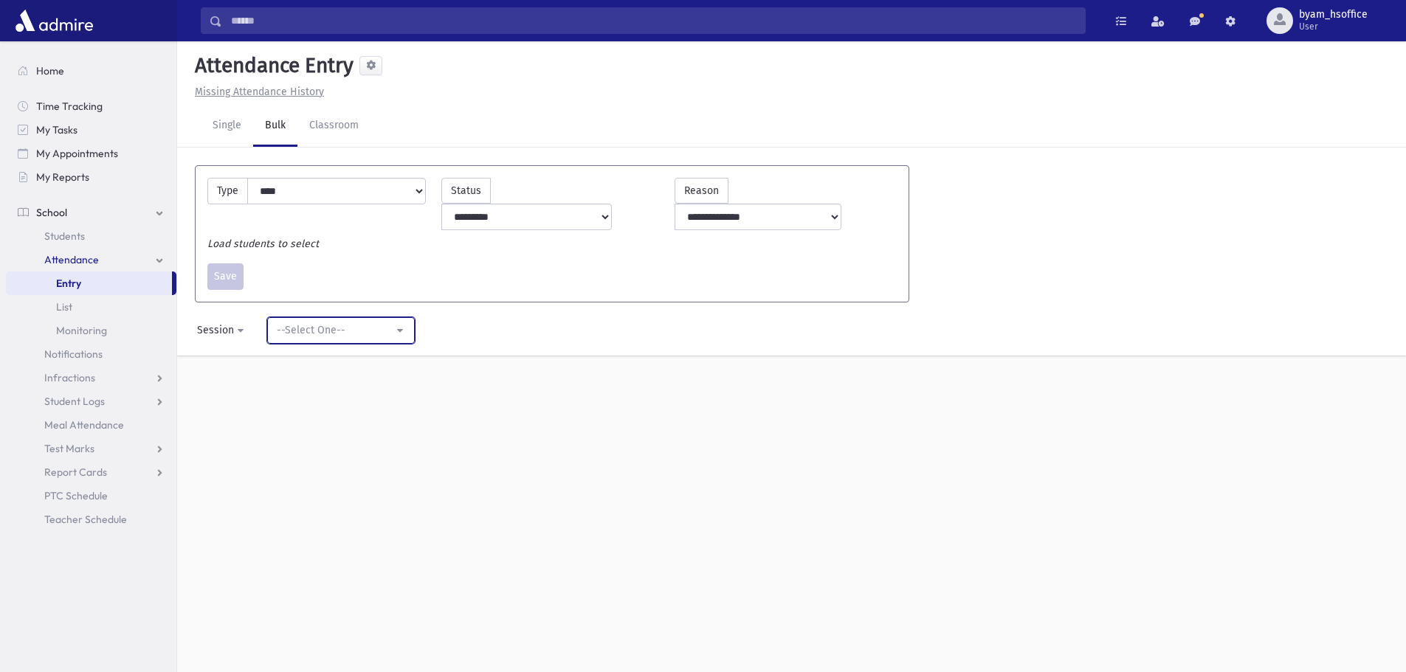
click at [357, 322] on div "--Select One--" at bounding box center [335, 329] width 117 height 15
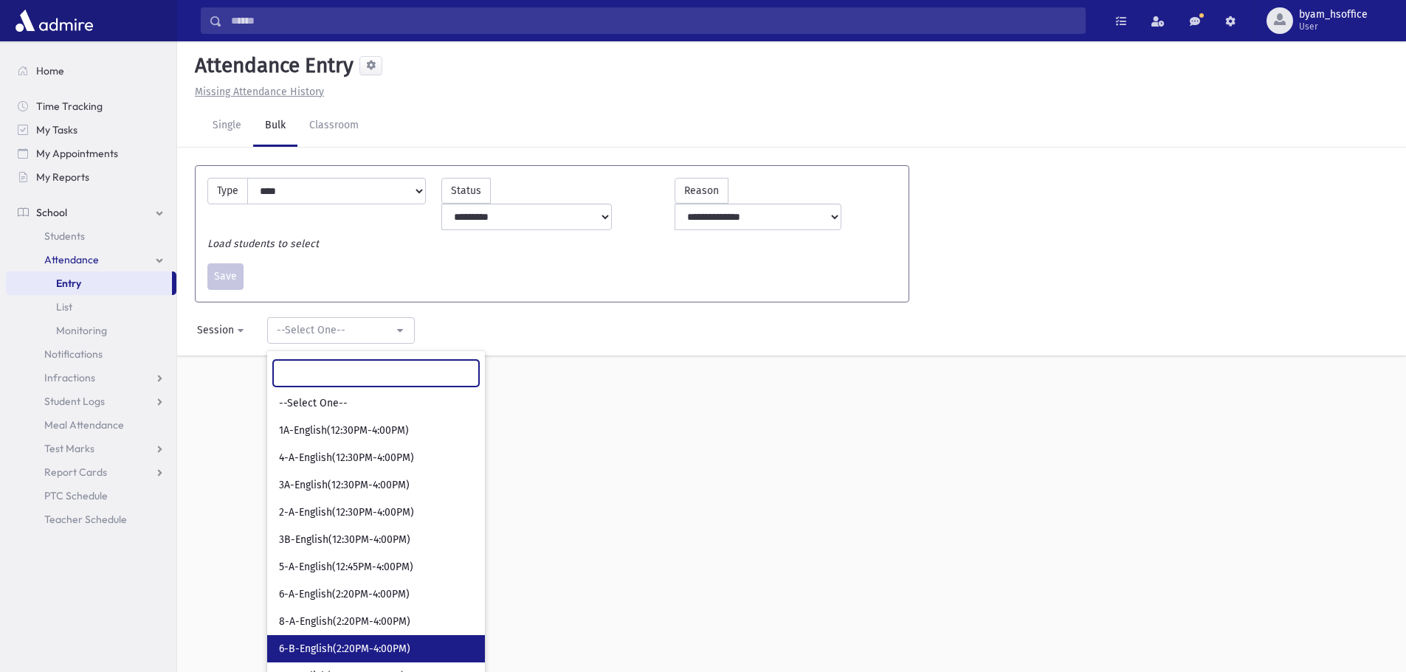
scroll to position [74, 0]
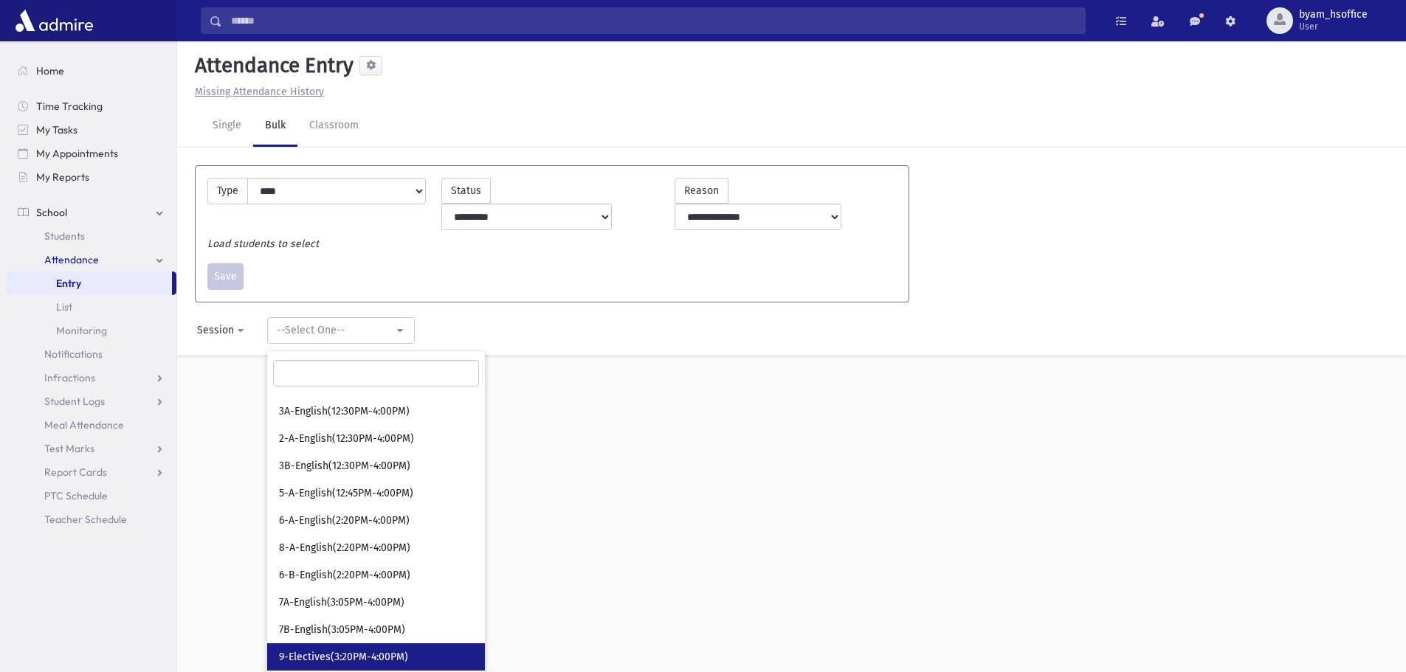
click at [320, 650] on span "9-Electives(3:20PM-4:00PM)" at bounding box center [343, 657] width 129 height 15
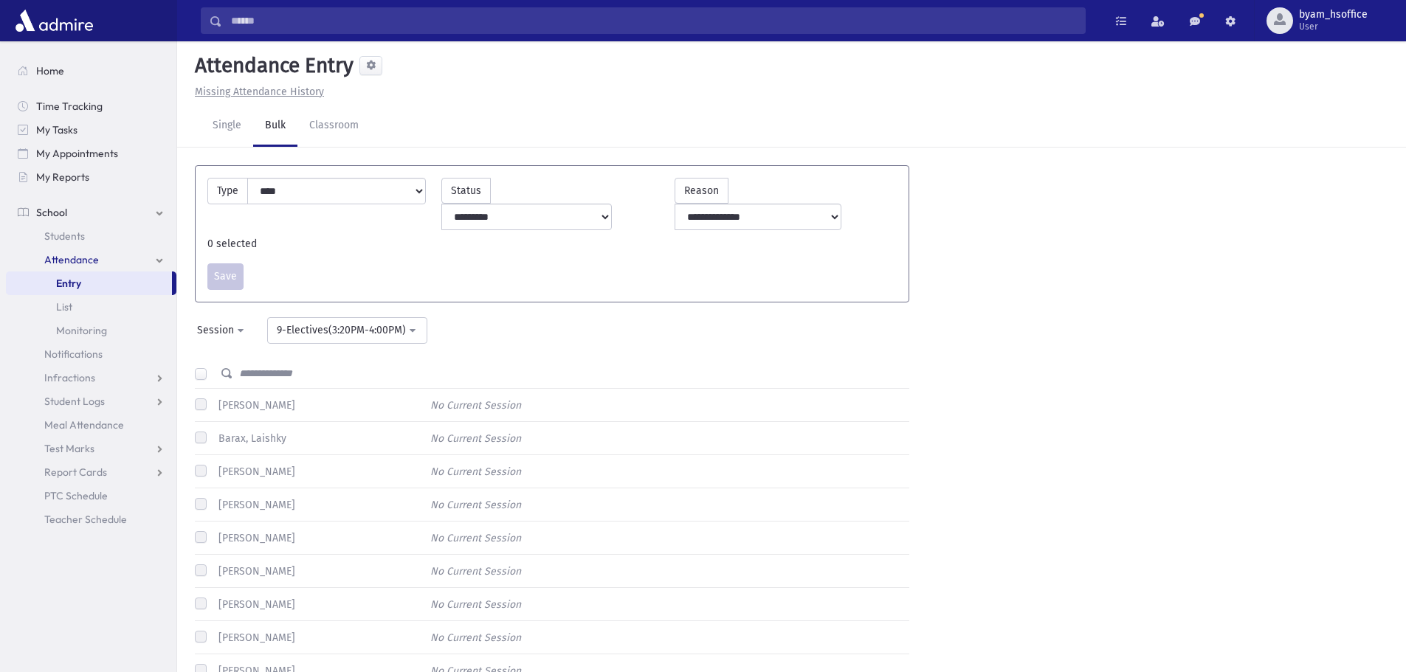
click at [212, 398] on label "[PERSON_NAME]" at bounding box center [253, 405] width 83 height 15
click at [201, 398] on div "[PERSON_NAME]" at bounding box center [245, 407] width 100 height 18
click at [212, 367] on label at bounding box center [212, 367] width 0 height 0
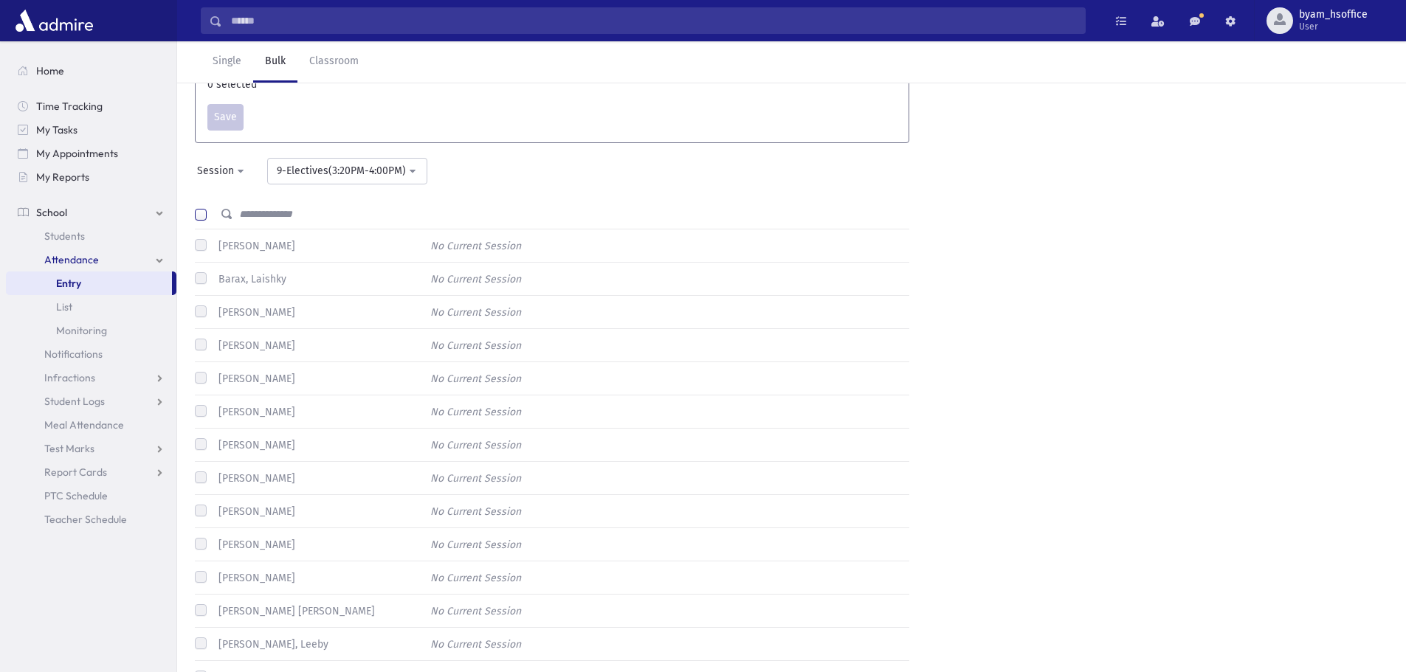
scroll to position [0, 0]
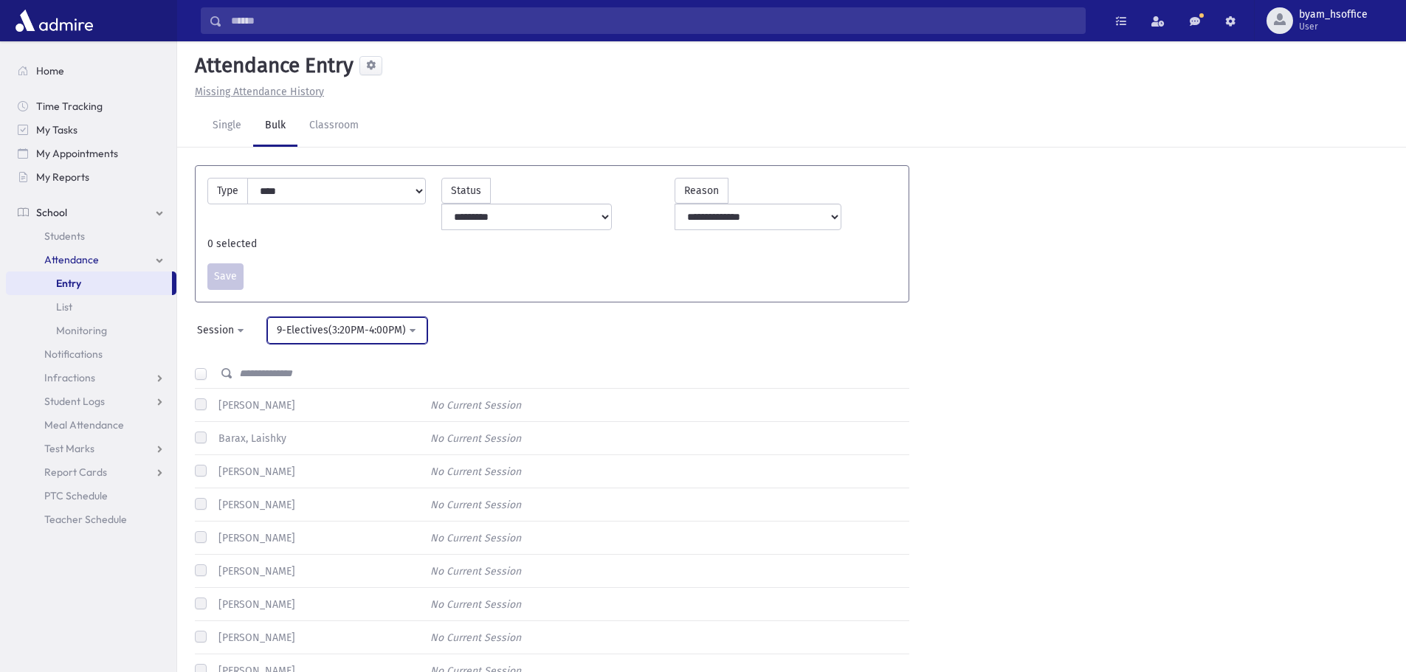
click at [365, 322] on div "9-Electives(3:20PM-4:00PM)" at bounding box center [341, 329] width 129 height 15
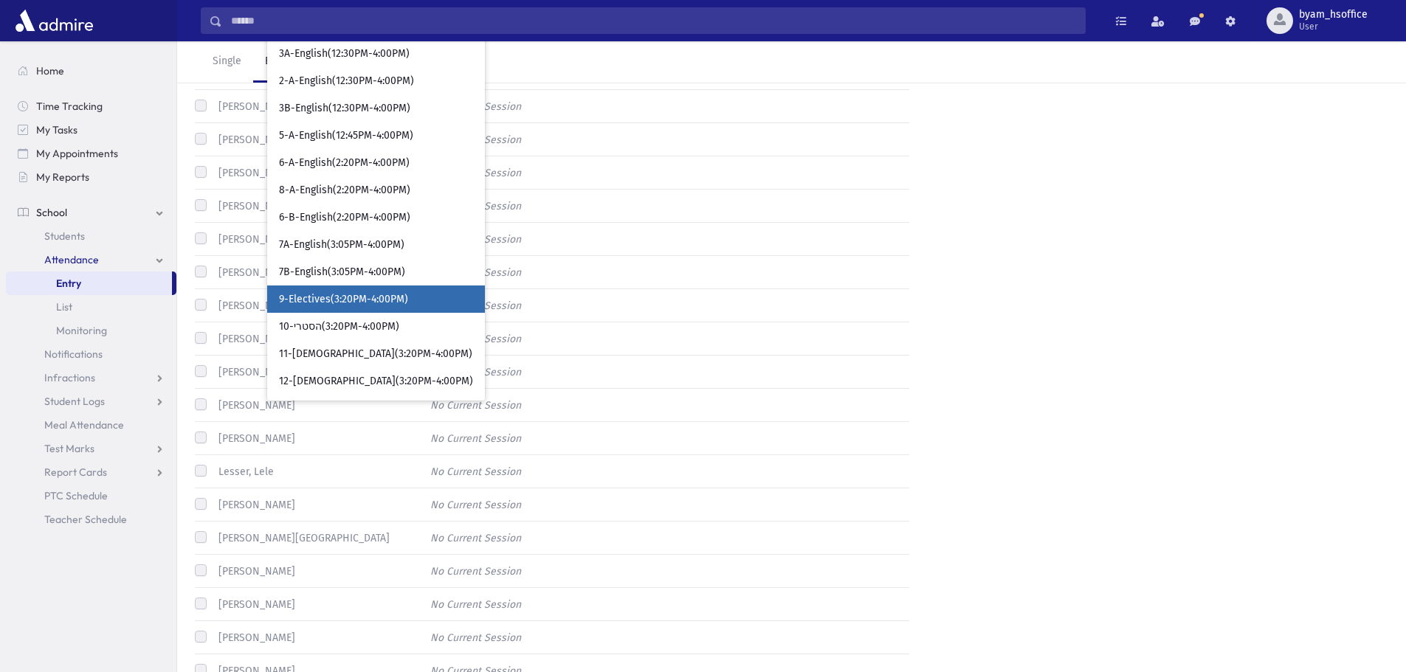
scroll to position [516, 0]
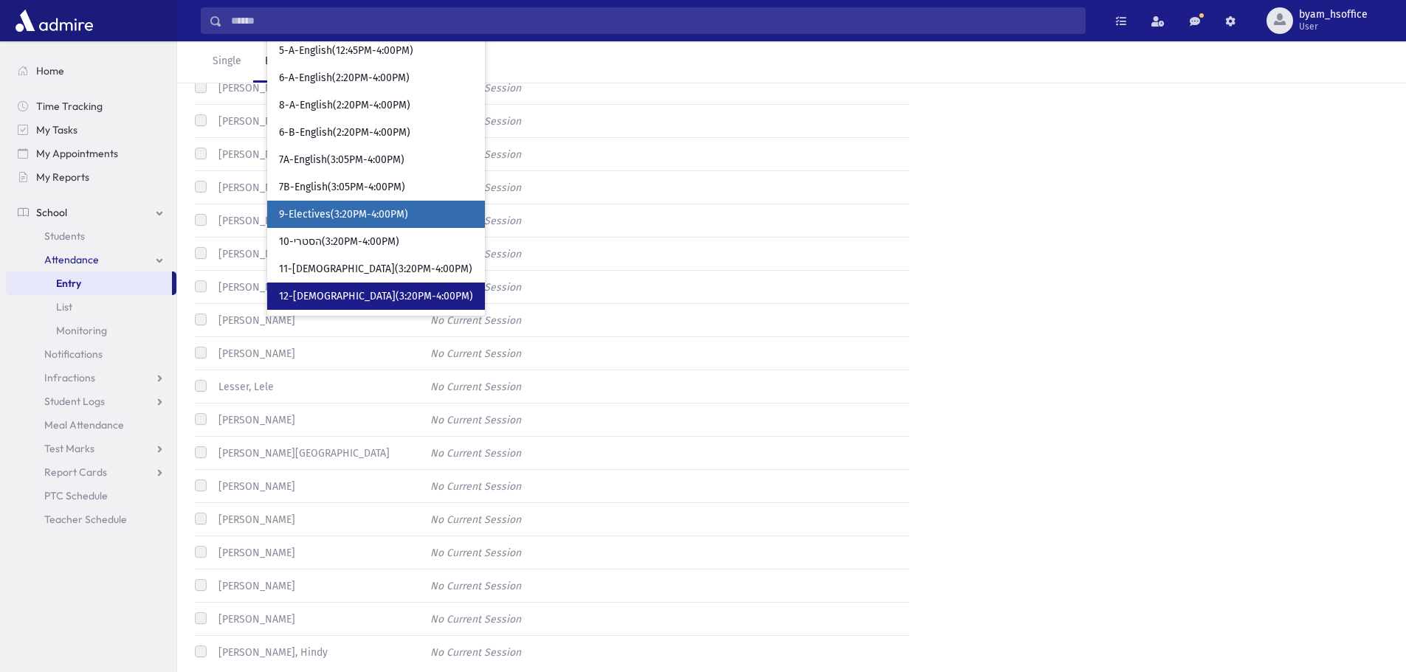
click at [384, 283] on link "12-[DEMOGRAPHIC_DATA](3:20PM-4:00PM)" at bounding box center [376, 296] width 218 height 27
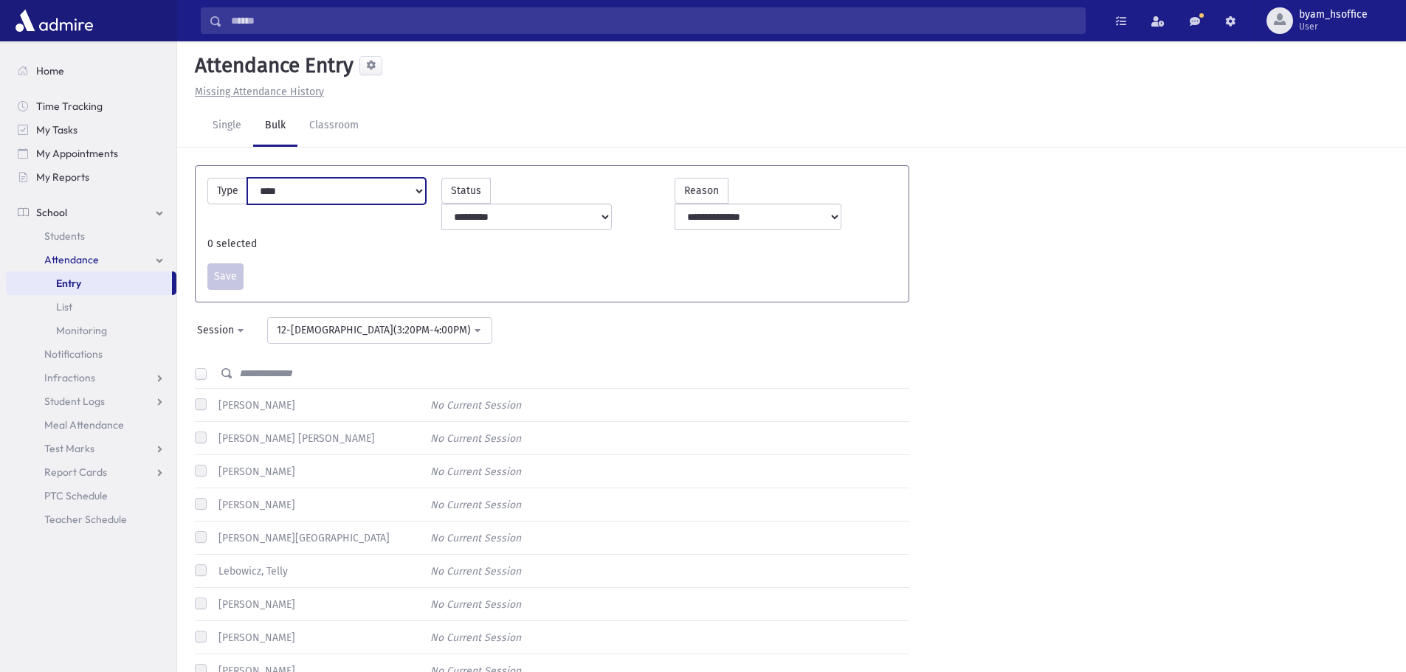
click at [366, 189] on select "**********" at bounding box center [336, 191] width 179 height 27
click at [362, 190] on select "**********" at bounding box center [336, 191] width 179 height 27
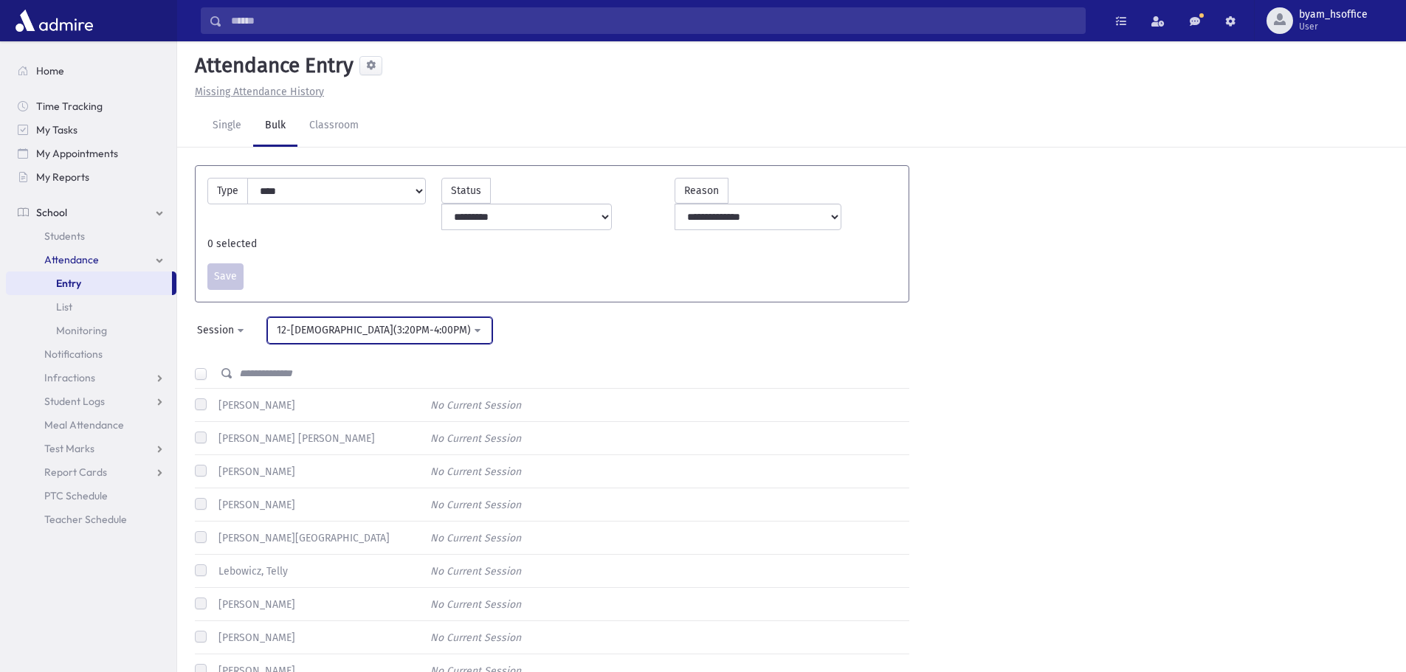
click at [334, 322] on div "12-[DEMOGRAPHIC_DATA](3:20PM-4:00PM)" at bounding box center [374, 329] width 194 height 15
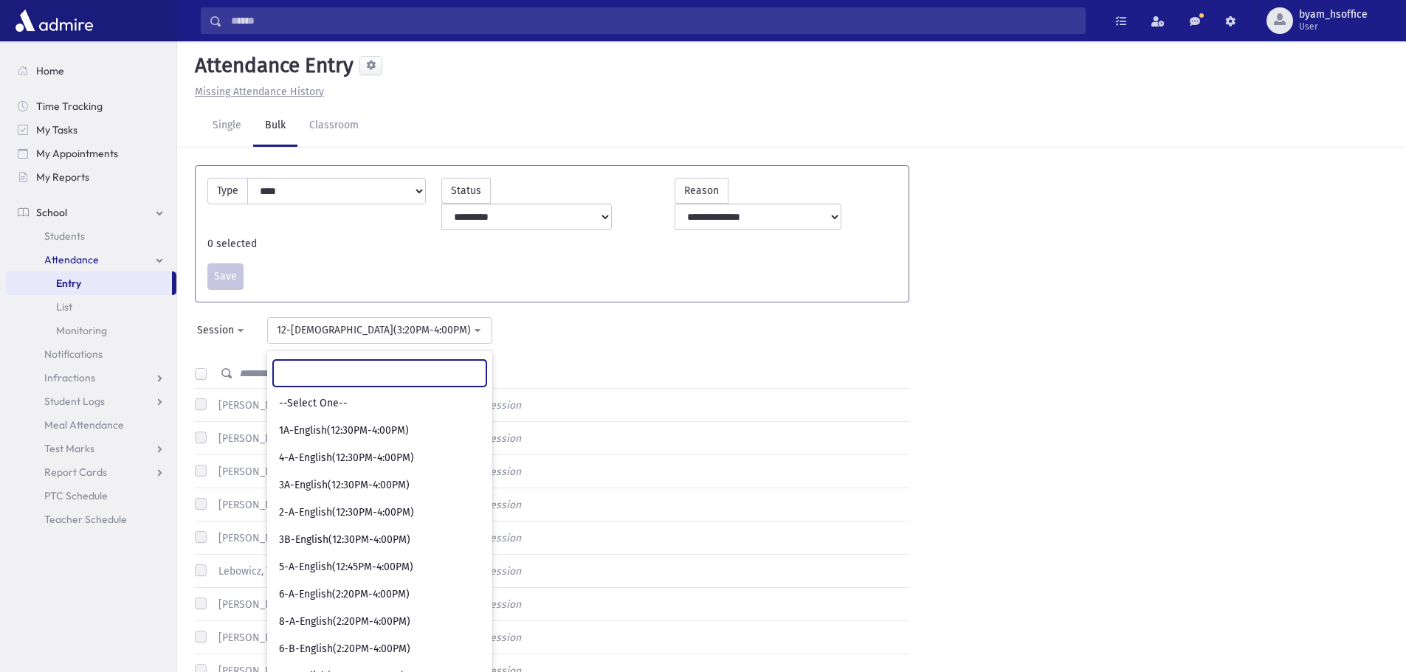
scroll to position [148, 0]
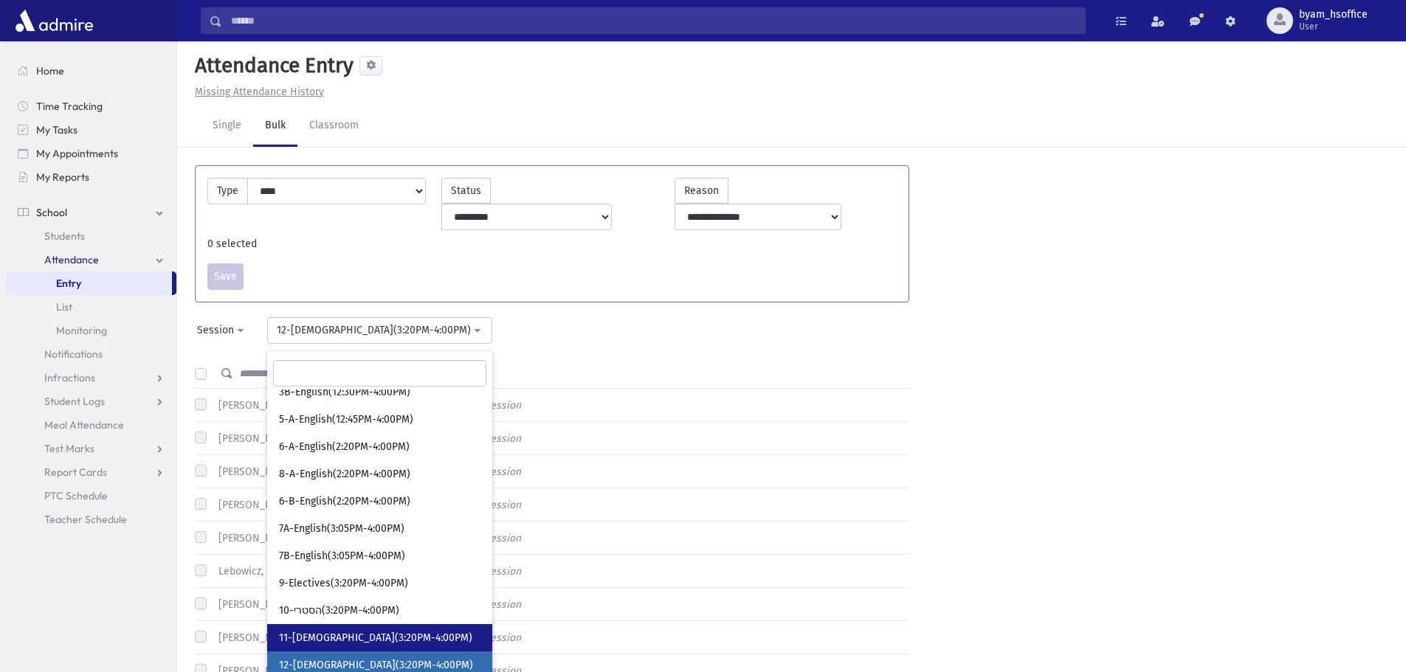
click at [320, 631] on span "11-[DEMOGRAPHIC_DATA](3:20PM-4:00PM)" at bounding box center [375, 638] width 193 height 15
select select "****"
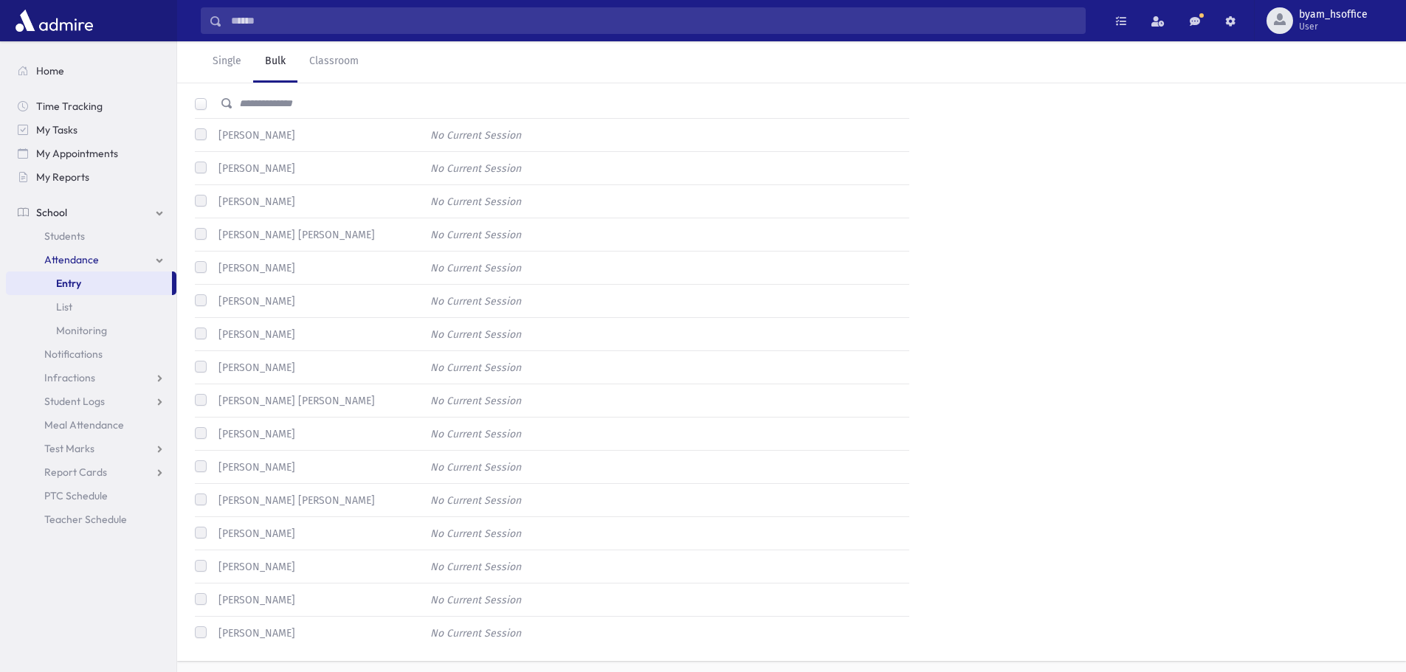
scroll to position [281, 0]
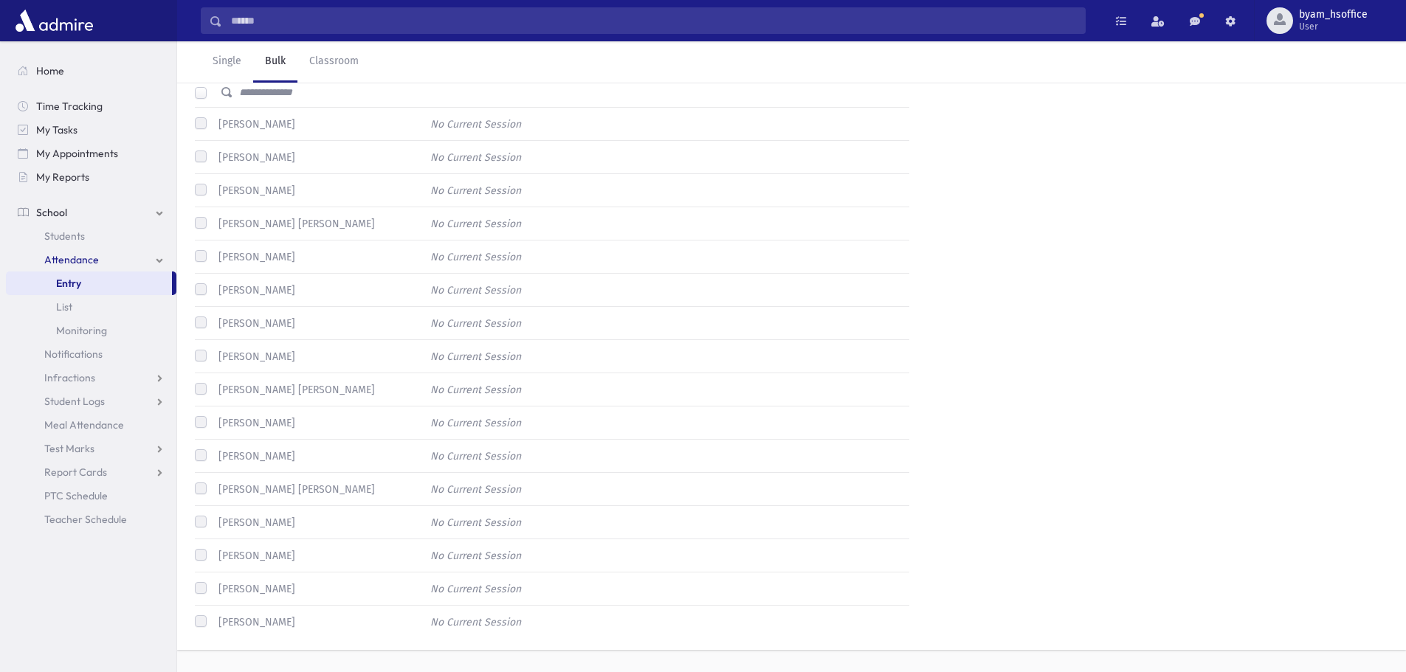
click at [186, 407] on div "[PERSON_NAME] No Current Session" at bounding box center [546, 423] width 726 height 33
drag, startPoint x: 227, startPoint y: 299, endPoint x: 252, endPoint y: 281, distance: 30.7
click at [228, 316] on label "[PERSON_NAME]" at bounding box center [253, 323] width 83 height 15
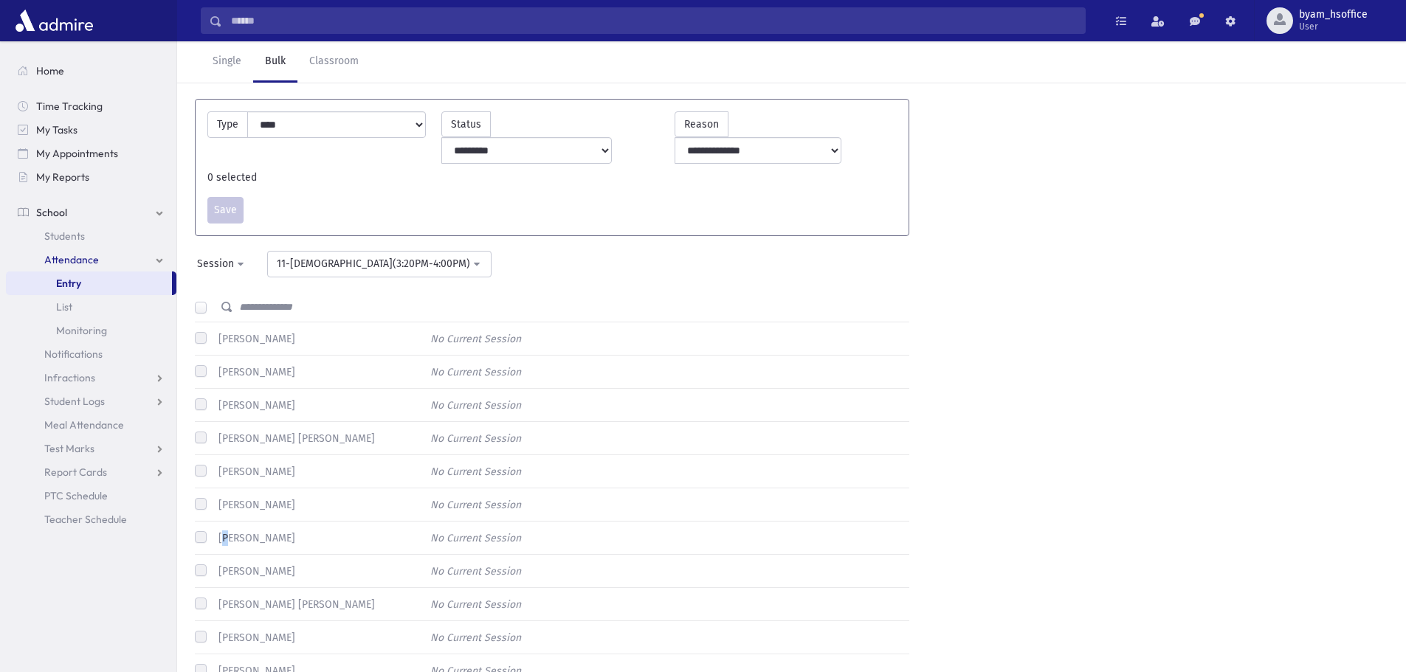
scroll to position [0, 0]
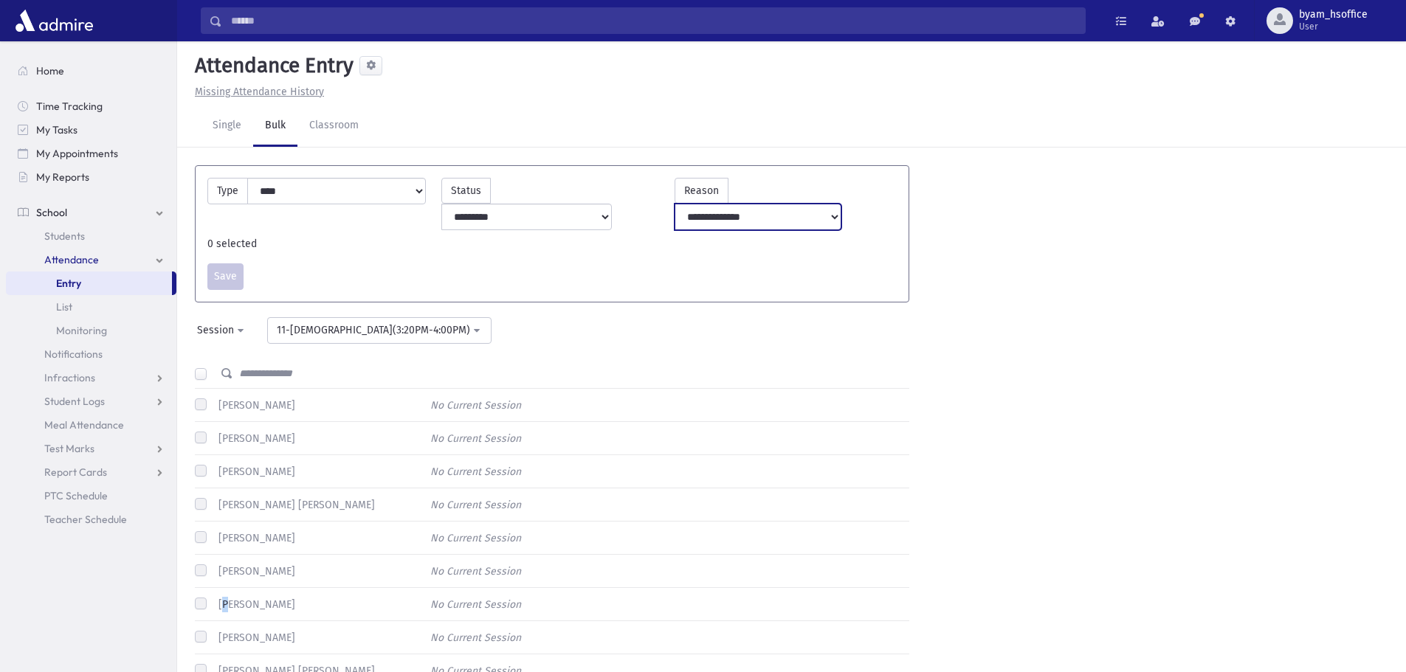
click at [822, 204] on select "**********" at bounding box center [757, 217] width 167 height 27
click at [523, 263] on div "Save Save" at bounding box center [552, 276] width 704 height 27
click at [605, 204] on select "**********" at bounding box center [526, 217] width 171 height 27
drag, startPoint x: 605, startPoint y: 198, endPoint x: 576, endPoint y: 209, distance: 31.3
click at [605, 204] on select "**********" at bounding box center [526, 217] width 171 height 27
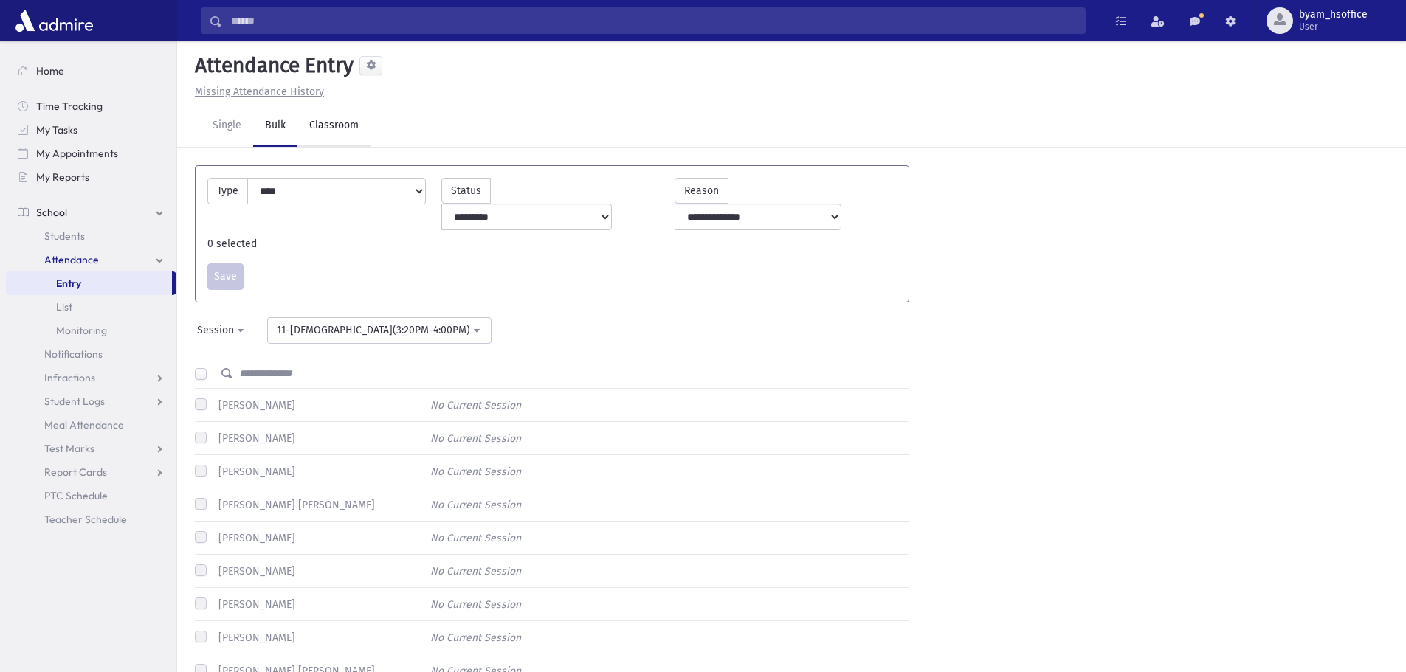
click at [337, 122] on link "Classroom" at bounding box center [333, 126] width 73 height 41
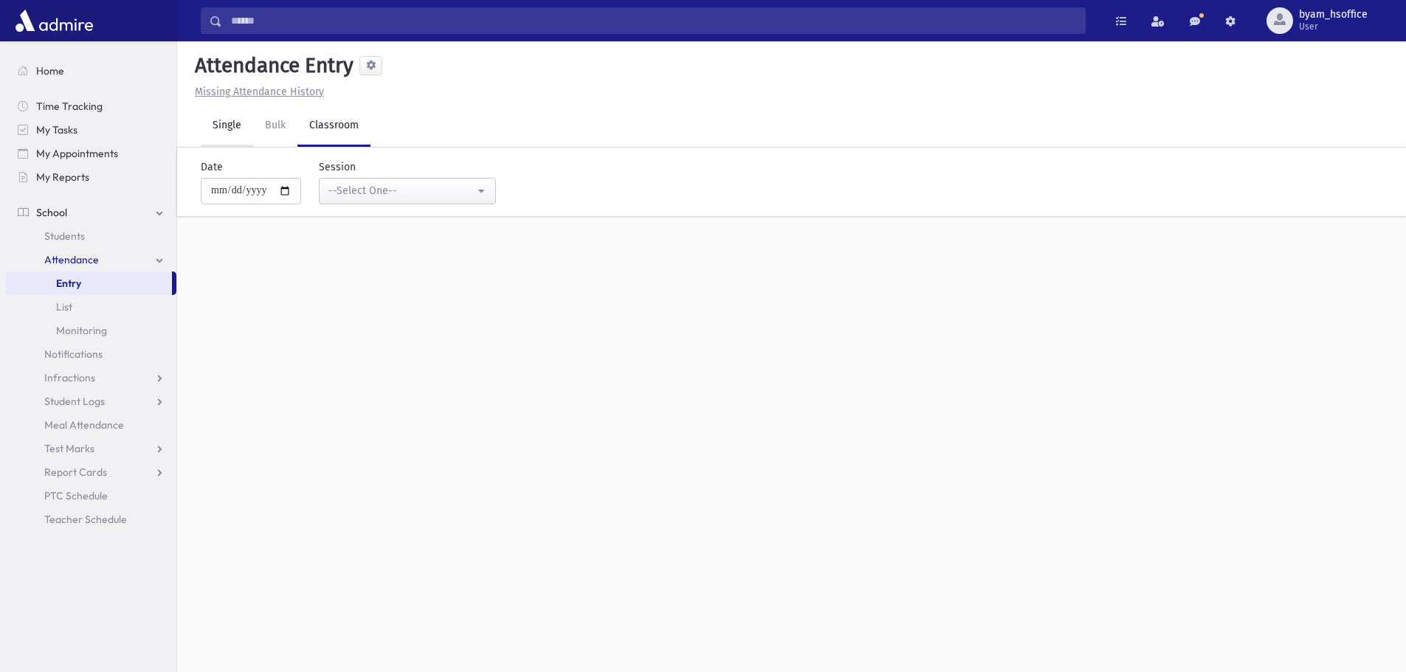
click at [242, 139] on link "Single" at bounding box center [227, 126] width 52 height 41
click at [273, 176] on input "text" at bounding box center [783, 172] width 1158 height 27
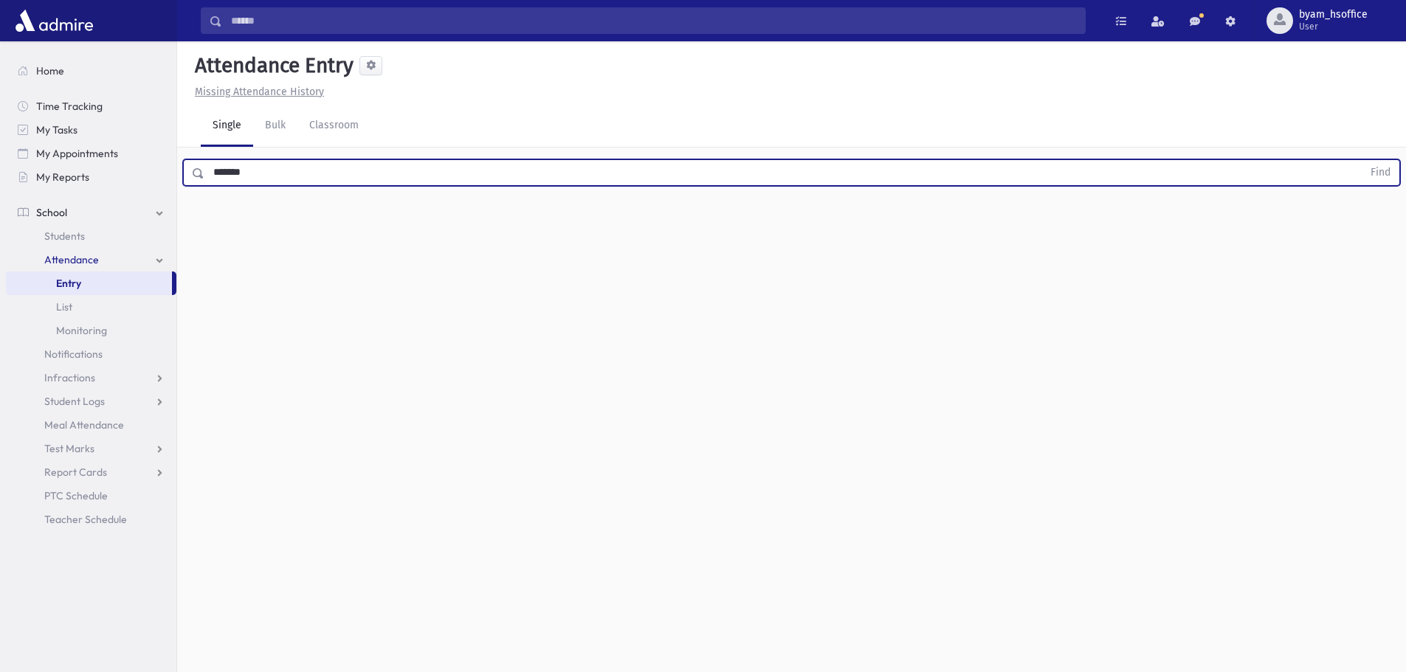
click at [1361, 160] on button "Find" at bounding box center [1380, 172] width 38 height 25
type input "*******"
click at [1361, 160] on button "Find" at bounding box center [1380, 172] width 38 height 25
click at [1355, 222] on button "button" at bounding box center [1367, 220] width 30 height 27
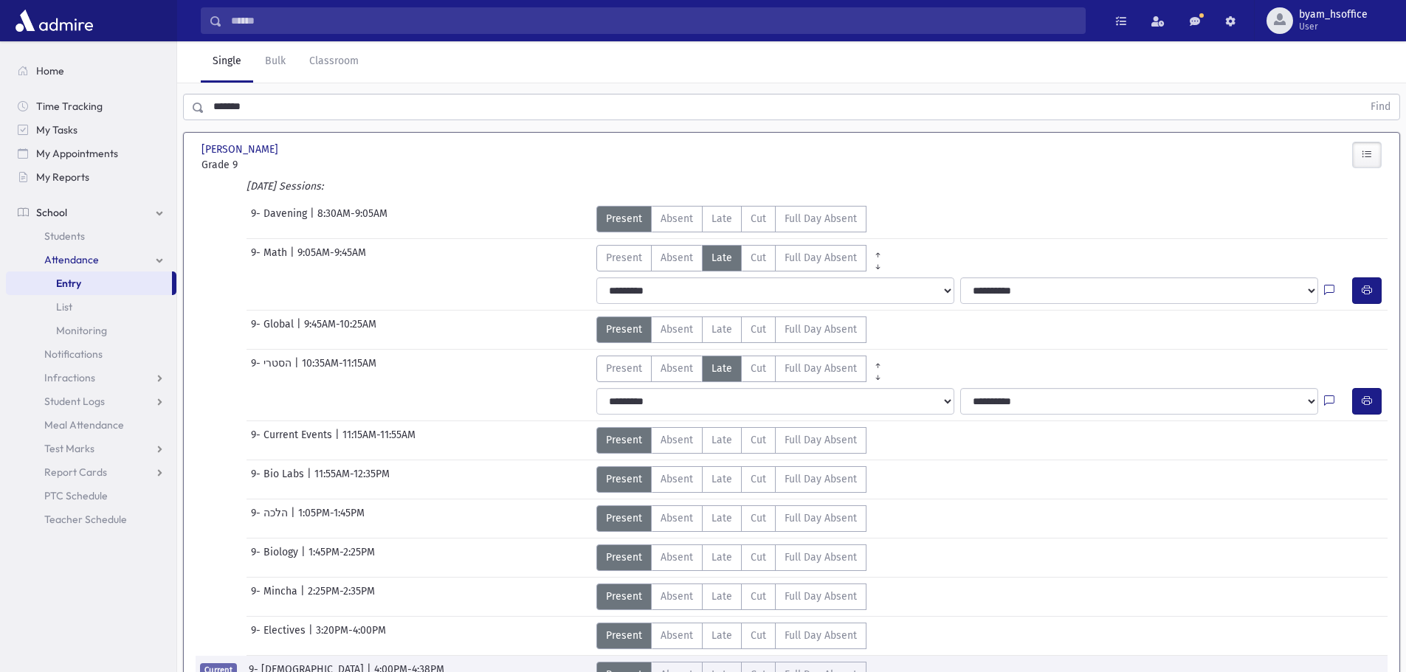
scroll to position [154, 0]
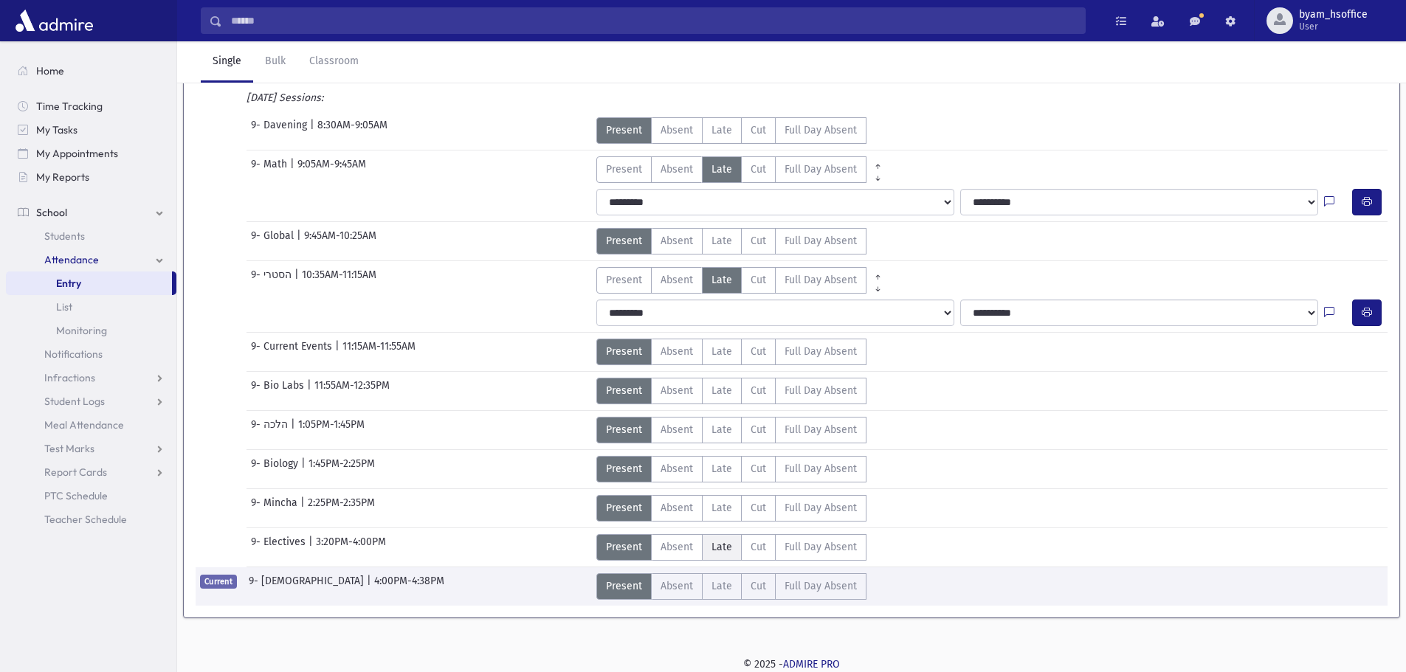
click at [719, 550] on span "Late" at bounding box center [721, 546] width 21 height 15
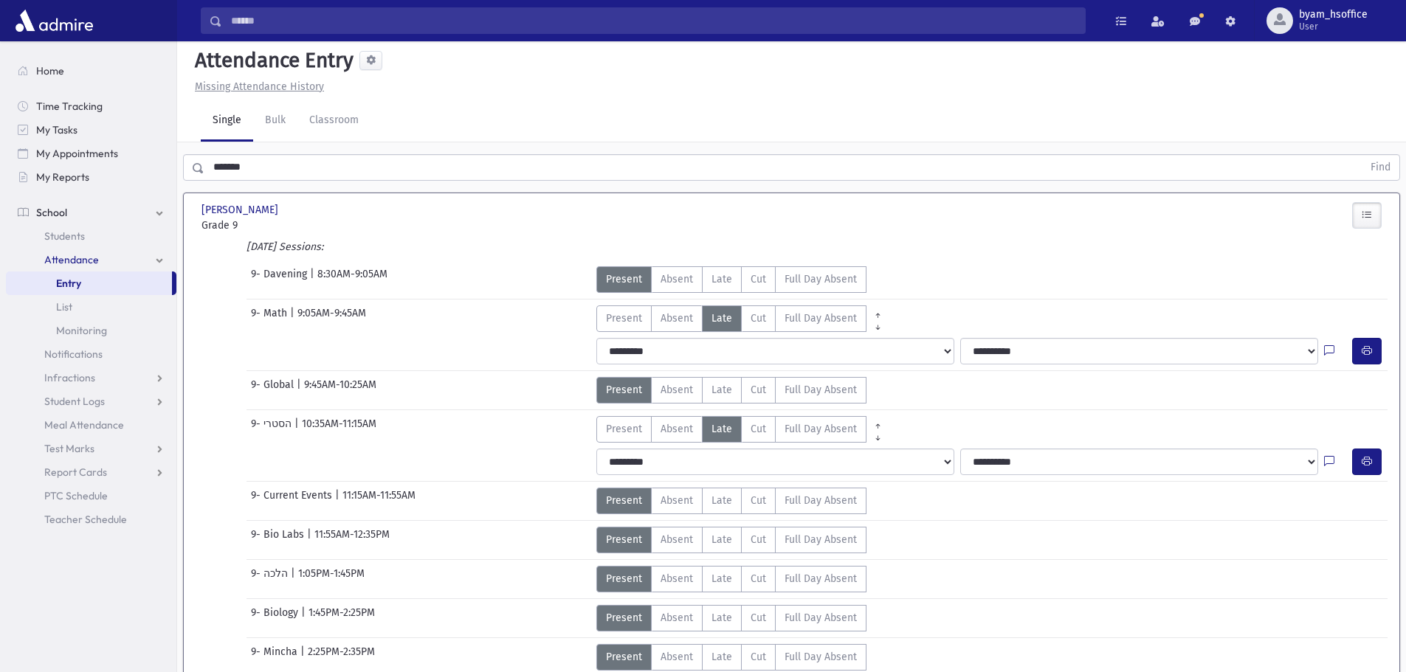
scroll to position [0, 0]
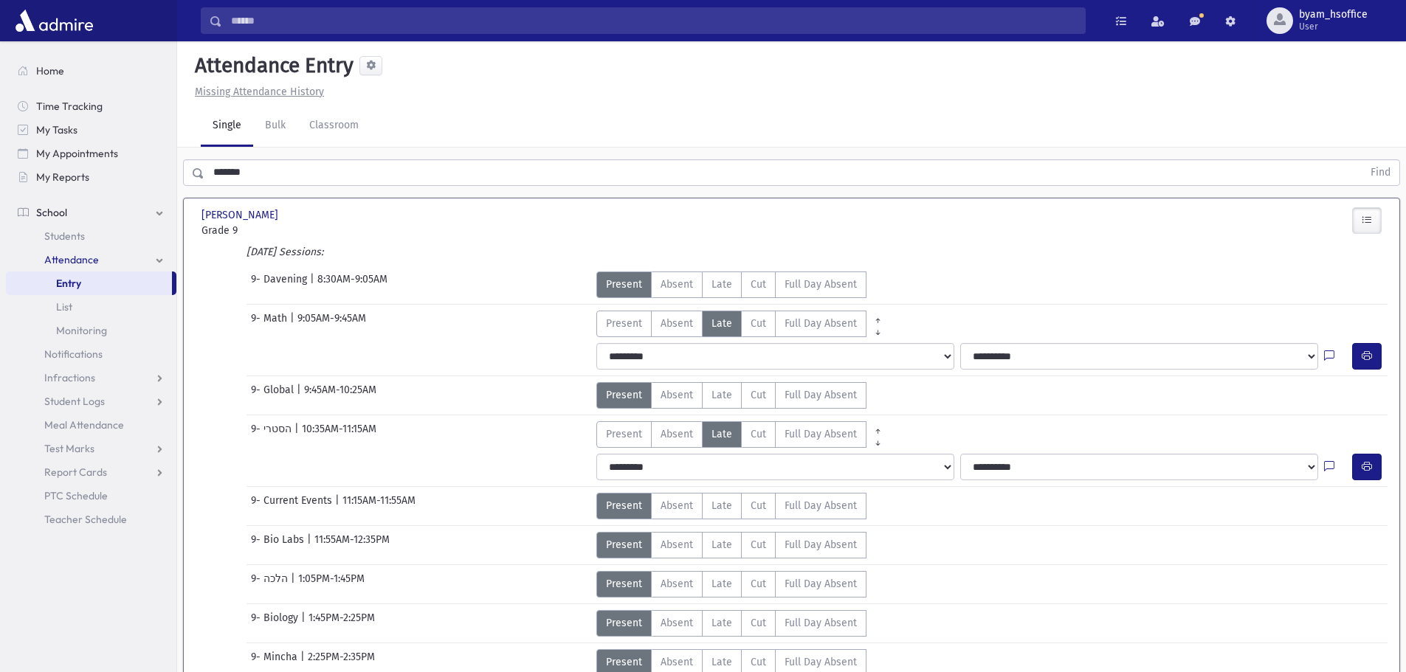
click at [305, 160] on div "******* Find" at bounding box center [791, 170] width 1229 height 44
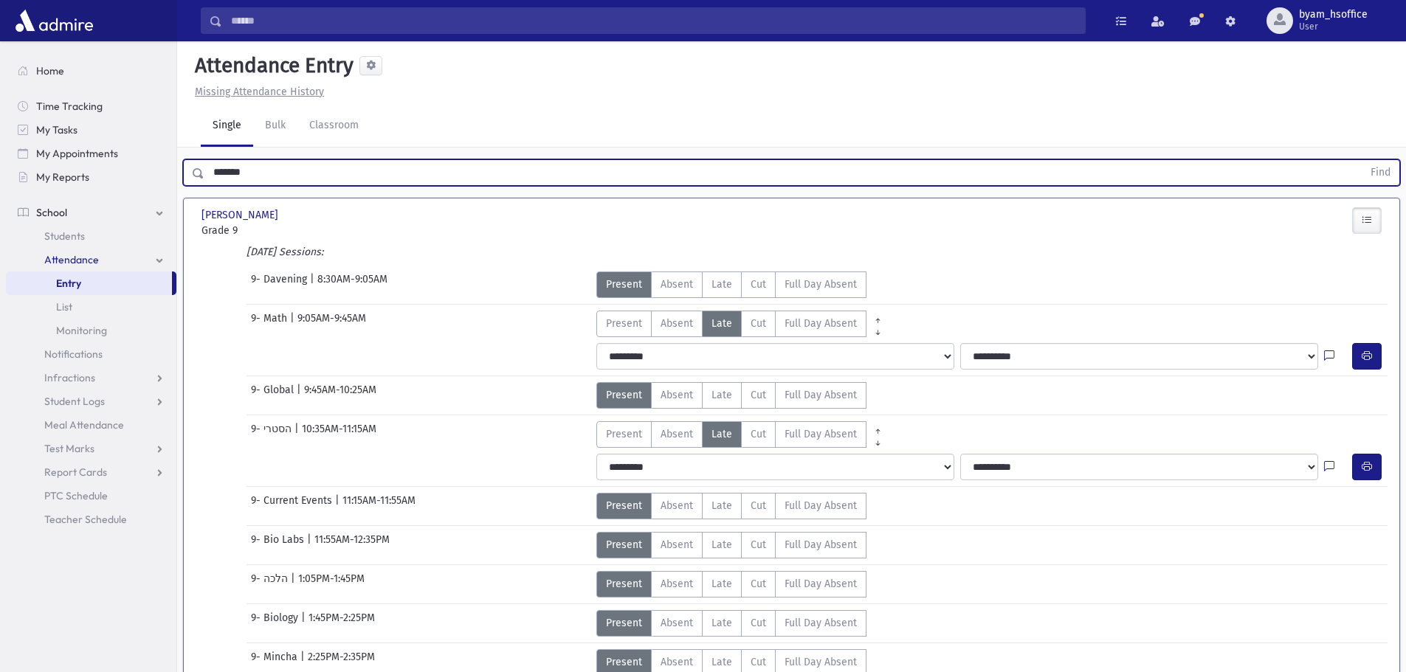
click at [305, 161] on input "*******" at bounding box center [783, 172] width 1158 height 27
click at [1361, 160] on button "Find" at bounding box center [1380, 172] width 38 height 25
